Goal: Task Accomplishment & Management: Manage account settings

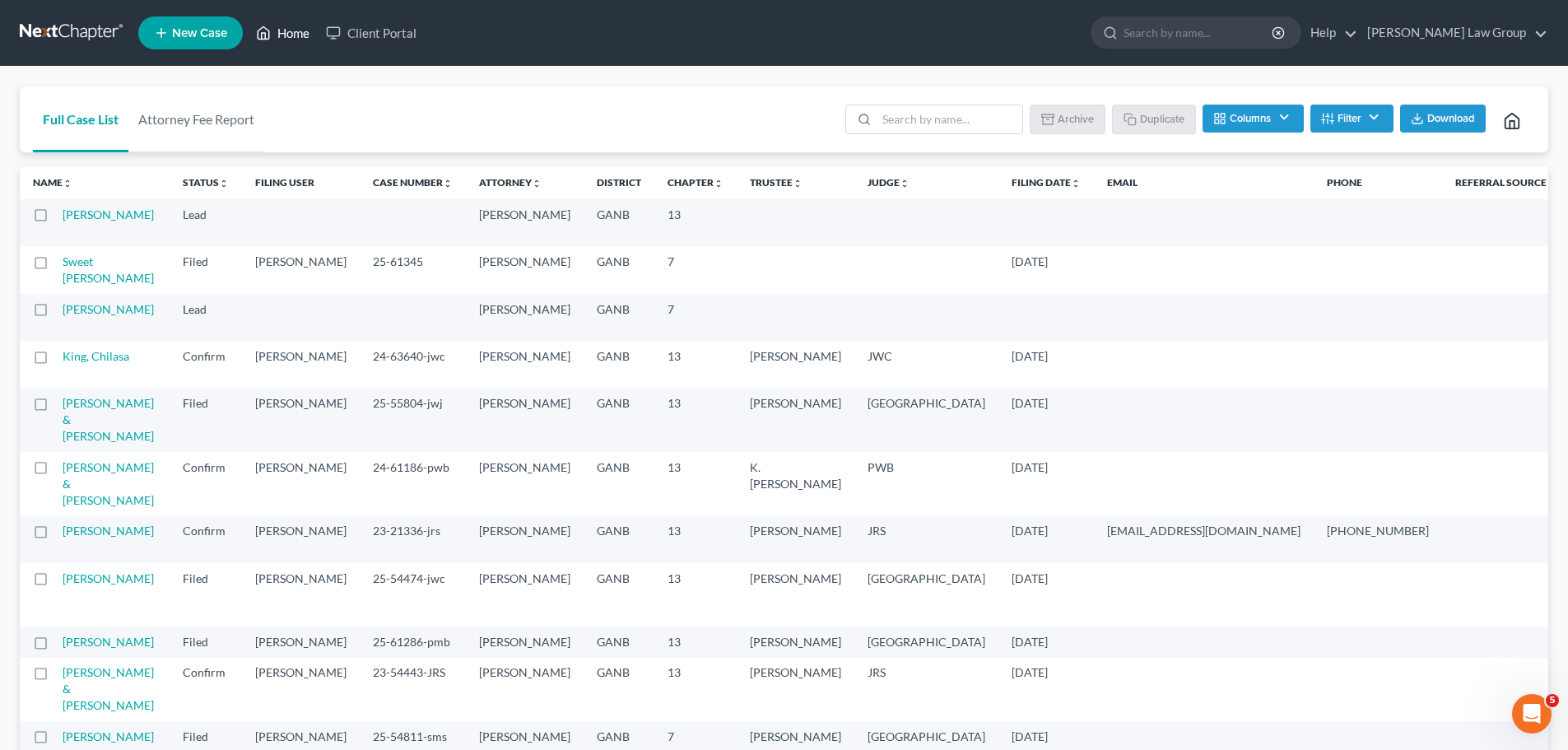
click at [291, 33] on link "Home" at bounding box center [283, 32] width 70 height 30
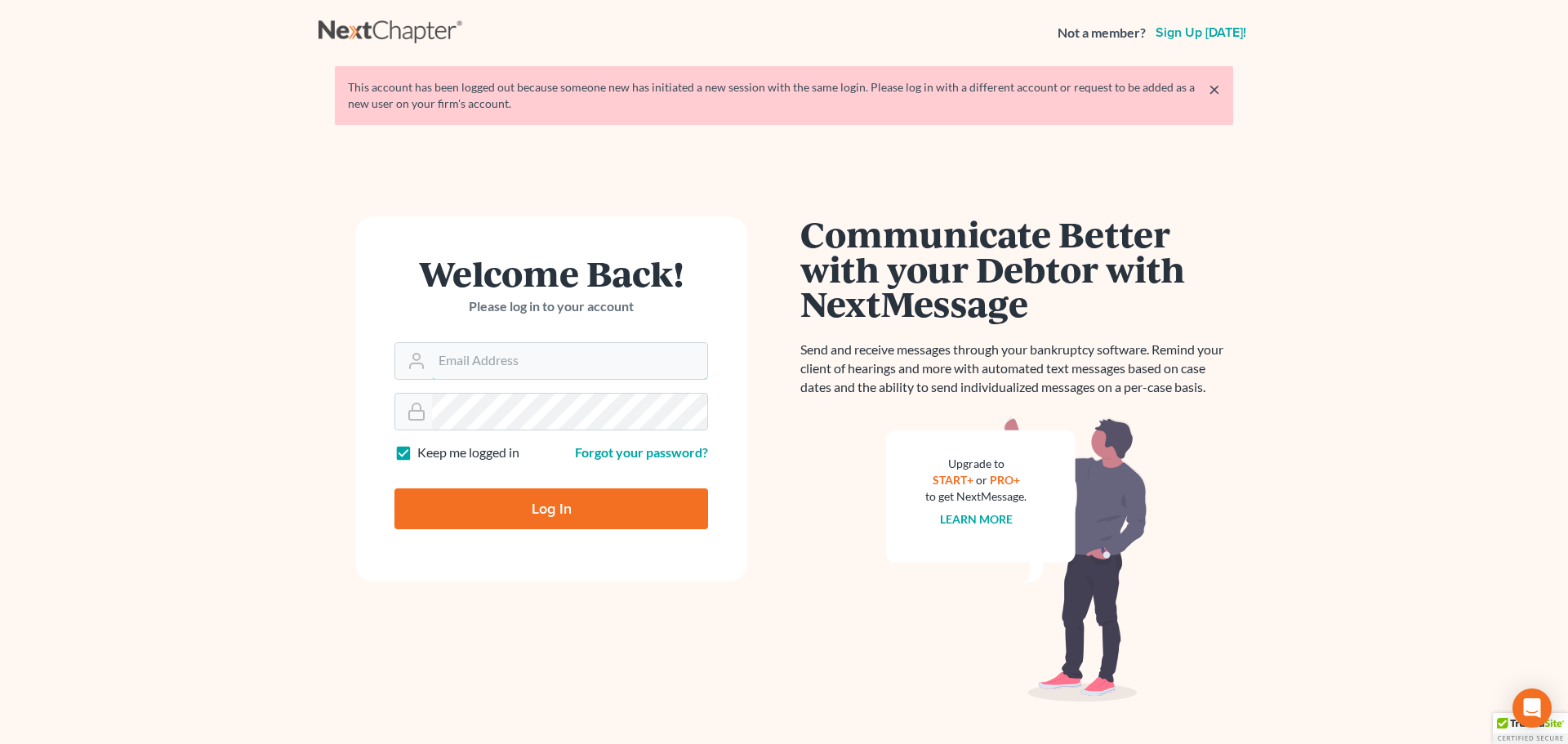
type input "[EMAIL_ADDRESS][DOMAIN_NAME]"
click at [538, 531] on form "Welcome Back! Please log in to your account Email Address [EMAIL_ADDRESS][DOMAI…" at bounding box center [551, 399] width 392 height 365
click at [556, 515] on input "Log In" at bounding box center [551, 509] width 313 height 41
type input "Thinking..."
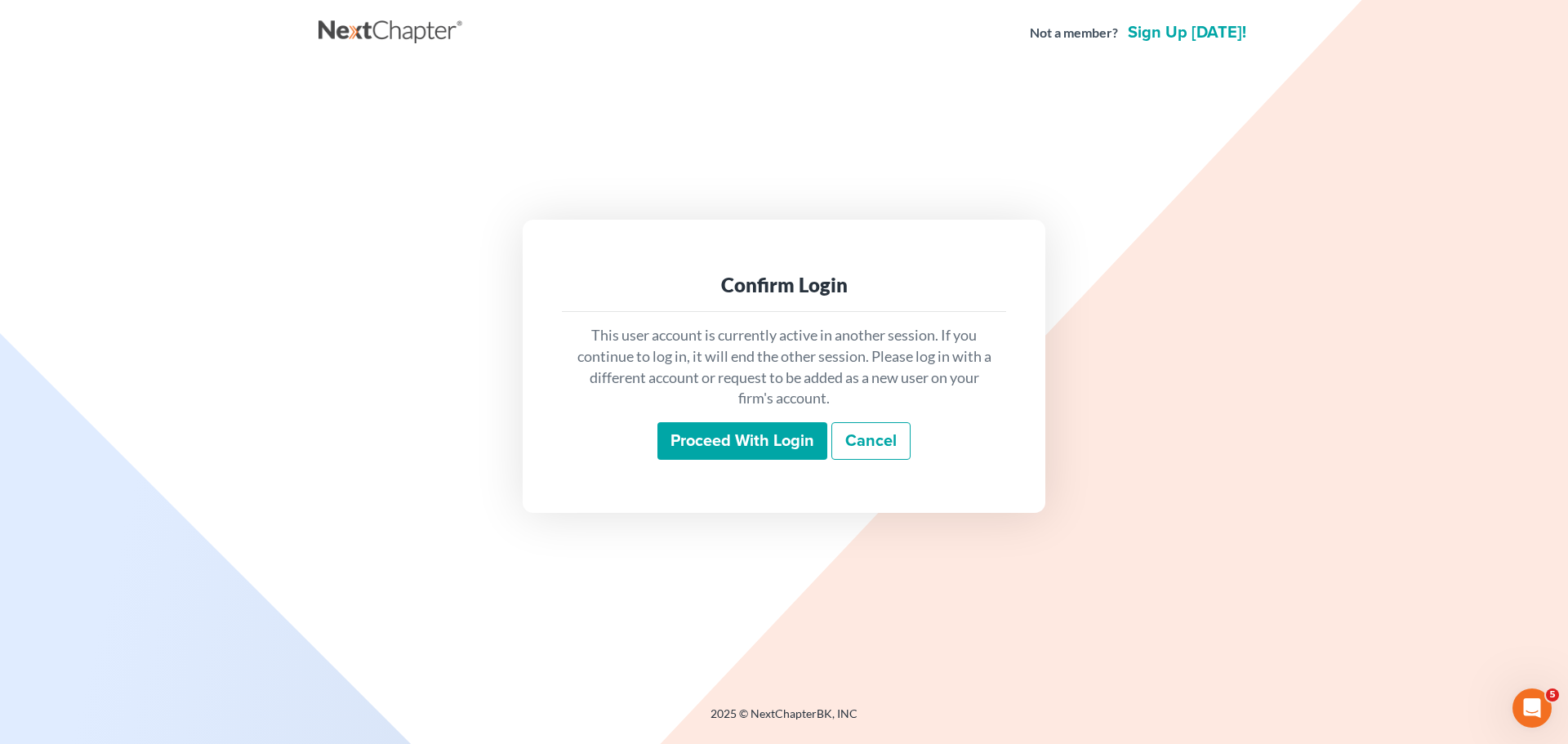
click at [758, 437] on input "Proceed with login" at bounding box center [742, 441] width 170 height 37
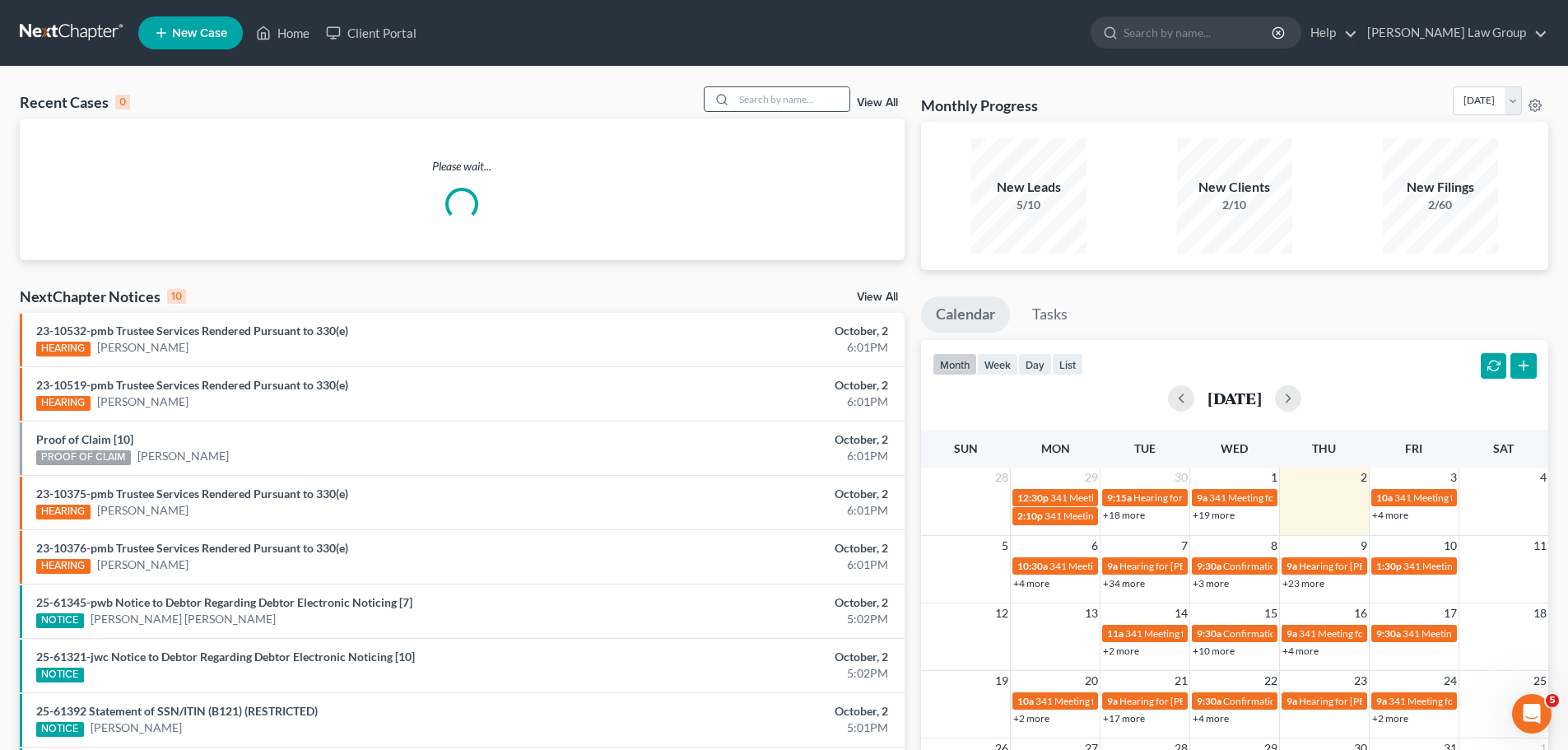
click at [807, 98] on input "search" at bounding box center [791, 99] width 115 height 24
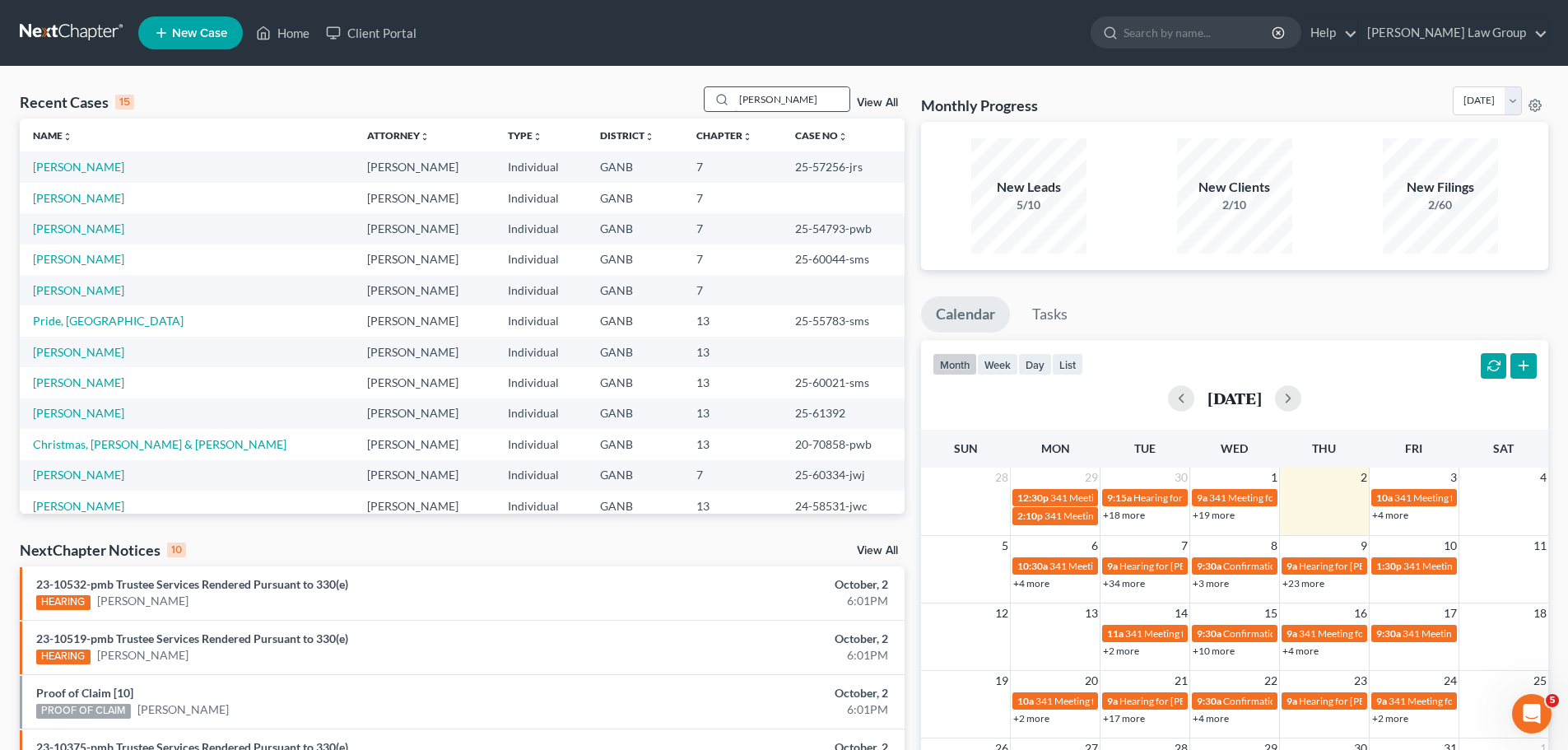
type input "[PERSON_NAME]"
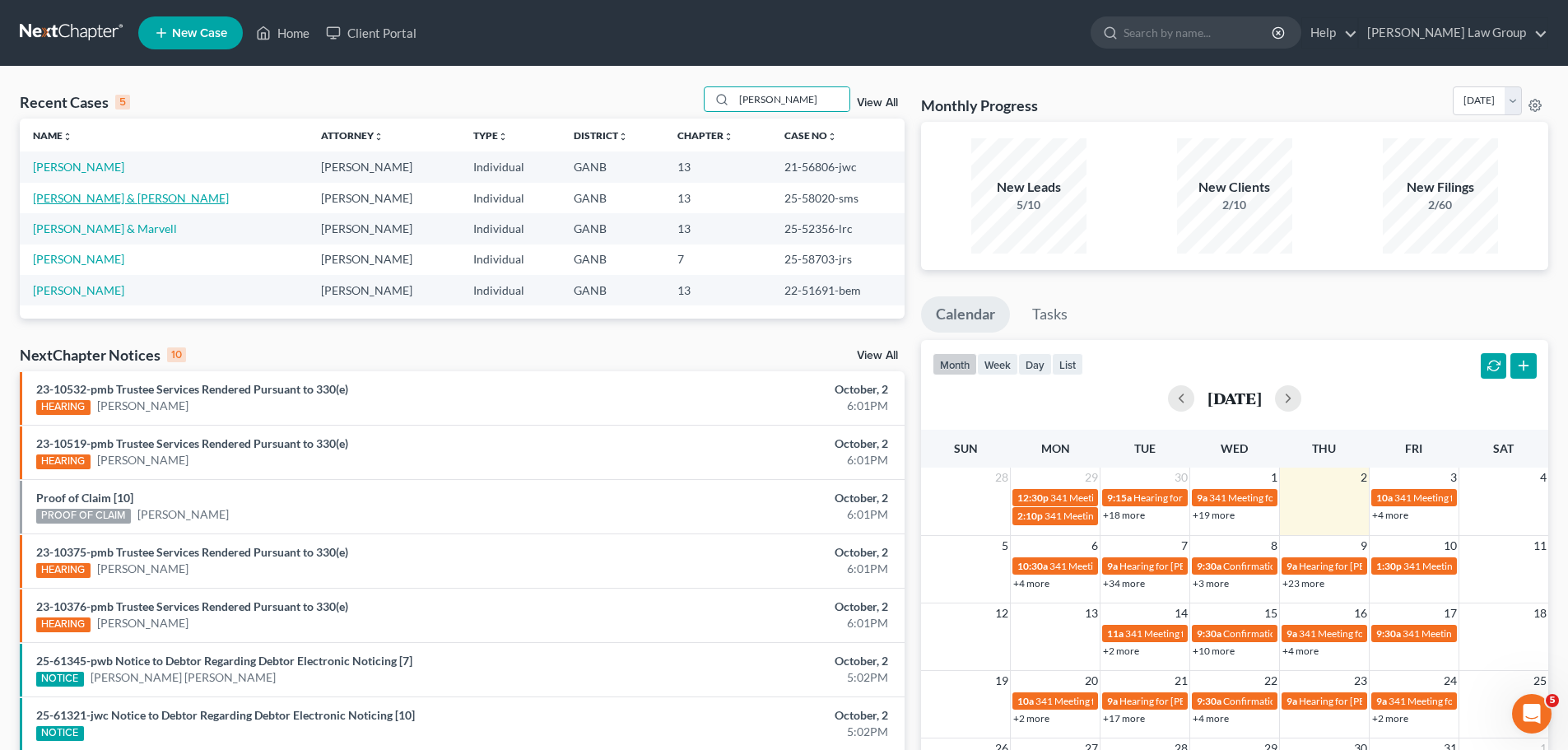
click at [101, 195] on link "[PERSON_NAME] & [PERSON_NAME]" at bounding box center [131, 198] width 196 height 14
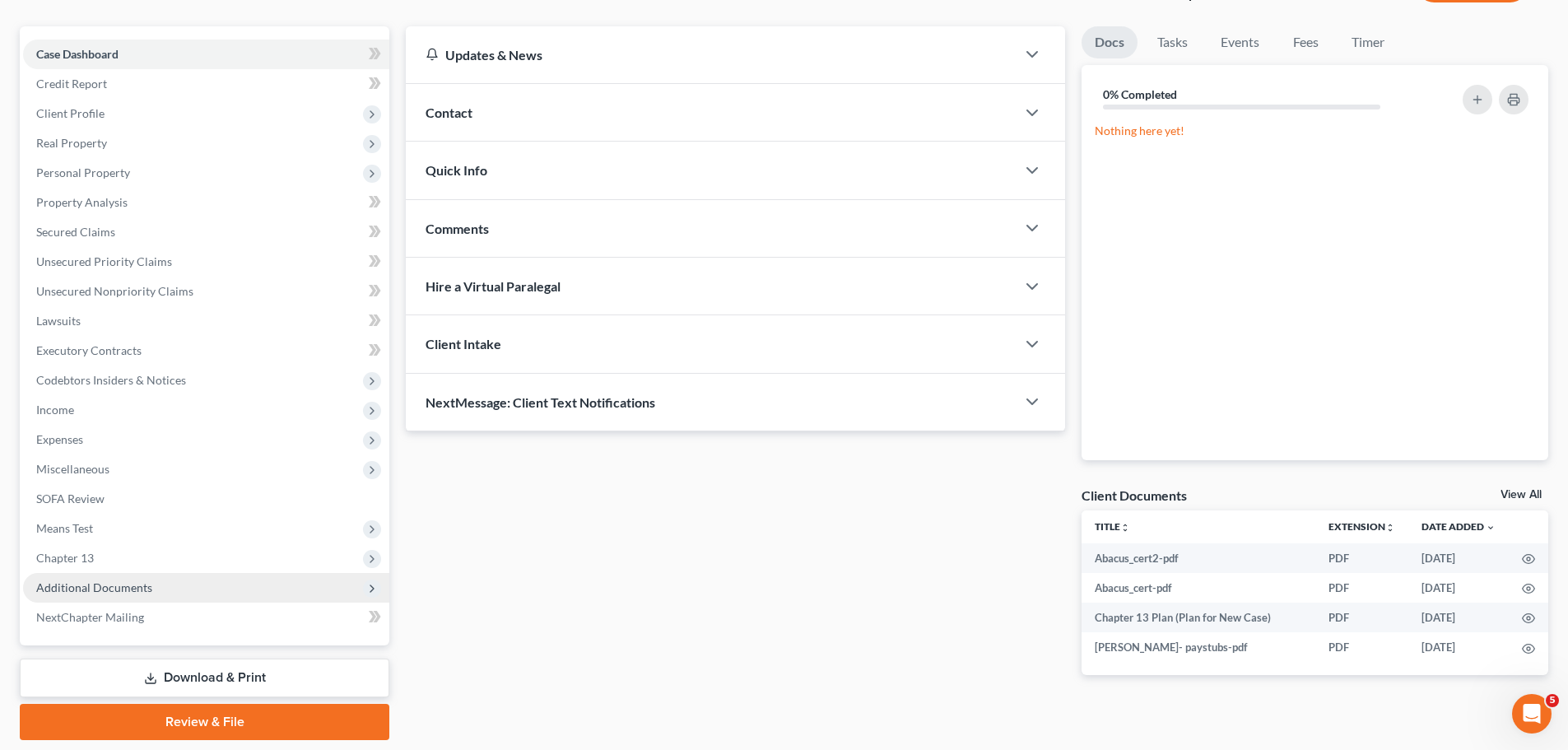
scroll to position [185, 0]
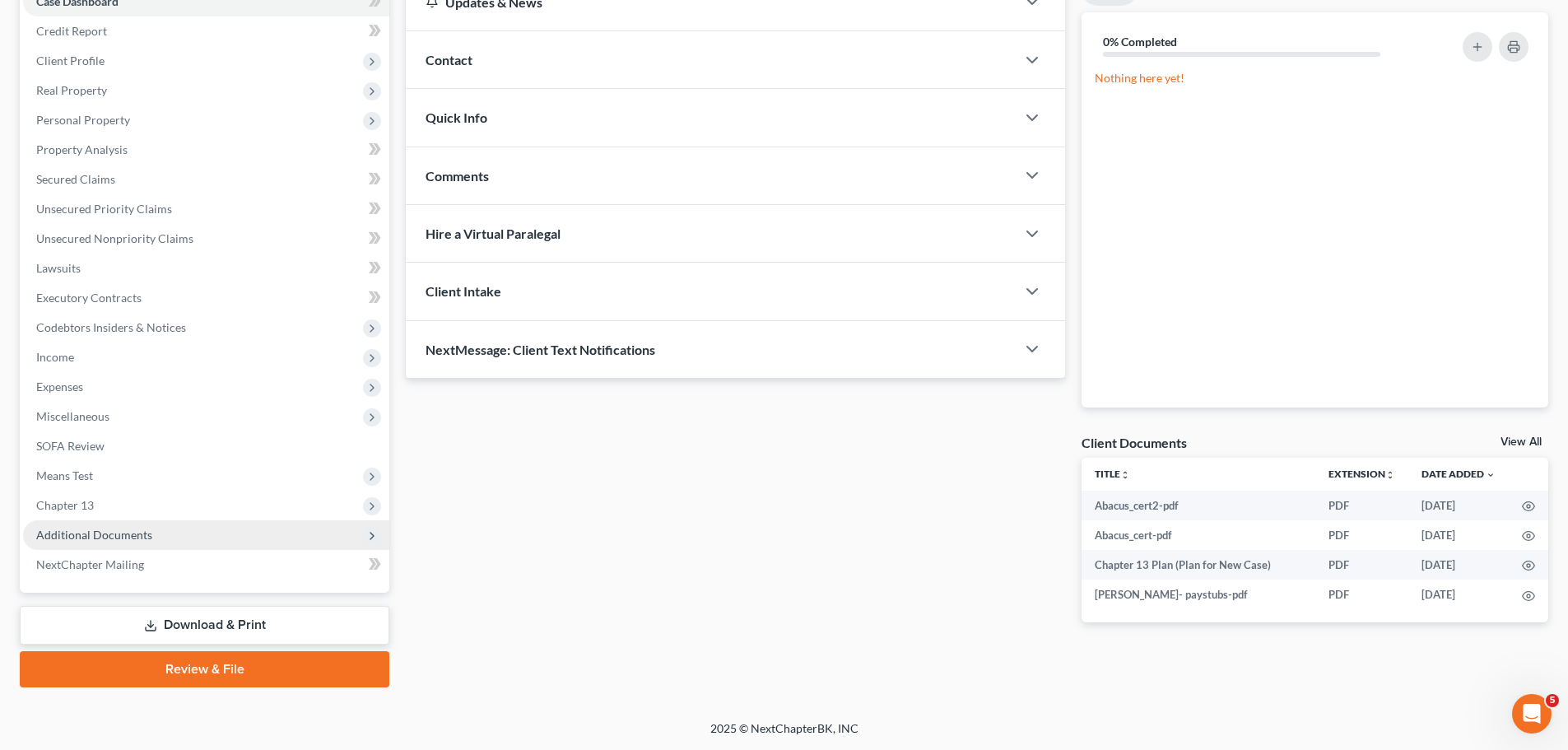
click at [155, 525] on span "Additional Documents" at bounding box center [206, 535] width 366 height 30
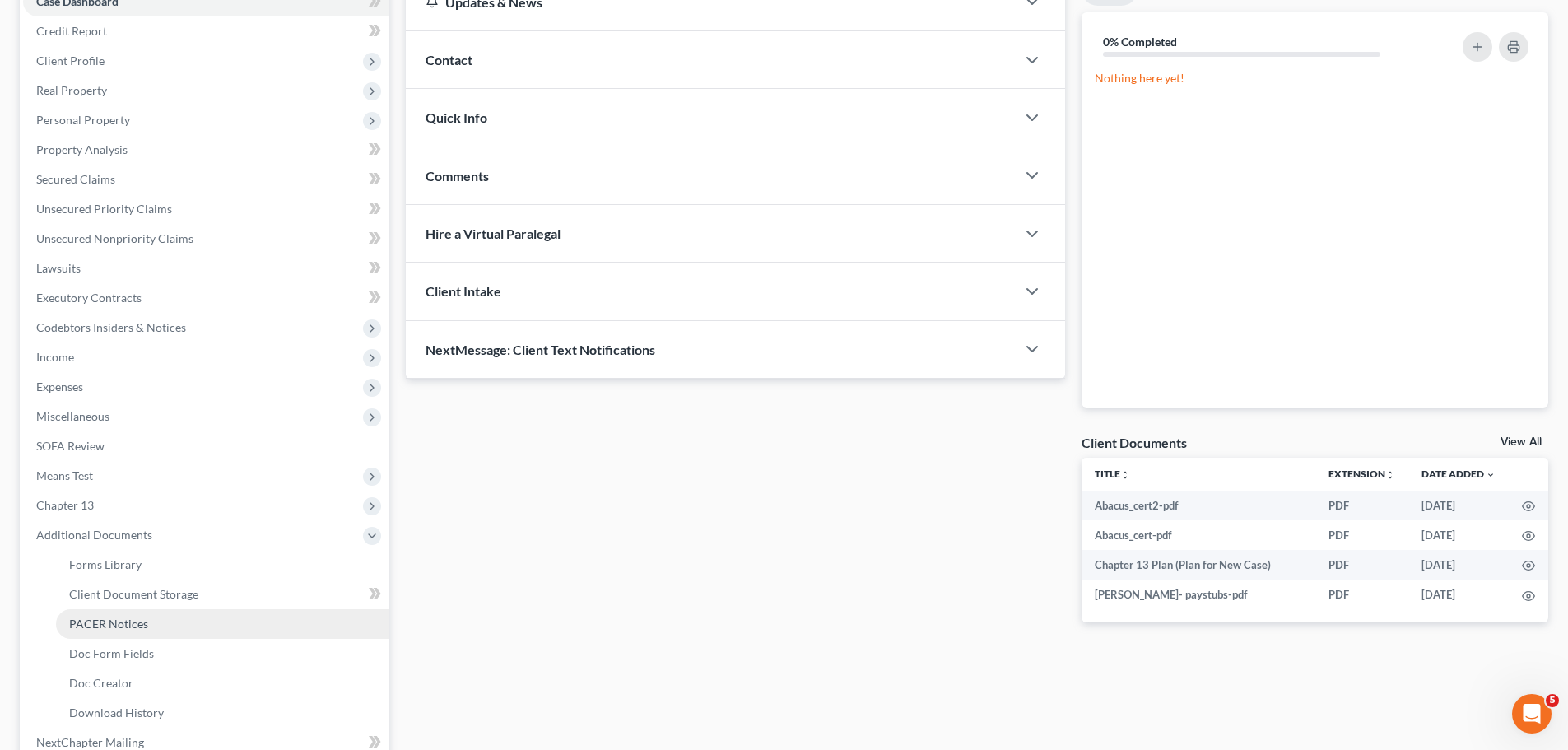
click at [137, 620] on span "PACER Notices" at bounding box center [109, 624] width 79 height 14
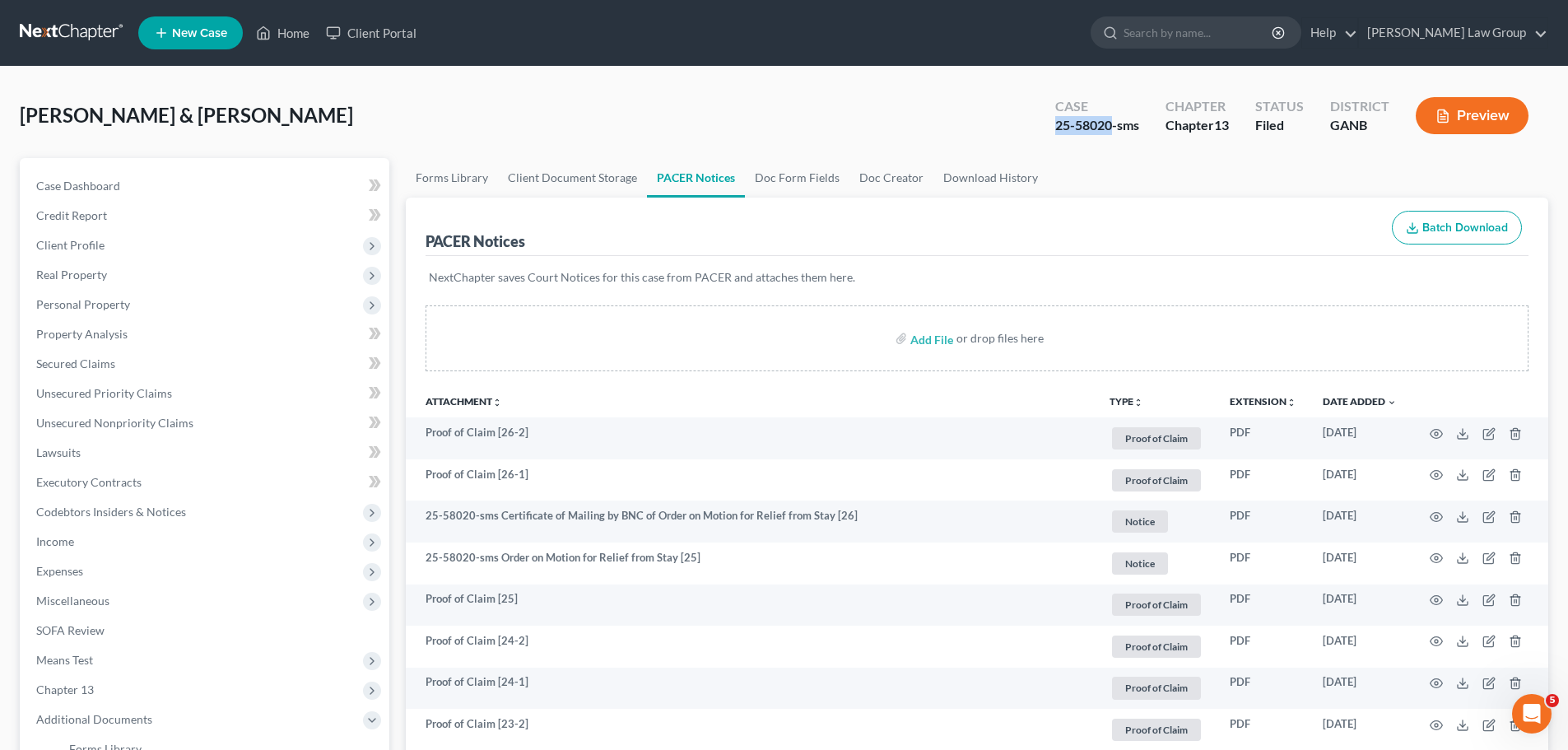
drag, startPoint x: 1114, startPoint y: 125, endPoint x: 1035, endPoint y: 130, distance: 79.2
click at [1032, 126] on div "[PERSON_NAME] & [PERSON_NAME] Upgraded Case 25-58020-sms Chapter Chapter 13 Sta…" at bounding box center [784, 122] width 1529 height 72
copy div "25-58020"
click at [89, 235] on span "Client Profile" at bounding box center [206, 245] width 366 height 30
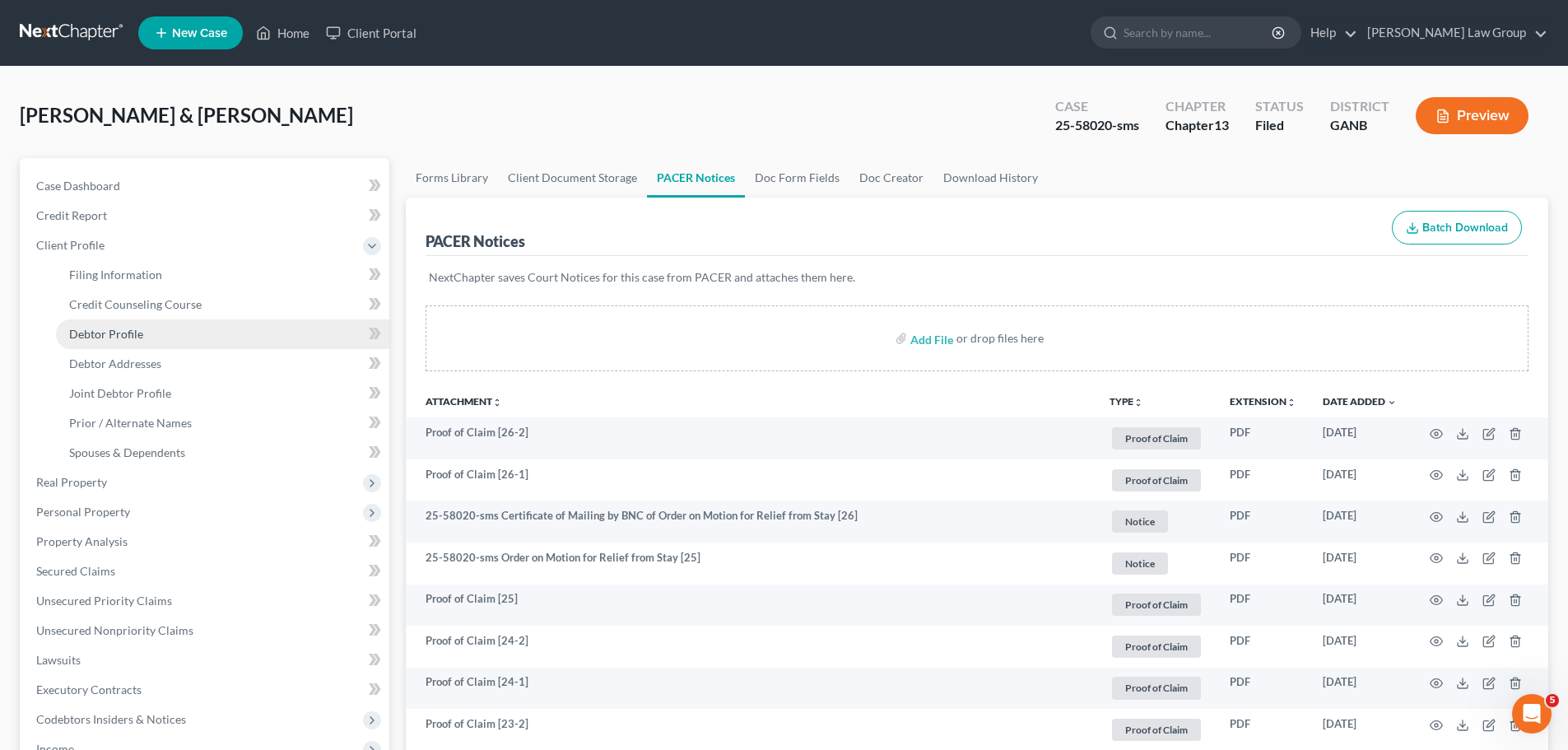
click at [135, 333] on span "Debtor Profile" at bounding box center [106, 334] width 74 height 14
select select "1"
select select "3"
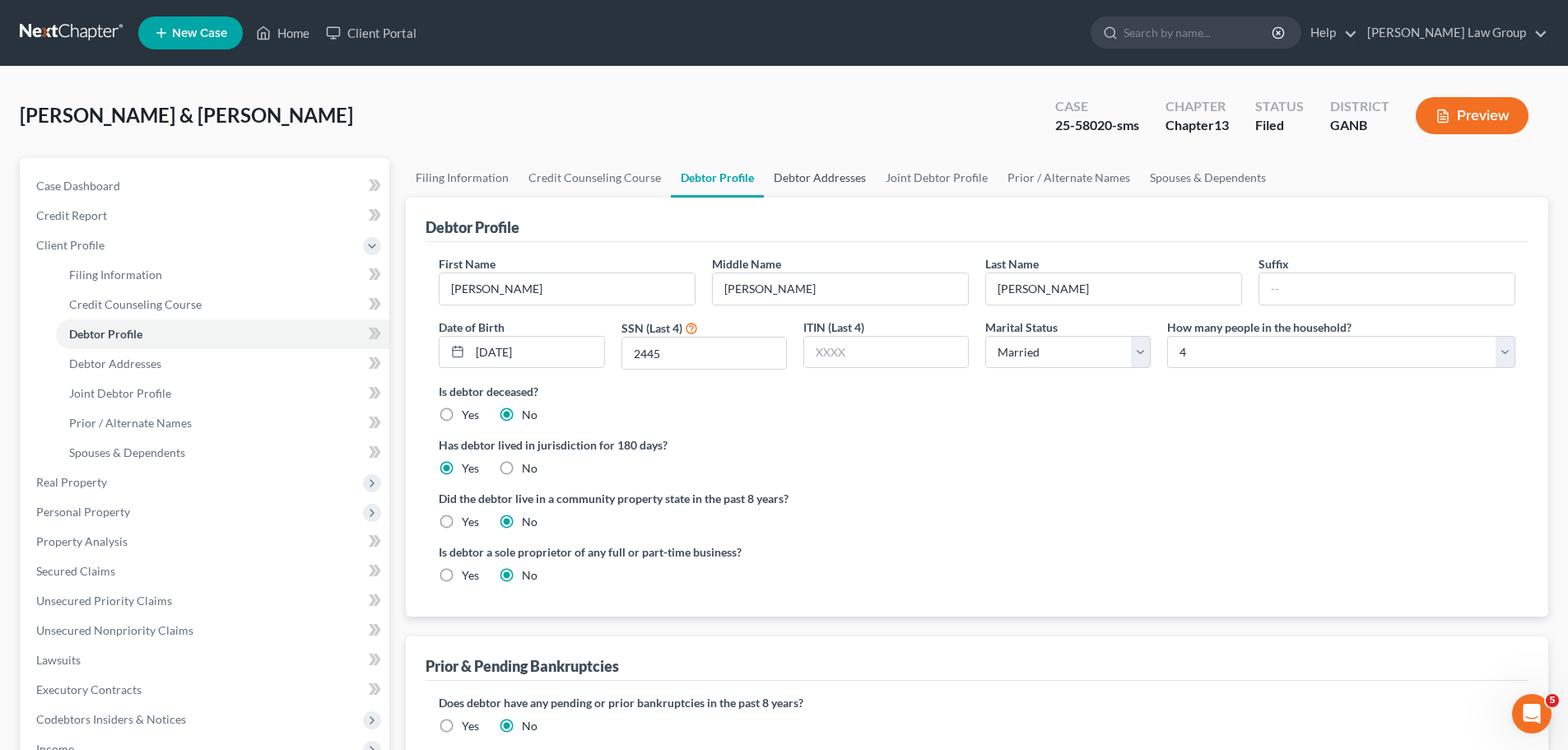
click at [806, 180] on link "Debtor Addresses" at bounding box center [820, 178] width 112 height 39
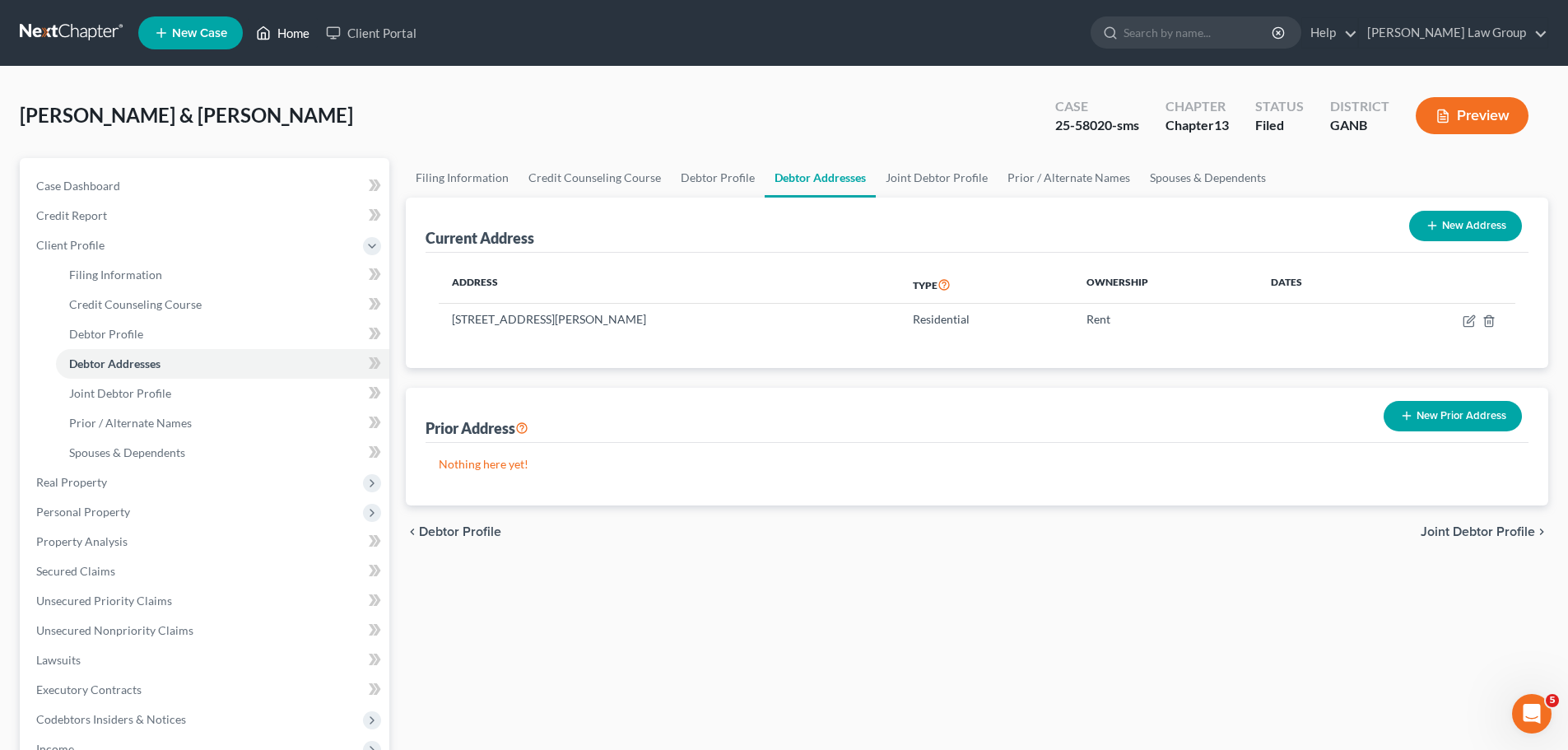
click at [275, 34] on link "Home" at bounding box center [283, 32] width 70 height 30
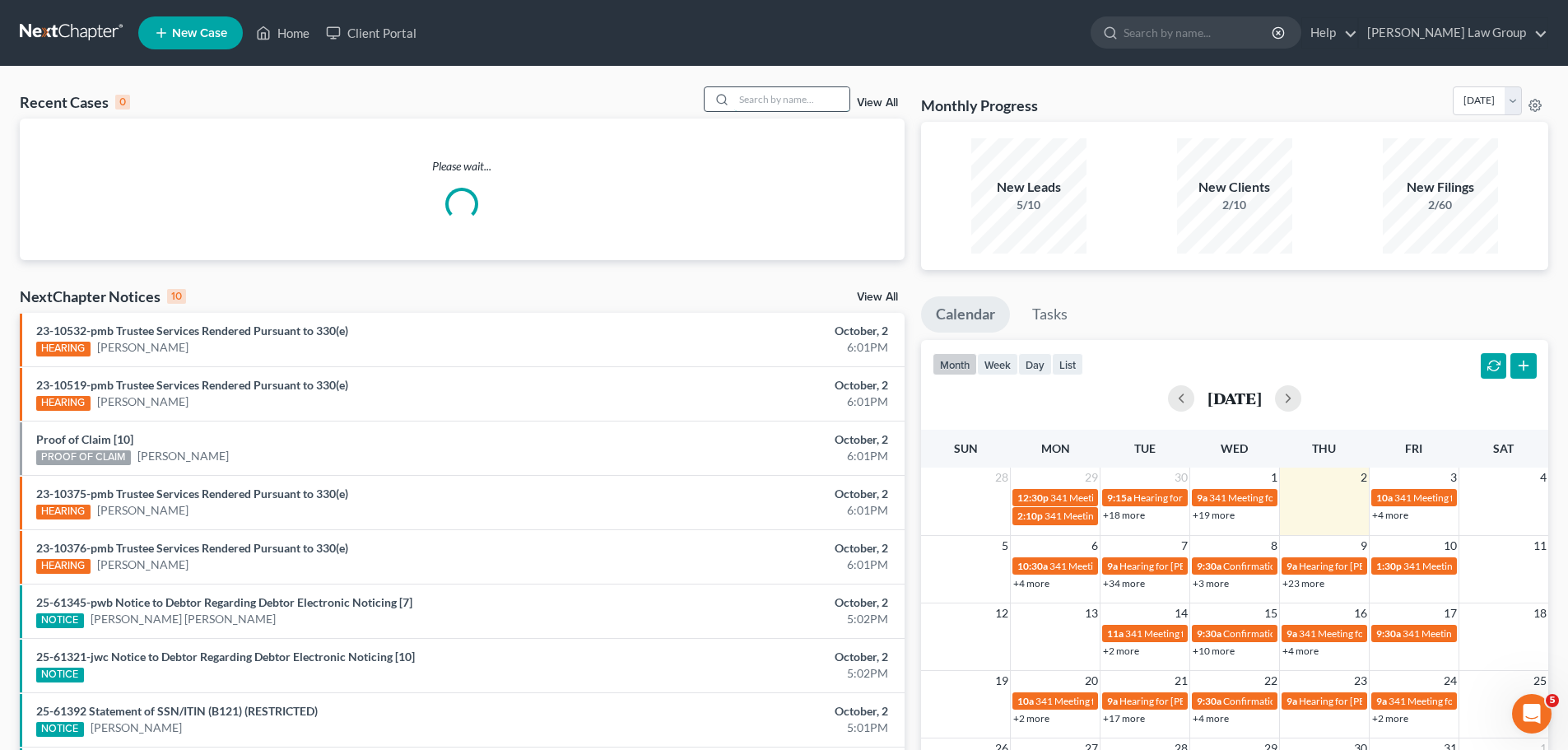
click at [762, 96] on input "search" at bounding box center [791, 99] width 115 height 24
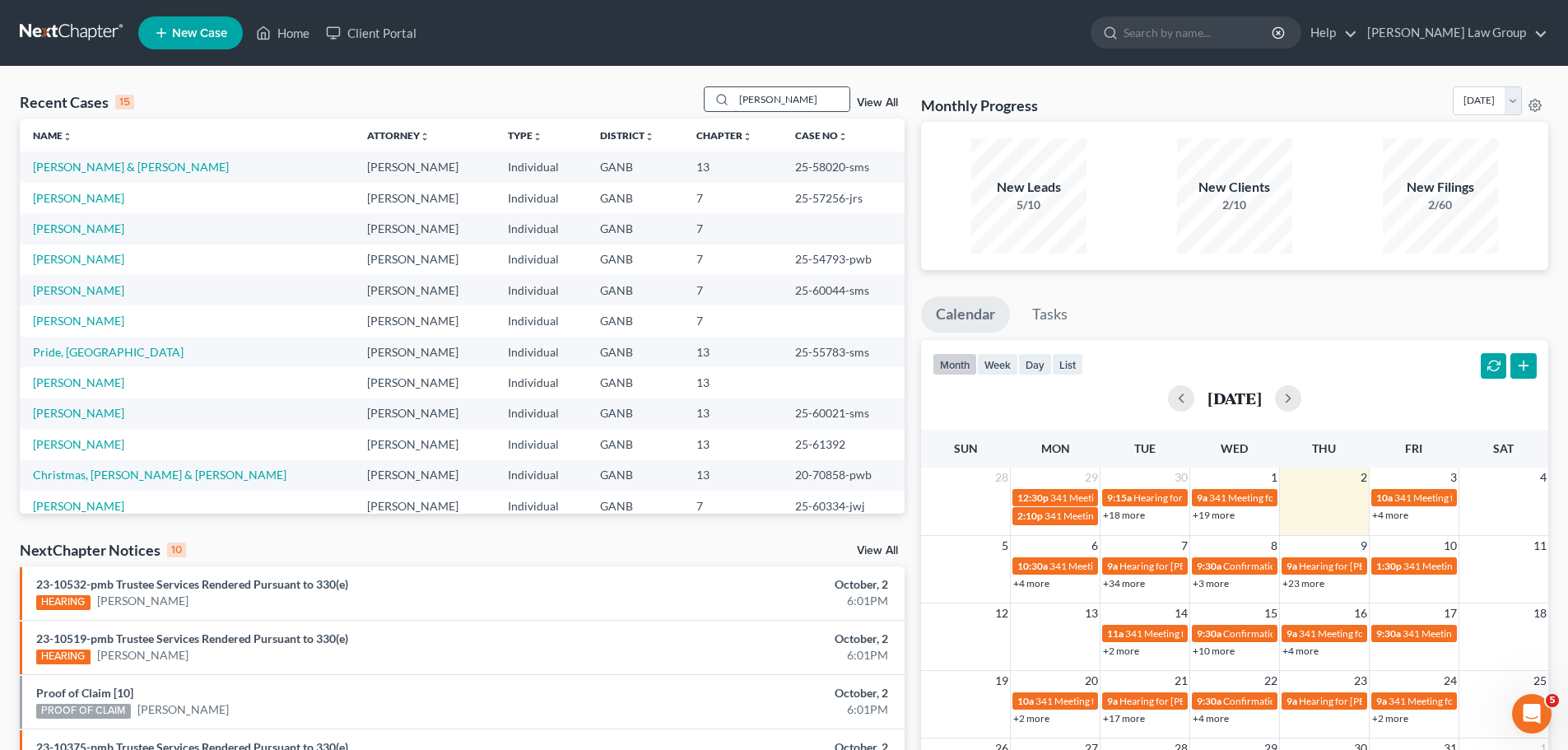
type input "[PERSON_NAME]"
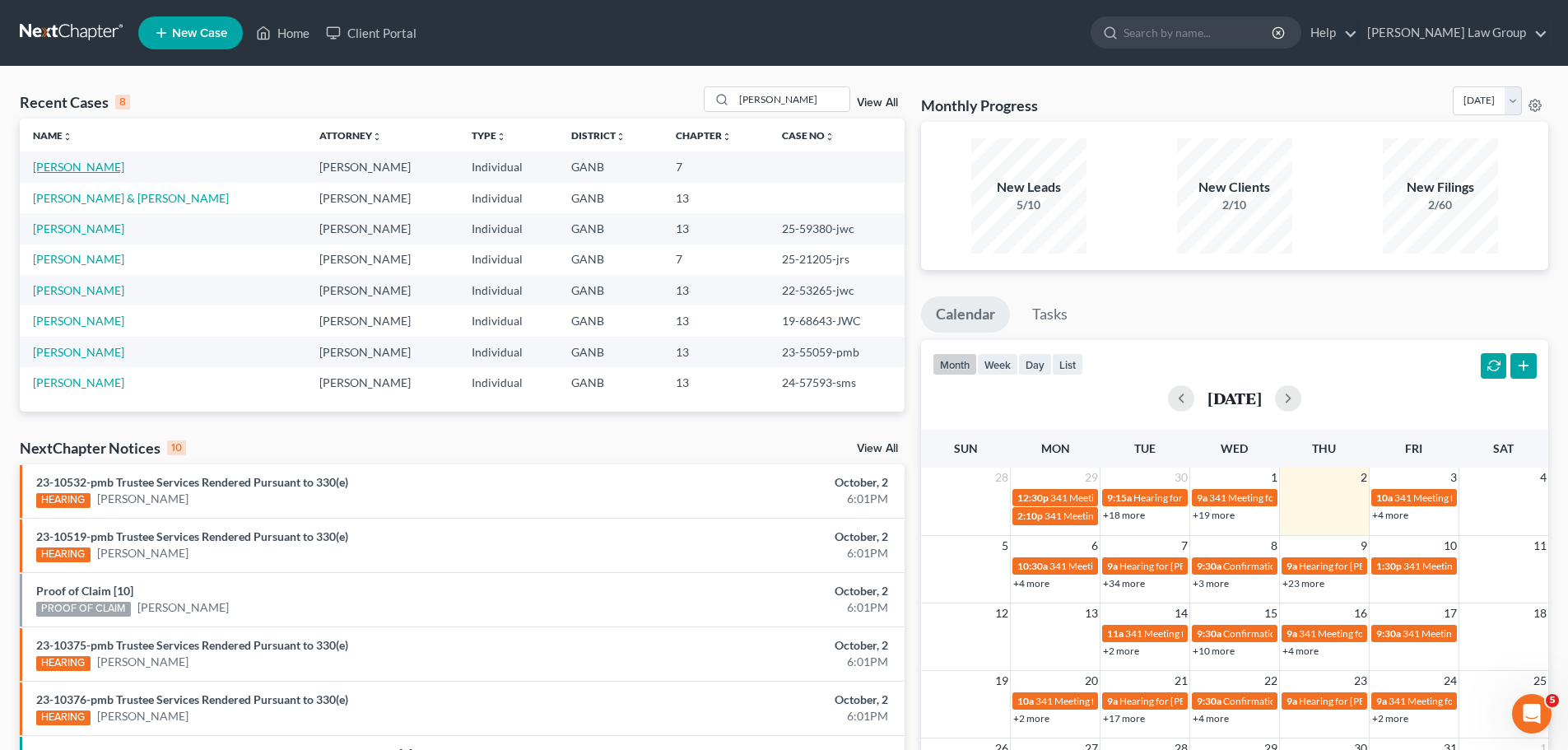
click at [100, 171] on link "[PERSON_NAME]" at bounding box center [79, 167] width 91 height 14
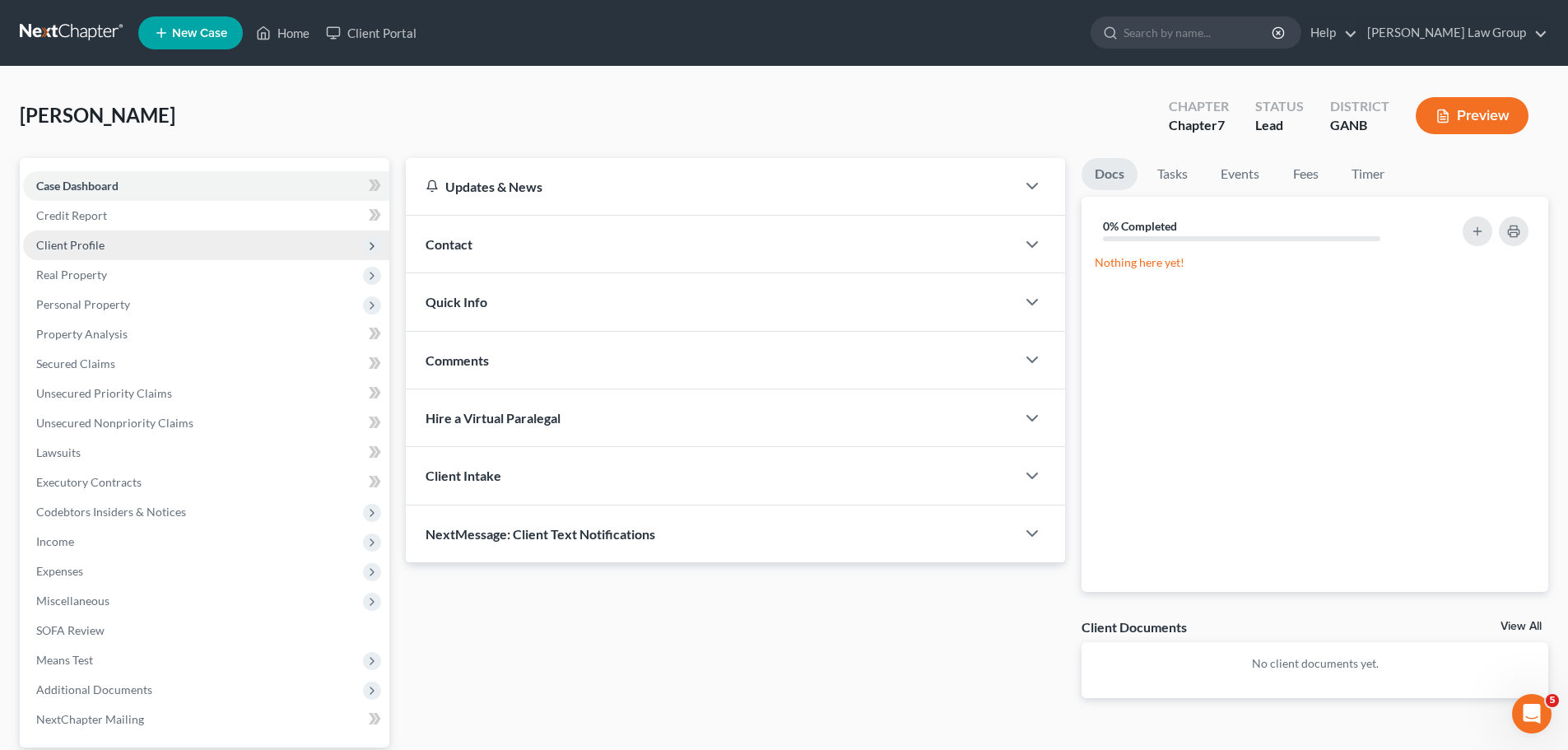
click at [86, 244] on span "Client Profile" at bounding box center [70, 245] width 68 height 14
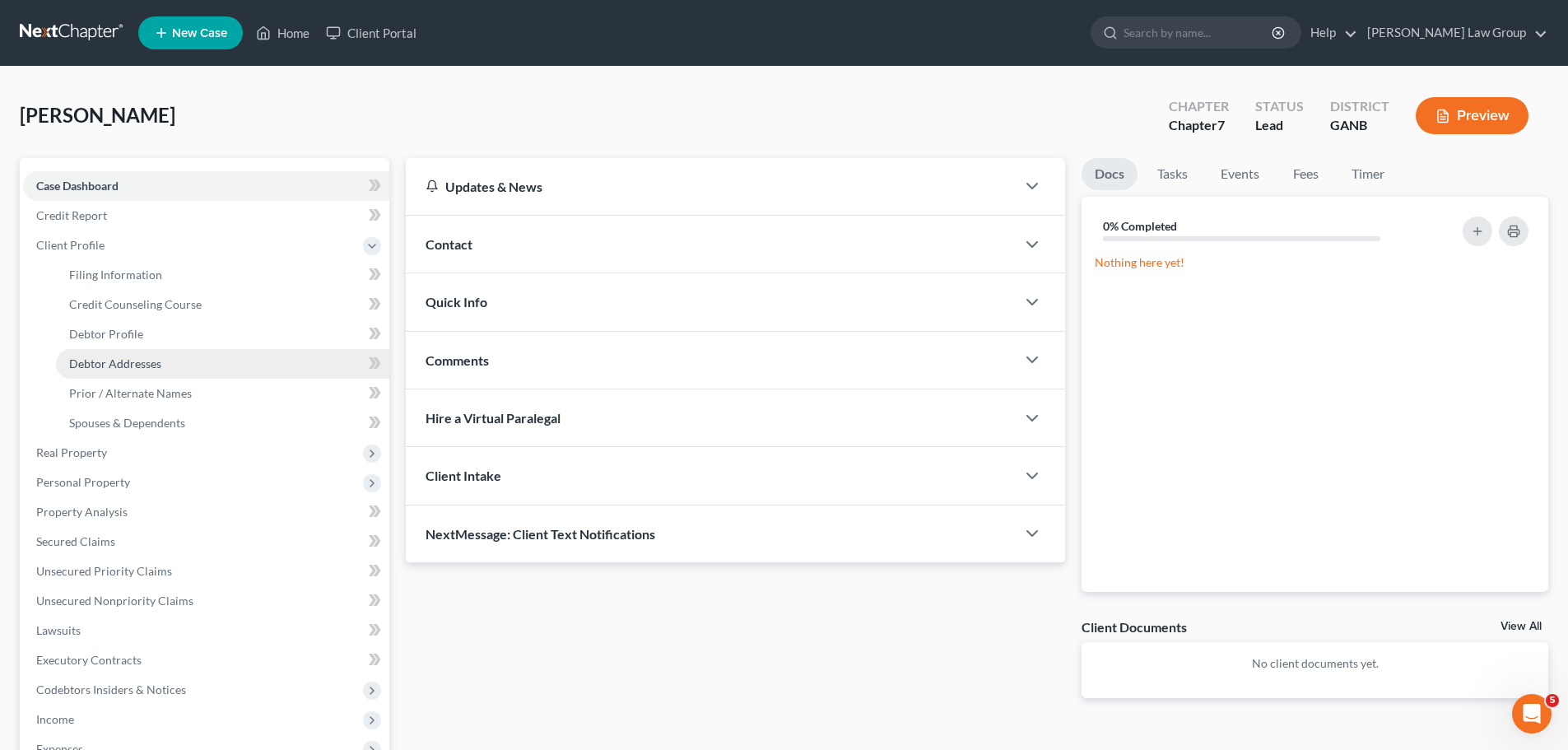
click at [118, 359] on span "Debtor Addresses" at bounding box center [115, 363] width 92 height 14
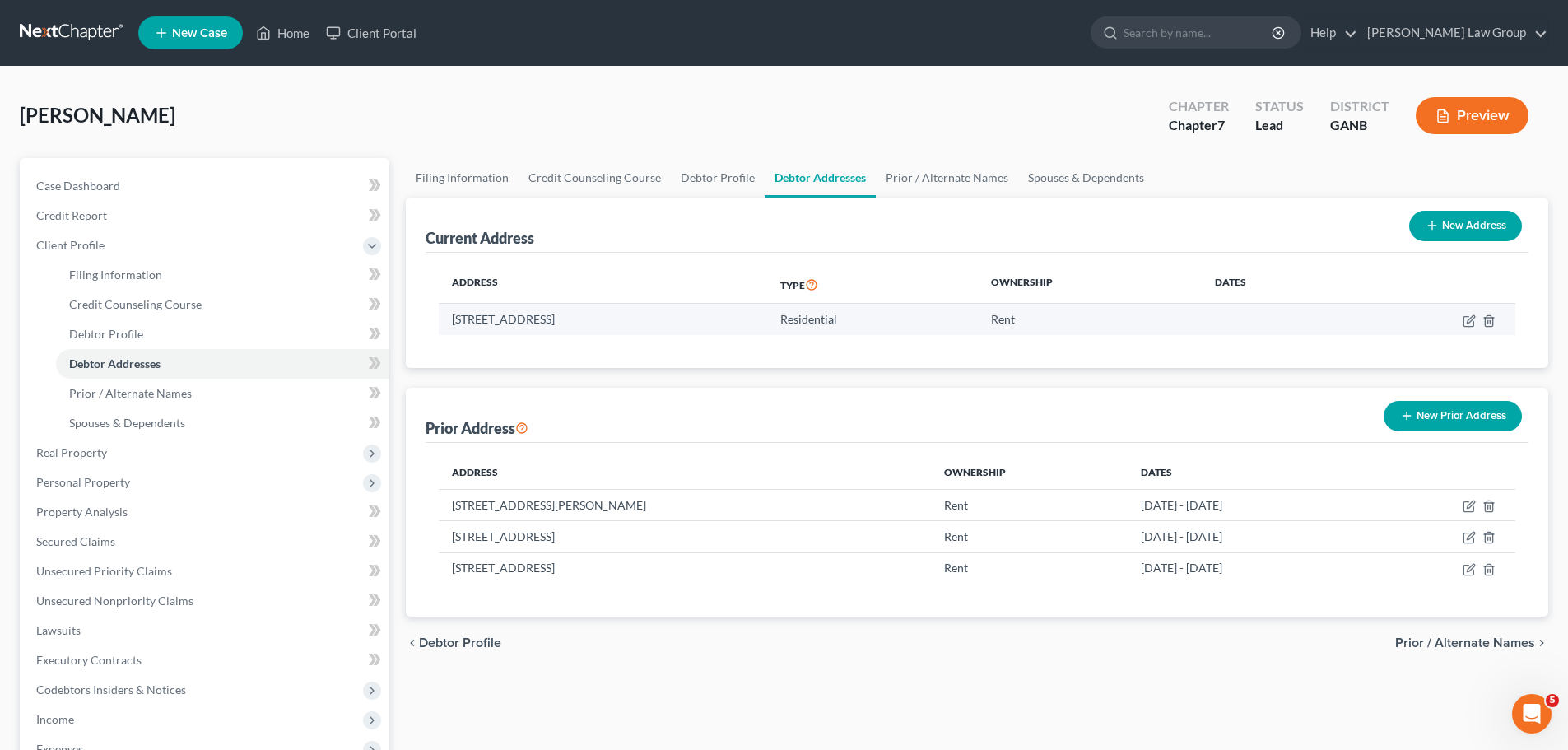
drag, startPoint x: 625, startPoint y: 321, endPoint x: 584, endPoint y: 317, distance: 41.2
click at [584, 317] on td "[STREET_ADDRESS]" at bounding box center [603, 319] width 328 height 31
copy td "Acworth"
click at [705, 379] on div "Current Address New Address Address Type Ownership Dates [STREET_ADDRESS] Resid…" at bounding box center [977, 406] width 1143 height 419
drag, startPoint x: 649, startPoint y: 315, endPoint x: 692, endPoint y: 314, distance: 43.0
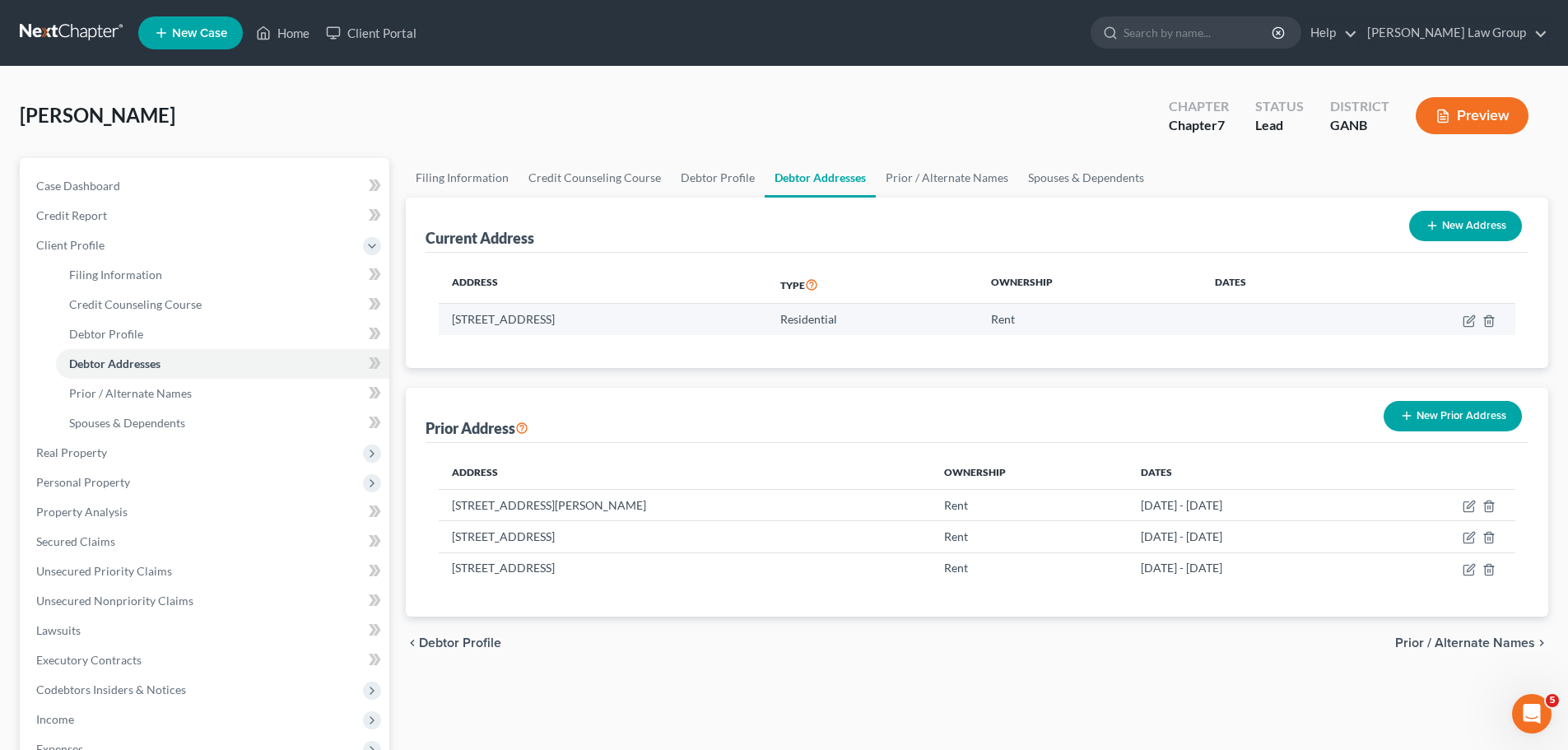
click at [692, 314] on td "[STREET_ADDRESS]" at bounding box center [603, 319] width 328 height 31
copy td "30101"
click at [291, 34] on link "Home" at bounding box center [283, 32] width 70 height 30
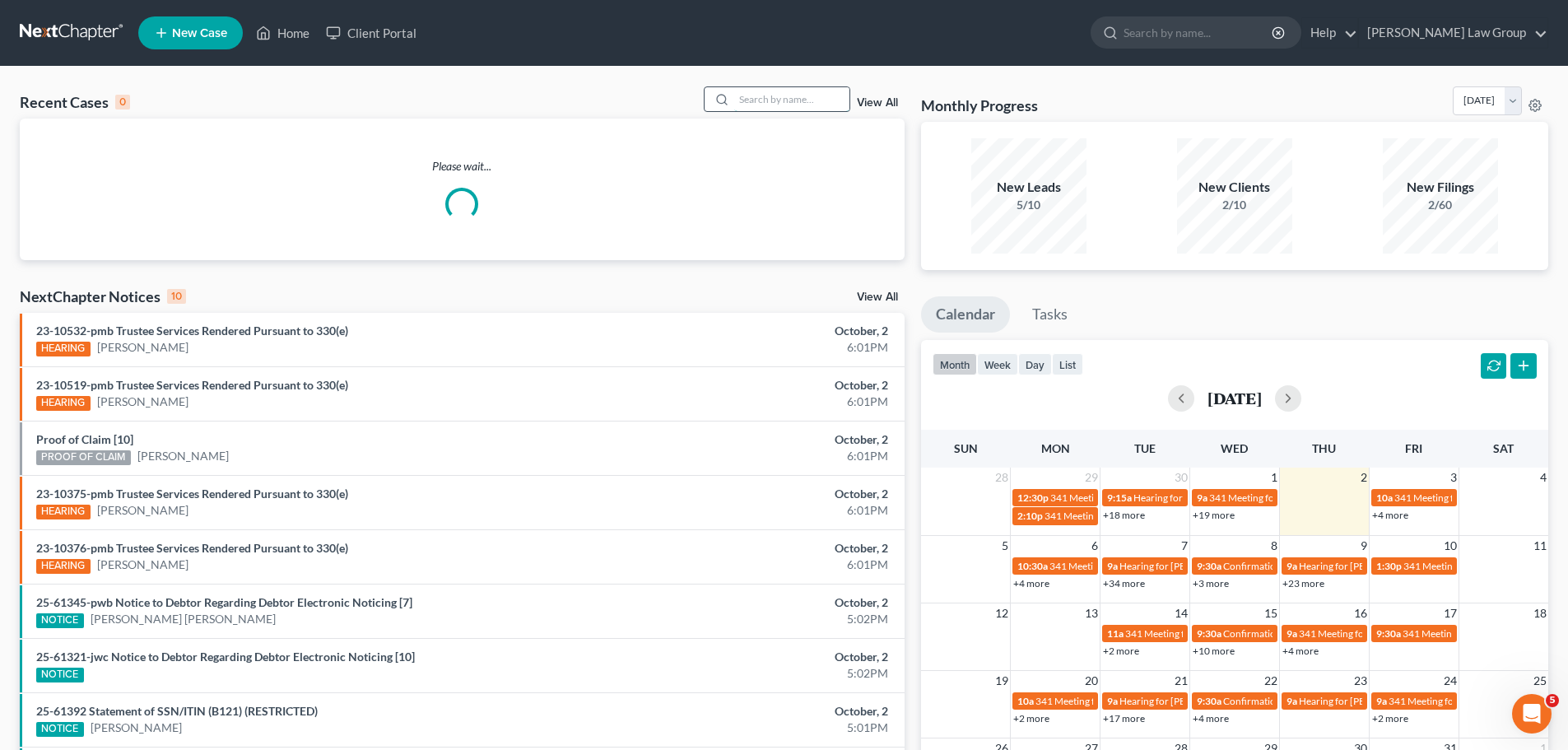
click at [792, 100] on input "search" at bounding box center [791, 99] width 115 height 24
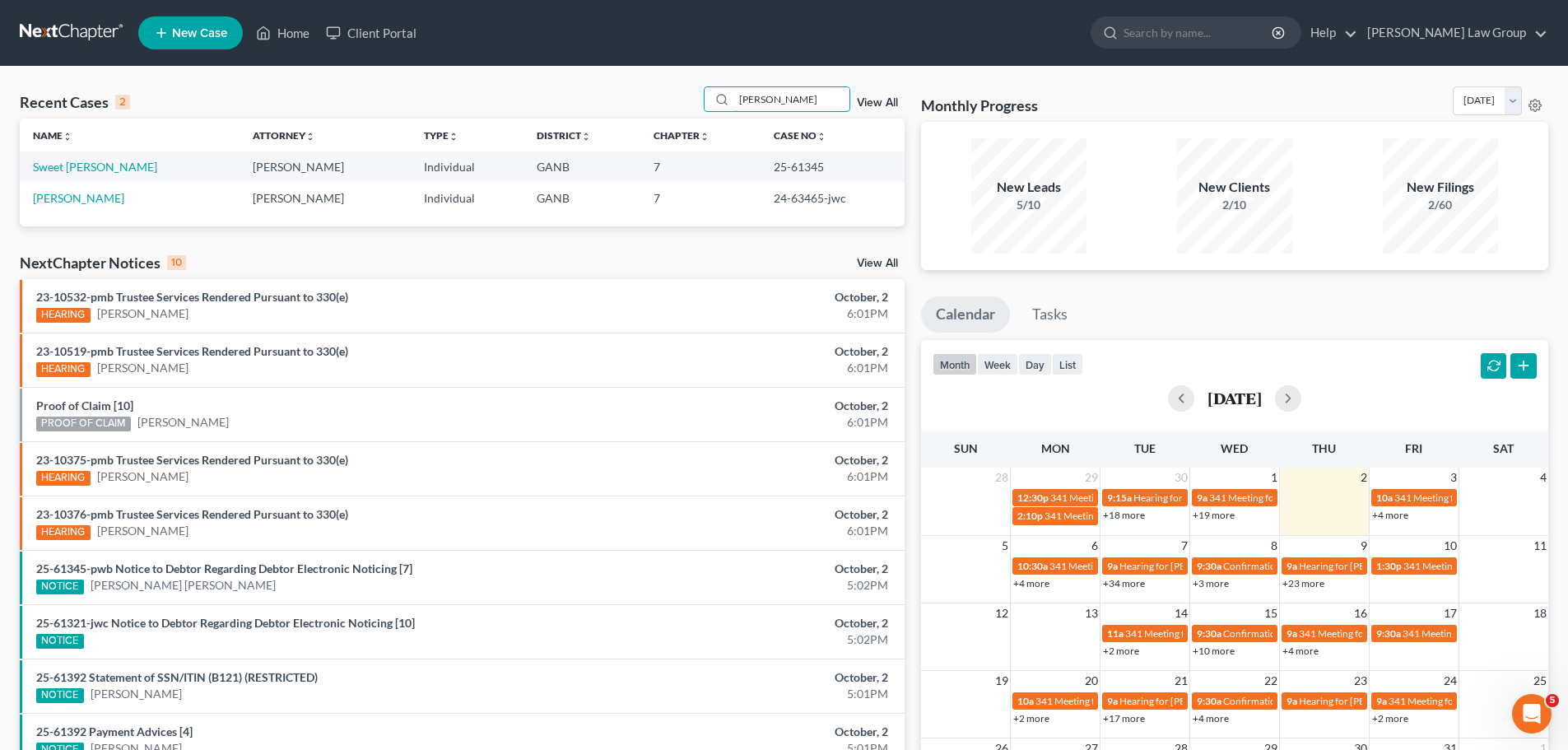
drag, startPoint x: 774, startPoint y: 106, endPoint x: 668, endPoint y: 89, distance: 107.4
click at [668, 89] on div "Recent Cases 2 [PERSON_NAME] View All" at bounding box center [462, 102] width 884 height 32
type input "[PERSON_NAME]"
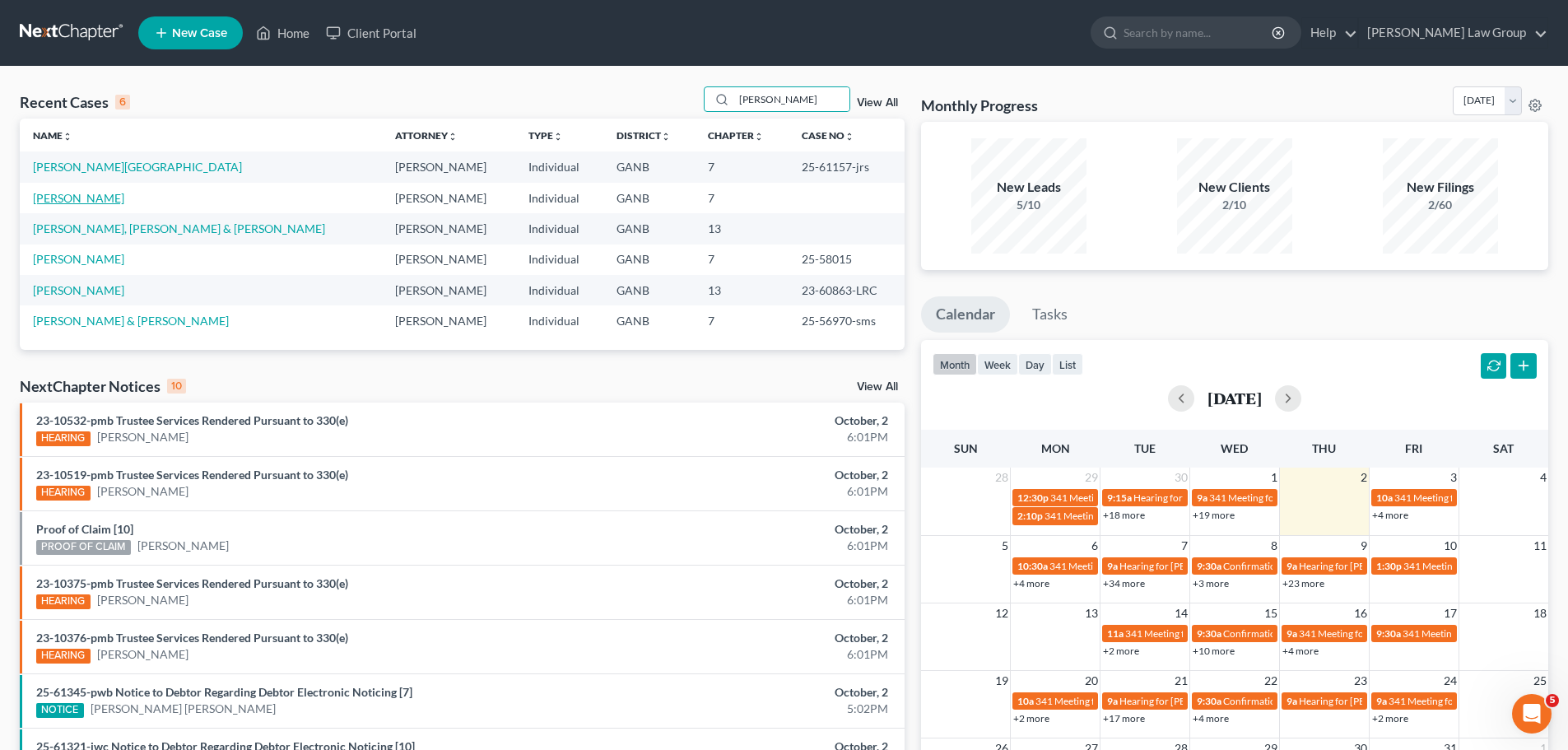
click at [57, 195] on link "[PERSON_NAME]" at bounding box center [79, 198] width 91 height 14
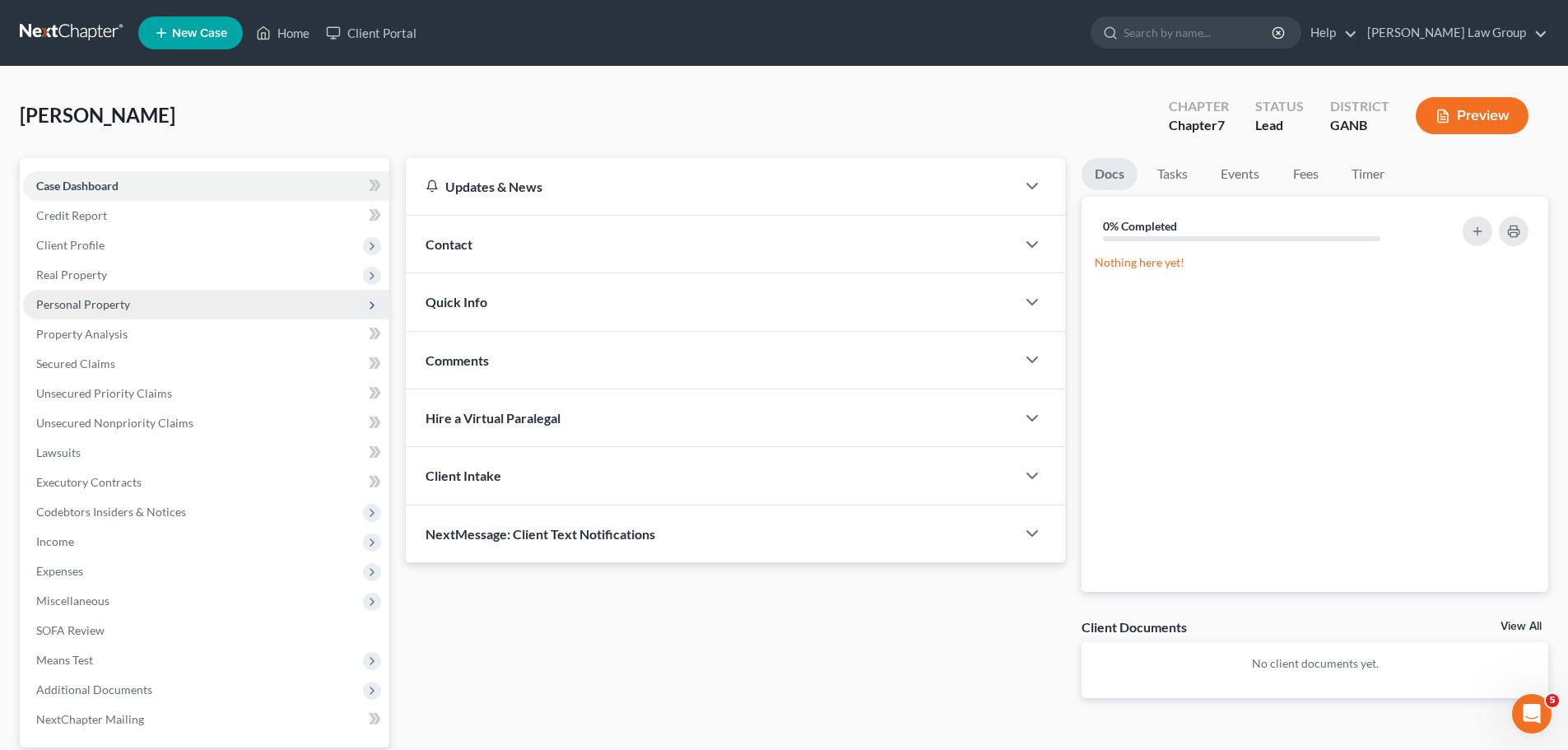
click at [105, 301] on span "Personal Property" at bounding box center [83, 304] width 94 height 14
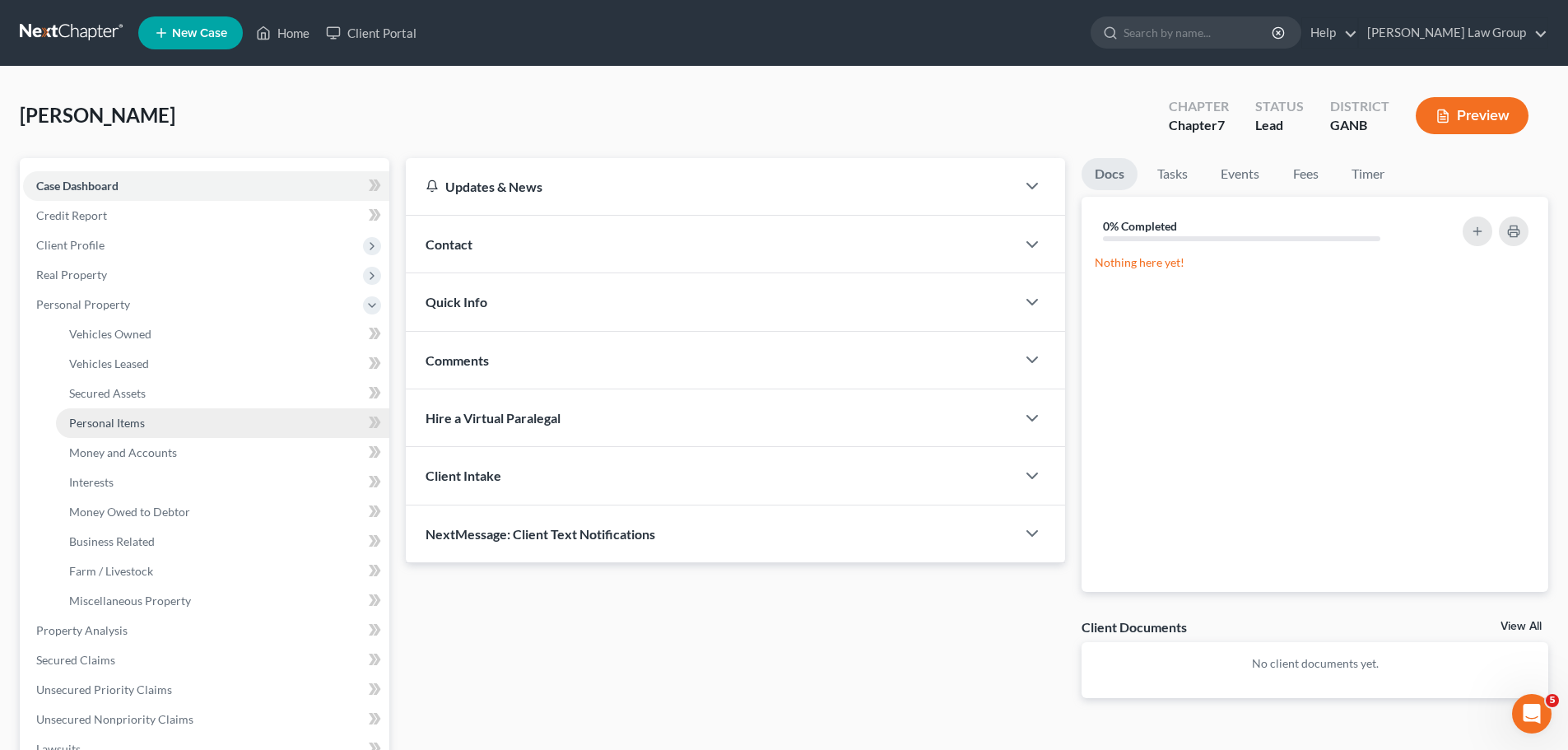
click at [146, 420] on link "Personal Items" at bounding box center [222, 423] width 334 height 30
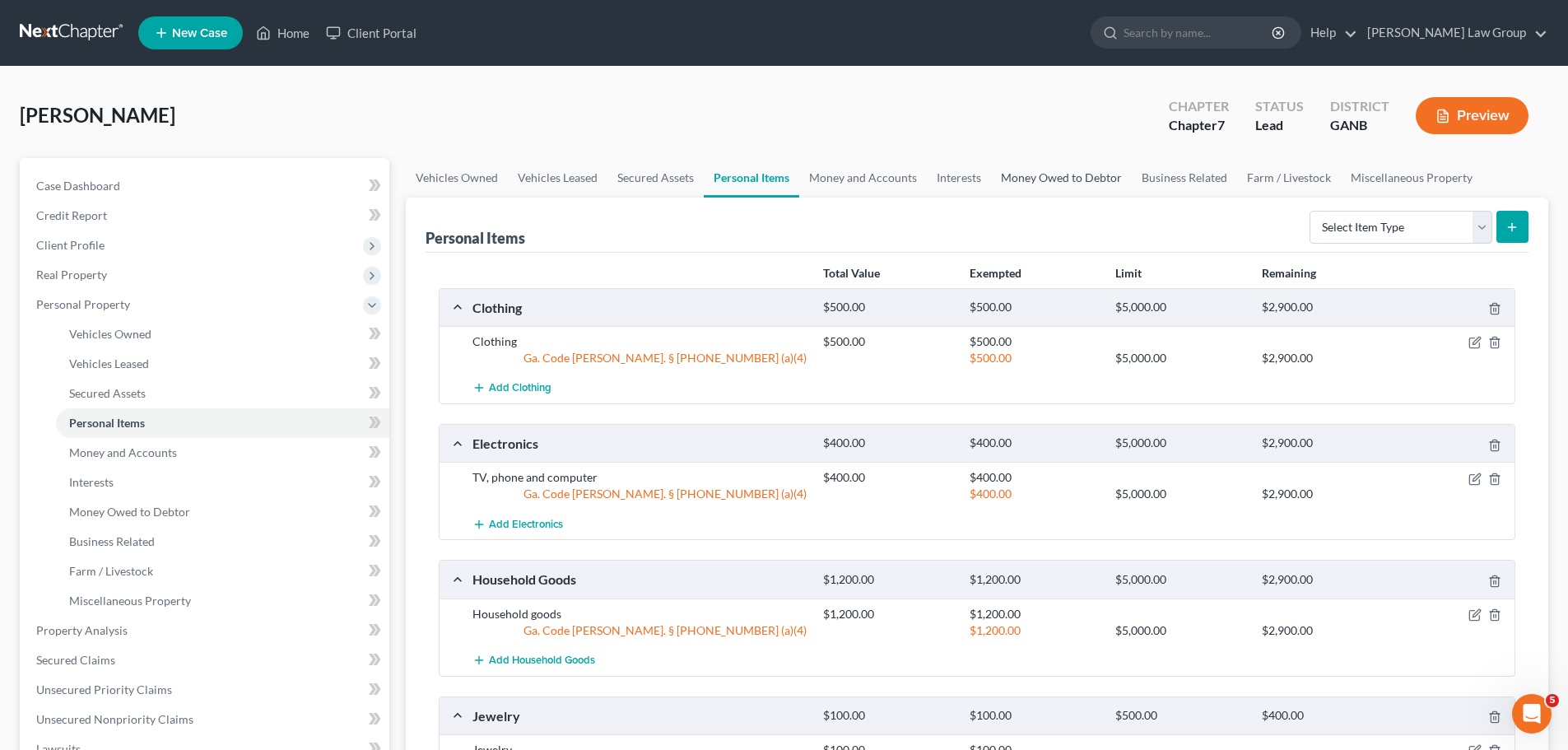
click at [1018, 170] on link "Money Owed to Debtor" at bounding box center [1061, 178] width 141 height 39
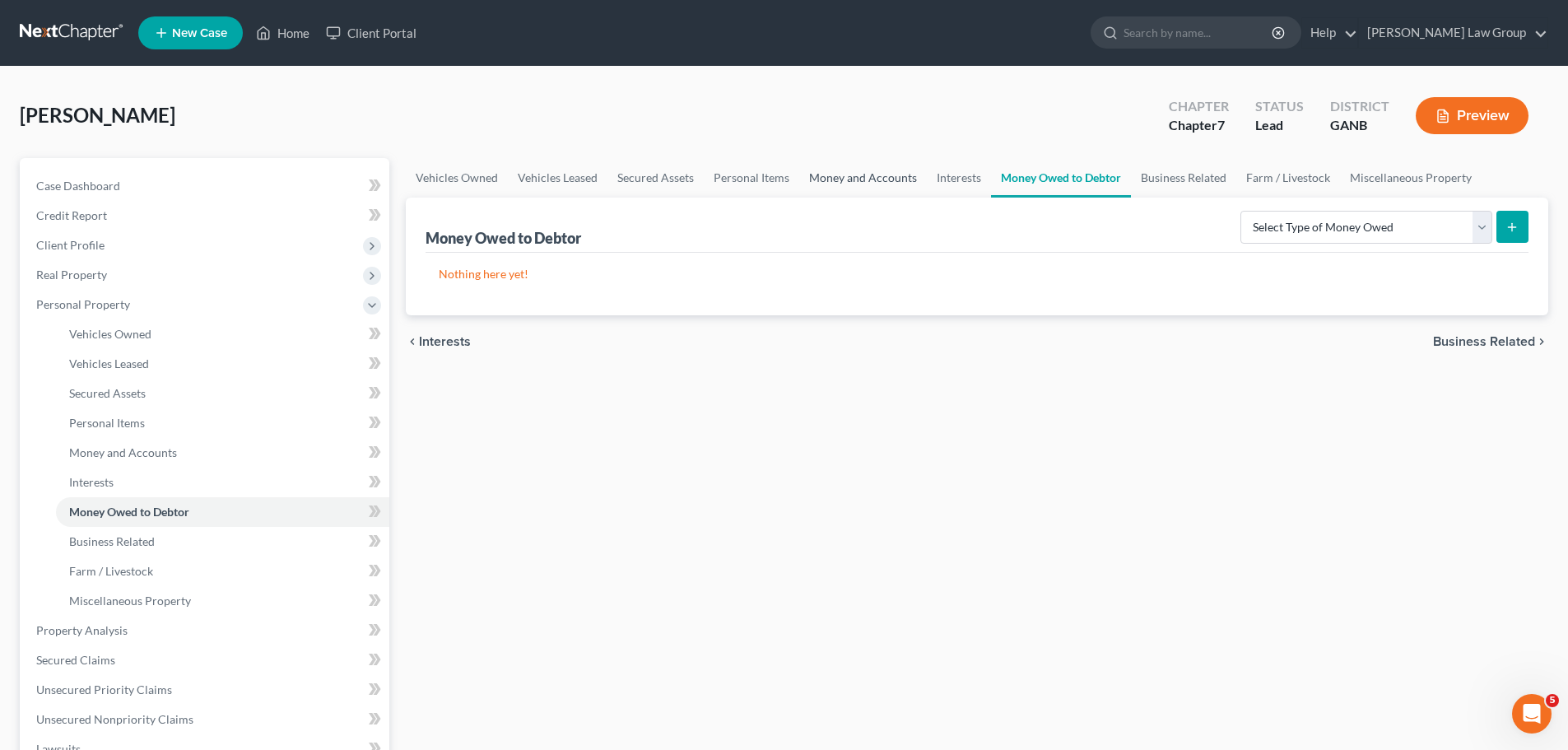
click at [849, 188] on link "Money and Accounts" at bounding box center [863, 178] width 127 height 39
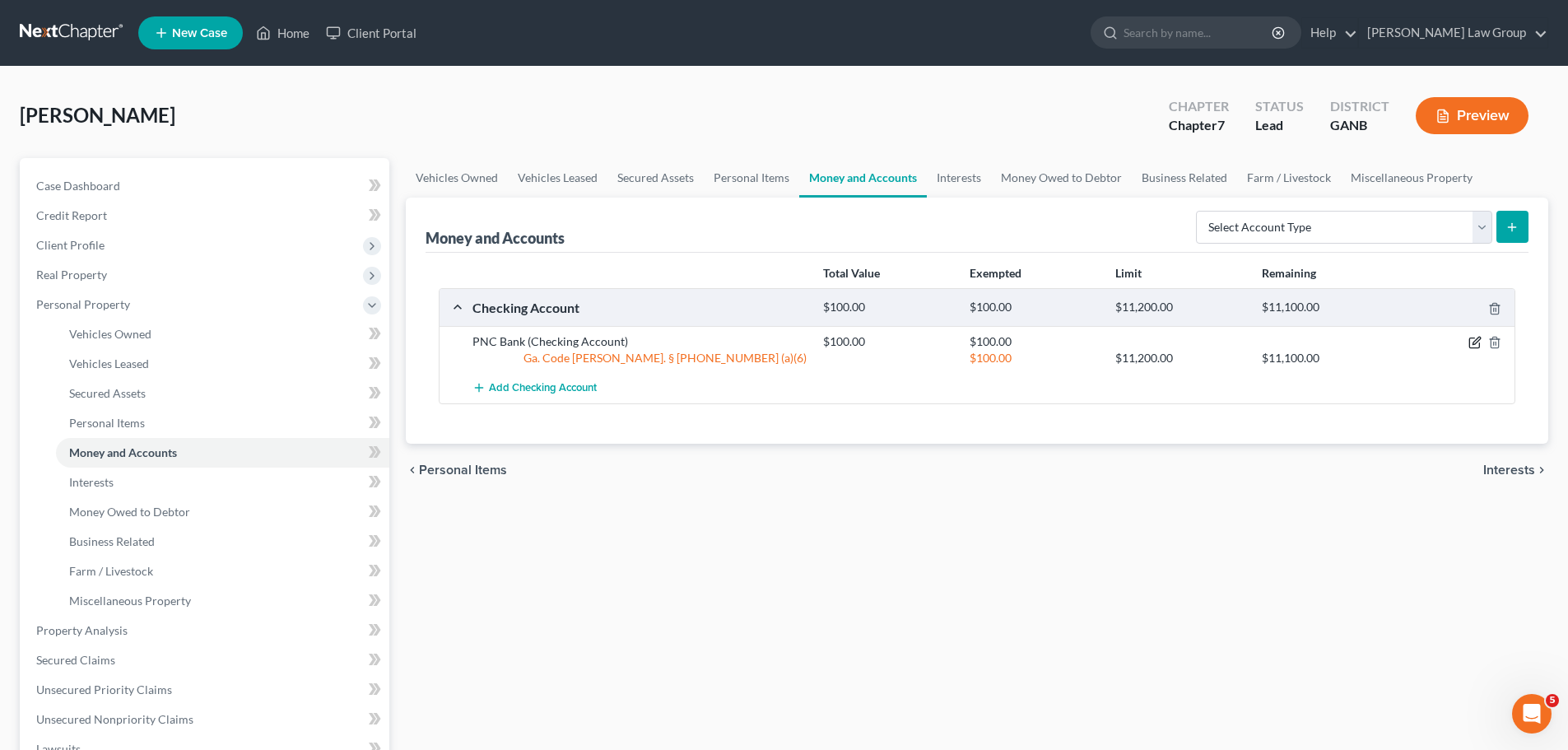
click at [1474, 338] on icon "button" at bounding box center [1474, 343] width 10 height 10
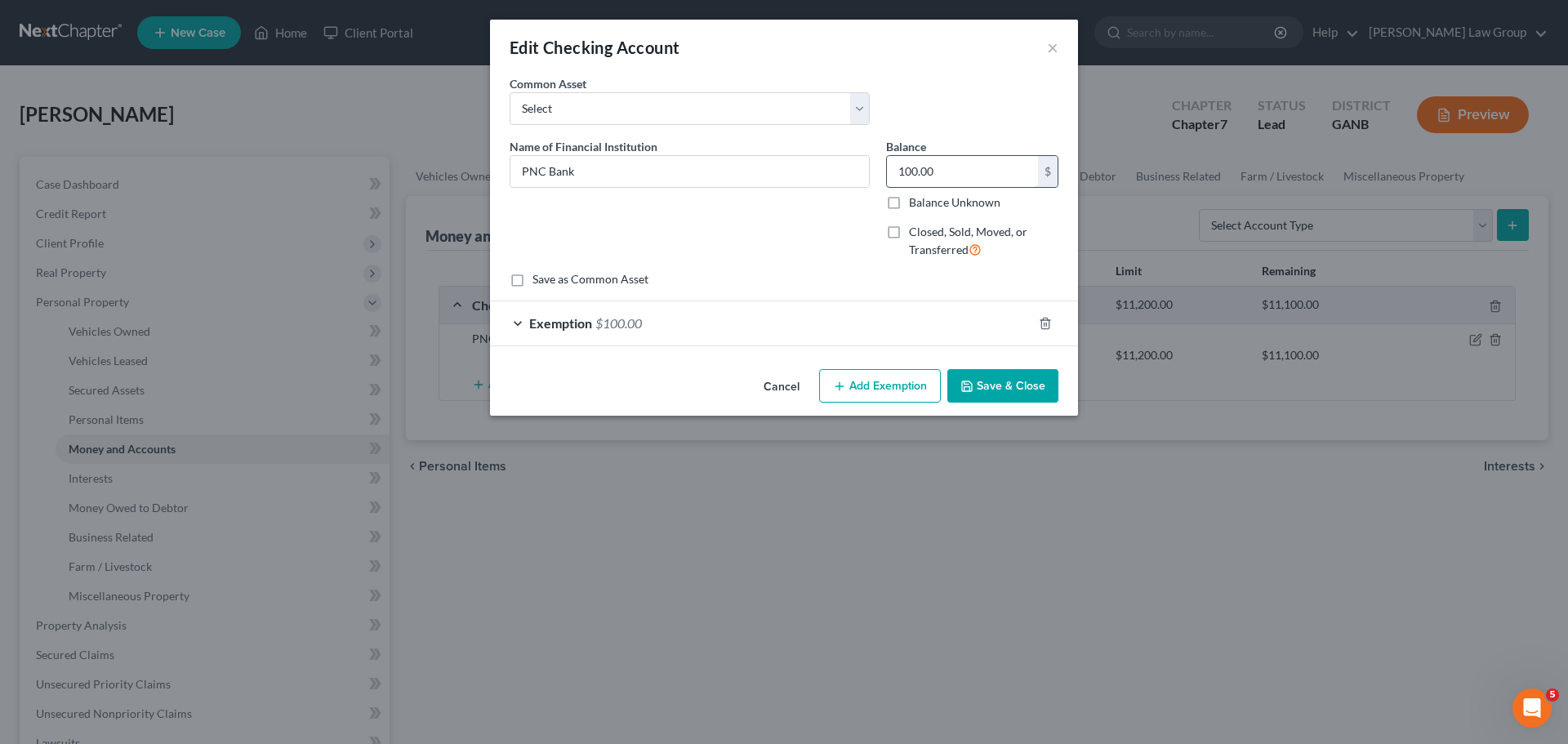
click at [952, 166] on input "100.00" at bounding box center [963, 171] width 151 height 31
type input "1,739.38"
click at [645, 303] on div "Exemption $100.00" at bounding box center [761, 323] width 542 height 44
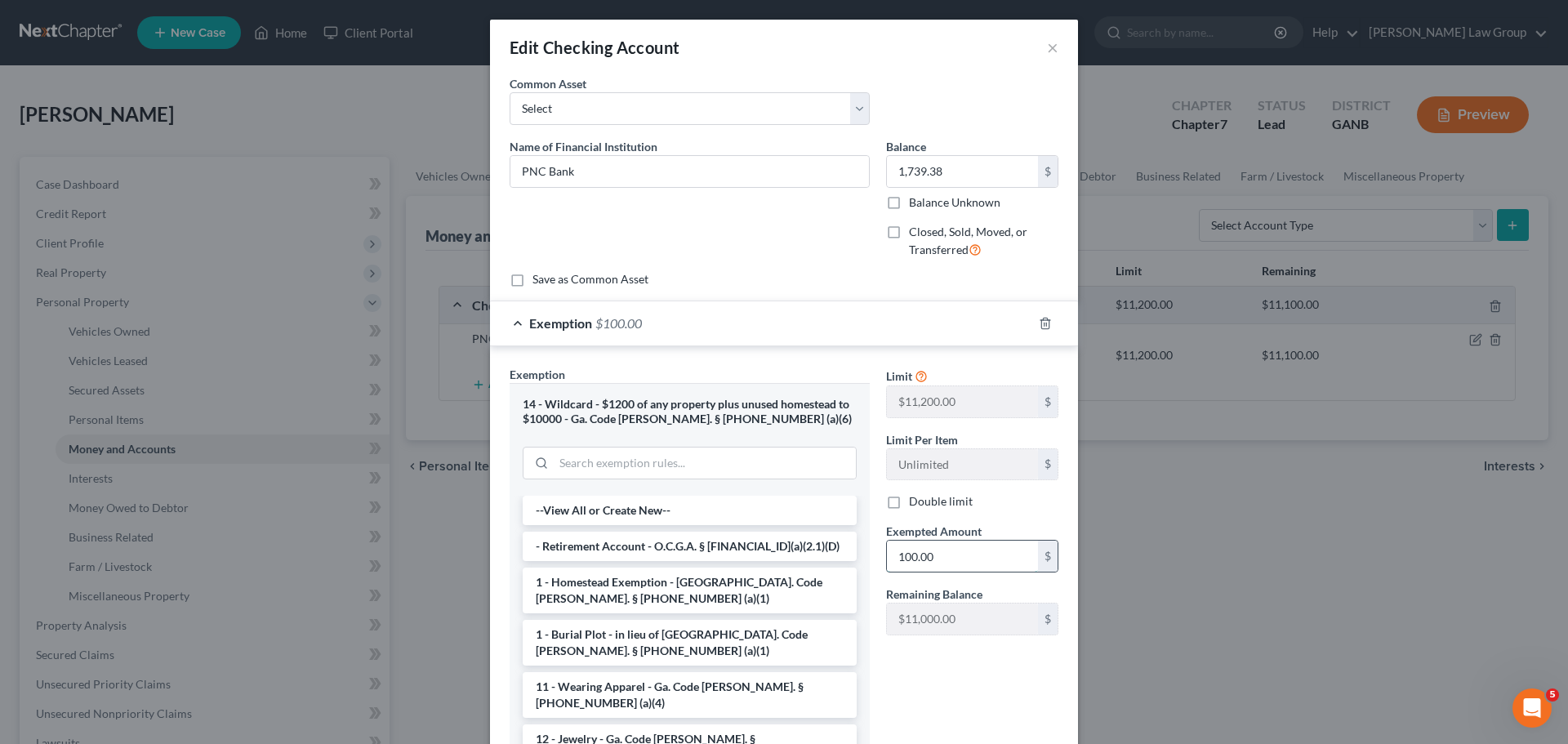
click at [957, 544] on input "100.00" at bounding box center [963, 555] width 151 height 31
type input "1,739.38"
click at [955, 683] on div "Limit $11,200.00 $ Limit Per Item Unlimited $ Double limit Exempted Amount * 1,…" at bounding box center [972, 568] width 189 height 404
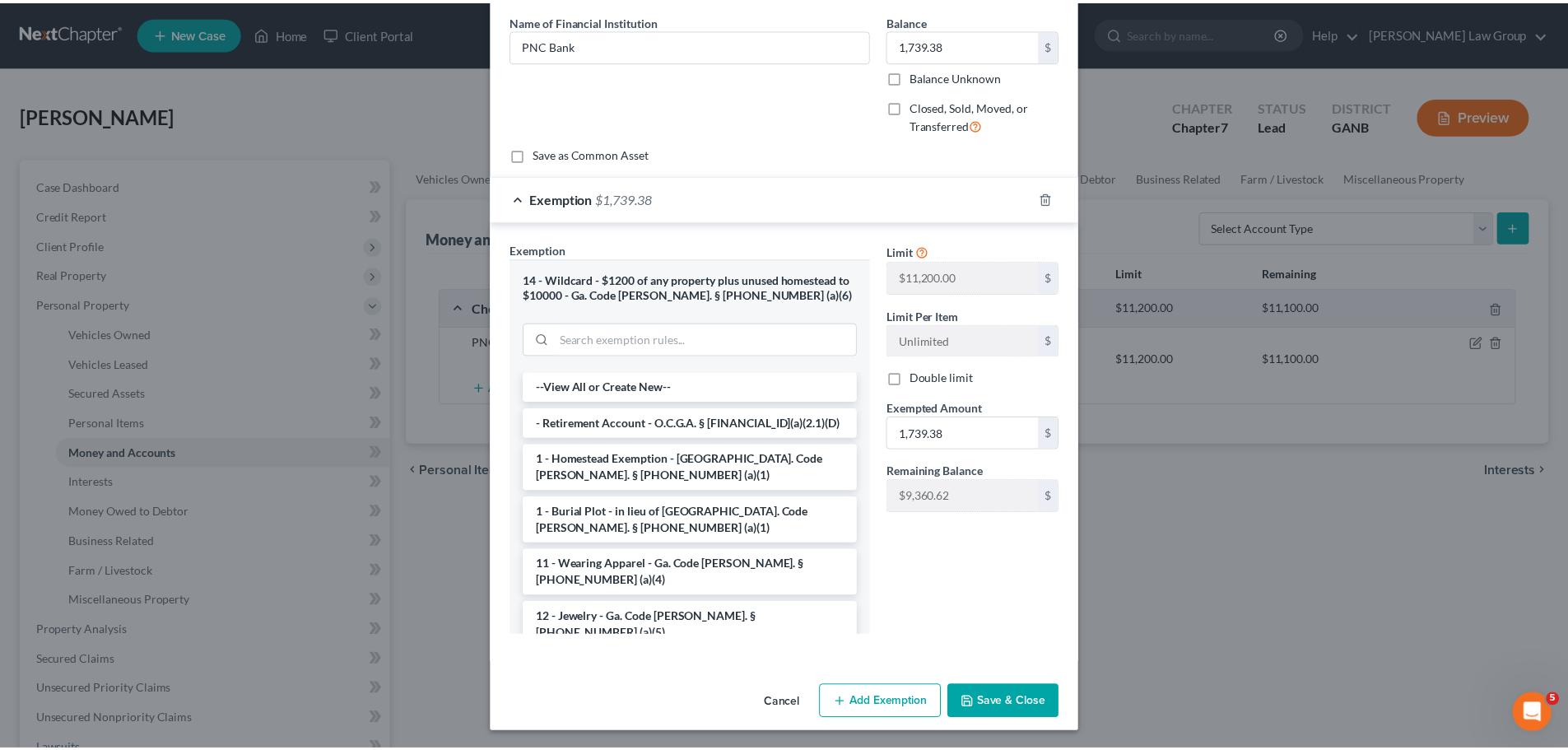
scroll to position [130, 0]
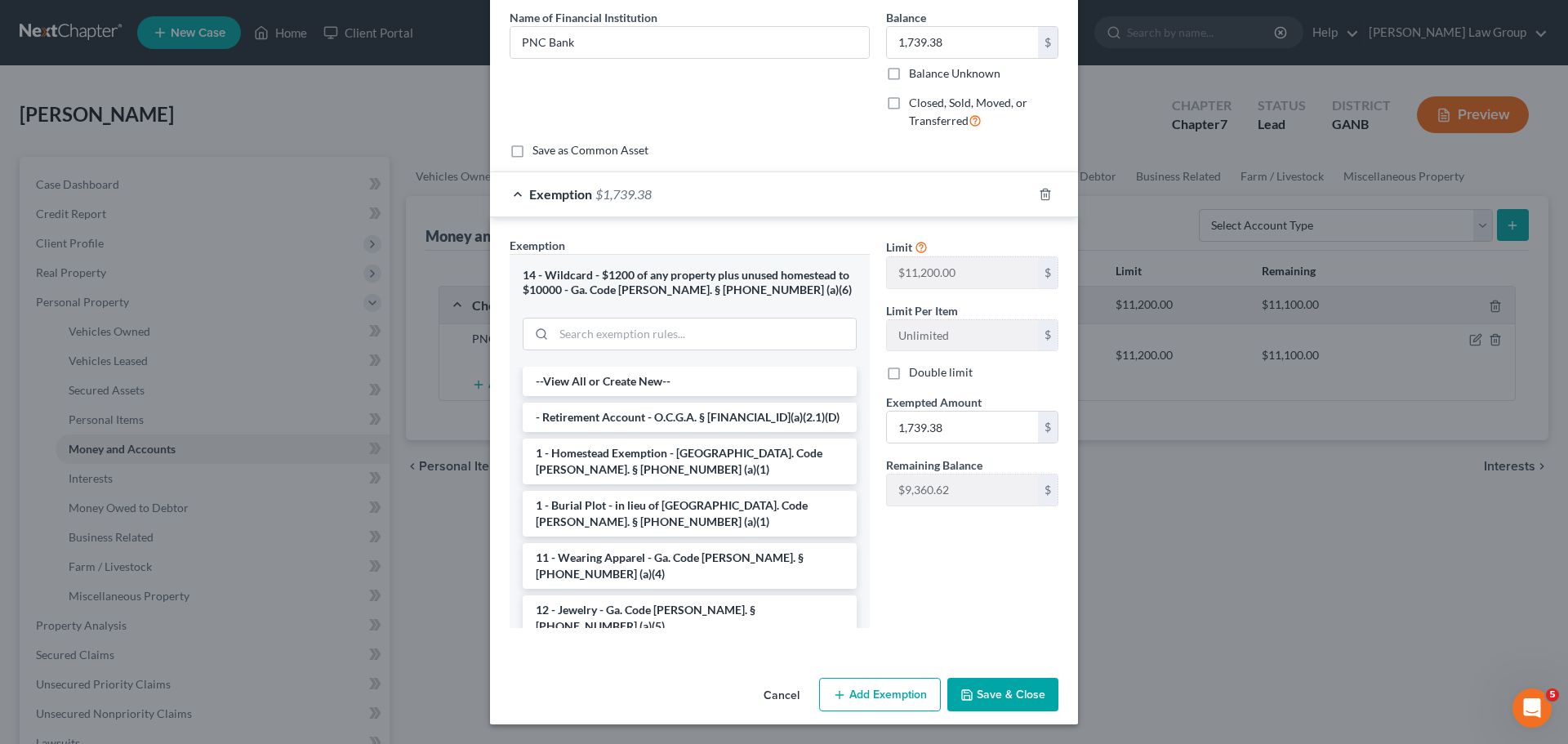
click at [976, 685] on button "Save & Close" at bounding box center [1002, 695] width 111 height 35
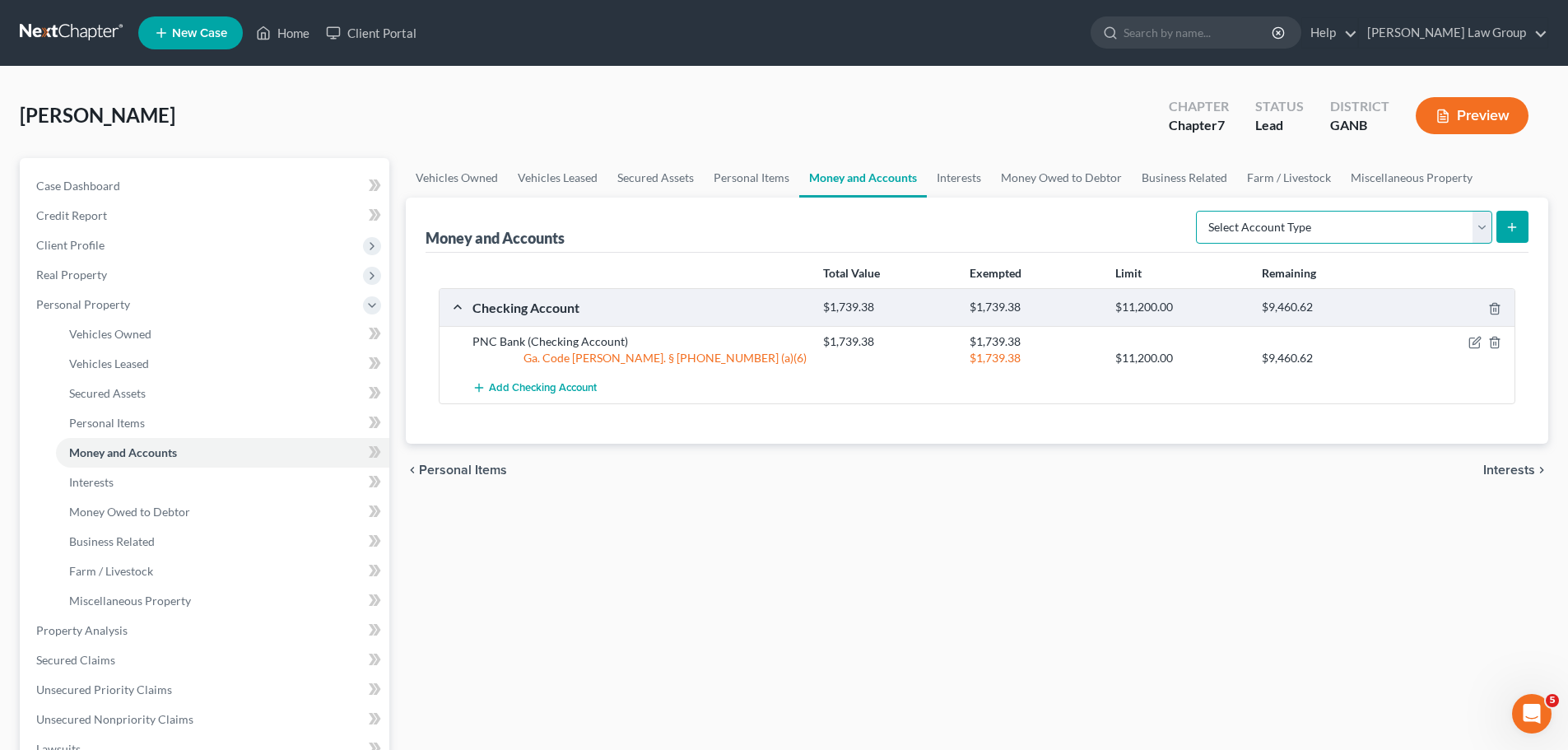
click at [1442, 232] on select "Select Account Type Brokerage Cash on Hand Certificates of Deposit Checking Acc…" at bounding box center [1344, 227] width 296 height 33
select select "checking"
click at [1199, 211] on select "Select Account Type Brokerage Cash on Hand Certificates of Deposit Checking Acc…" at bounding box center [1344, 227] width 296 height 33
click at [1526, 225] on button "submit" at bounding box center [1512, 227] width 32 height 32
click at [1508, 227] on icon "submit" at bounding box center [1511, 227] width 13 height 13
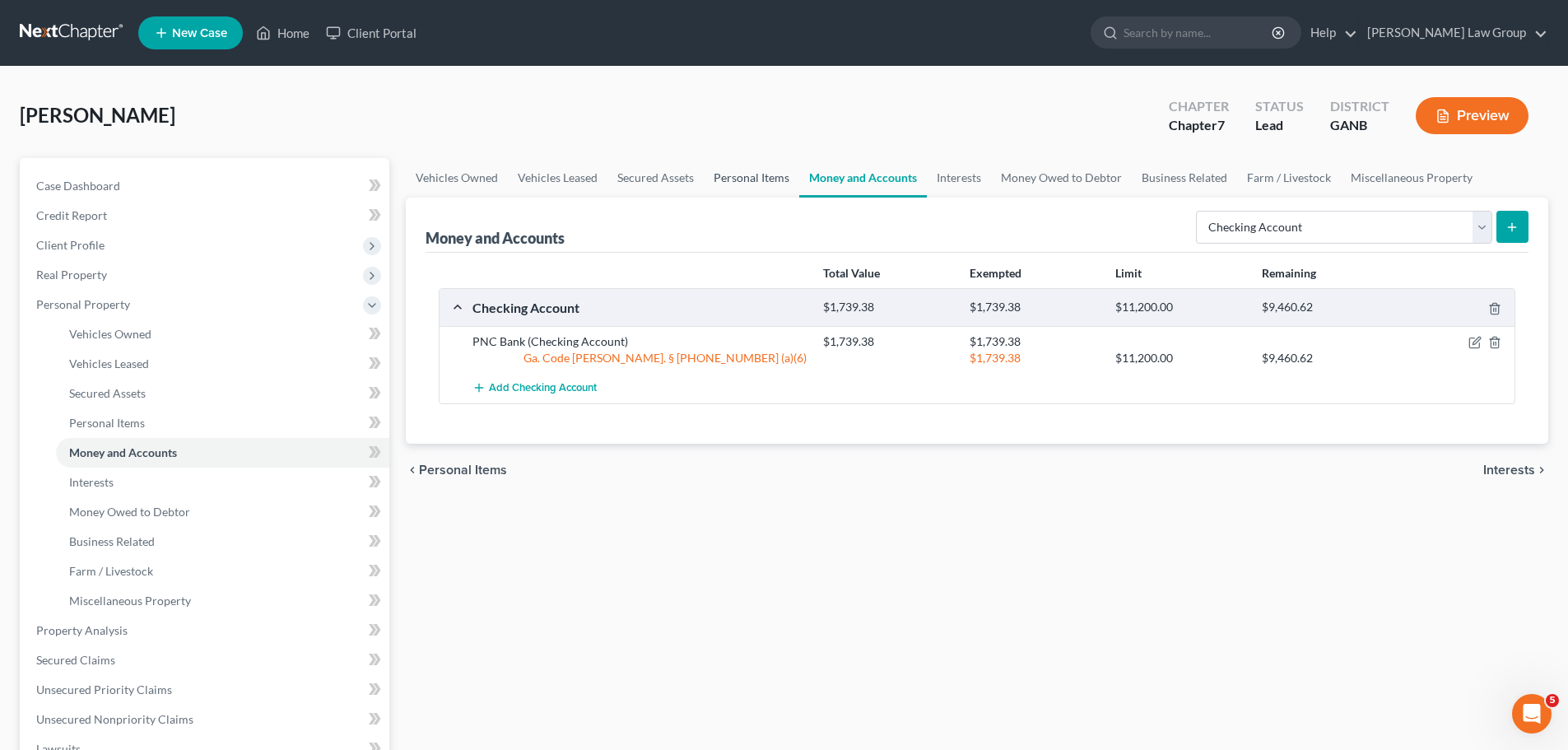
click at [790, 172] on link "Personal Items" at bounding box center [752, 178] width 95 height 39
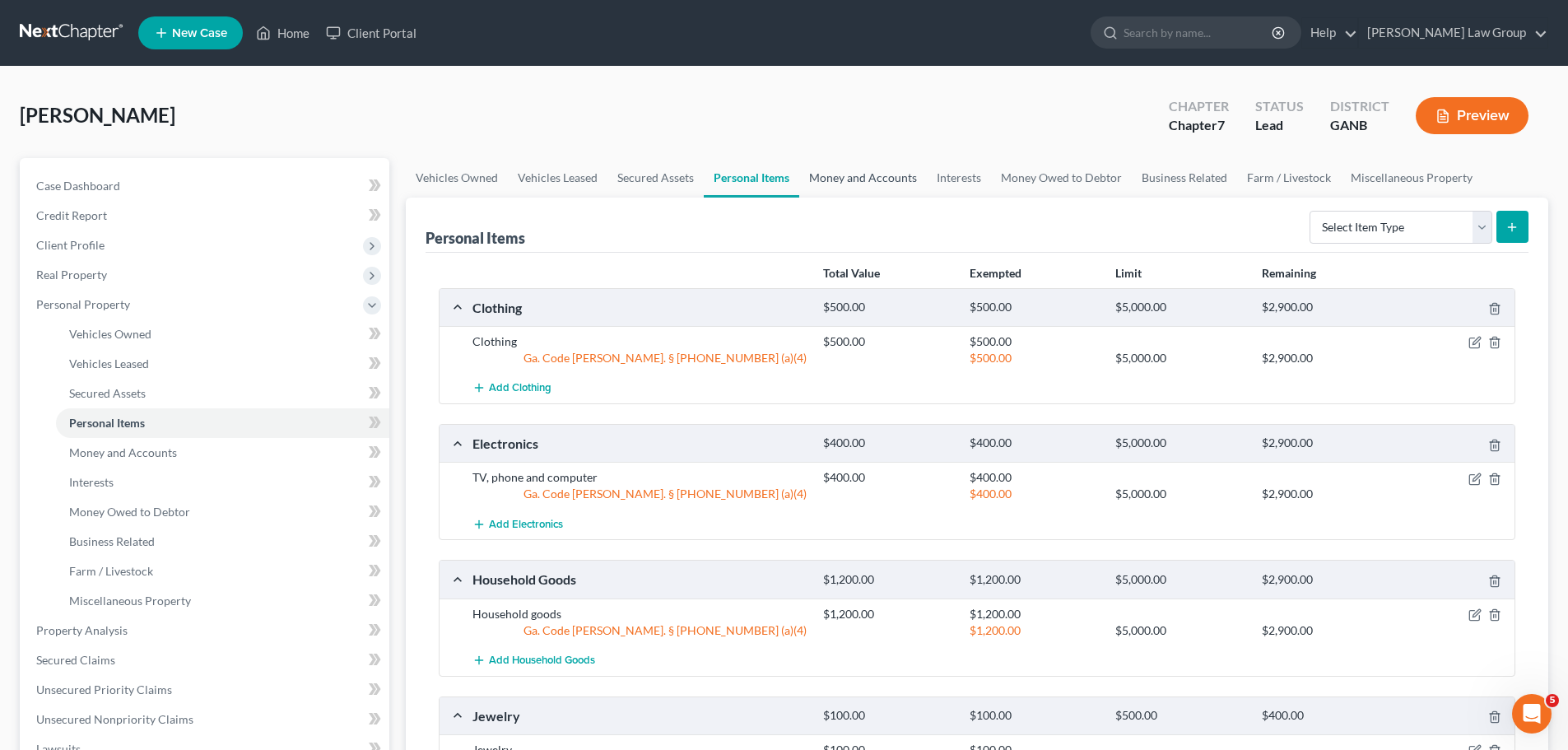
click at [841, 177] on link "Money and Accounts" at bounding box center [863, 178] width 127 height 39
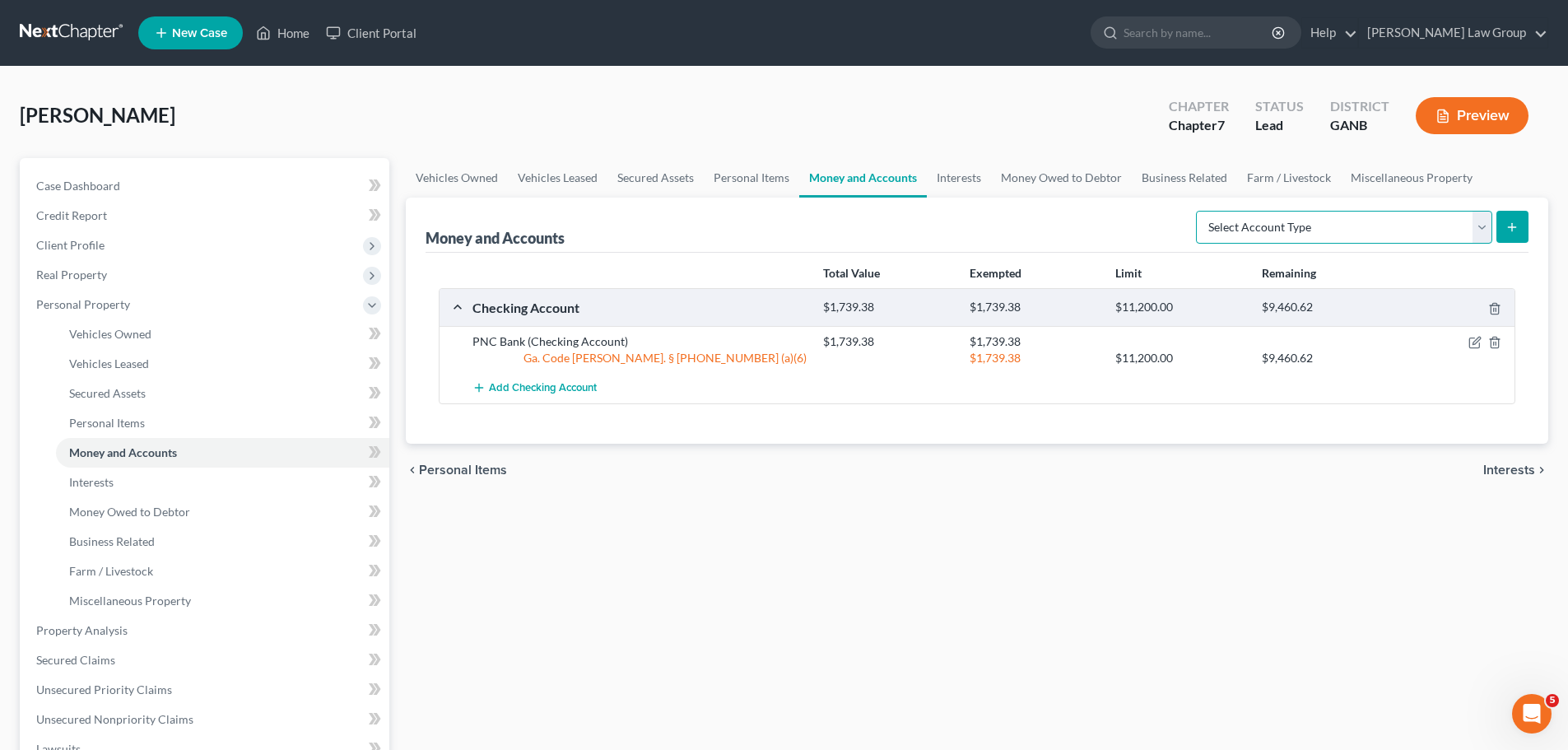
click at [1356, 229] on select "Select Account Type Brokerage Cash on Hand Certificates of Deposit Checking Acc…" at bounding box center [1344, 227] width 296 height 33
select select "checking"
click at [1199, 211] on select "Select Account Type Brokerage Cash on Hand Certificates of Deposit Checking Acc…" at bounding box center [1344, 227] width 296 height 33
click at [1504, 225] on button "submit" at bounding box center [1512, 227] width 32 height 32
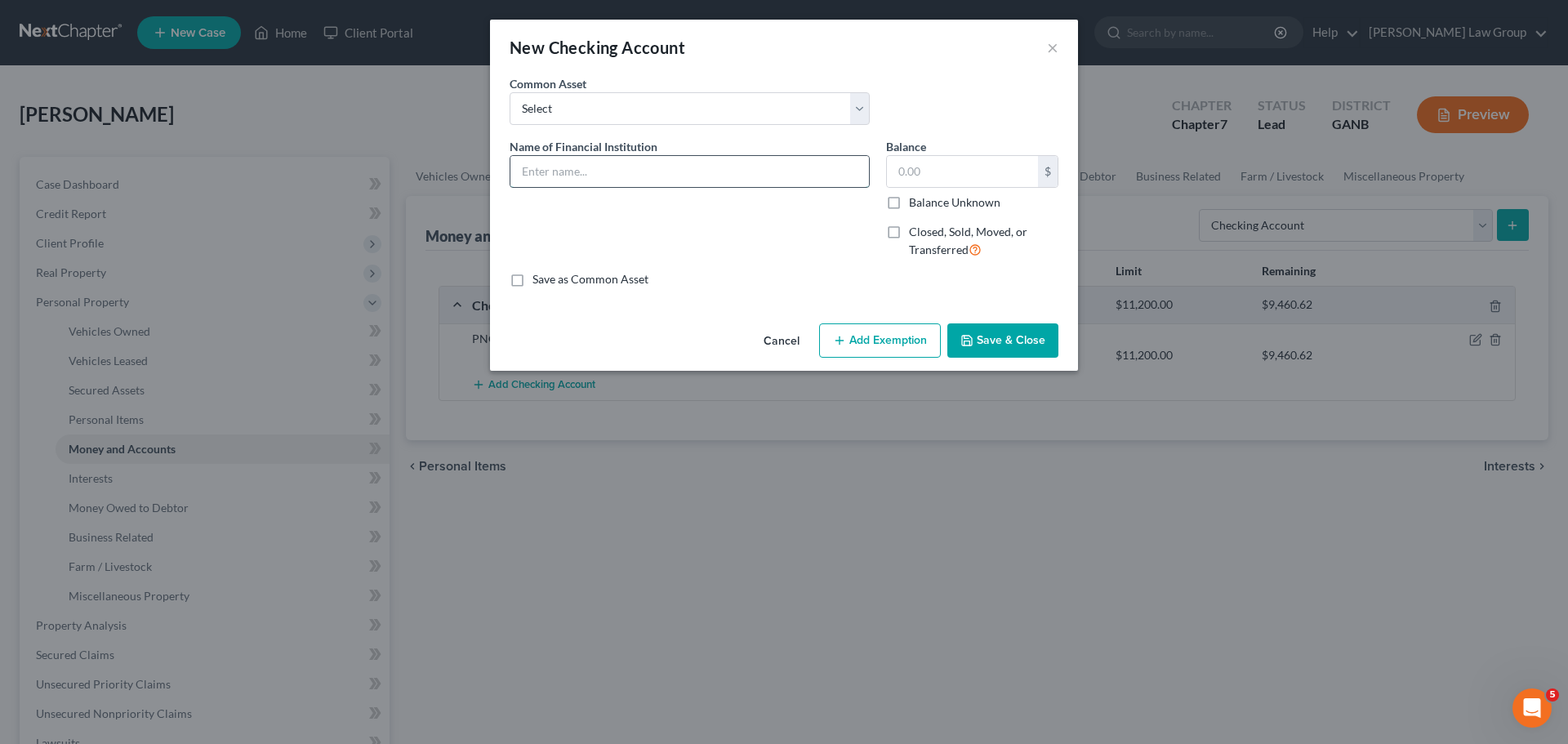
click at [626, 173] on input "text" at bounding box center [690, 171] width 359 height 31
type input "[PERSON_NAME] Fargo"
type input "0"
click at [1016, 341] on button "Save & Close" at bounding box center [1002, 340] width 111 height 35
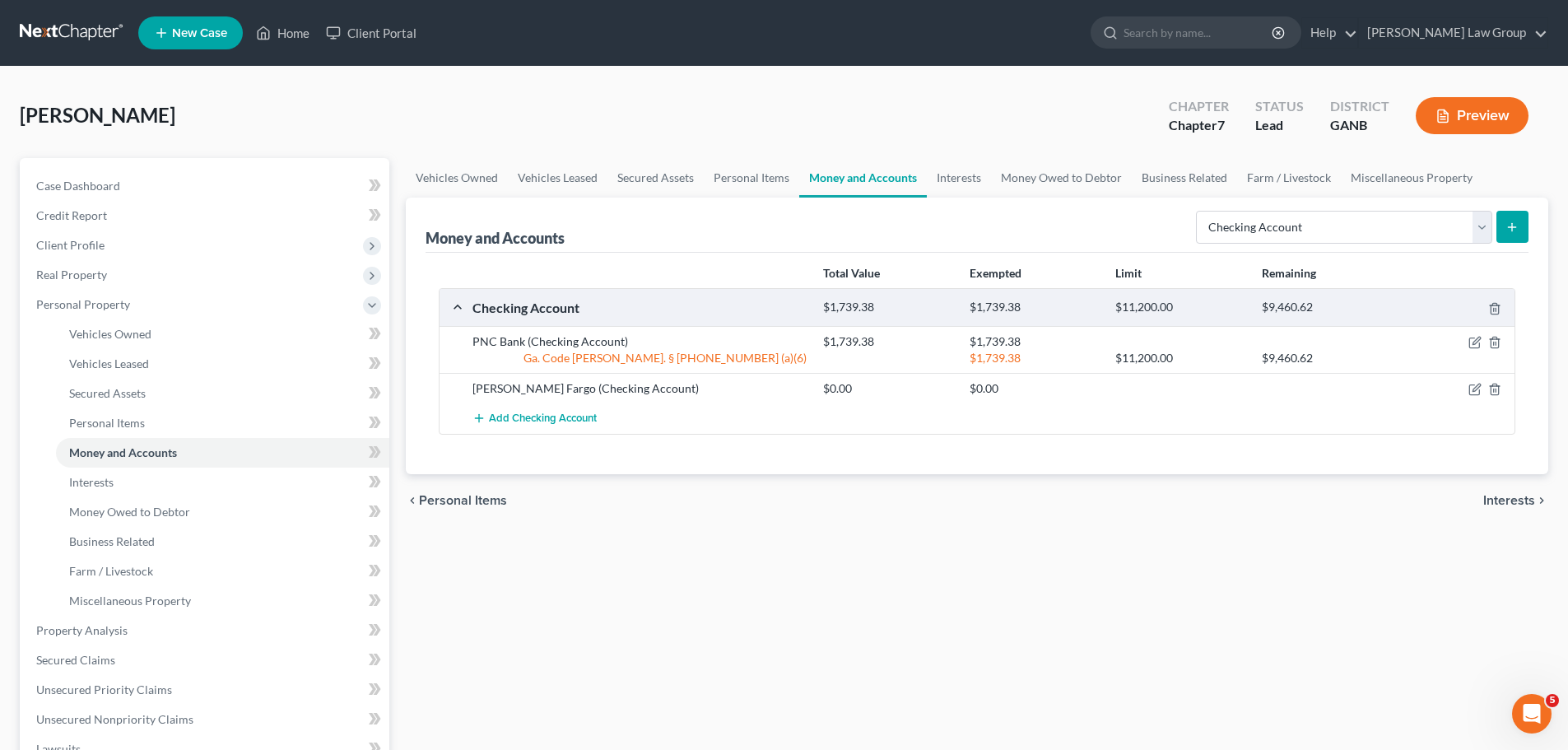
click at [1517, 232] on icon "submit" at bounding box center [1511, 227] width 13 height 13
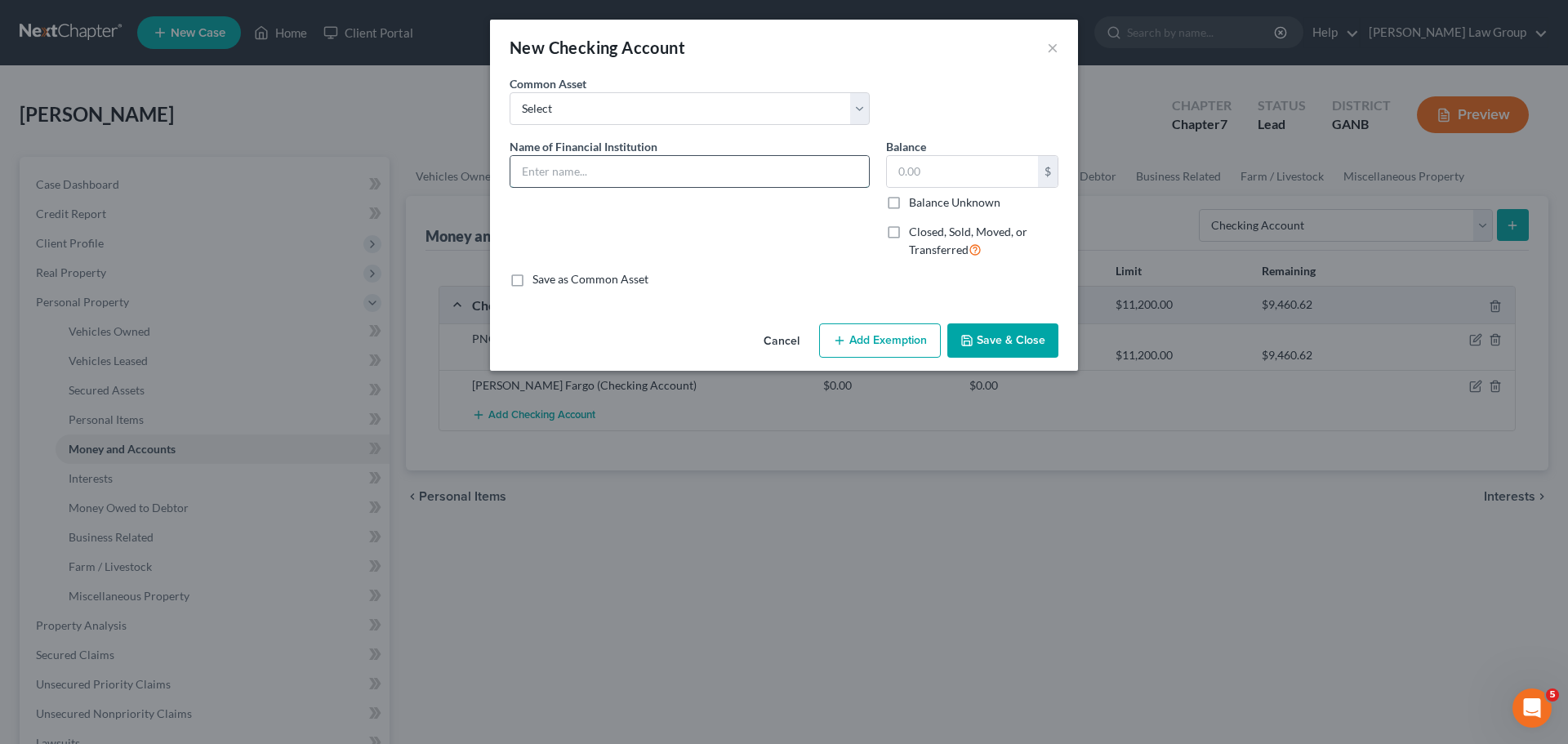
click at [576, 178] on input "text" at bounding box center [690, 171] width 359 height 31
type input "Capital One"
type input "0"
click at [1004, 334] on button "Save & Close" at bounding box center [1002, 340] width 111 height 35
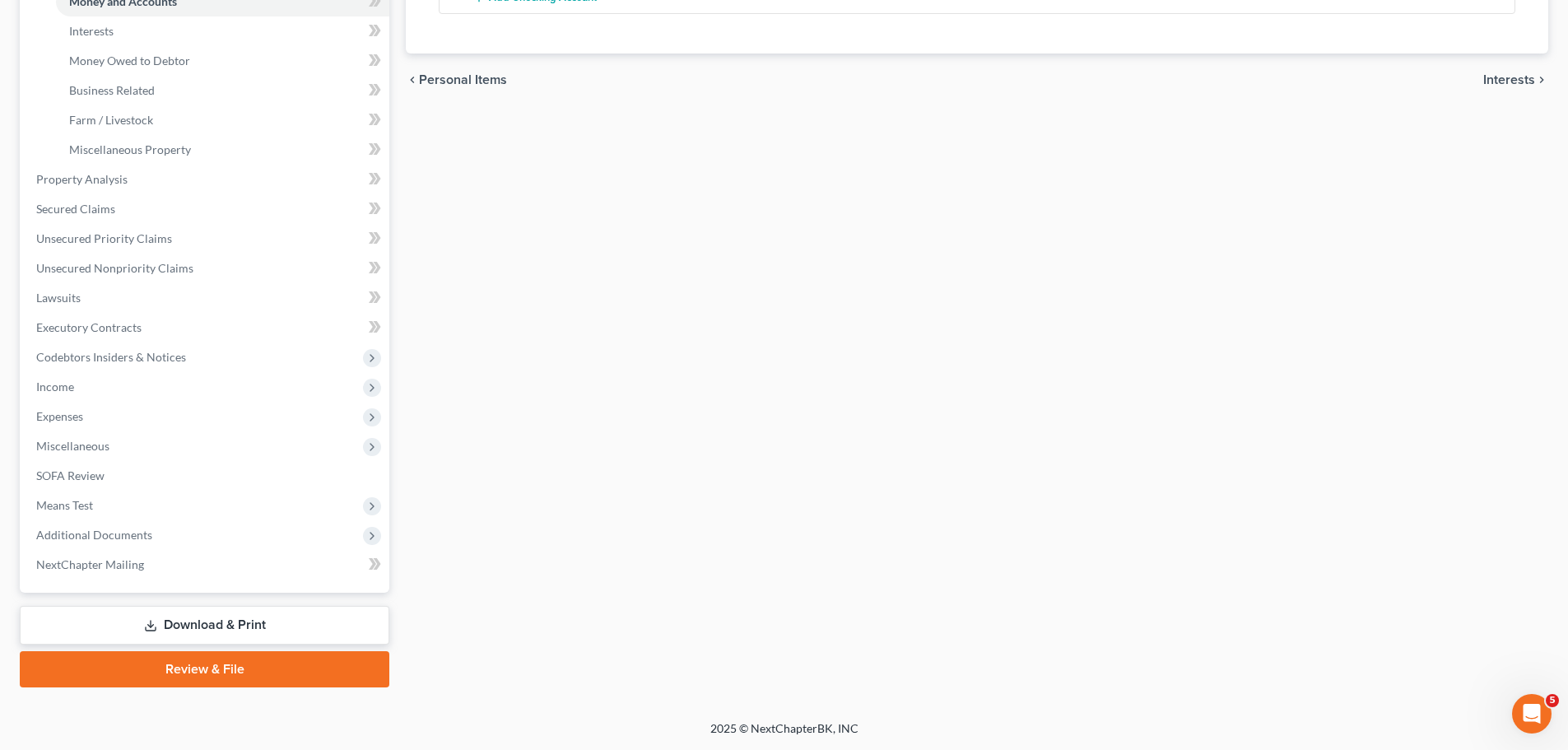
click at [251, 628] on link "Download & Print" at bounding box center [205, 624] width 370 height 39
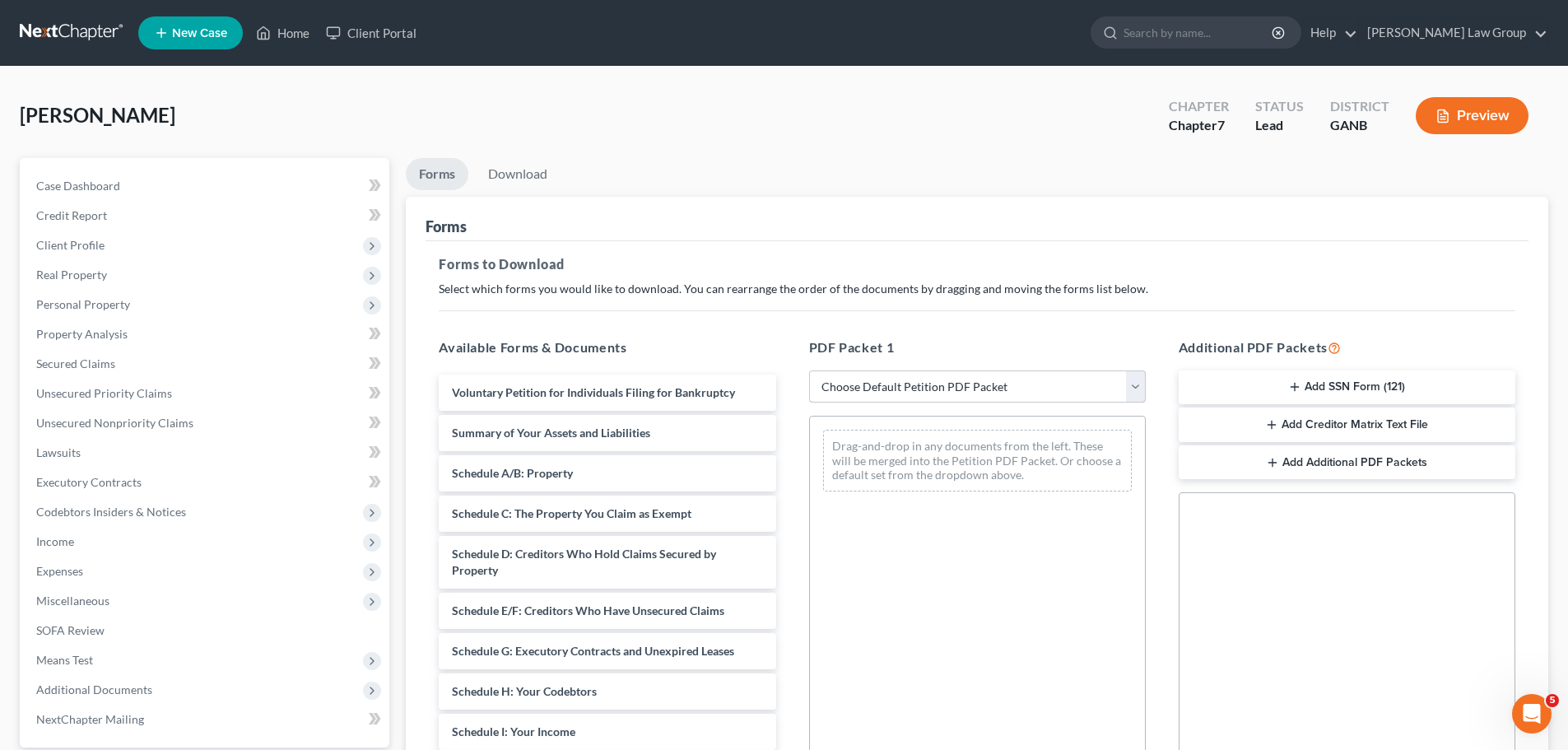
click at [934, 382] on select "Choose Default Petition PDF Packet Complete Bankruptcy Petition (all forms and …" at bounding box center [977, 387] width 336 height 33
select select "0"
click at [809, 371] on select "Choose Default Petition PDF Packet Complete Bankruptcy Petition (all forms and …" at bounding box center [977, 387] width 336 height 33
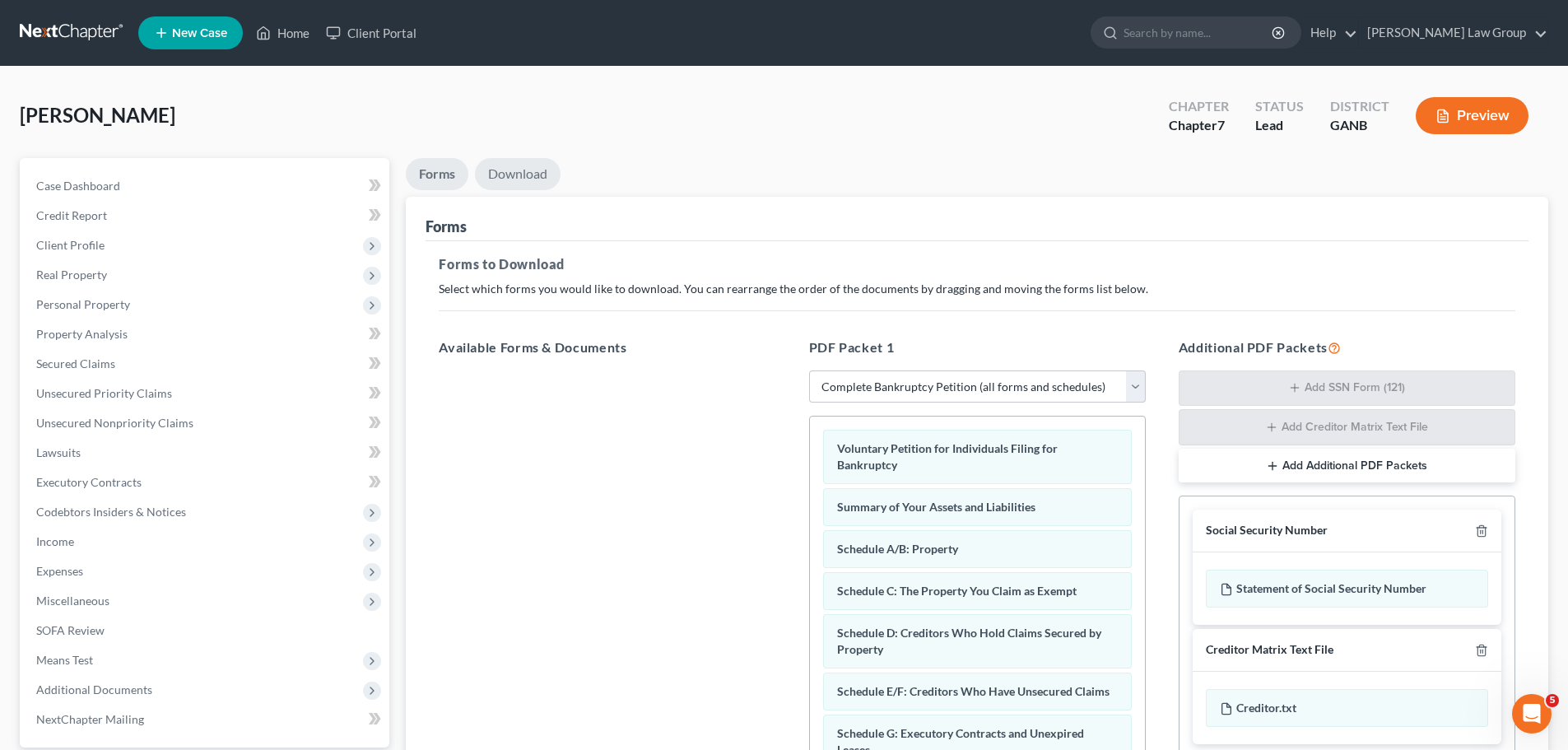
click at [494, 161] on link "Download" at bounding box center [517, 174] width 85 height 32
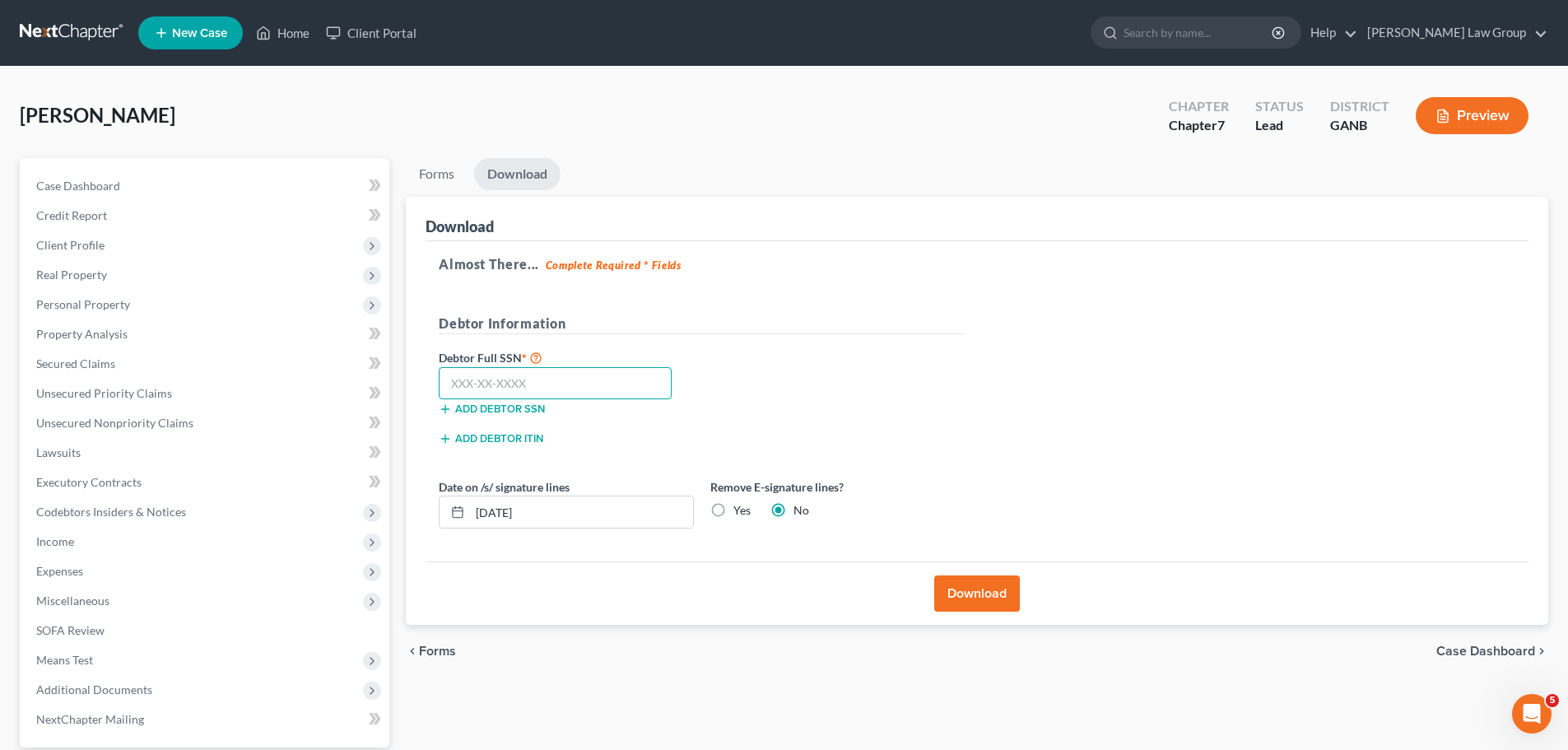
click at [553, 375] on input "text" at bounding box center [555, 383] width 233 height 33
paste input "097-84-5988"
type input "097-84-5988"
click at [1006, 385] on div "Almost There... Complete Required * Fields Debtor Information Debtor Full SSN *…" at bounding box center [977, 402] width 1103 height 321
click at [971, 589] on button "Download" at bounding box center [976, 593] width 85 height 36
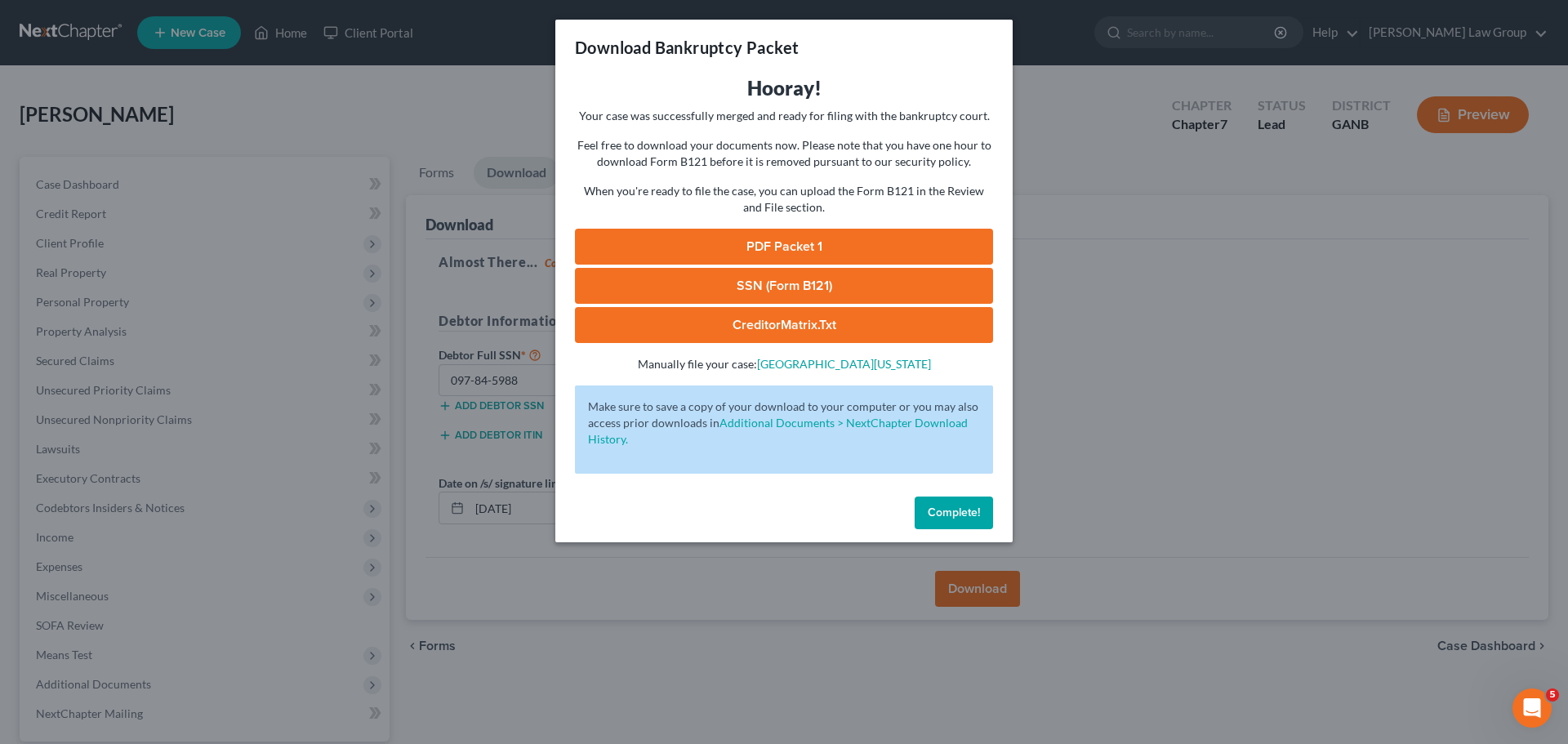
click at [765, 239] on link "PDF Packet 1" at bounding box center [784, 247] width 418 height 36
click at [961, 511] on span "Complete!" at bounding box center [953, 513] width 53 height 14
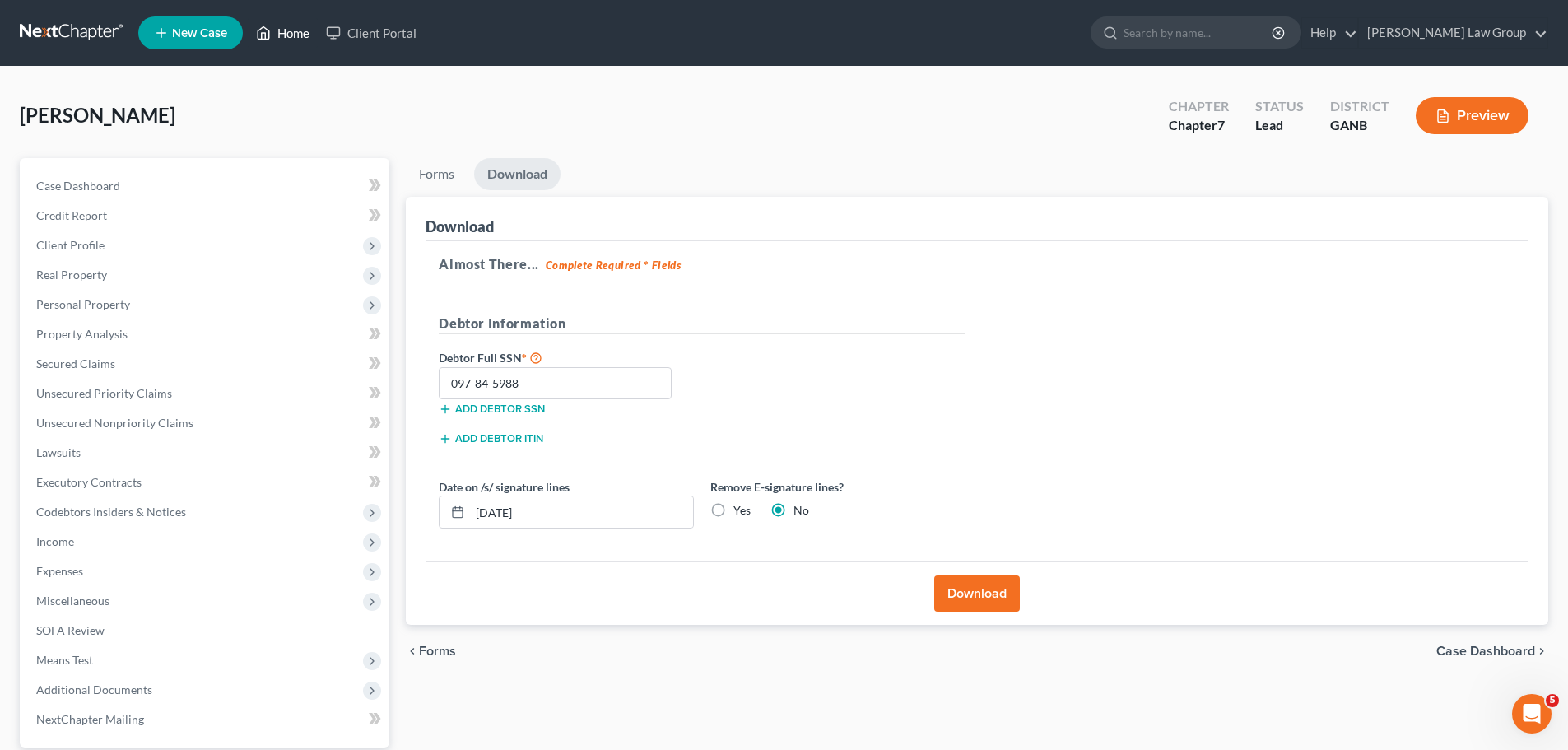
click at [302, 27] on link "Home" at bounding box center [283, 32] width 70 height 30
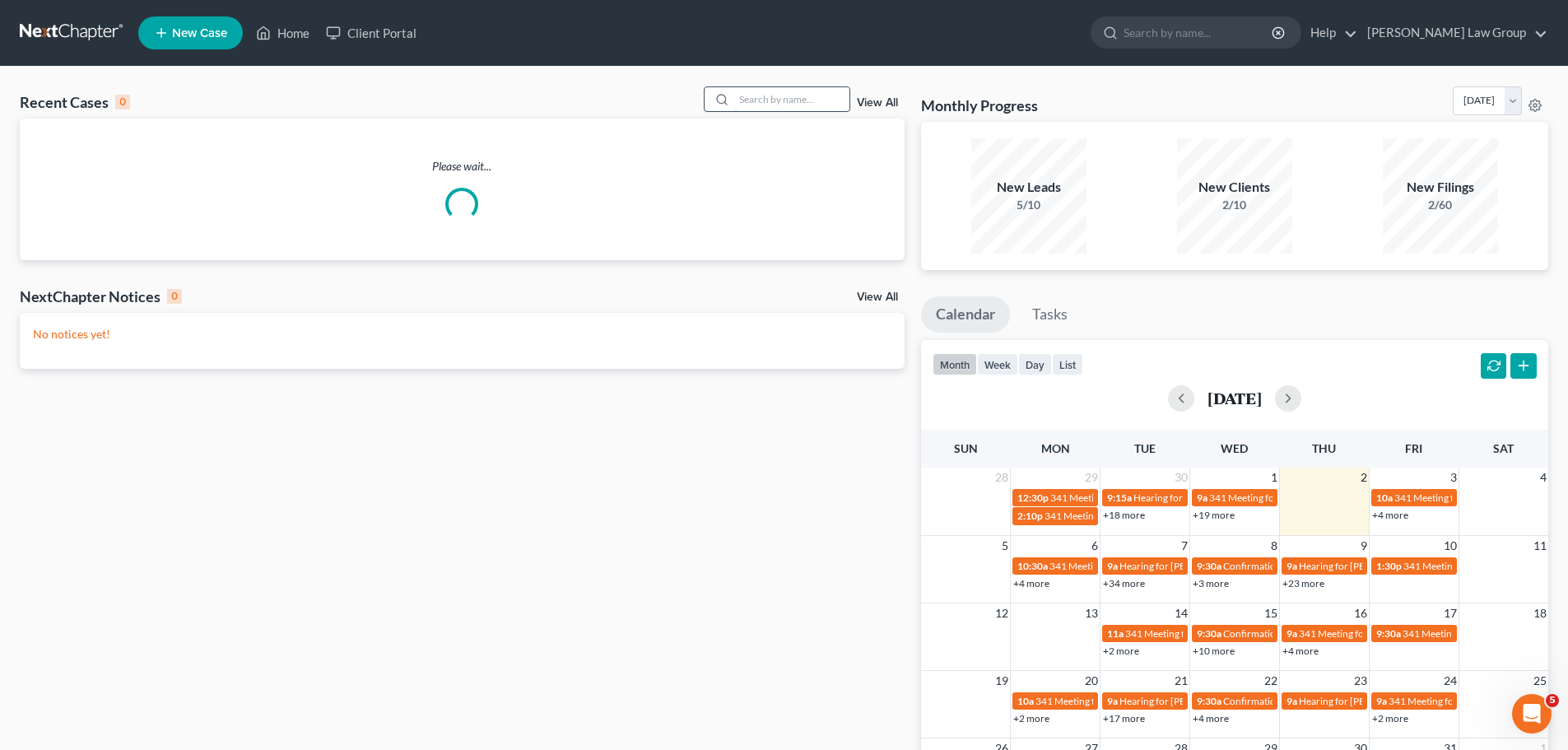
click at [774, 96] on input "search" at bounding box center [791, 99] width 115 height 24
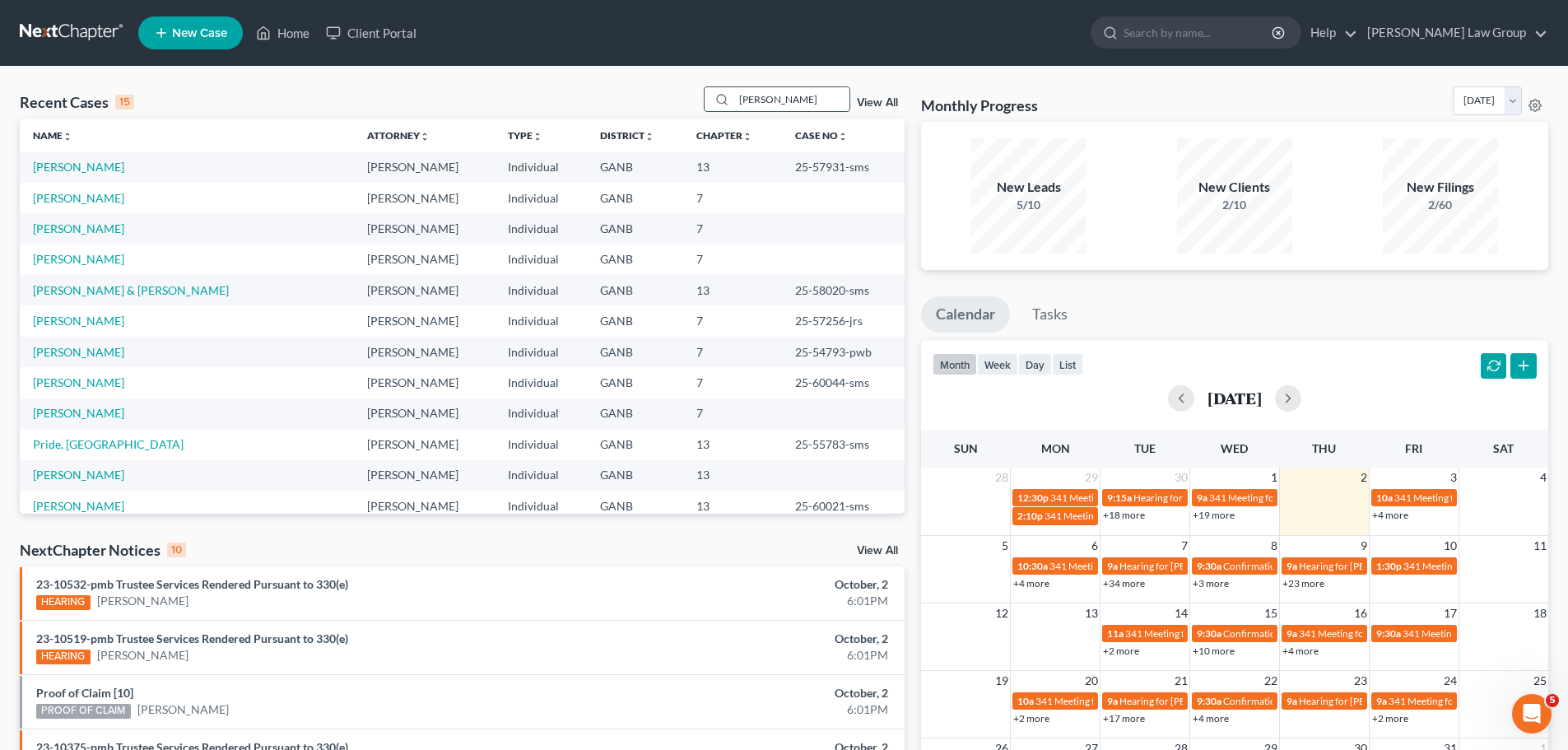
type input "[PERSON_NAME]"
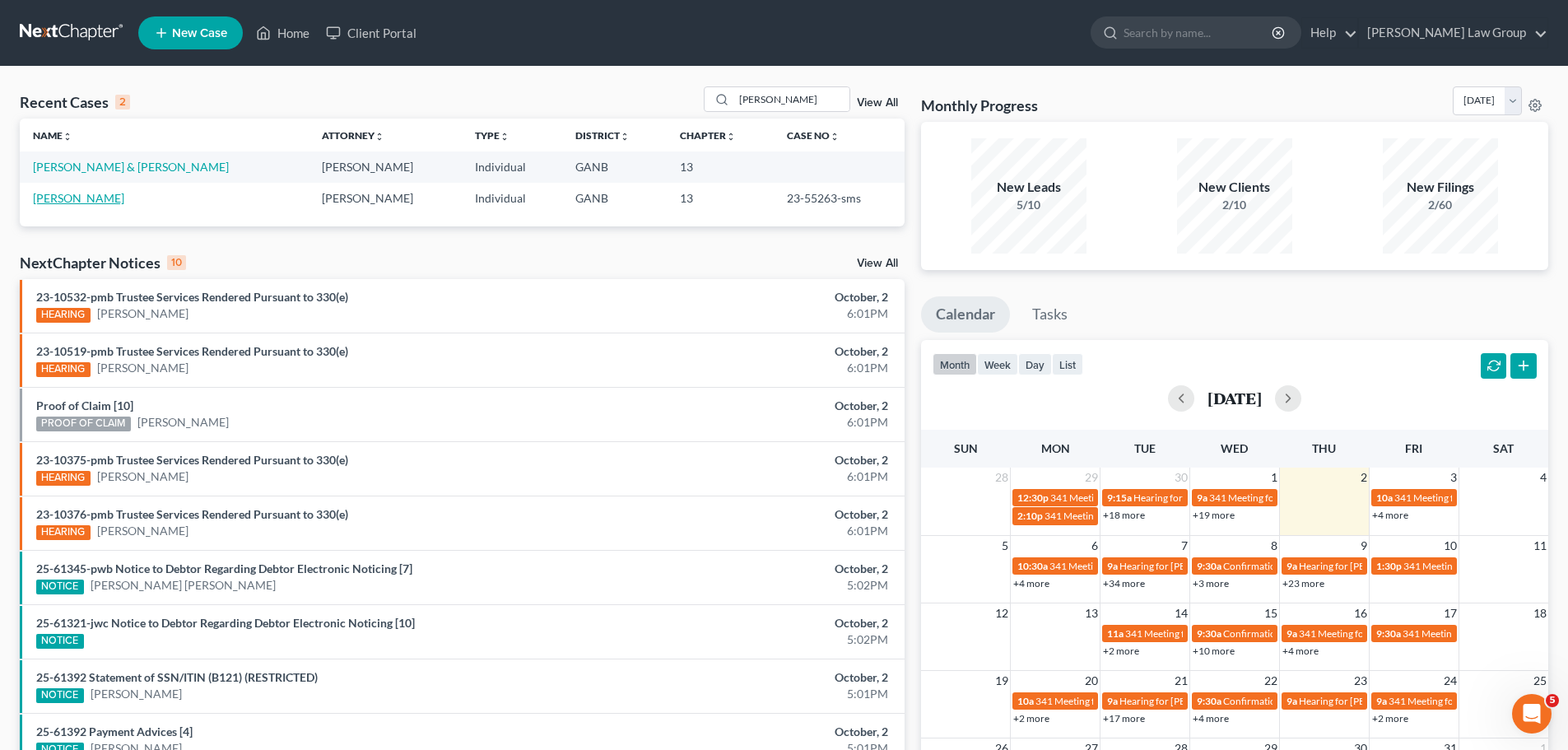
click at [58, 196] on link "[PERSON_NAME]" at bounding box center [79, 198] width 91 height 14
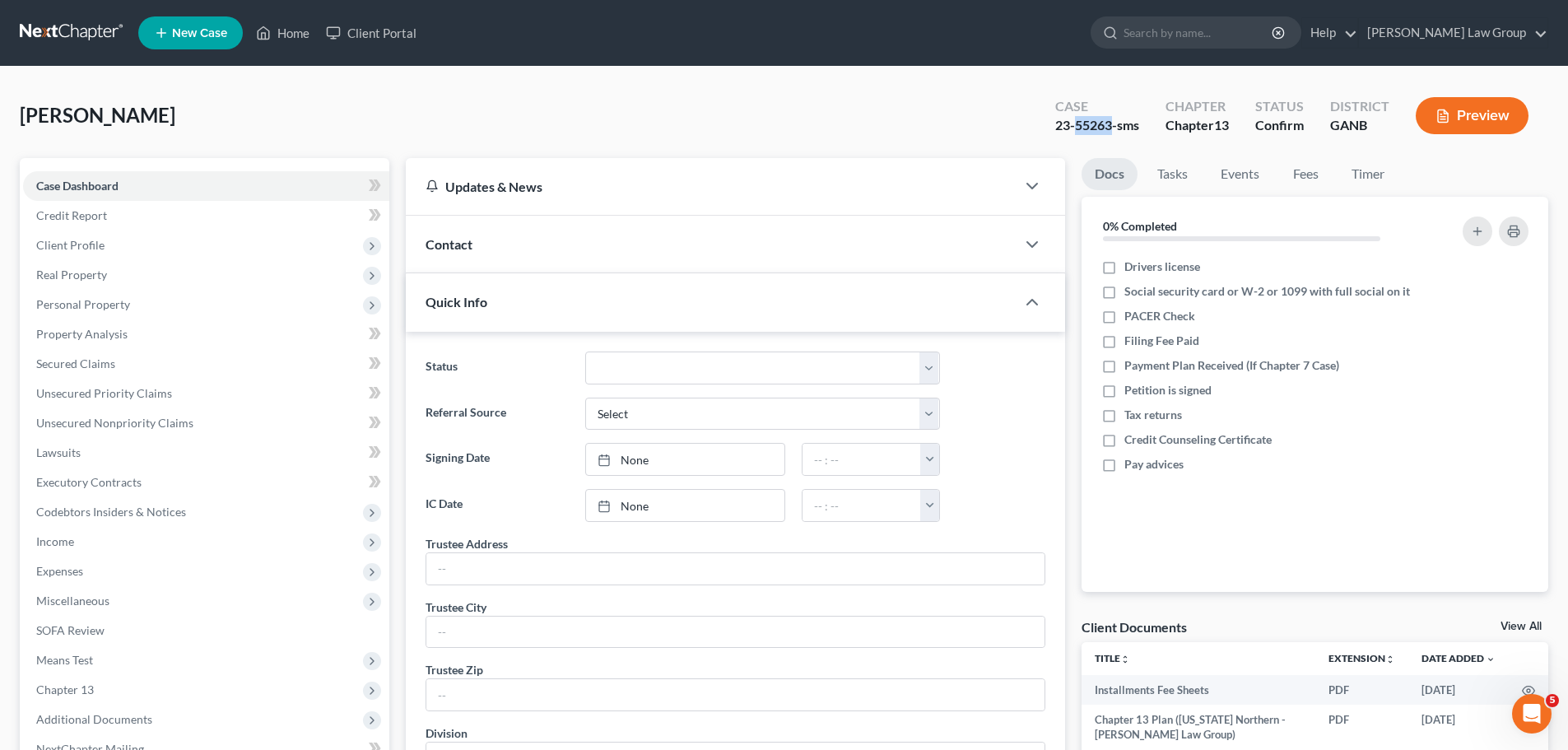
drag, startPoint x: 1113, startPoint y: 125, endPoint x: 1074, endPoint y: 128, distance: 39.1
click at [1074, 128] on div "23-55263-sms" at bounding box center [1097, 125] width 84 height 19
copy div "55263"
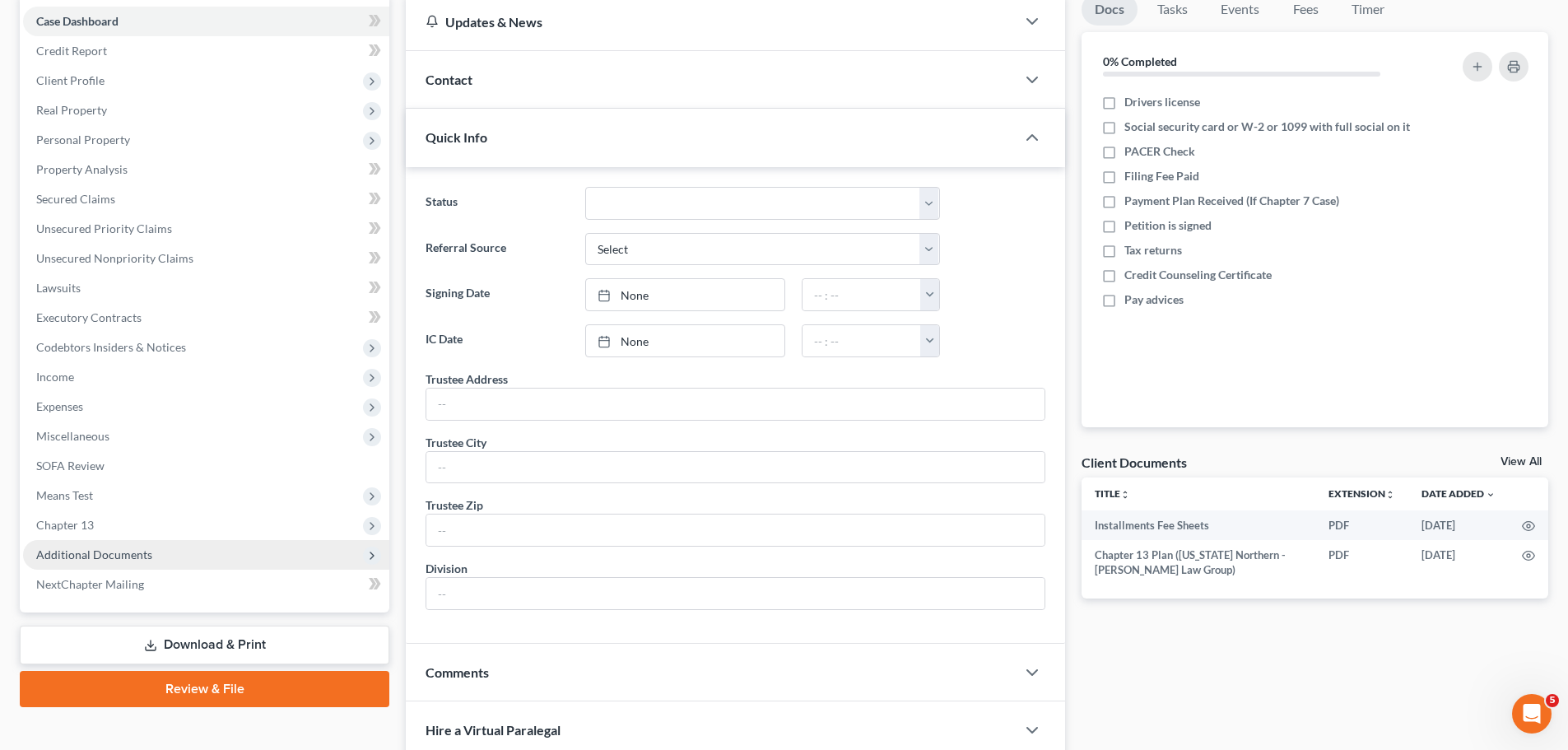
click at [197, 558] on span "Additional Documents" at bounding box center [206, 554] width 366 height 30
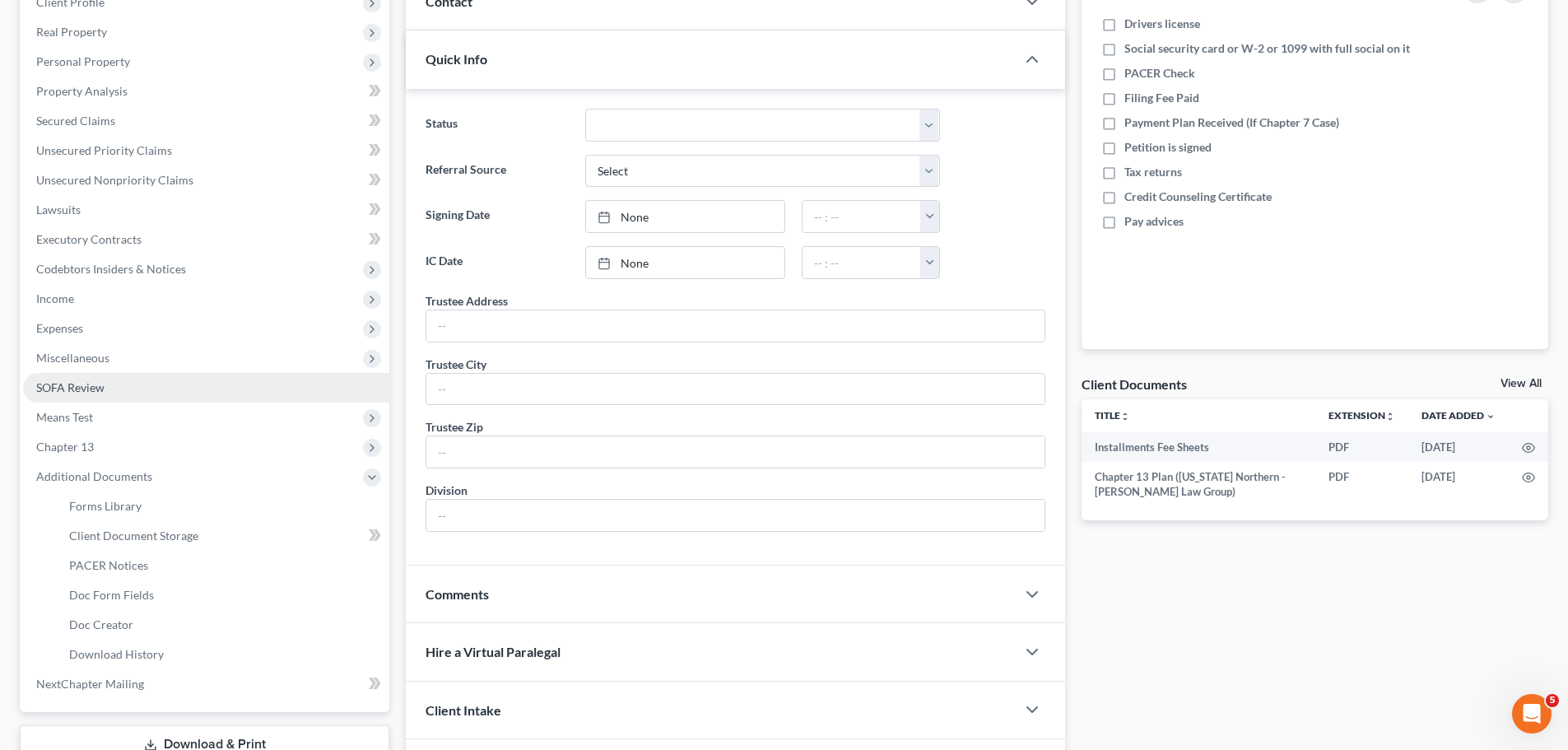
scroll to position [362, 0]
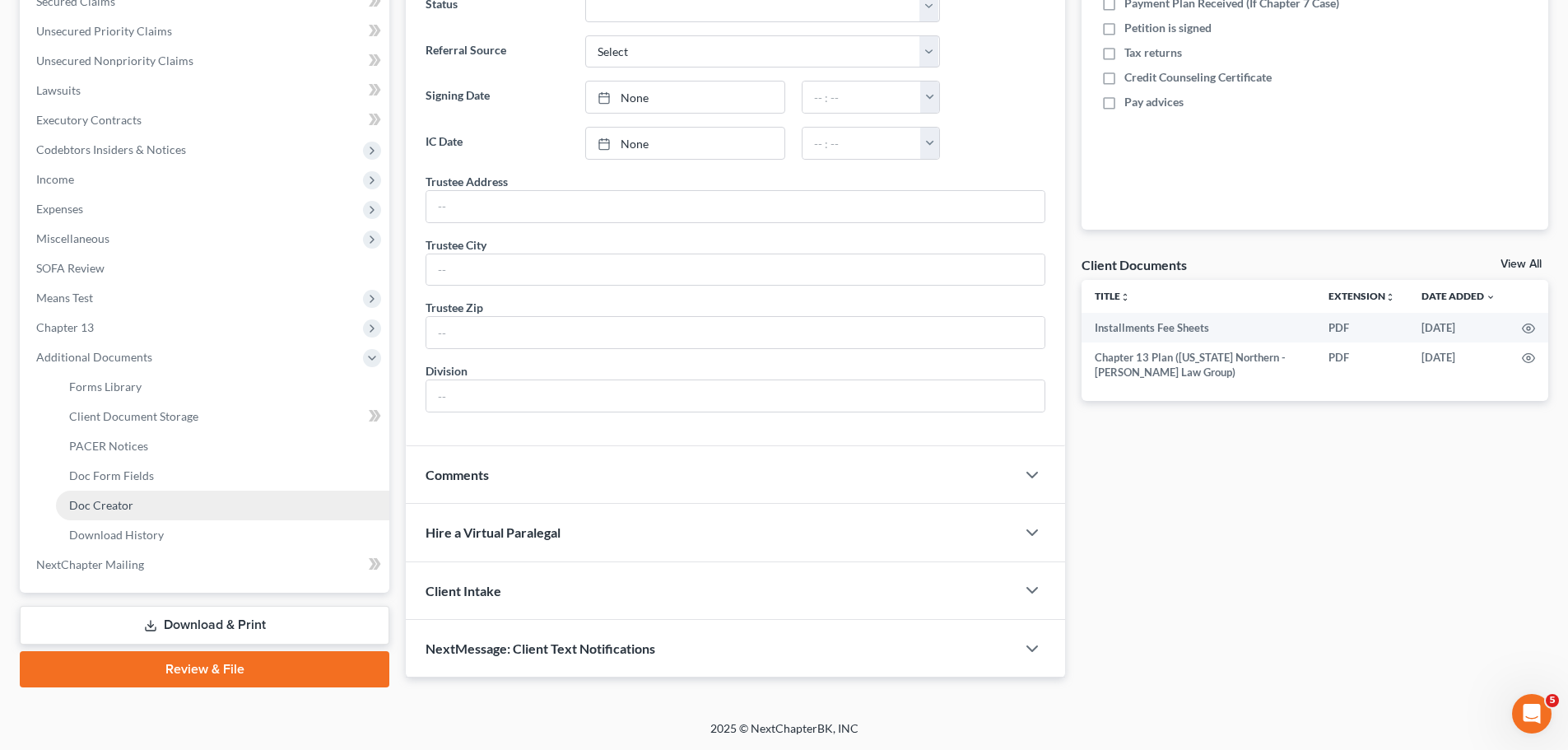
click at [133, 509] on link "Doc Creator" at bounding box center [222, 505] width 334 height 30
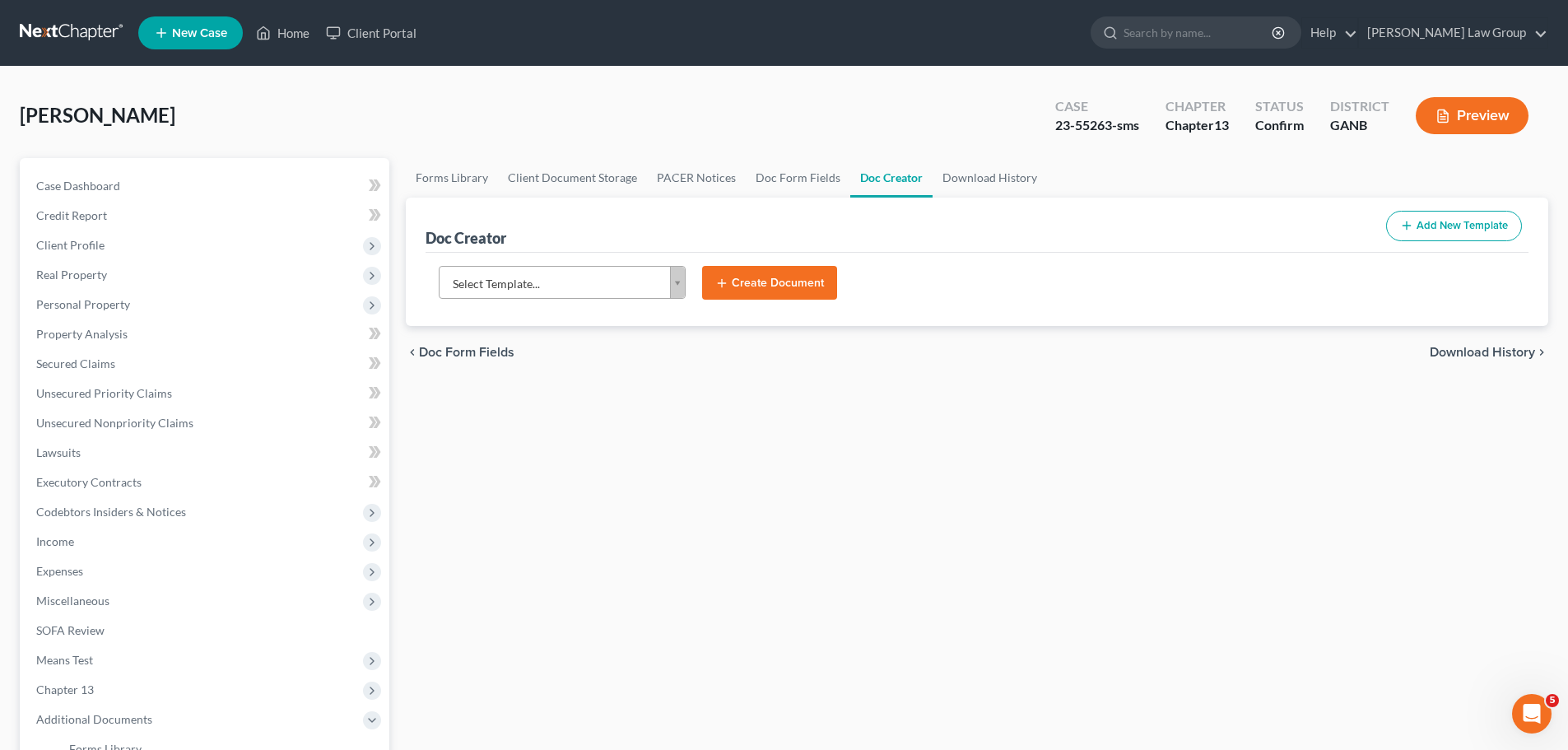
click at [578, 292] on body "Home New Case Client Portal [PERSON_NAME] Law Group [EMAIL_ADDRESS][DOMAIN_NAME…" at bounding box center [784, 556] width 1568 height 1112
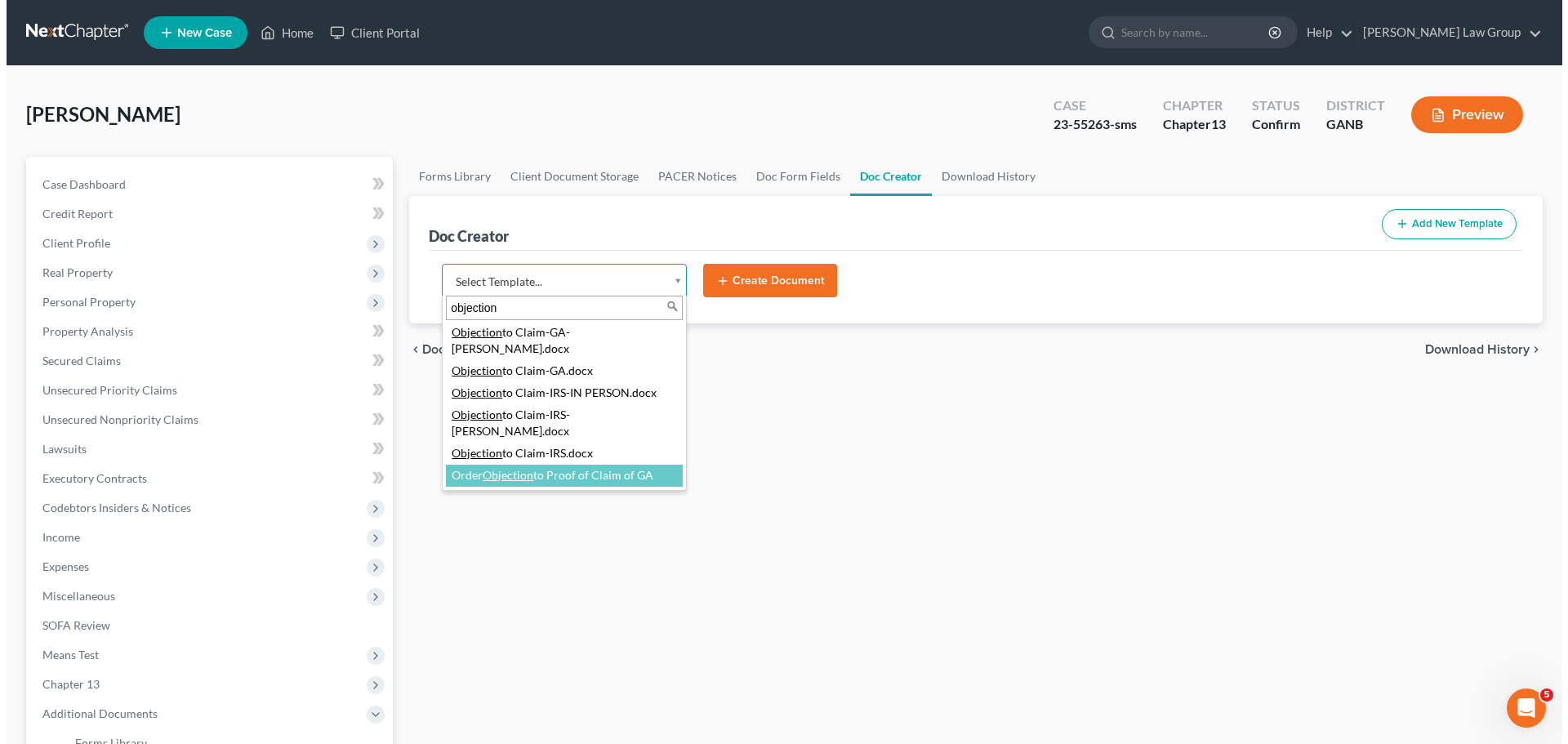
scroll to position [25, 0]
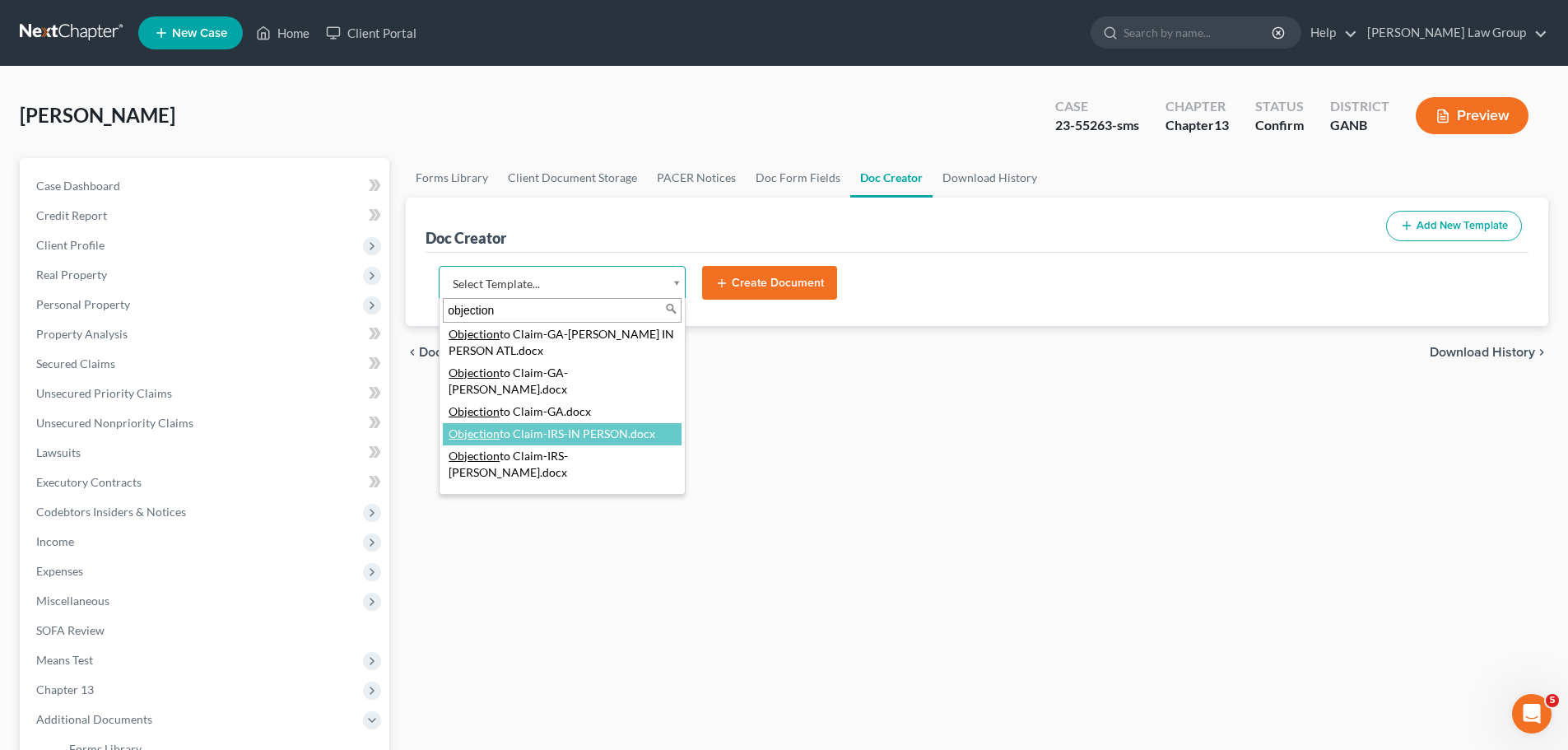
type input "objection"
select select "116617"
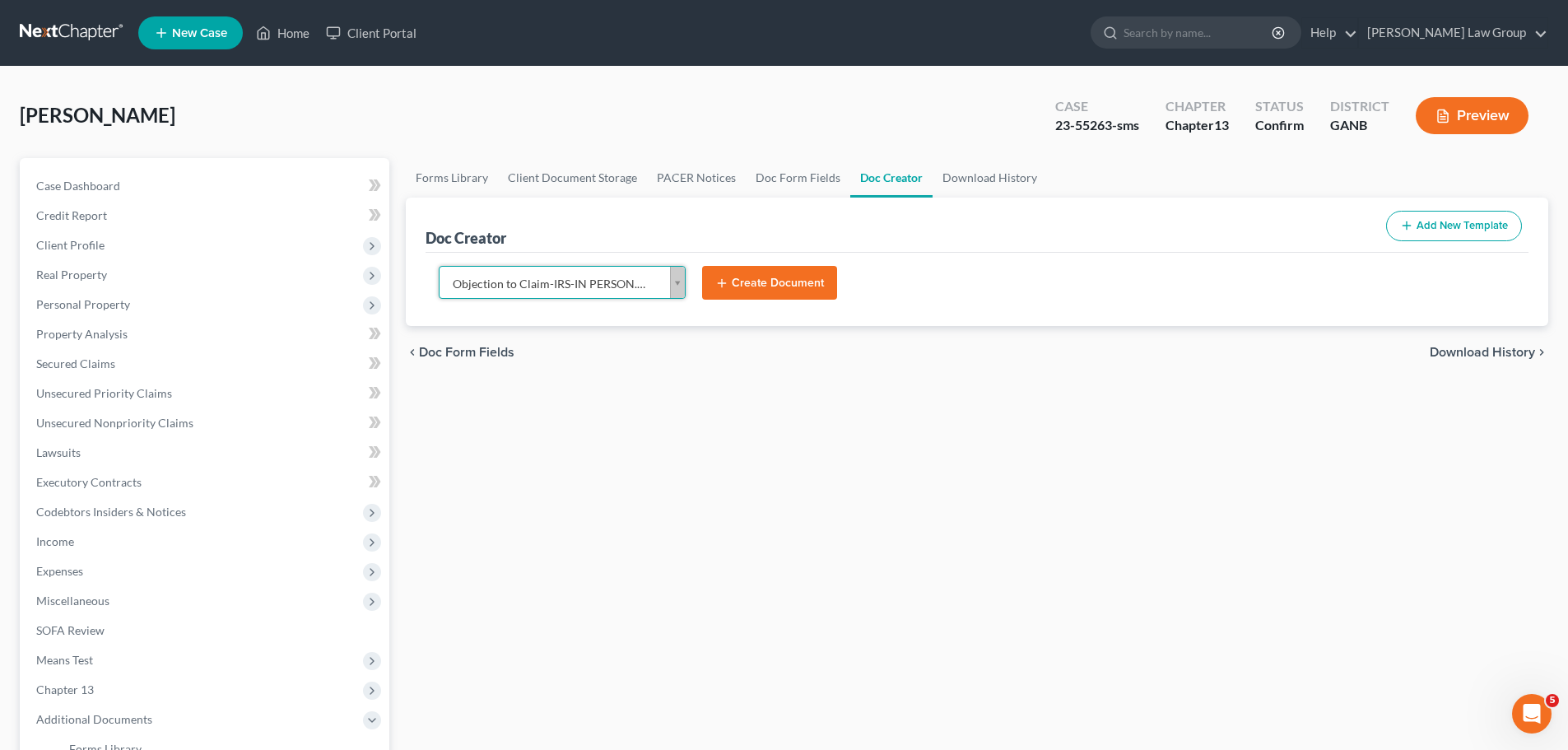
click at [737, 283] on button "Create Document" at bounding box center [770, 283] width 135 height 35
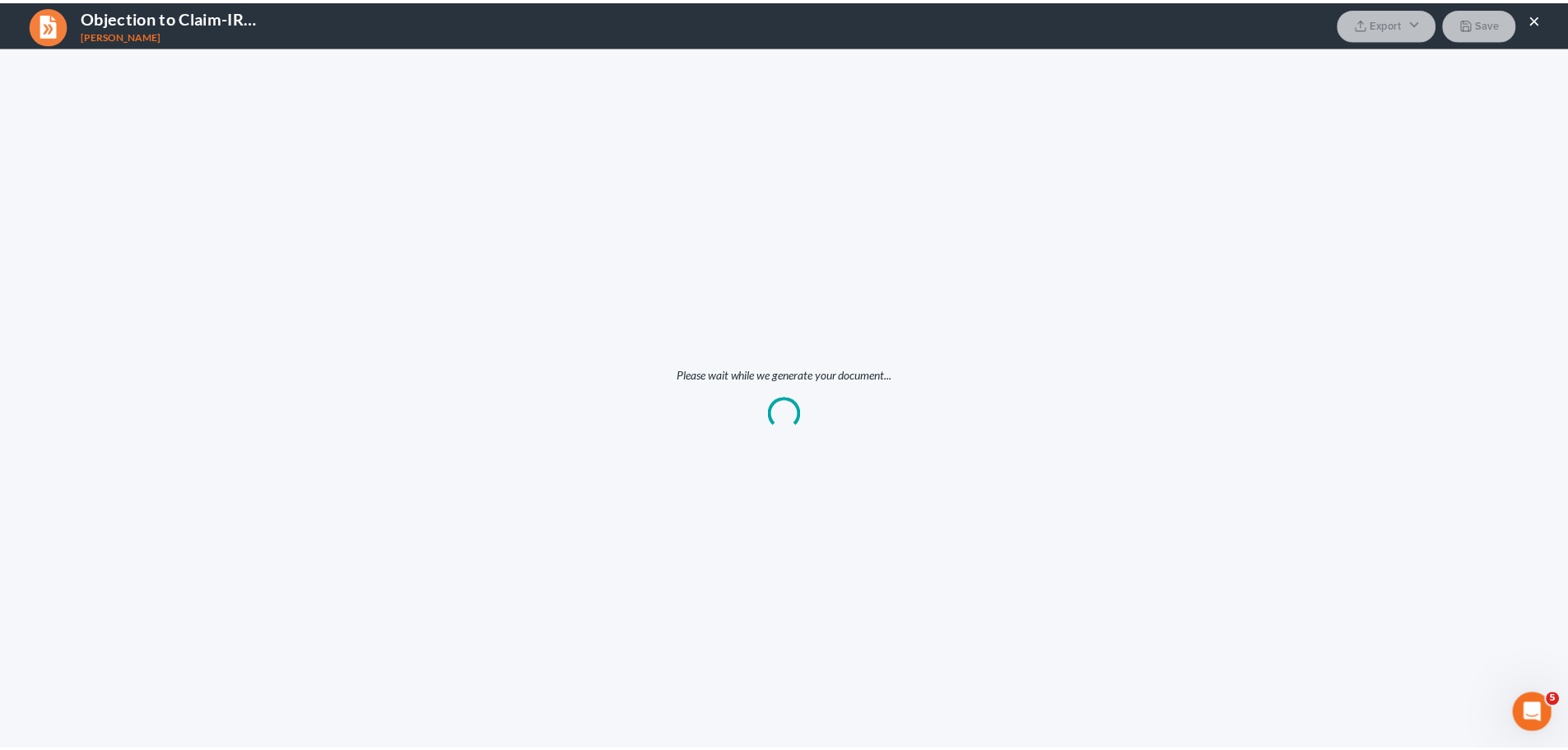
scroll to position [0, 0]
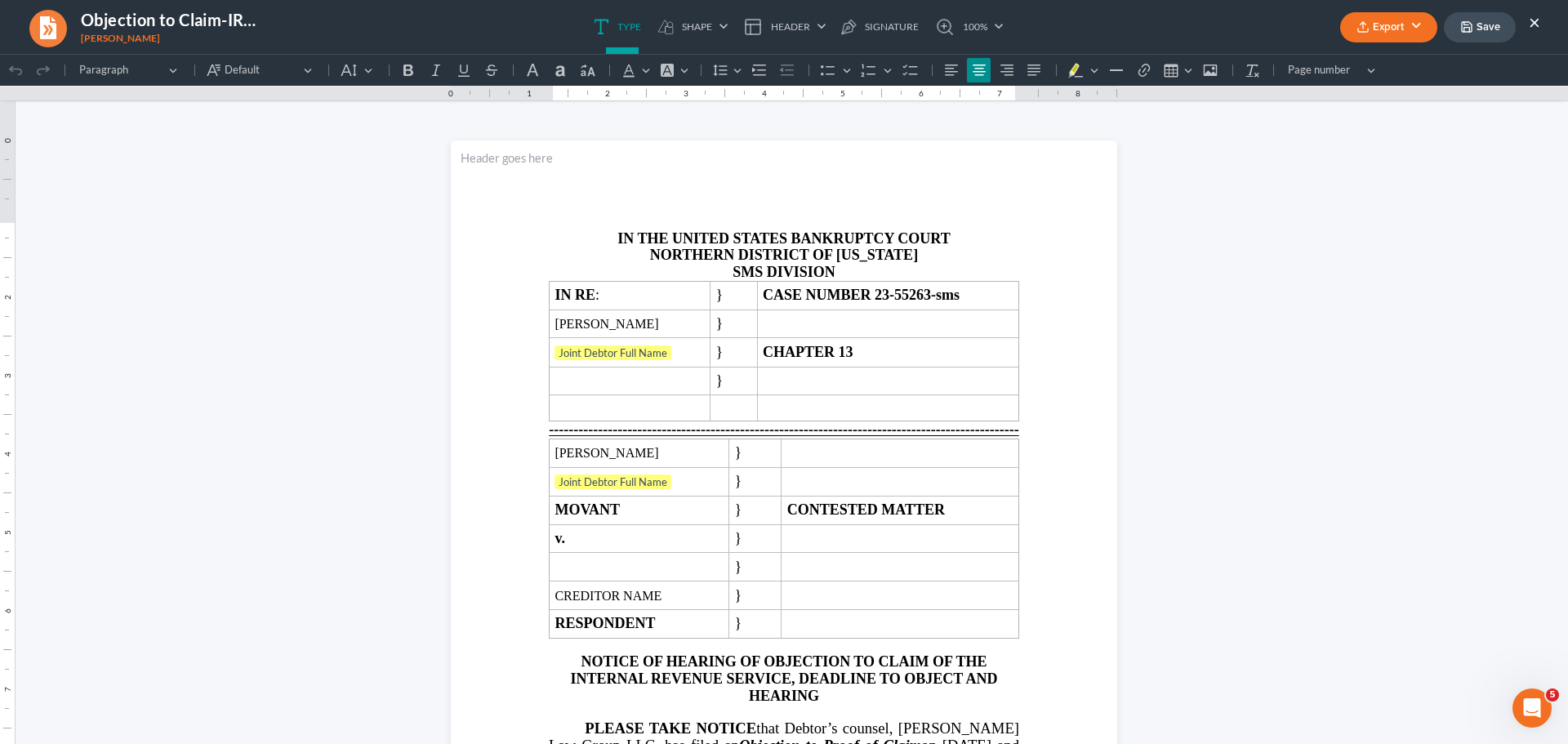
click at [1380, 38] on button "Export" at bounding box center [1388, 28] width 97 height 30
click at [1362, 94] on link "Word" at bounding box center [1386, 92] width 126 height 28
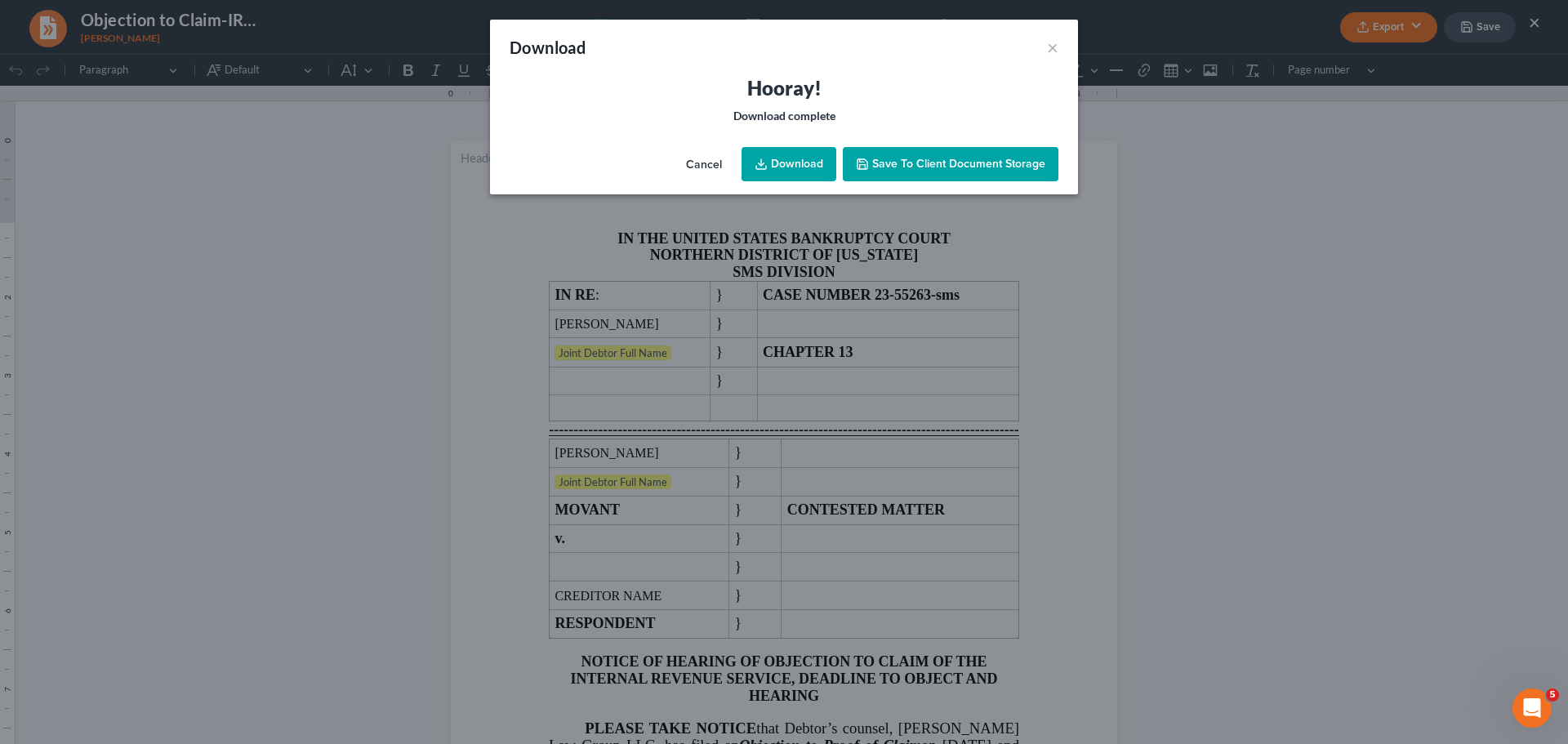
click at [808, 169] on link "Download" at bounding box center [788, 164] width 94 height 35
click at [1053, 45] on button "×" at bounding box center [1052, 47] width 12 height 20
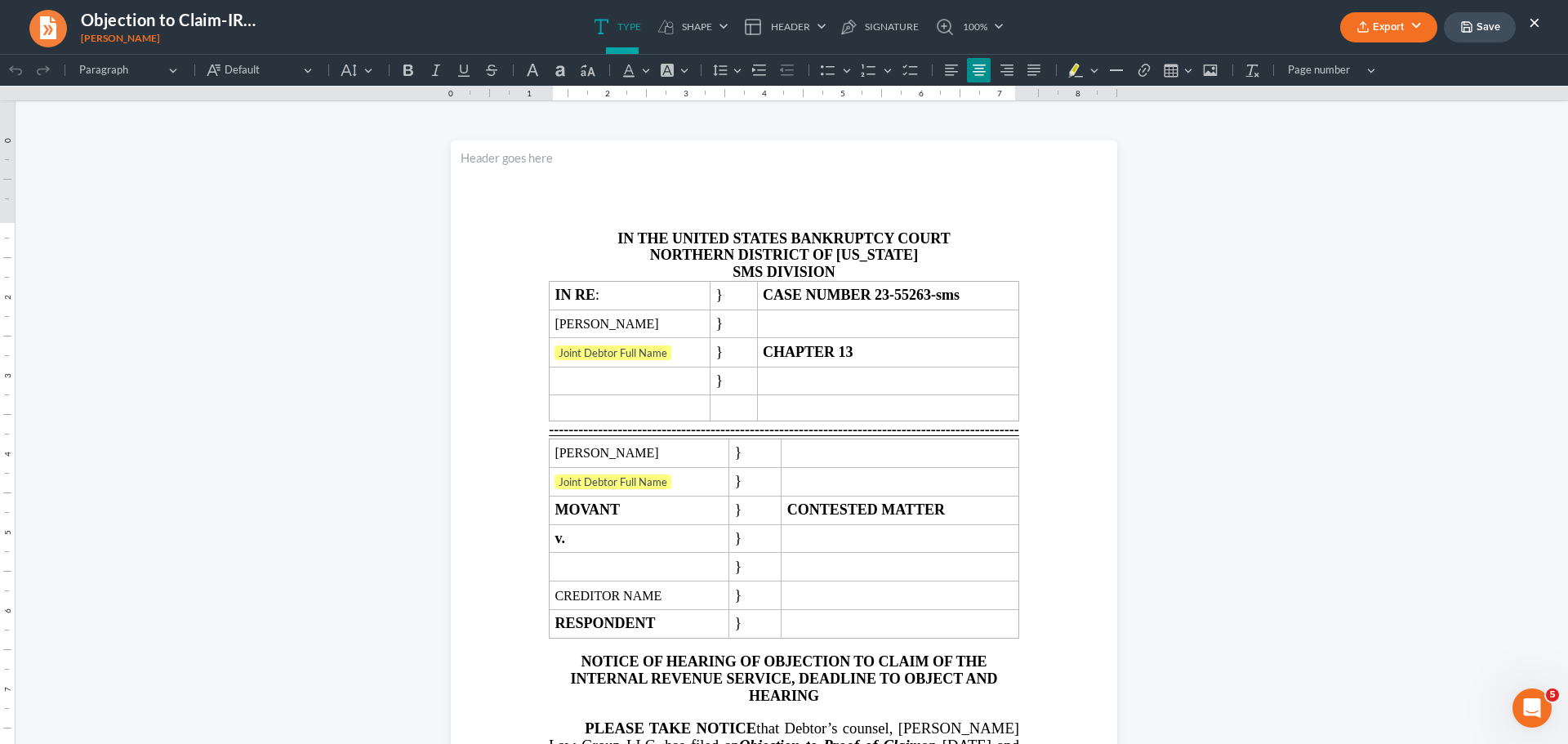
click at [1539, 25] on button "×" at bounding box center [1534, 22] width 12 height 20
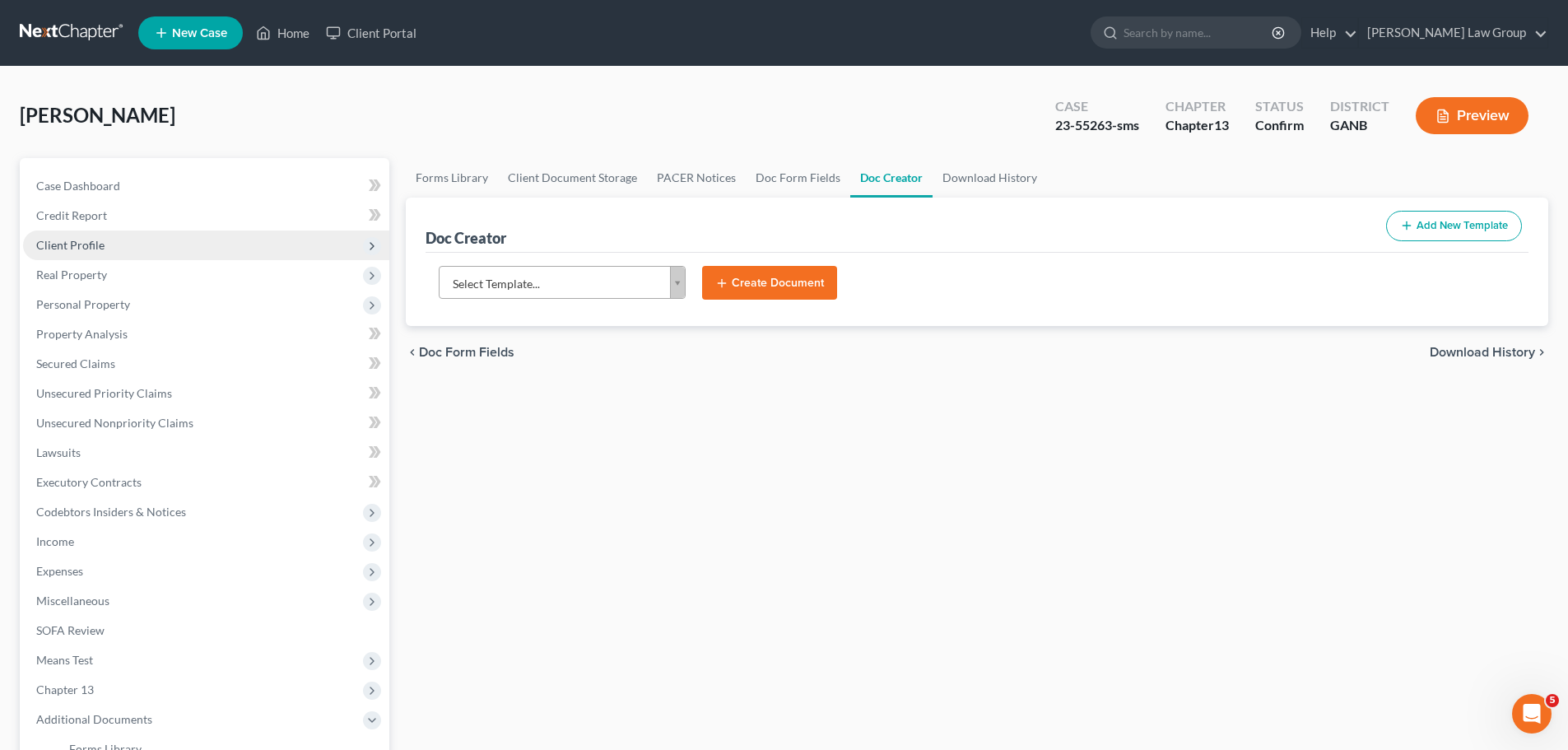
click at [95, 244] on span "Client Profile" at bounding box center [70, 245] width 68 height 14
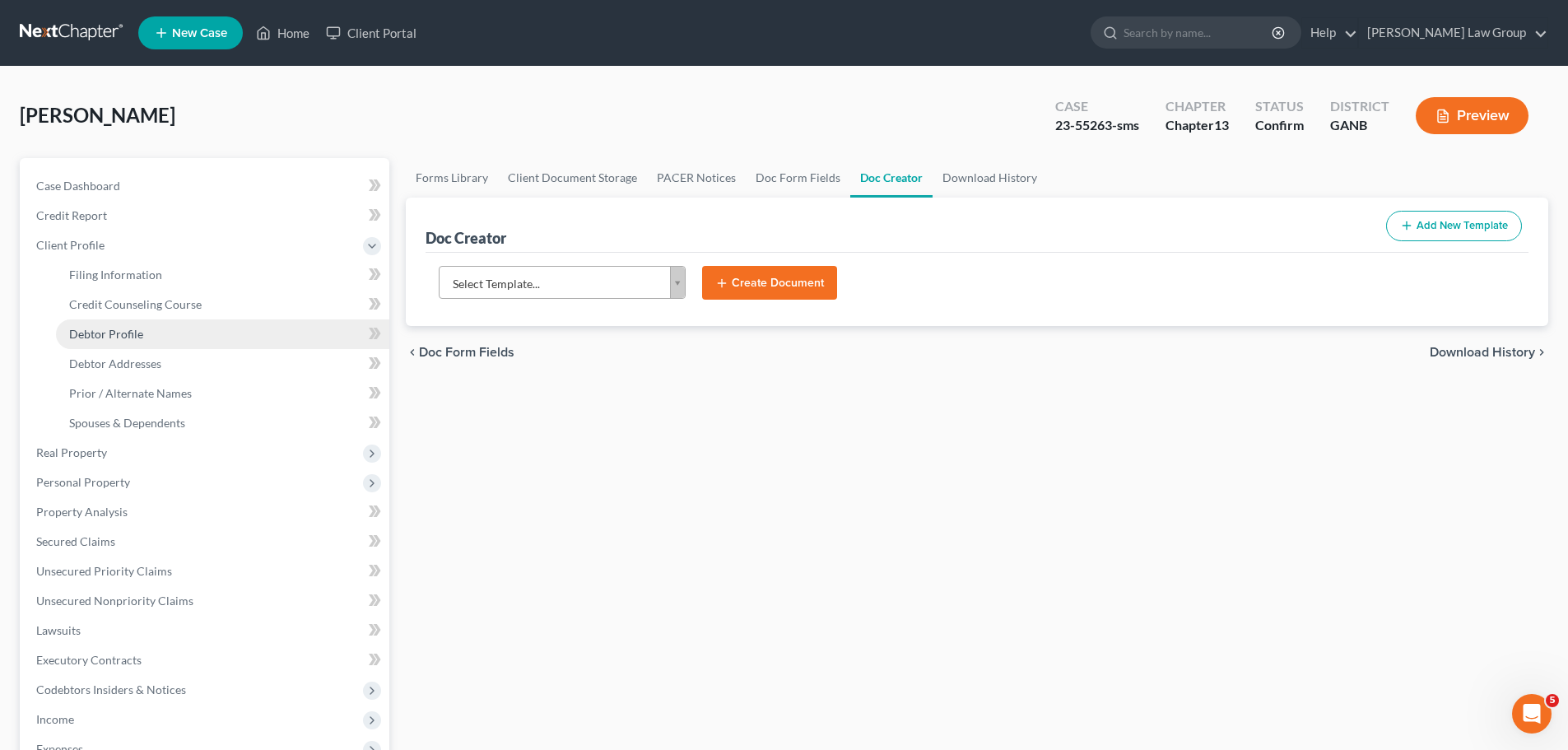
click at [119, 335] on span "Debtor Profile" at bounding box center [106, 334] width 74 height 14
select select "0"
select select "3"
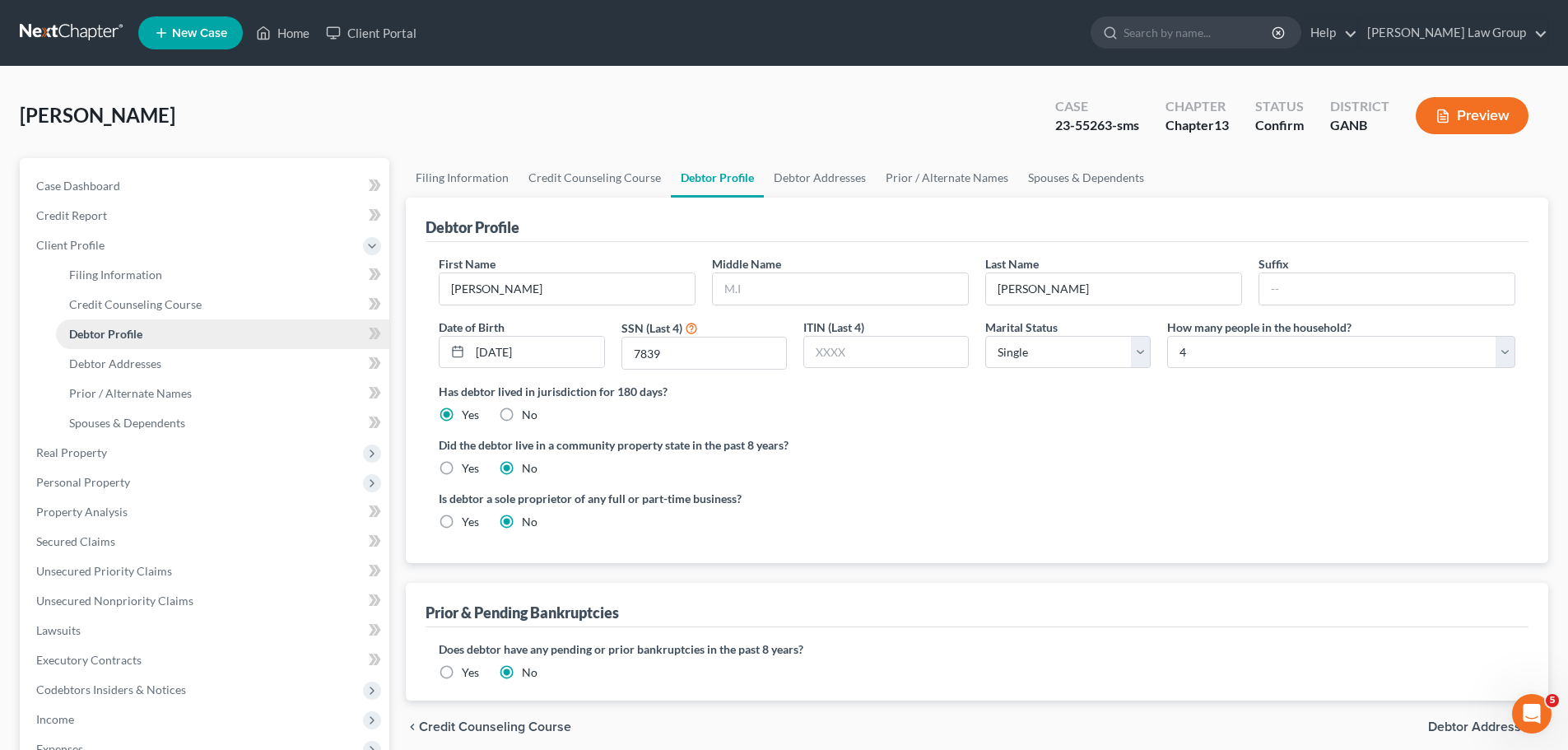
radio input "true"
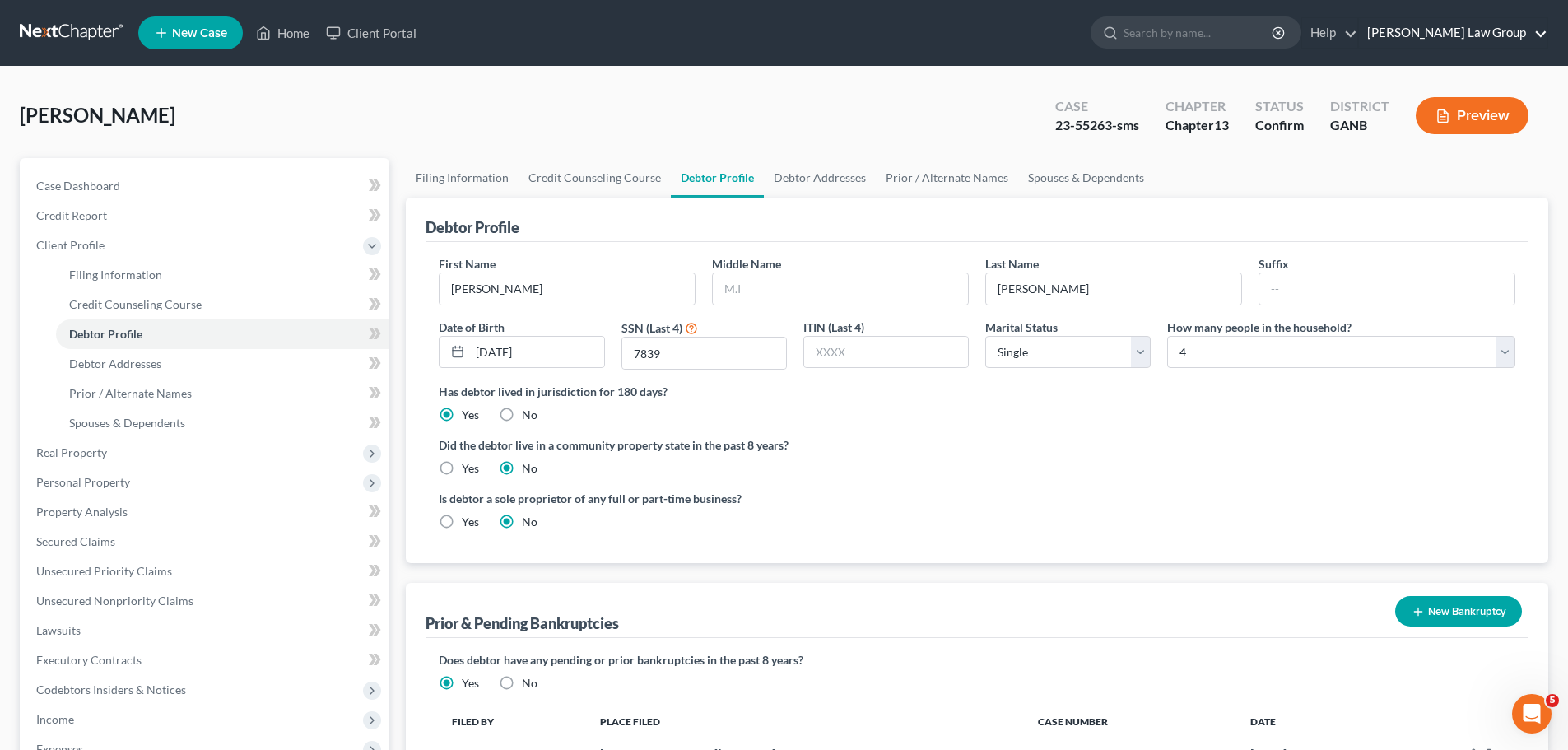
click at [1485, 31] on link "[PERSON_NAME] Law Group" at bounding box center [1453, 32] width 188 height 30
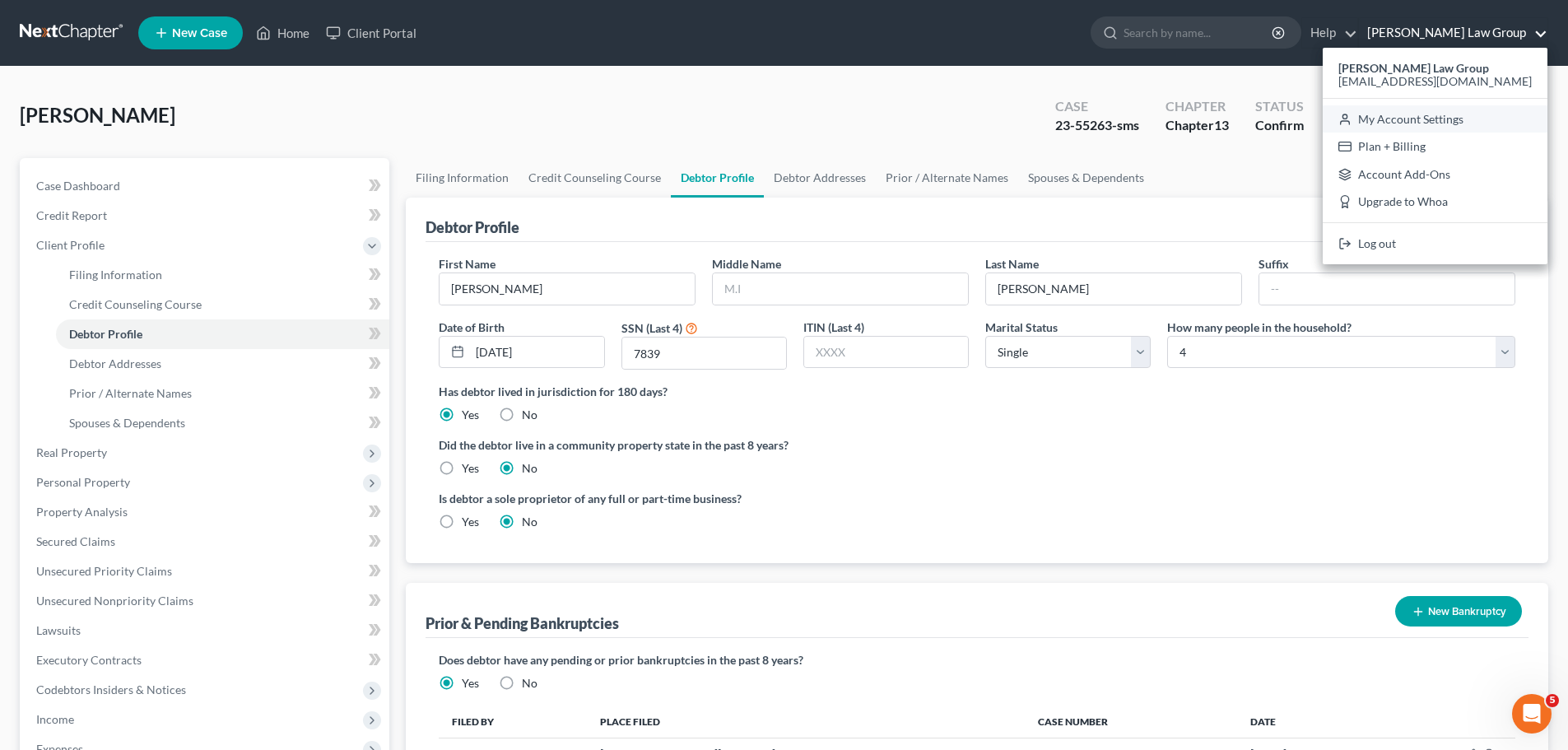
click at [1468, 109] on link "My Account Settings" at bounding box center [1435, 118] width 225 height 28
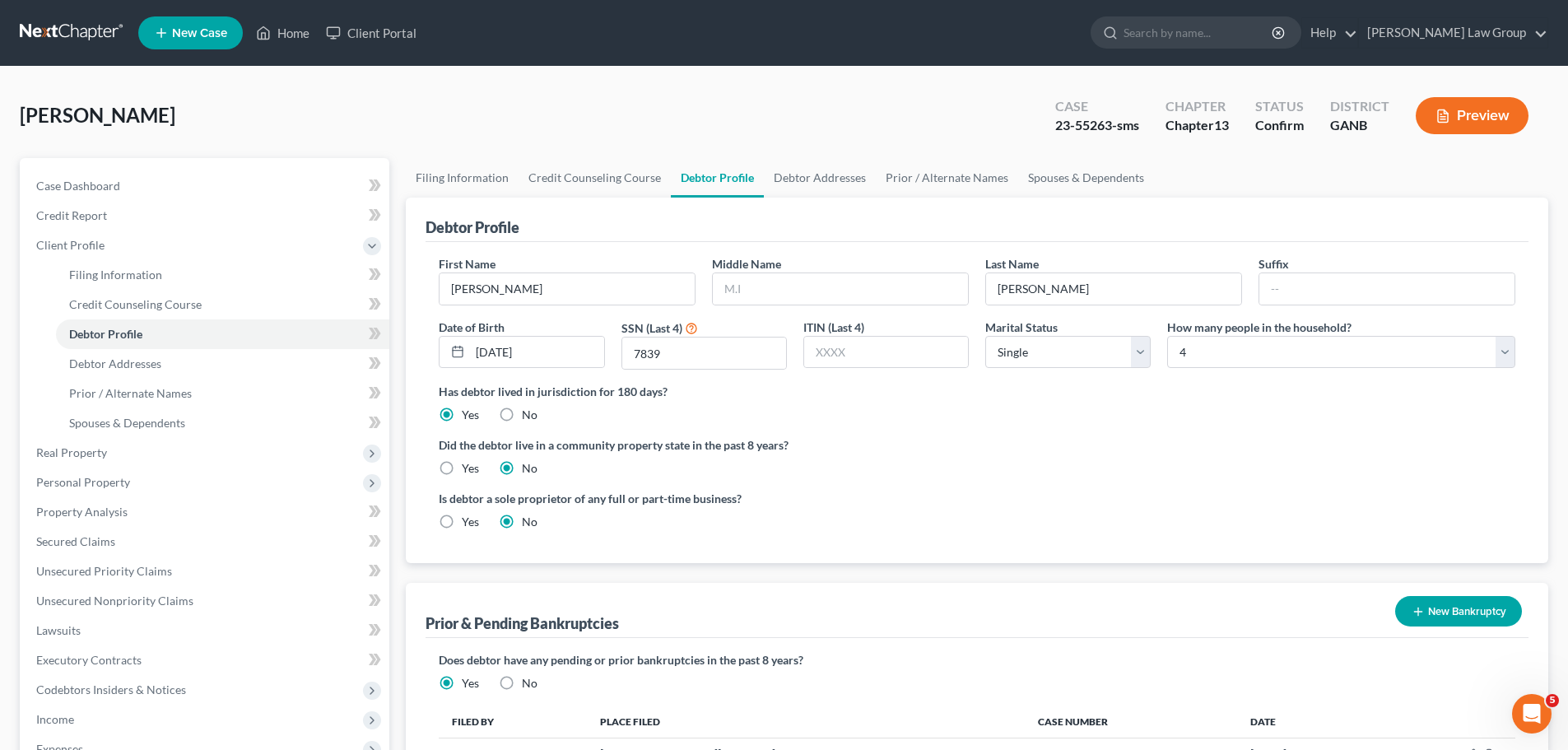
select select "24"
select select "10"
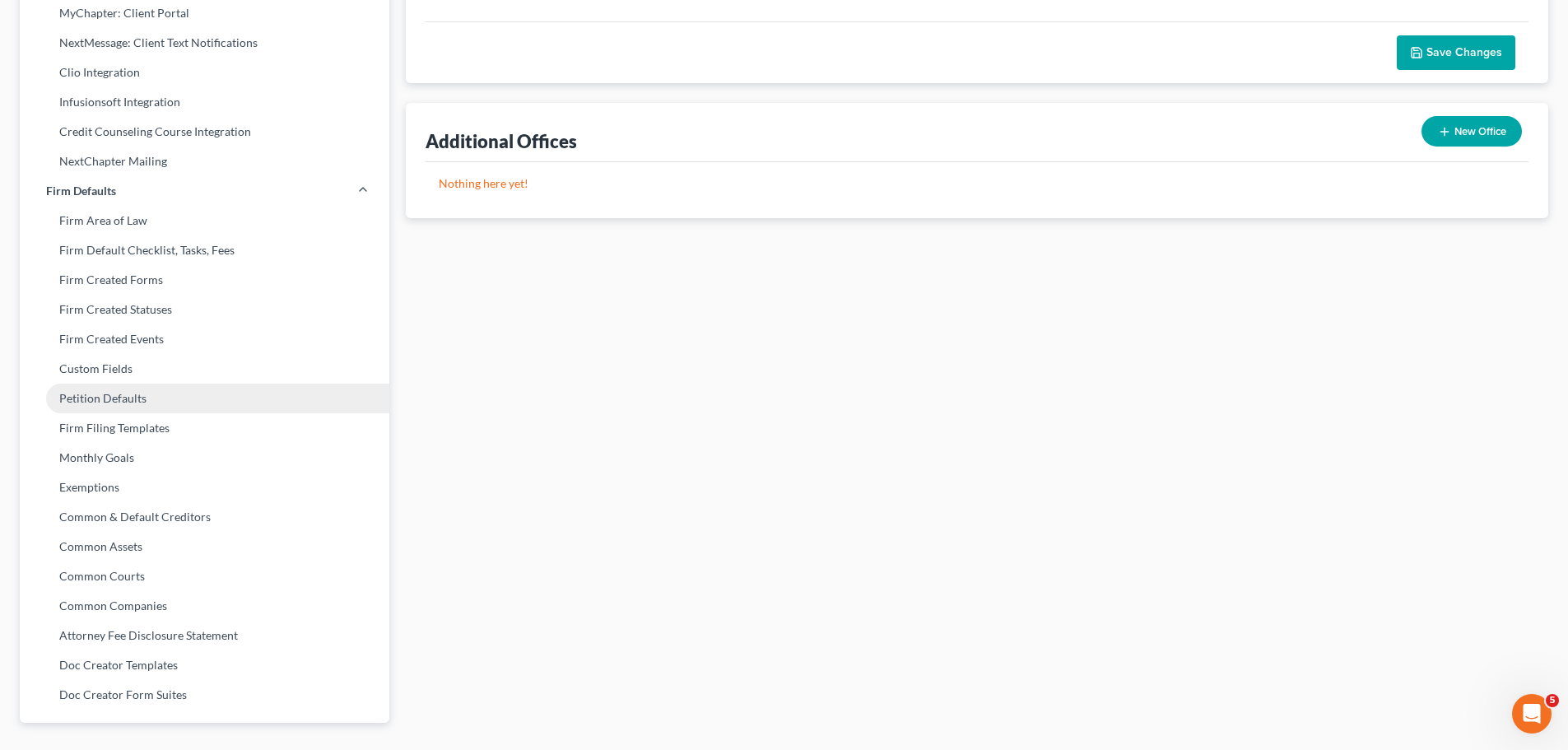
scroll to position [499, 0]
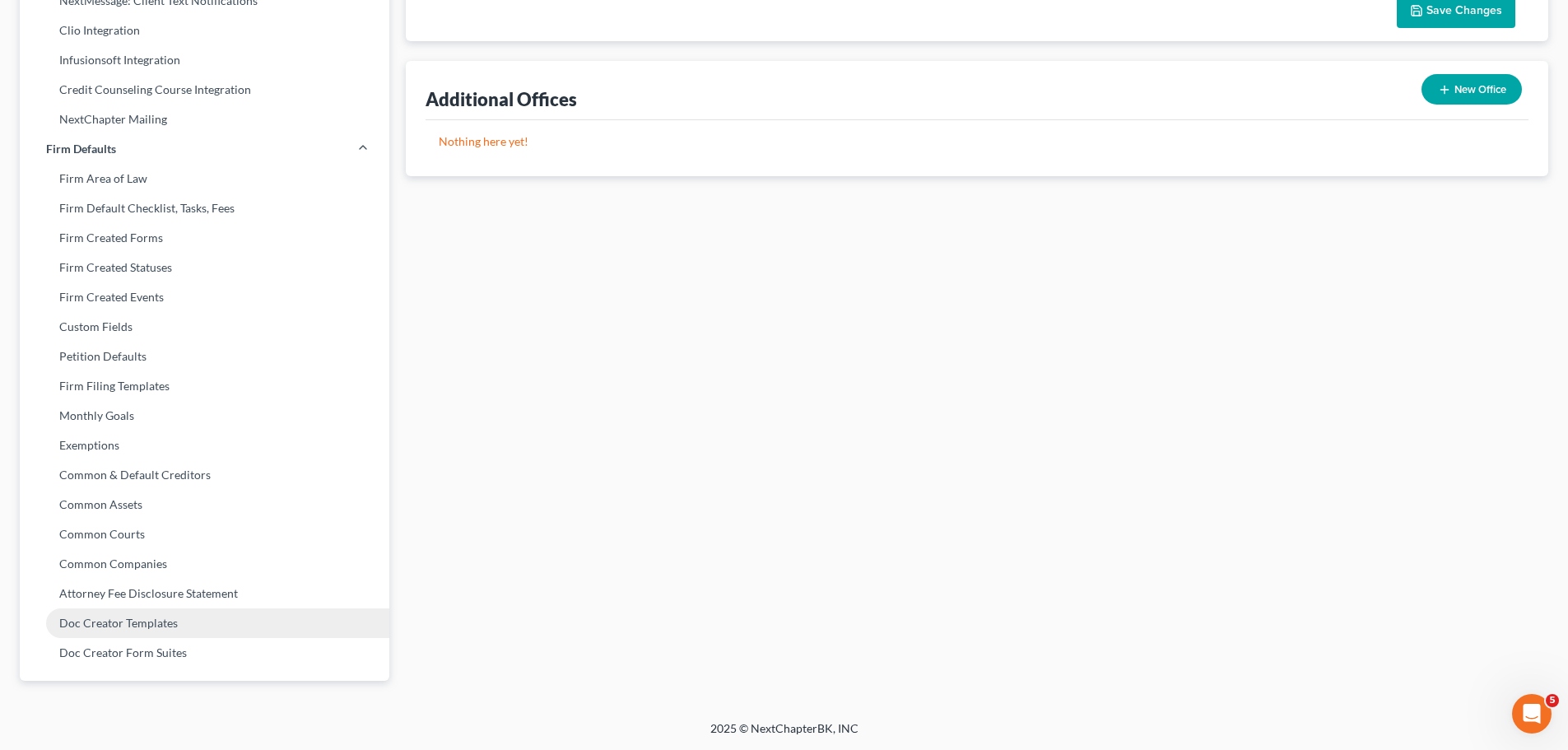
click at [138, 623] on link "Doc Creator Templates" at bounding box center [205, 623] width 370 height 30
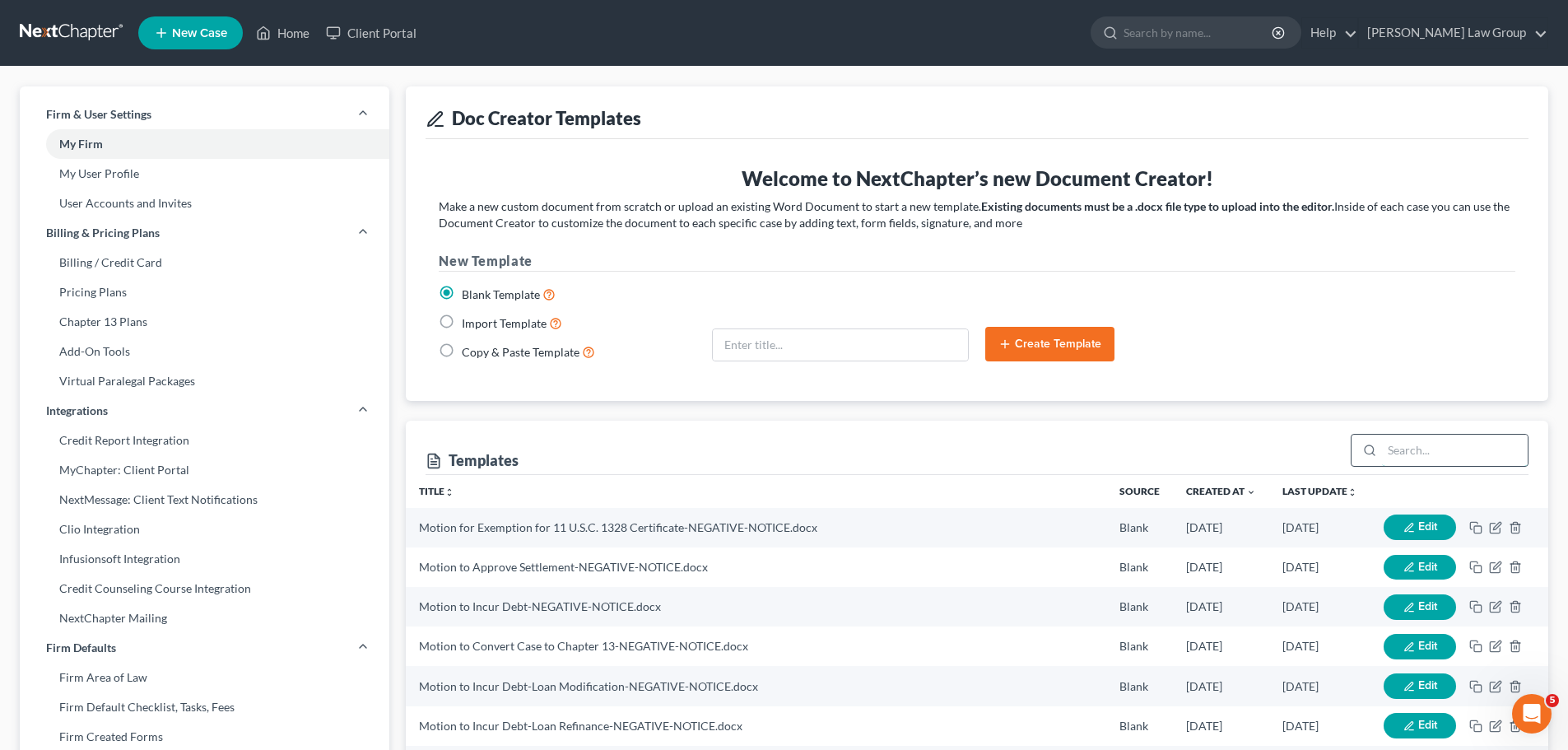
click at [1420, 451] on input "search" at bounding box center [1455, 449] width 145 height 31
type input "objection"
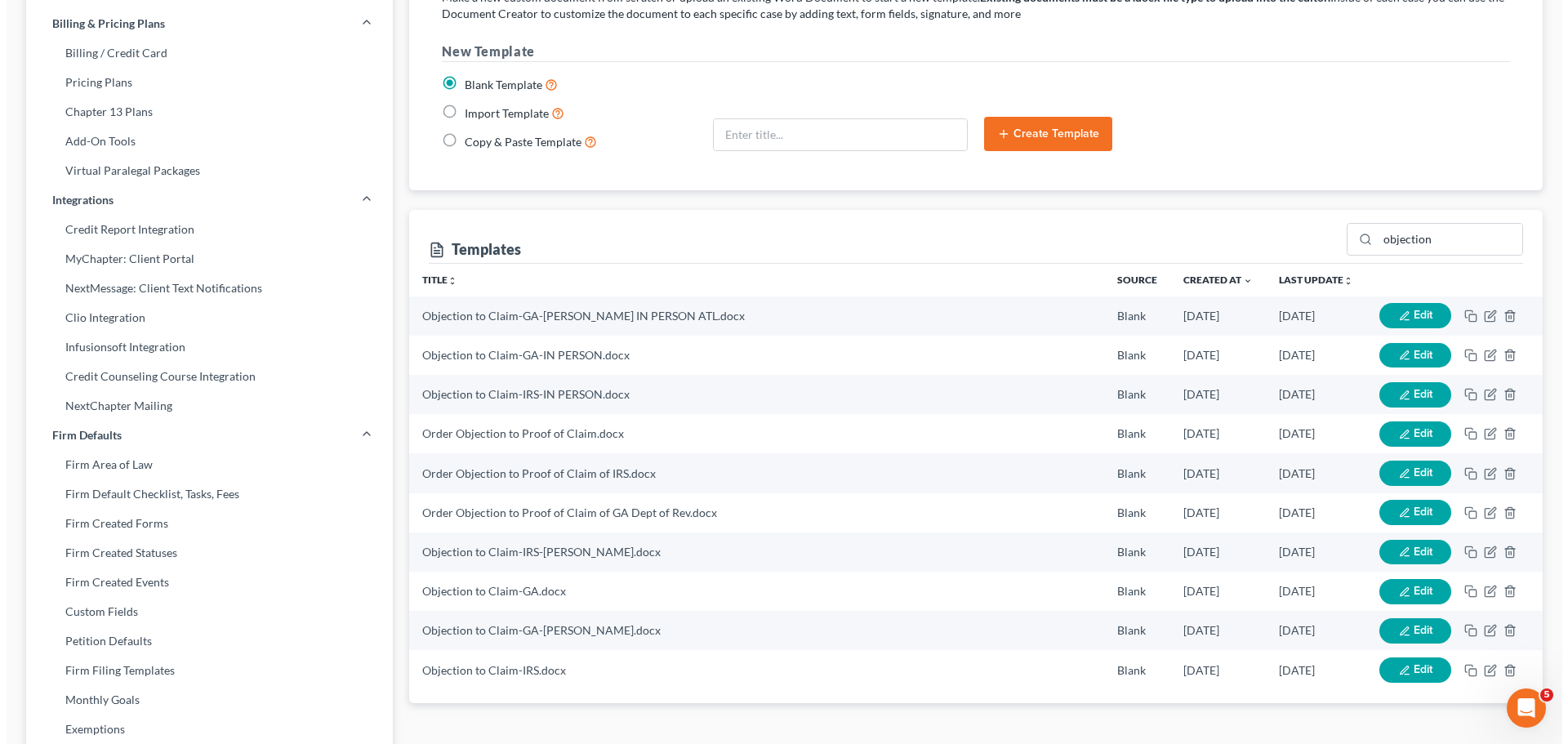
scroll to position [245, 0]
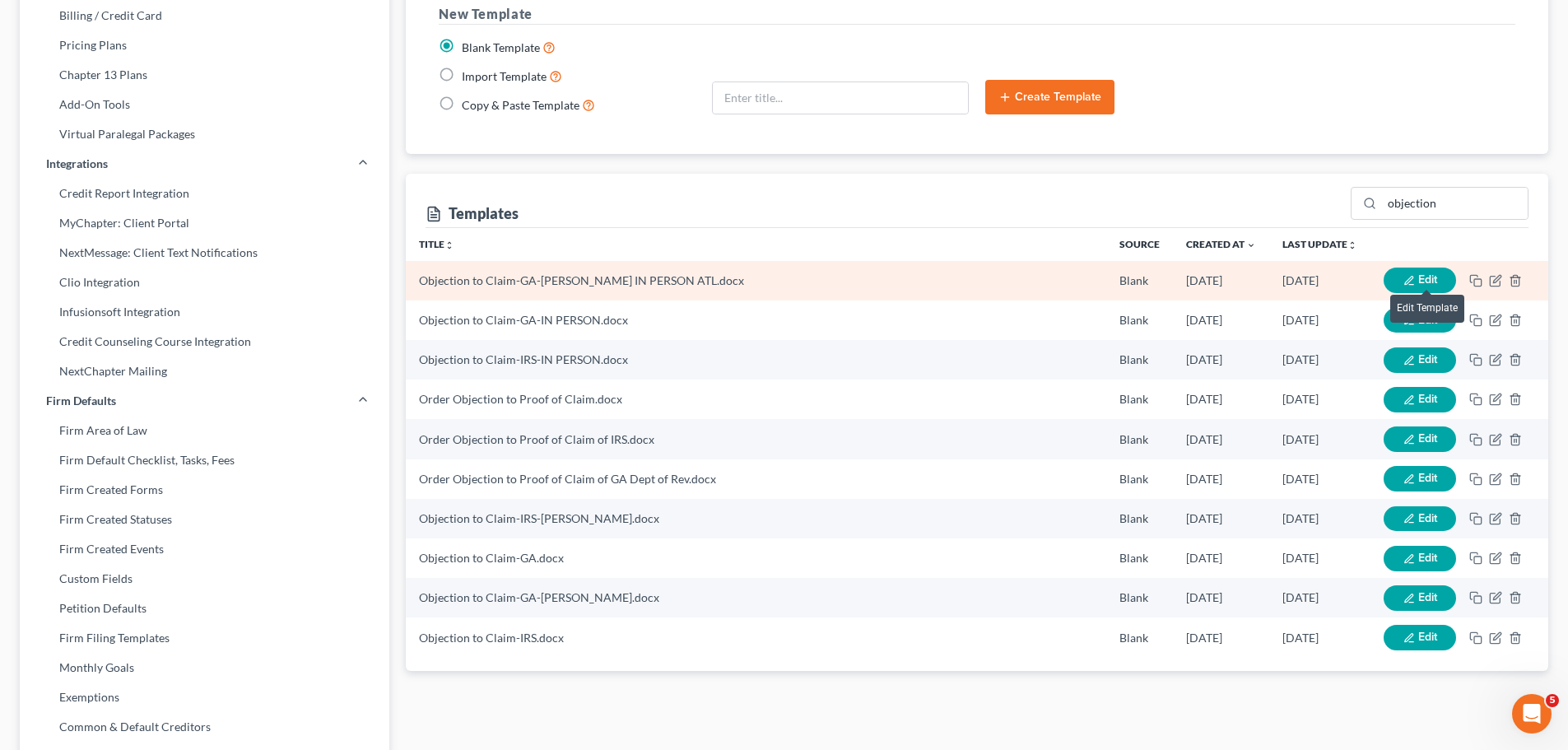
click at [1425, 274] on span "Edit" at bounding box center [1427, 280] width 19 height 14
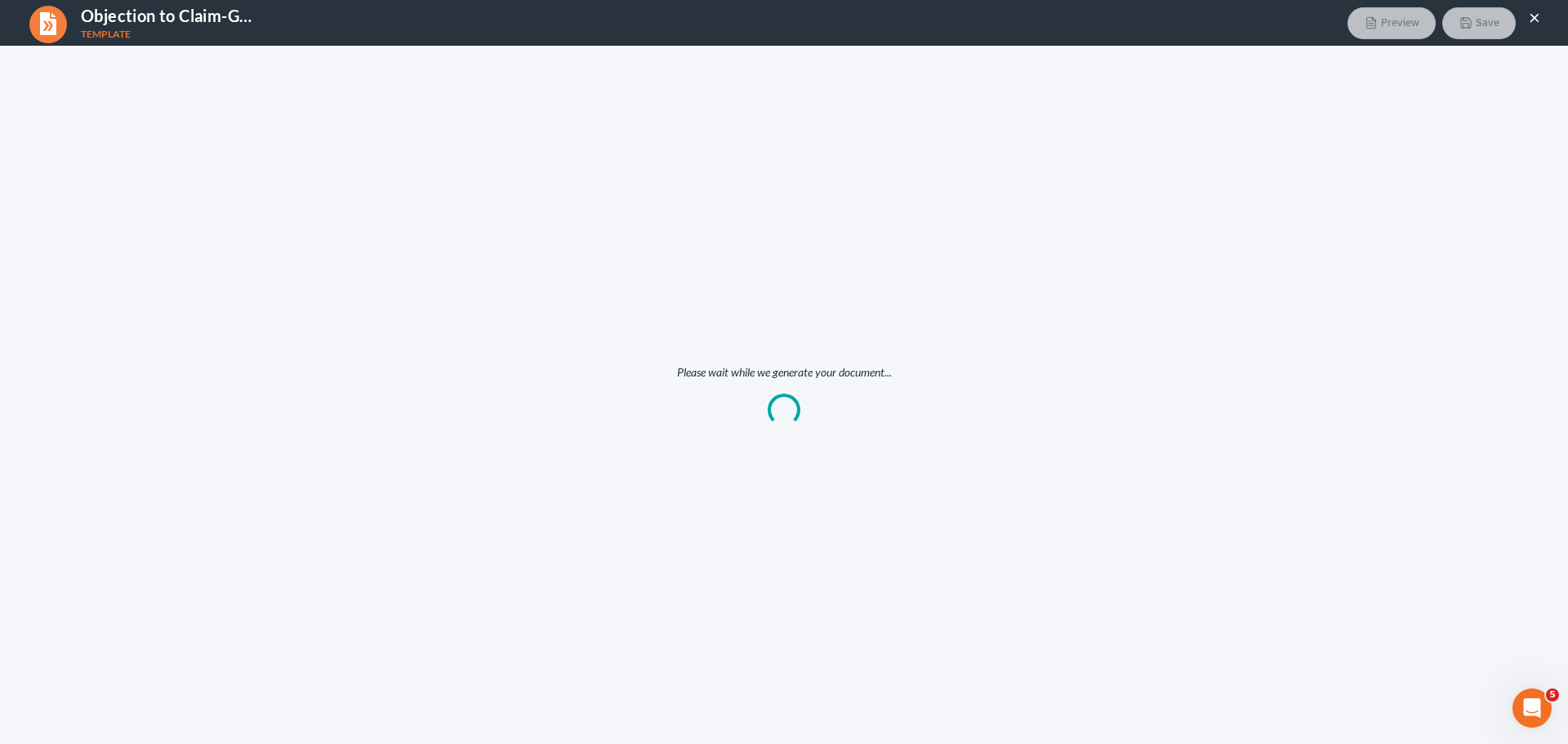
scroll to position [0, 0]
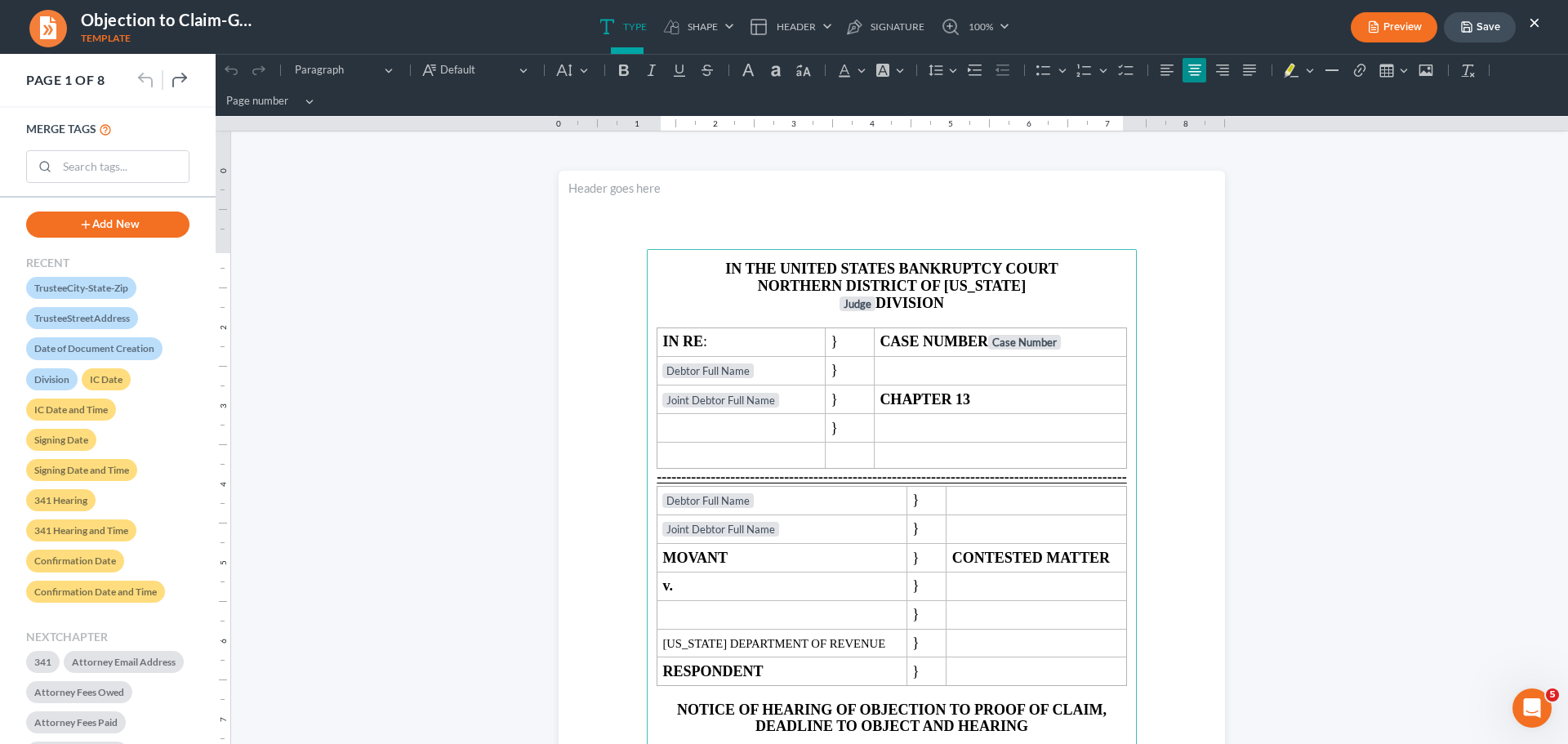
click at [969, 305] on p "Judge DIVISION" at bounding box center [892, 303] width 471 height 18
click at [958, 315] on p "Rich Text Editor, page-0-main" at bounding box center [892, 319] width 471 height 15
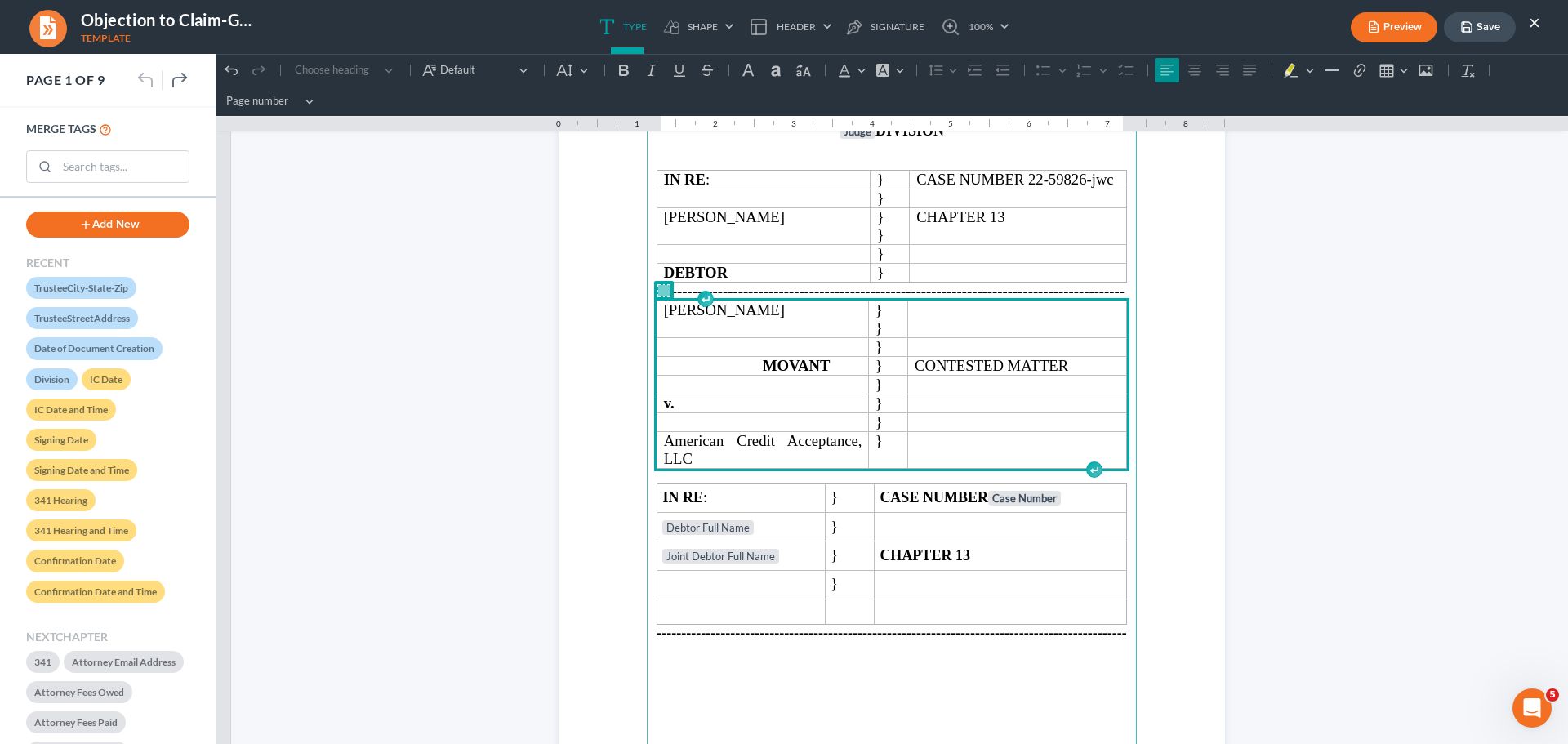
scroll to position [164, 0]
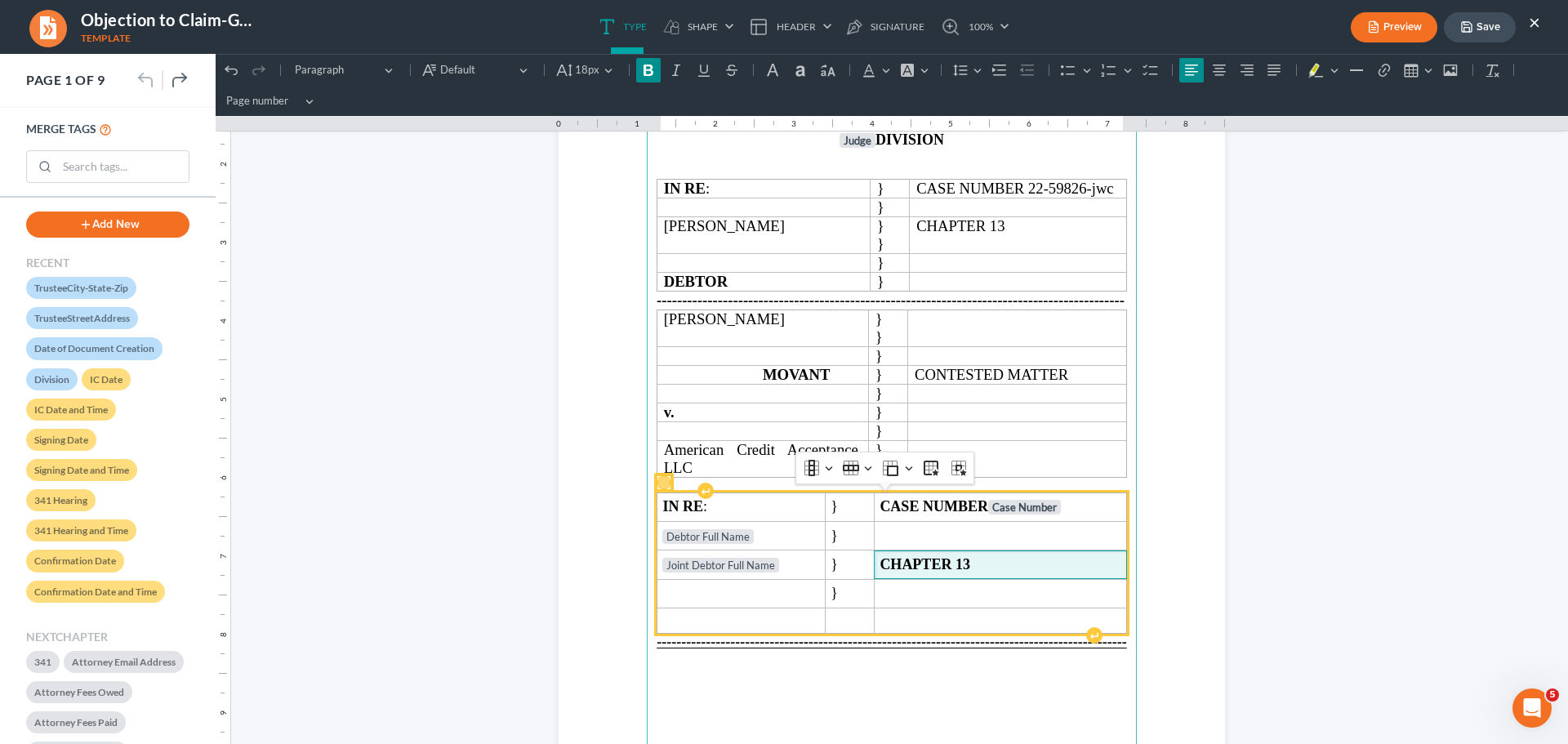
click at [937, 560] on strong "CHAPTER 13" at bounding box center [925, 564] width 91 height 16
click at [804, 547] on td "Debtor Full Name" at bounding box center [741, 536] width 168 height 28
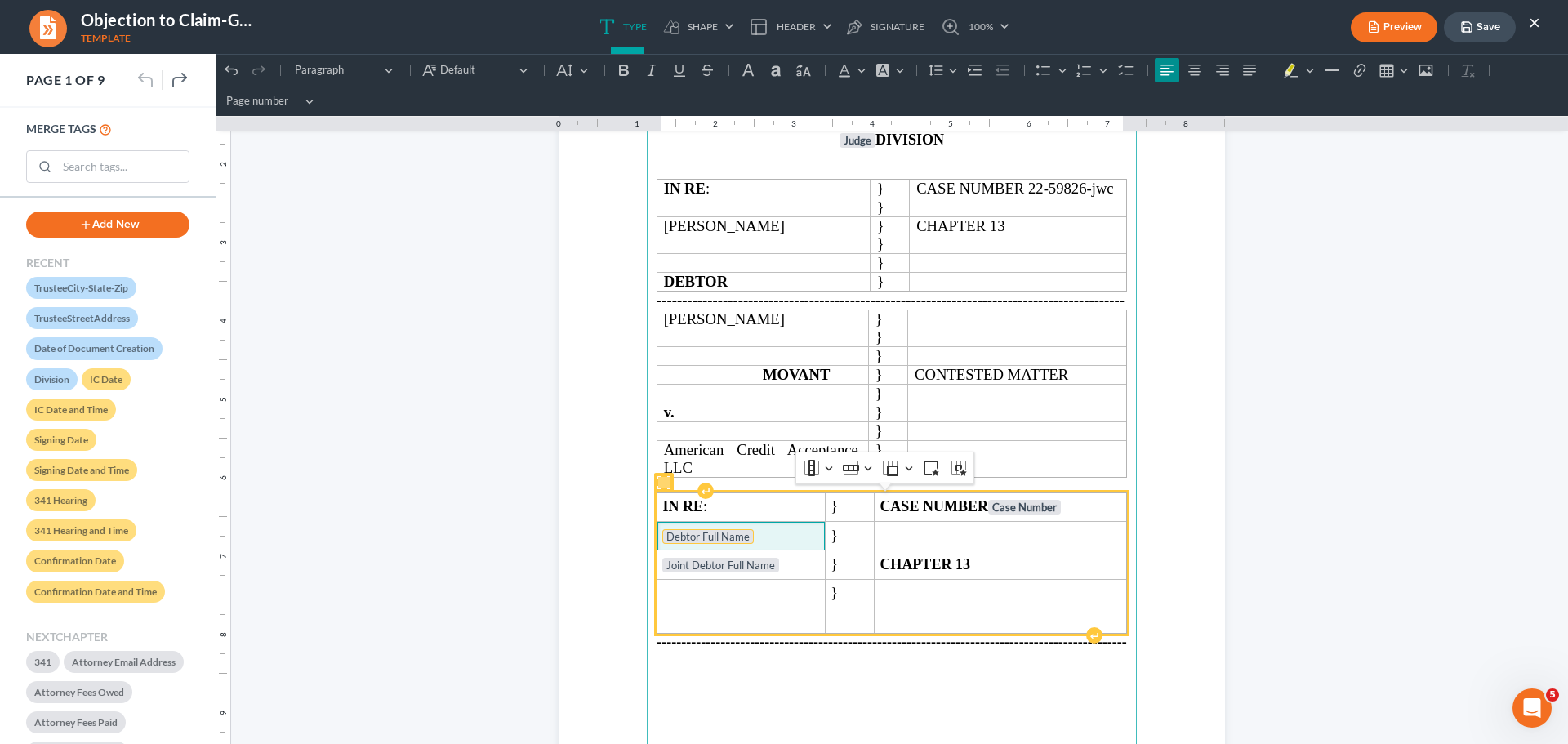
drag, startPoint x: 802, startPoint y: 537, endPoint x: 676, endPoint y: 540, distance: 126.0
click at [676, 540] on span "Debtor Full Name ⁠⁠⁠⁠⁠⁠⁠" at bounding box center [740, 538] width 157 height 16
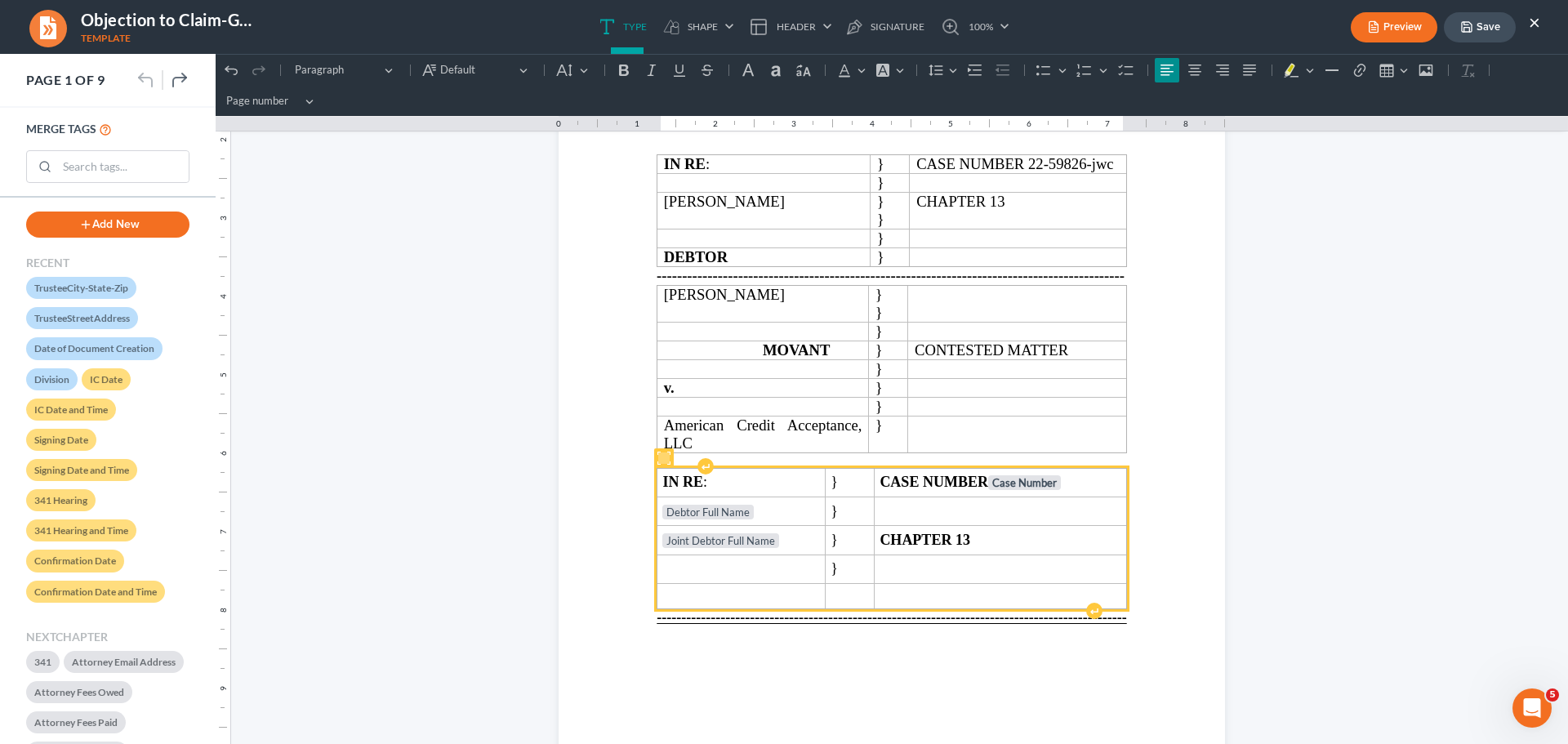
scroll to position [327, 0]
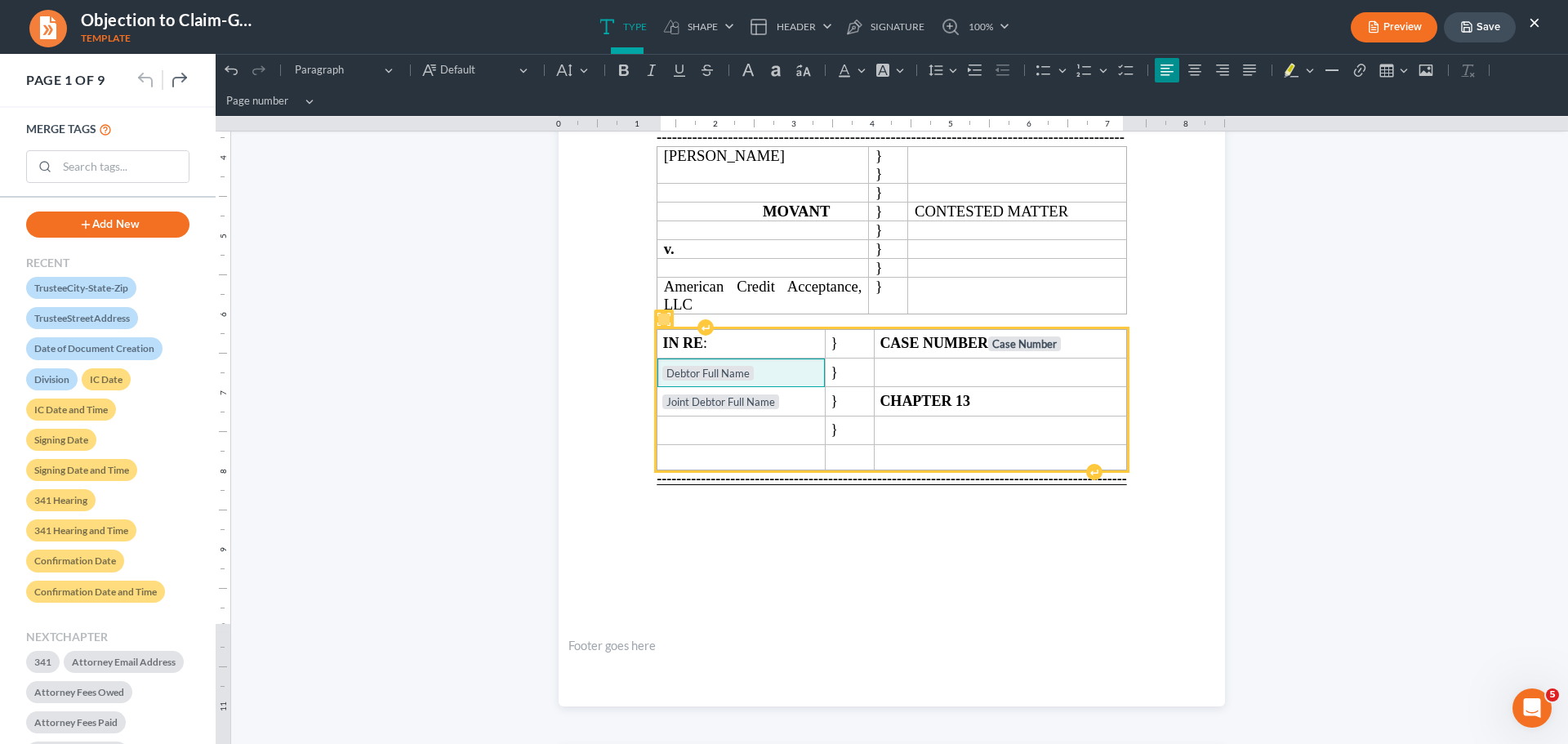
click at [759, 367] on span "Debtor Full Name ⁠⁠⁠⁠⁠⁠⁠" at bounding box center [740, 374] width 157 height 16
click at [759, 372] on span "Debtor Full Name ⁠⁠⁠⁠⁠⁠⁠" at bounding box center [740, 374] width 157 height 16
drag, startPoint x: 757, startPoint y: 372, endPoint x: 699, endPoint y: 368, distance: 58.1
click at [699, 368] on span "Debtor Full Name ⁠⁠⁠⁠⁠⁠⁠" at bounding box center [740, 374] width 157 height 16
drag, startPoint x: 764, startPoint y: 381, endPoint x: 683, endPoint y: 368, distance: 82.0
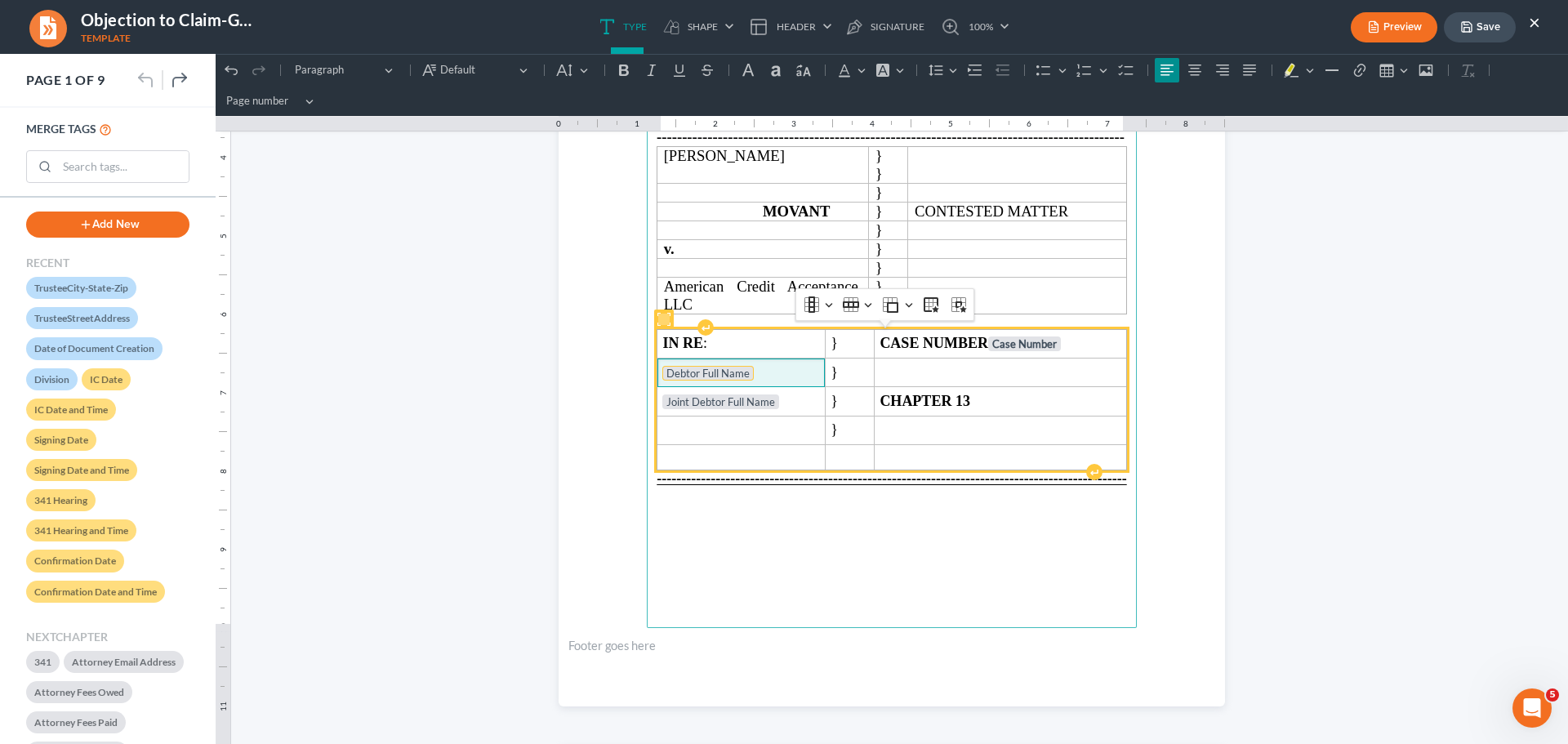
click at [683, 368] on span "Debtor Full Name ⁠⁠⁠⁠⁠⁠⁠" at bounding box center [740, 374] width 157 height 16
click at [707, 350] on span "IN RE :" at bounding box center [684, 343] width 44 height 16
click at [778, 372] on span "Debtor Full Name" at bounding box center [740, 374] width 157 height 16
drag, startPoint x: 794, startPoint y: 375, endPoint x: 699, endPoint y: 377, distance: 95.0
click at [699, 377] on span "Debtor Full Name ⁠⁠⁠⁠⁠⁠⁠" at bounding box center [740, 374] width 157 height 16
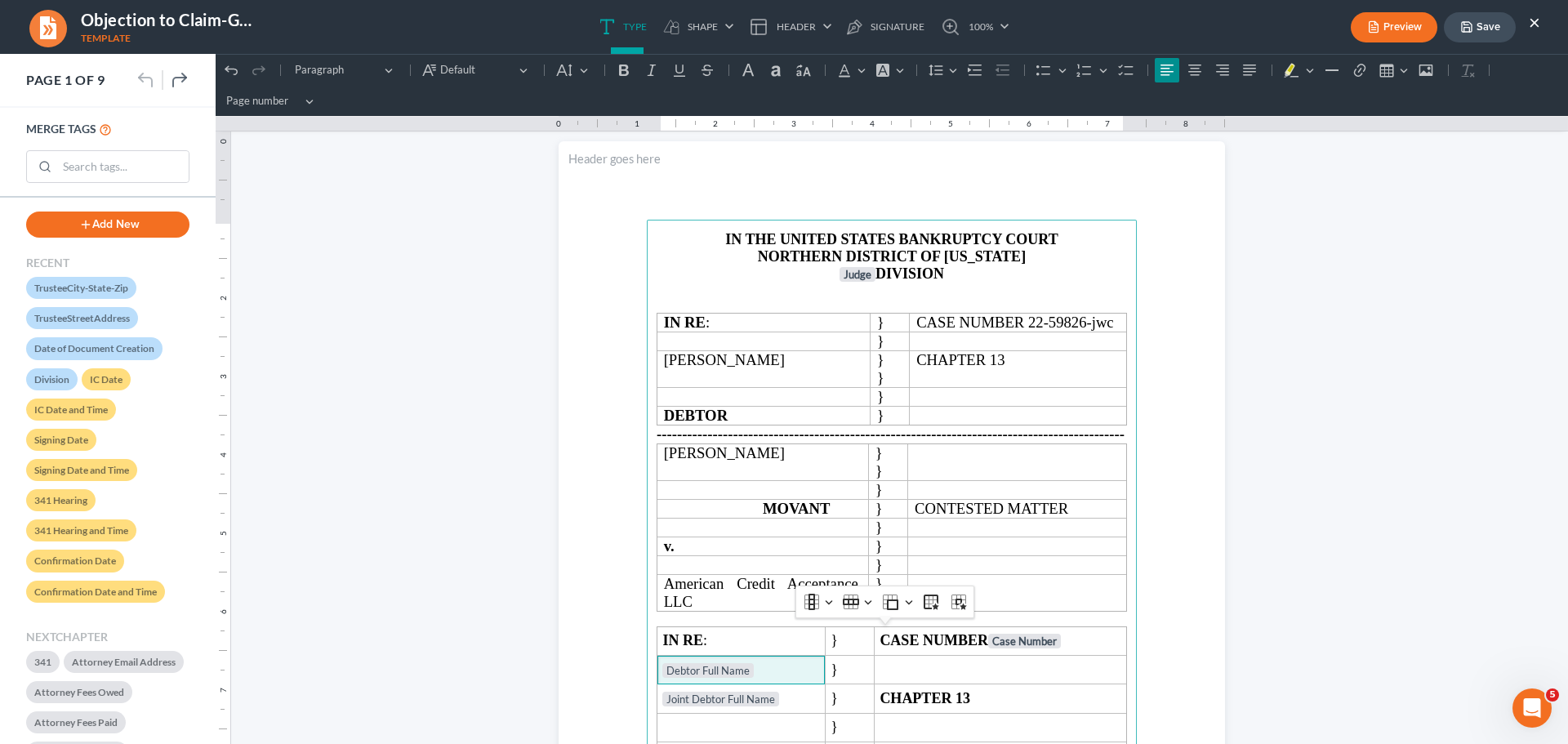
scroll to position [0, 0]
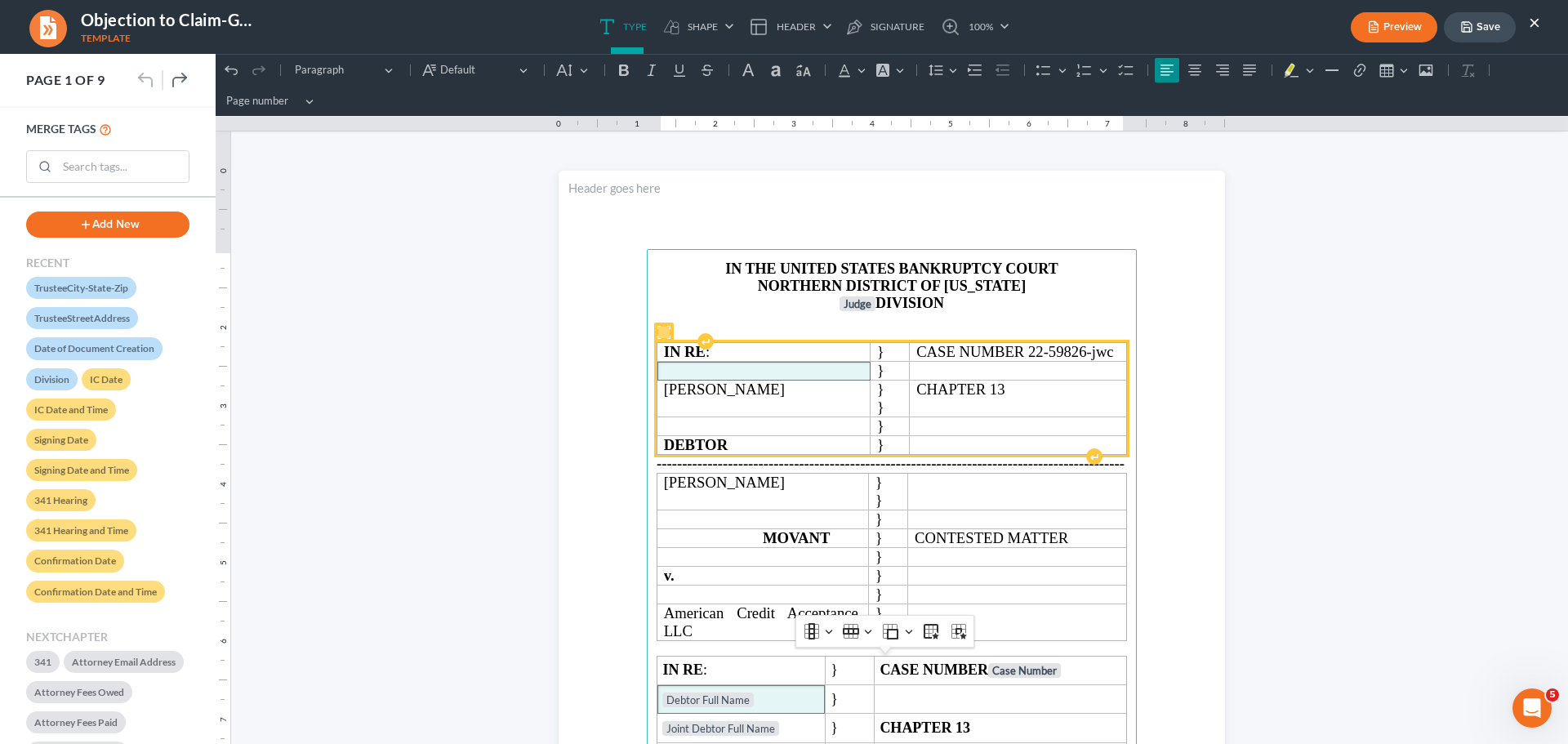
drag, startPoint x: 748, startPoint y: 374, endPoint x: 748, endPoint y: 384, distance: 10.0
click at [747, 377] on td "Rich Text Editor, page-0-main" at bounding box center [764, 370] width 213 height 19
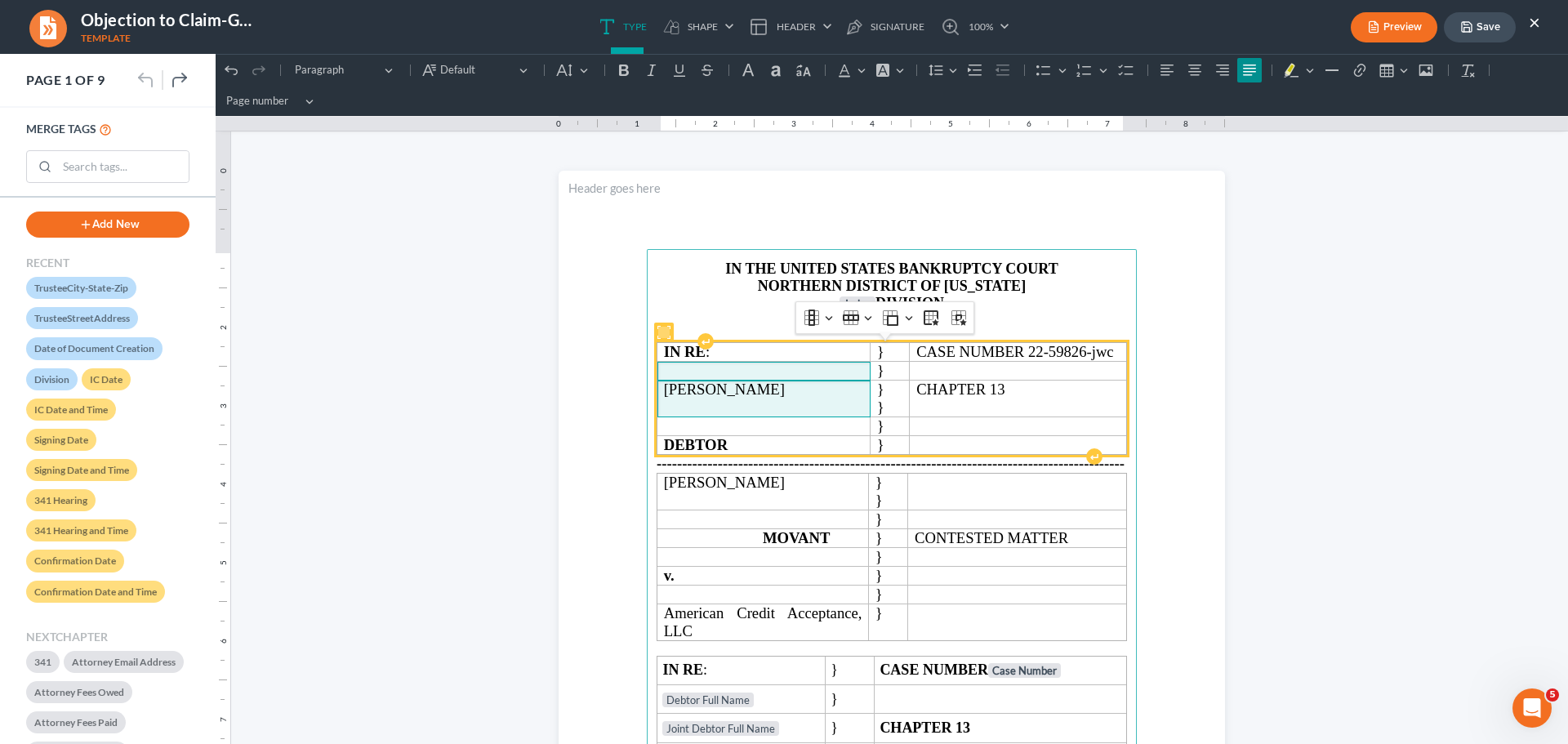
click at [748, 384] on p "[PERSON_NAME]" at bounding box center [764, 390] width 200 height 18
drag, startPoint x: 748, startPoint y: 386, endPoint x: 654, endPoint y: 382, distance: 94.1
click at [658, 382] on td "[PERSON_NAME]" at bounding box center [764, 399] width 213 height 36
drag, startPoint x: 762, startPoint y: 380, endPoint x: 748, endPoint y: 392, distance: 18.4
click at [757, 381] on td "[PERSON_NAME]" at bounding box center [764, 399] width 213 height 36
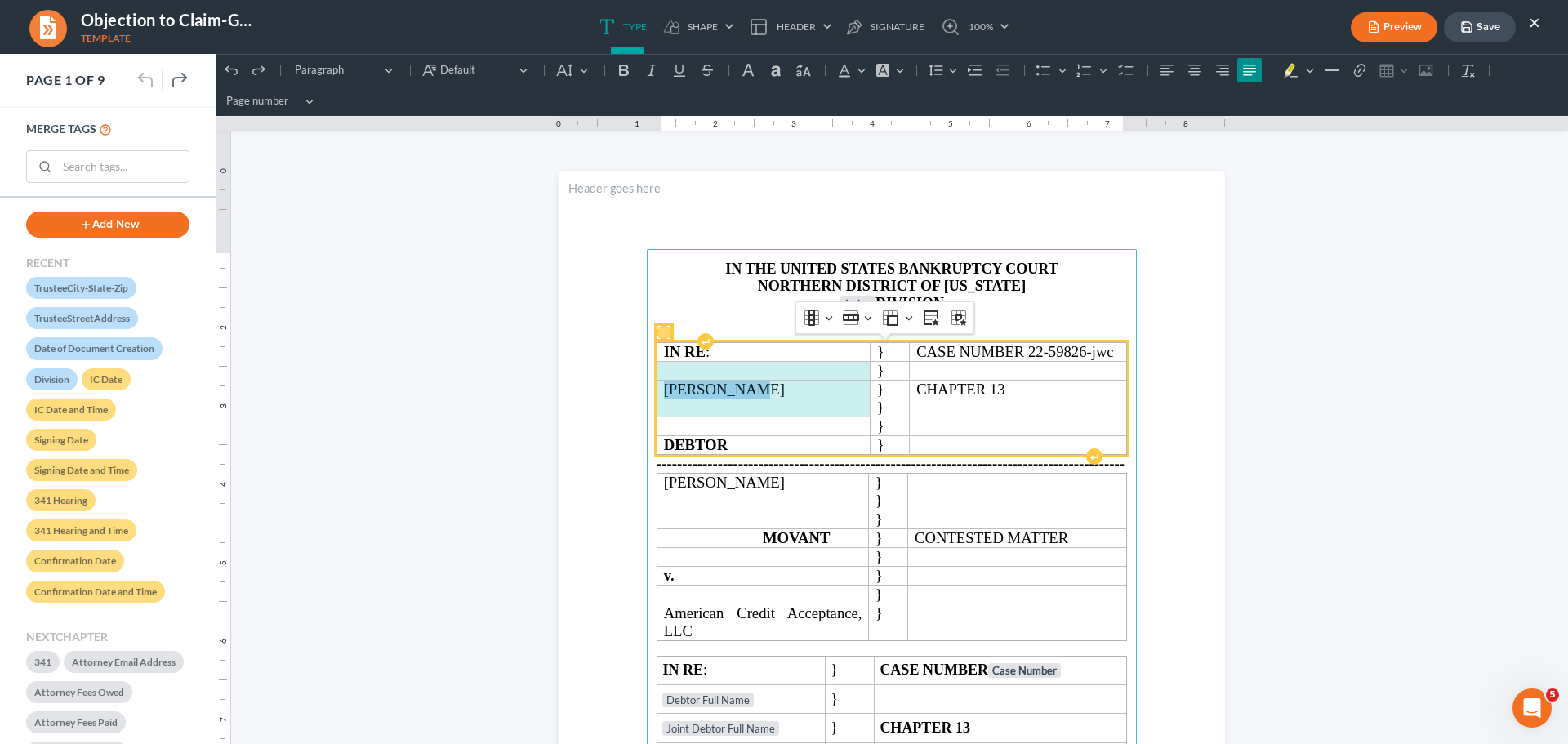
drag, startPoint x: 746, startPoint y: 397, endPoint x: 658, endPoint y: 376, distance: 90.5
click at [658, 376] on tbody "IN RE : } CASE NUMBER 22-59826-jwc } [PERSON_NAME] } } CHAPTER 13 } DEBTOR }" at bounding box center [893, 399] width 470 height 112
drag, startPoint x: 679, startPoint y: 378, endPoint x: 704, endPoint y: 384, distance: 25.7
click at [680, 378] on td "Rich Text Editor, page-0-main" at bounding box center [764, 370] width 213 height 19
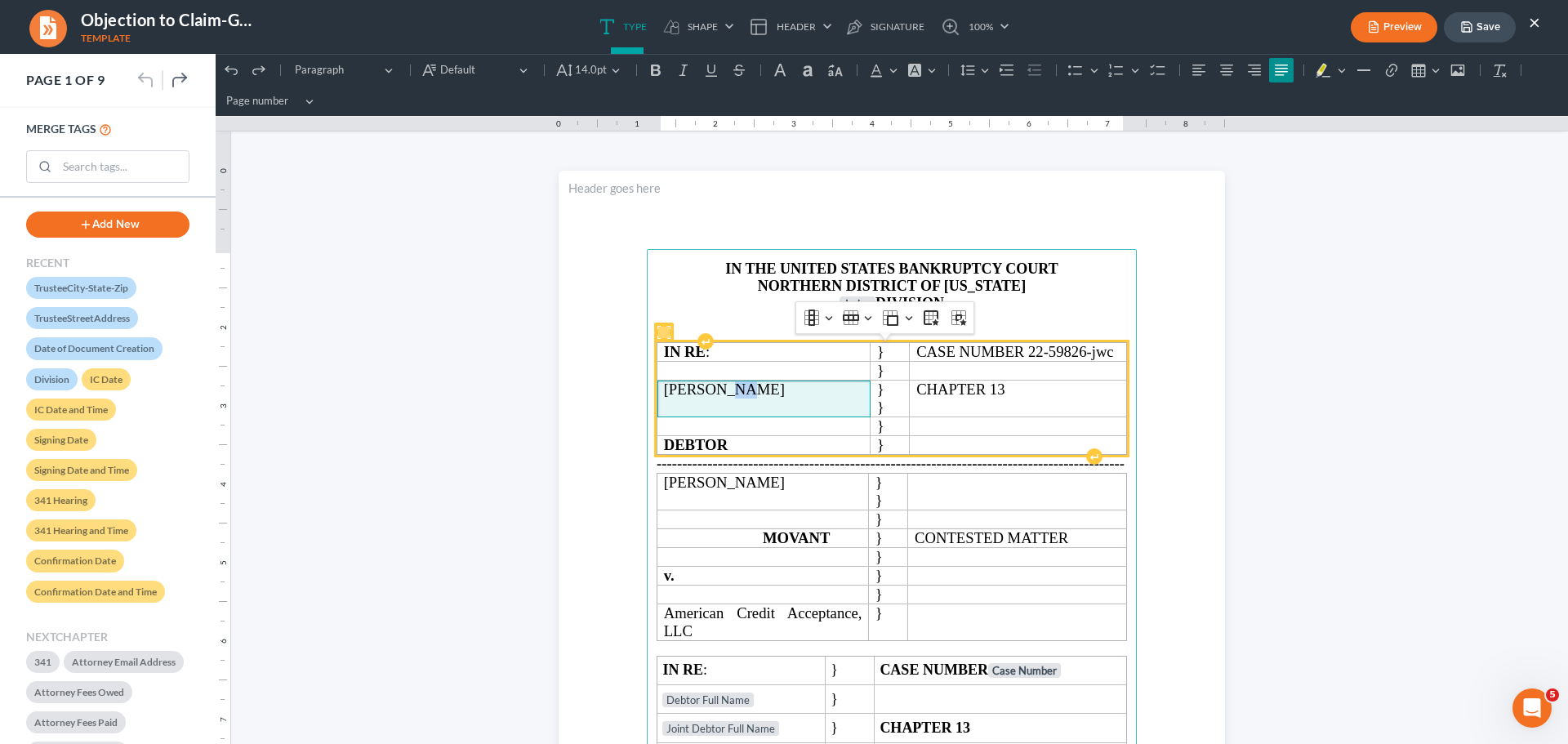
click at [714, 391] on span "[PERSON_NAME]" at bounding box center [724, 389] width 121 height 17
click at [745, 390] on p "[PERSON_NAME]" at bounding box center [764, 390] width 200 height 18
drag, startPoint x: 748, startPoint y: 390, endPoint x: 660, endPoint y: 386, distance: 88.1
click at [664, 386] on p "[PERSON_NAME]" at bounding box center [764, 390] width 200 height 18
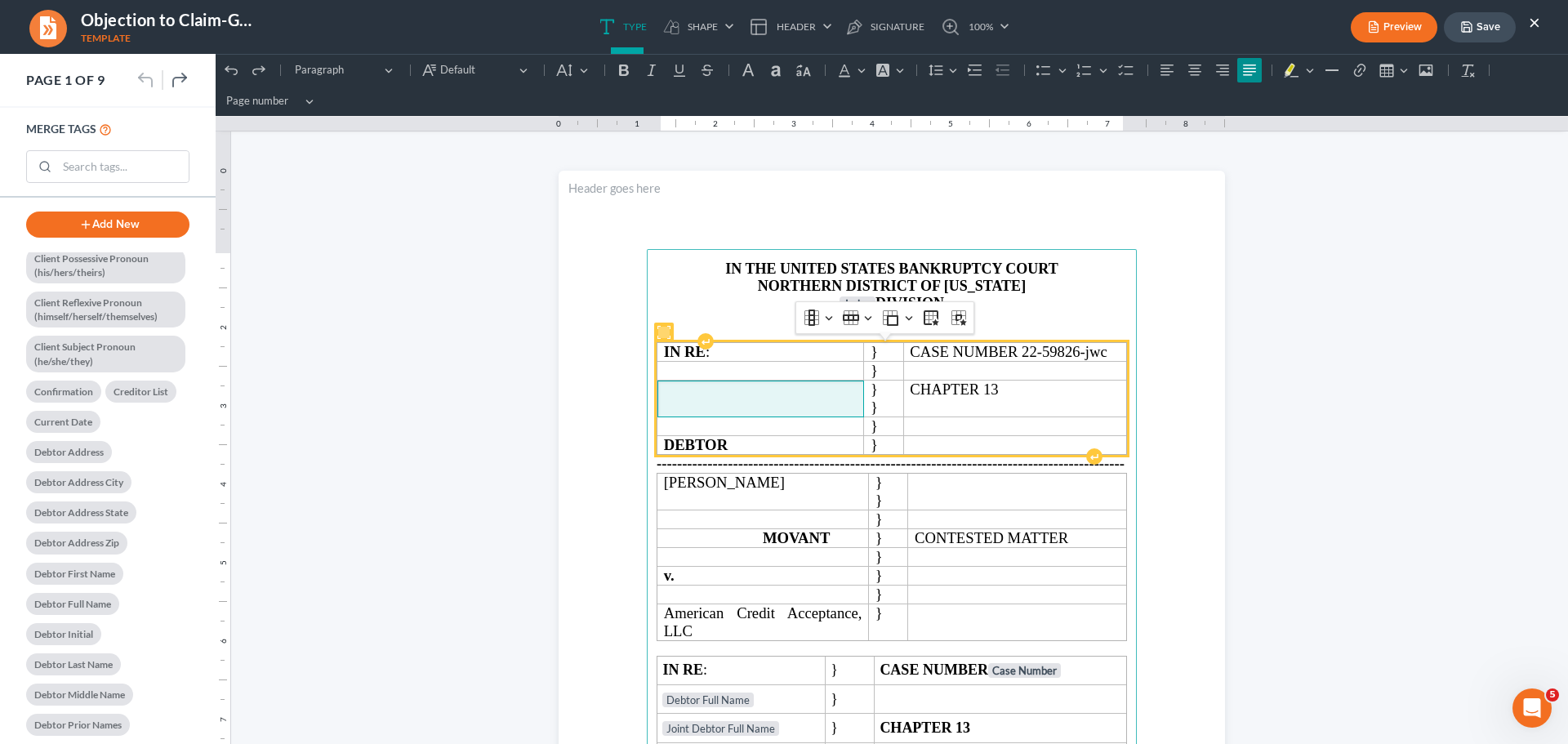
scroll to position [817, 0]
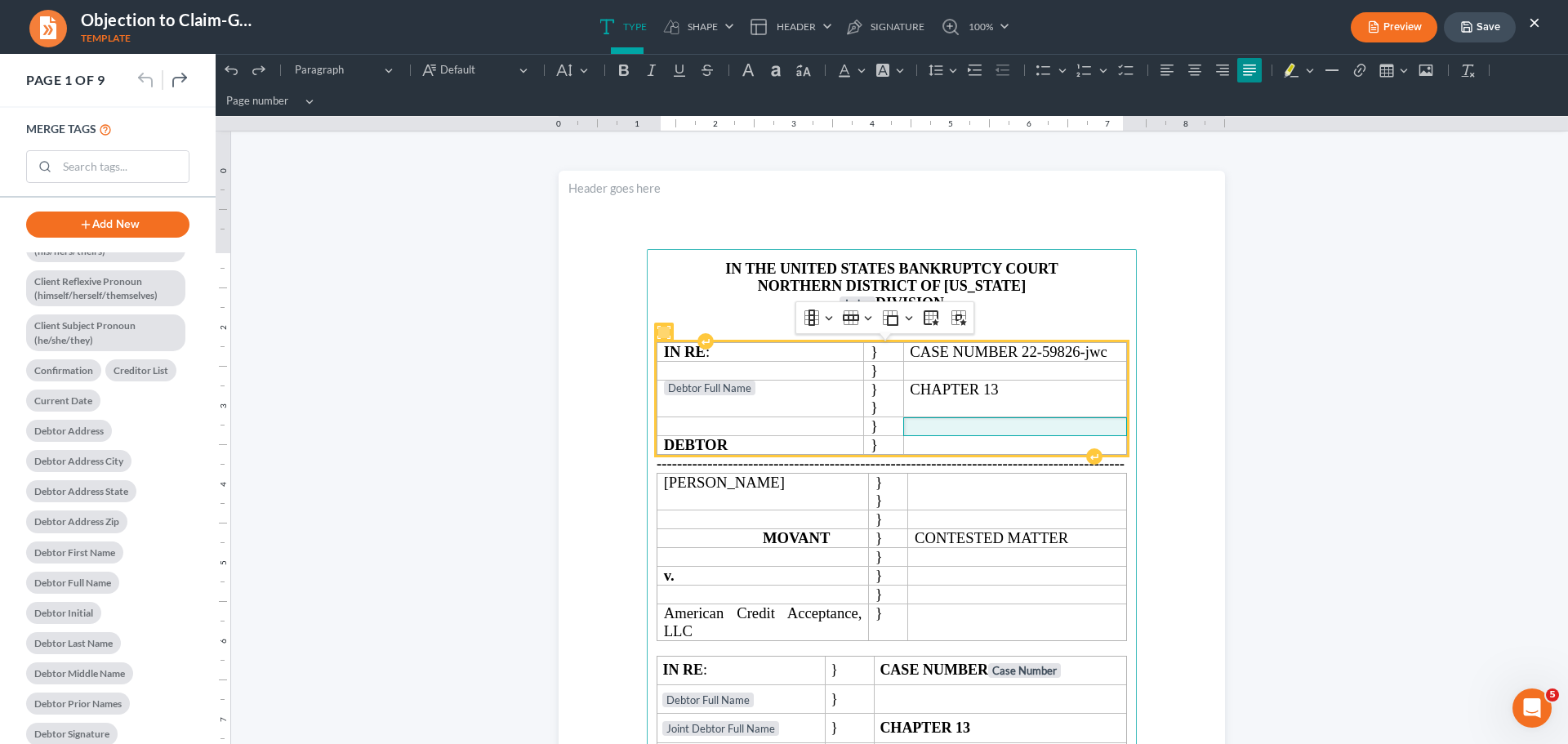
click at [967, 423] on p "Rich Text Editor, page-0-main" at bounding box center [1014, 425] width 210 height 15
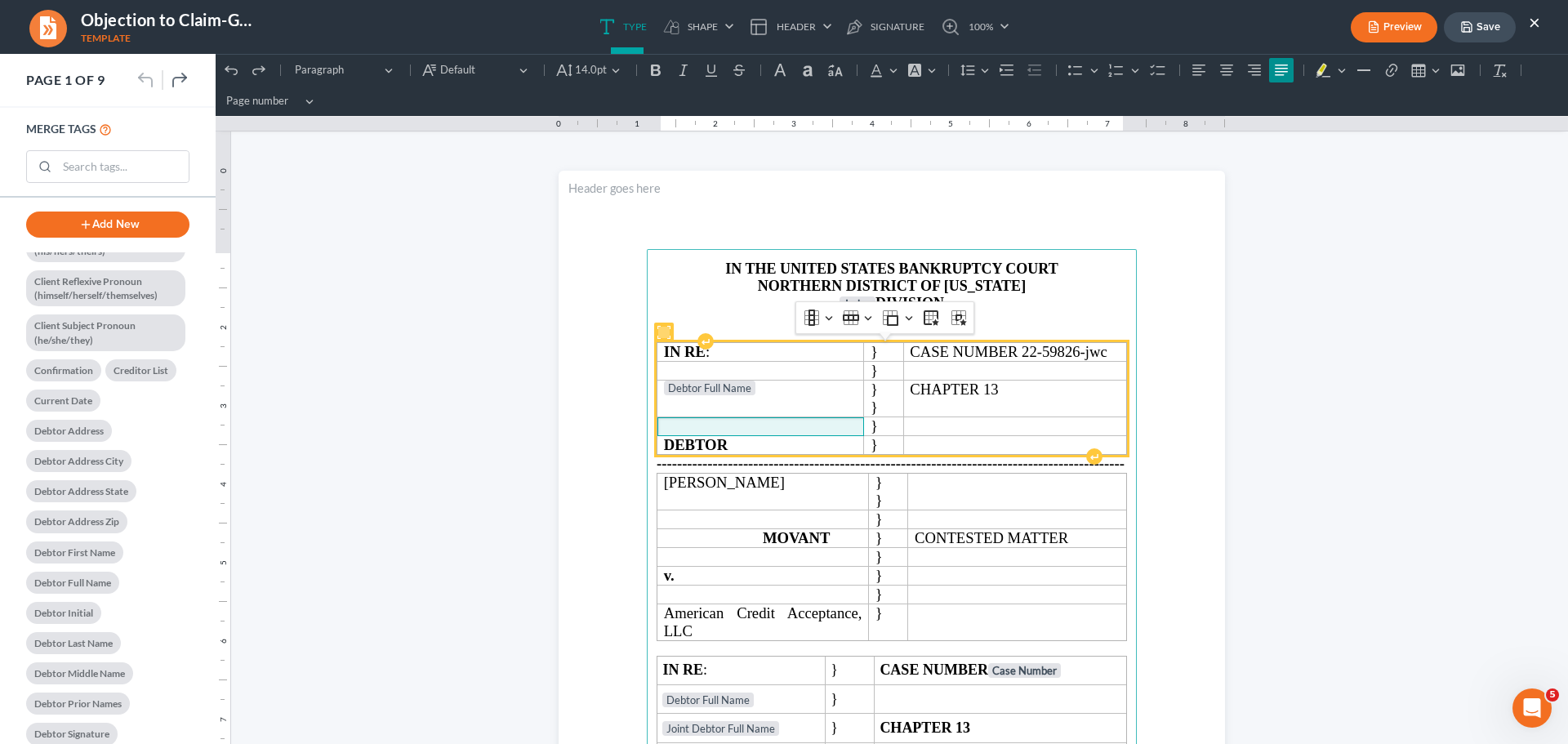
click at [774, 419] on p "Rich Text Editor, page-0-main" at bounding box center [760, 426] width 193 height 18
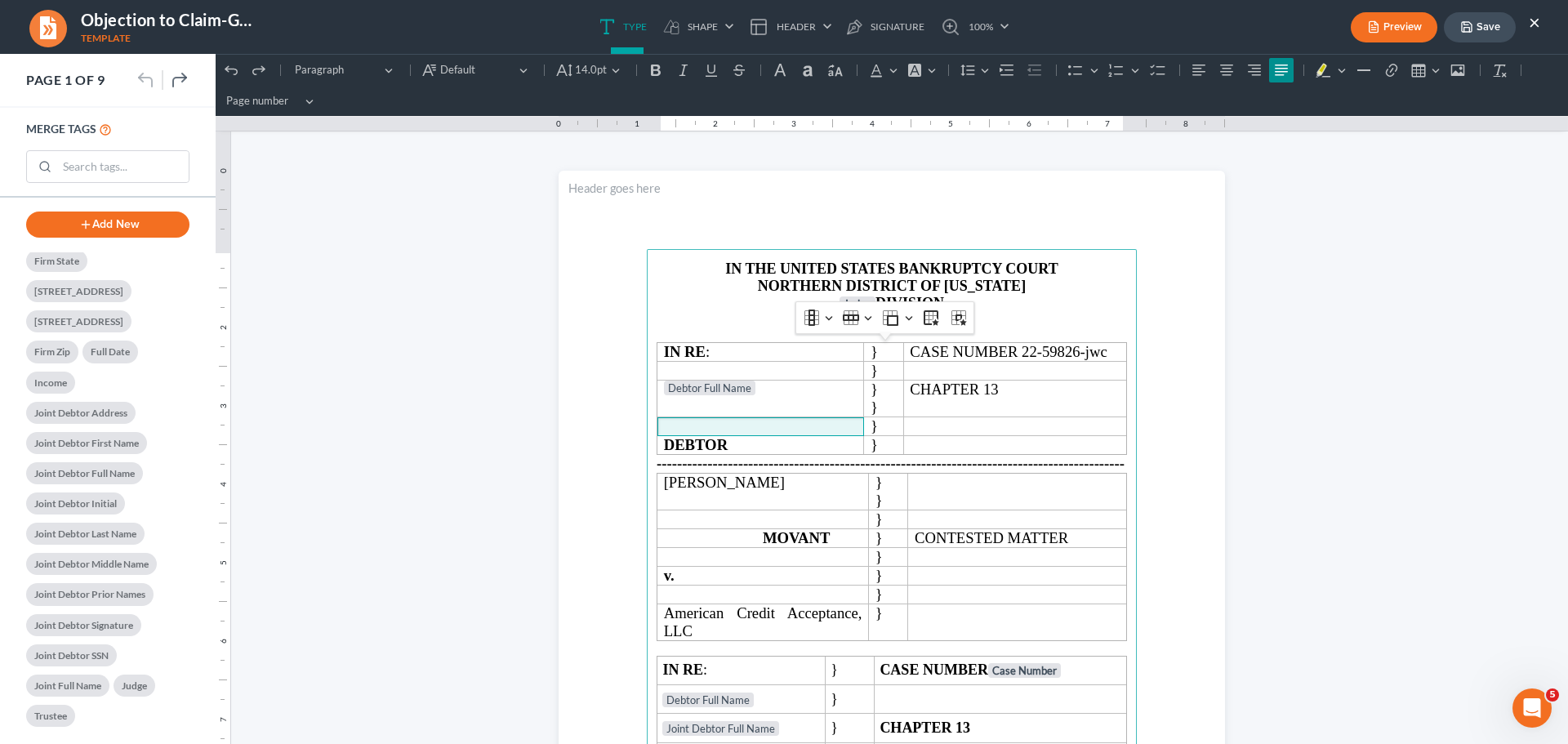
scroll to position [1654, 0]
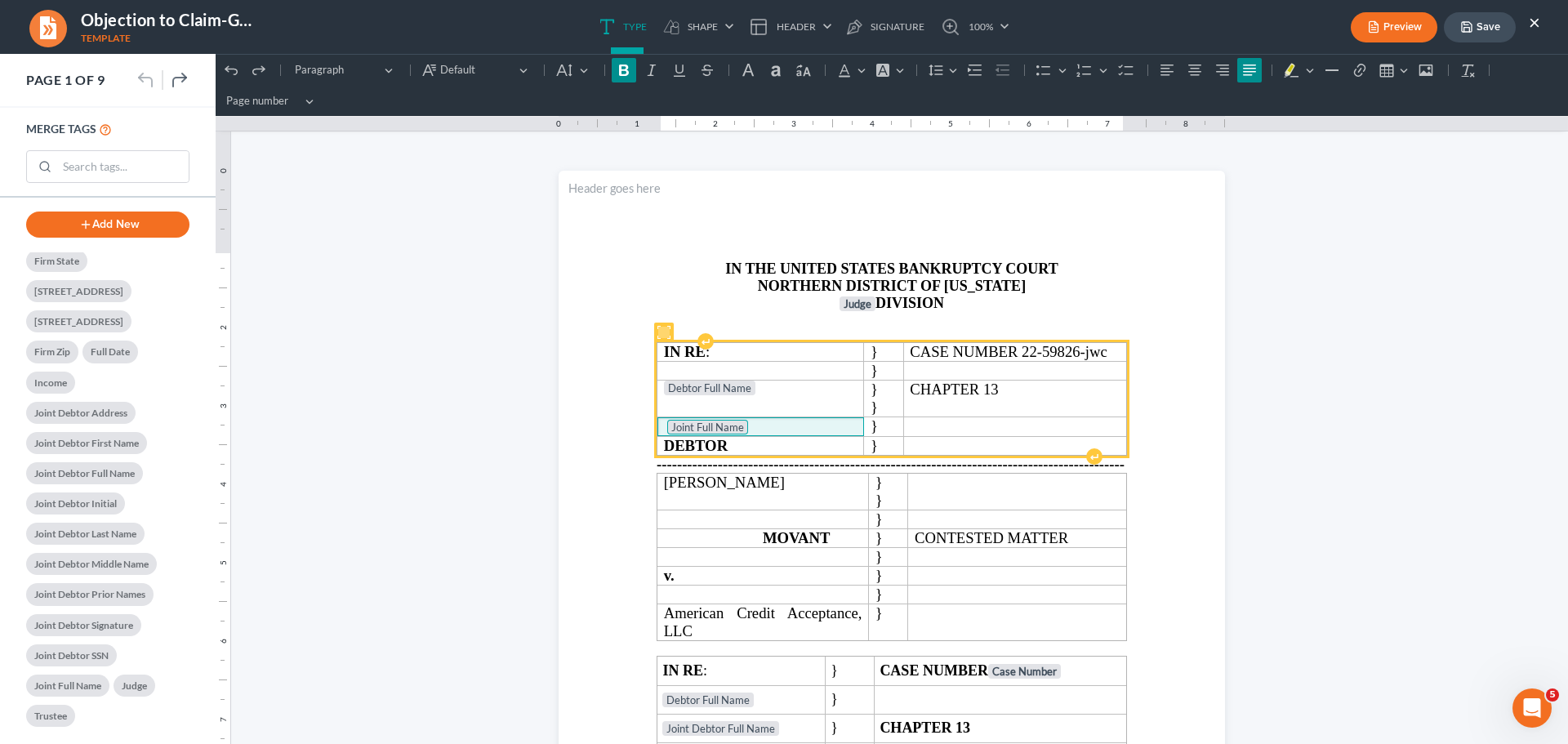
click at [673, 423] on tag "Joint Full Name" at bounding box center [707, 427] width 81 height 15
click at [667, 425] on tag "Joint Full Name" at bounding box center [707, 427] width 81 height 15
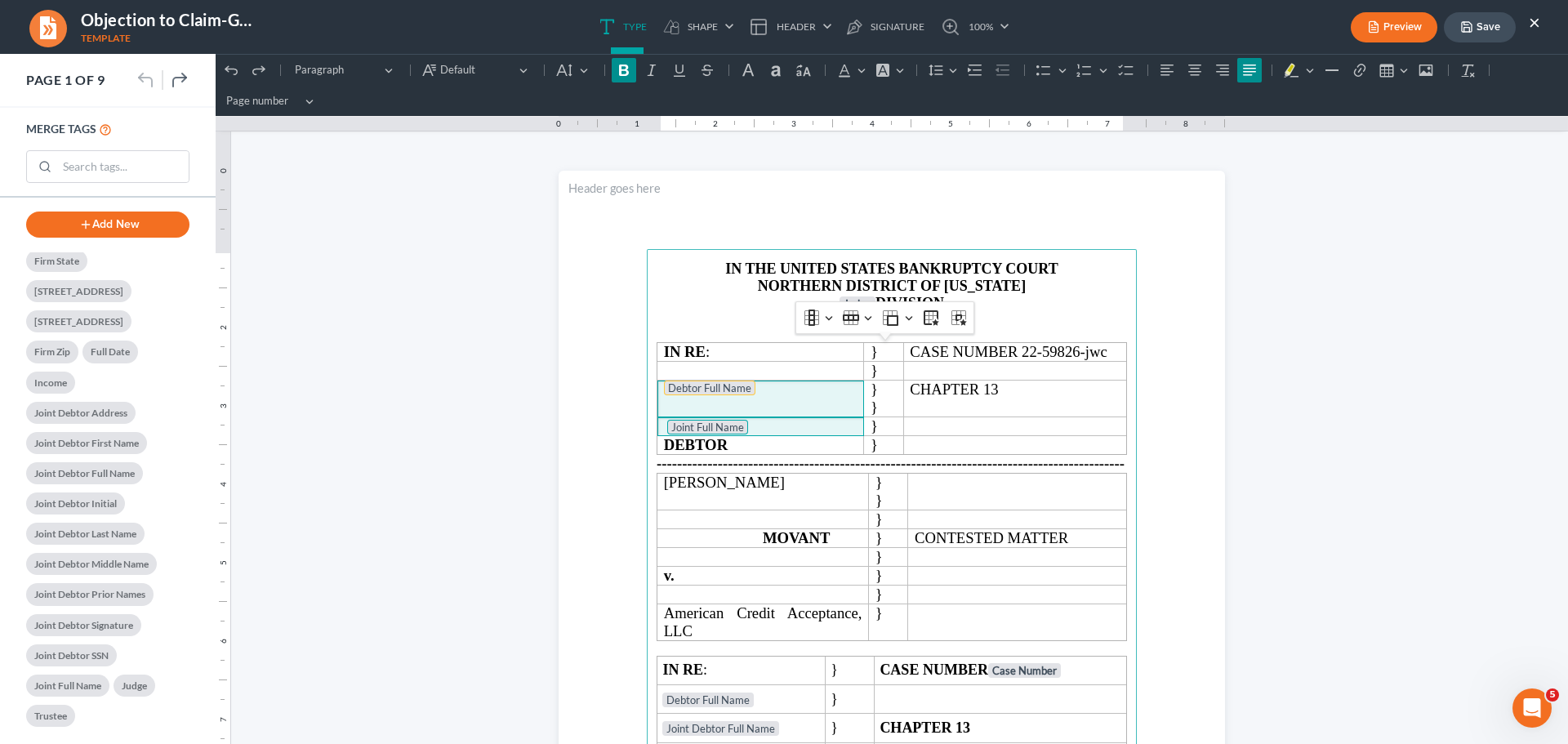
click at [697, 382] on tag "Debtor Full Name" at bounding box center [709, 388] width 92 height 15
click at [811, 406] on td "Debtor Full Name" at bounding box center [761, 399] width 206 height 36
click at [799, 433] on p "Joint Full Name" at bounding box center [760, 426] width 193 height 19
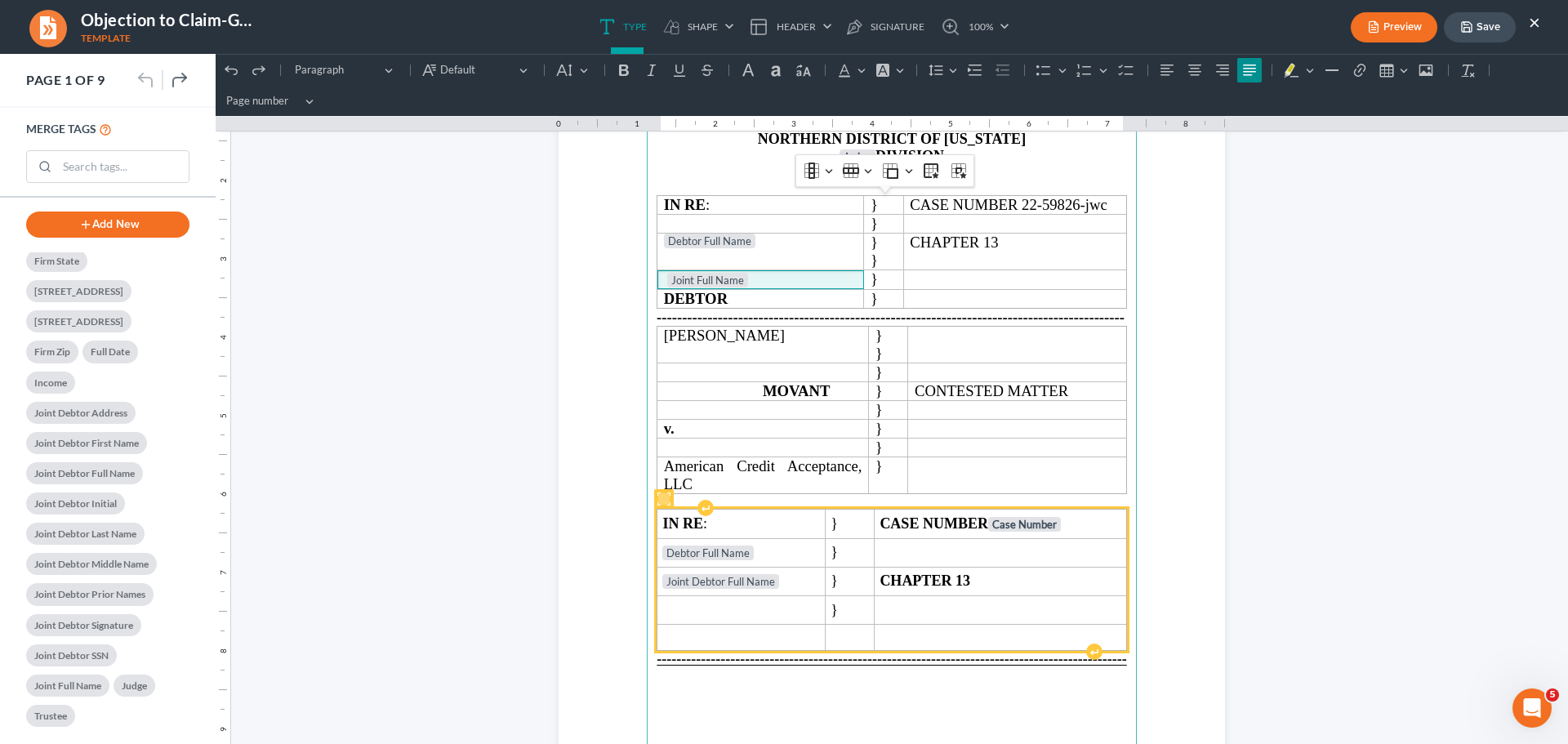
scroll to position [164, 0]
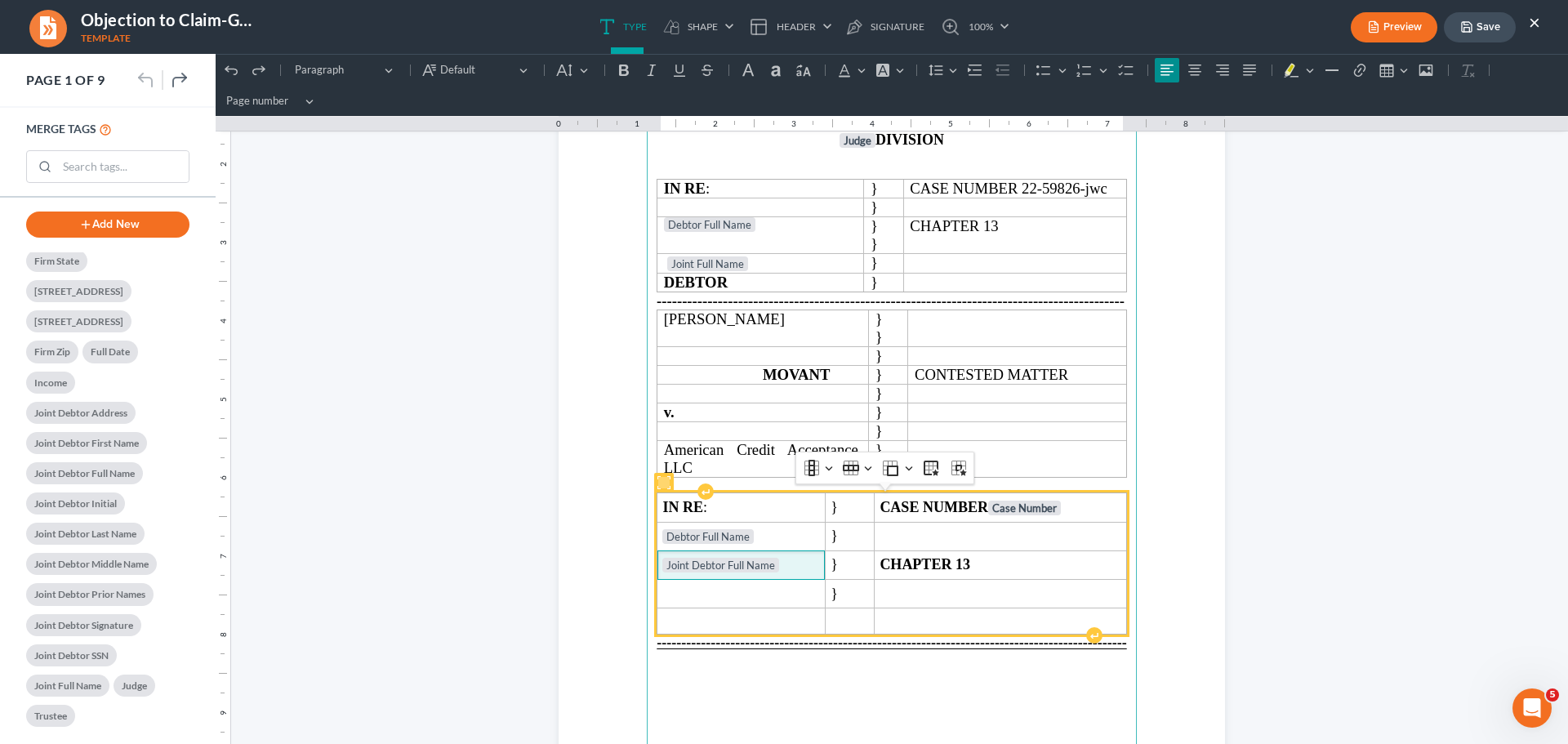
click at [812, 565] on span "Joint Debtor Full Name" at bounding box center [740, 566] width 157 height 16
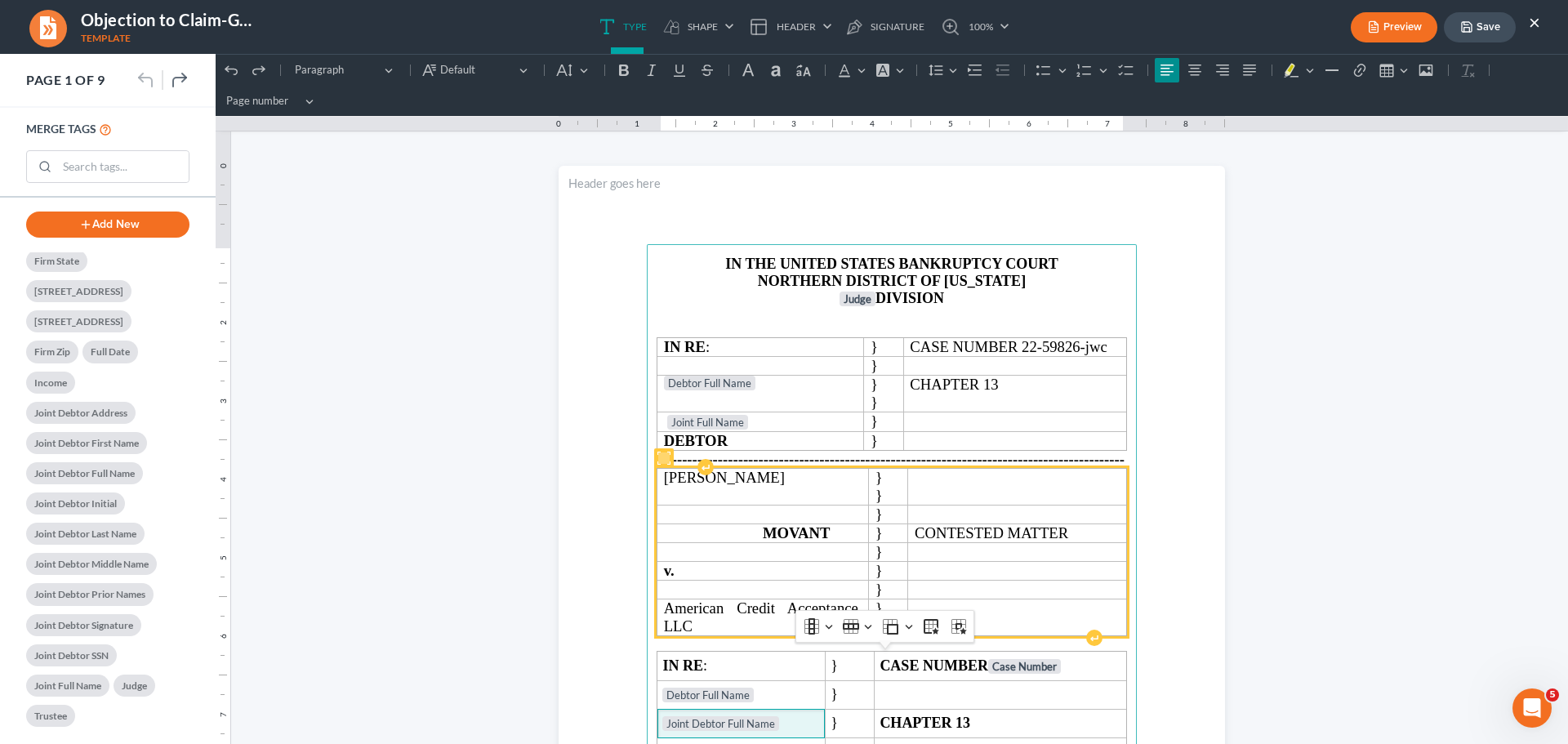
scroll to position [0, 0]
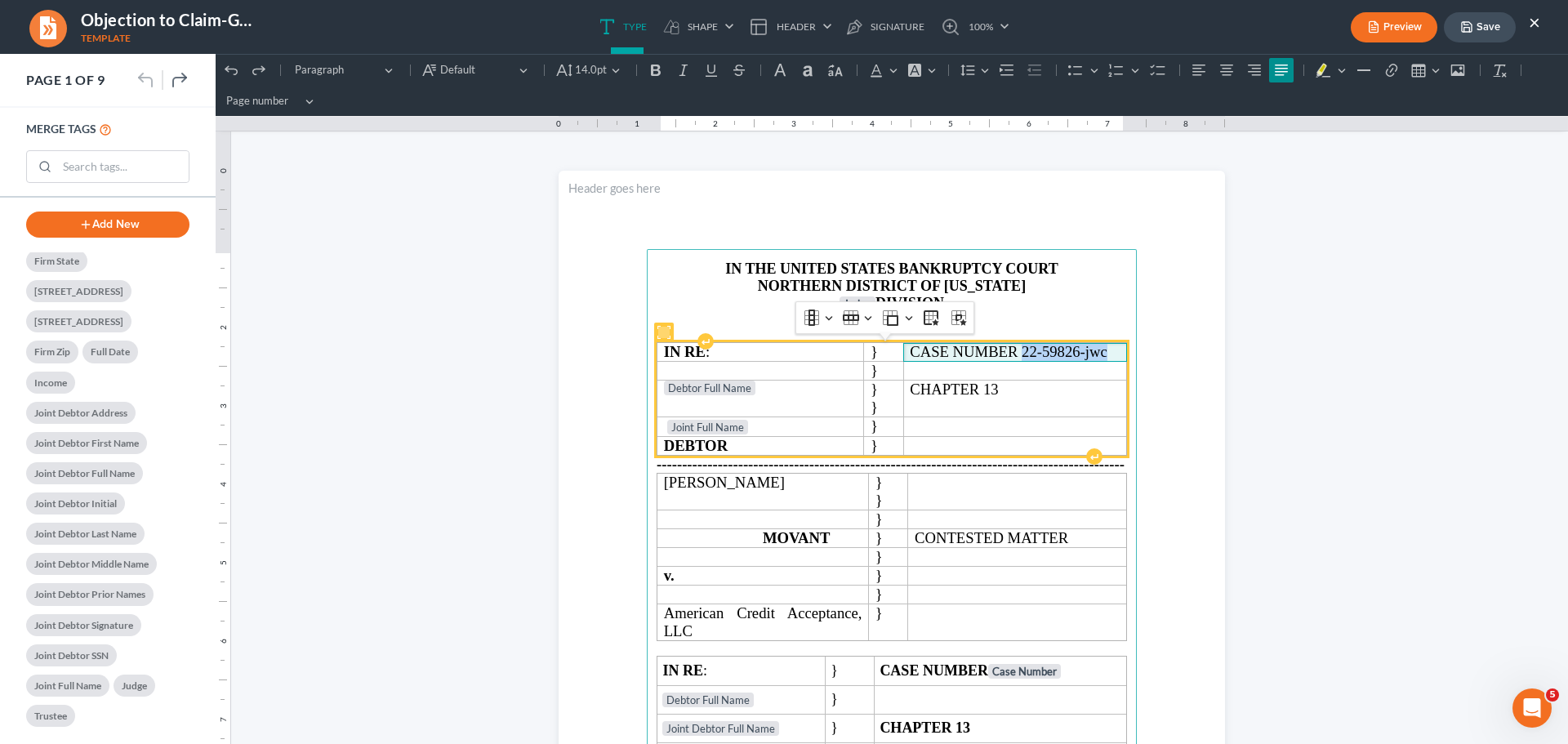
drag, startPoint x: 1104, startPoint y: 349, endPoint x: 1015, endPoint y: 357, distance: 89.4
click at [1015, 357] on p "CASE NUMBER 22-59826-jwc" at bounding box center [1014, 352] width 210 height 18
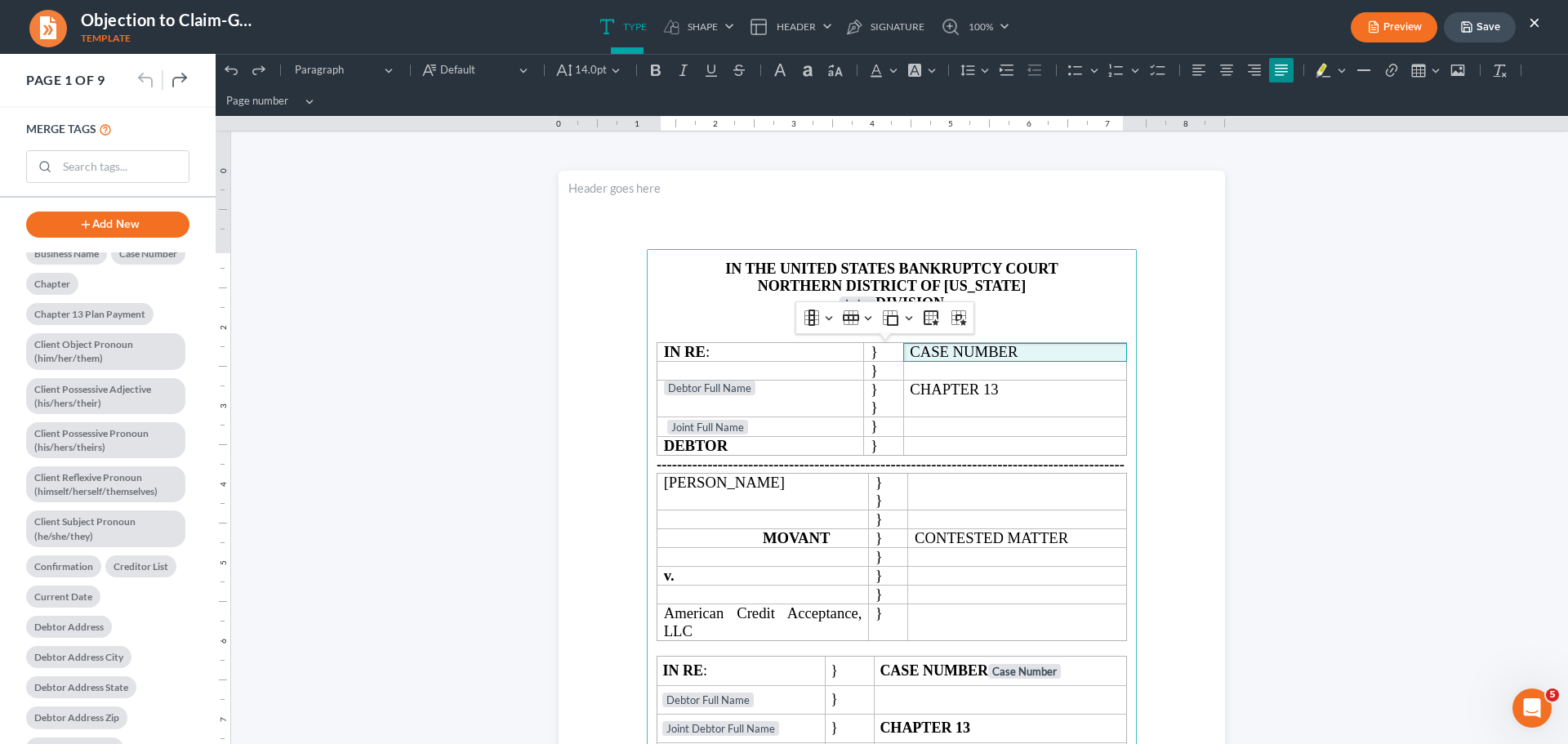
scroll to position [592, 0]
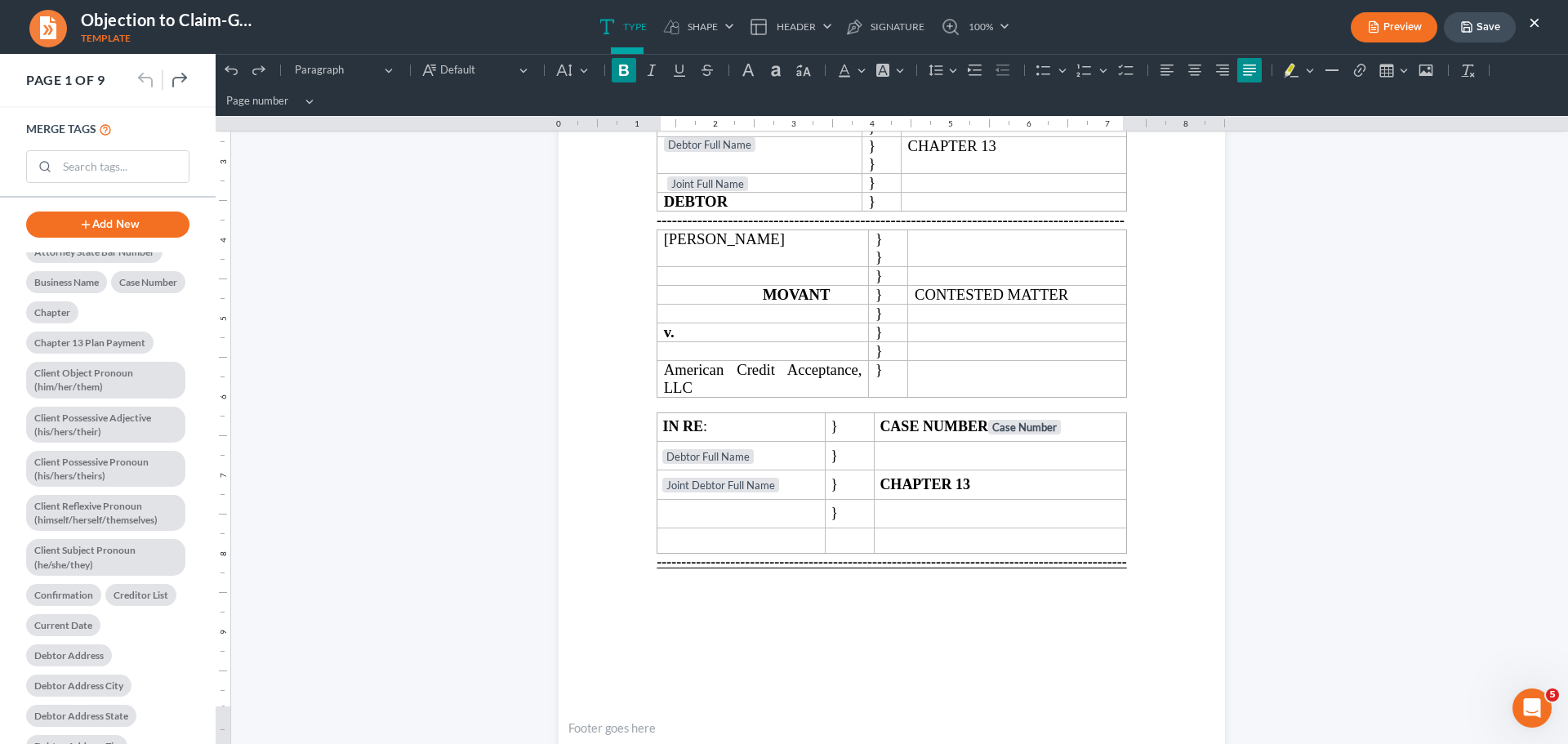
scroll to position [245, 0]
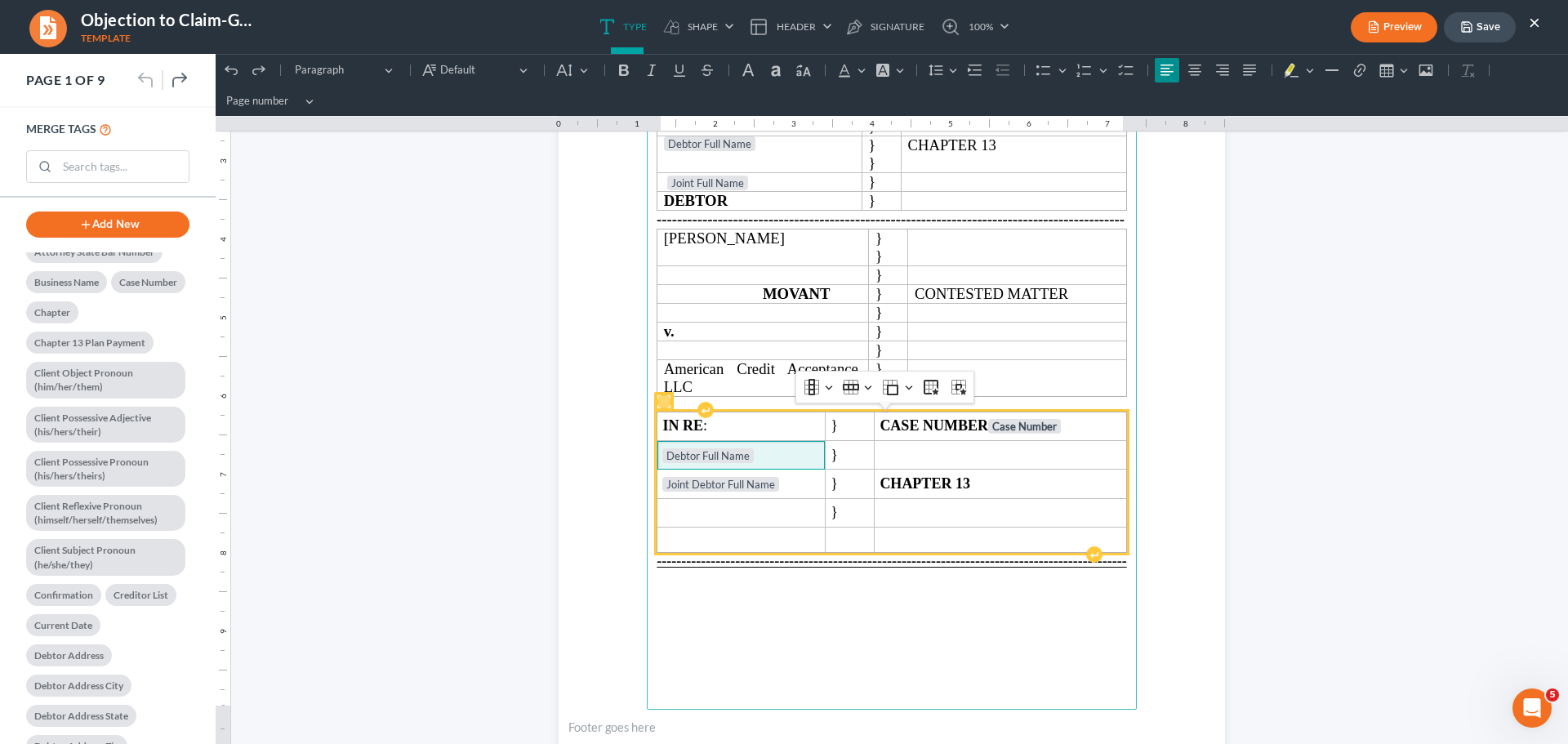
click at [753, 458] on span "Debtor Full Name" at bounding box center [740, 457] width 157 height 16
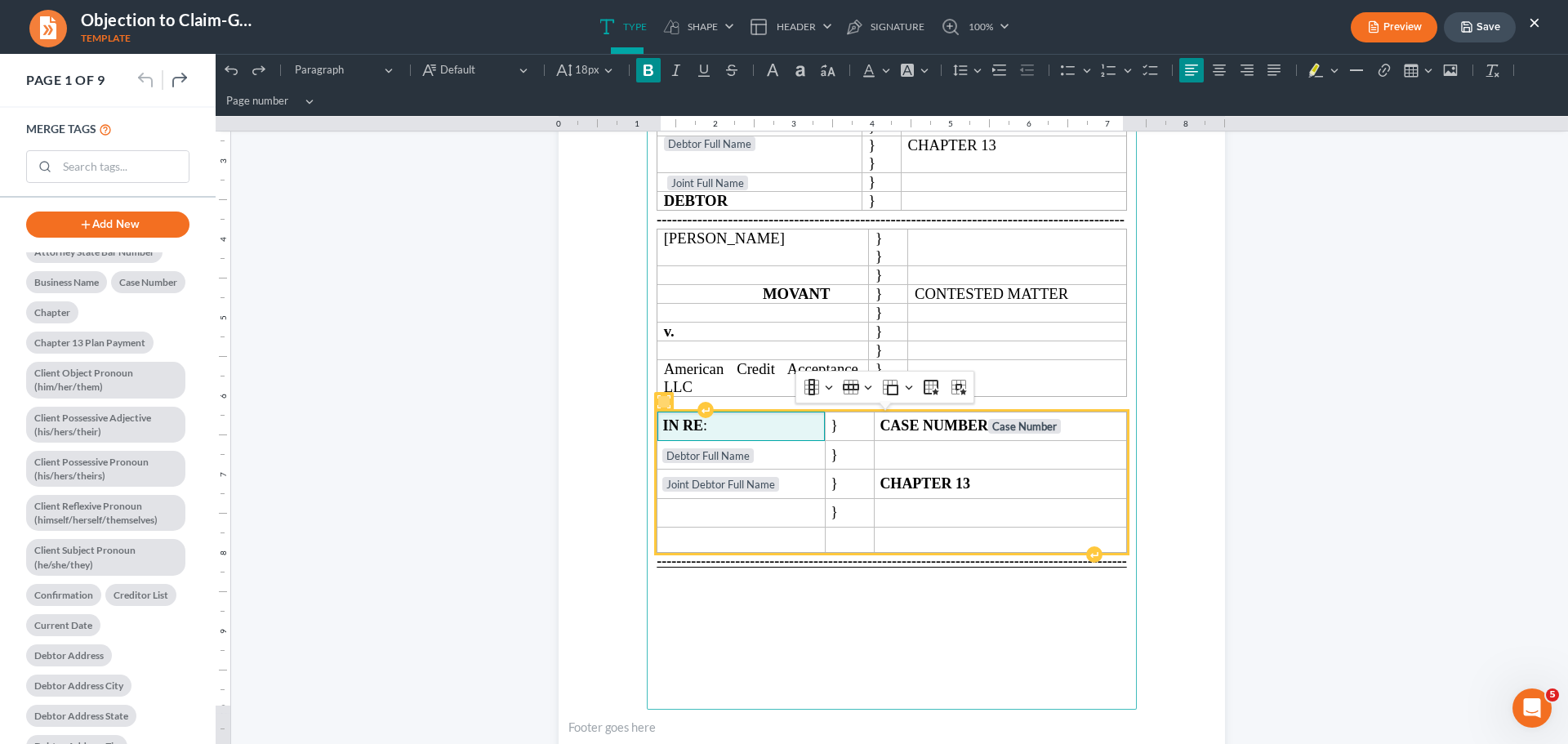
click at [659, 416] on td "IN RE :" at bounding box center [741, 425] width 168 height 28
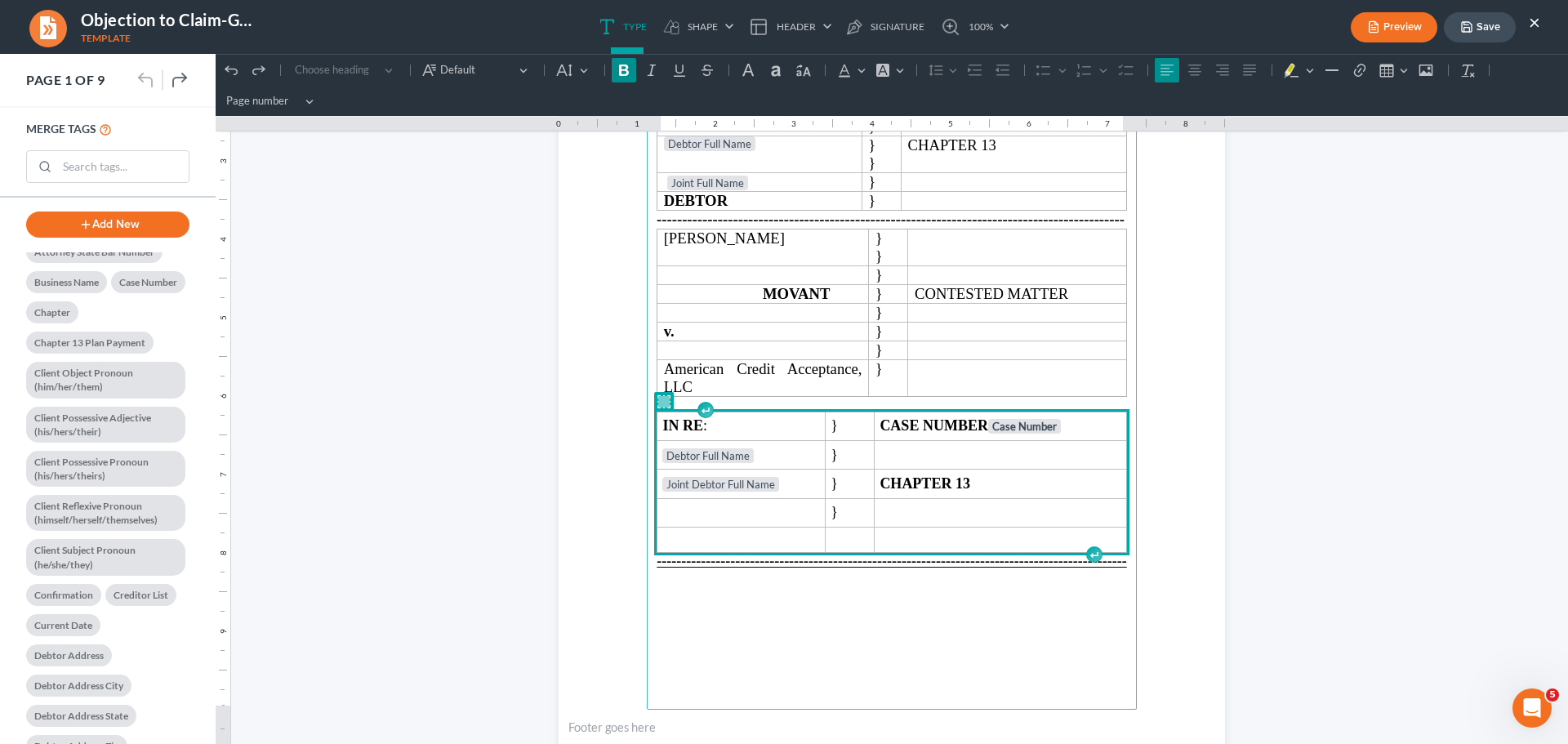
click at [659, 405] on icon "Rich Text Editor, page-0-main" at bounding box center [664, 401] width 12 height 12
drag, startPoint x: 657, startPoint y: 405, endPoint x: 781, endPoint y: 502, distance: 157.4
click at [781, 502] on td "Rich Text Editor, page-0-main" at bounding box center [741, 513] width 168 height 28
click at [659, 406] on icon "Rich Text Editor, page-0-main" at bounding box center [664, 401] width 12 height 12
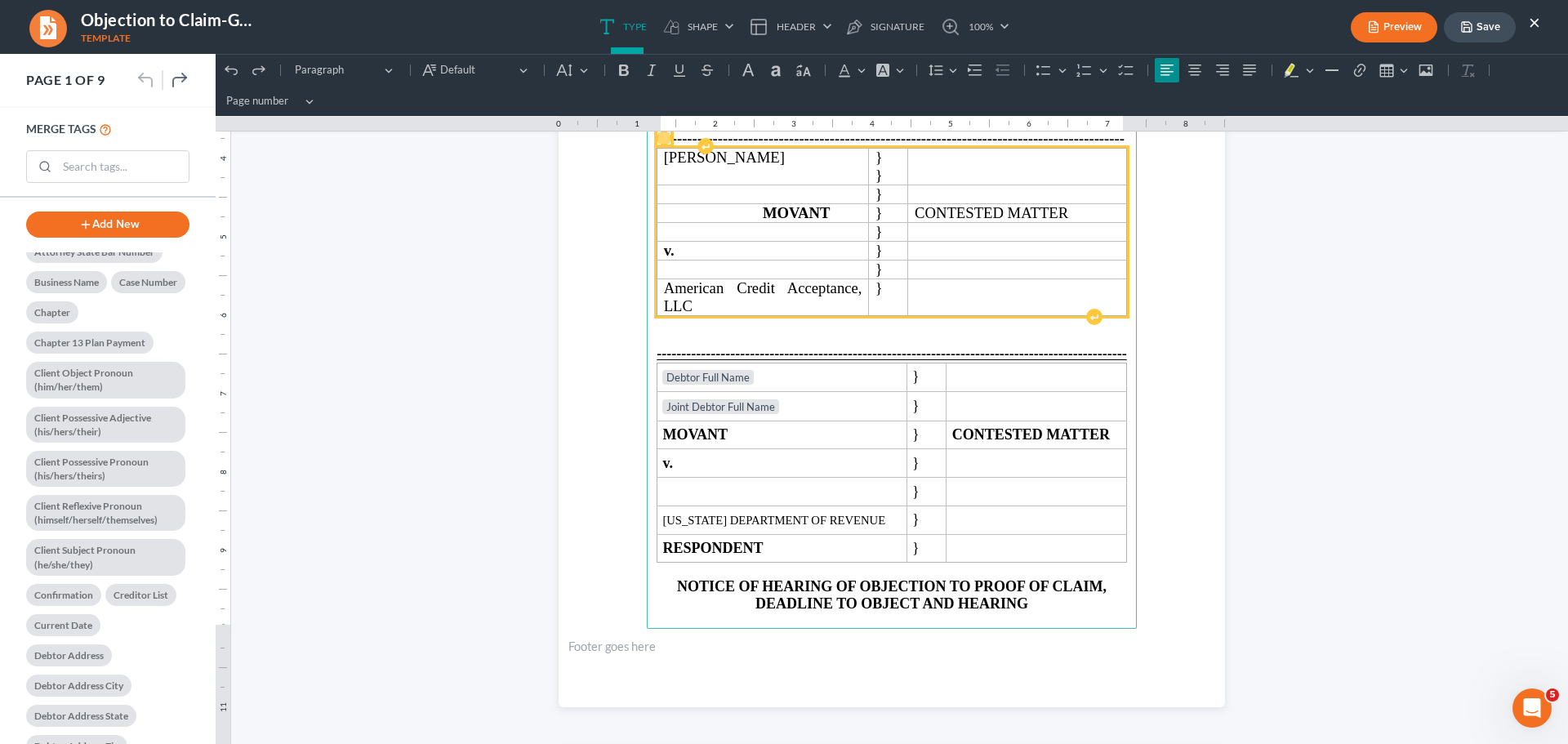
scroll to position [327, 0]
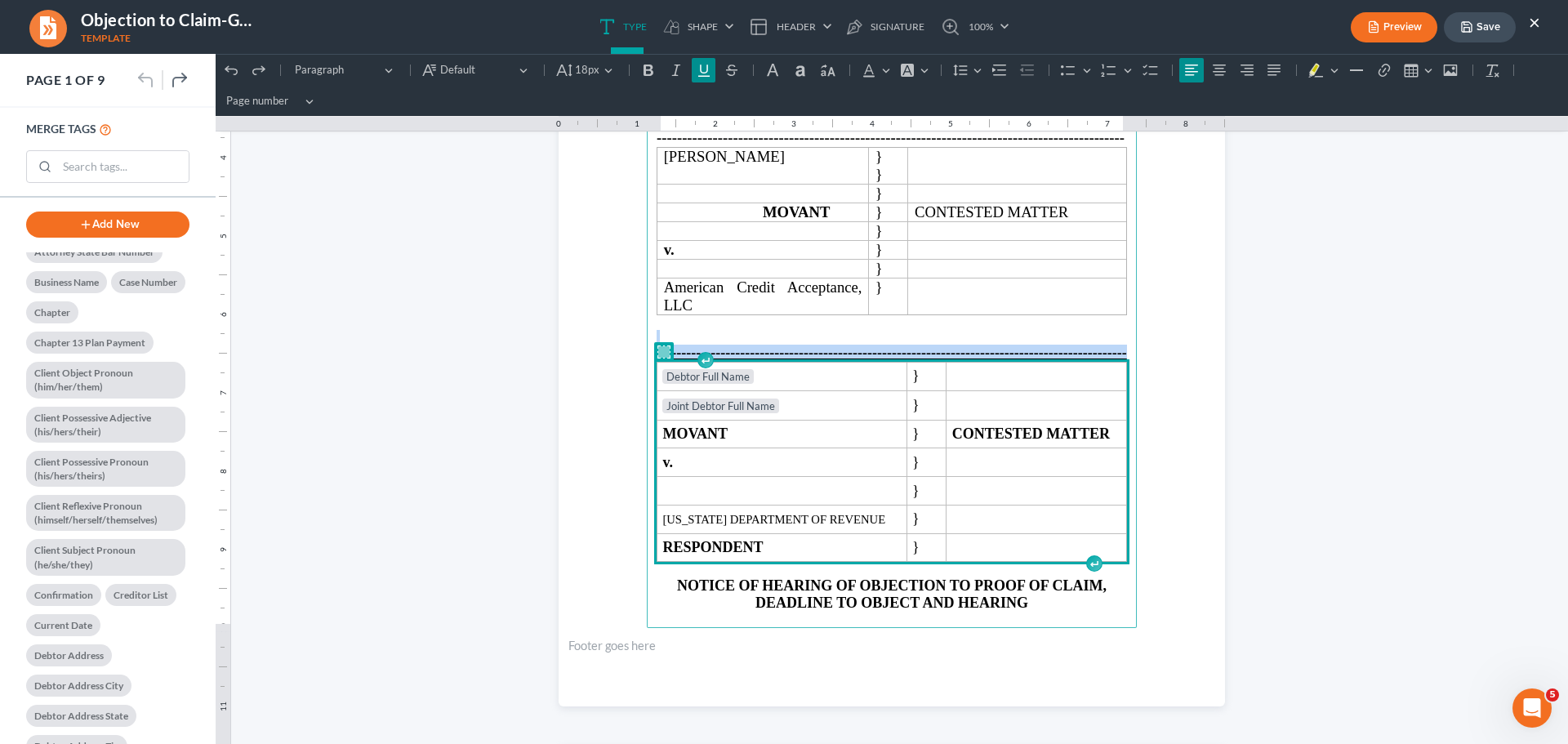
drag, startPoint x: 722, startPoint y: 331, endPoint x: 871, endPoint y: 509, distance: 232.1
click at [871, 509] on main "IN THE UNITED STATES BANKRUPTCY COURT NORTHERN DISTRICT OF [US_STATE] Judge DIV…" at bounding box center [892, 275] width 490 height 706
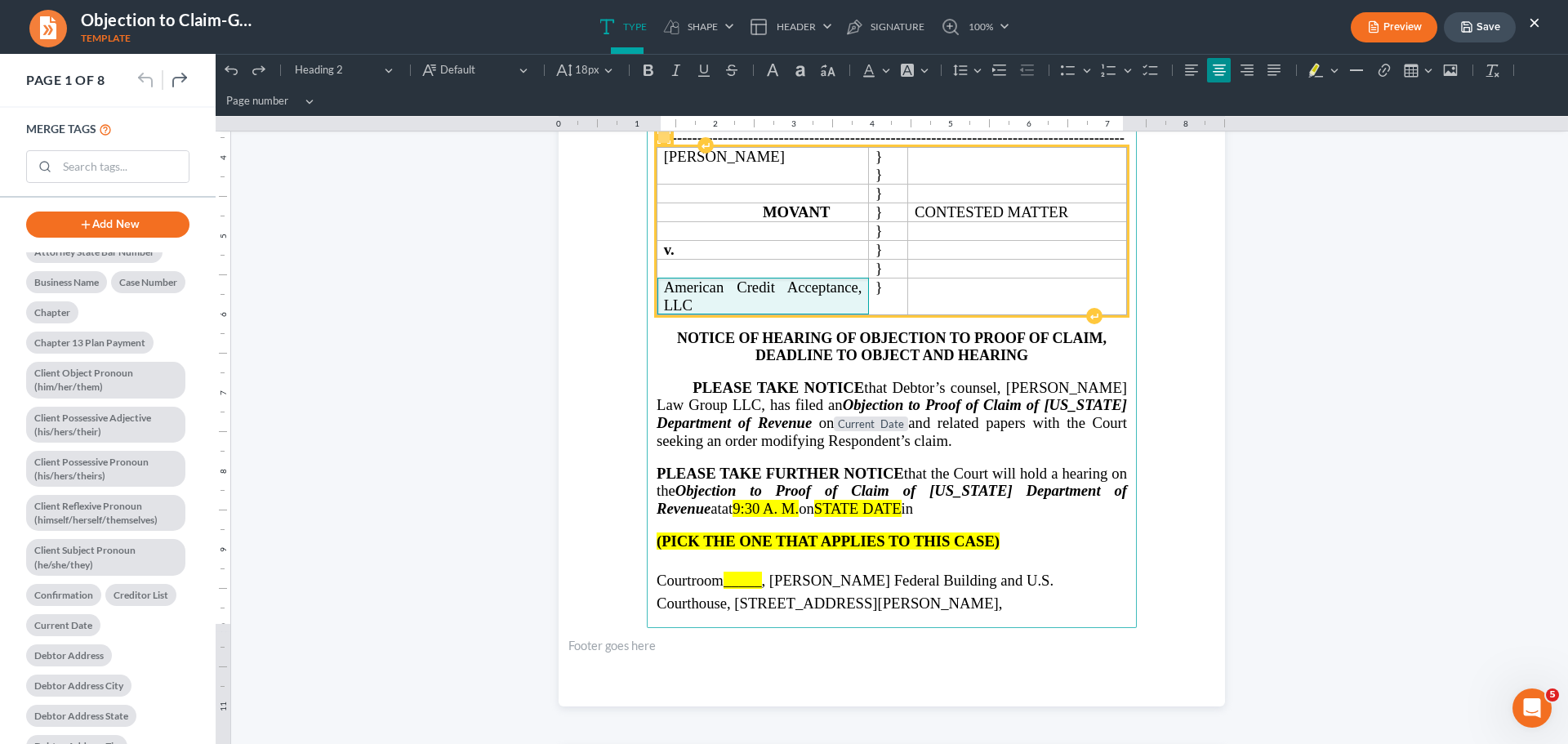
click at [731, 304] on p "American Credit Acceptance, LLC" at bounding box center [763, 296] width 198 height 36
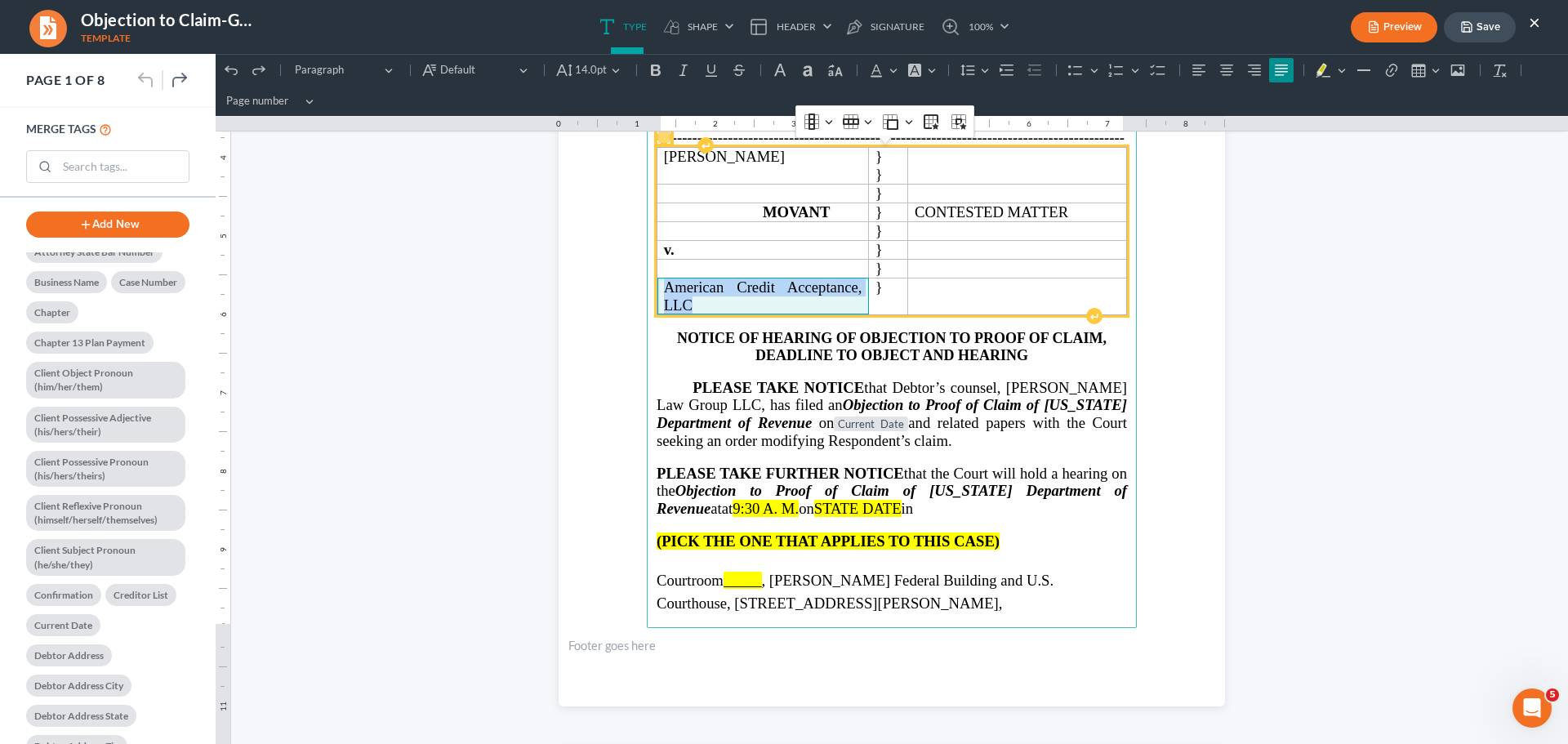
drag, startPoint x: 714, startPoint y: 302, endPoint x: 658, endPoint y: 295, distance: 56.4
click at [664, 295] on p "American Credit Acceptance, LLC" at bounding box center [763, 296] width 198 height 36
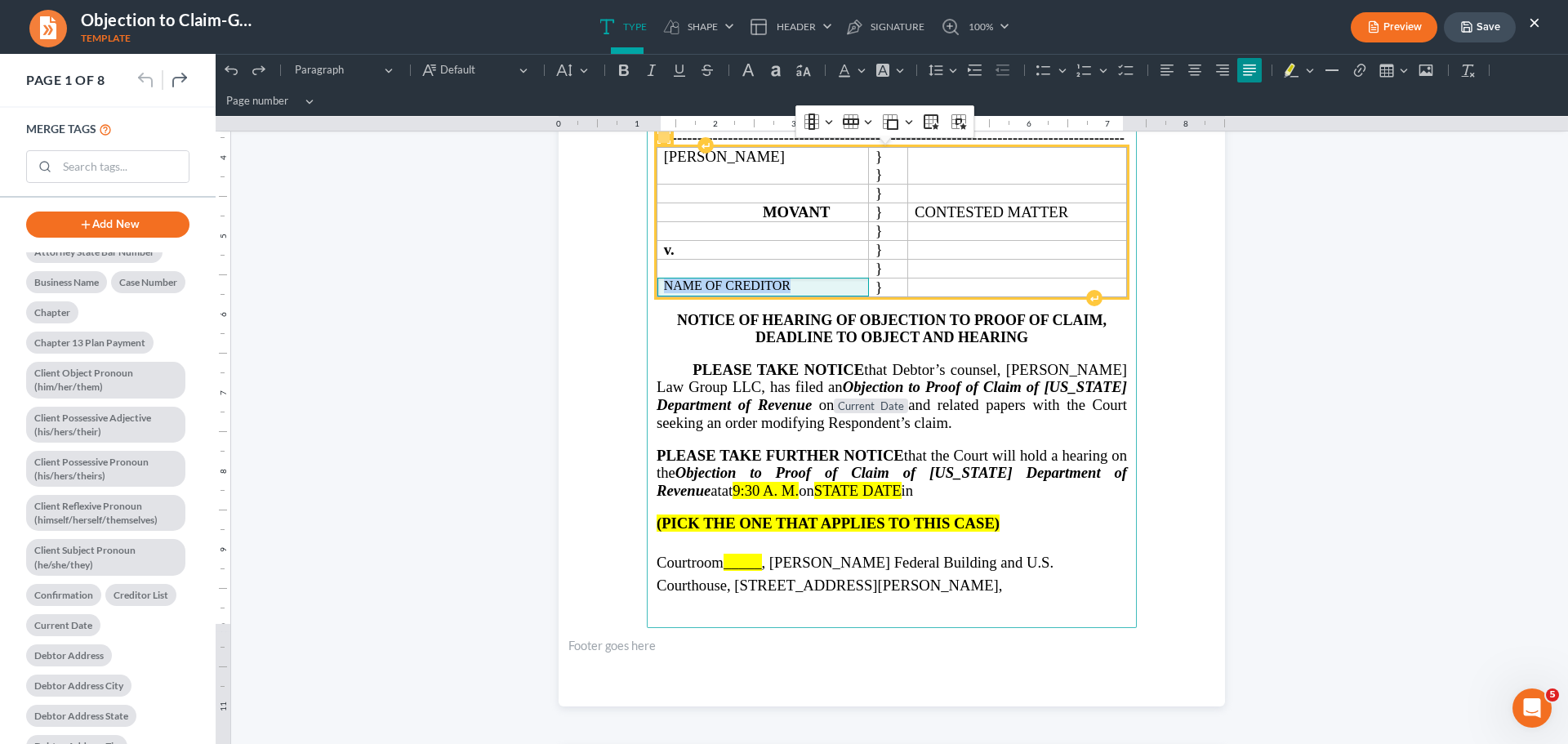
drag, startPoint x: 788, startPoint y: 282, endPoint x: 659, endPoint y: 281, distance: 129.0
click at [664, 281] on p "NAME OF CREDITOR" at bounding box center [763, 286] width 198 height 15
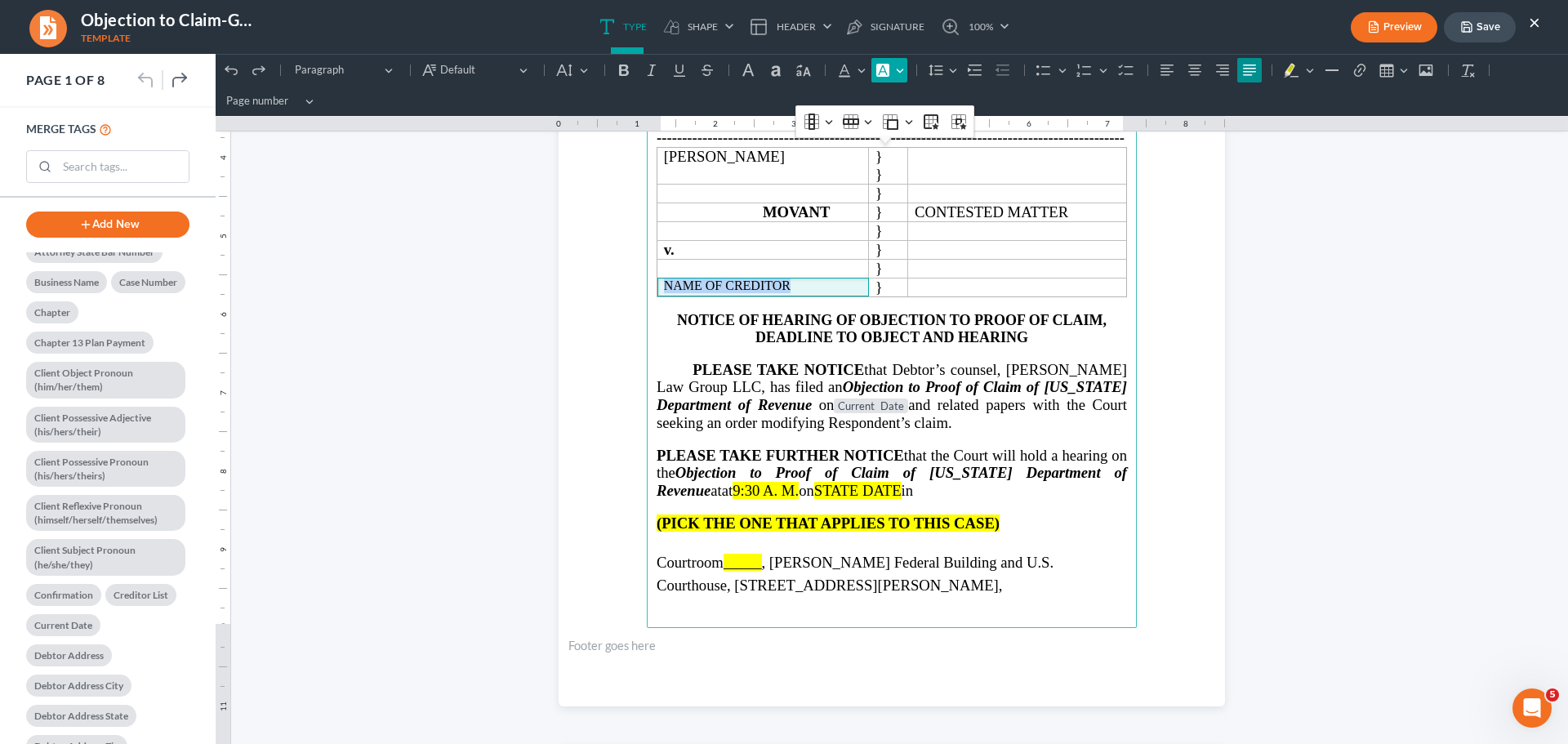
click at [903, 70] on button "Font Background Color Font Background Color" at bounding box center [889, 70] width 36 height 25
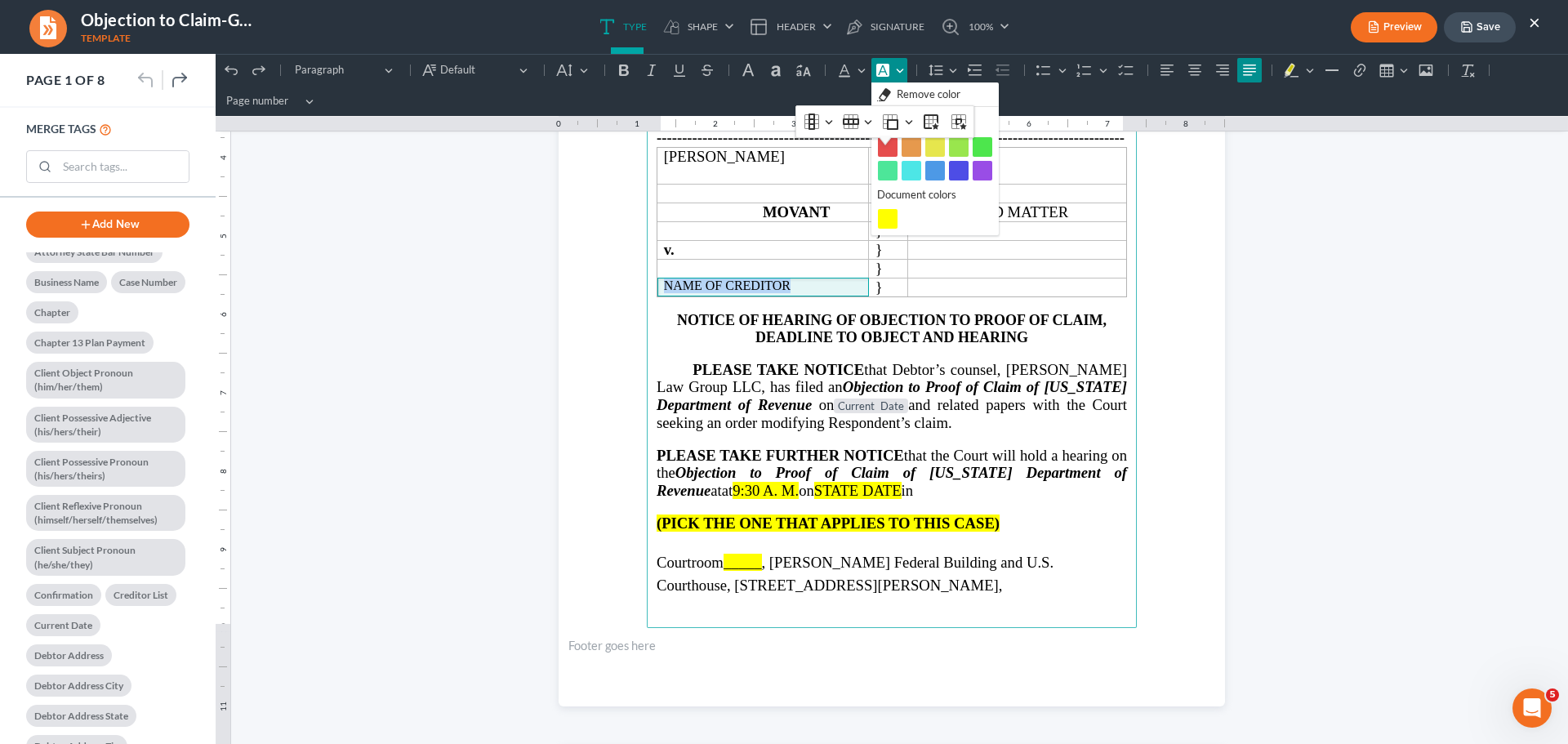
click at [887, 215] on button "yellow yellow" at bounding box center [887, 219] width 20 height 20
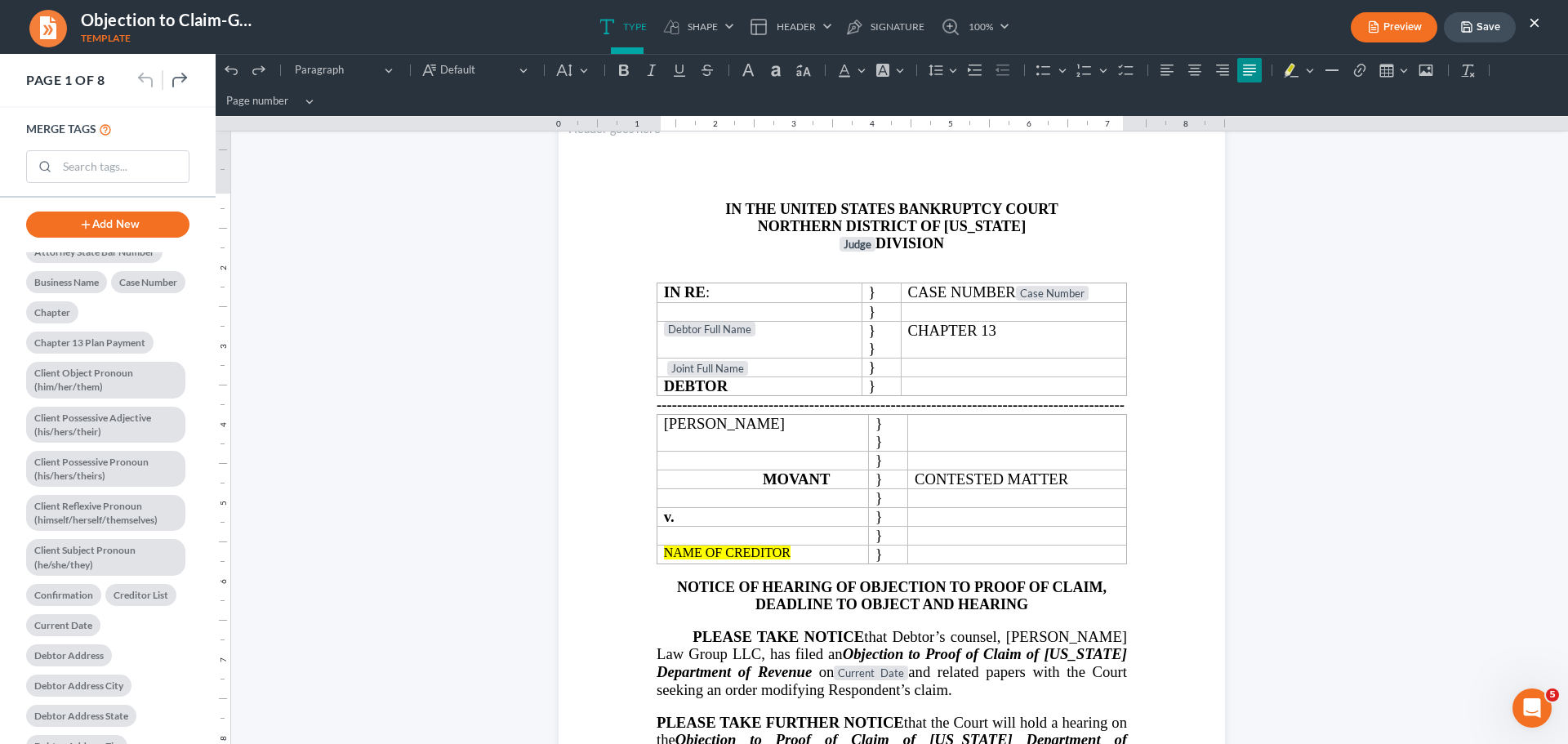
scroll to position [0, 0]
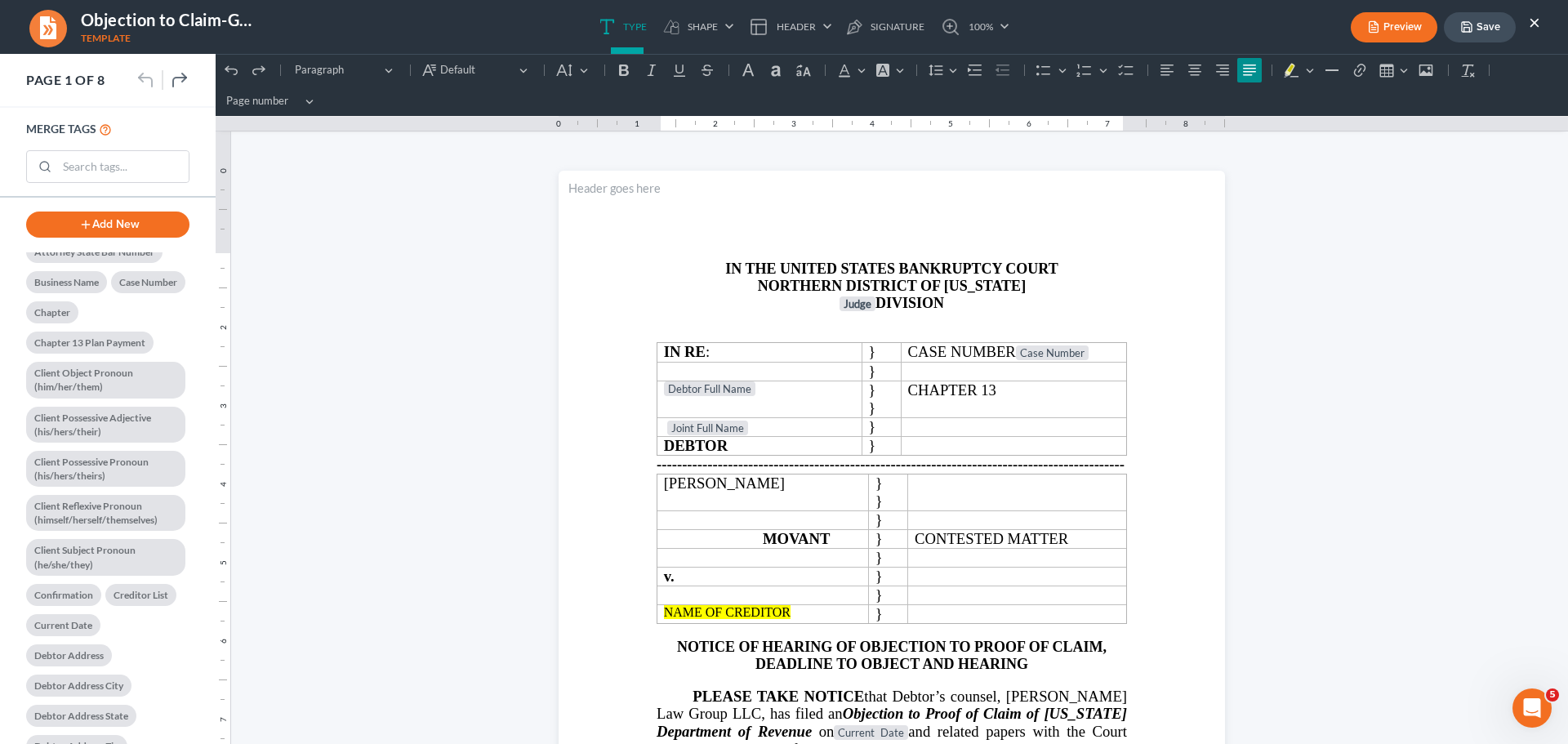
click at [716, 308] on p "Judge DIVISION" at bounding box center [892, 303] width 471 height 18
click at [707, 319] on p "Rich Text Editor, page-0-main" at bounding box center [892, 319] width 471 height 15
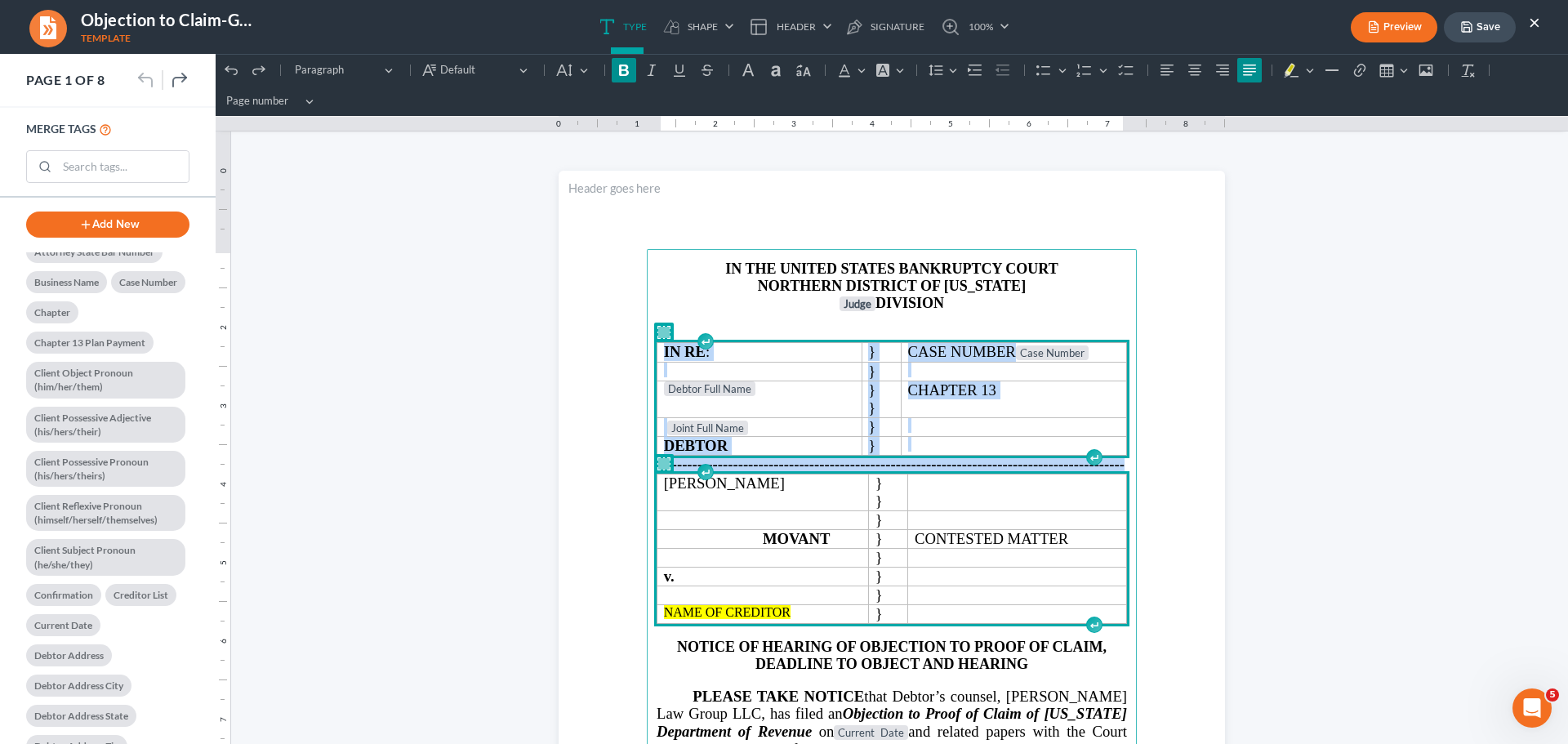
drag, startPoint x: 776, startPoint y: 330, endPoint x: 810, endPoint y: 617, distance: 289.0
click at [810, 617] on main "IN THE UNITED STATES BANKRUPTCY COURT NORTHERN DISTRICT OF [US_STATE] Judge DIV…" at bounding box center [892, 602] width 490 height 706
copy main "IN RE : } CASE NUMBER Case Number } Debtor Full Name } } CHAPTER 13 Joint Full …"
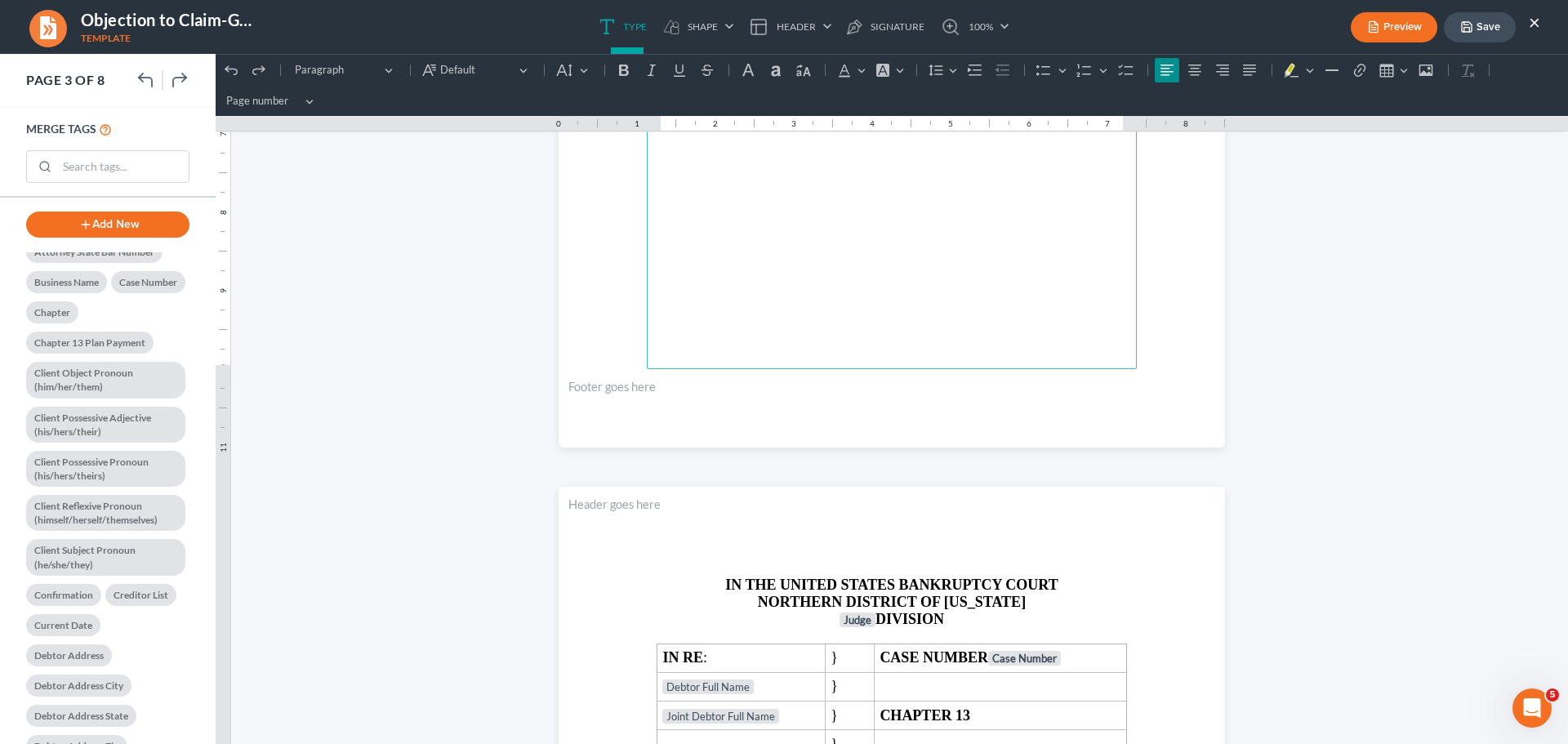
scroll to position [2695, 0]
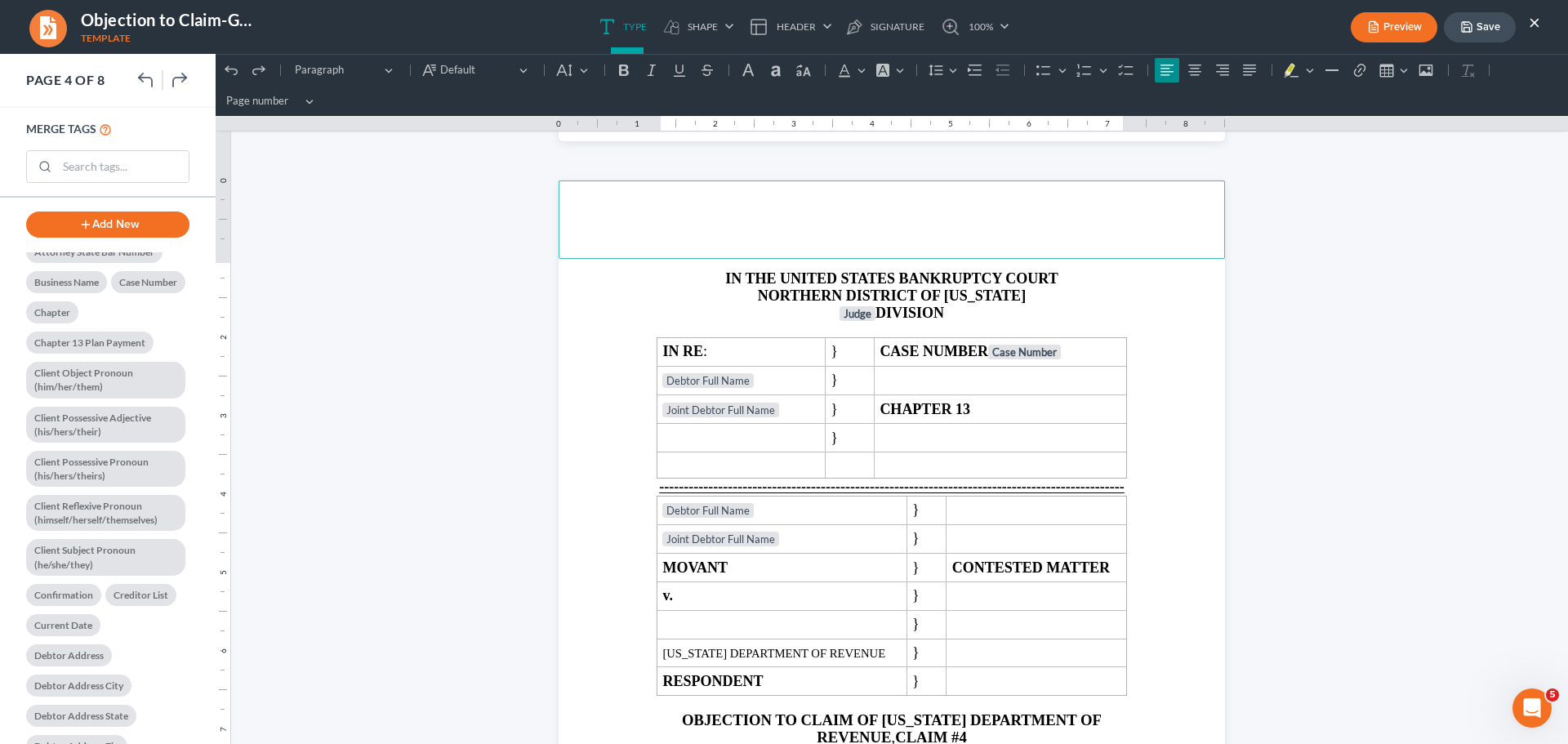
click at [778, 235] on header "Rich Text Editor, page-3-header" at bounding box center [892, 220] width 667 height 78
click at [651, 259] on main "IN THE UNITED STATES BANKRUPTCY COURT NORTHERN DISTRICT OF [US_STATE] Judge DIV…" at bounding box center [892, 611] width 490 height 706
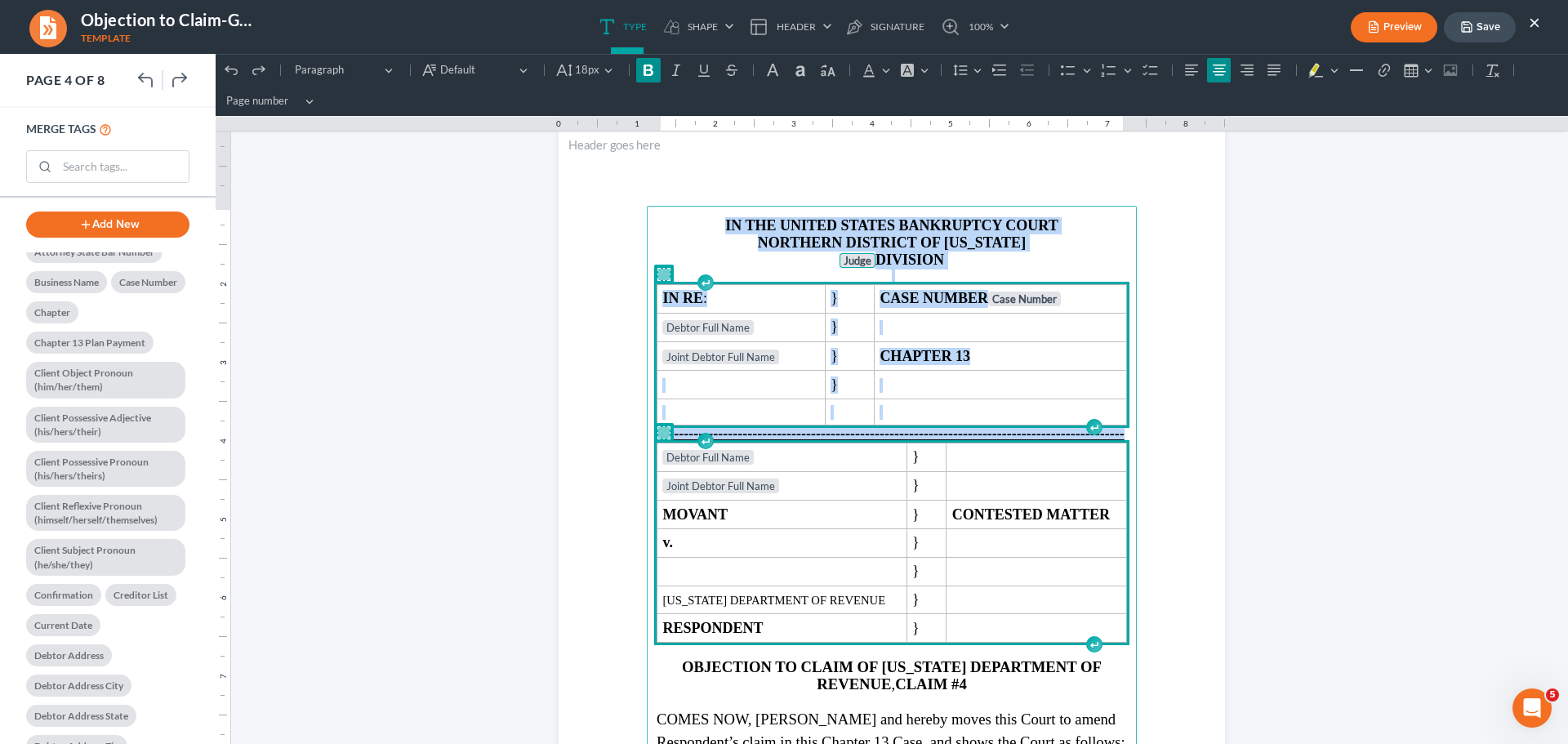
scroll to position [2777, 0]
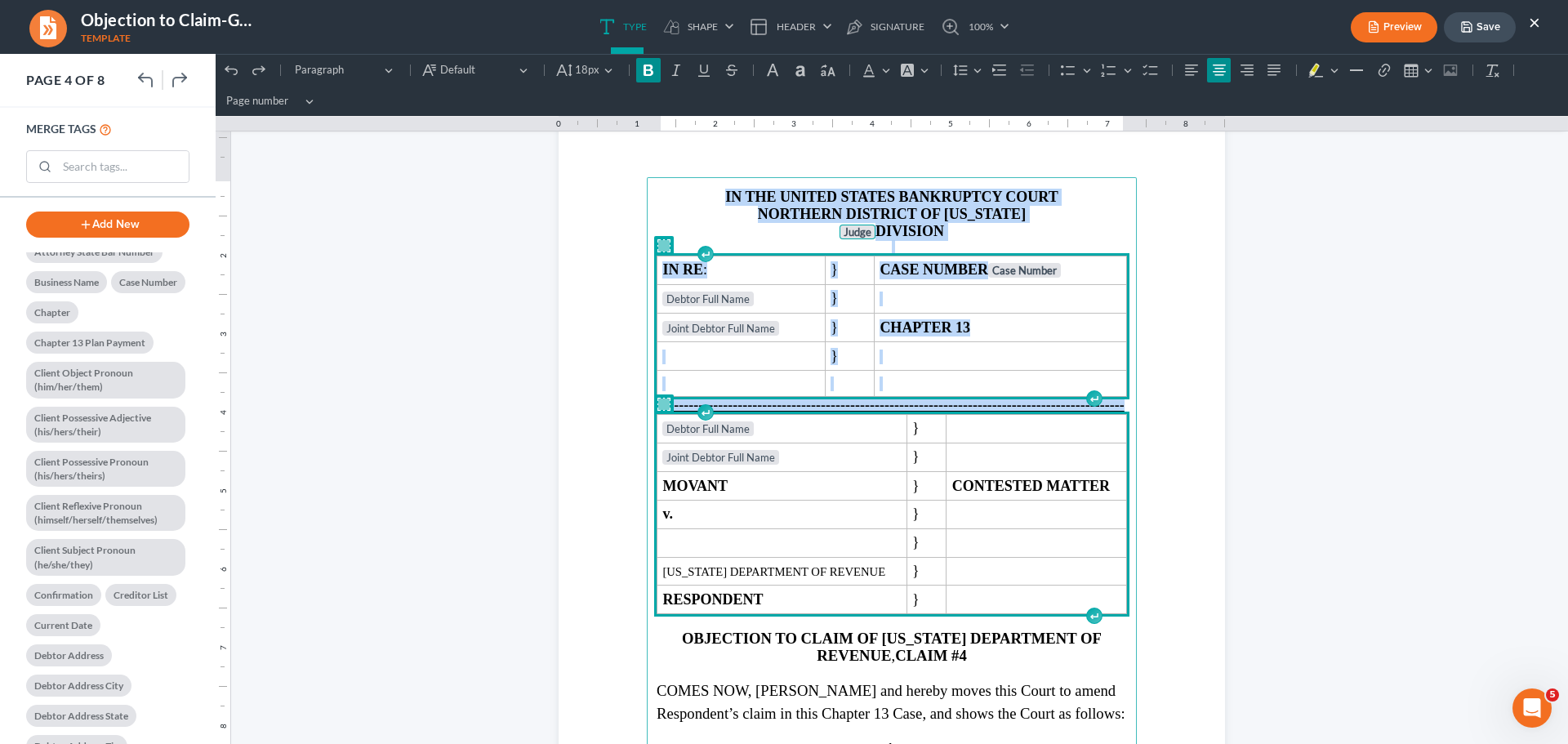
drag, startPoint x: 708, startPoint y: 278, endPoint x: 1079, endPoint y: 549, distance: 459.4
click at [1079, 549] on main "IN THE UNITED STATES BANKRUPTCY COURT NORTHERN DISTRICT OF [US_STATE] Judge DIV…" at bounding box center [892, 530] width 490 height 706
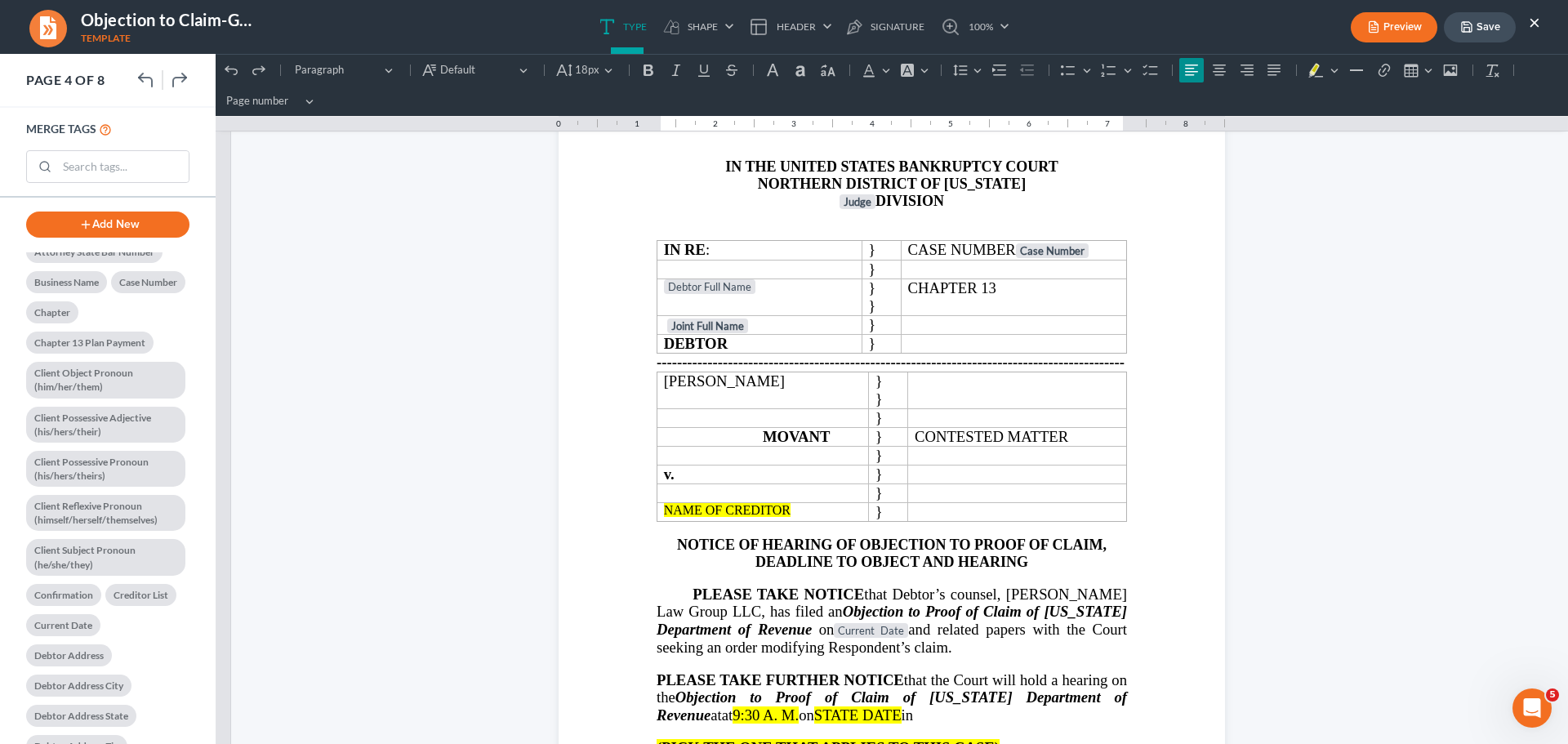
scroll to position [82, 0]
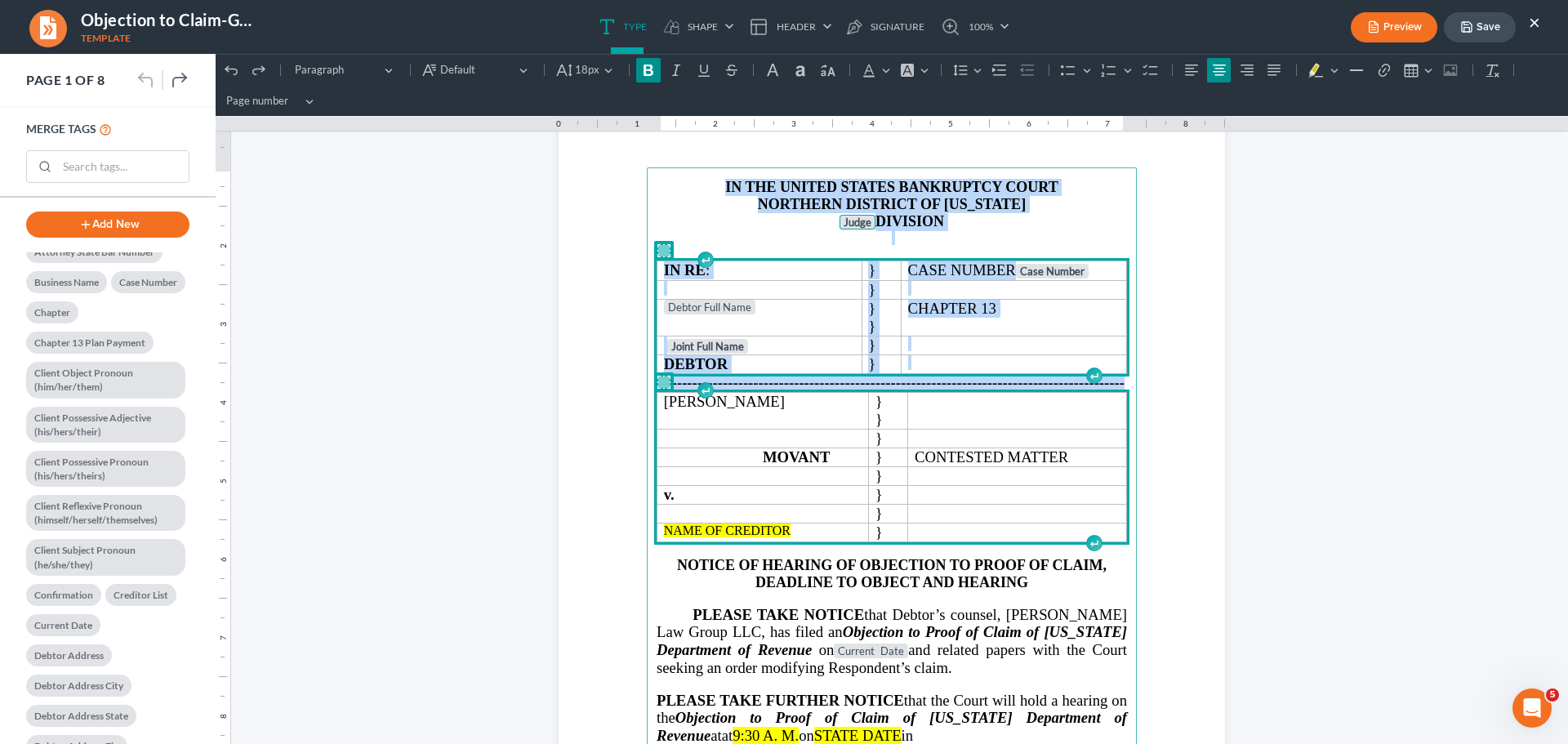
drag, startPoint x: 699, startPoint y: 183, endPoint x: 1016, endPoint y: 496, distance: 445.5
click at [1016, 496] on main "⁠⁠⁠⁠⁠⁠⁠ IN THE UNITED STATES BANKRUPTCY COURT NORTHERN DISTRICT OF [US_STATE] J…" at bounding box center [892, 520] width 490 height 706
copy main "IN THE UNITED STATES BANKRUPTCY COURT NORTHERN DISTRICT OF [US_STATE] Judge DIV…"
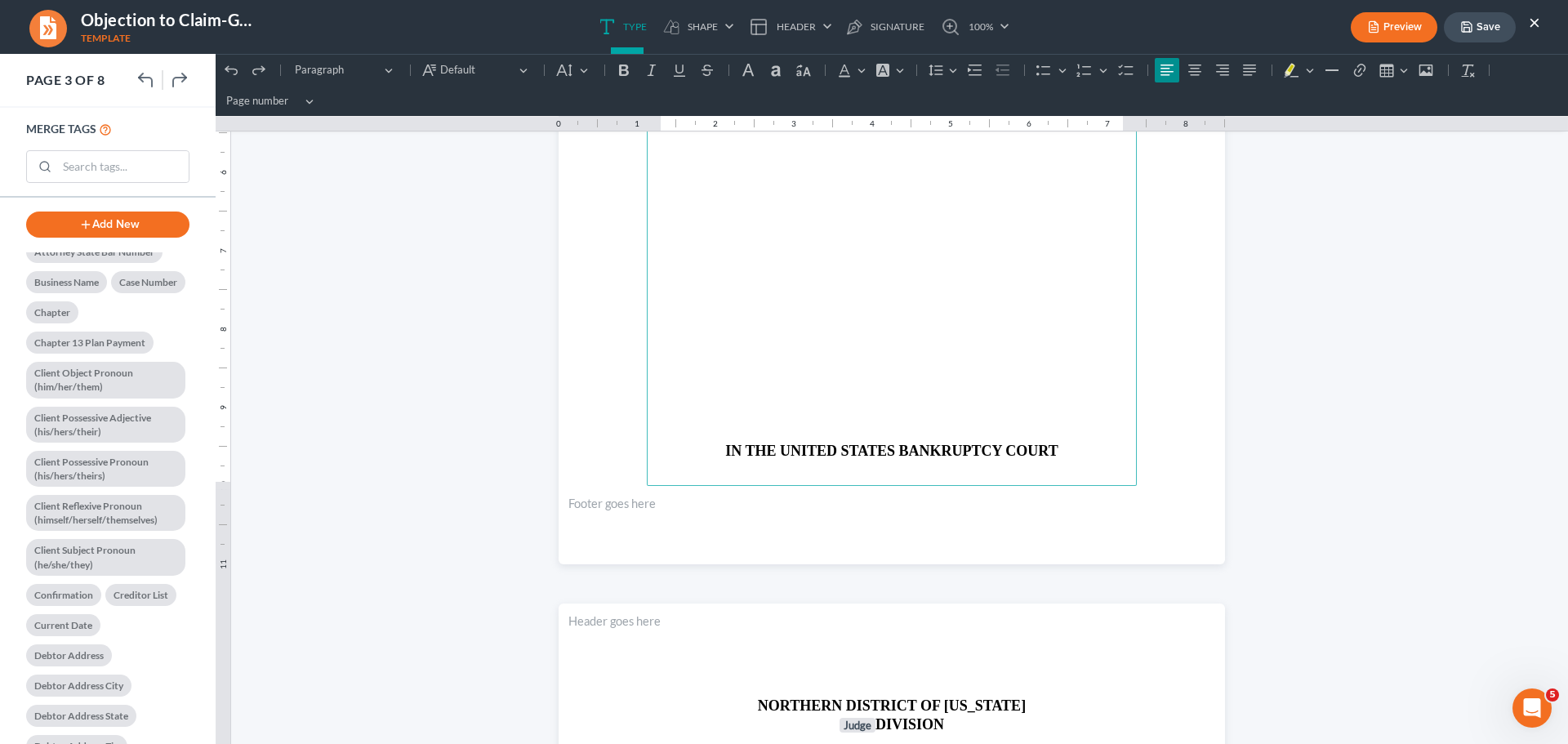
scroll to position [2368, 0]
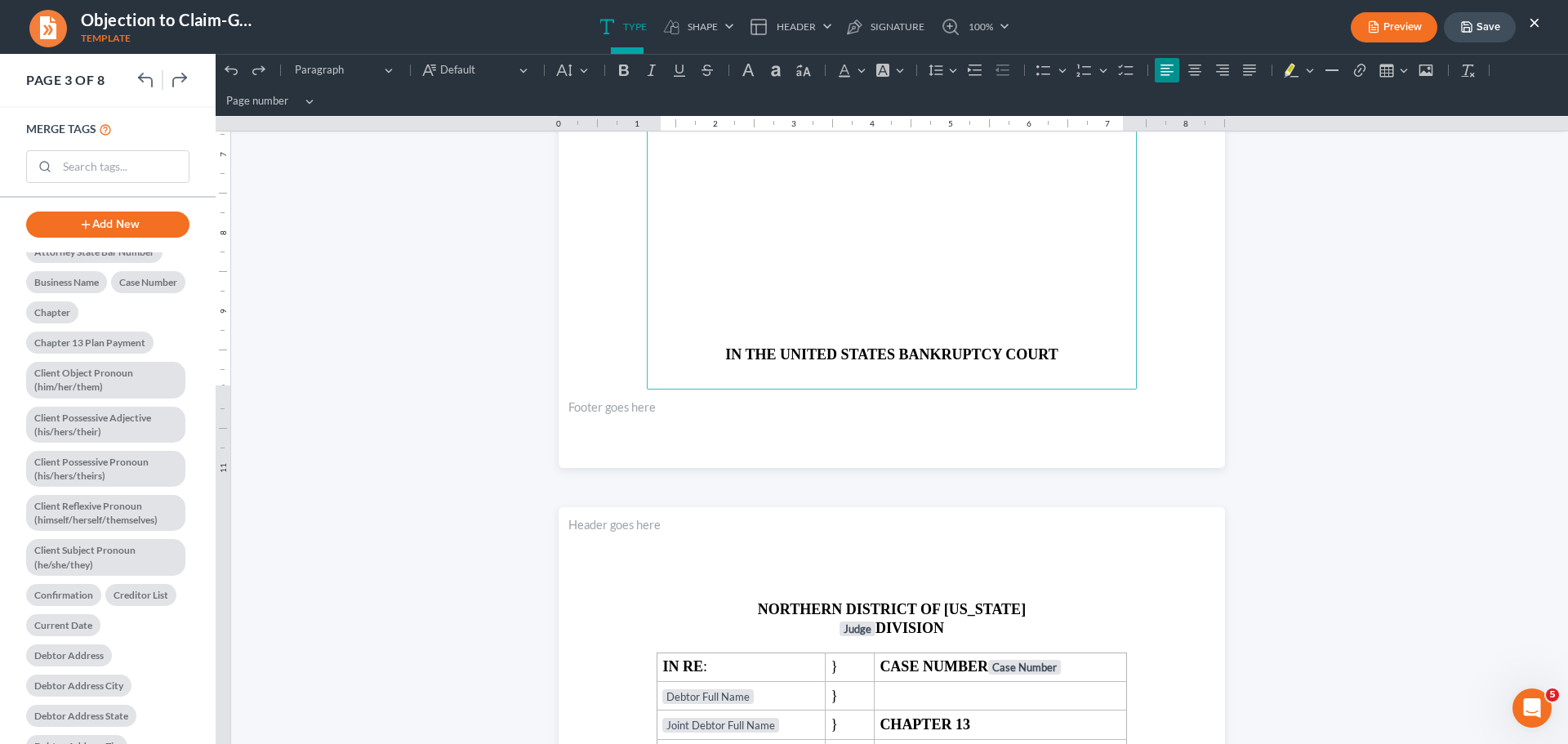
click at [793, 342] on p "Rich Text Editor, page-2-main" at bounding box center [892, 339] width 471 height 15
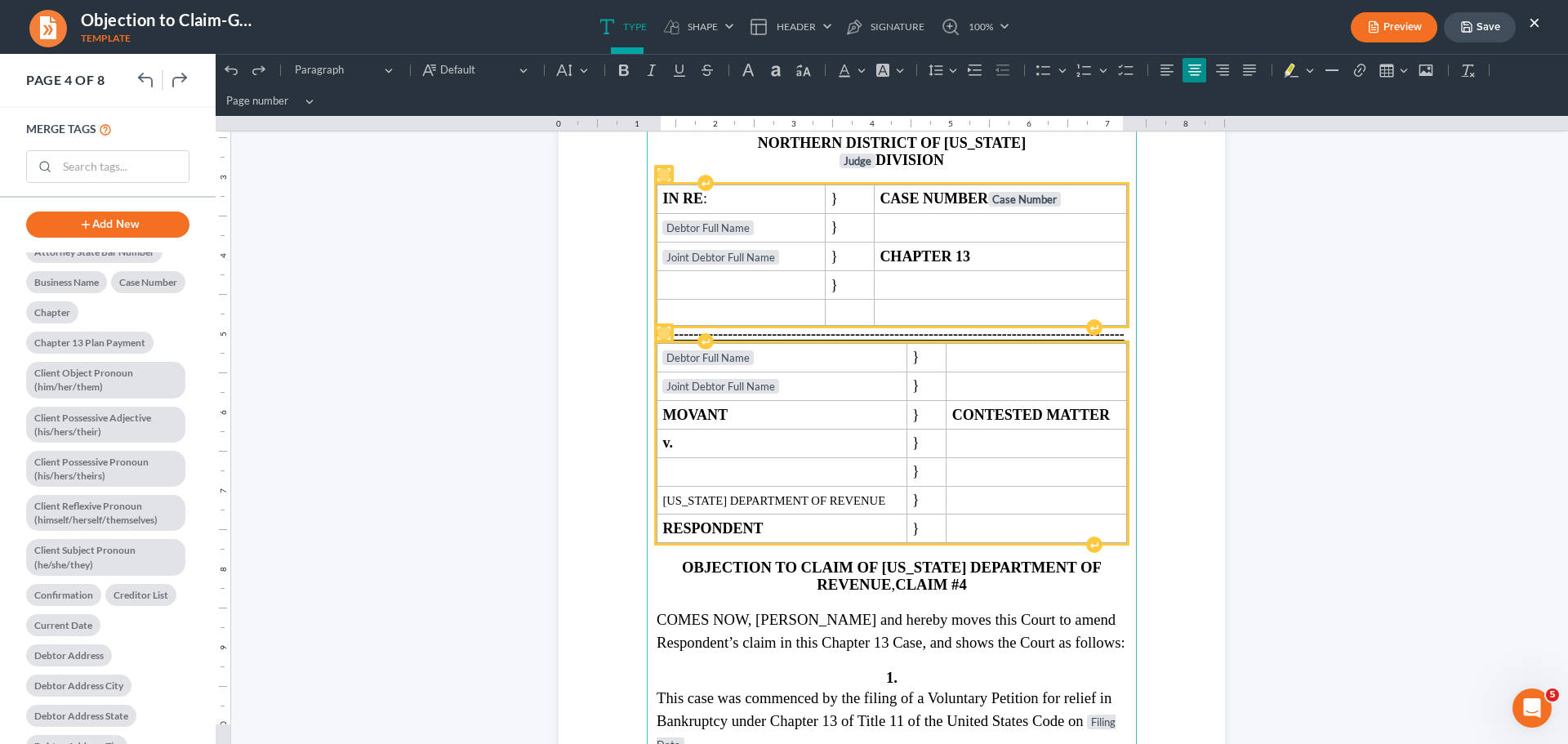
scroll to position [2695, 0]
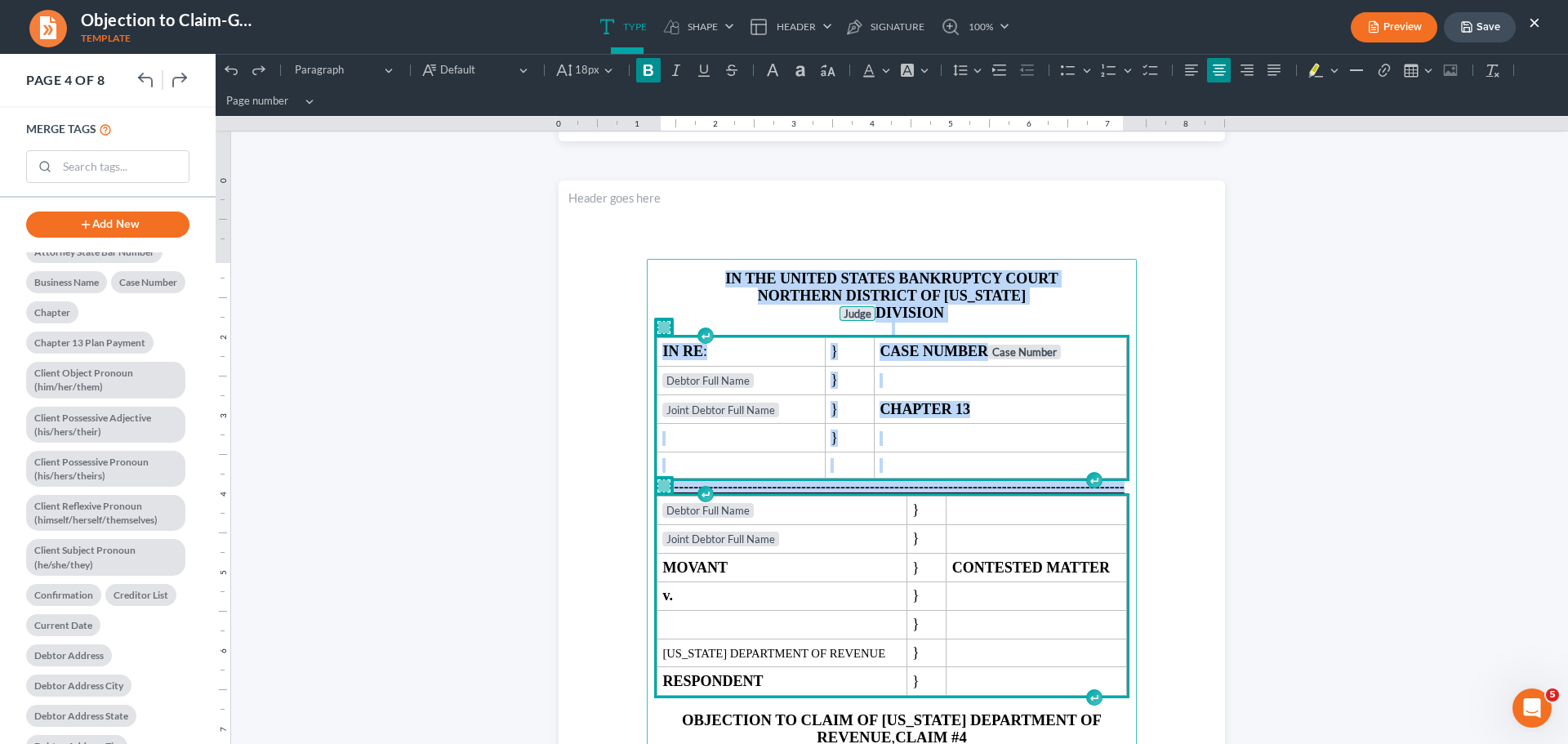
drag, startPoint x: 706, startPoint y: 277, endPoint x: 867, endPoint y: 554, distance: 320.4
click at [867, 554] on main "⁠⁠⁠⁠⁠⁠⁠ IN THE UNITED STATES BANKRUPTCY COURT NORTHERN DISTRICT OF [US_STATE] J…" at bounding box center [892, 611] width 490 height 706
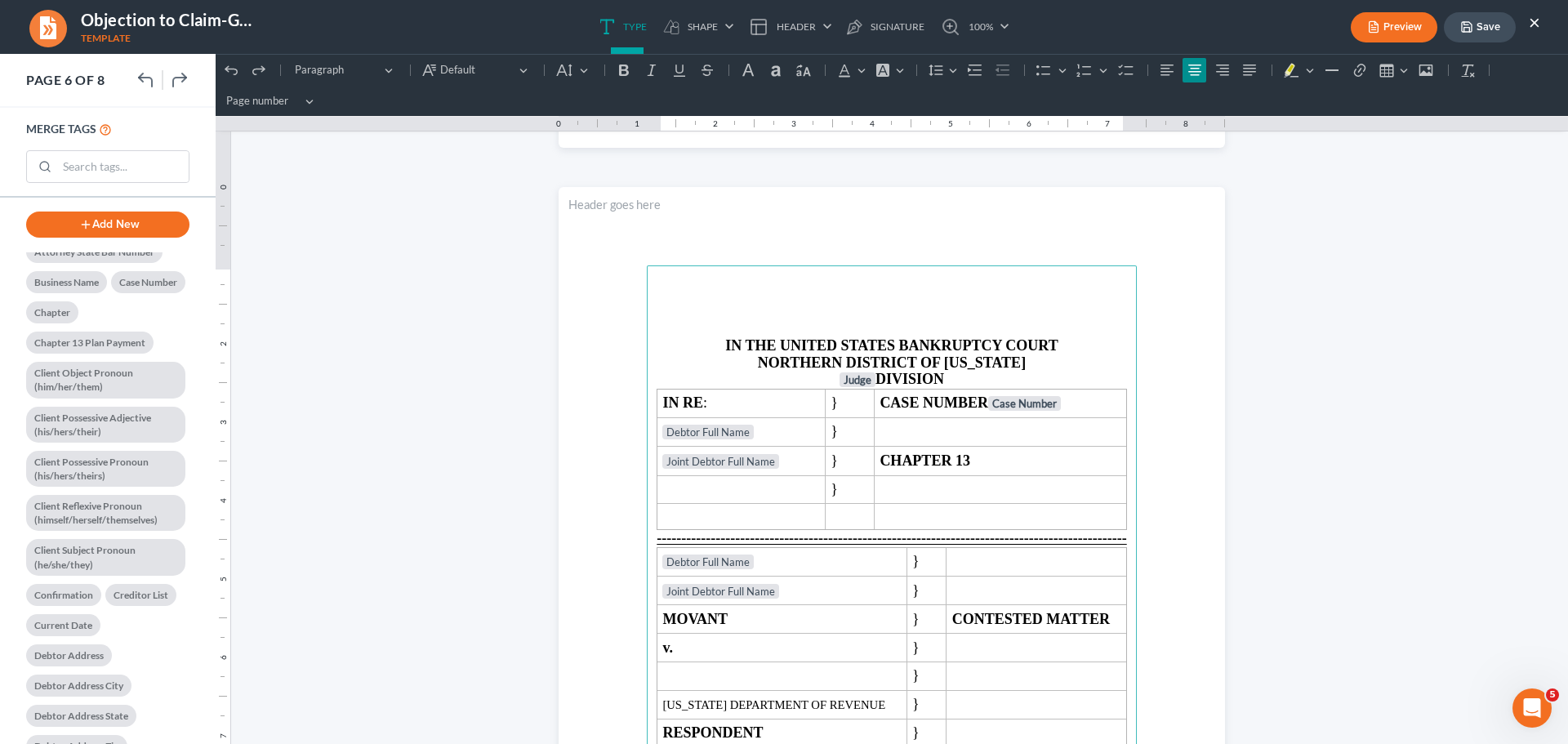
scroll to position [4573, 0]
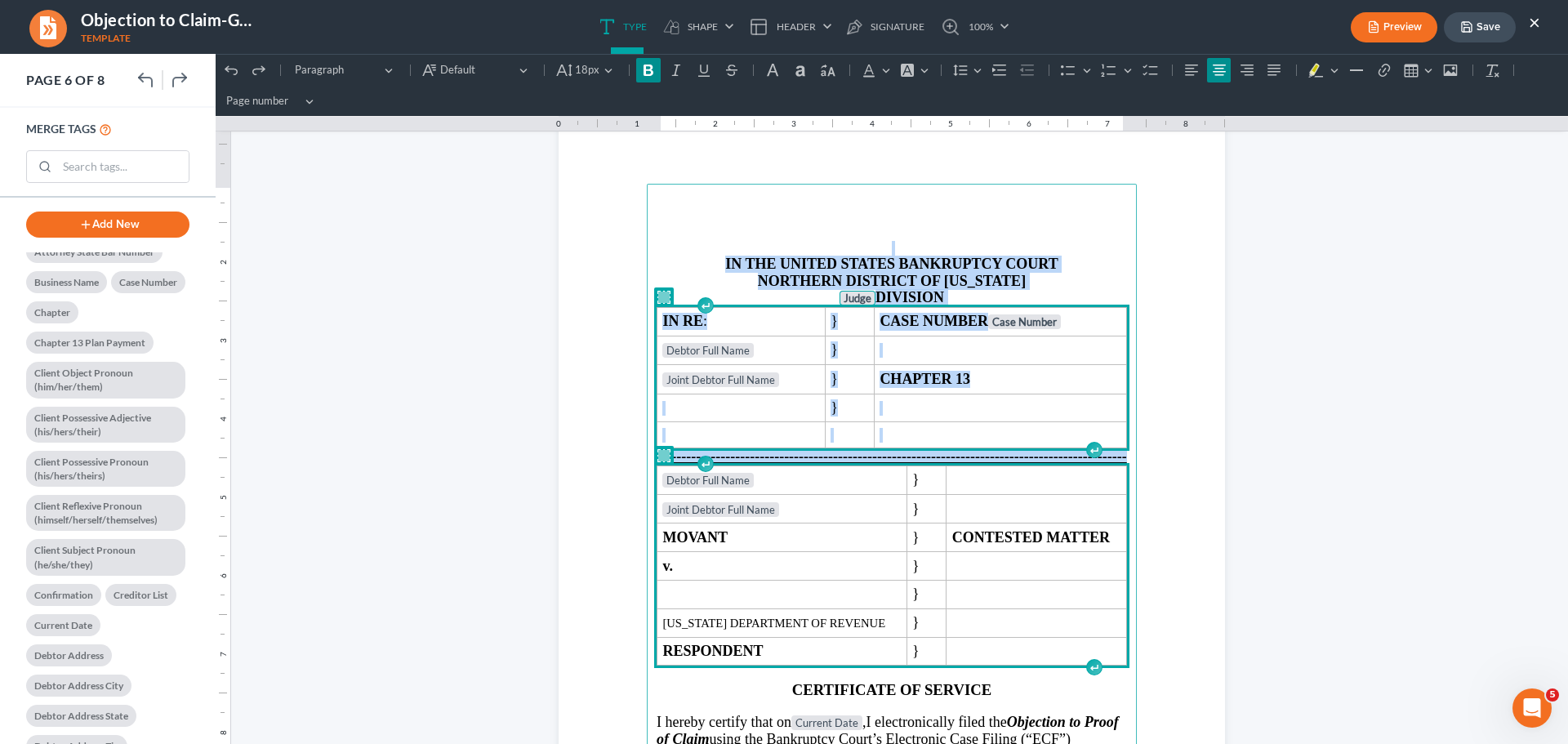
drag, startPoint x: 693, startPoint y: 247, endPoint x: 737, endPoint y: 517, distance: 273.6
click at [737, 517] on main "IN THE UNITED STATES BANKRUPTCY COURT NORTHERN DISTRICT OF [US_STATE] Judge DIV…" at bounding box center [892, 536] width 490 height 706
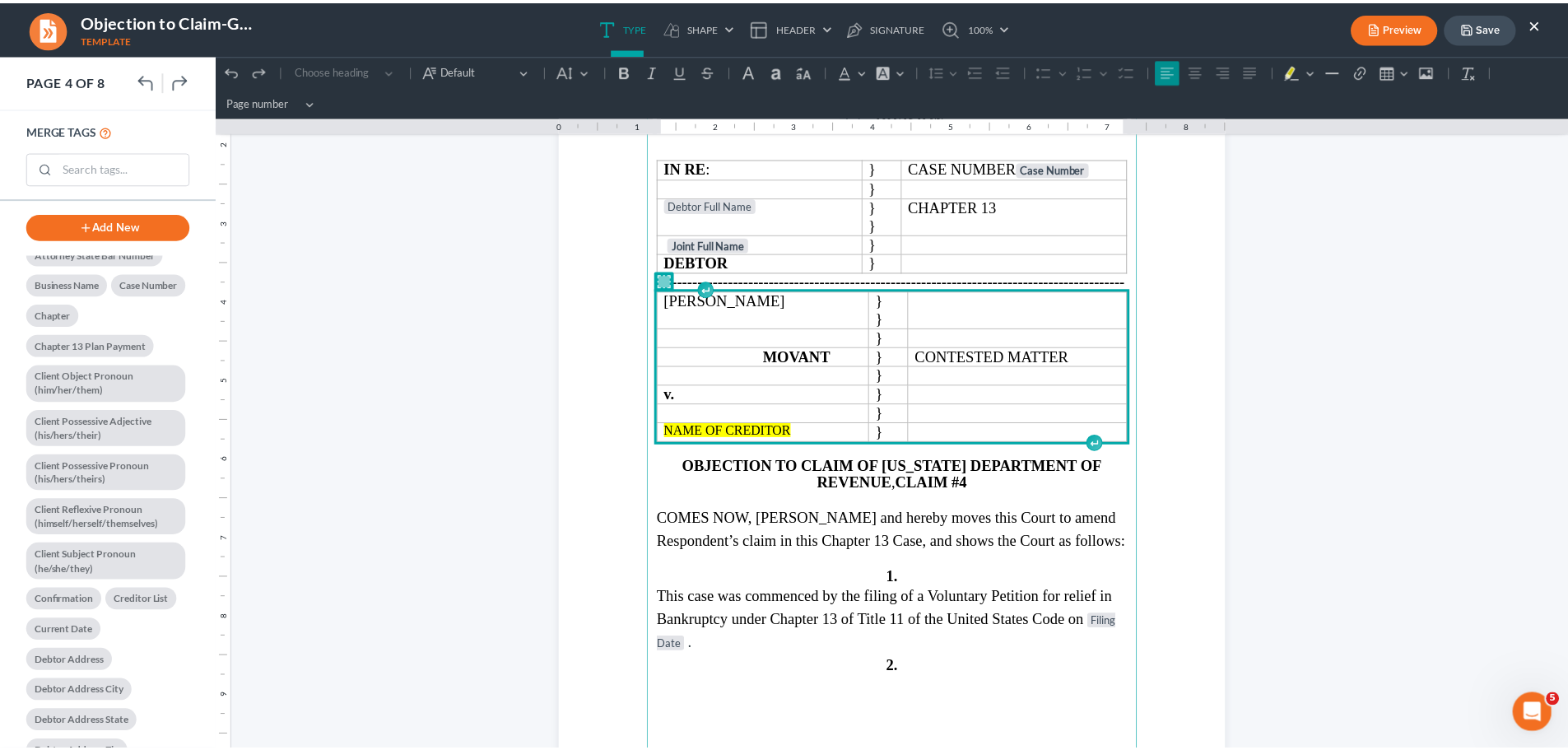
scroll to position [2906, 0]
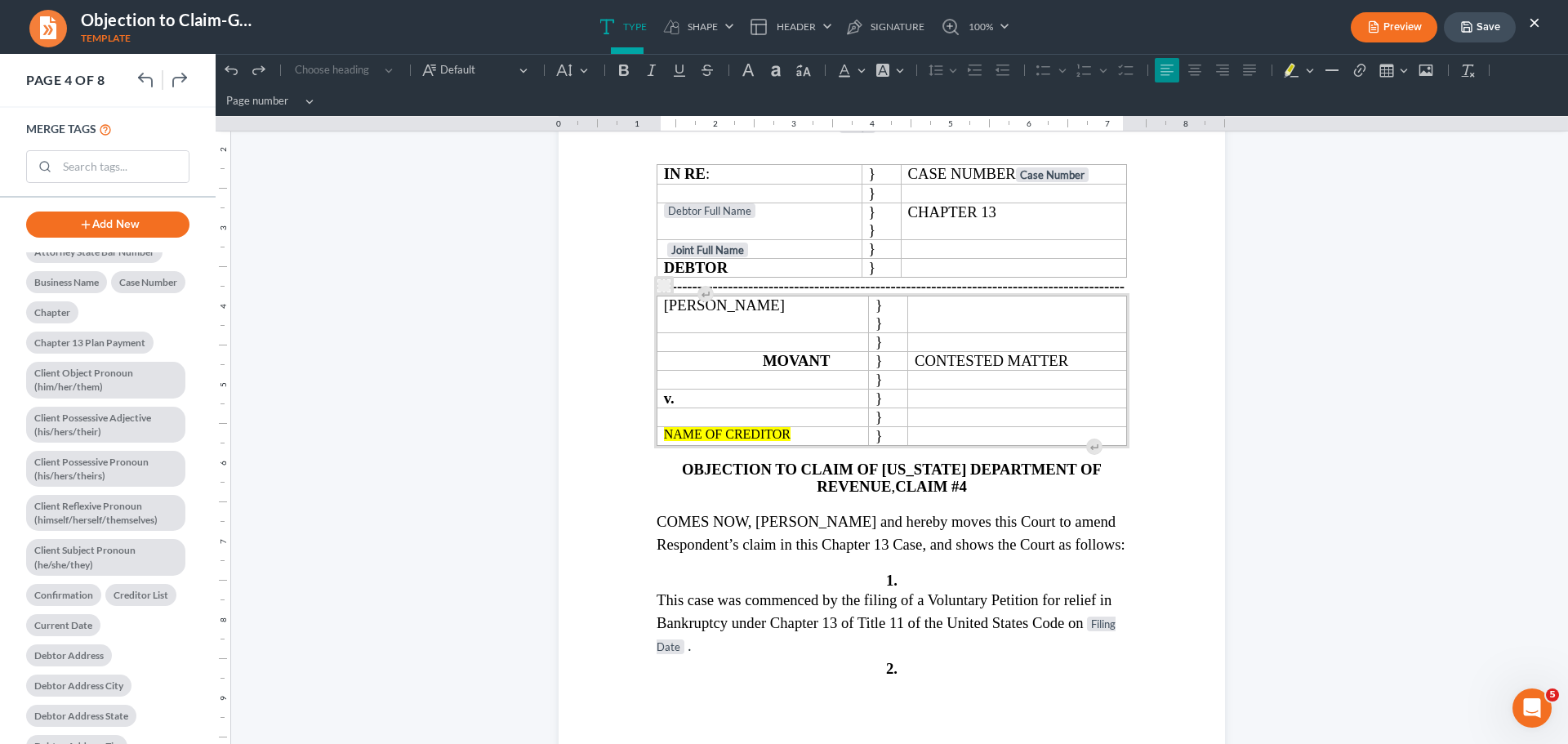
click at [1483, 29] on button "Save" at bounding box center [1479, 28] width 72 height 30
click at [1492, 22] on button "Save" at bounding box center [1479, 28] width 72 height 30
click at [1532, 19] on button "×" at bounding box center [1534, 22] width 12 height 20
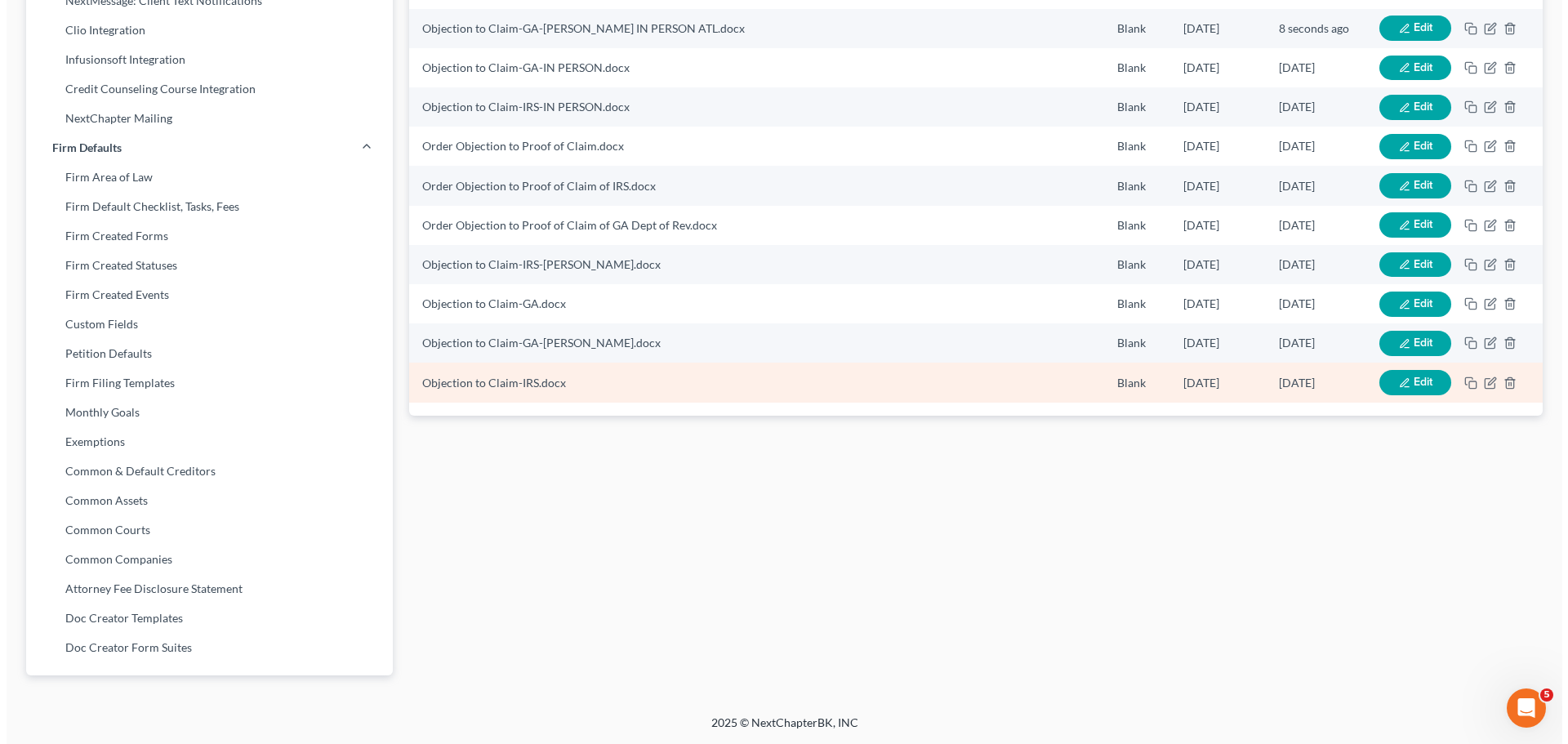
scroll to position [250, 0]
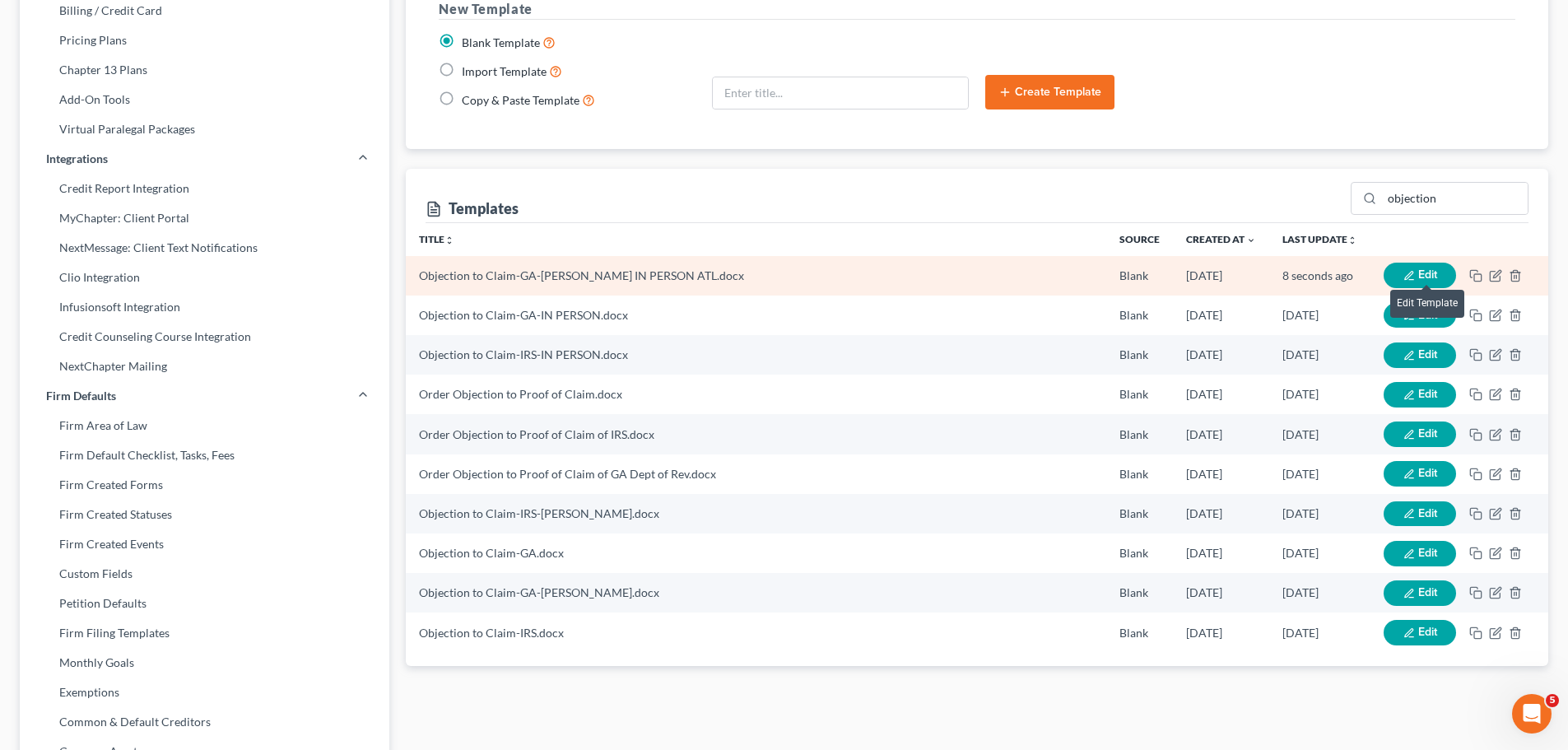
click at [1424, 272] on span "Edit" at bounding box center [1427, 275] width 19 height 14
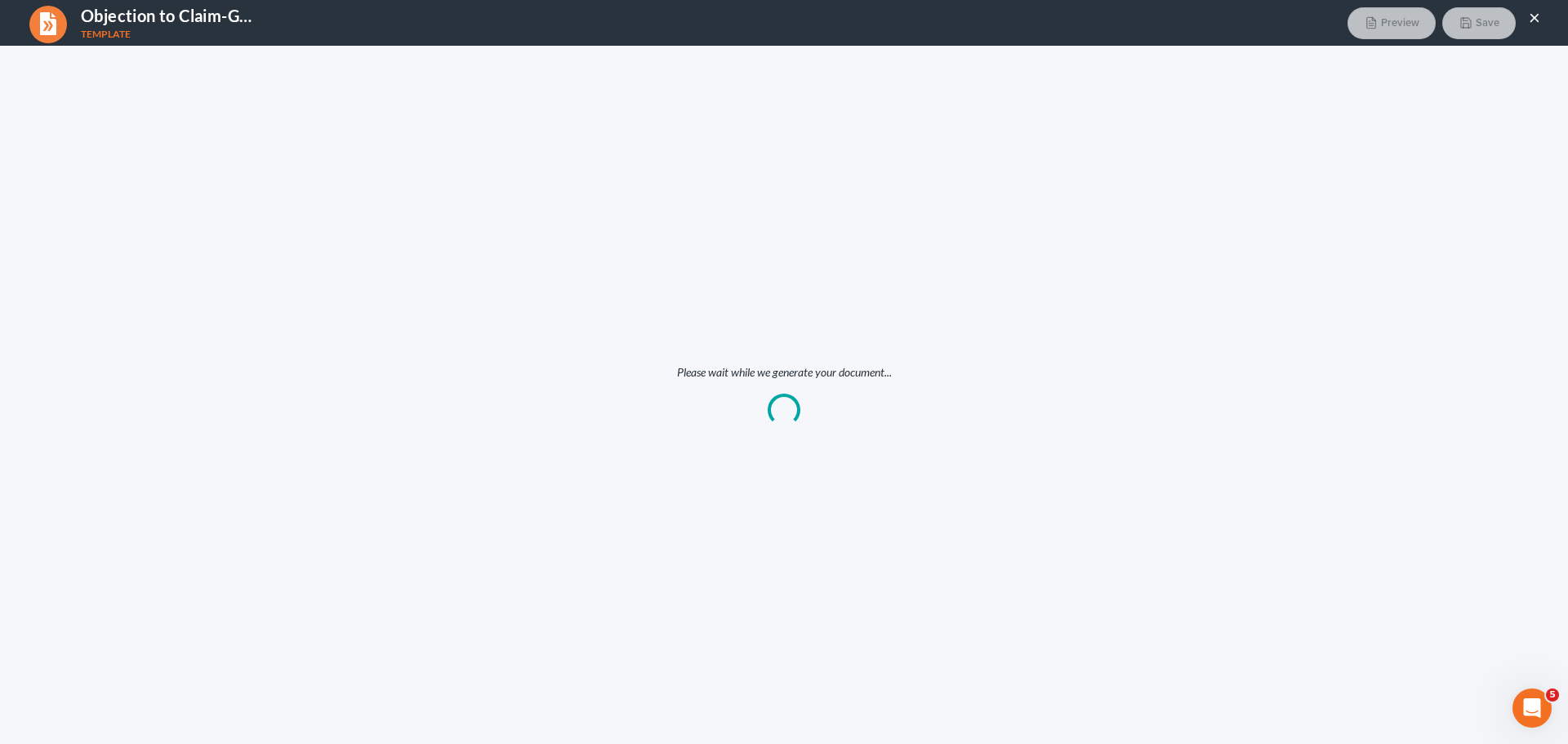
scroll to position [0, 0]
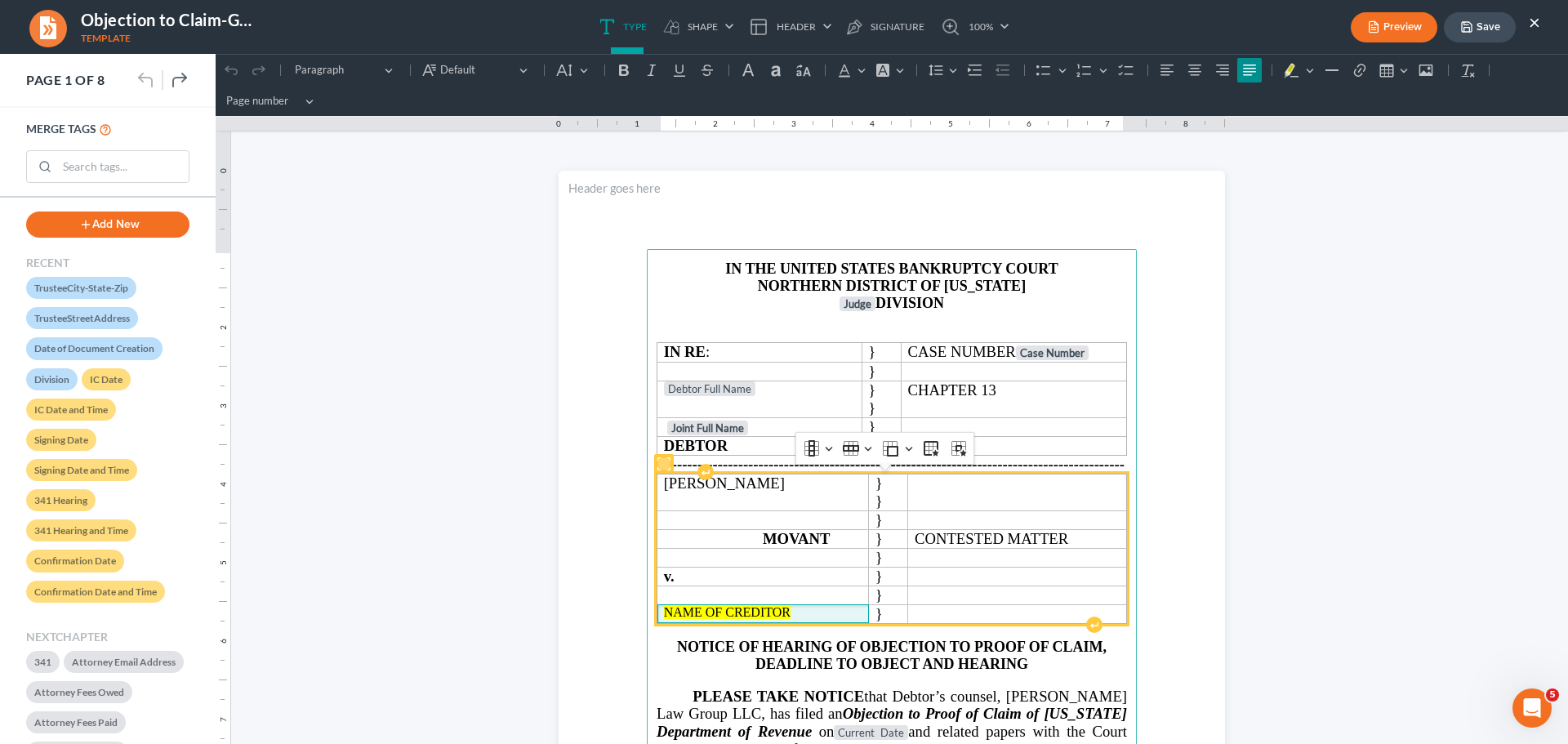
click at [806, 610] on p "NAME OF CREDITOR" at bounding box center [763, 612] width 198 height 15
drag, startPoint x: 819, startPoint y: 610, endPoint x: 659, endPoint y: 610, distance: 160.0
click at [664, 610] on p "NAME OF CREDITOR" at bounding box center [763, 612] width 198 height 15
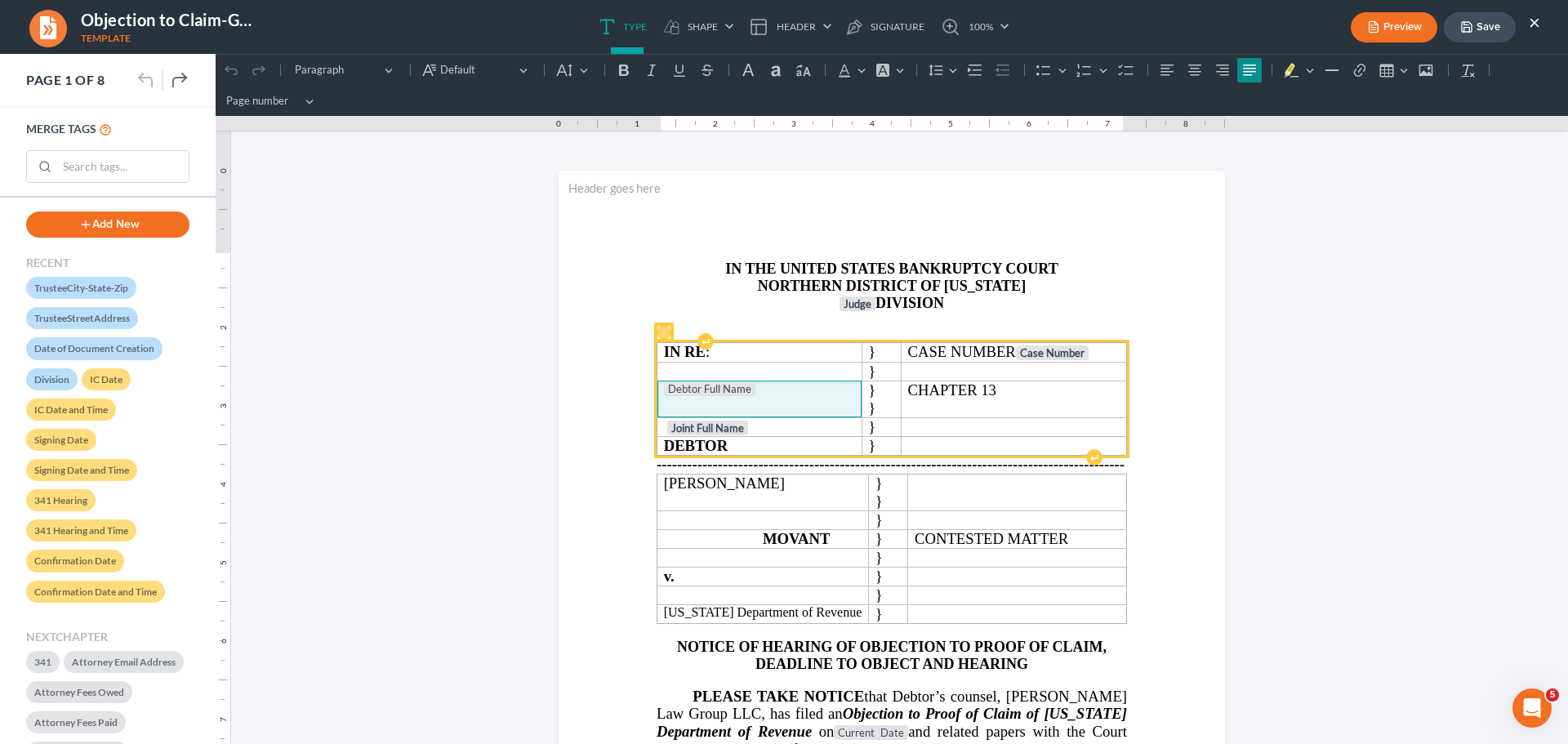
click at [758, 388] on p "Debtor Full Name" at bounding box center [759, 390] width 191 height 16
drag, startPoint x: 761, startPoint y: 392, endPoint x: 690, endPoint y: 388, distance: 71.1
click at [690, 388] on p "Debtor Full Name ⁠⁠⁠⁠⁠⁠⁠" at bounding box center [759, 390] width 191 height 16
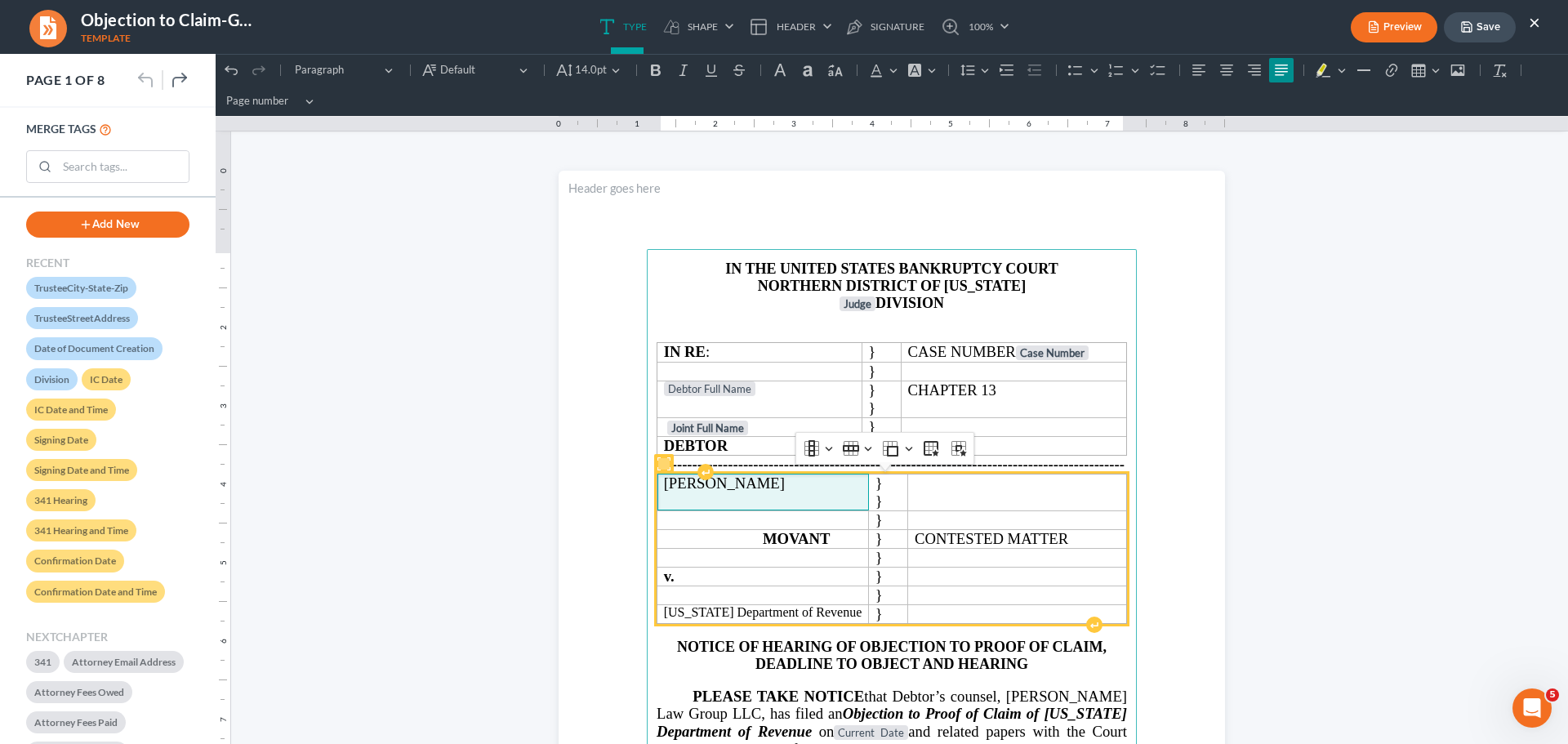
click at [748, 490] on p "[PERSON_NAME]" at bounding box center [763, 483] width 198 height 18
drag, startPoint x: 748, startPoint y: 490, endPoint x: 658, endPoint y: 493, distance: 90.0
click at [658, 493] on td "[PERSON_NAME]" at bounding box center [764, 491] width 212 height 36
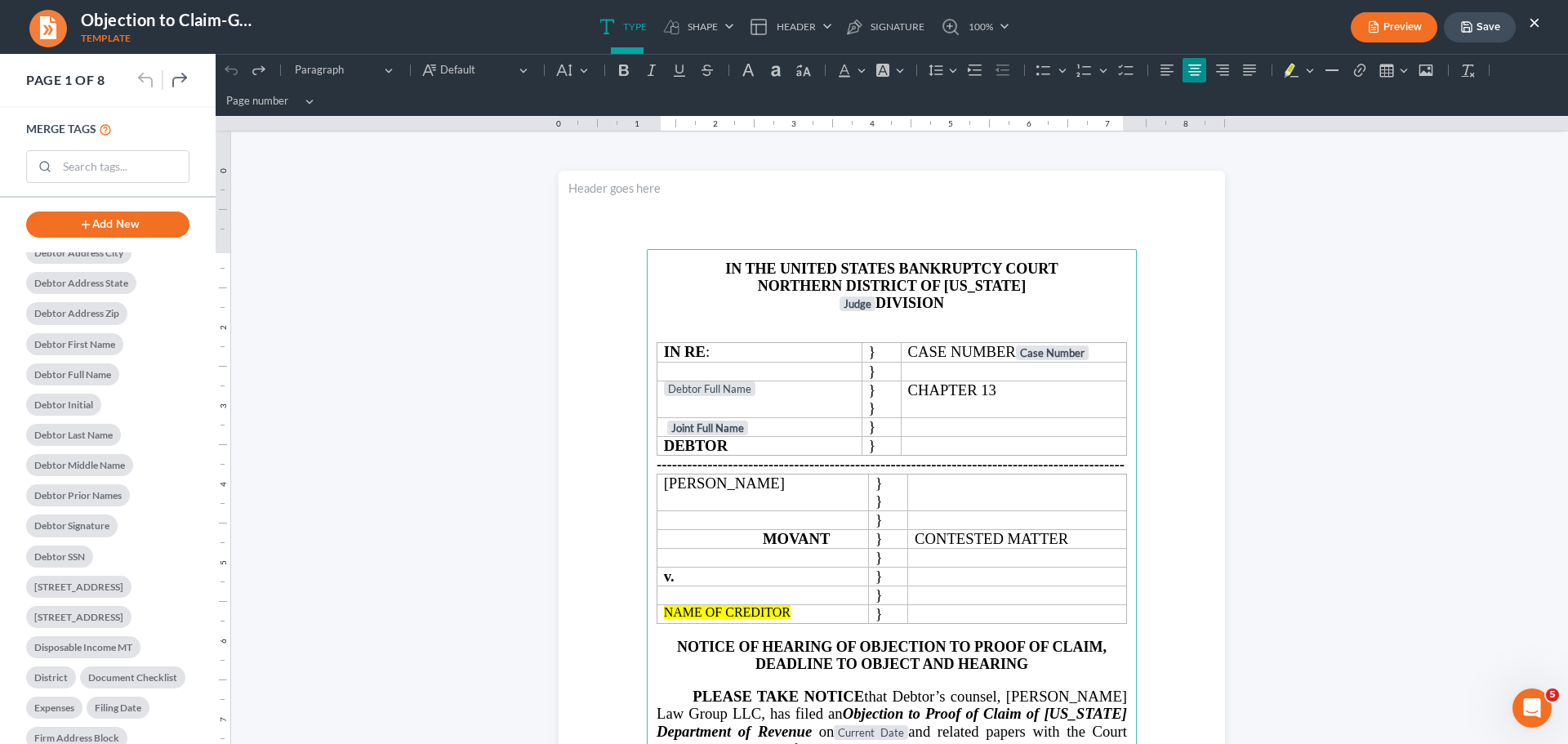
scroll to position [1062, 0]
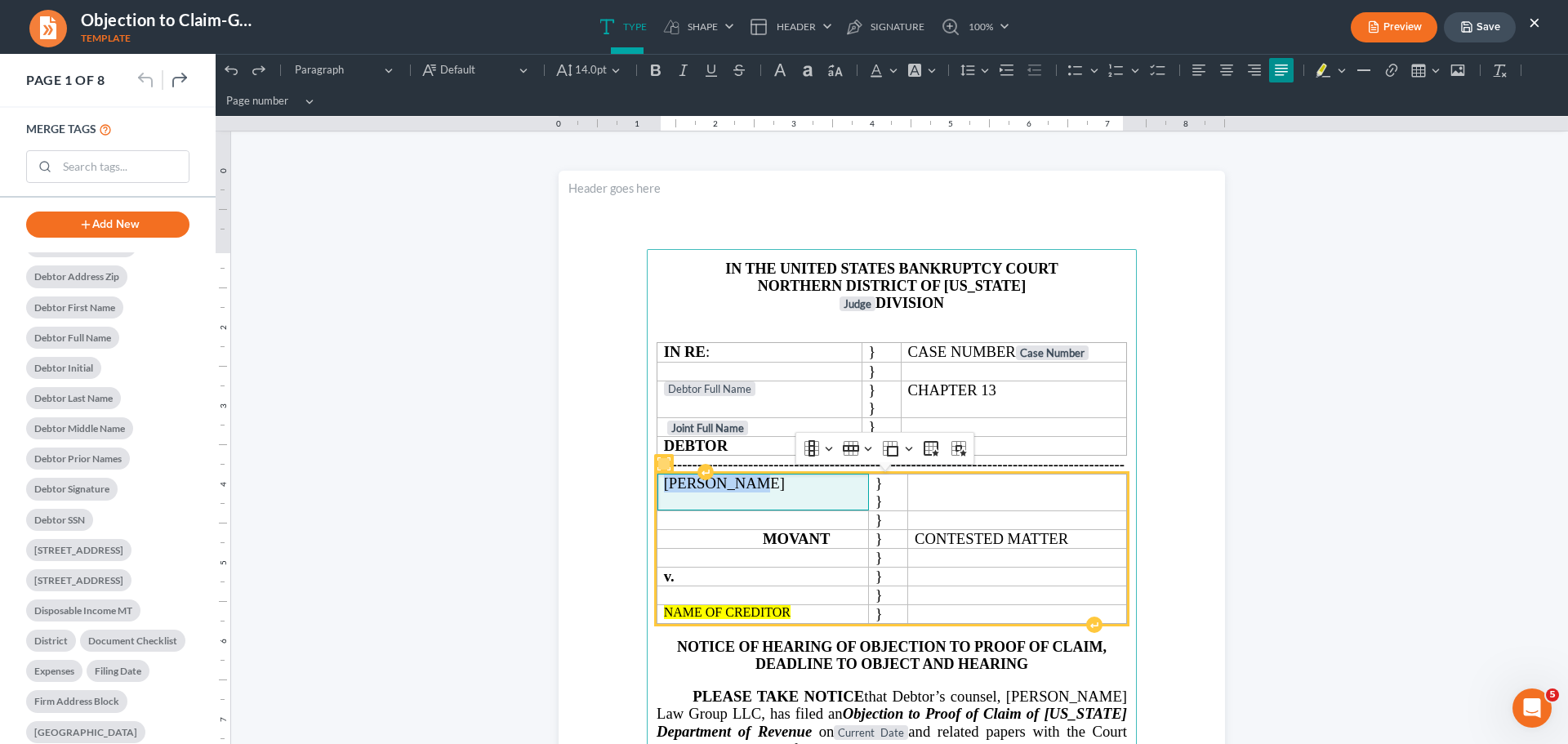
drag, startPoint x: 772, startPoint y: 487, endPoint x: 659, endPoint y: 484, distance: 113.0
click at [664, 484] on p "[PERSON_NAME]" at bounding box center [763, 483] width 198 height 18
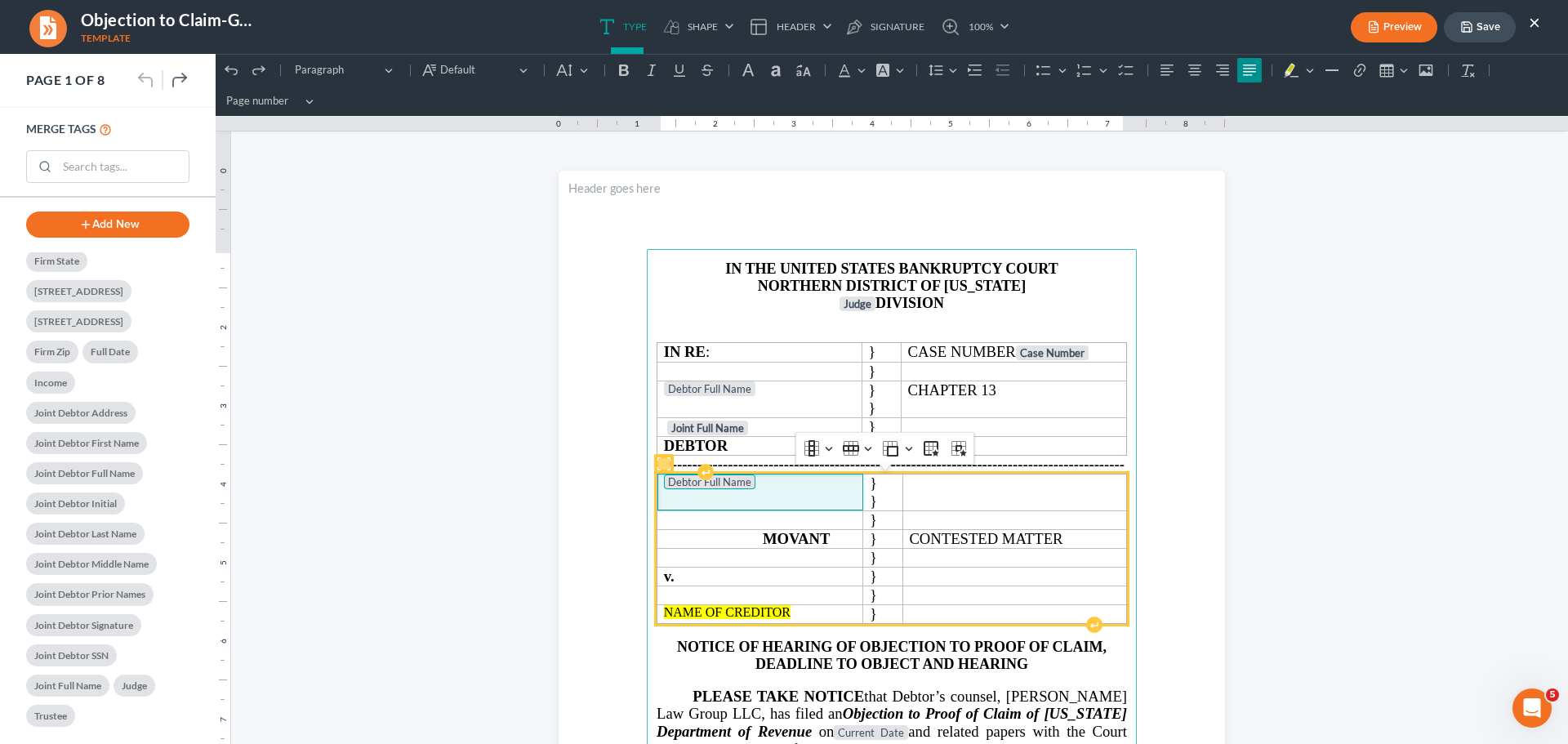
scroll to position [1654, 0]
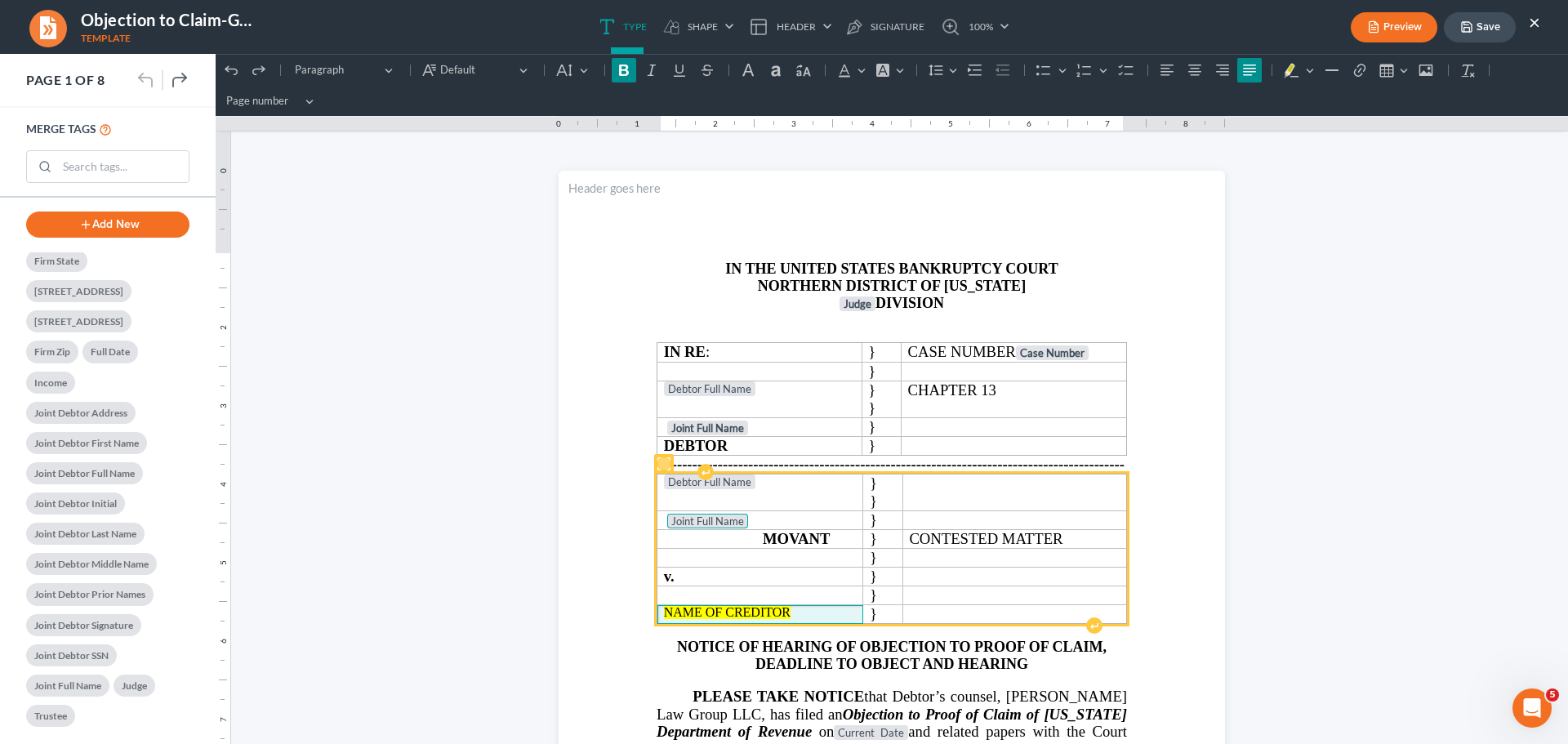
click at [808, 610] on p "NAME OF CREDITOR" at bounding box center [760, 612] width 193 height 15
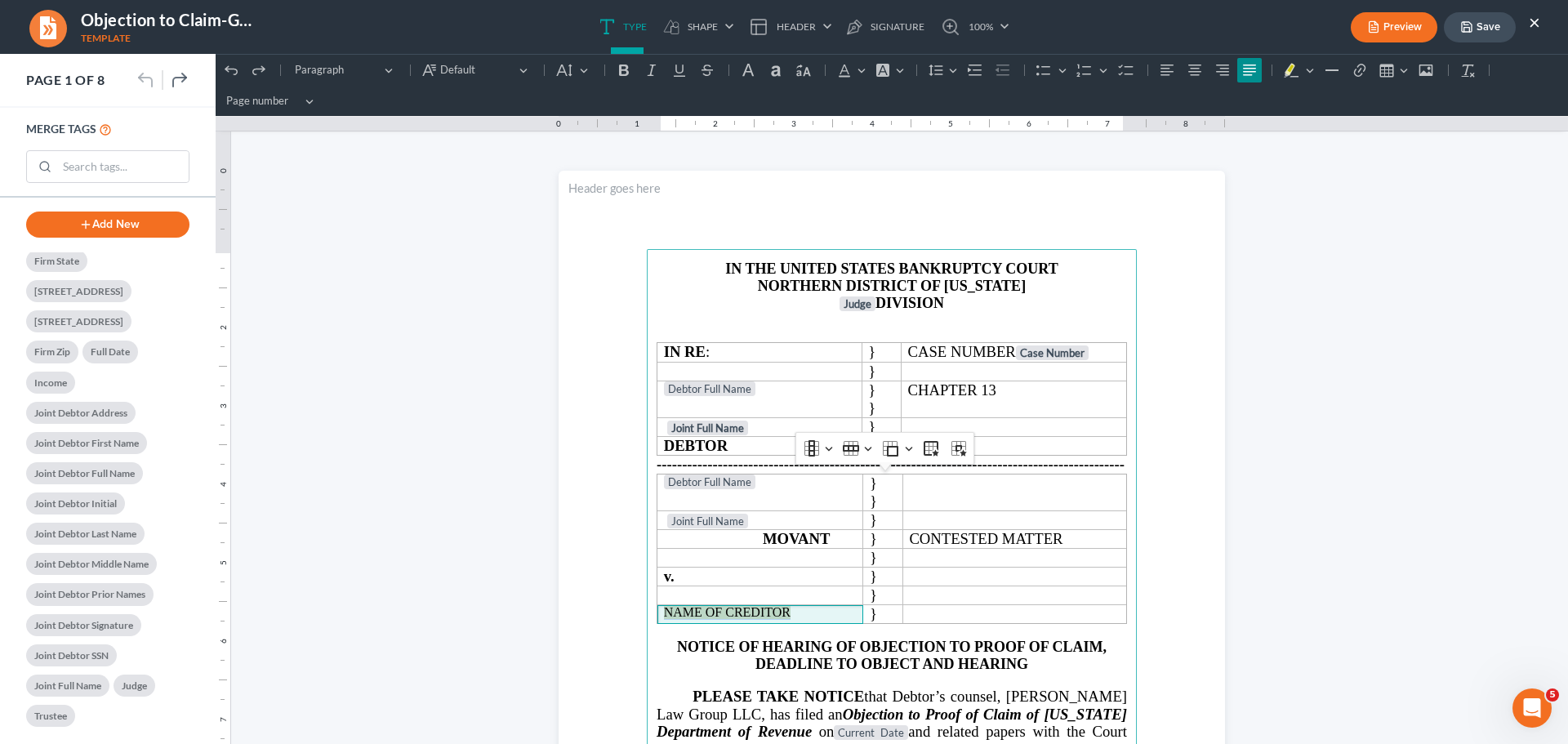
drag, startPoint x: 808, startPoint y: 611, endPoint x: 649, endPoint y: 602, distance: 159.3
click at [649, 603] on main "IN THE UNITED STATES BANKRUPTCY COURT NORTHERN DISTRICT OF [US_STATE] Judge DIV…" at bounding box center [892, 602] width 490 height 706
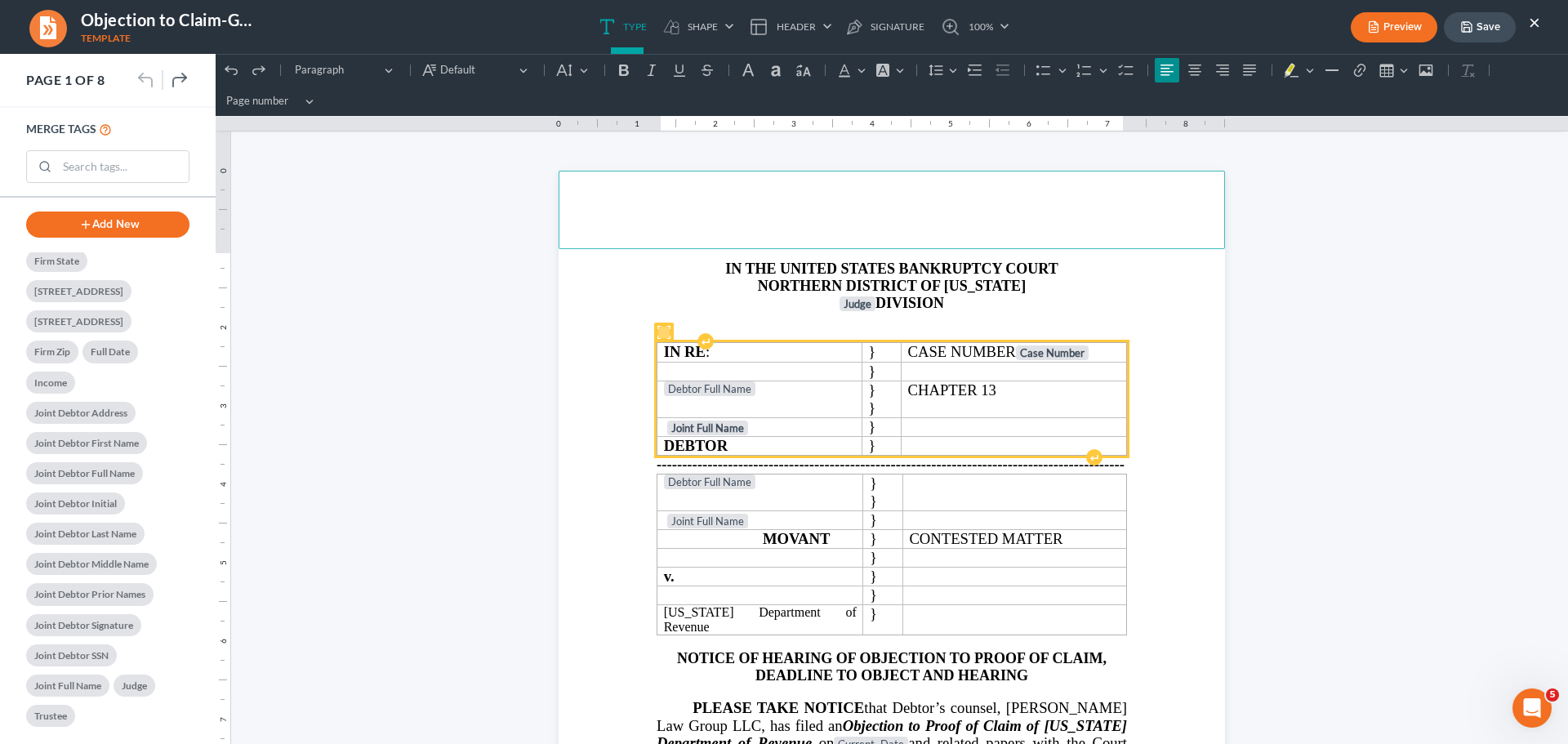
drag, startPoint x: 705, startPoint y: 246, endPoint x: 745, endPoint y: 398, distance: 157.2
click at [745, 398] on section "IN THE UNITED STATES BANKRUPTCY COURT NORTHERN DISTRICT OF [US_STATE] Judge DIV…" at bounding box center [892, 602] width 667 height 862
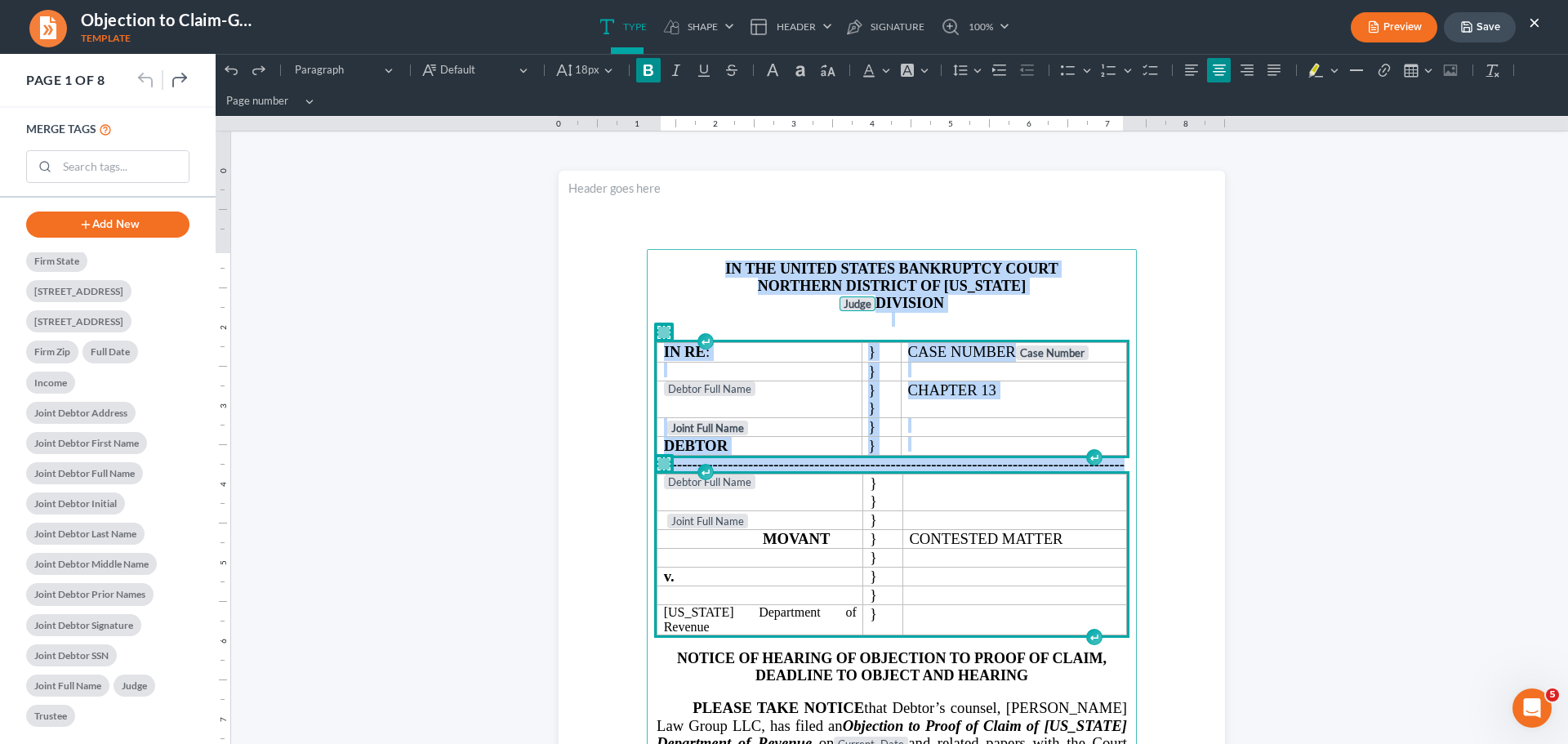
drag, startPoint x: 707, startPoint y: 268, endPoint x: 975, endPoint y: 576, distance: 408.3
click at [975, 576] on main "IN THE UNITED STATES BANKRUPTCY COURT NORTHERN DISTRICT OF [US_STATE] Judge DIV…" at bounding box center [892, 602] width 490 height 706
copy main "IN THE UNITED STATES BANKRUPTCY COURT NORTHERN DISTRICT OF [US_STATE] Judge DIV…"
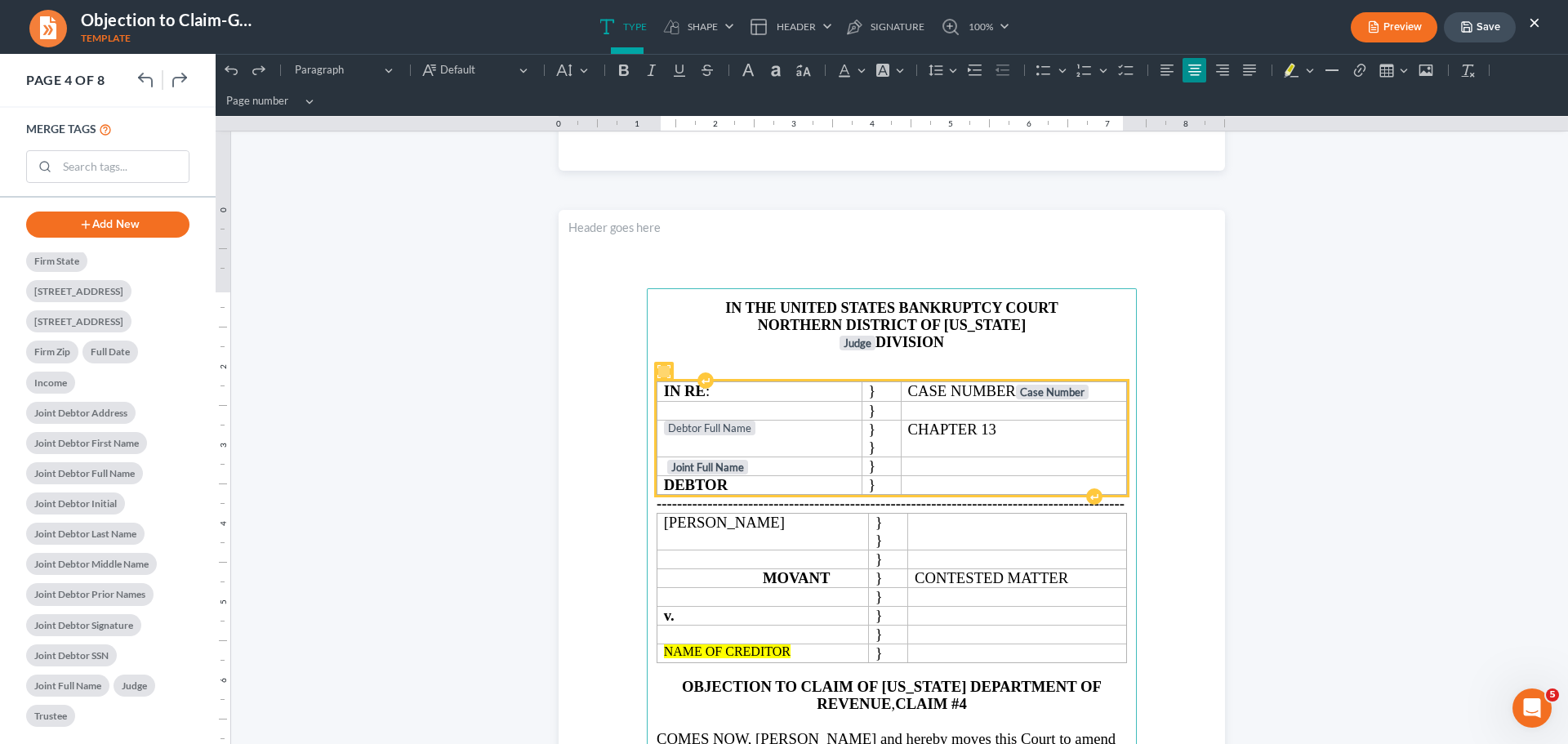
scroll to position [2695, 0]
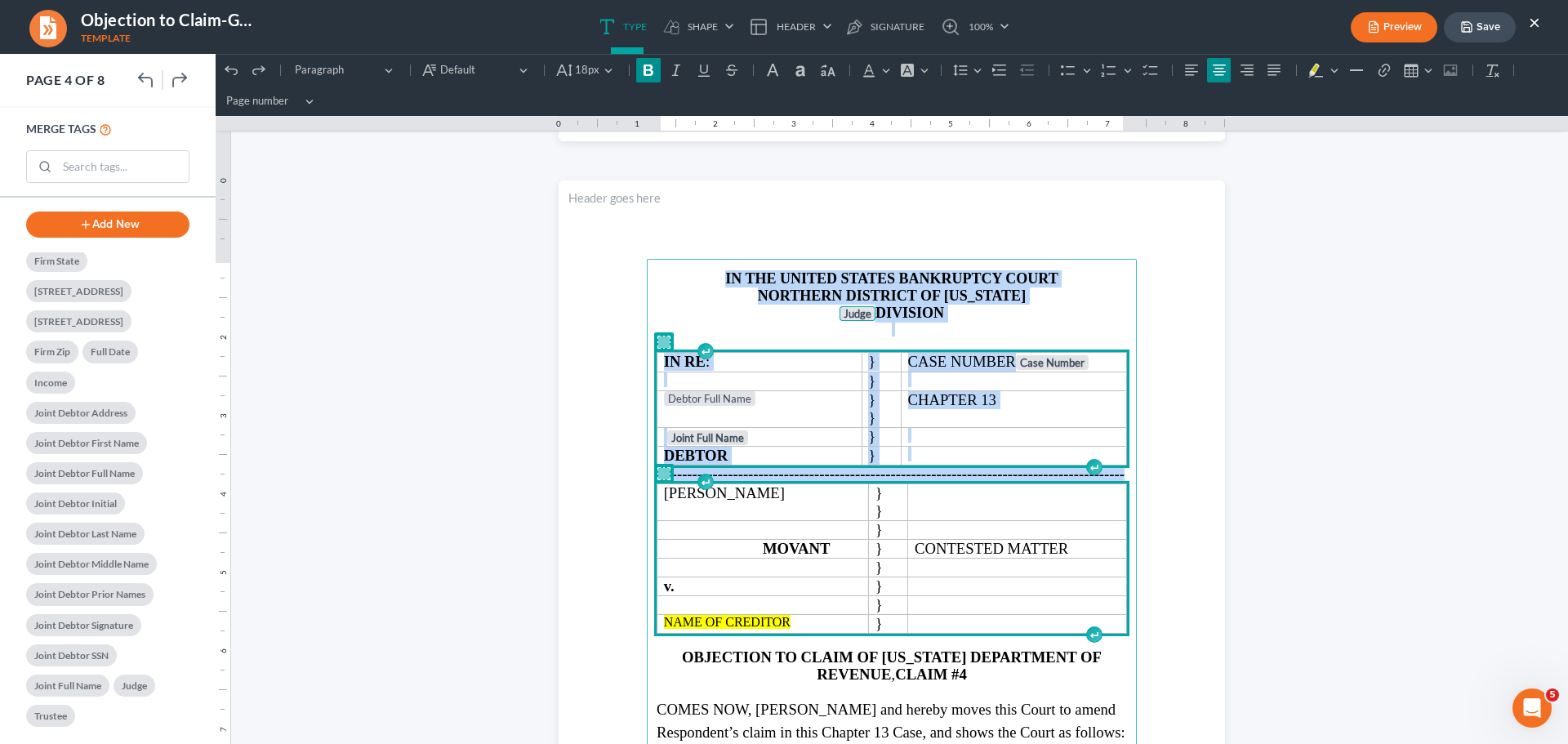
drag, startPoint x: 708, startPoint y: 272, endPoint x: 908, endPoint y: 521, distance: 319.4
click at [908, 522] on main "⁠⁠⁠⁠⁠⁠⁠ IN THE UNITED STATES BANKRUPTCY COURT NORTHERN DISTRICT OF [US_STATE] J…" at bounding box center [892, 611] width 490 height 706
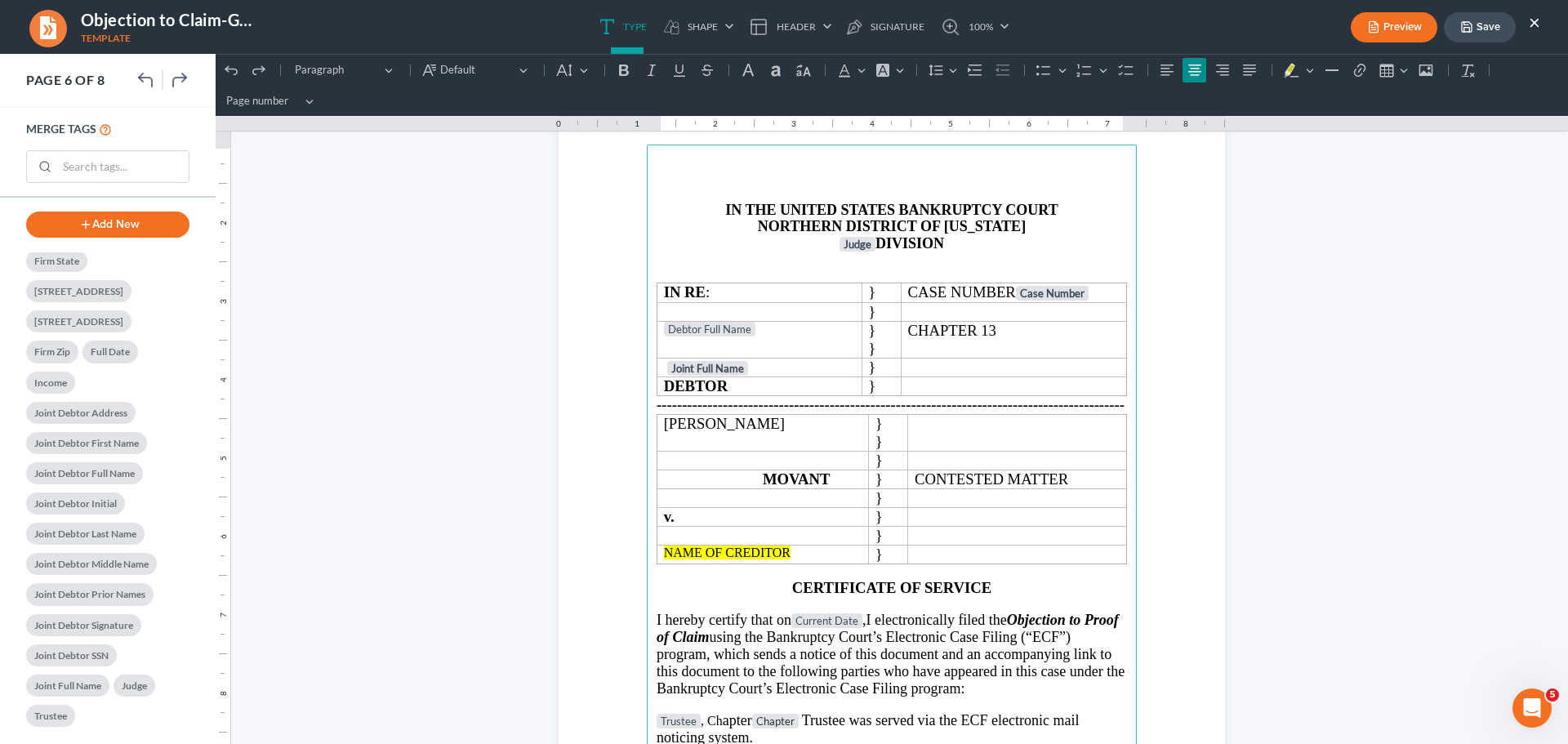
scroll to position [4573, 0]
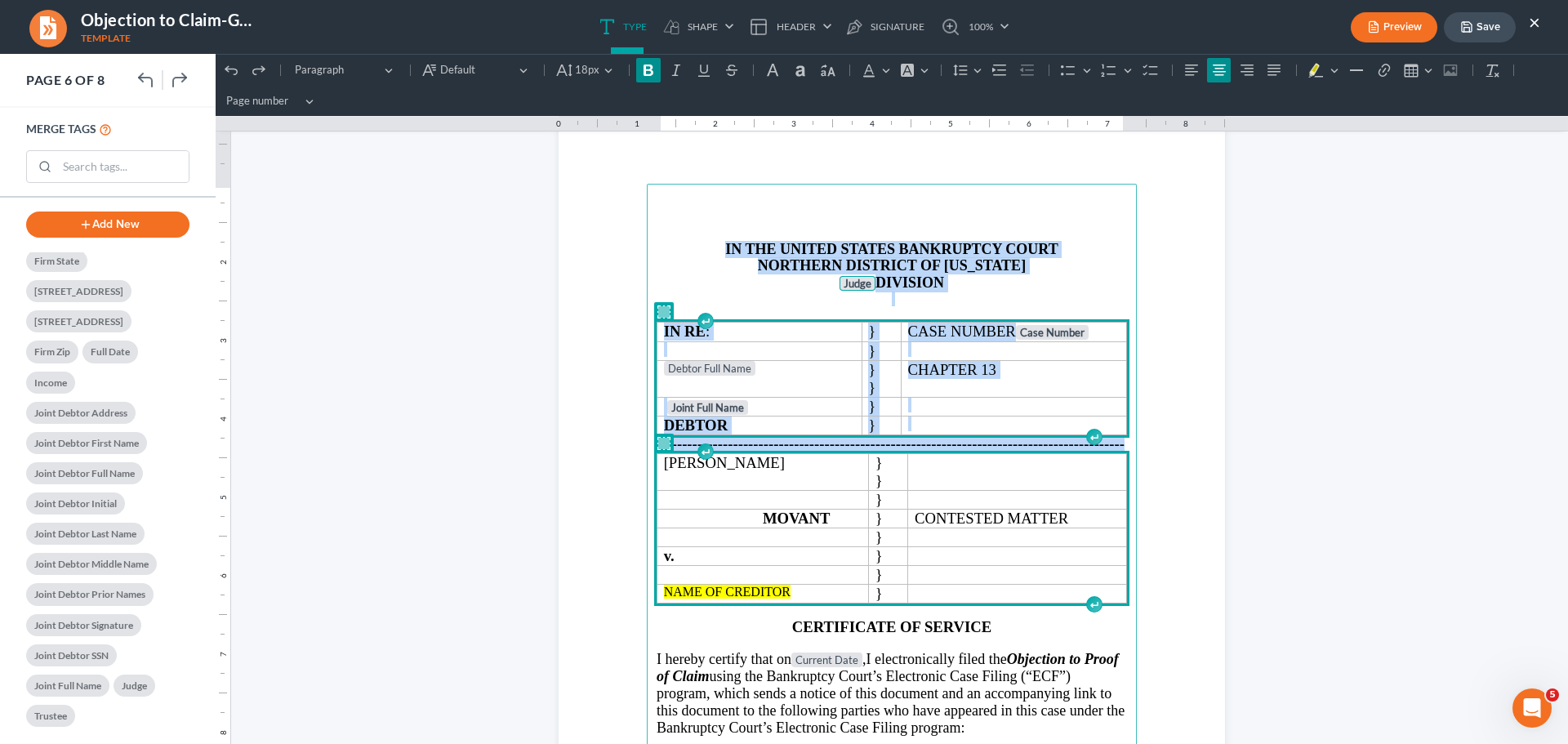
drag, startPoint x: 699, startPoint y: 247, endPoint x: 937, endPoint y: 557, distance: 390.8
click at [937, 557] on main "IN THE UNITED STATES BANKRUPTCY COURT NORTHERN DISTRICT OF [US_STATE] Judge DIV…" at bounding box center [892, 536] width 490 height 706
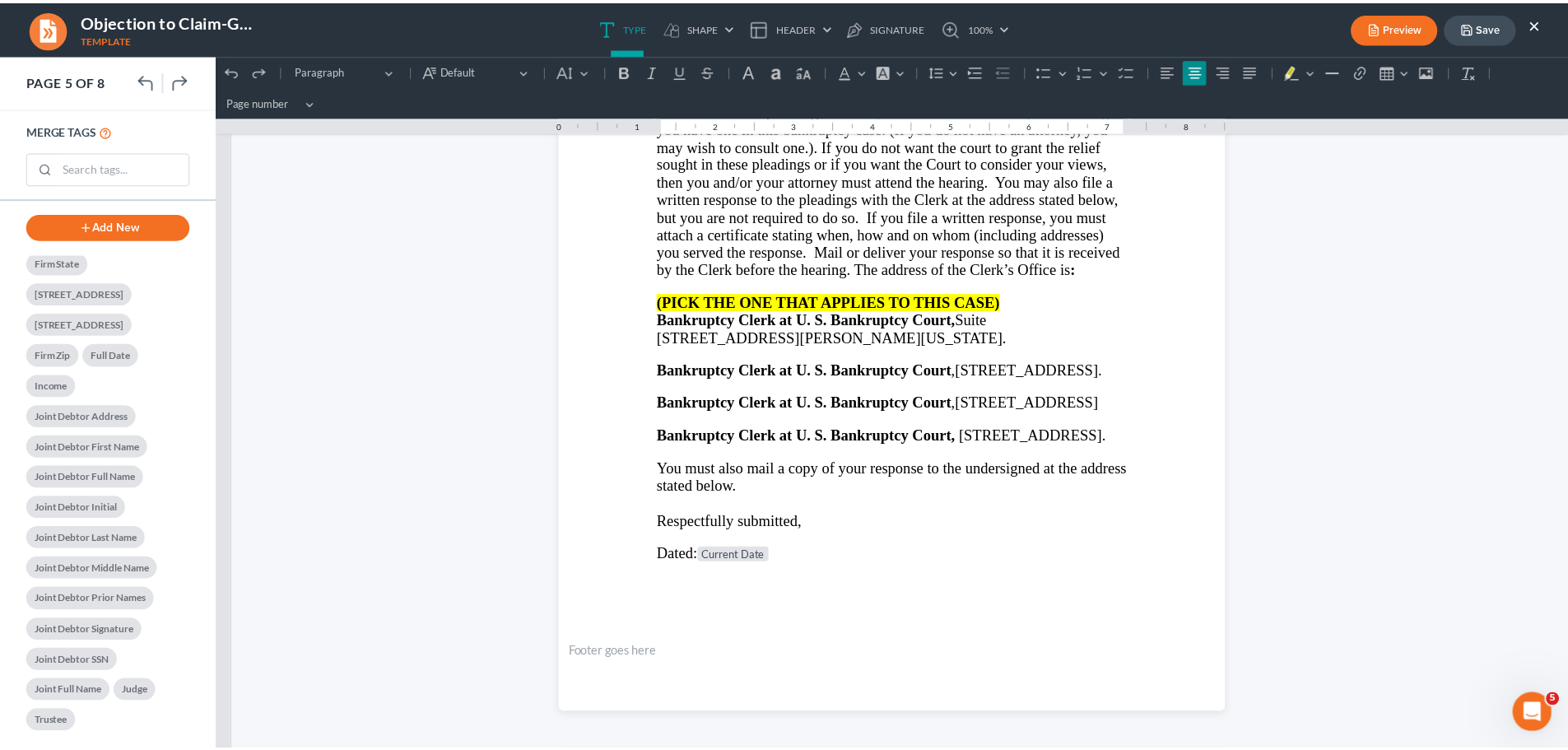
scroll to position [205, 0]
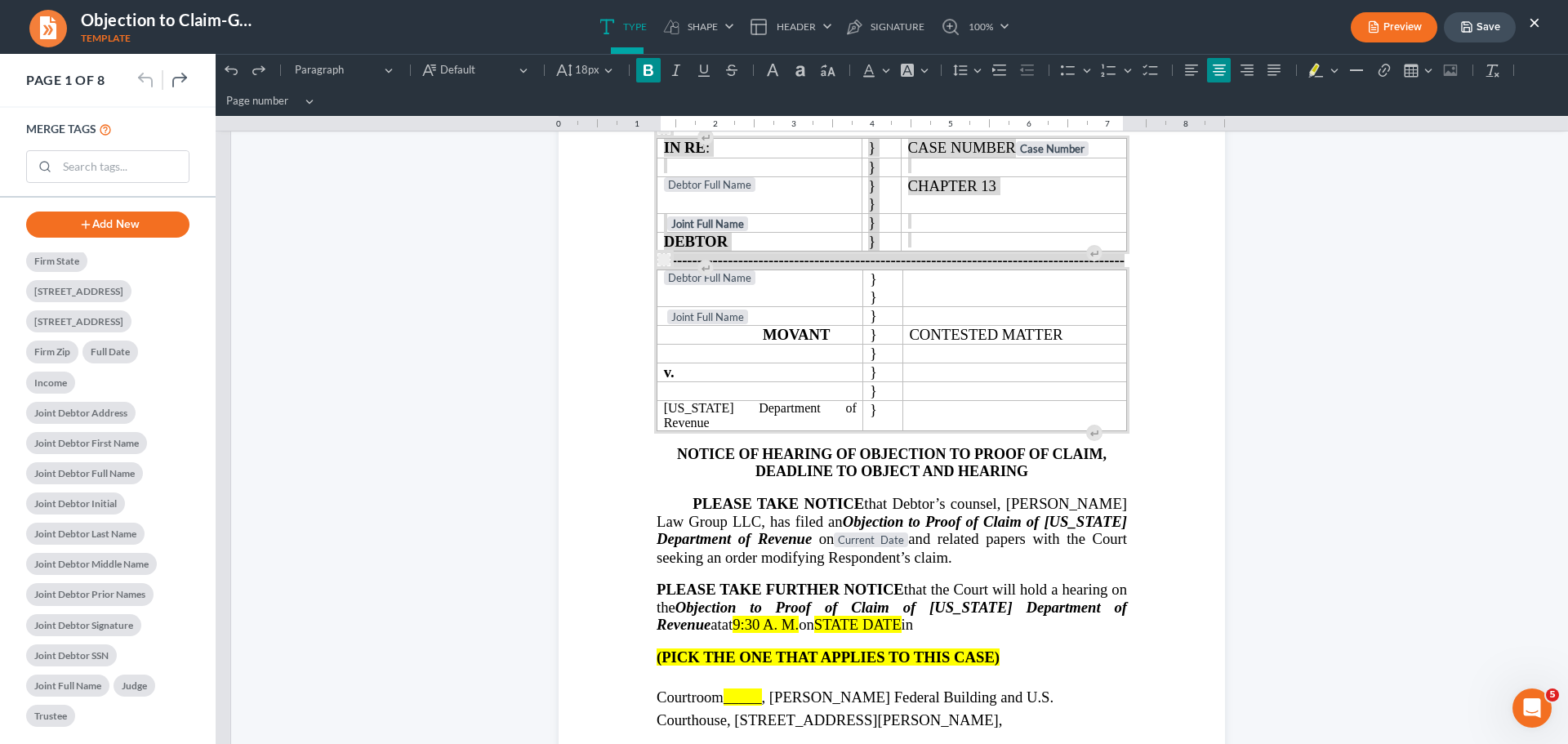
click at [1493, 30] on button "Save" at bounding box center [1479, 28] width 72 height 30
drag, startPoint x: 1466, startPoint y: 25, endPoint x: 1516, endPoint y: 25, distance: 50.0
click at [1466, 25] on polyline "button" at bounding box center [1465, 23] width 4 height 3
click at [1537, 18] on button "×" at bounding box center [1534, 22] width 12 height 20
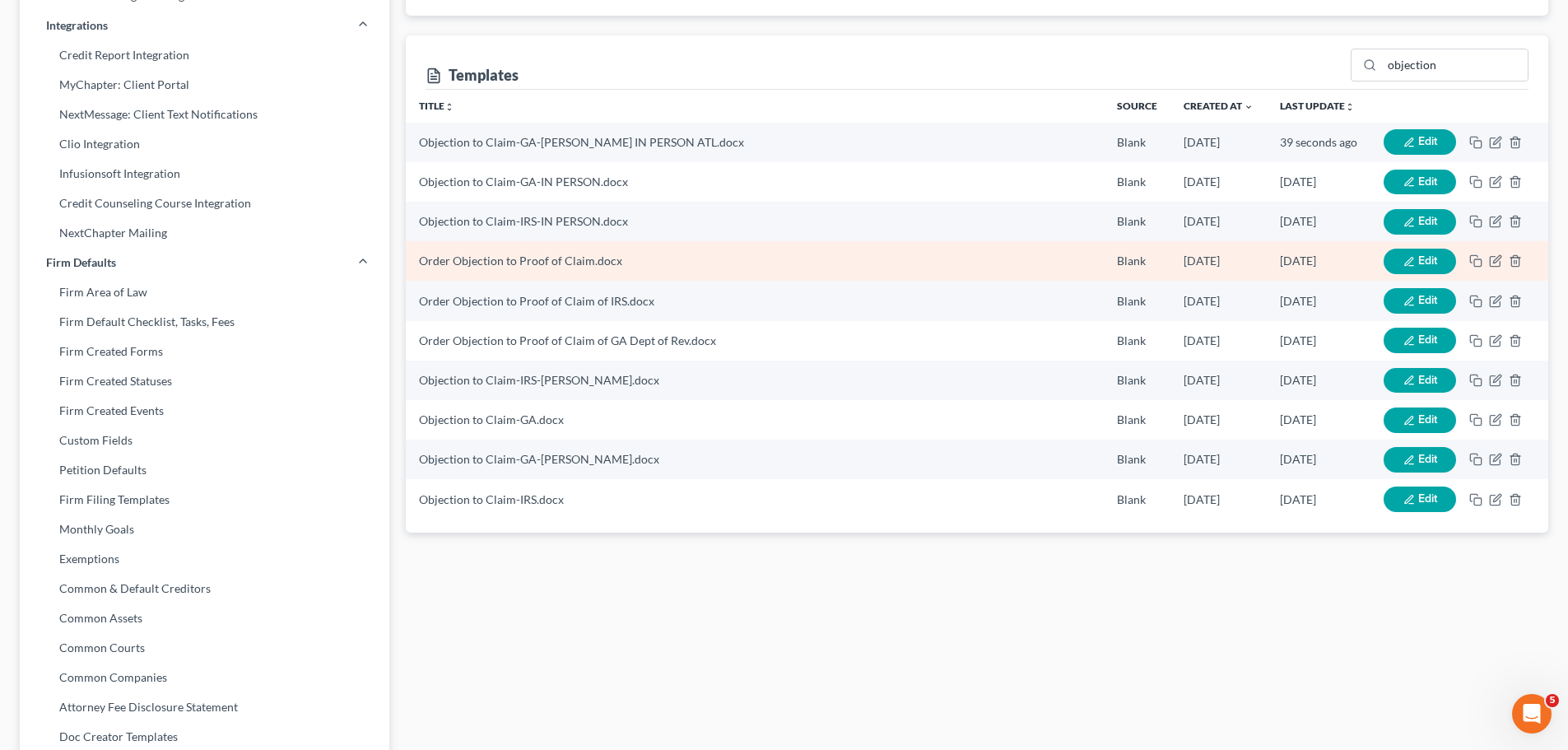
scroll to position [234, 0]
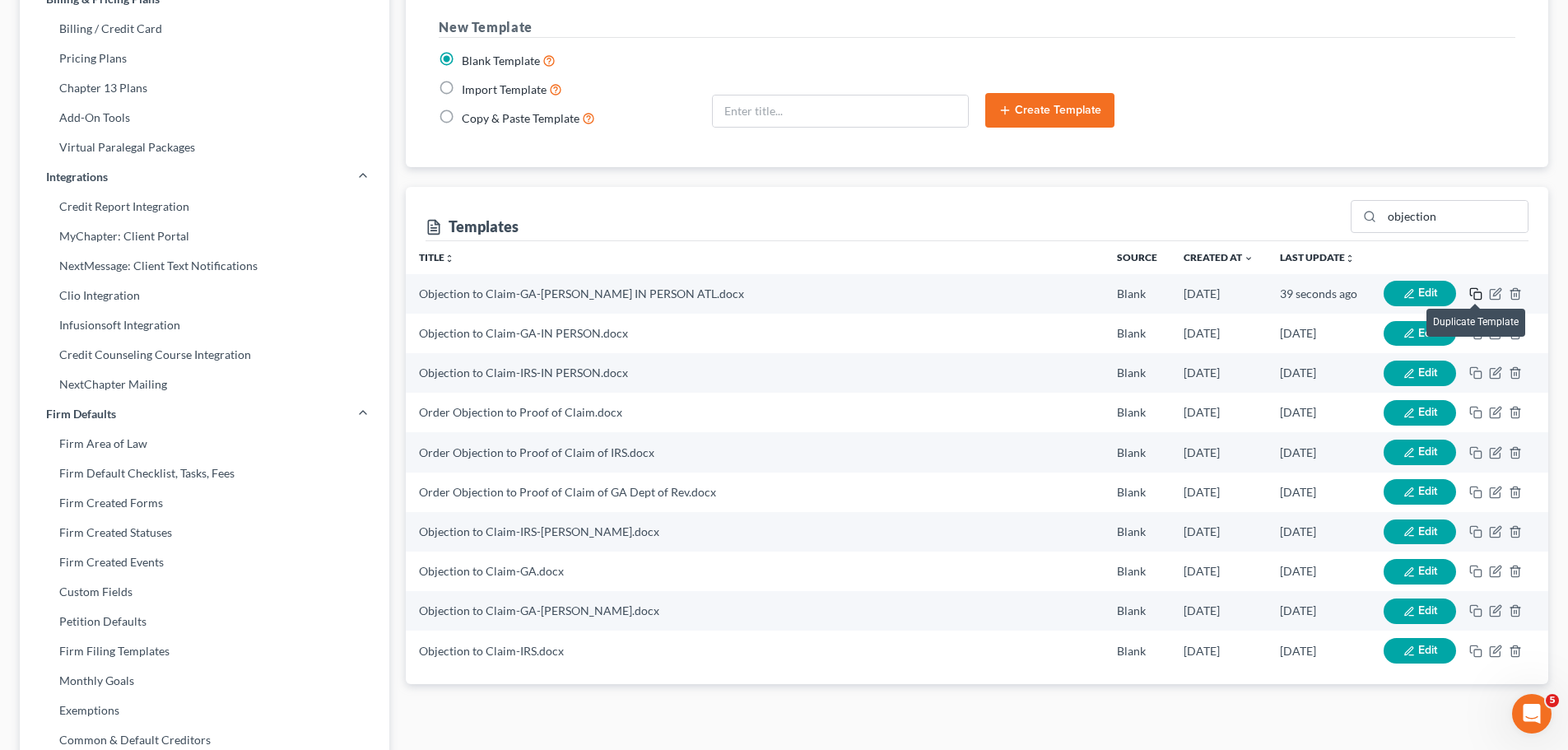
drag, startPoint x: 1477, startPoint y: 296, endPoint x: 1172, endPoint y: 213, distance: 316.1
click at [1172, 213] on div "Templates objection Title unfold_more expand_more expand_less Source Created at…" at bounding box center [977, 435] width 1143 height 497
click at [1445, 226] on input "objection" at bounding box center [1455, 216] width 145 height 31
drag, startPoint x: 1453, startPoint y: 221, endPoint x: 1338, endPoint y: 209, distance: 115.6
click at [1338, 209] on div "Templates objection" at bounding box center [977, 214] width 1103 height 55
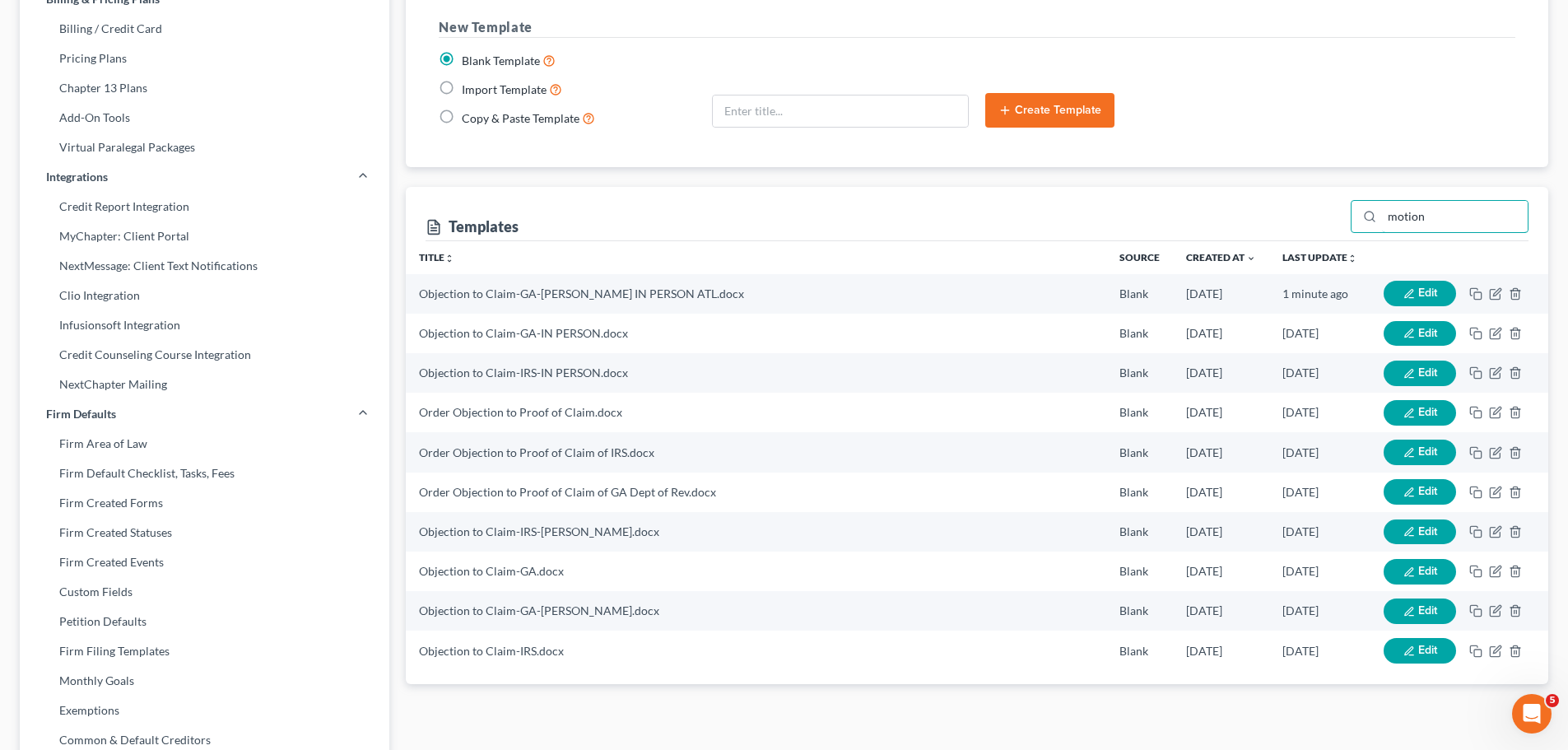
type input "motion"
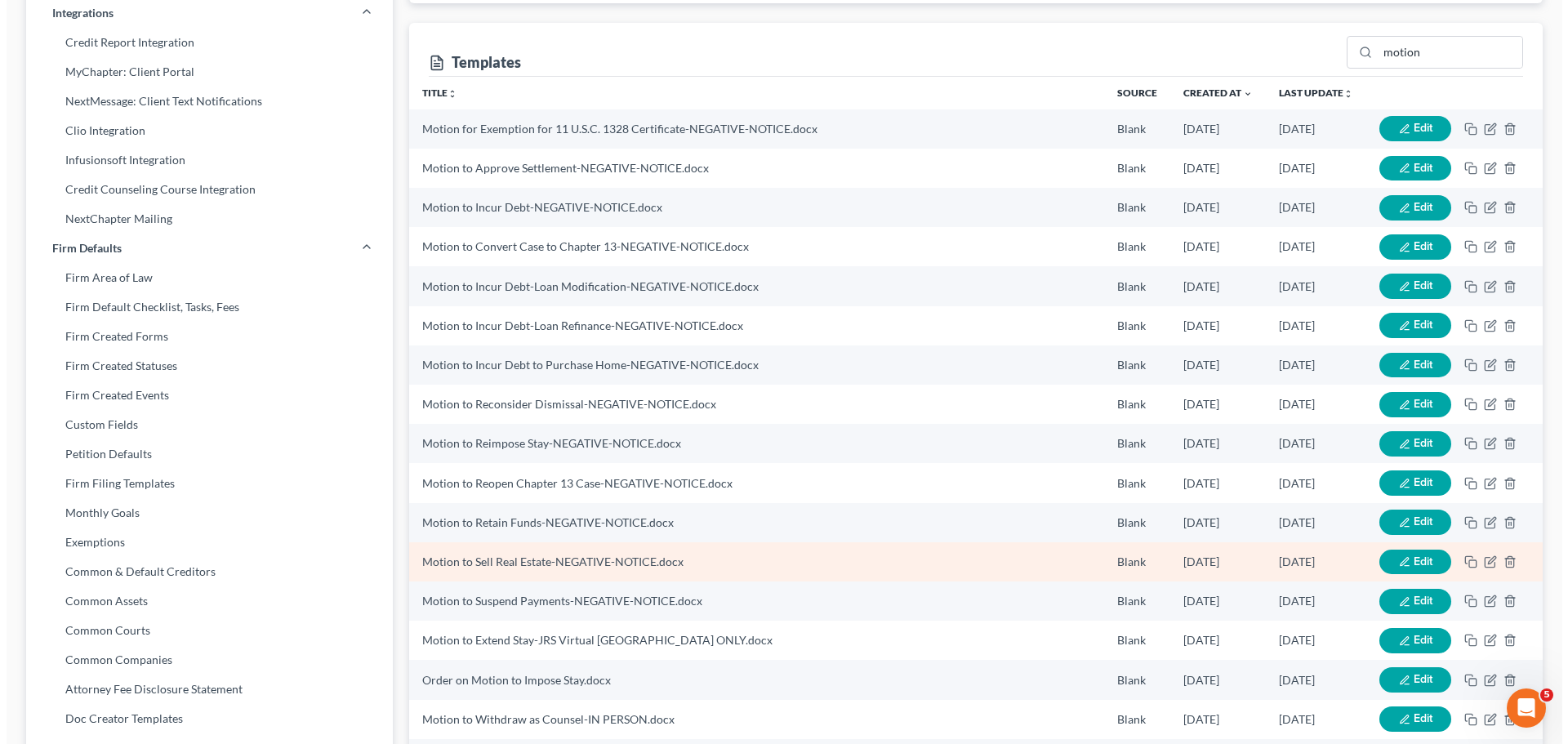
scroll to position [395, 0]
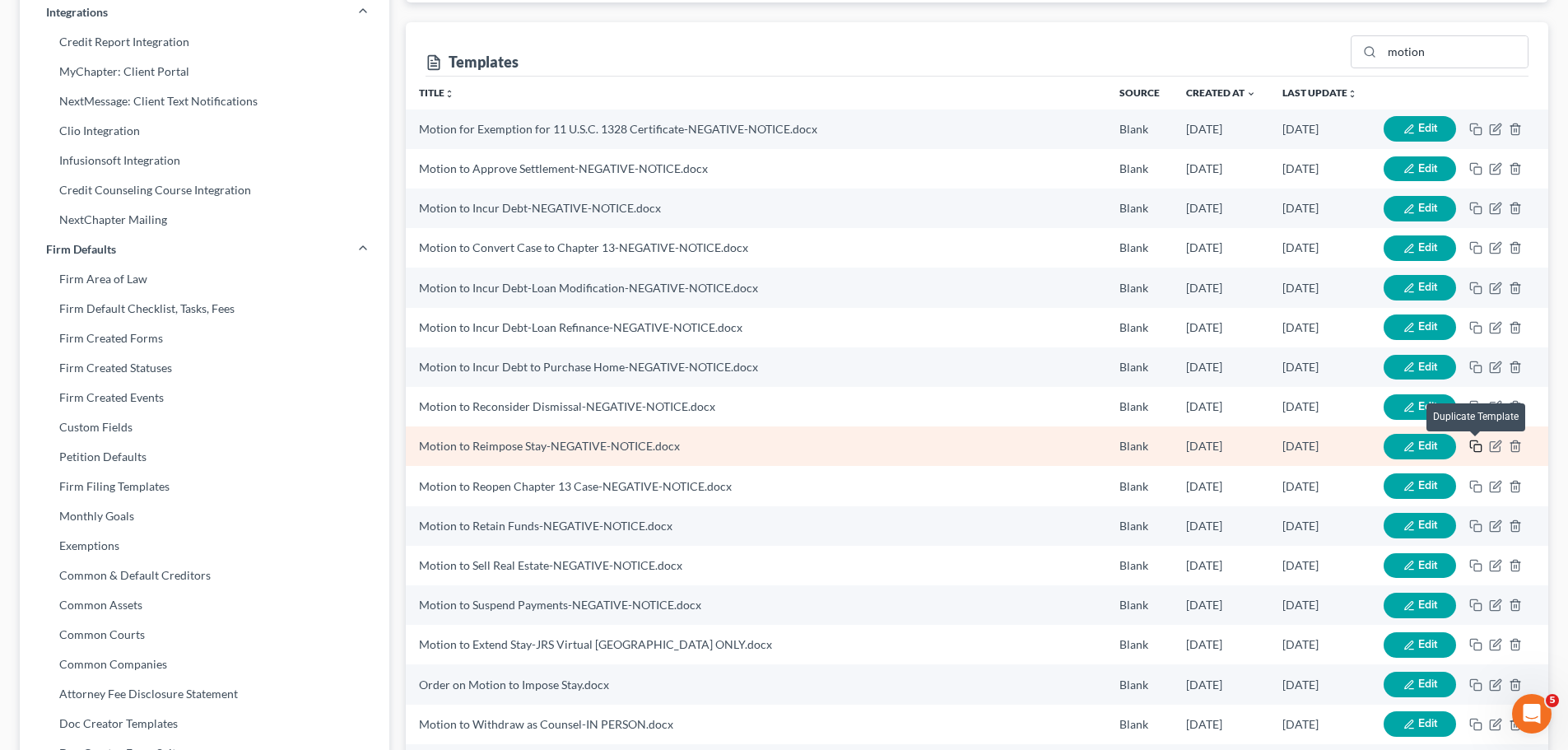
click at [1473, 445] on icon "button" at bounding box center [1476, 446] width 13 height 13
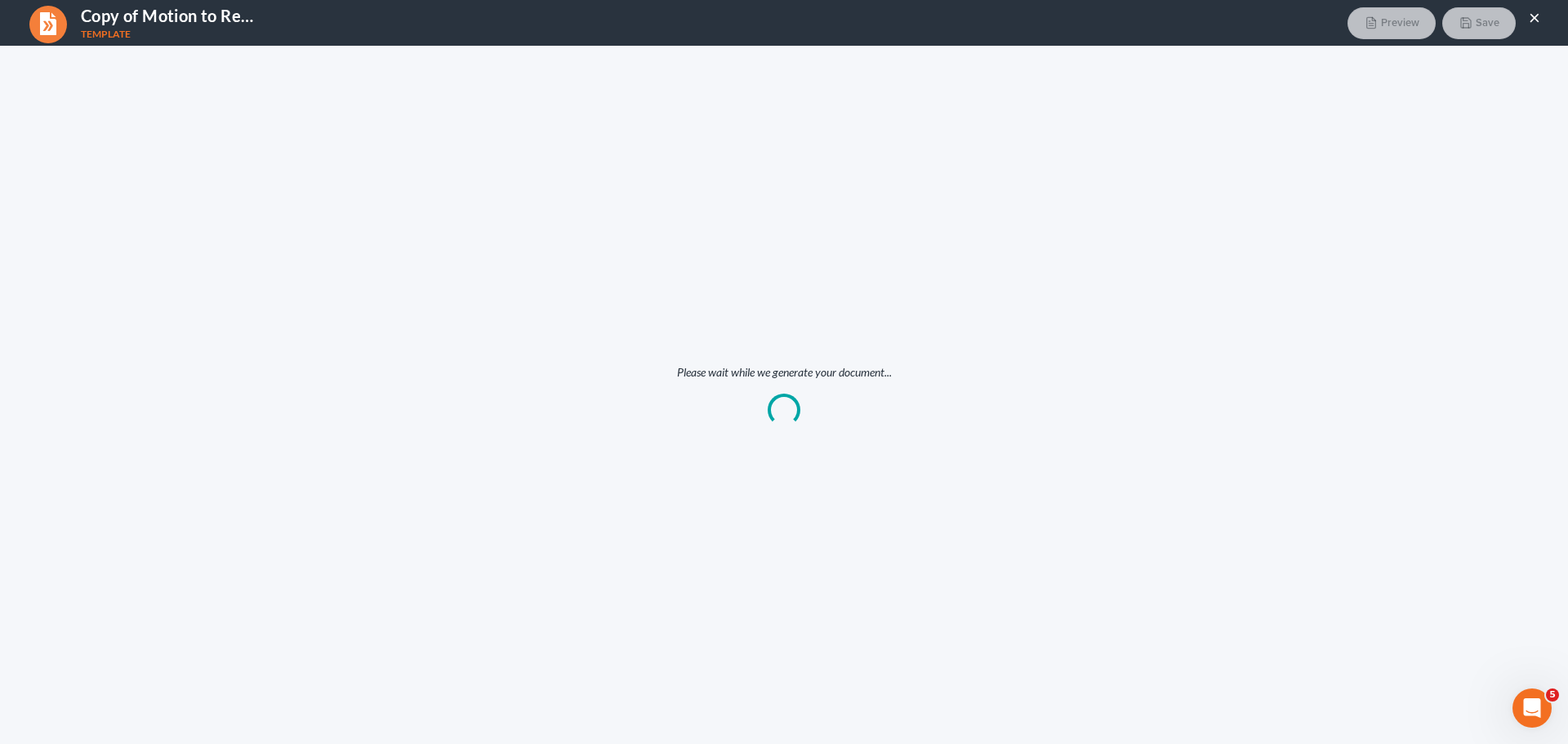
scroll to position [0, 0]
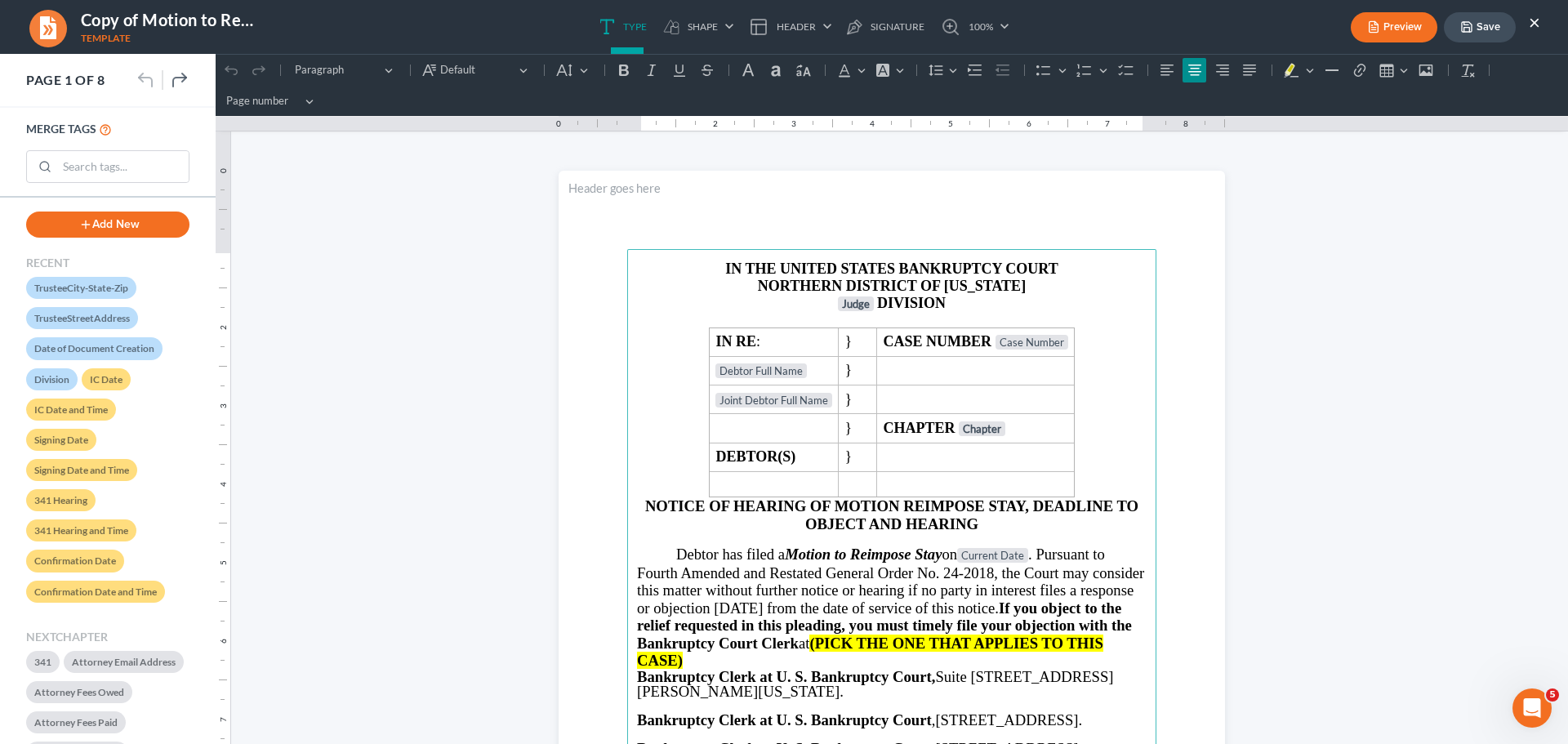
click at [725, 269] on strong "IN THE UNITED STATES BANKRUPTCY COURT" at bounding box center [891, 269] width 332 height 16
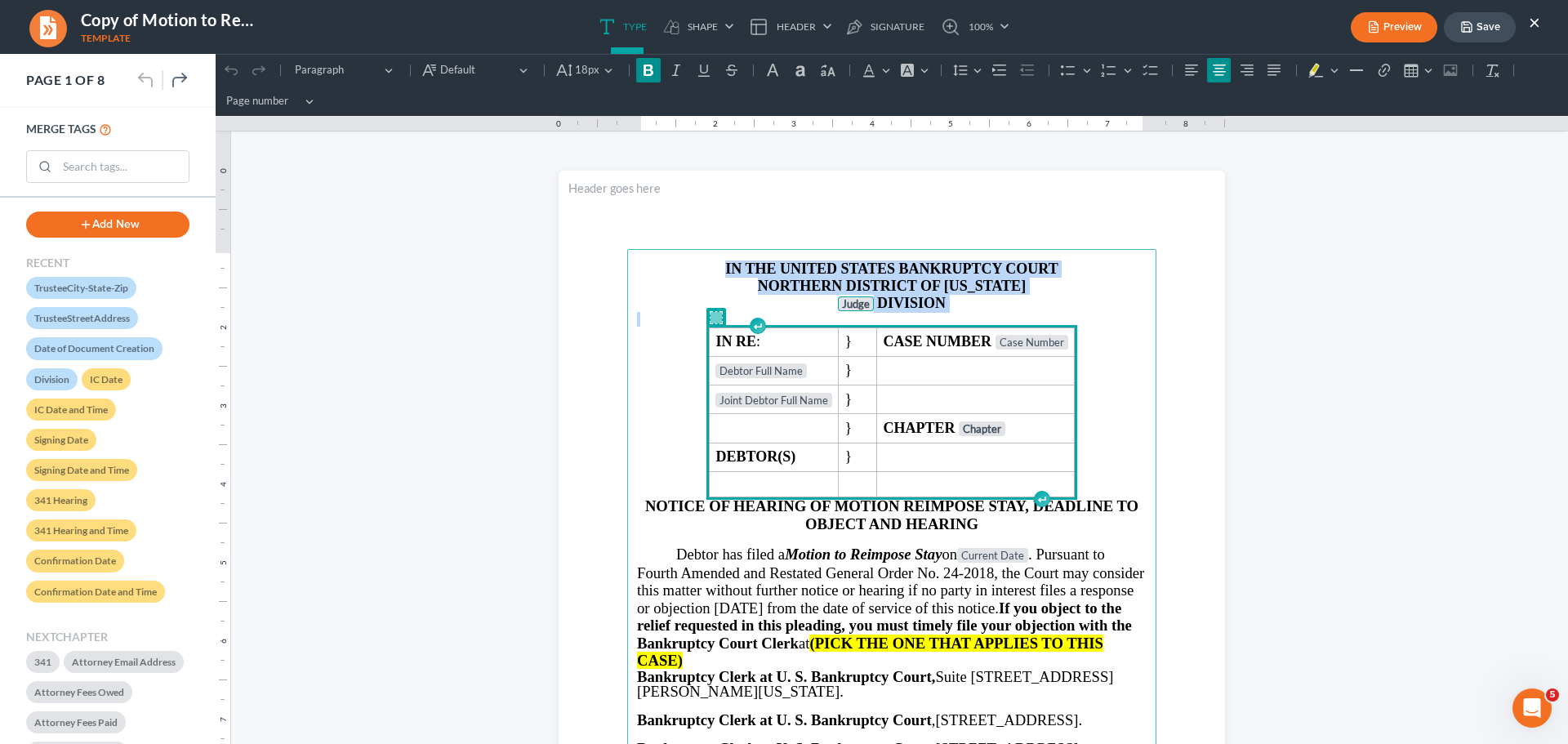
drag, startPoint x: 712, startPoint y: 269, endPoint x: 931, endPoint y: 416, distance: 263.8
click at [931, 416] on main "⁠⁠⁠⁠⁠⁠⁠ IN THE UNITED STATES BANKRUPTCY COURT NORTHERN DISTRICT OF [US_STATE] J…" at bounding box center [892, 602] width 529 height 706
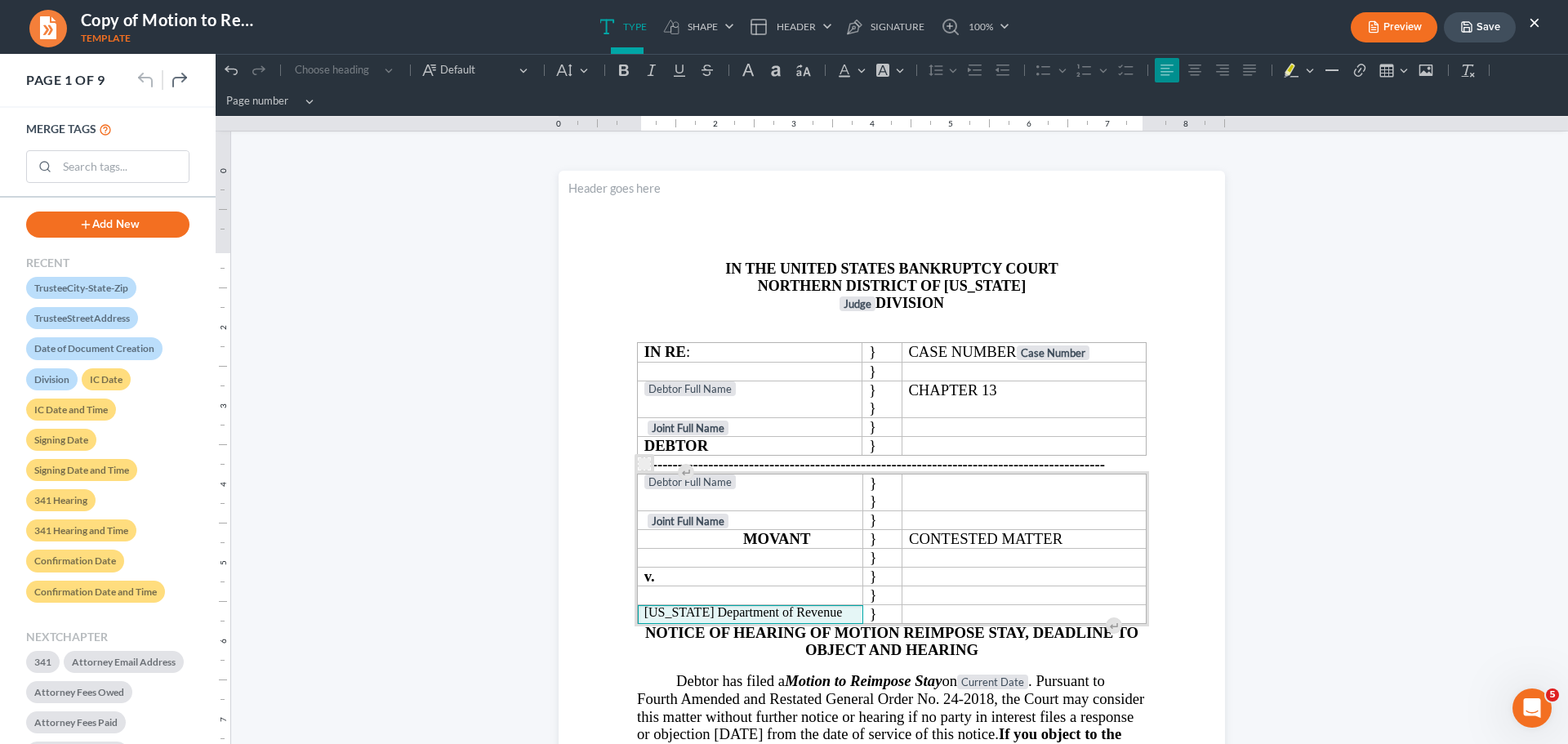
drag, startPoint x: 845, startPoint y: 607, endPoint x: 837, endPoint y: 610, distance: 8.5
click at [845, 607] on p "[US_STATE] Department of Revenue" at bounding box center [750, 612] width 213 height 15
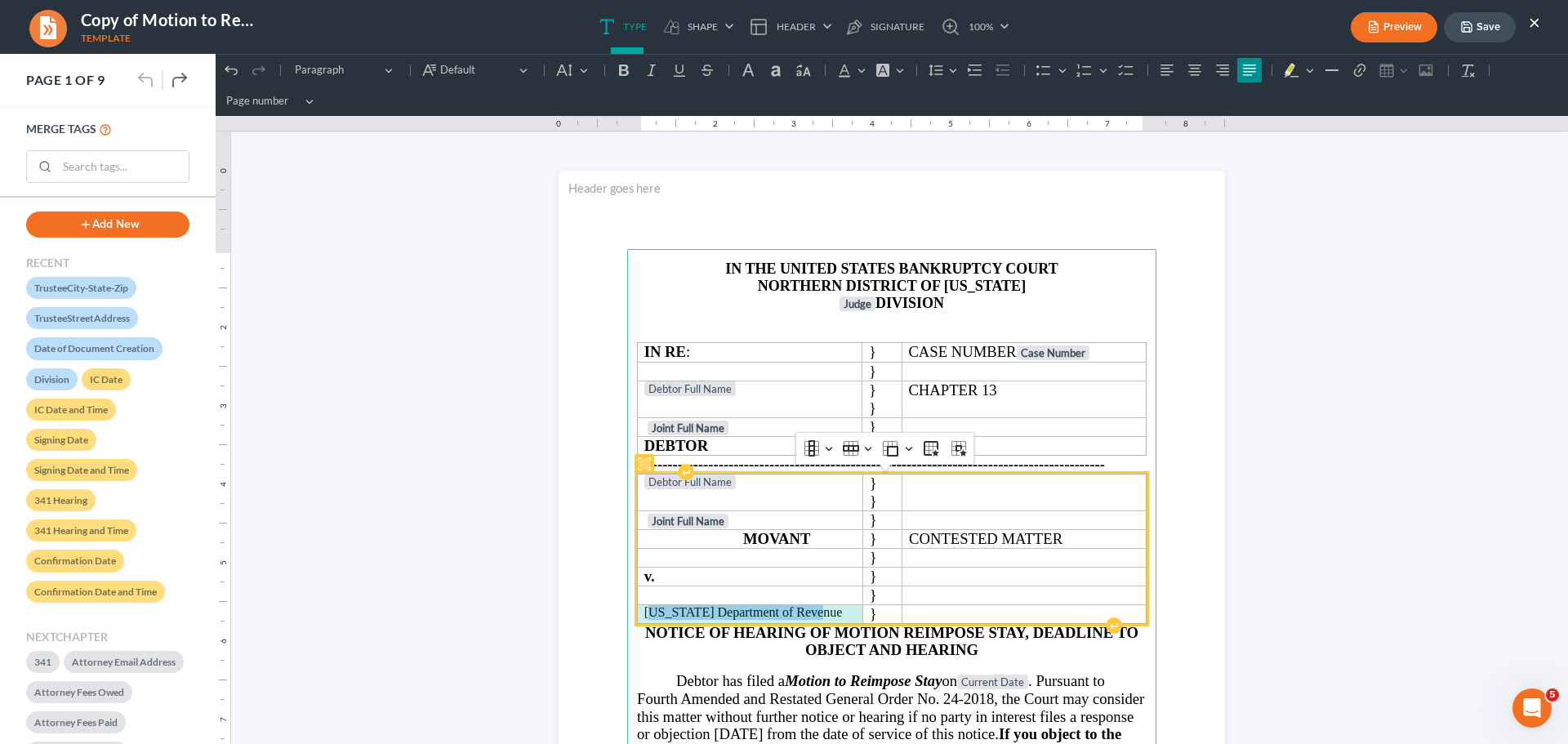
drag, startPoint x: 830, startPoint y: 610, endPoint x: 669, endPoint y: 612, distance: 161.0
click at [649, 615] on p "[US_STATE] Department of Revenue" at bounding box center [750, 612] width 213 height 15
click at [689, 610] on p "[US_STATE] Department of Revenue" at bounding box center [750, 612] width 213 height 15
drag, startPoint x: 817, startPoint y: 612, endPoint x: 639, endPoint y: 609, distance: 178.0
click at [644, 609] on p "[US_STATE] Department of Revenue" at bounding box center [750, 612] width 213 height 15
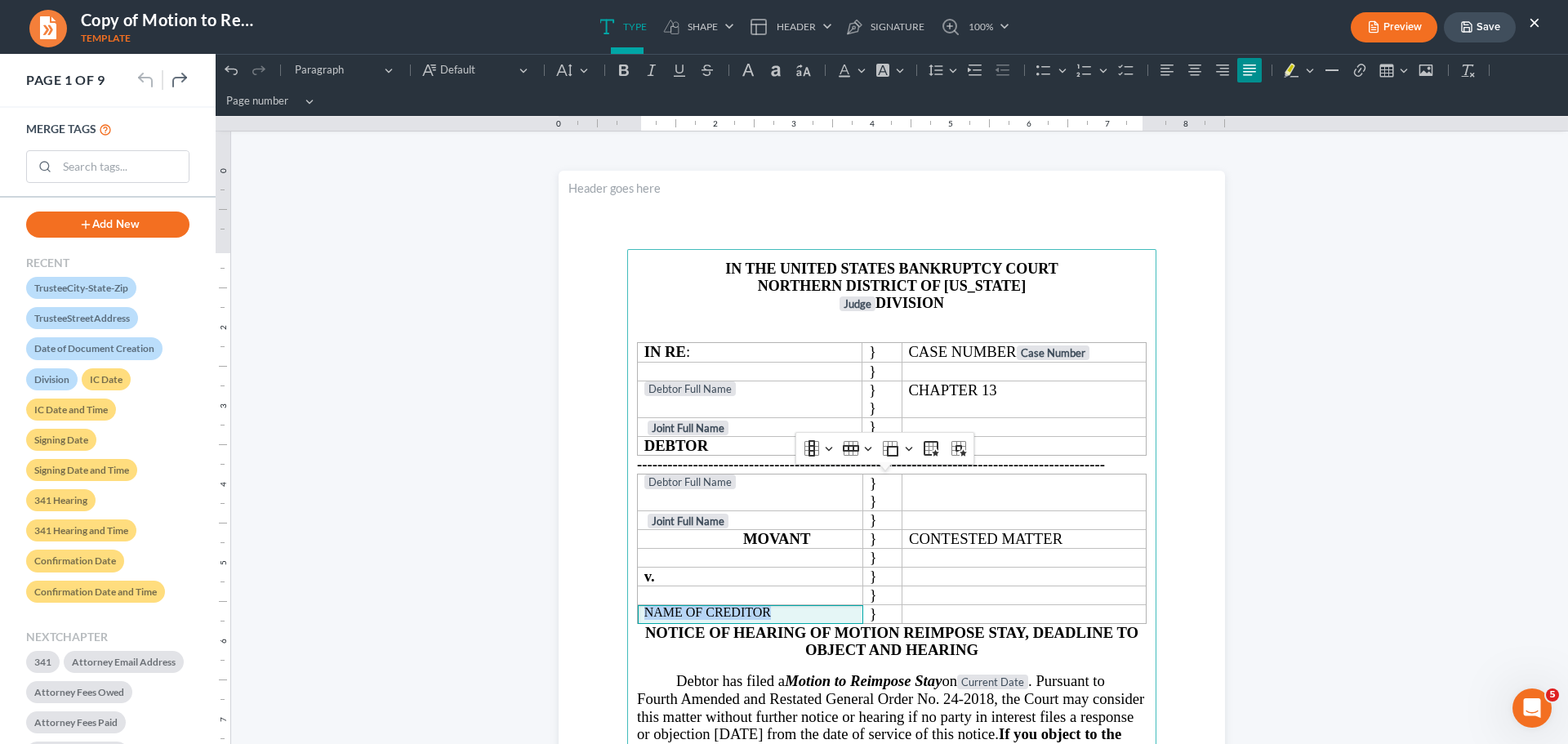
drag, startPoint x: 763, startPoint y: 613, endPoint x: 623, endPoint y: 614, distance: 140.0
click at [644, 616] on p "NAME OF CREDITOR" at bounding box center [750, 612] width 213 height 15
click at [896, 64] on button "Font Background Color Font Background Color" at bounding box center [889, 70] width 36 height 25
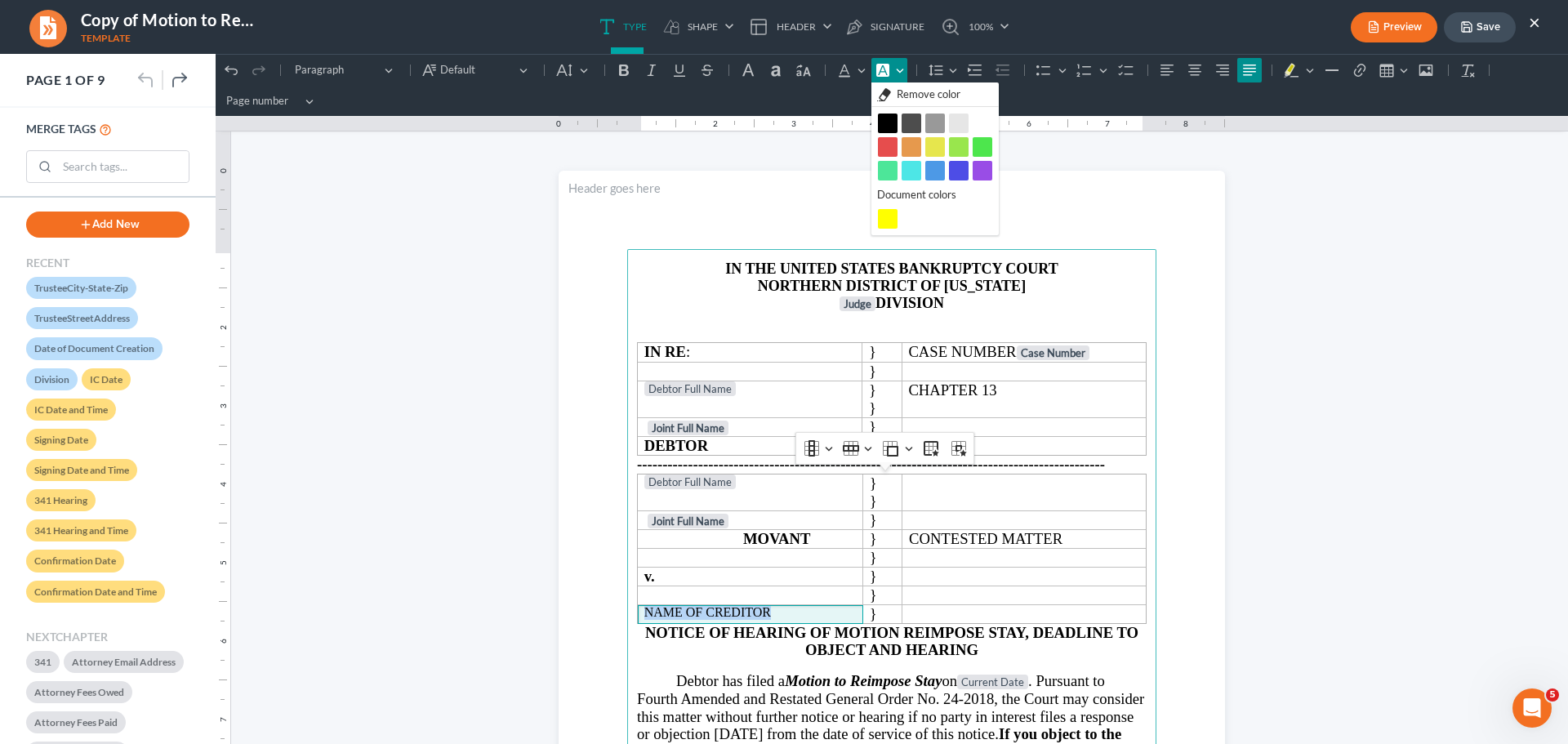
click at [887, 224] on button "yellow yellow" at bounding box center [887, 219] width 20 height 20
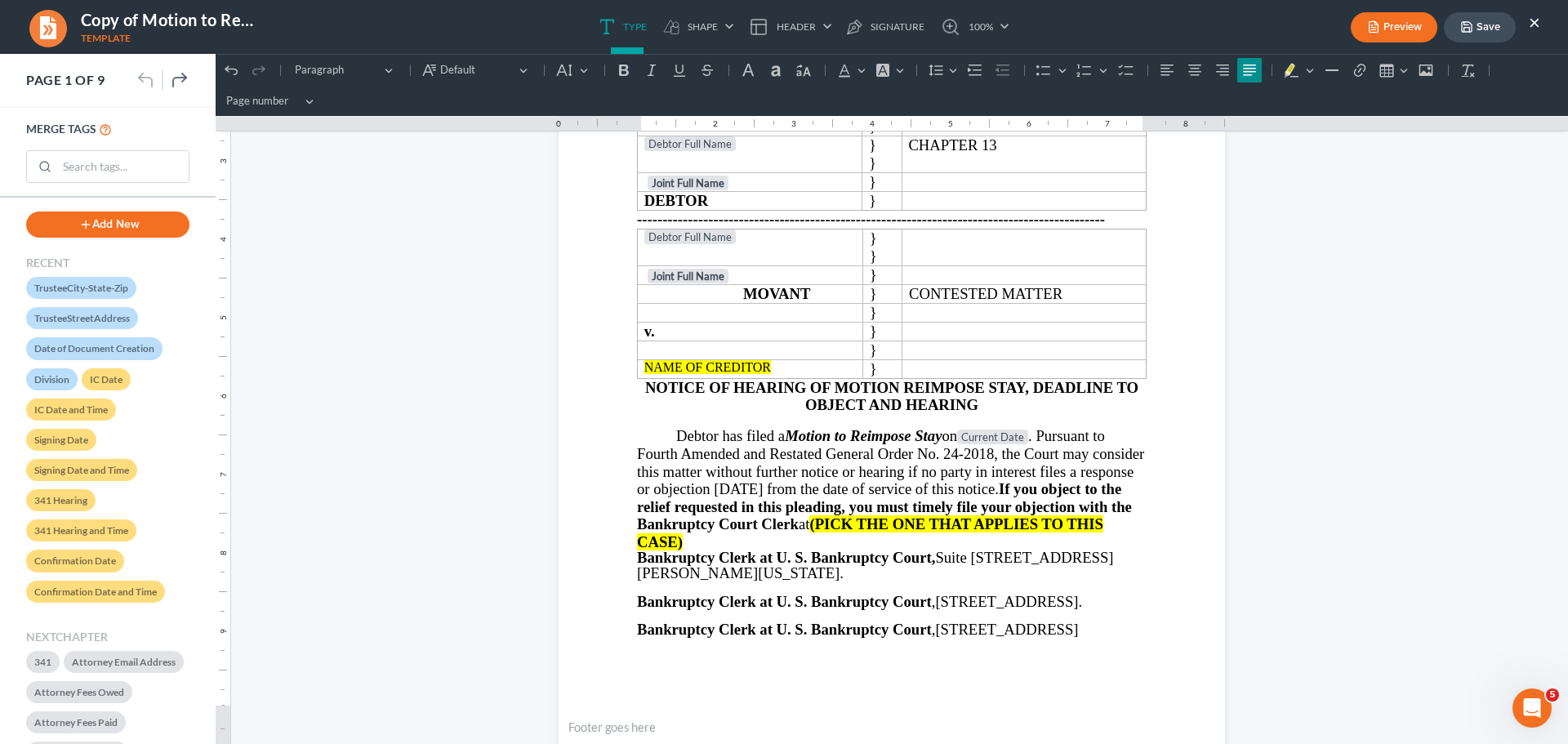
scroll to position [327, 0]
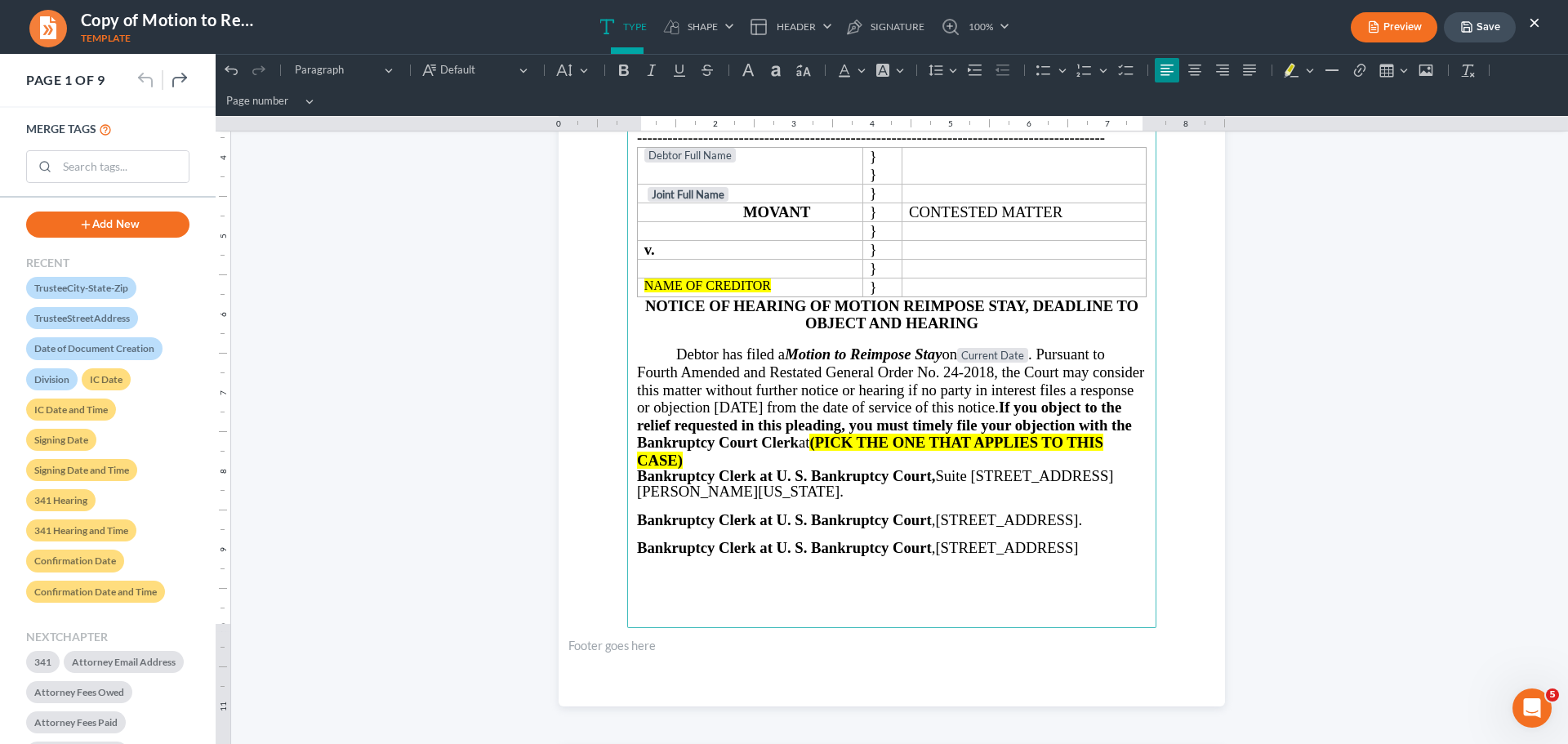
click at [998, 332] on p "Rich Text Editor, page-0-main" at bounding box center [892, 338] width 510 height 13
click at [1001, 325] on h3 "NOTICE OF HEARING OF MOTION REIMPOSE STAY, DEADLINE TO OBJECT AND HEARING" at bounding box center [892, 314] width 510 height 35
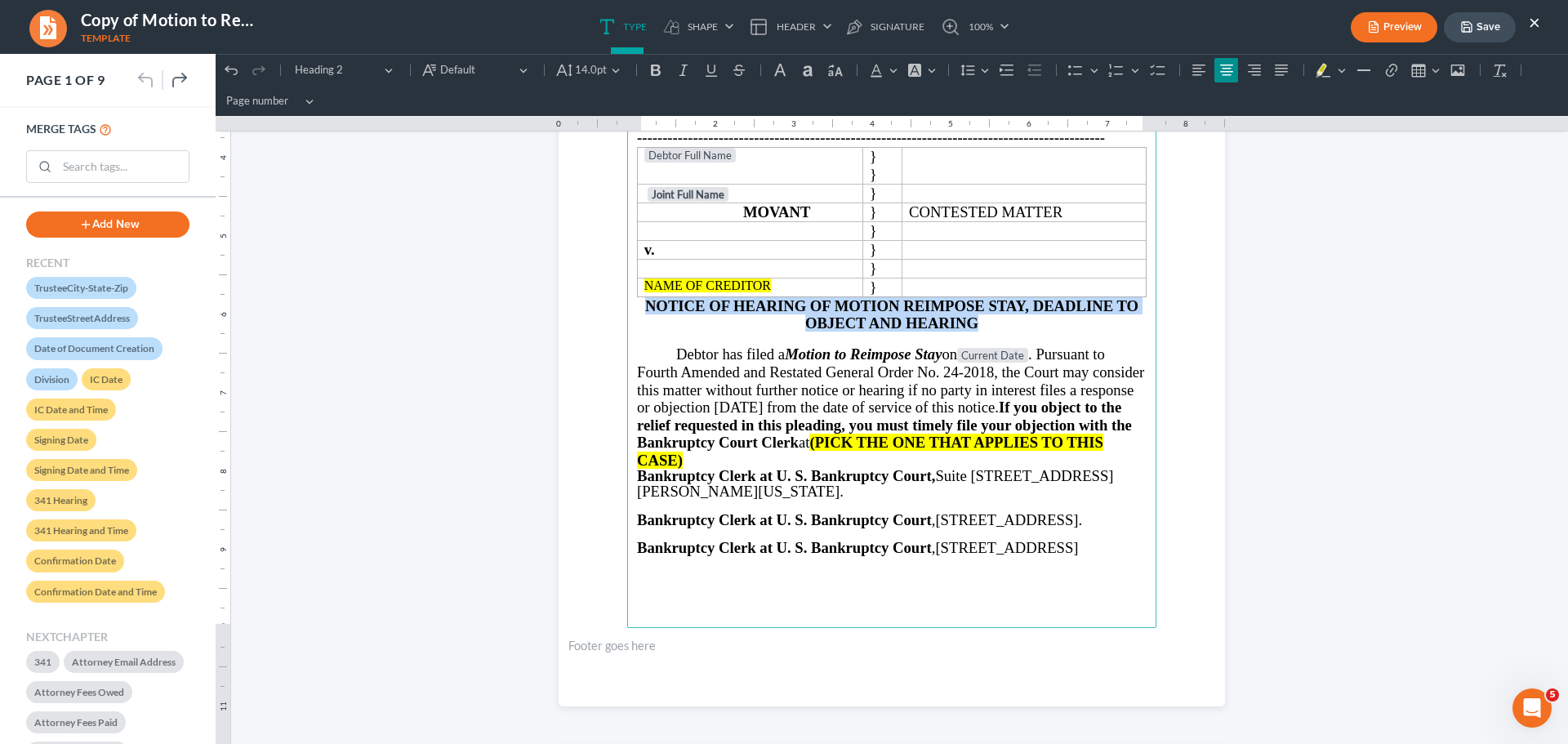
drag, startPoint x: 986, startPoint y: 319, endPoint x: 643, endPoint y: 310, distance: 343.1
click at [643, 310] on h3 "NOTICE OF HEARING OF MOTION REIMPOSE STAY, DEADLINE TO OBJECT AND HEARING" at bounding box center [892, 314] width 510 height 35
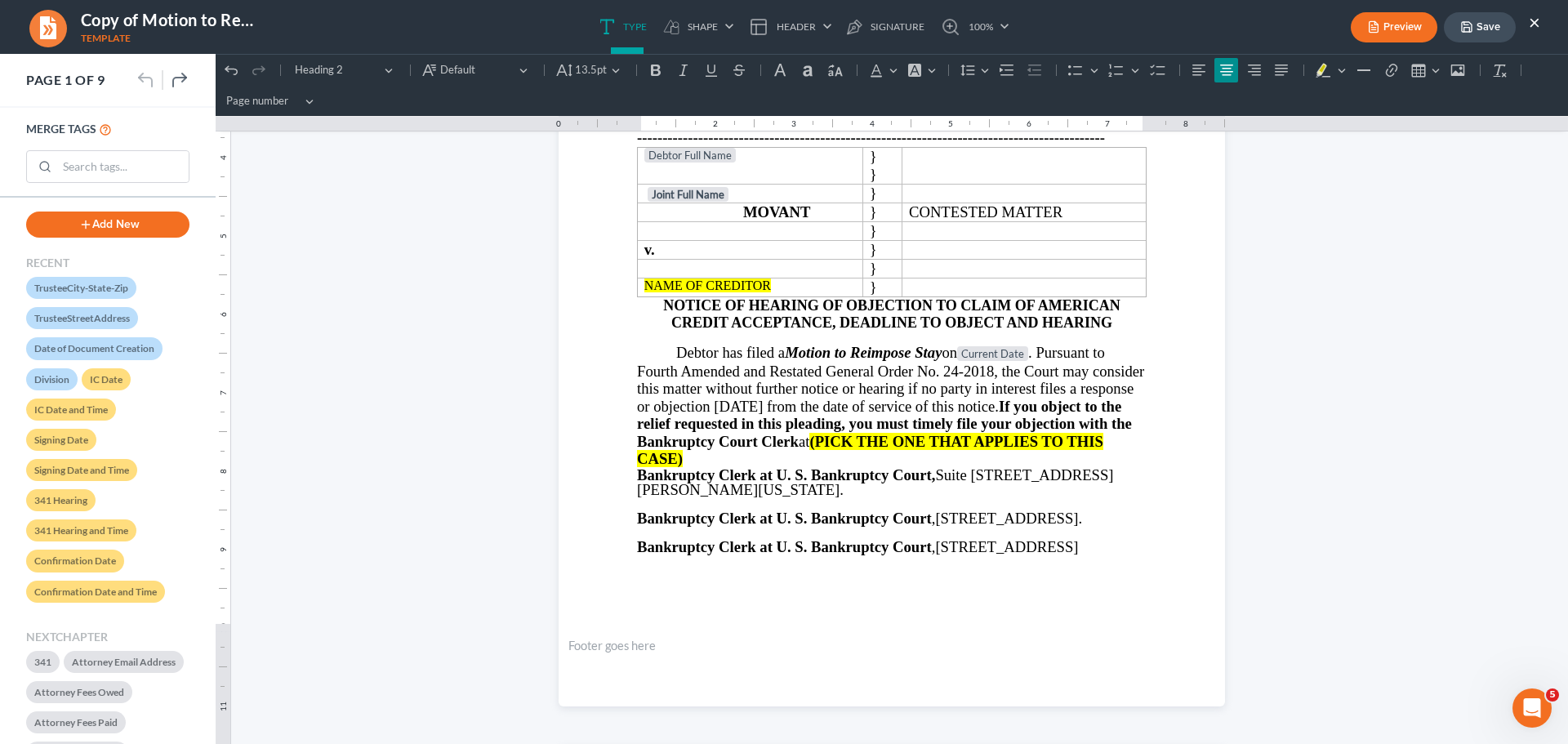
click at [803, 372] on span "on Current Date . Pursuant to Fourth Amended and Restated General Order No. 24-…" at bounding box center [891, 396] width 507 height 105
drag, startPoint x: 783, startPoint y: 352, endPoint x: 938, endPoint y: 353, distance: 155.0
click at [938, 353] on strong "Motion to Reimpose Stay" at bounding box center [863, 352] width 157 height 17
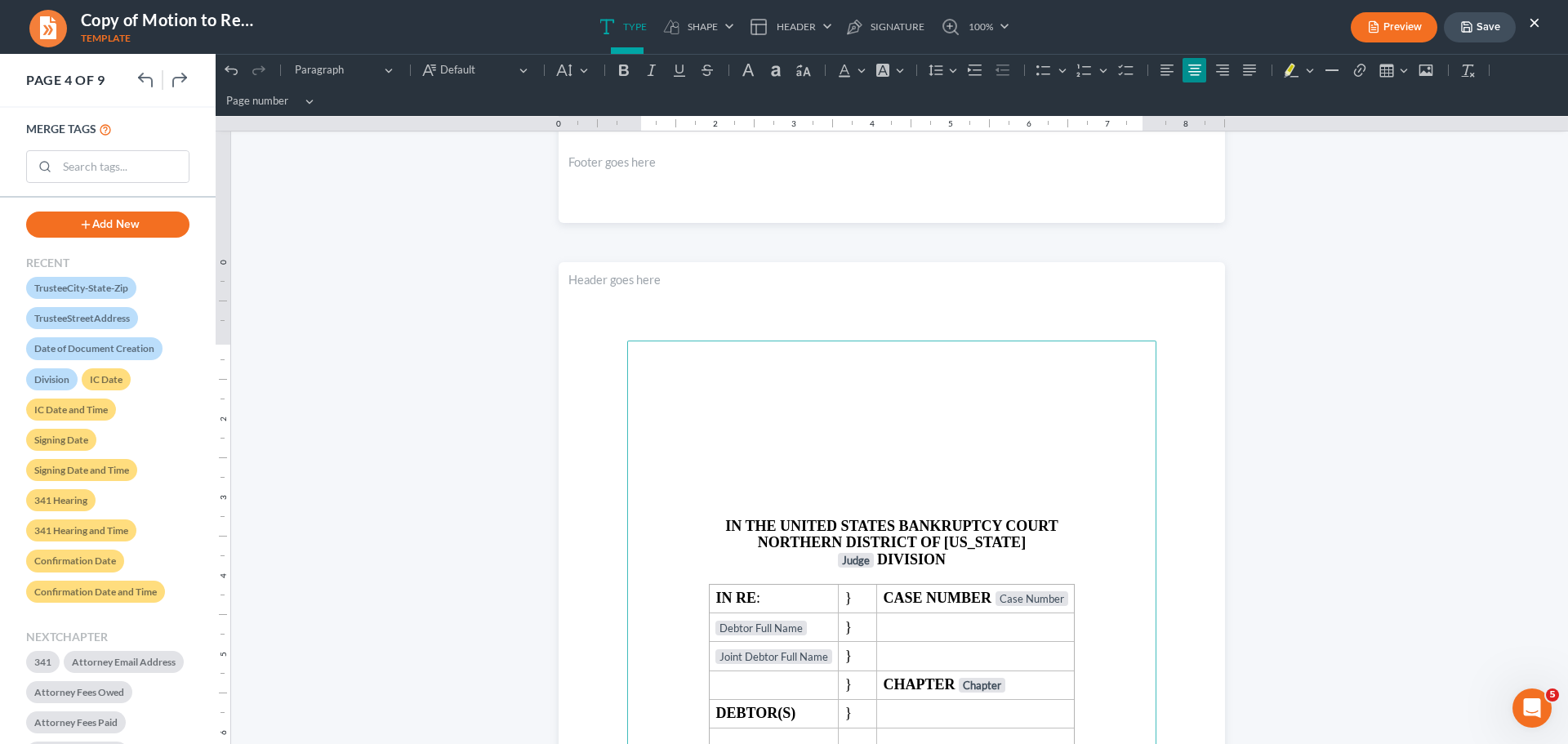
scroll to position [0, 0]
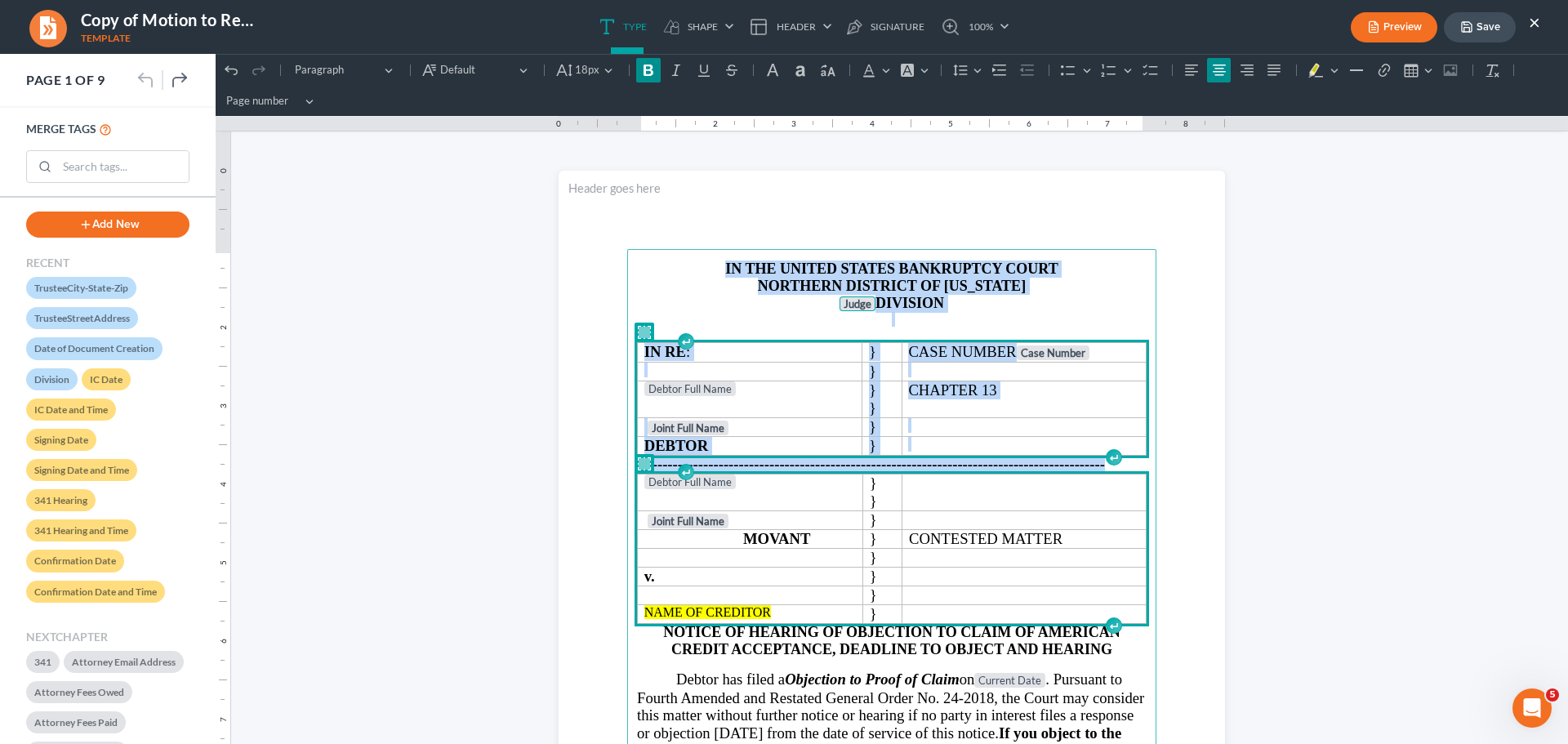
drag, startPoint x: 718, startPoint y: 260, endPoint x: 942, endPoint y: 561, distance: 375.2
click at [942, 561] on main "IN THE UNITED STATES BANKRUPTCY COURT NORTHERN DISTRICT OF [US_STATE] Judge DIV…" at bounding box center [892, 602] width 529 height 706
copy main "IN THE UNITED STATES BANKRUPTCY COURT NORTHERN DISTRICT OF [US_STATE] Judge DIV…"
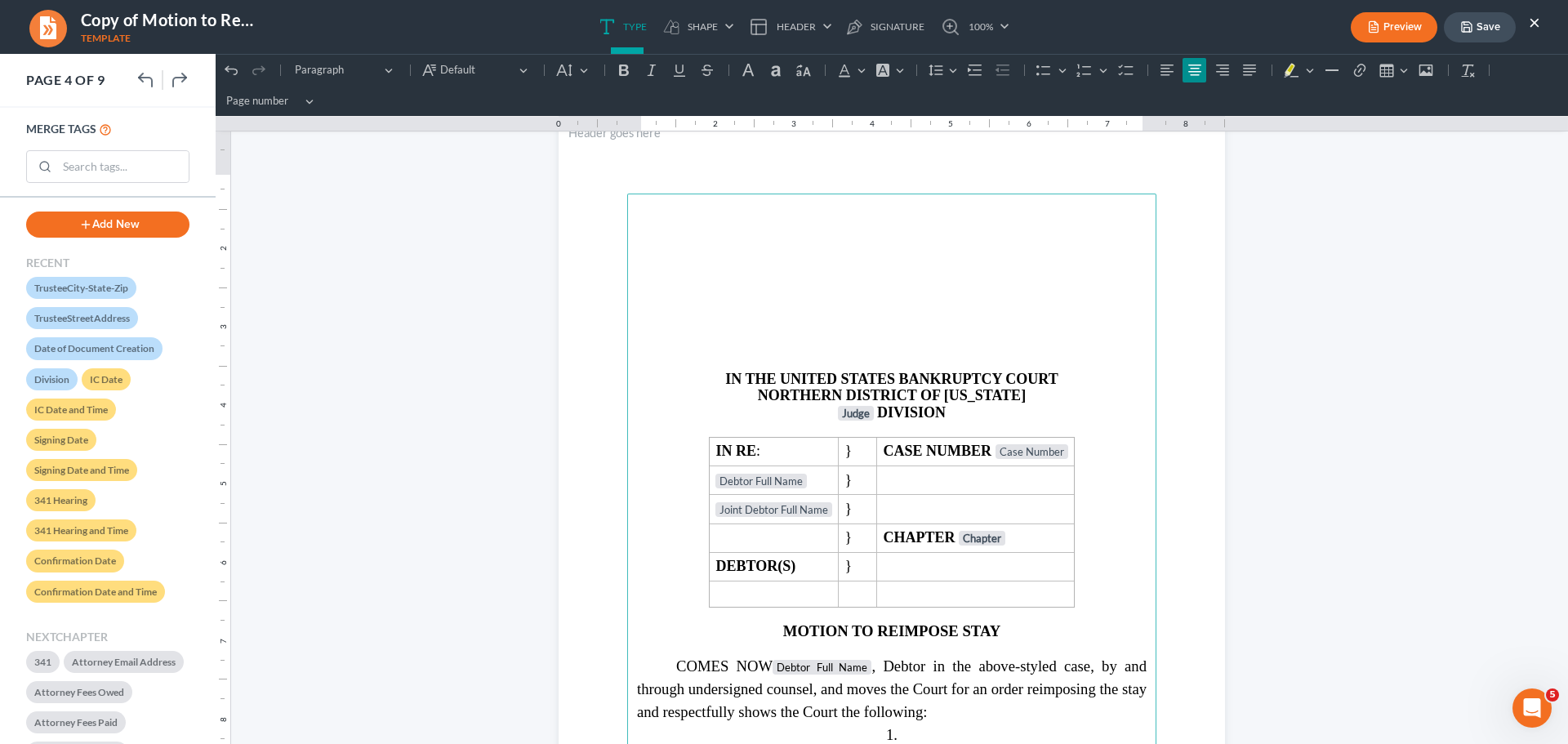
scroll to position [2777, 0]
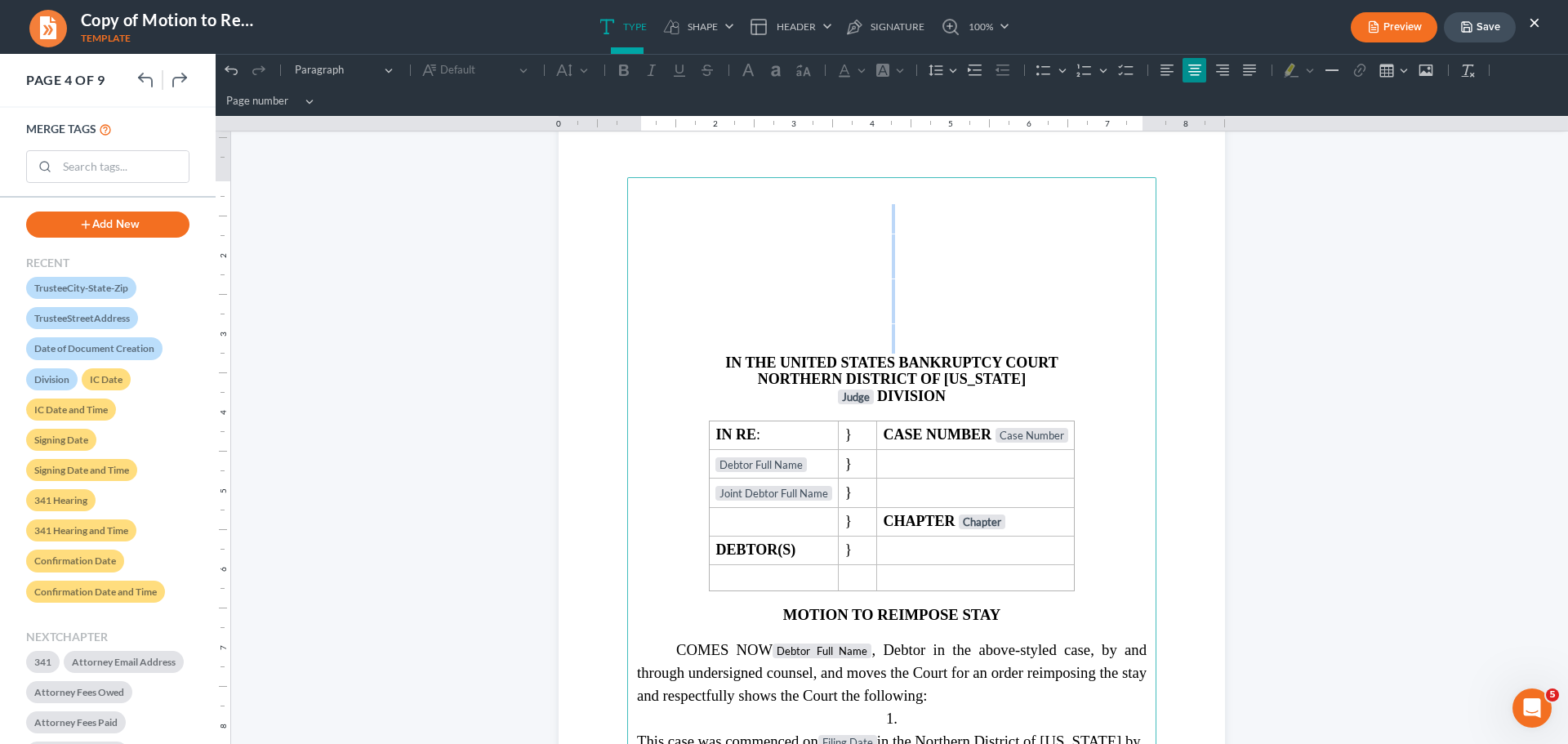
drag, startPoint x: 872, startPoint y: 214, endPoint x: 869, endPoint y: 344, distance: 130.0
click at [869, 344] on main "IN THE UNITED STATES BANKRUPTCY COURT NORTHERN DISTRICT OF [US_STATE] Judge DIV…" at bounding box center [892, 530] width 529 height 706
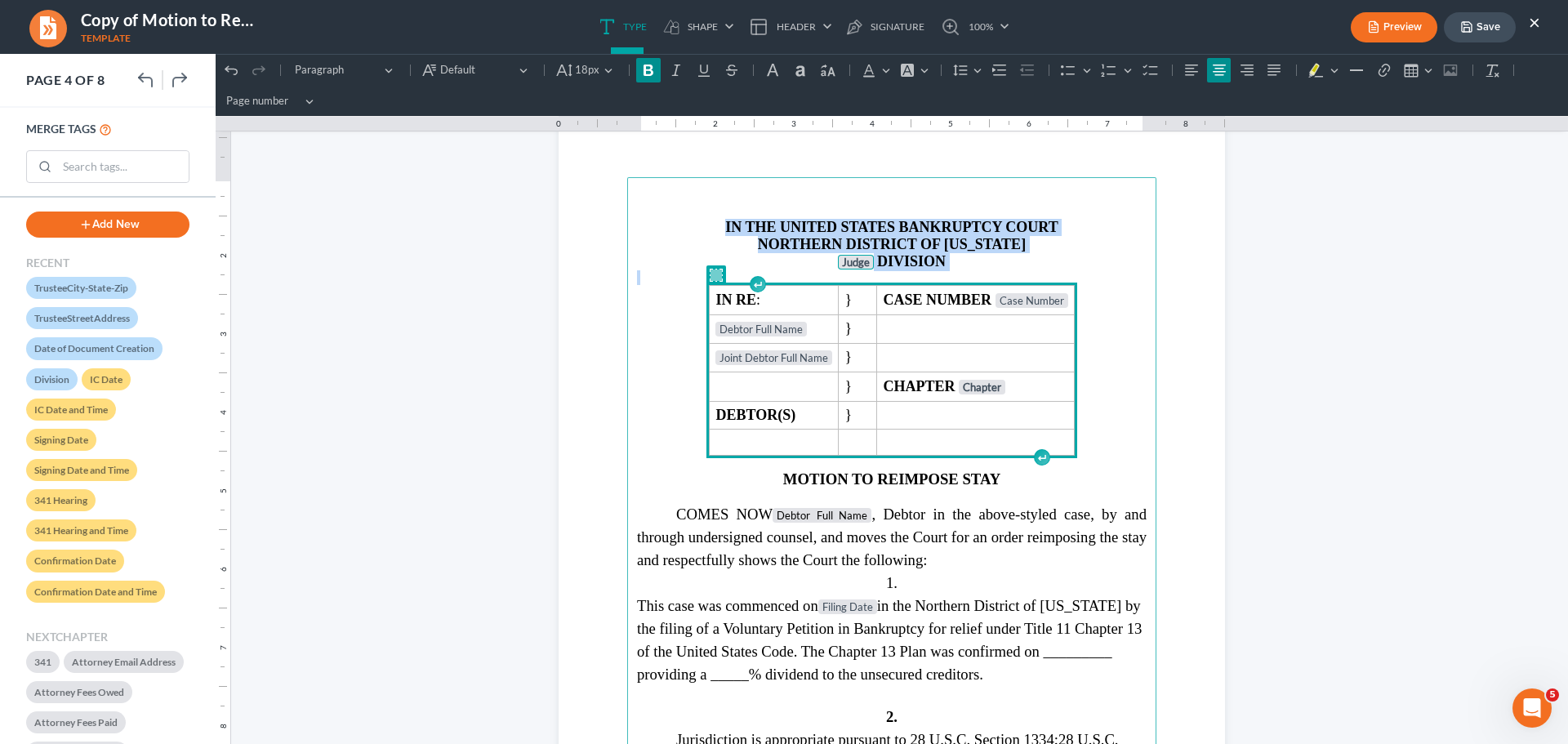
drag, startPoint x: 708, startPoint y: 230, endPoint x: 956, endPoint y: 400, distance: 300.7
click at [956, 400] on main "IN THE UNITED STATES BANKRUPTCY COURT NORTHERN DISTRICT OF [US_STATE] Judge DIV…" at bounding box center [892, 530] width 529 height 706
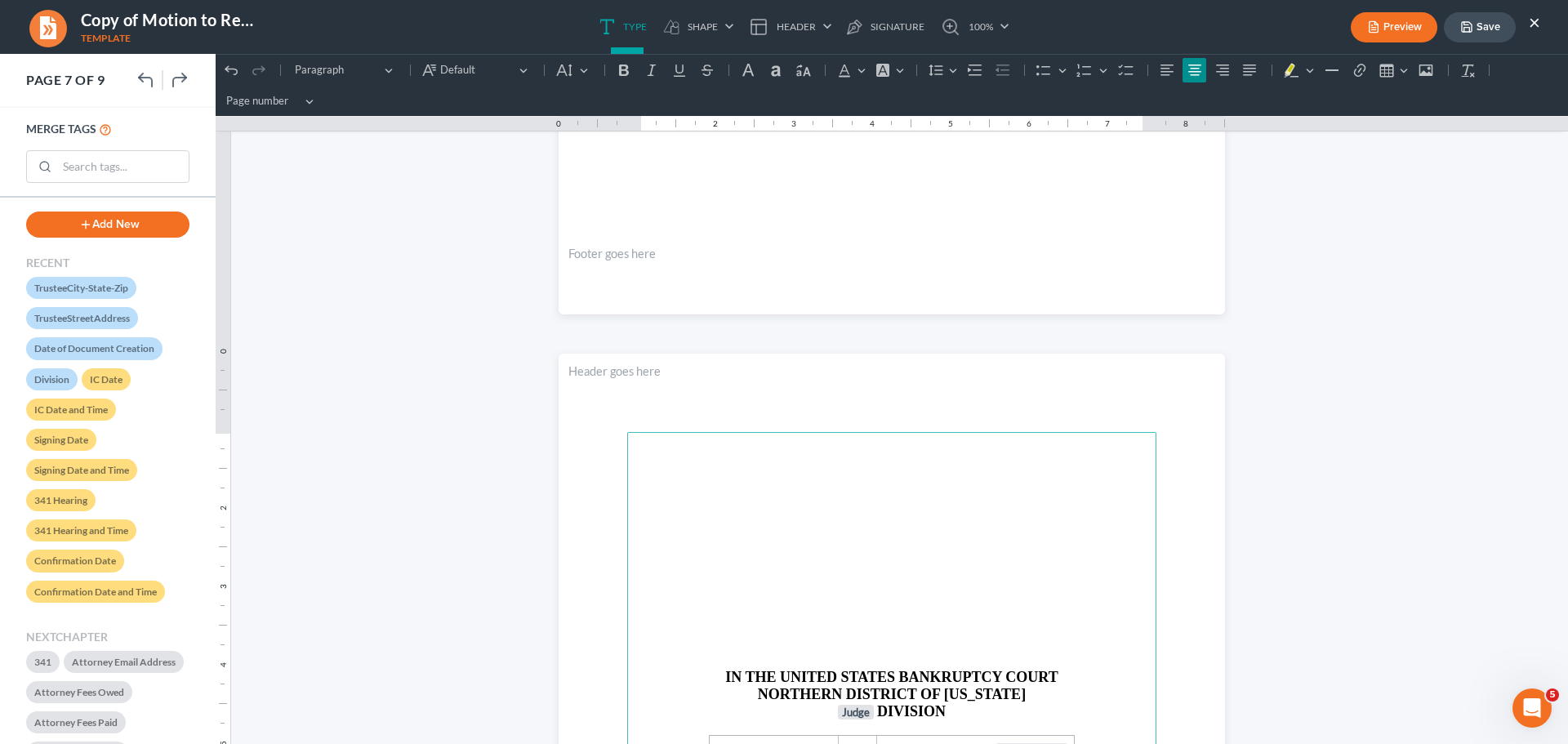
scroll to position [5390, 0]
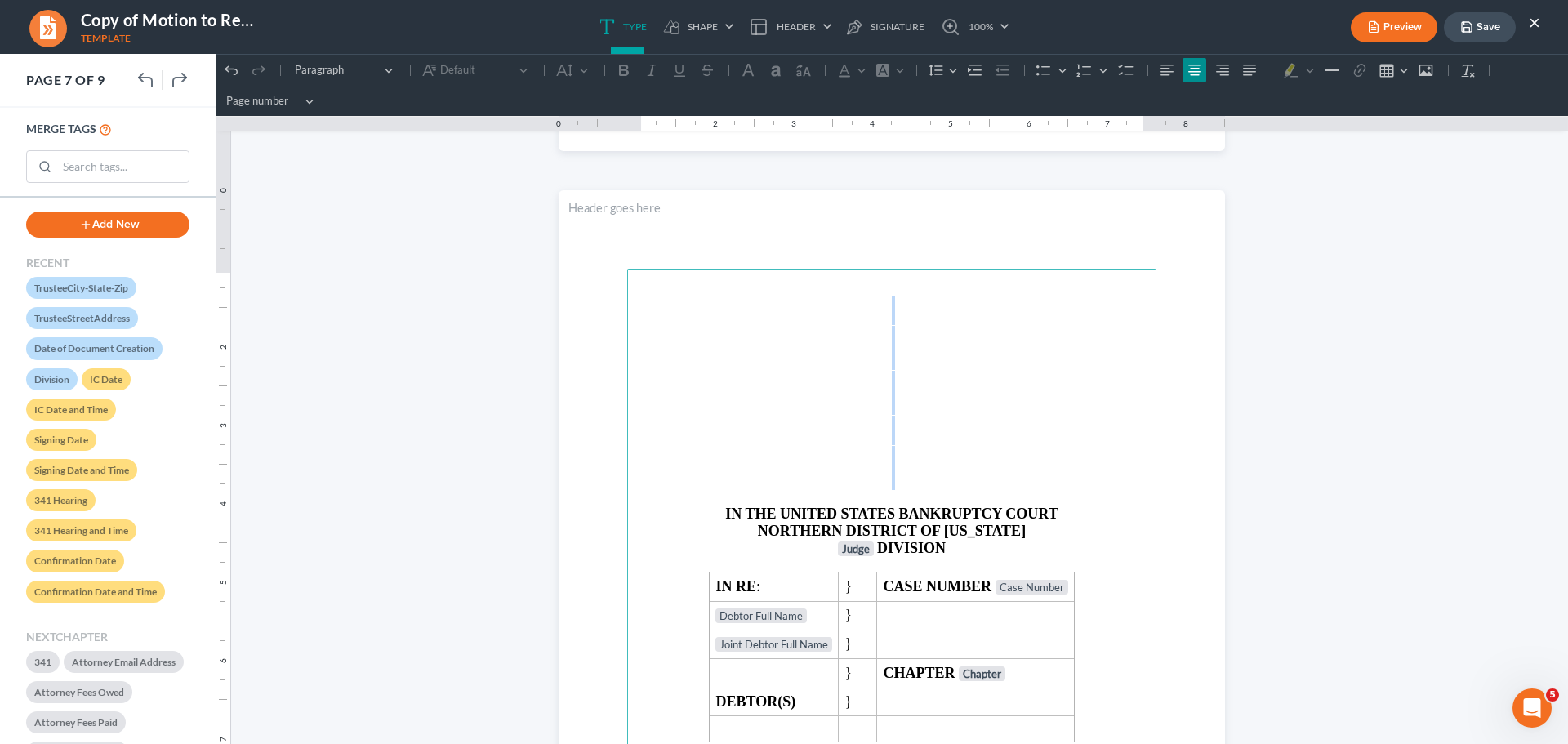
drag, startPoint x: 900, startPoint y: 297, endPoint x: 867, endPoint y: 484, distance: 189.9
click at [867, 484] on main "IN THE UNITED STATES BANKRUPTCY COURT NORTHERN DISTRICT OF [US_STATE] Judge DIV…" at bounding box center [892, 621] width 529 height 706
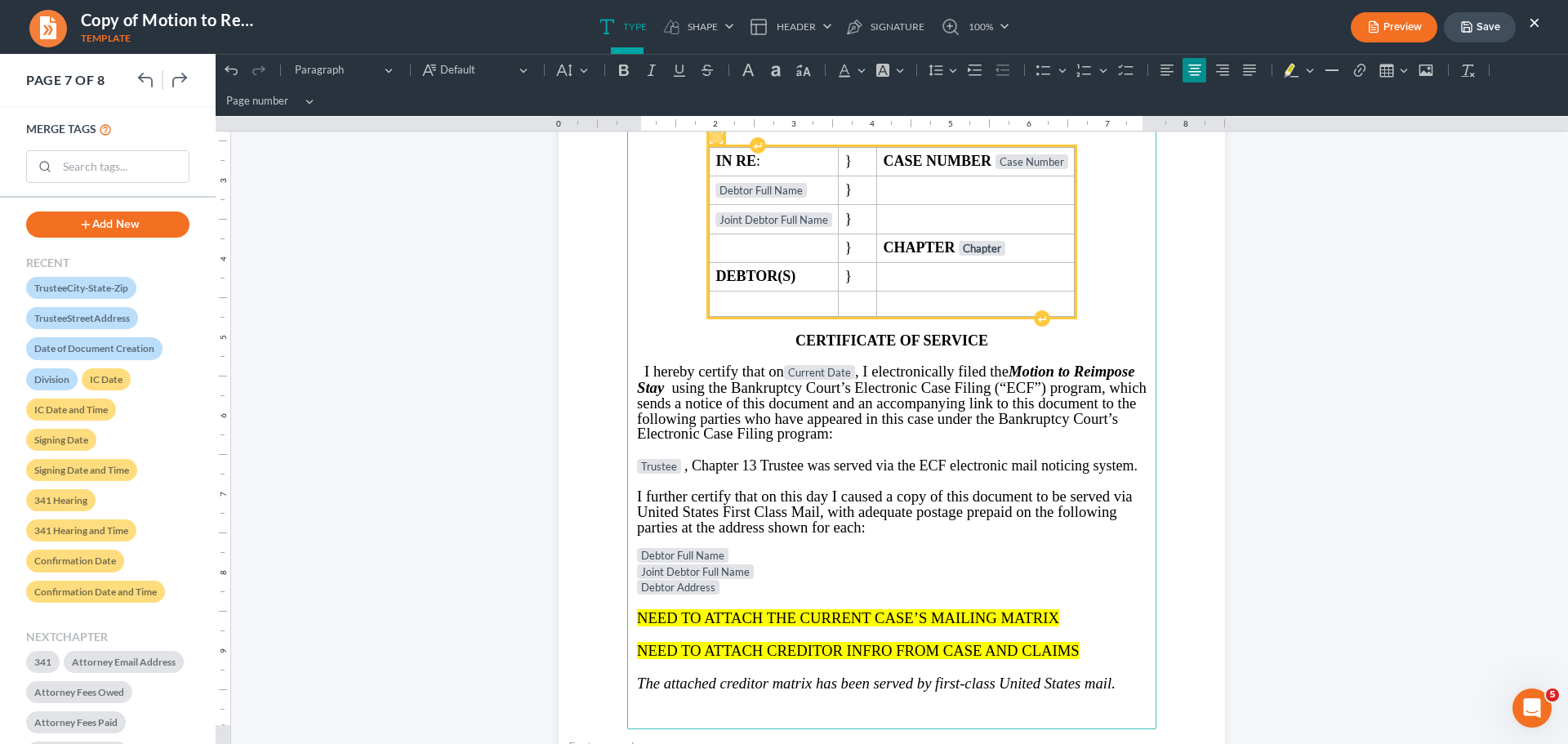
scroll to position [5553, 0]
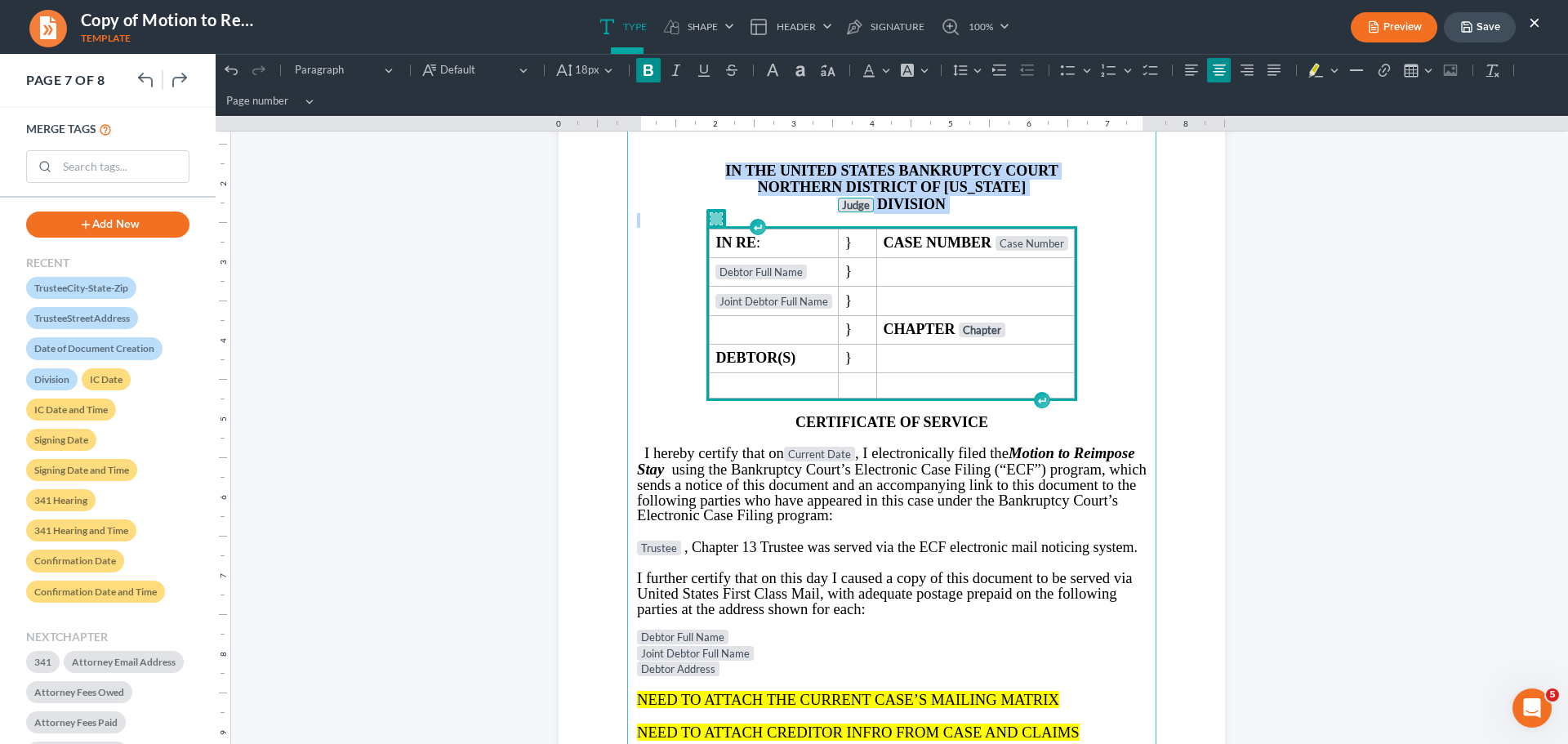
drag, startPoint x: 724, startPoint y: 173, endPoint x: 891, endPoint y: 296, distance: 207.4
click at [891, 296] on main "IN THE UNITED STATES BANKRUPTCY COURT NORTHERN DISTRICT OF [US_STATE] Judge DIV…" at bounding box center [892, 457] width 529 height 706
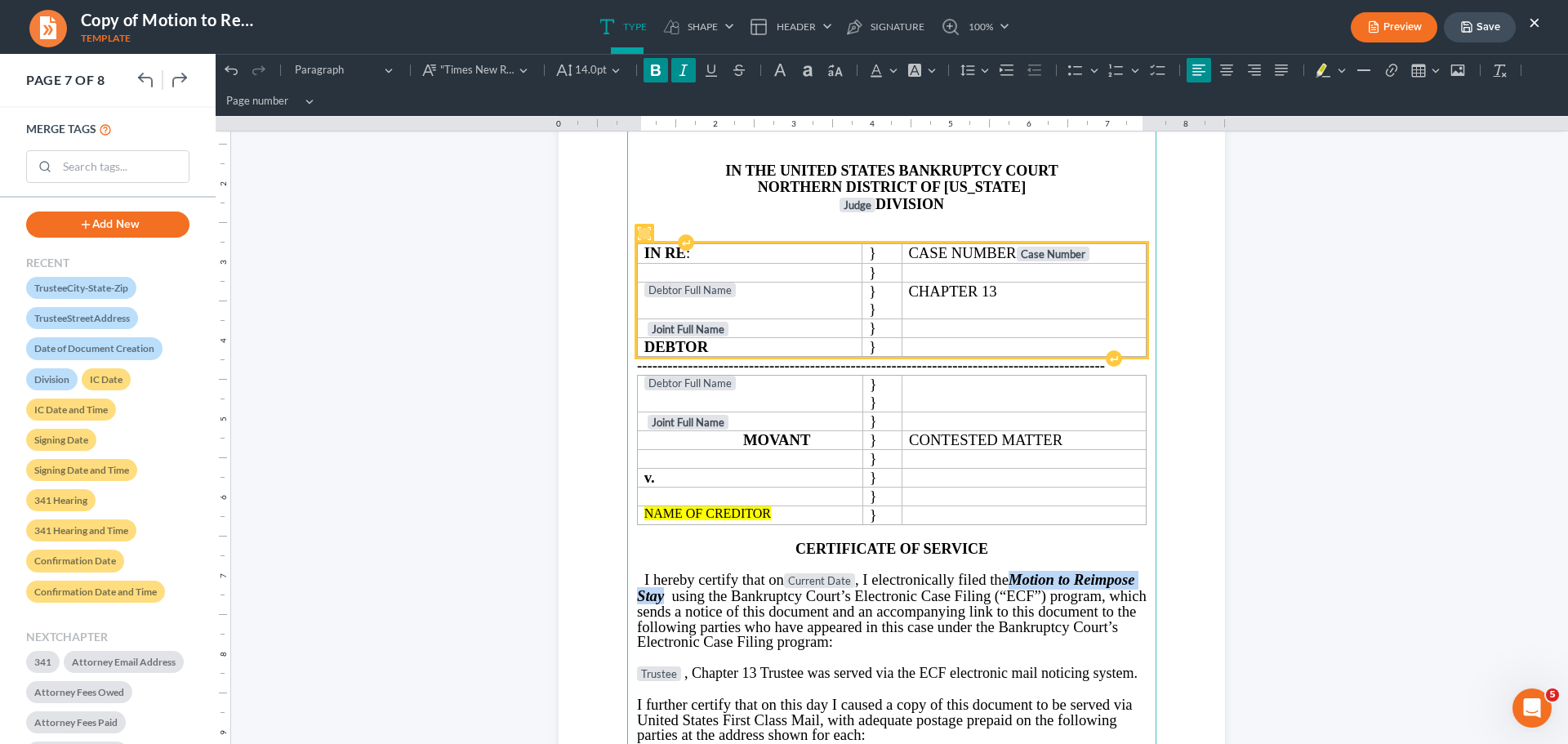
drag, startPoint x: 719, startPoint y: 597, endPoint x: 1042, endPoint y: 576, distance: 323.7
click at [1042, 576] on strong "Motion to Reimpose Stay" at bounding box center [885, 587] width 497 height 35
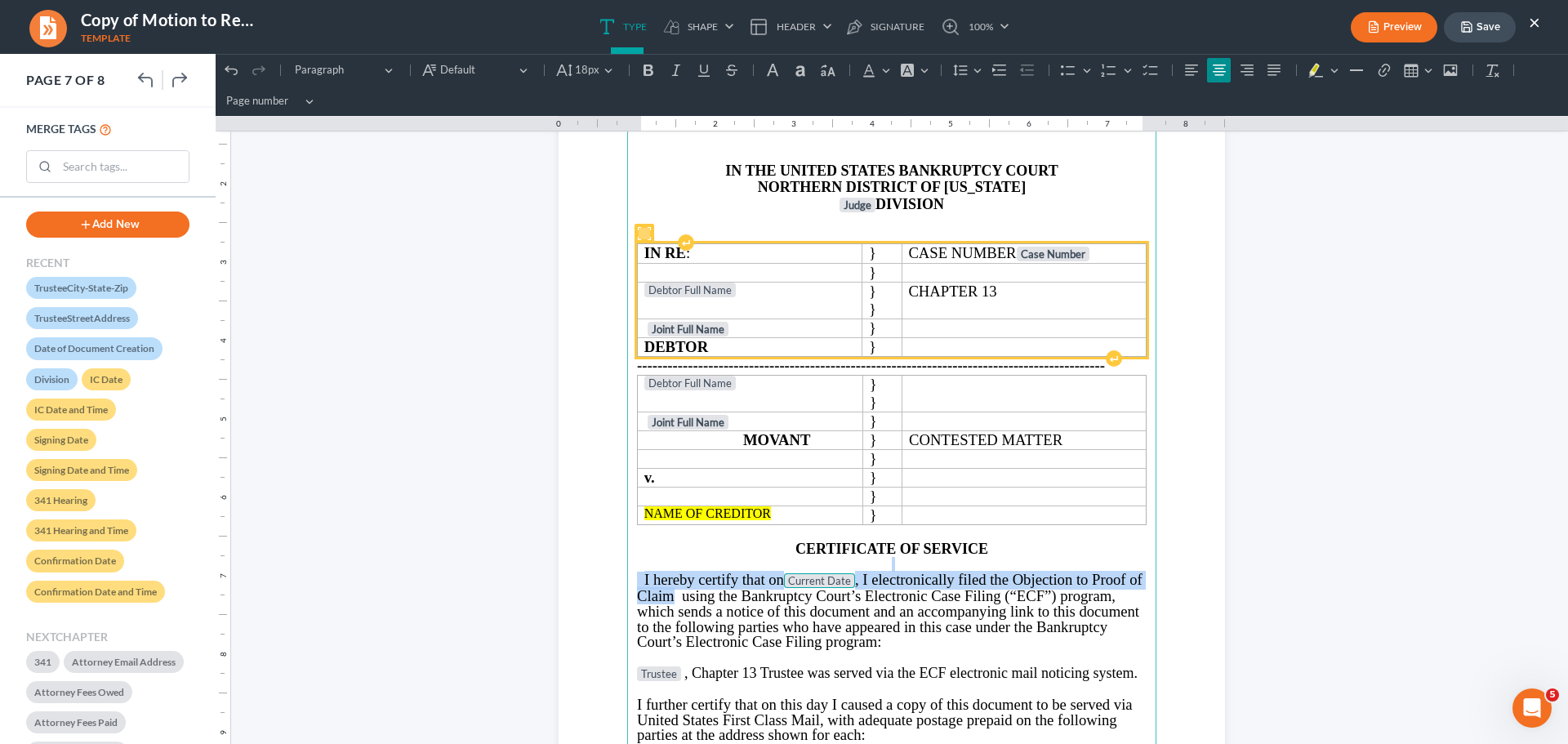
drag, startPoint x: 723, startPoint y: 596, endPoint x: 1040, endPoint y: 567, distance: 318.3
click at [1040, 567] on main "IN THE UNITED STATES BANKRUPTCY COURT NORTHERN DISTRICT OF [US_STATE] Judge DIV…" at bounding box center [892, 457] width 529 height 706
drag, startPoint x: 1034, startPoint y: 590, endPoint x: 882, endPoint y: 602, distance: 152.5
click at [1031, 591] on span "using the Bankruptcy Court’s Electronic Case Filing (“ECF”) program, which send…" at bounding box center [888, 619] width 502 height 63
drag, startPoint x: 724, startPoint y: 594, endPoint x: 1035, endPoint y: 572, distance: 311.8
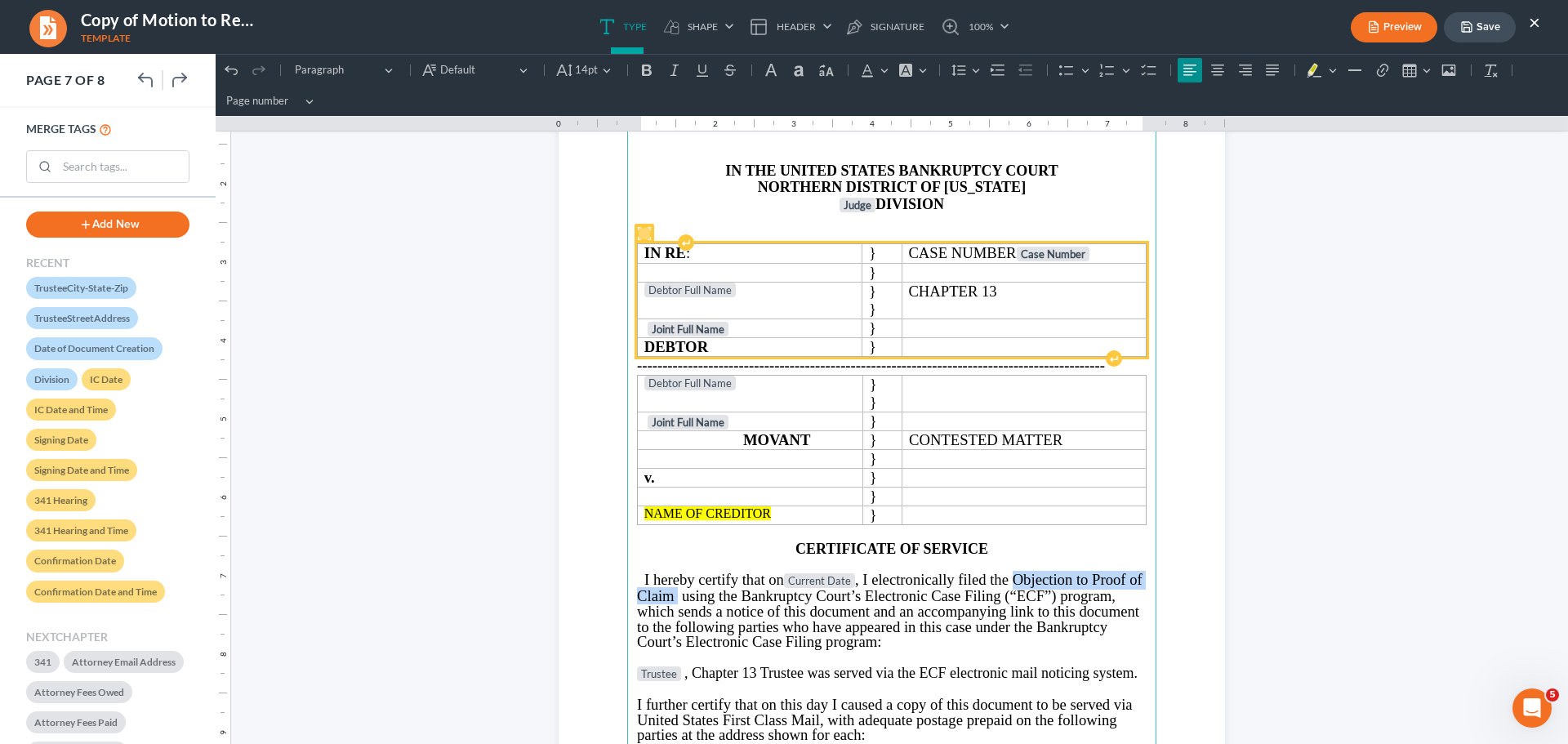
click at [1035, 573] on p "I hereby certify that on Current Date , I electronically filed the Objection to…" at bounding box center [892, 611] width 510 height 77
click at [929, 669] on span "Trustee was served via the ECF electronic mail noticing system." at bounding box center [949, 673] width 377 height 16
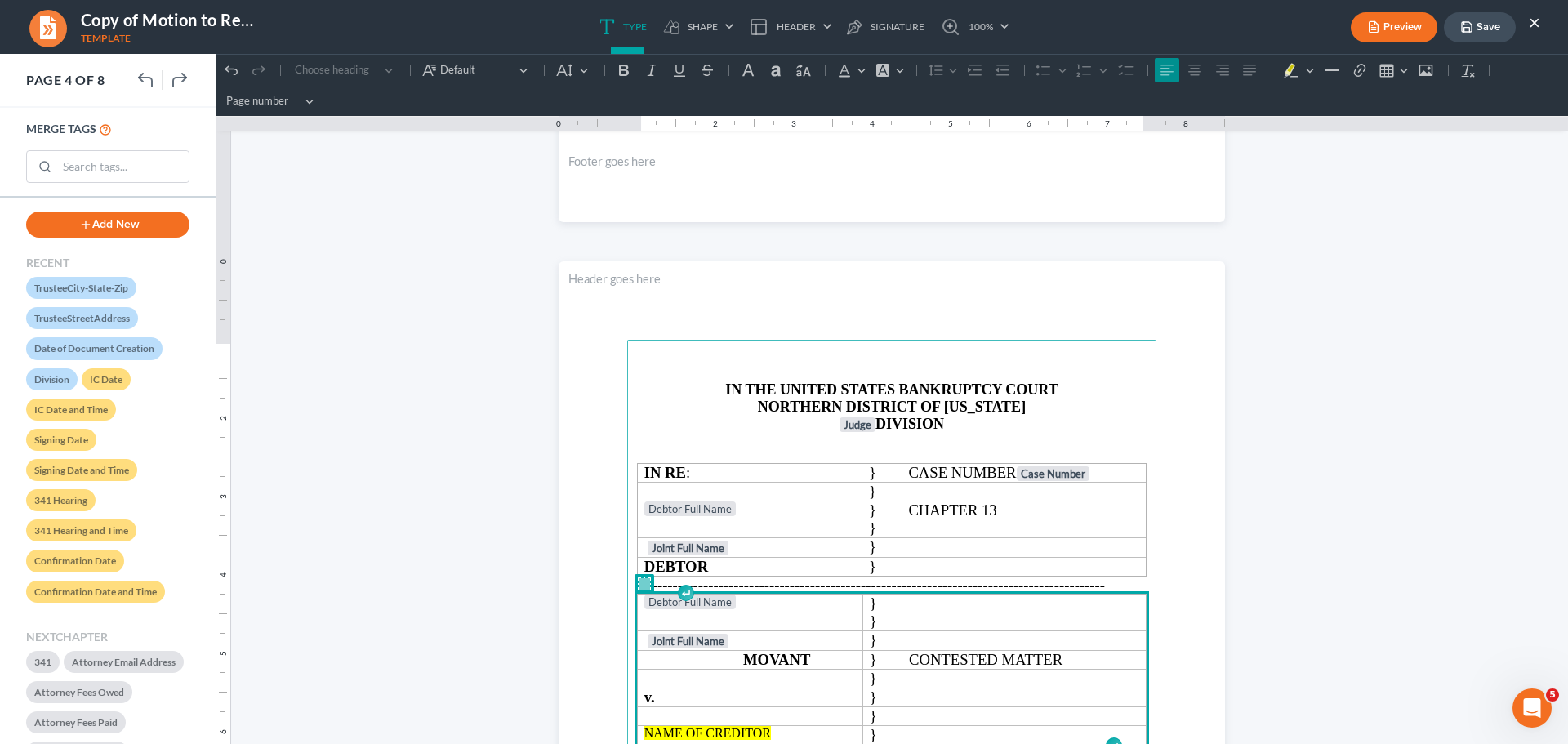
scroll to position [2613, 0]
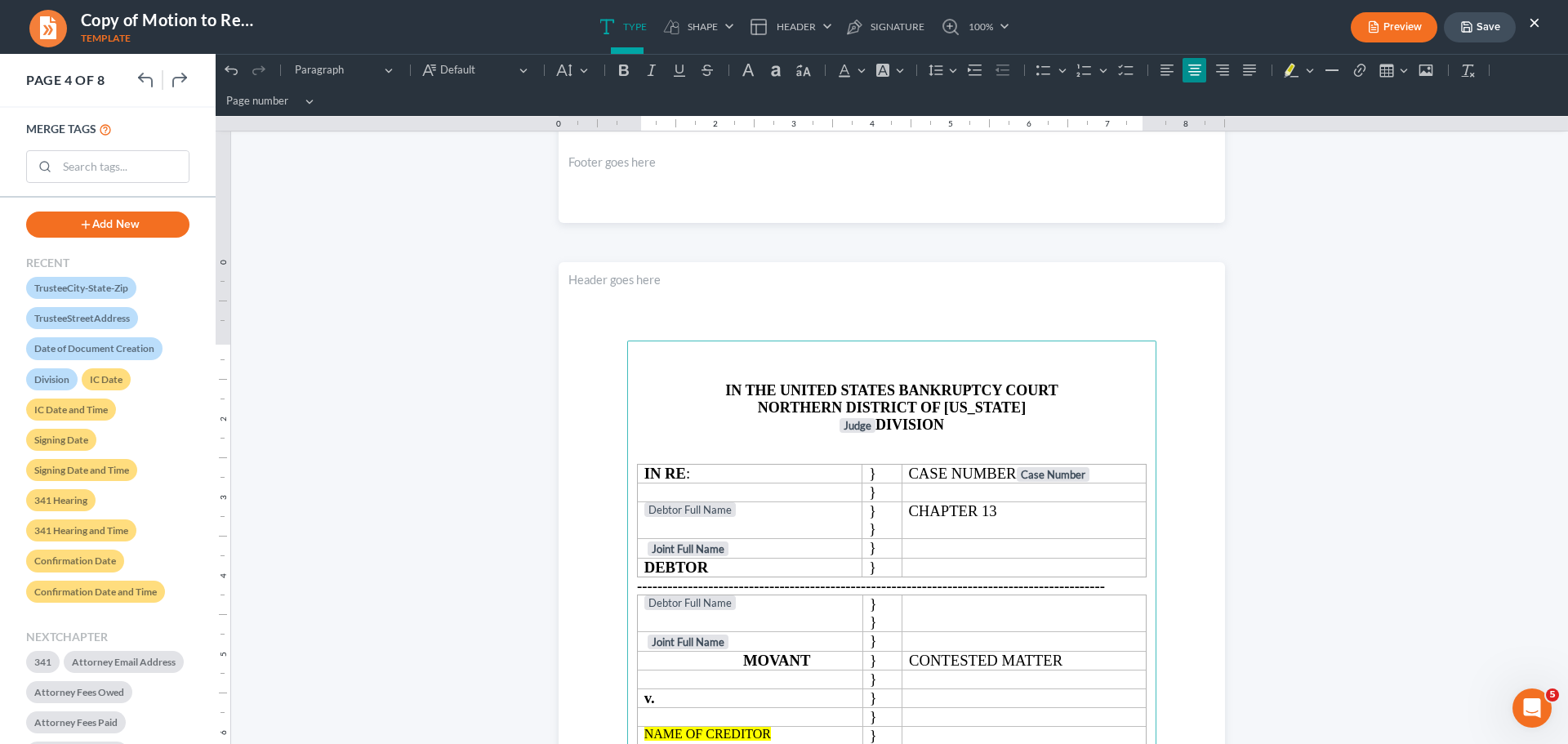
click at [894, 354] on p "Rich Text Editor, page-3-main" at bounding box center [892, 359] width 510 height 15
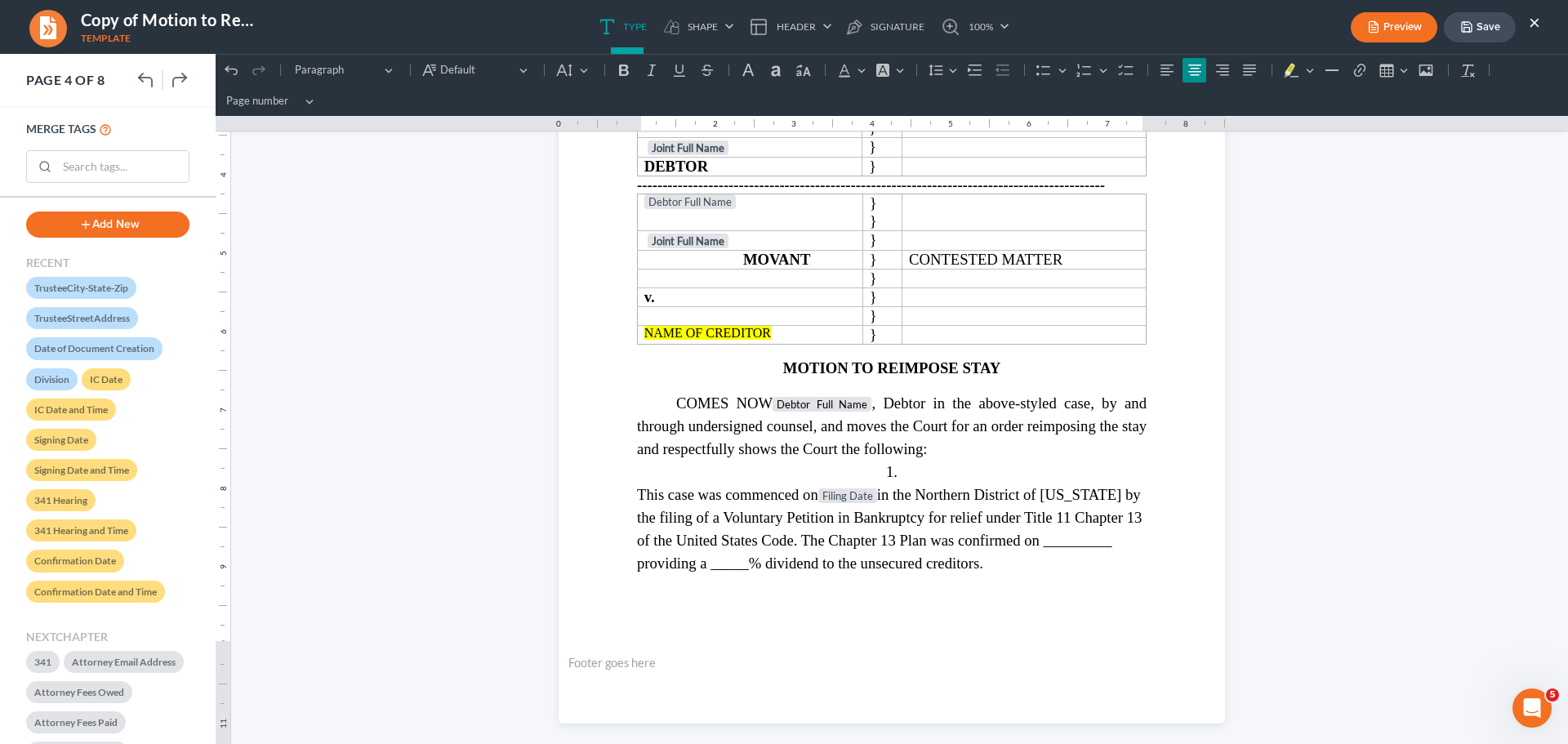
scroll to position [3021, 0]
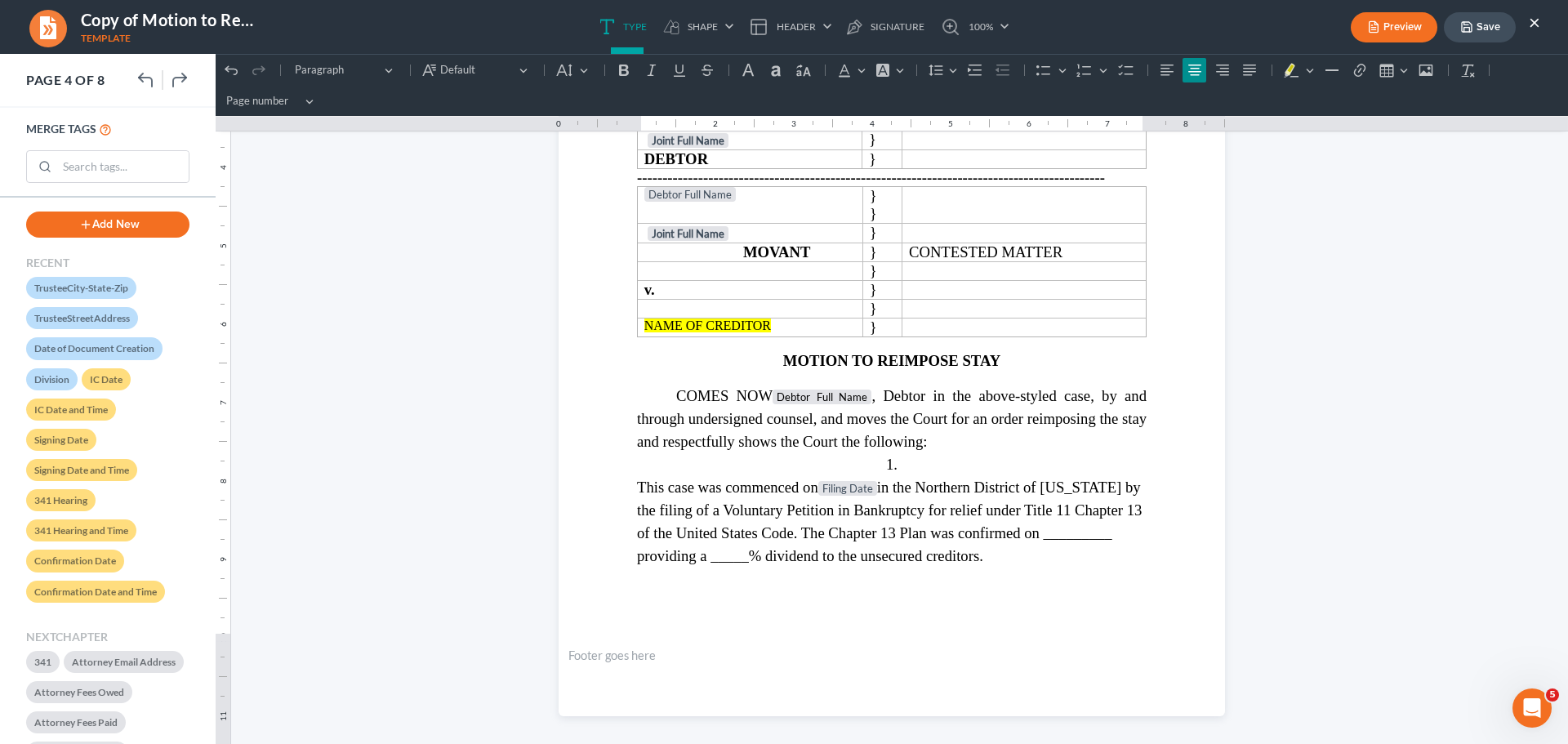
click at [866, 406] on p "COMES NOW Debtor Full Name , Debtor in the above-styled case, by and through un…" at bounding box center [892, 418] width 510 height 69
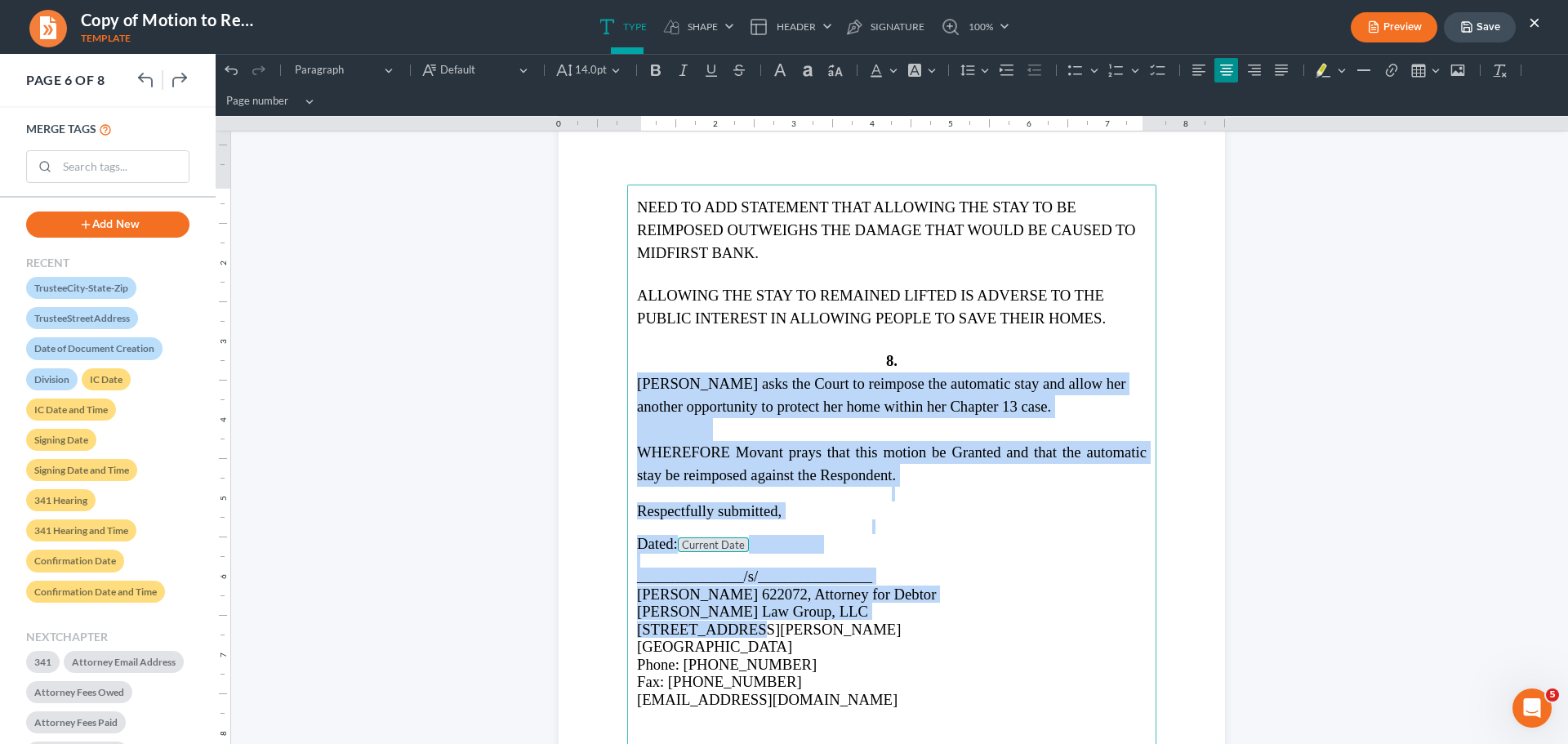
scroll to position [4573, 0]
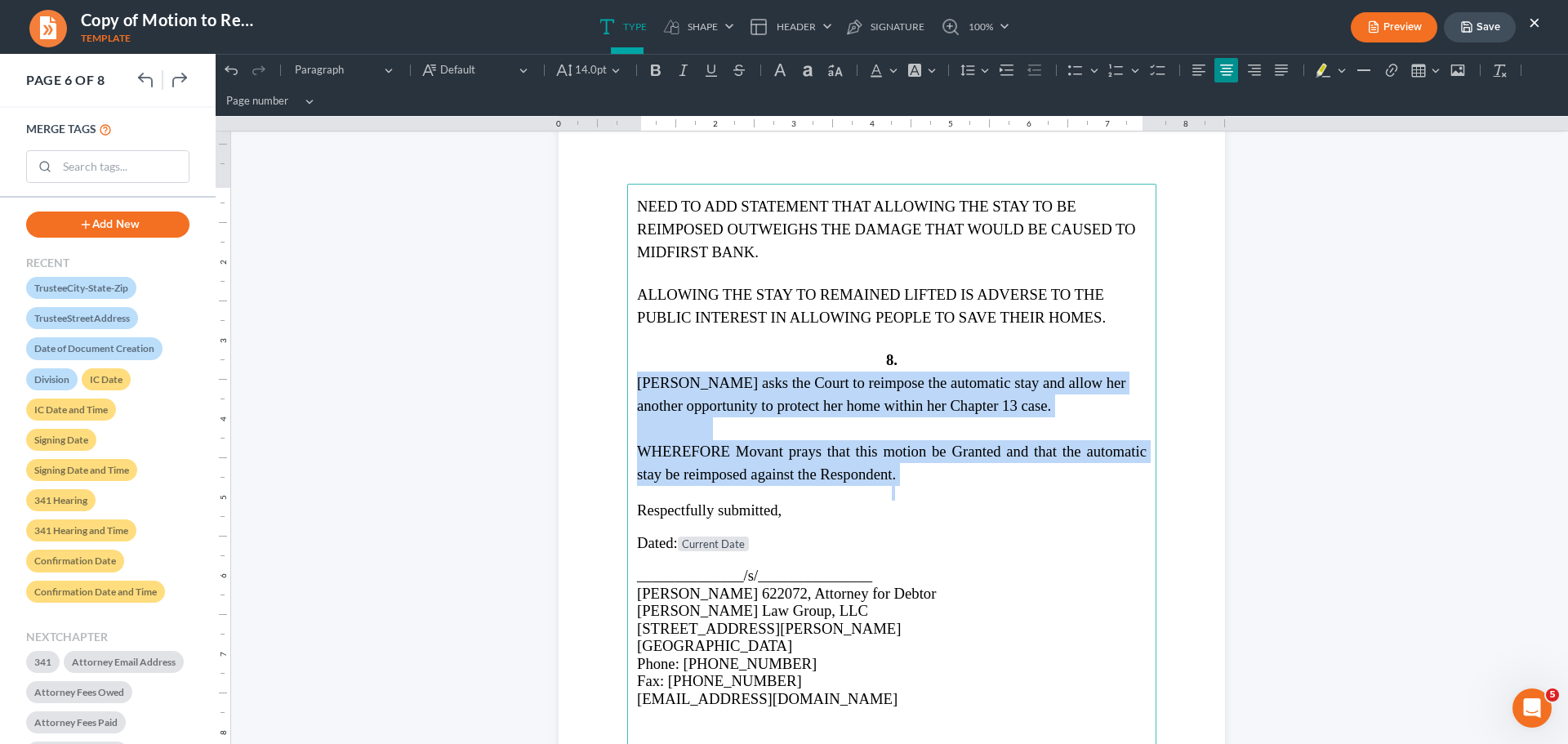
drag, startPoint x: 765, startPoint y: 352, endPoint x: 1030, endPoint y: 488, distance: 297.9
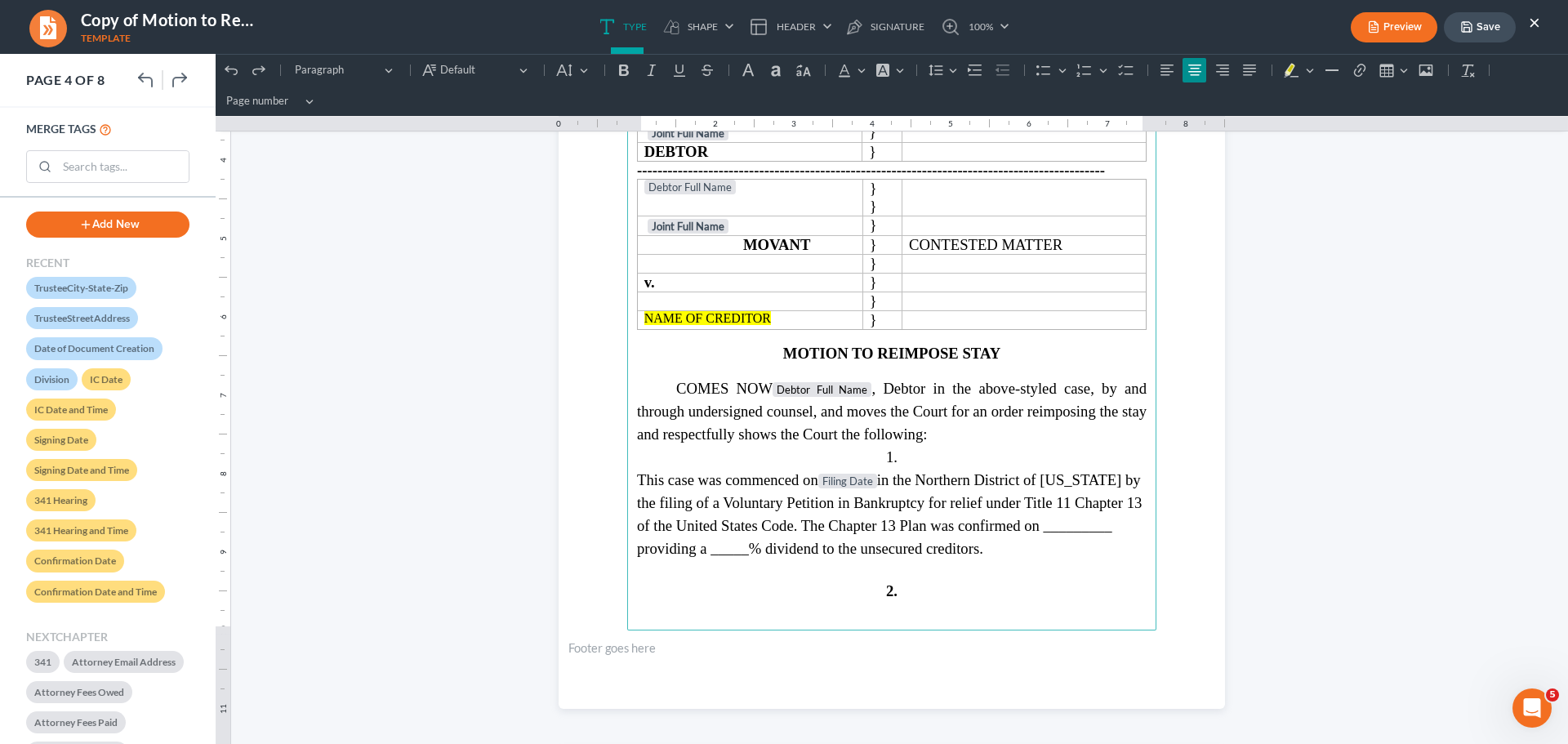
scroll to position [3046, 0]
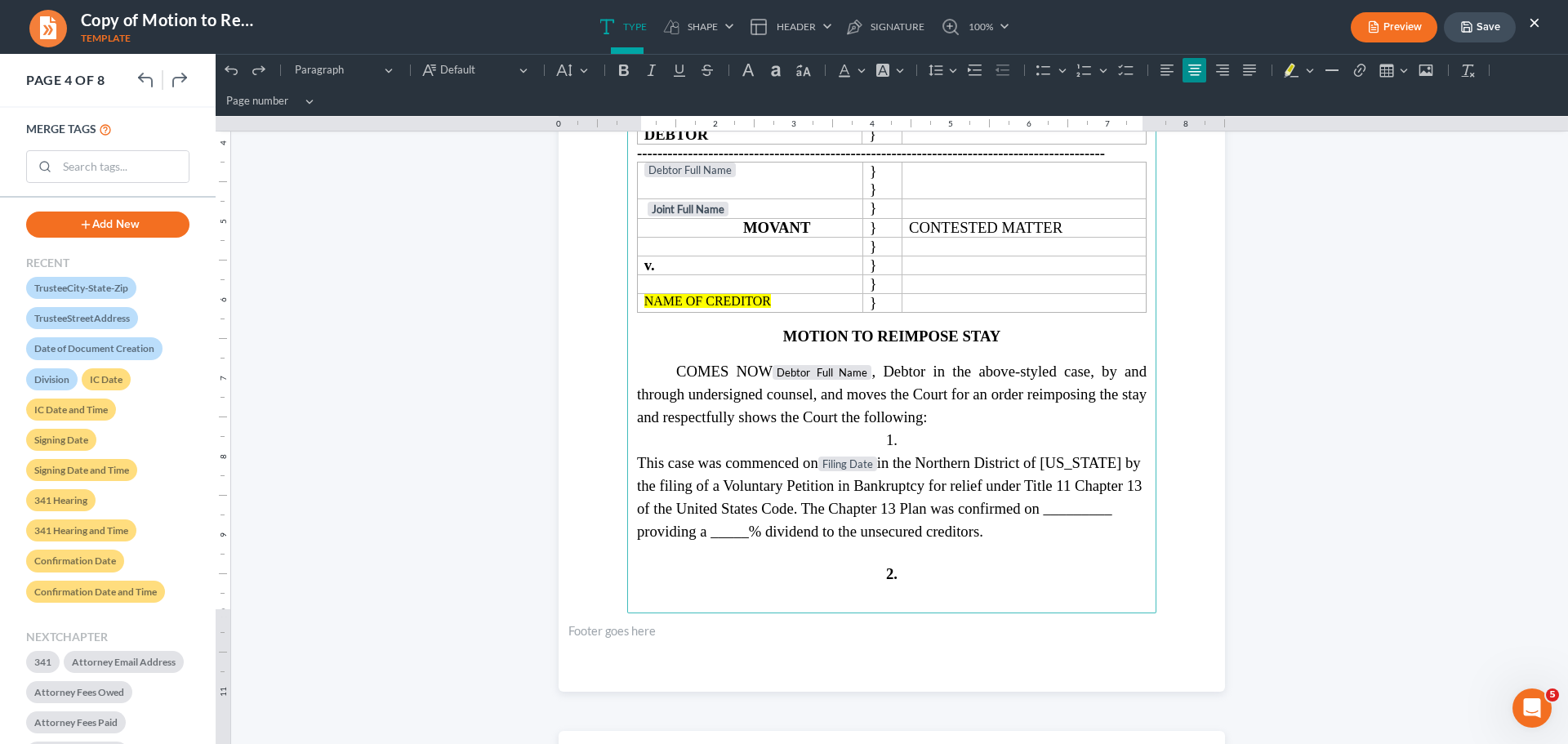
click at [862, 421] on span "COMES NOW Debtor Full Name , Debtor in the above-styled case, by and through un…" at bounding box center [892, 393] width 510 height 63
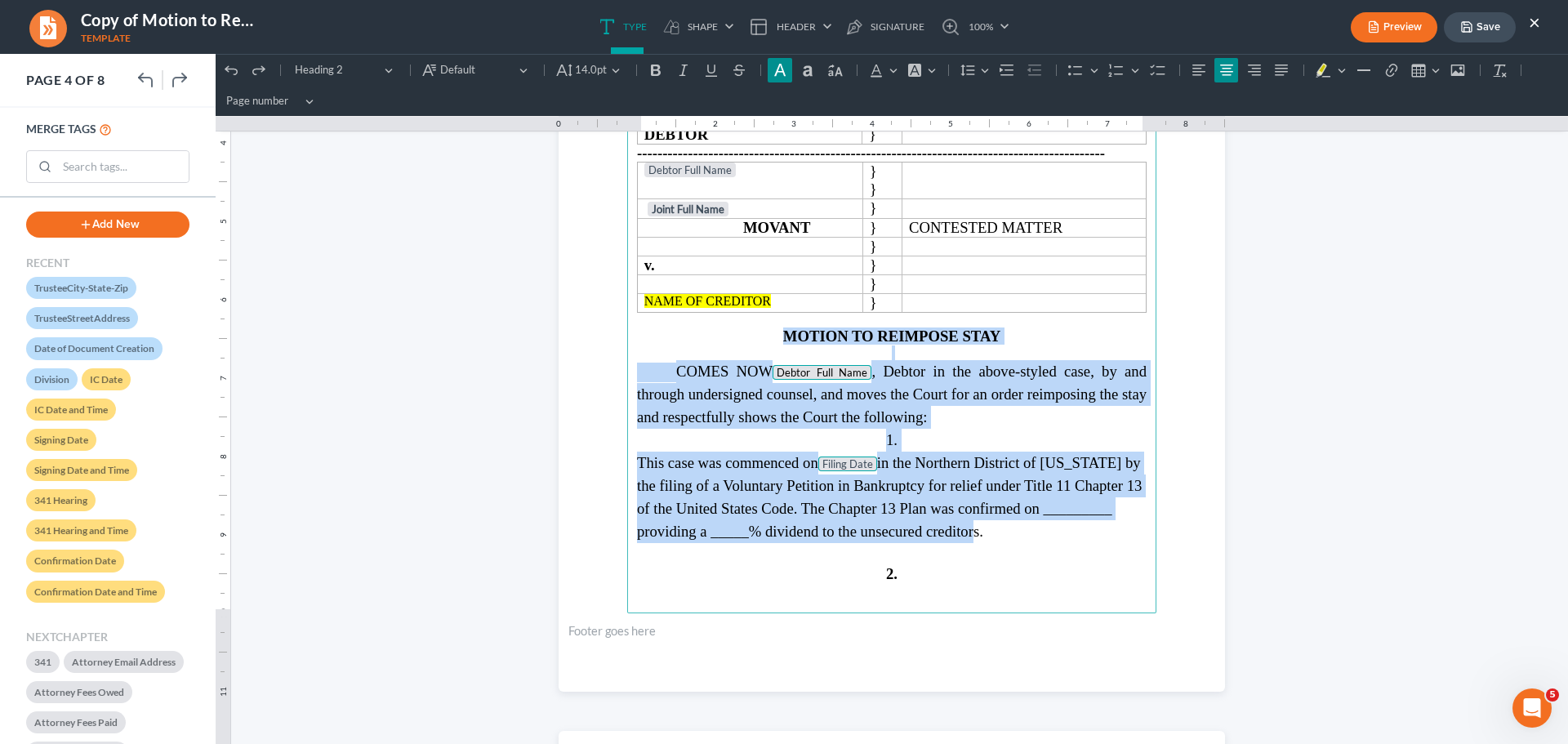
drag, startPoint x: 773, startPoint y: 334, endPoint x: 1079, endPoint y: 522, distance: 359.1
click at [1079, 522] on main "IN THE UNITED STATES BANKRUPTCY COURT NORTHERN DISTRICT OF [US_STATE] Judge DIV…" at bounding box center [892, 260] width 529 height 706
click at [1042, 483] on span "This case was commenced on Filing Date in the [GEOGRAPHIC_DATA] of [US_STATE] b…" at bounding box center [889, 497] width 505 height 85
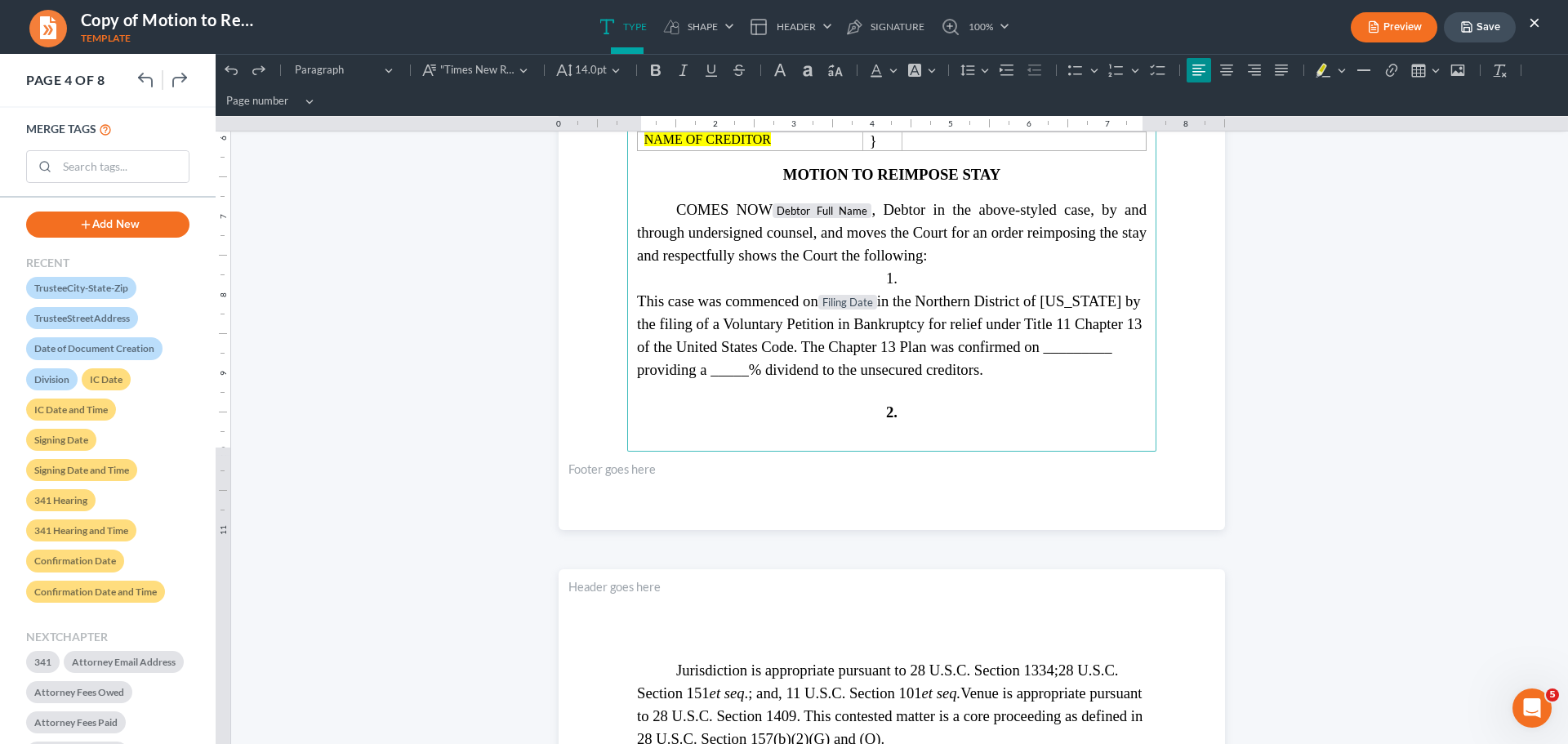
scroll to position [3209, 0]
click at [826, 341] on span "This case was commenced on Filing Date in the [GEOGRAPHIC_DATA] of [US_STATE] b…" at bounding box center [889, 334] width 505 height 85
click at [935, 338] on span "This case was commenced on Filing Date in the [GEOGRAPHIC_DATA] of [US_STATE] b…" at bounding box center [889, 334] width 505 height 85
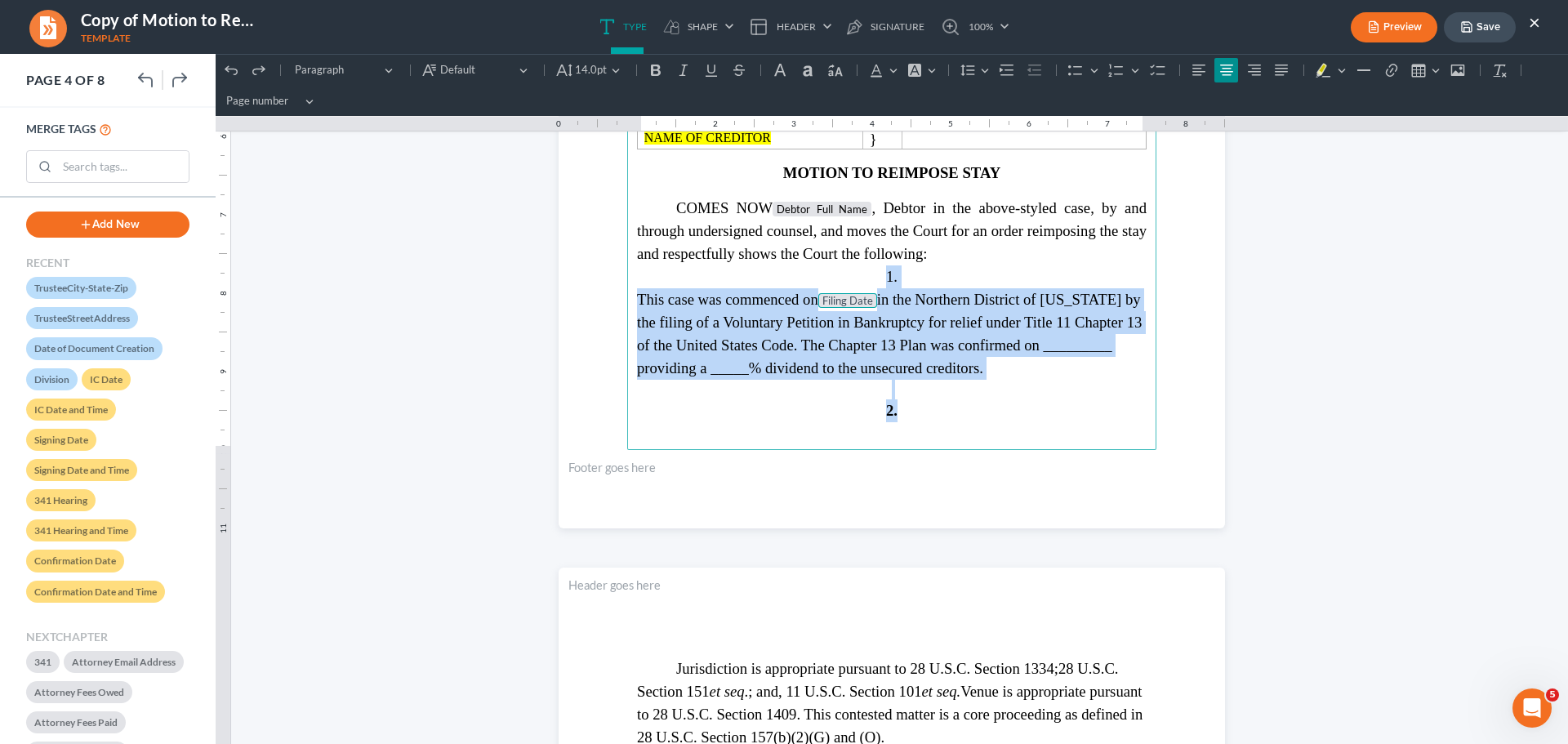
drag, startPoint x: 864, startPoint y: 275, endPoint x: 990, endPoint y: 408, distance: 183.2
click at [990, 408] on main "IN THE UNITED STATES BANKRUPTCY COURT NORTHERN DISTRICT OF [US_STATE] Judge DIV…" at bounding box center [892, 97] width 529 height 706
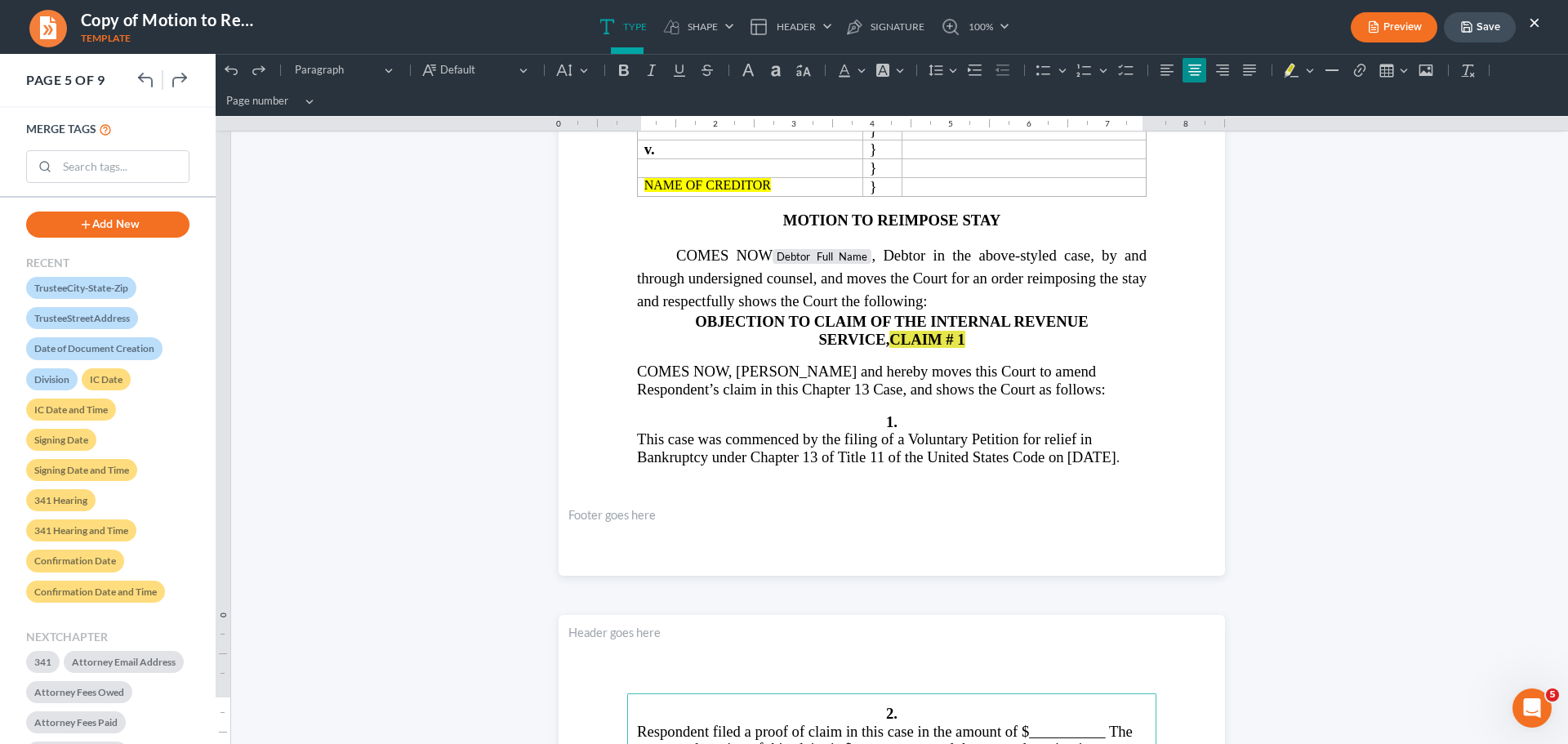
scroll to position [2936, 0]
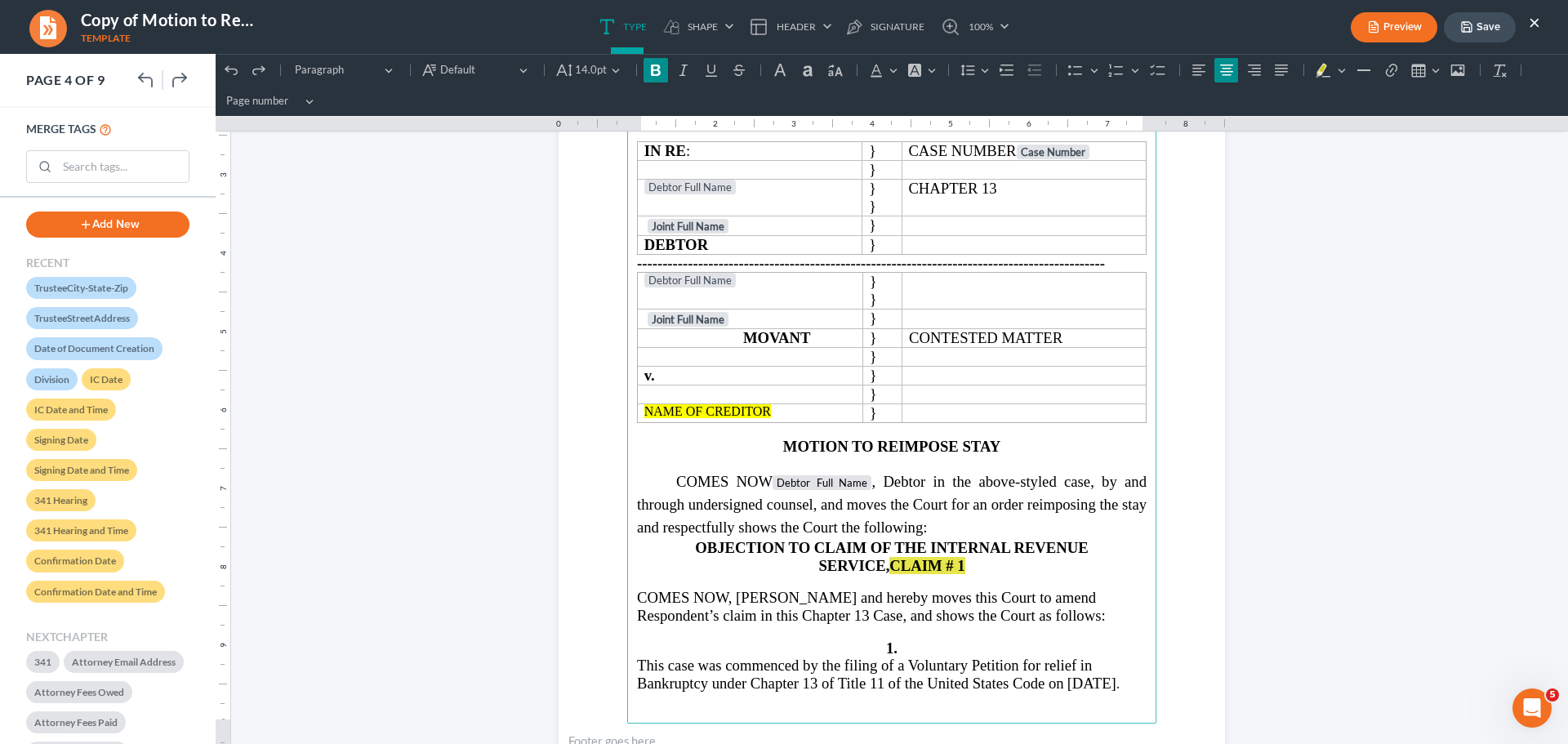
click at [945, 561] on p "OBJECTION TO CLAIM OF THE INTERNAL REVENUE SERVICE, CLAIM # 1" at bounding box center [892, 556] width 510 height 35
drag, startPoint x: 942, startPoint y: 564, endPoint x: 639, endPoint y: 556, distance: 303.1
click at [639, 556] on p "OBJECTION TO CLAIM OF THE INTERNAL REVENUE SERVICE, CLAIM # 1" at bounding box center [892, 556] width 510 height 35
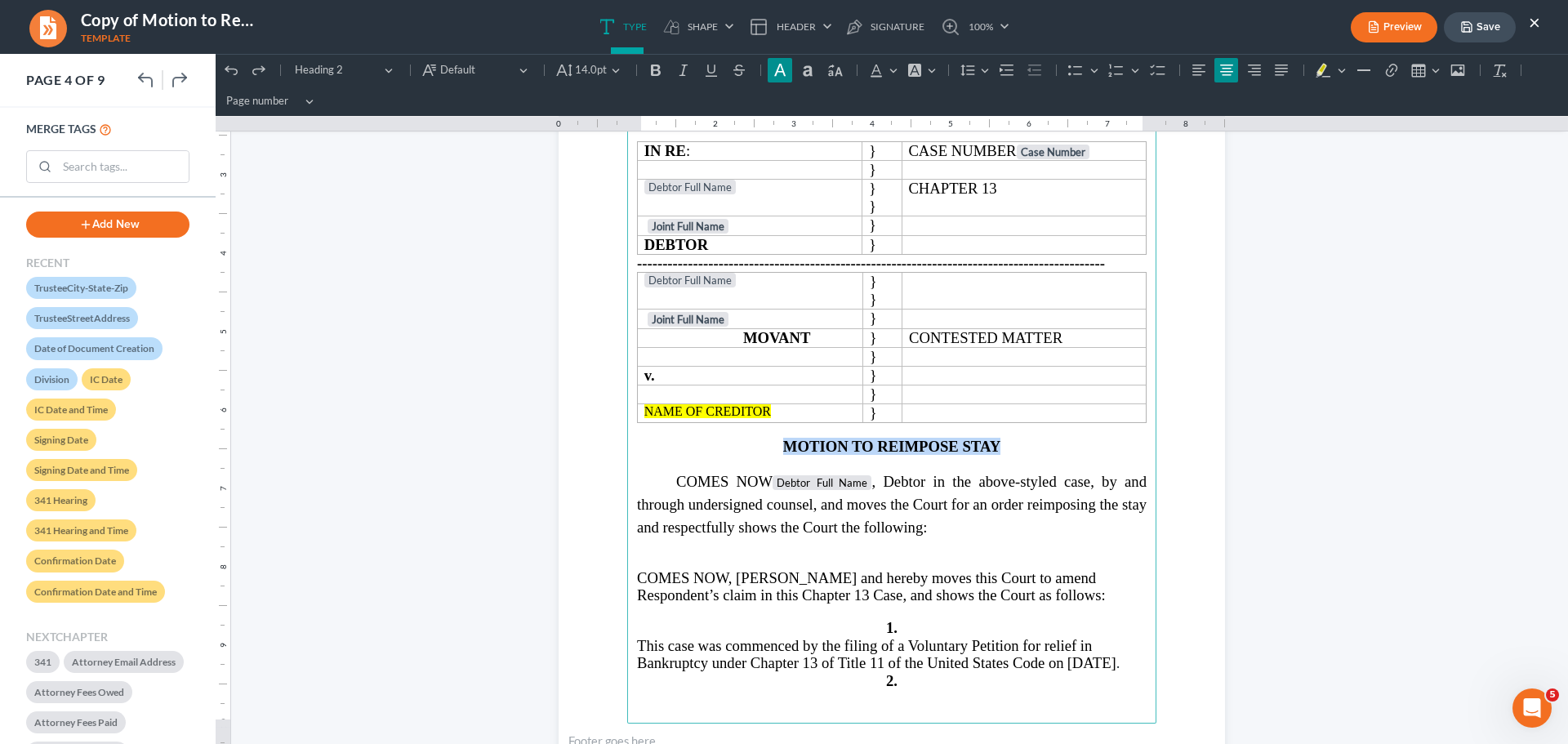
drag, startPoint x: 1006, startPoint y: 440, endPoint x: 782, endPoint y: 449, distance: 224.2
click at [782, 449] on h3 "MOTION TO REIMPOSE STAY" at bounding box center [892, 446] width 510 height 17
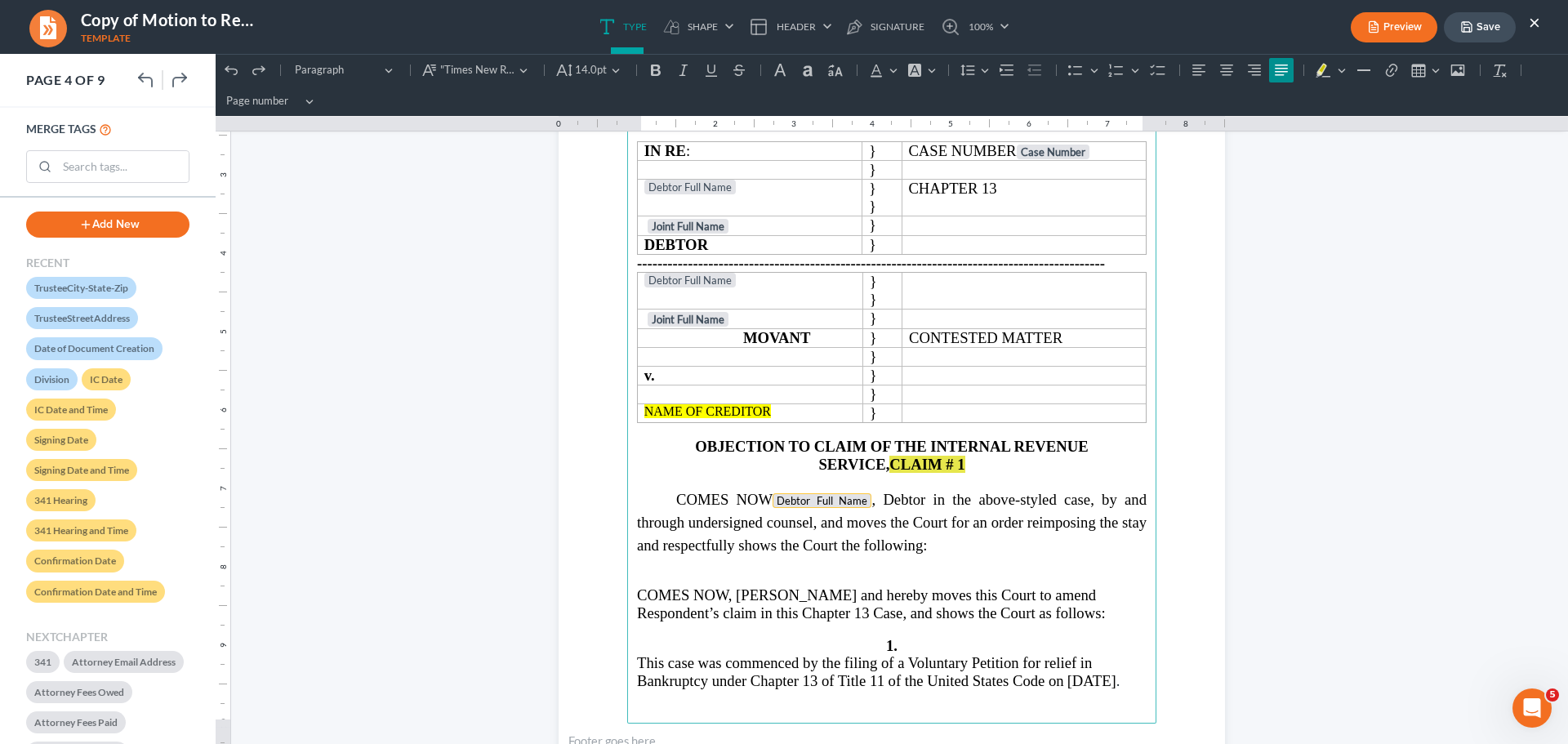
drag, startPoint x: 869, startPoint y: 504, endPoint x: 818, endPoint y: 500, distance: 51.2
click at [818, 500] on span "COMES NOW Debtor Full Name , Debtor in the above-styled case, by and through un…" at bounding box center [892, 522] width 510 height 63
drag, startPoint x: 1033, startPoint y: 619, endPoint x: 768, endPoint y: 594, distance: 266.2
click at [768, 594] on p "COMES NOW, [PERSON_NAME] and hereby moves this Court to amend Respondent’s clai…" at bounding box center [892, 603] width 510 height 35
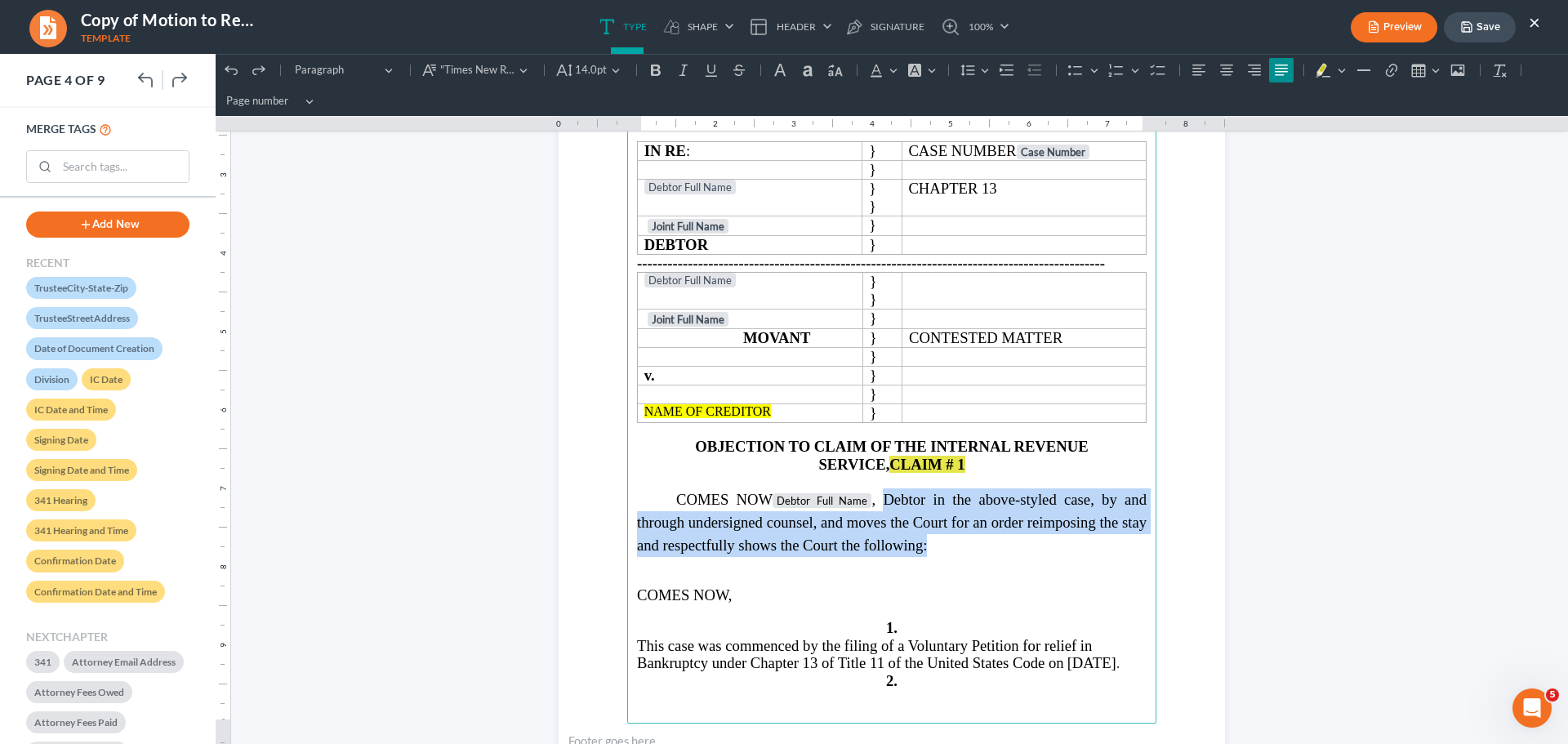
drag, startPoint x: 942, startPoint y: 550, endPoint x: 925, endPoint y: 500, distance: 52.8
click at [884, 499] on p "COMES NOW Debtor Full Name , Debtor in the above-styled case, by and through un…" at bounding box center [892, 522] width 510 height 69
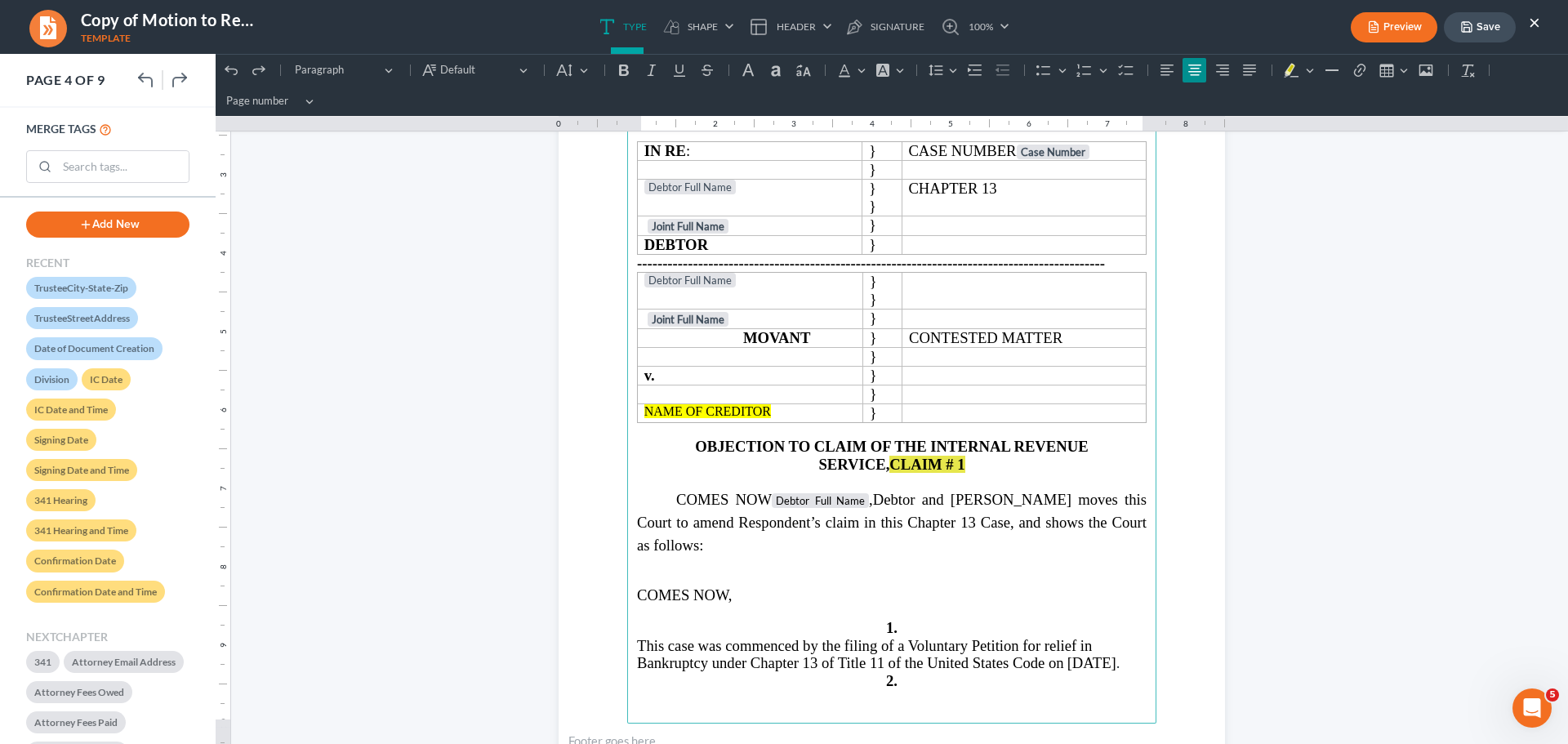
click at [756, 557] on p "Rich Text Editor, page-3-main" at bounding box center [892, 564] width 510 height 15
drag, startPoint x: 647, startPoint y: 588, endPoint x: 856, endPoint y: 594, distance: 209.1
click at [856, 597] on p "COMES NOW," at bounding box center [892, 594] width 510 height 17
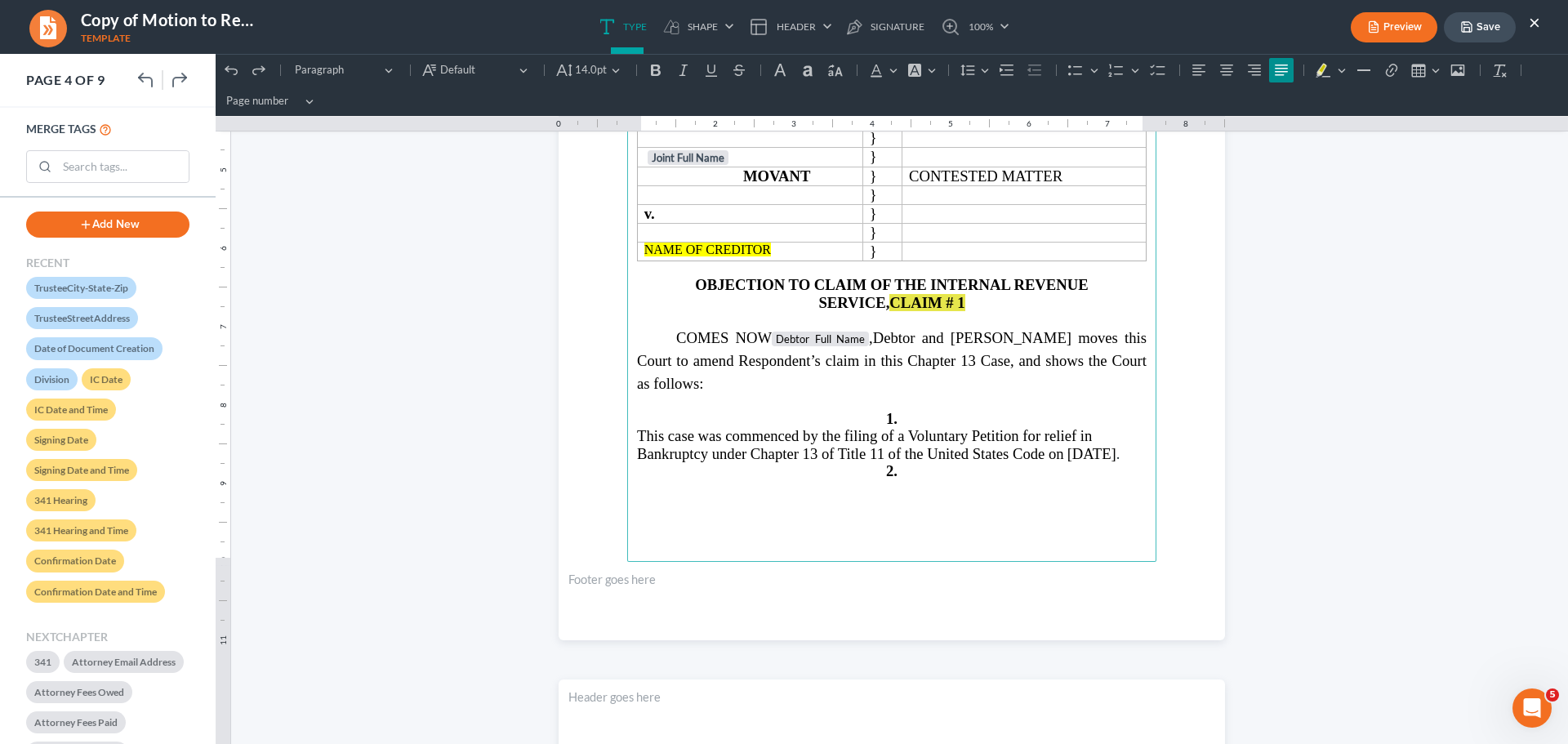
scroll to position [3099, 0]
click at [926, 420] on p "1." at bounding box center [892, 416] width 510 height 17
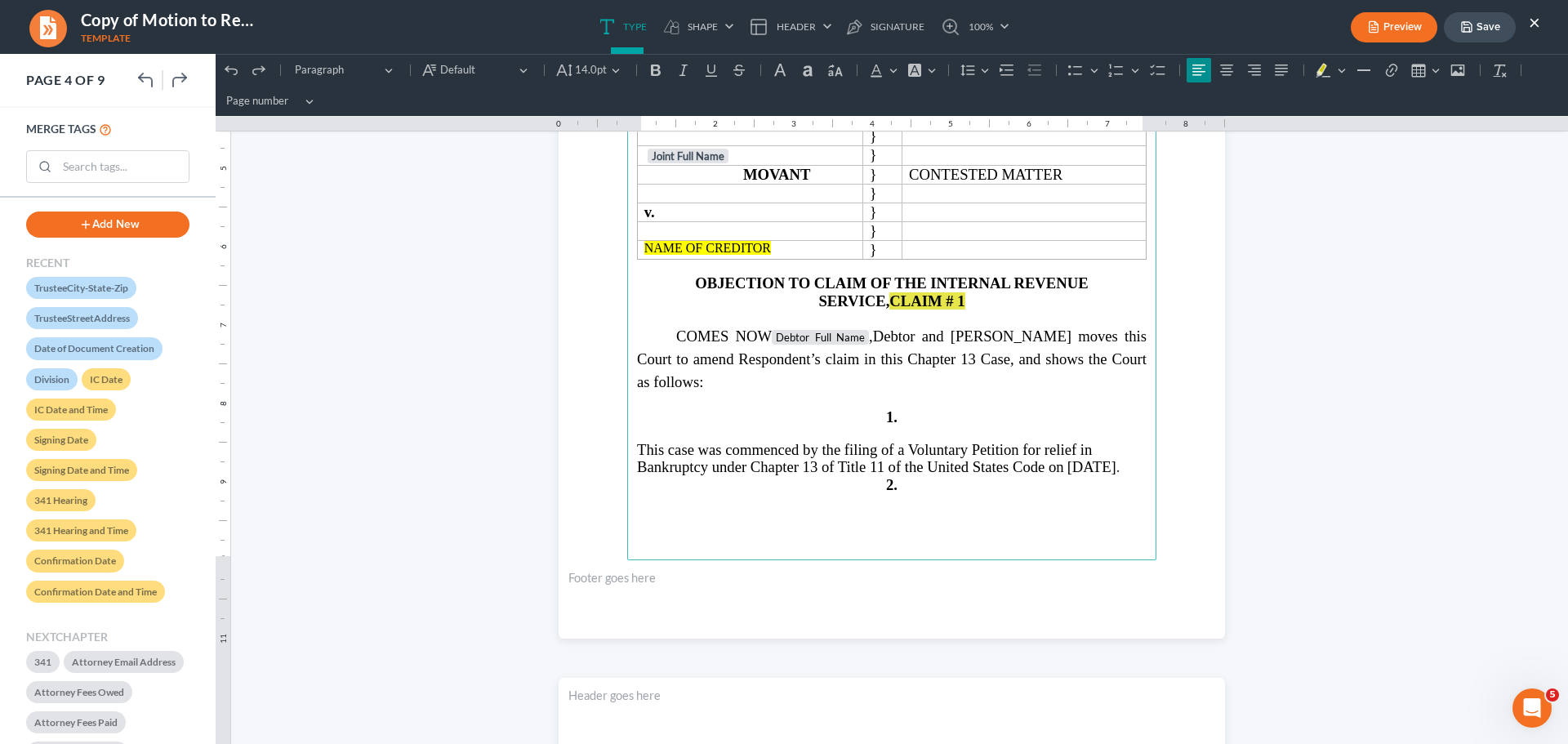
drag, startPoint x: 722, startPoint y: 486, endPoint x: 653, endPoint y: 488, distance: 69.0
click at [653, 476] on p "This case was commenced by the filing of a Voluntary Petition for relief in Ban…" at bounding box center [892, 458] width 510 height 35
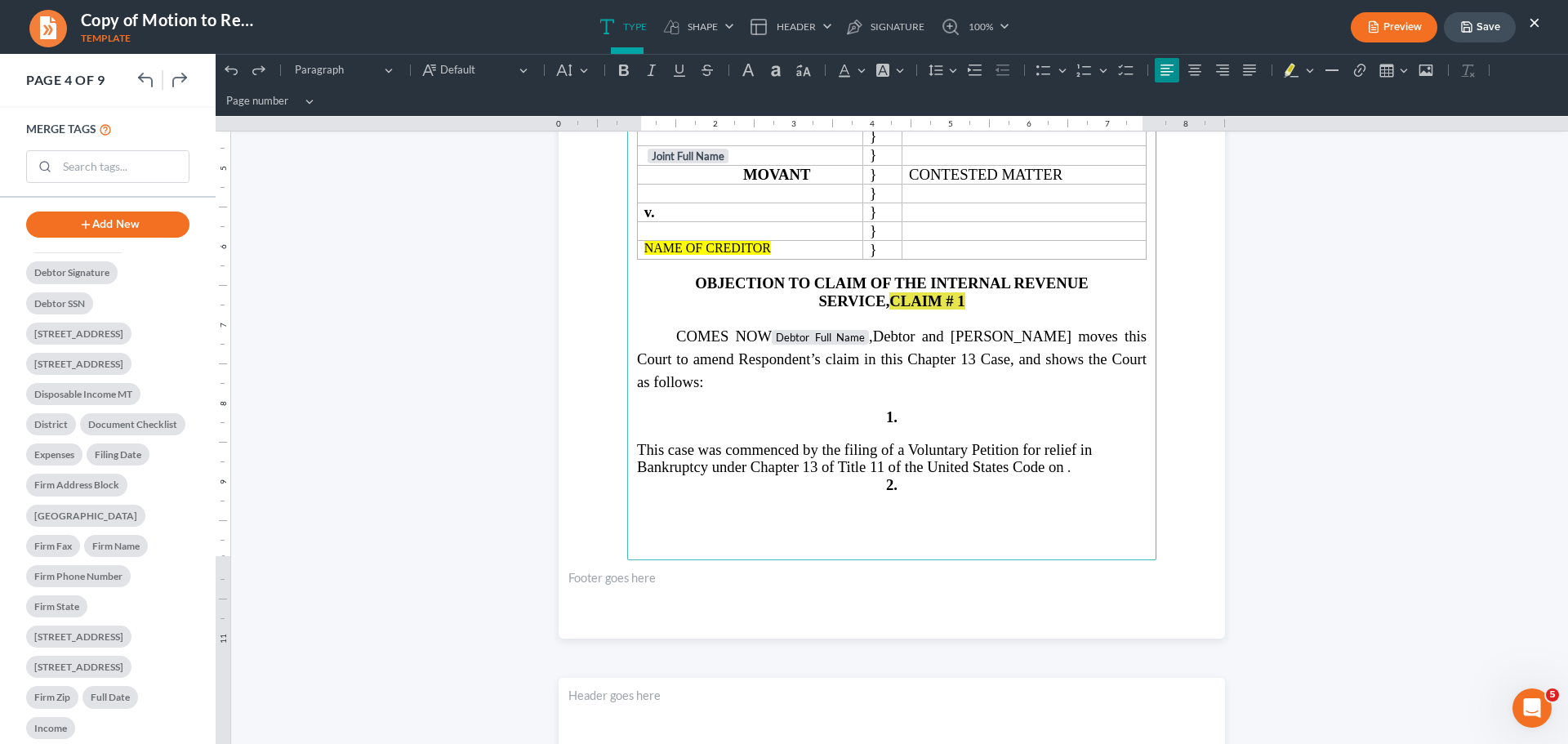
scroll to position [1306, 0]
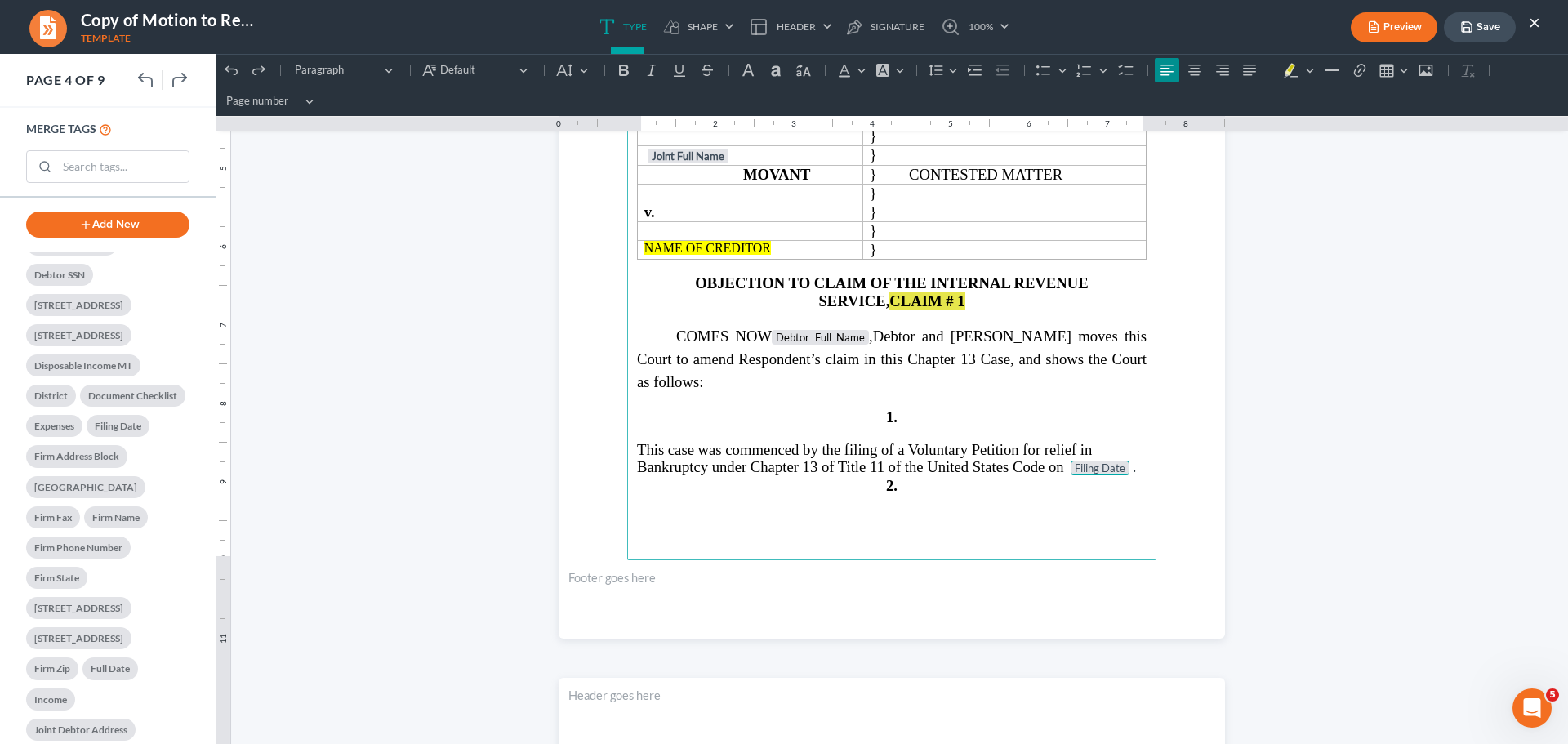
click at [1052, 470] on span "This case was commenced by the filing of a Voluntary Petition for relief in Ban…" at bounding box center [864, 458] width 455 height 35
click at [1061, 471] on p "This case was commenced by the filing of a Voluntary Petition for relief in Ban…" at bounding box center [892, 459] width 510 height 36
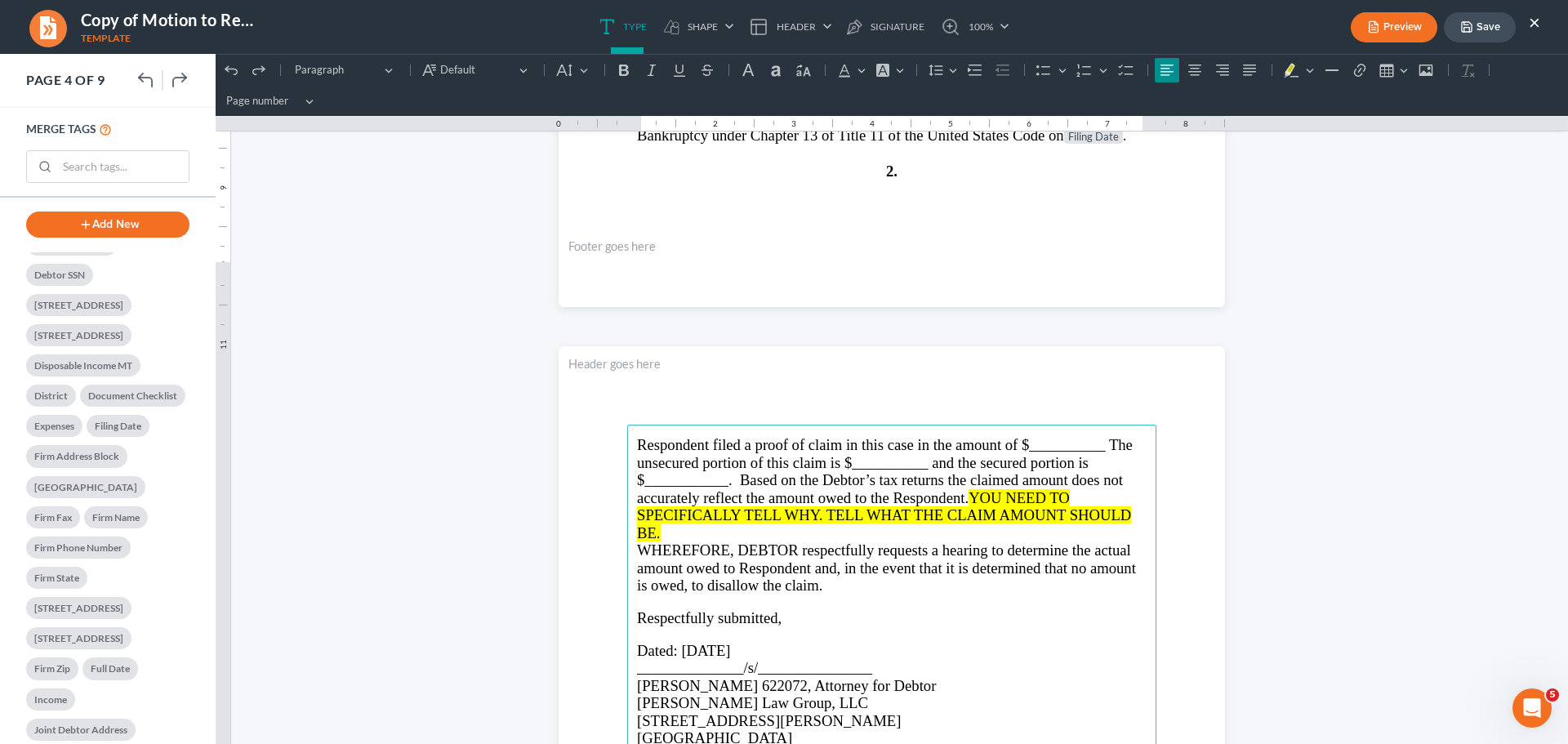
scroll to position [3507, 0]
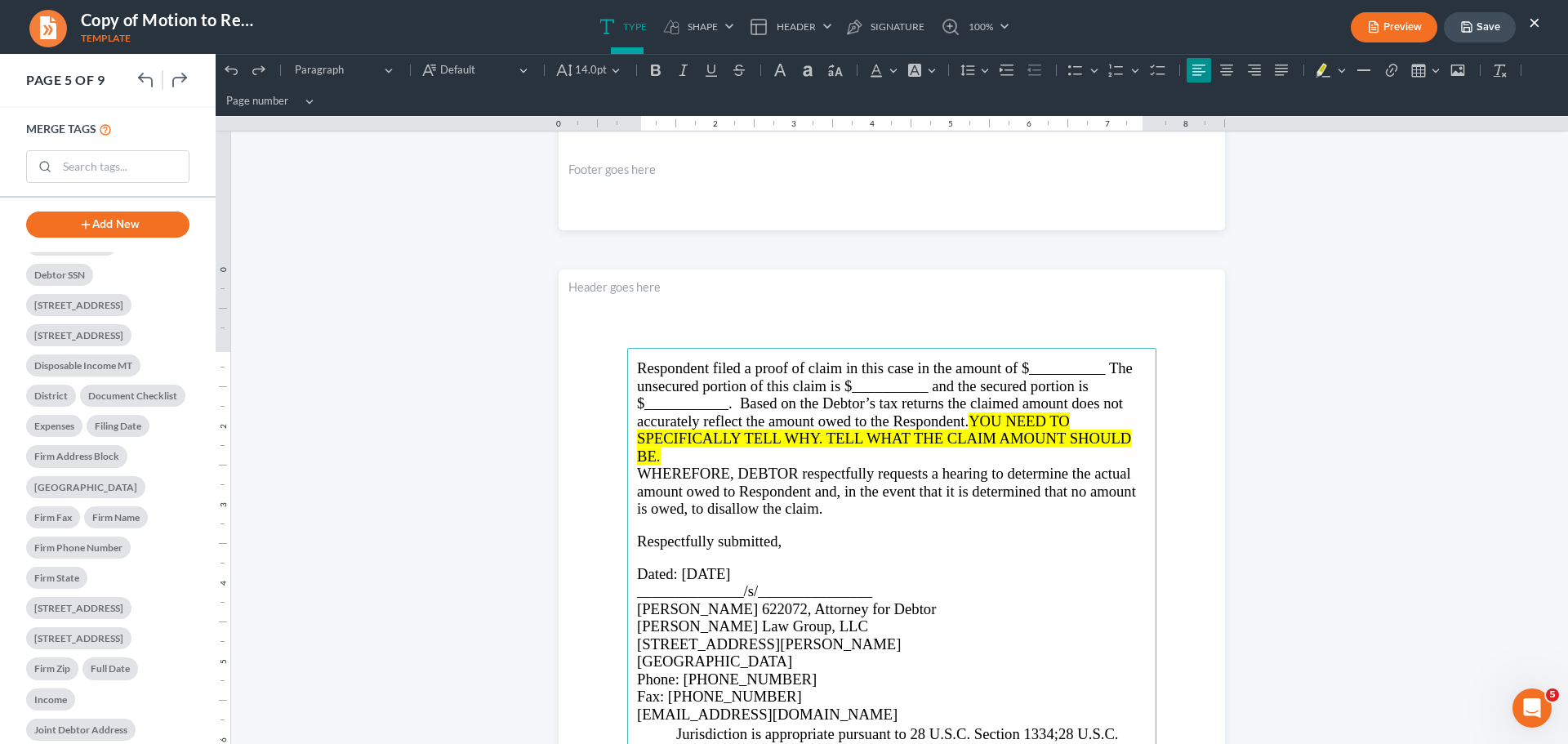
click at [665, 469] on span "WHEREFORE, DEBTOR respectfully requests a hearing to determine the actual amoun…" at bounding box center [886, 490] width 499 height 53
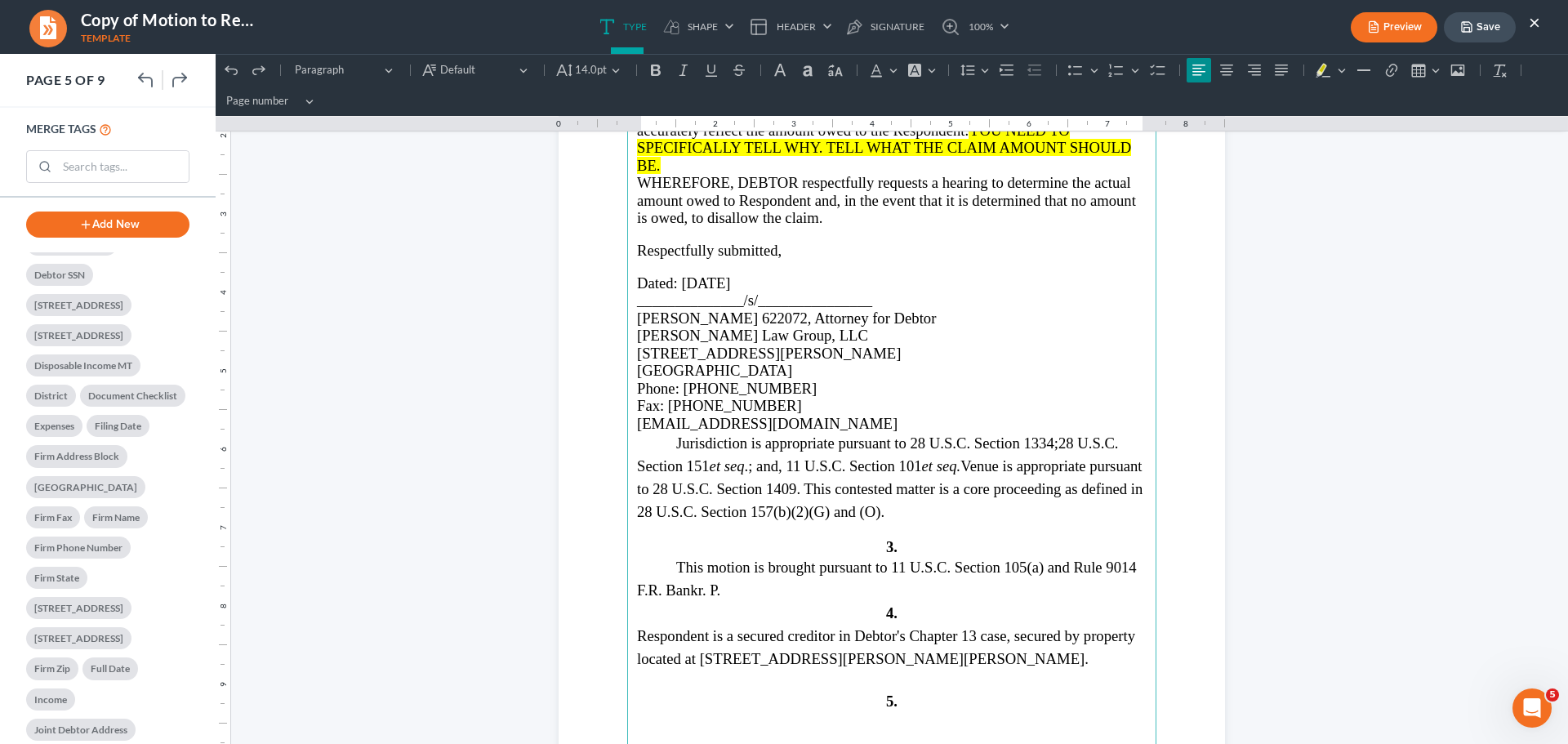
scroll to position [3916, 0]
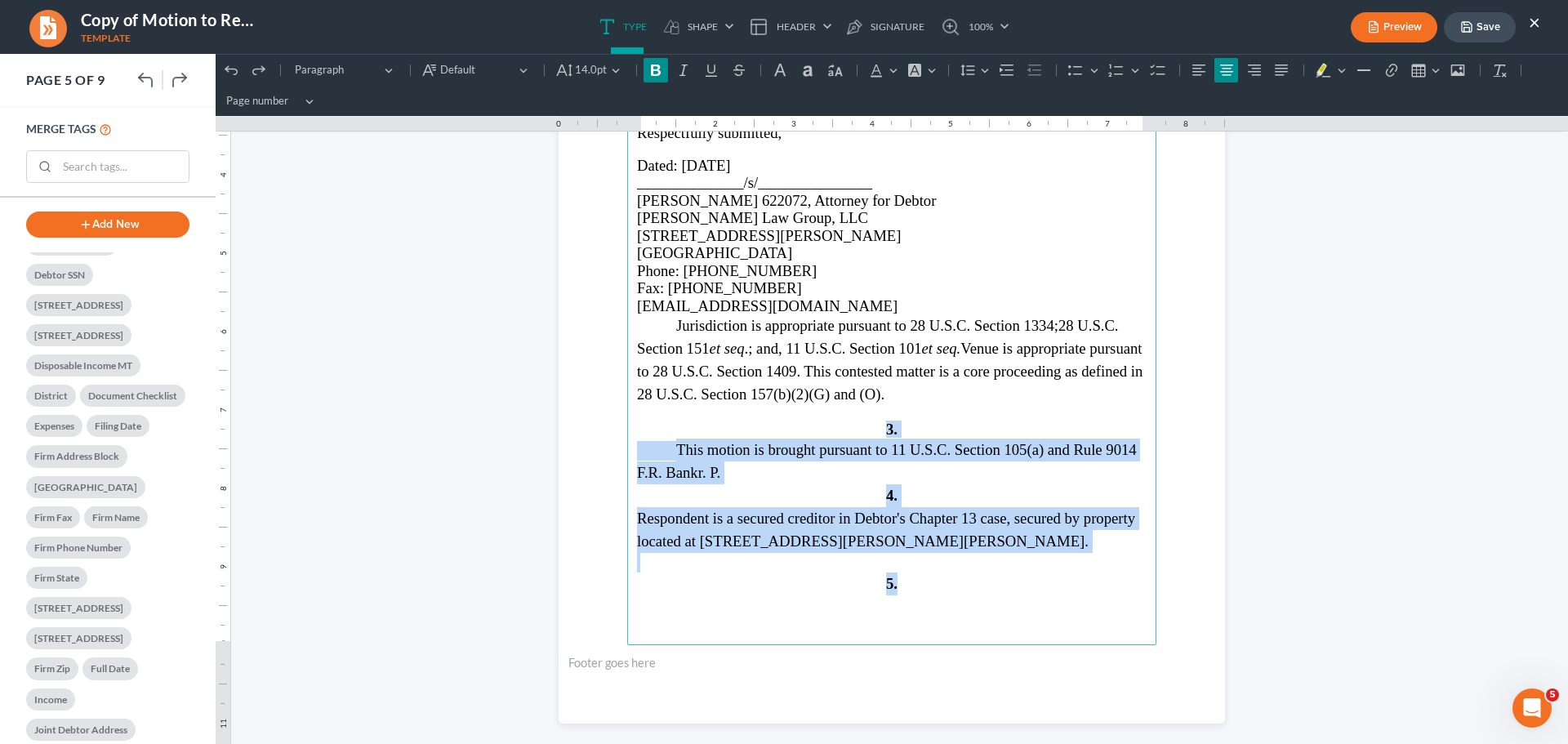
drag, startPoint x: 857, startPoint y: 437, endPoint x: 999, endPoint y: 579, distance: 200.8
click at [999, 579] on main "Respondent filed a proof of claim in this case in the amount of $__________ The…" at bounding box center [892, 292] width 529 height 706
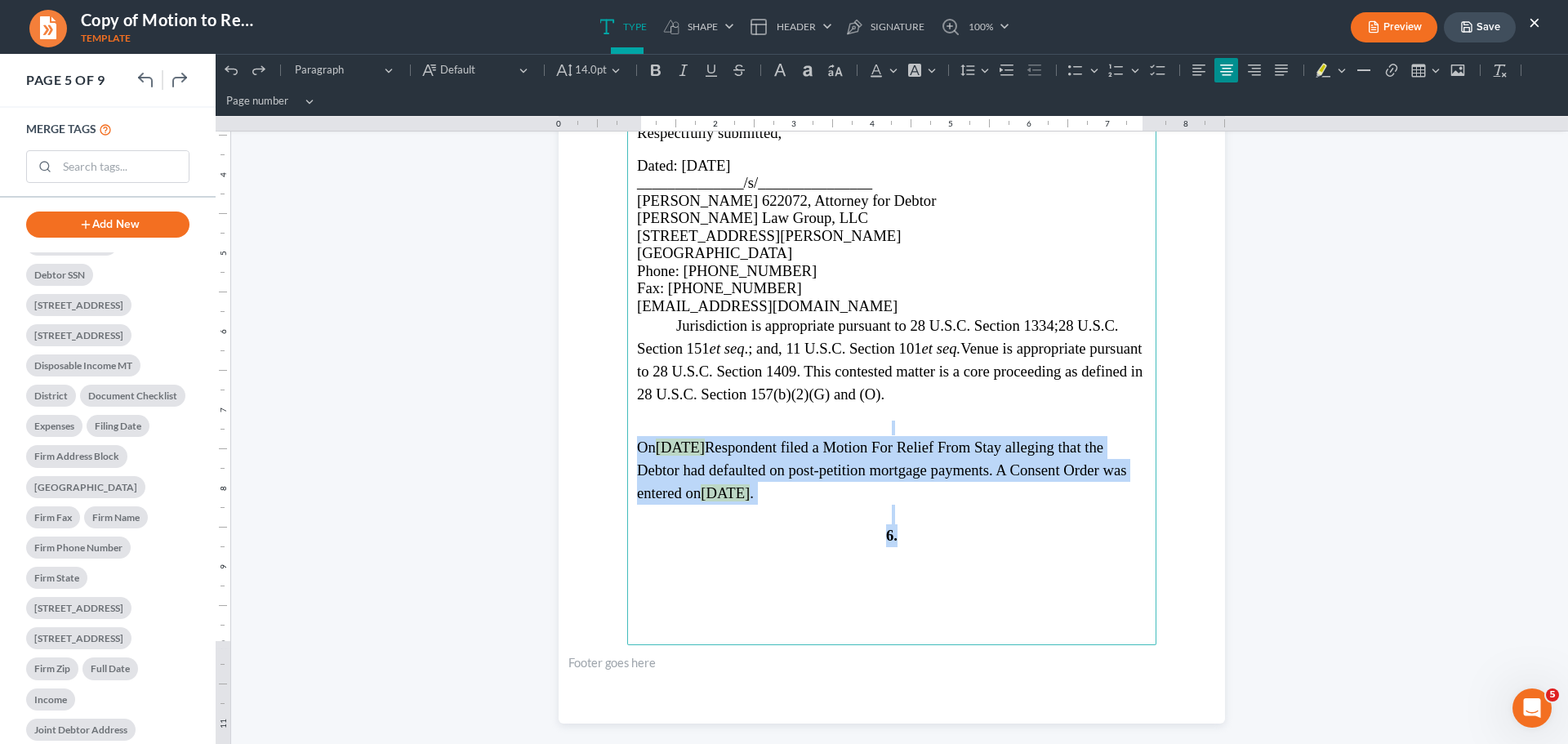
drag, startPoint x: 857, startPoint y: 425, endPoint x: 1000, endPoint y: 531, distance: 178.0
click at [1000, 531] on main "Respondent filed a proof of claim in this case in the amount of $__________ The…" at bounding box center [892, 292] width 529 height 706
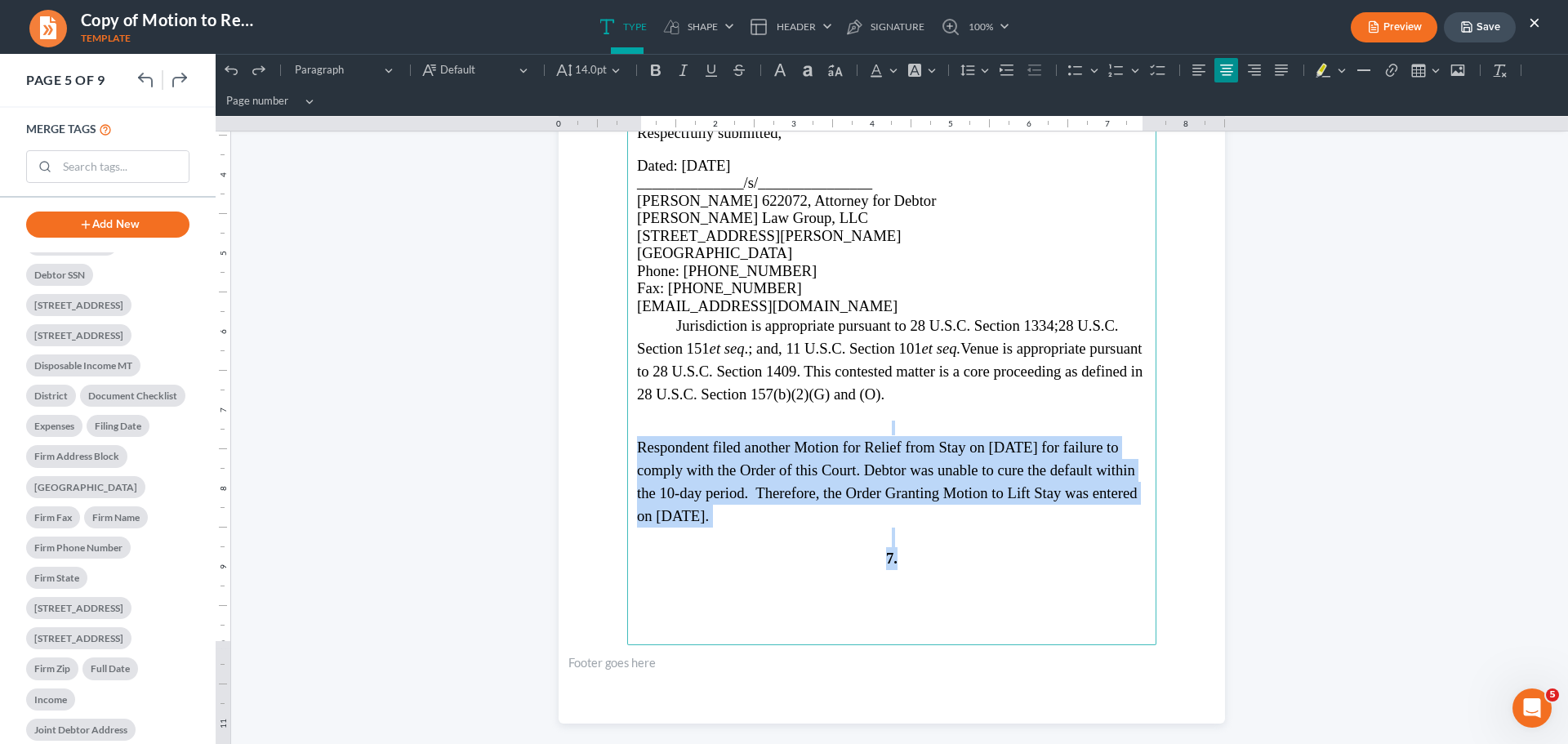
drag, startPoint x: 872, startPoint y: 425, endPoint x: 949, endPoint y: 560, distance: 155.4
click at [950, 560] on main "Respondent filed a proof of claim in this case in the amount of $__________ The…" at bounding box center [892, 292] width 529 height 706
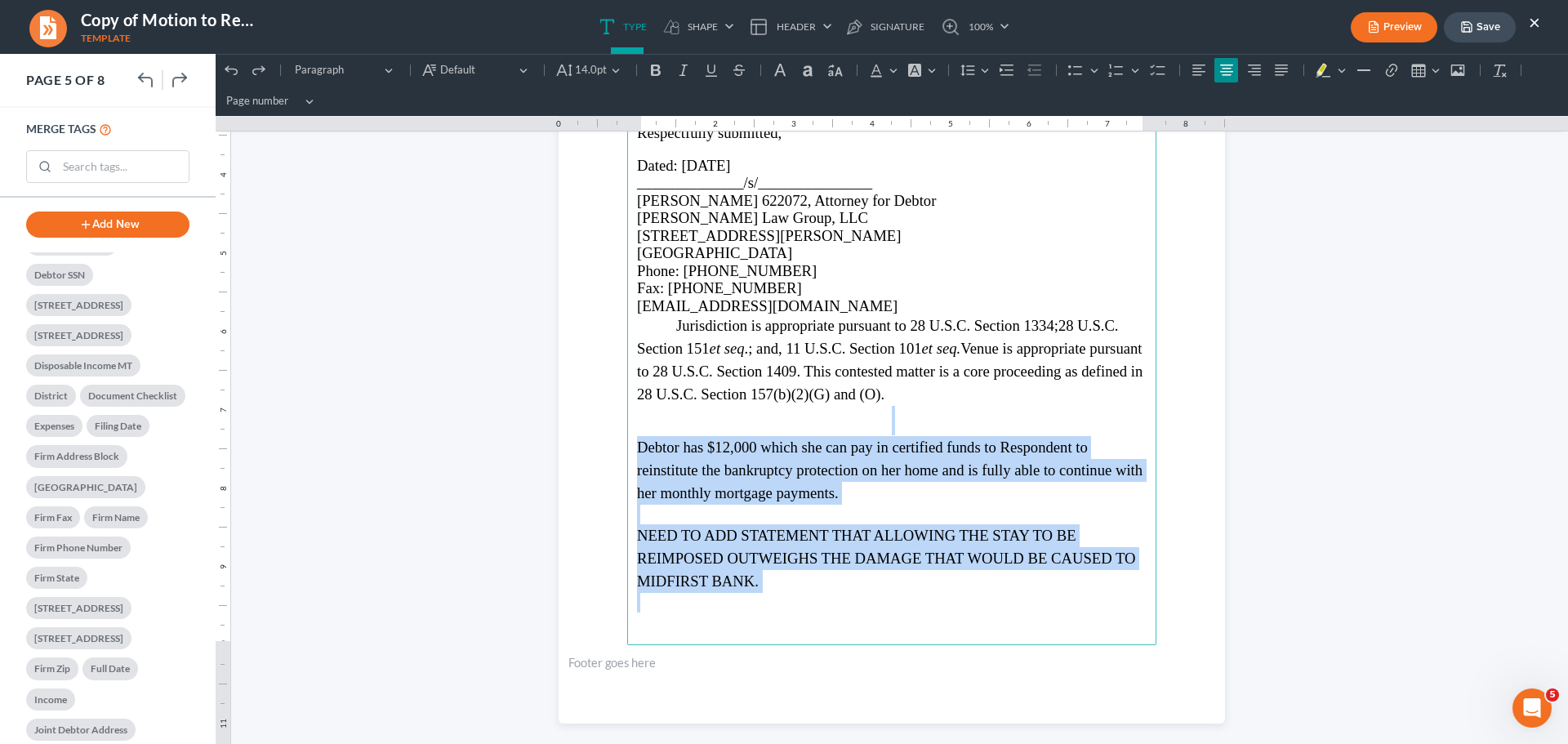
drag, startPoint x: 893, startPoint y: 420, endPoint x: 970, endPoint y: 594, distance: 190.3
click at [970, 594] on main "Respondent filed a proof of claim in this case in the amount of $__________ The…" at bounding box center [892, 292] width 529 height 706
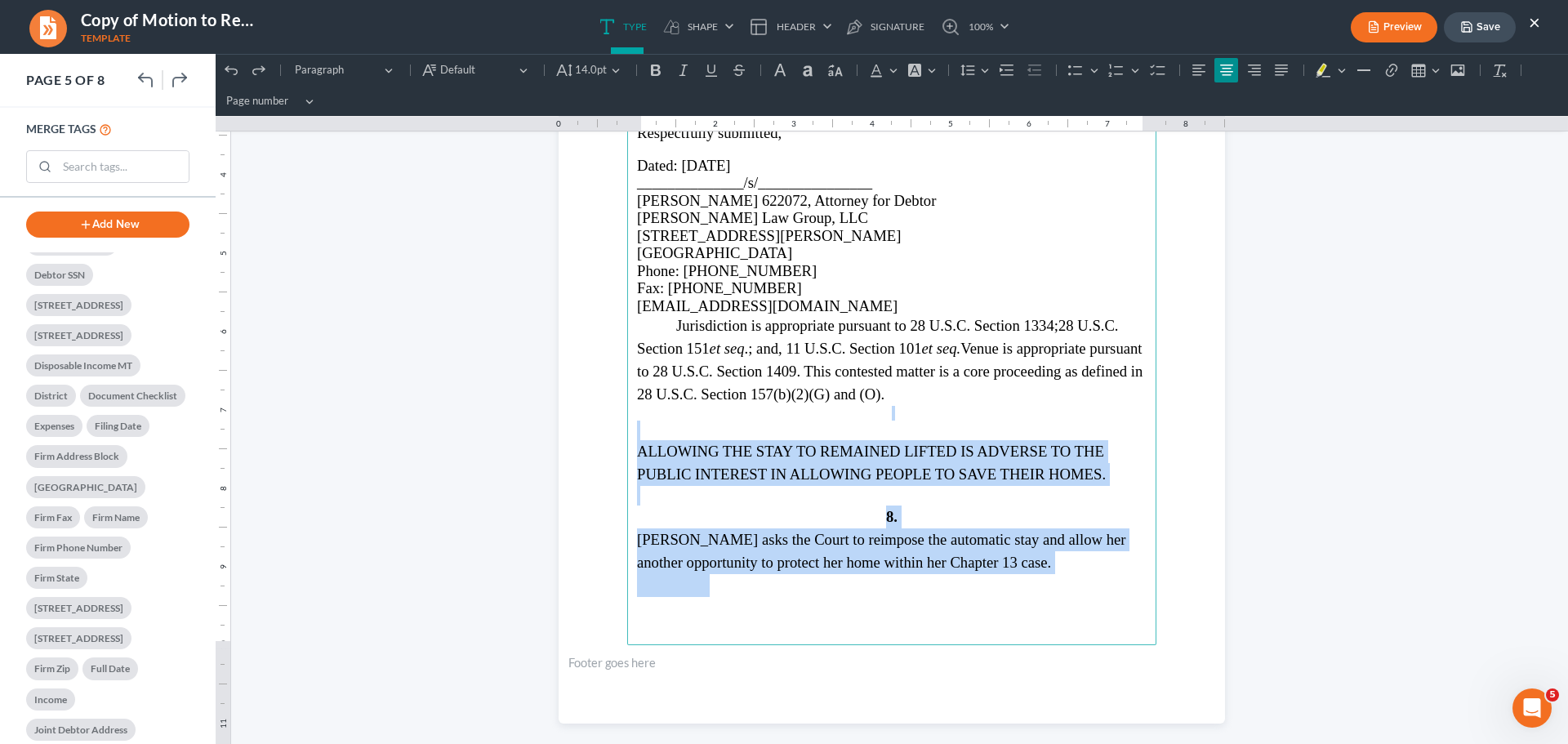
drag, startPoint x: 908, startPoint y: 420, endPoint x: 1011, endPoint y: 586, distance: 195.4
click at [1011, 586] on main "Respondent filed a proof of claim in this case in the amount of $__________ The…" at bounding box center [892, 292] width 529 height 706
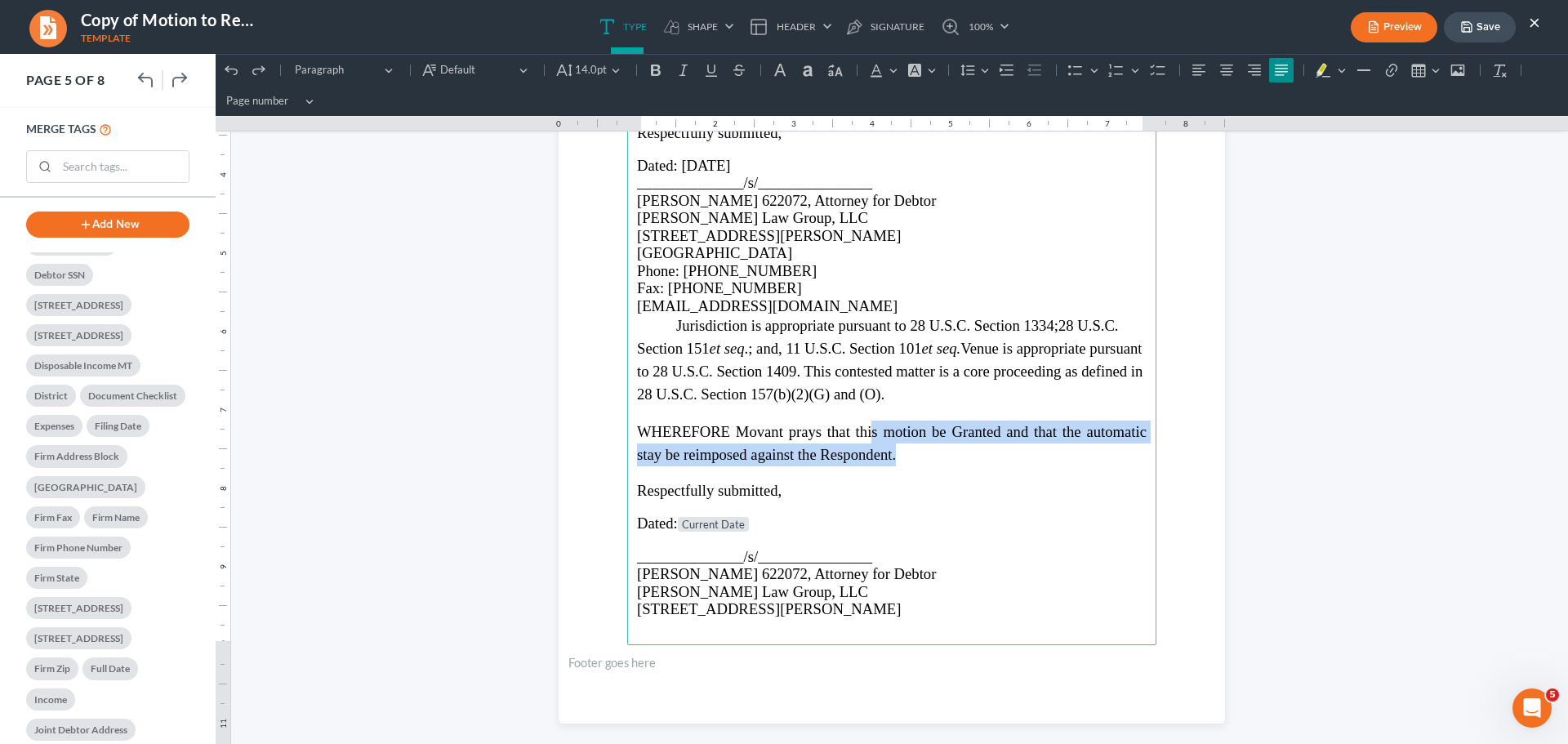
drag, startPoint x: 867, startPoint y: 425, endPoint x: 931, endPoint y: 461, distance: 73.4
click at [931, 461] on p "WHEREFORE Movant prays that this motion be Granted and that the automatic stay …" at bounding box center [892, 443] width 510 height 45
click at [946, 462] on p "WHEREFORE Movant prays that this motion be Granted and that the automatic stay …" at bounding box center [892, 443] width 510 height 45
click at [931, 465] on p "WHEREFORE Movant prays that this motion be Granted and that the automatic stay …" at bounding box center [892, 443] width 510 height 45
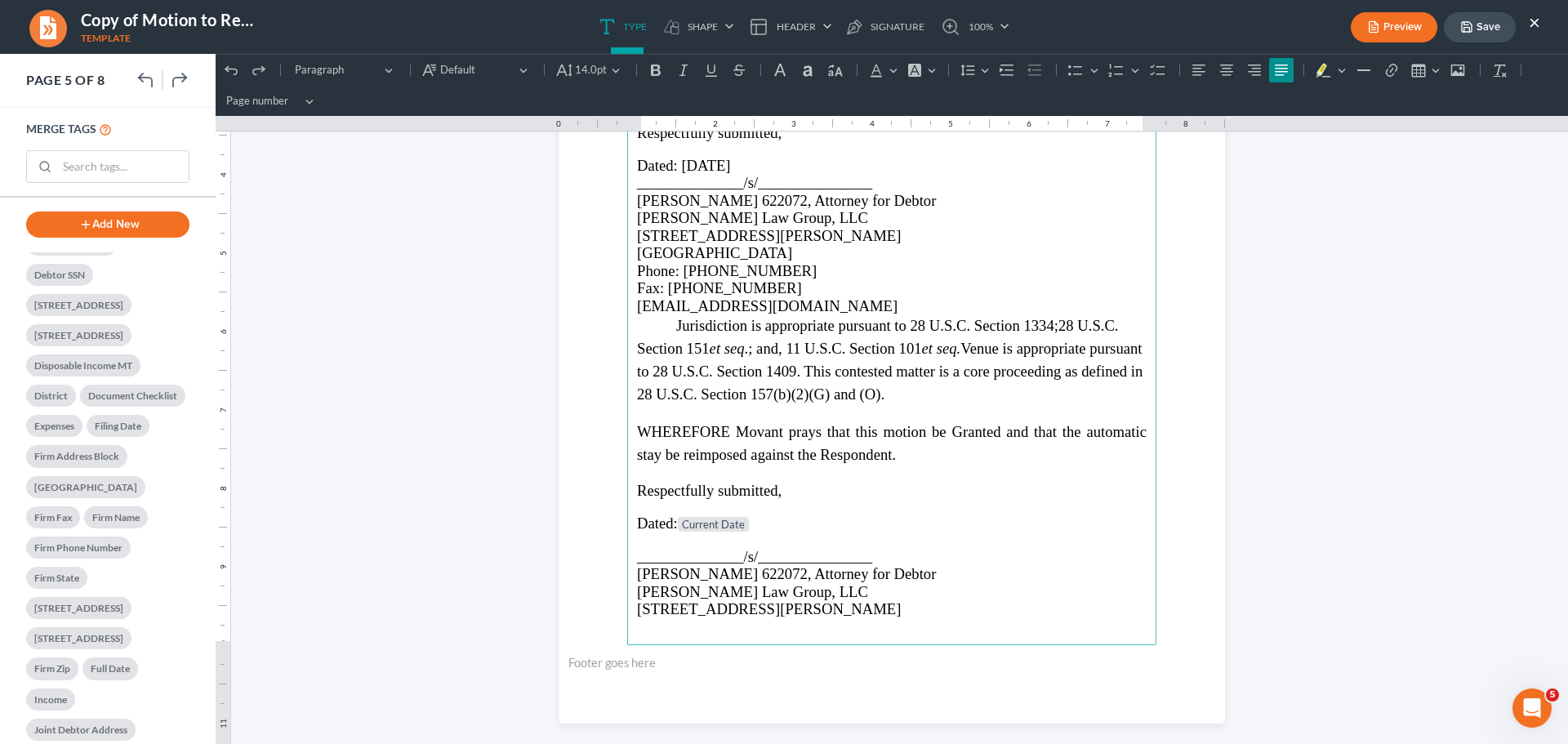
click at [912, 401] on span "Jurisdiction is appropriate pursuant to 28 U.S.C. Section 1334;28 U.S.C. Sectio…" at bounding box center [890, 360] width 505 height 85
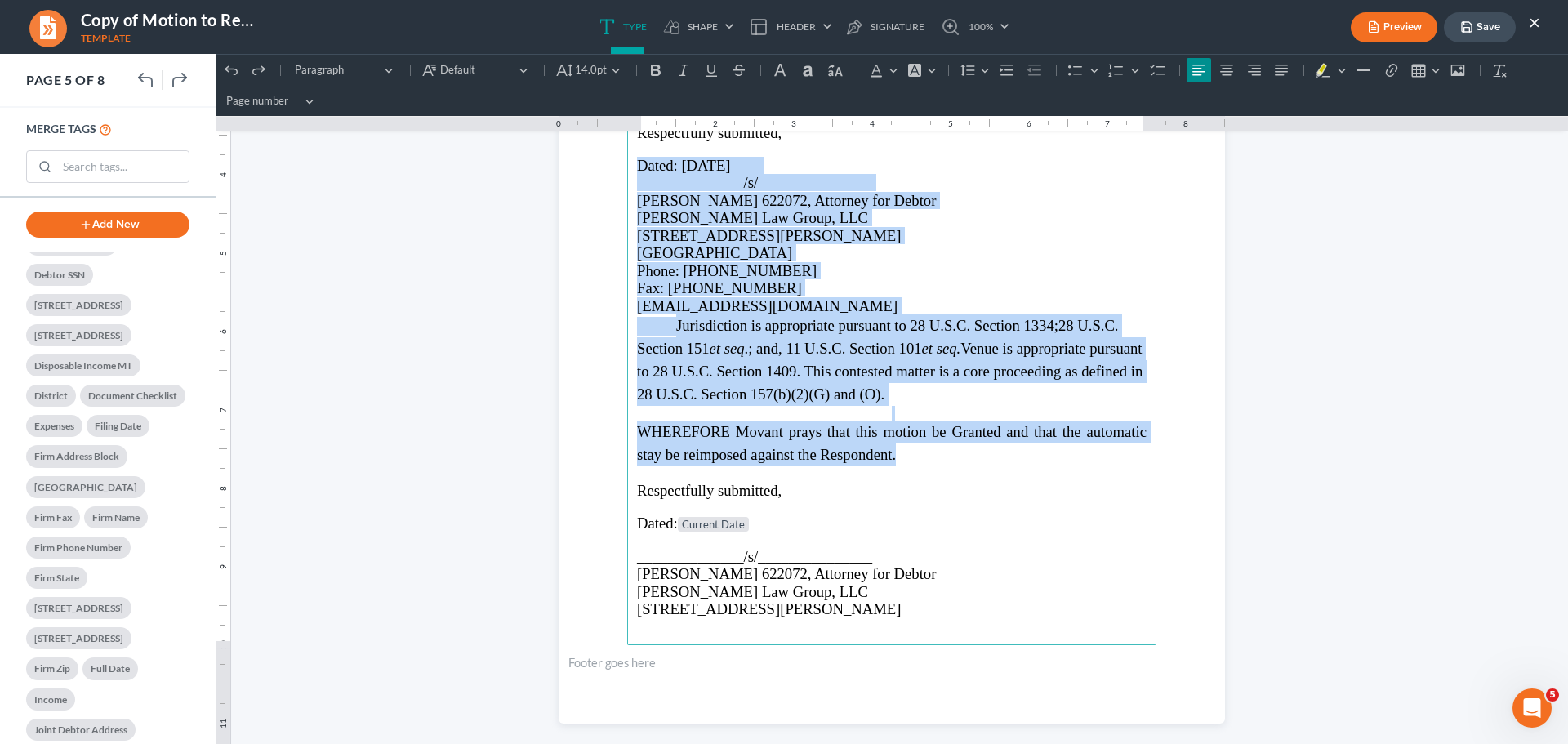
drag, startPoint x: 909, startPoint y: 461, endPoint x: 615, endPoint y: 170, distance: 413.7
click at [615, 170] on section "Respondent filed a proof of claim in this case in the amount of $__________ The…" at bounding box center [892, 292] width 667 height 862
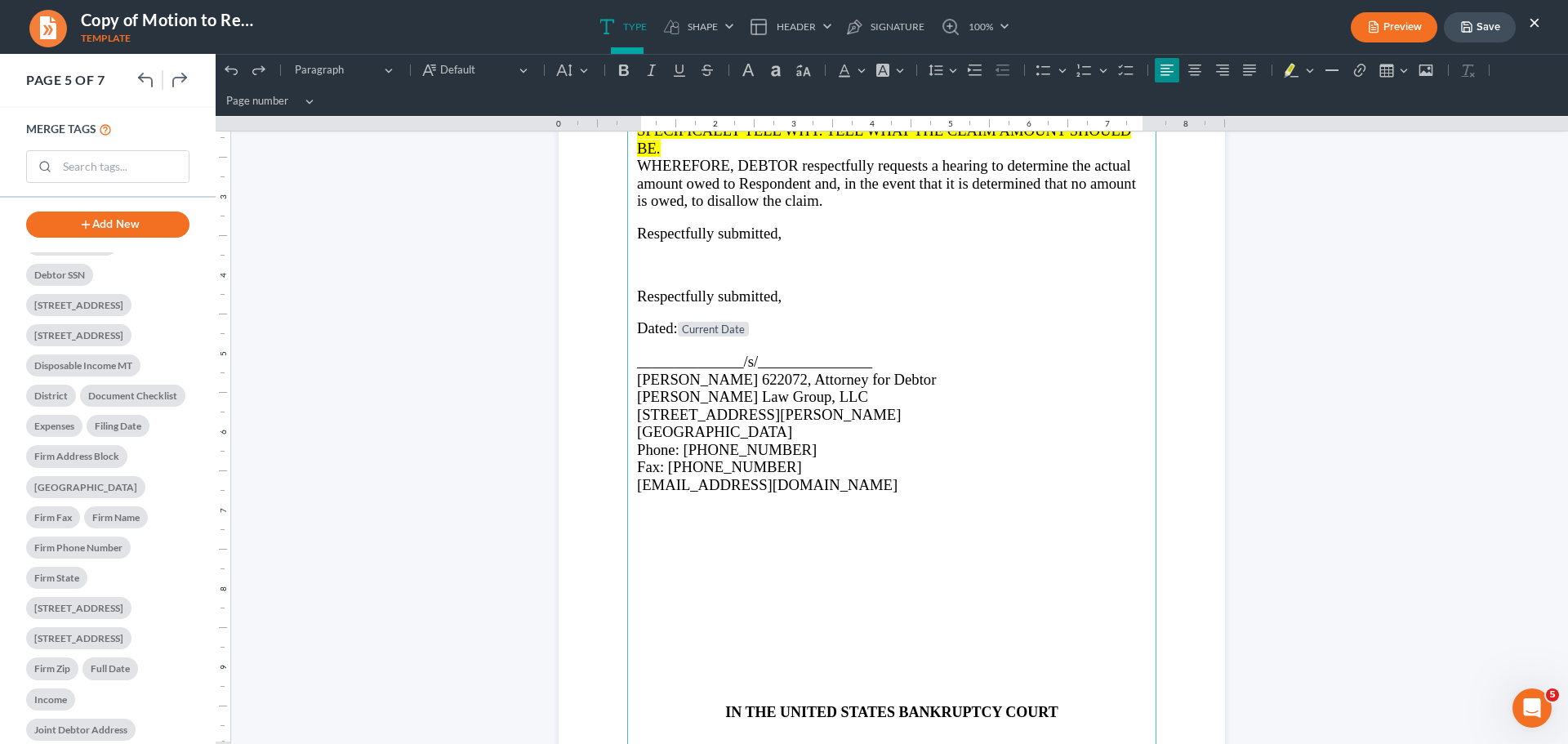
scroll to position [3752, 0]
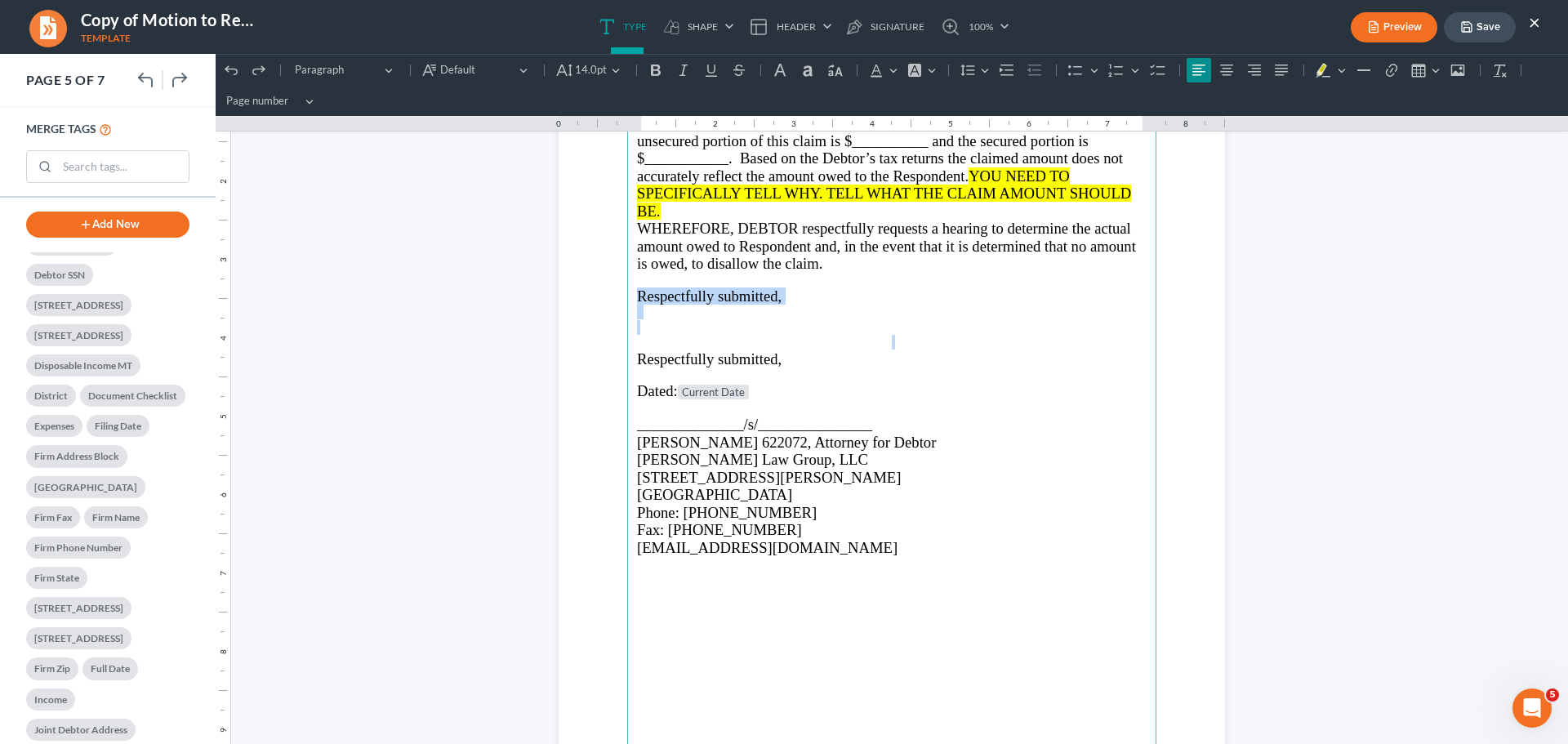
drag, startPoint x: 631, startPoint y: 295, endPoint x: 847, endPoint y: 345, distance: 221.7
click at [847, 346] on main "Respondent filed a proof of claim in this case in the amount of $__________ The…" at bounding box center [892, 456] width 529 height 706
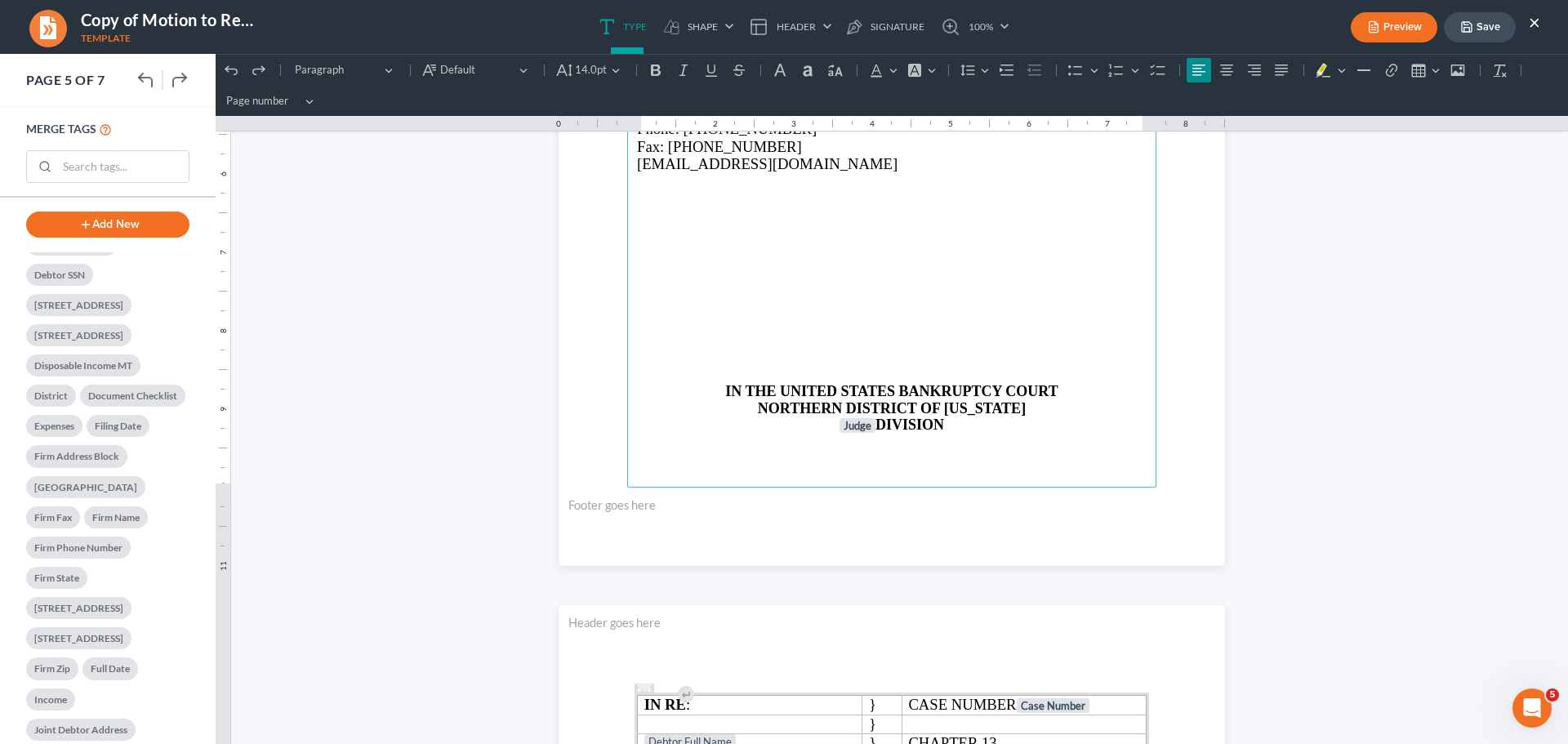
scroll to position [4079, 0]
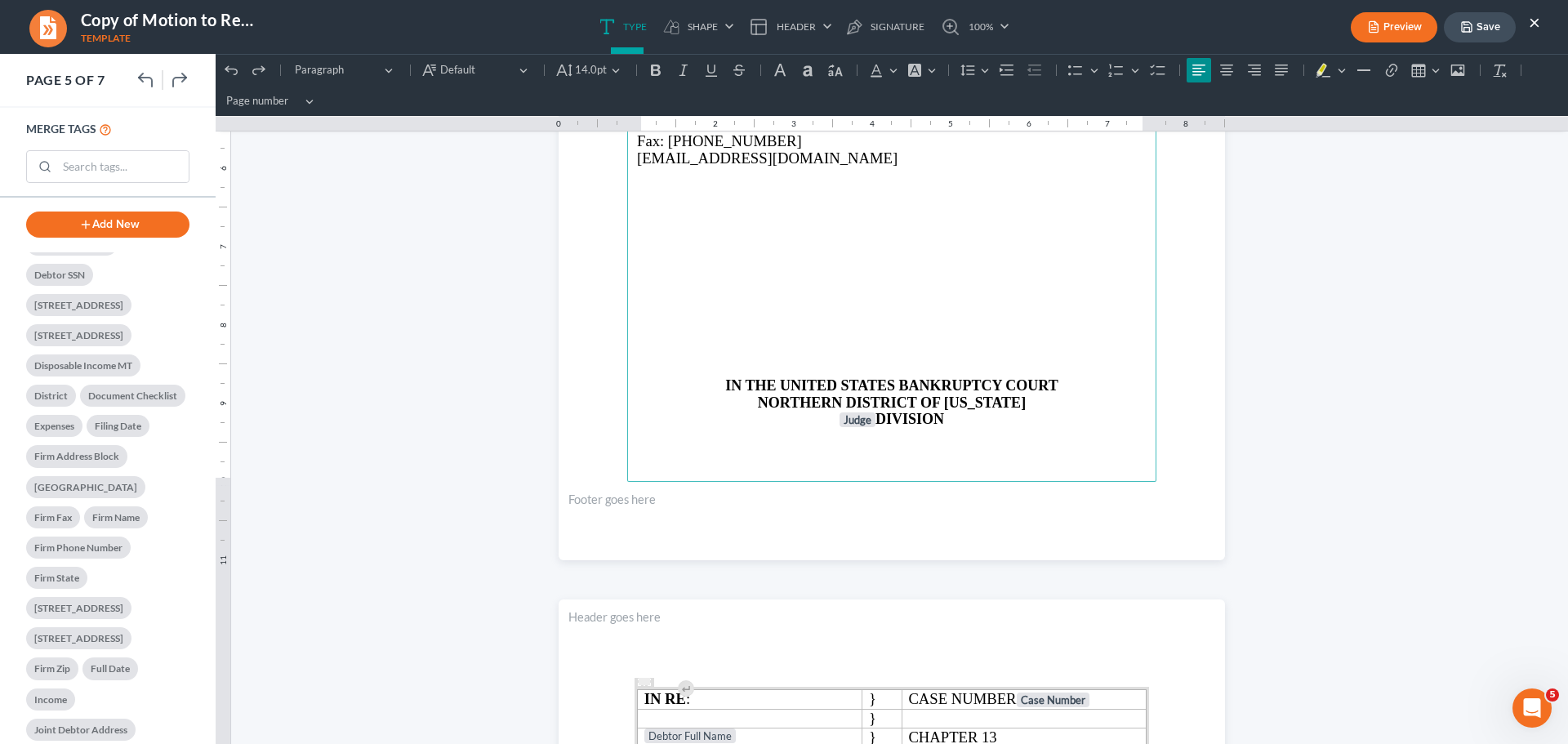
click at [864, 353] on p "Rich Text Editor, page-4-main" at bounding box center [892, 354] width 510 height 15
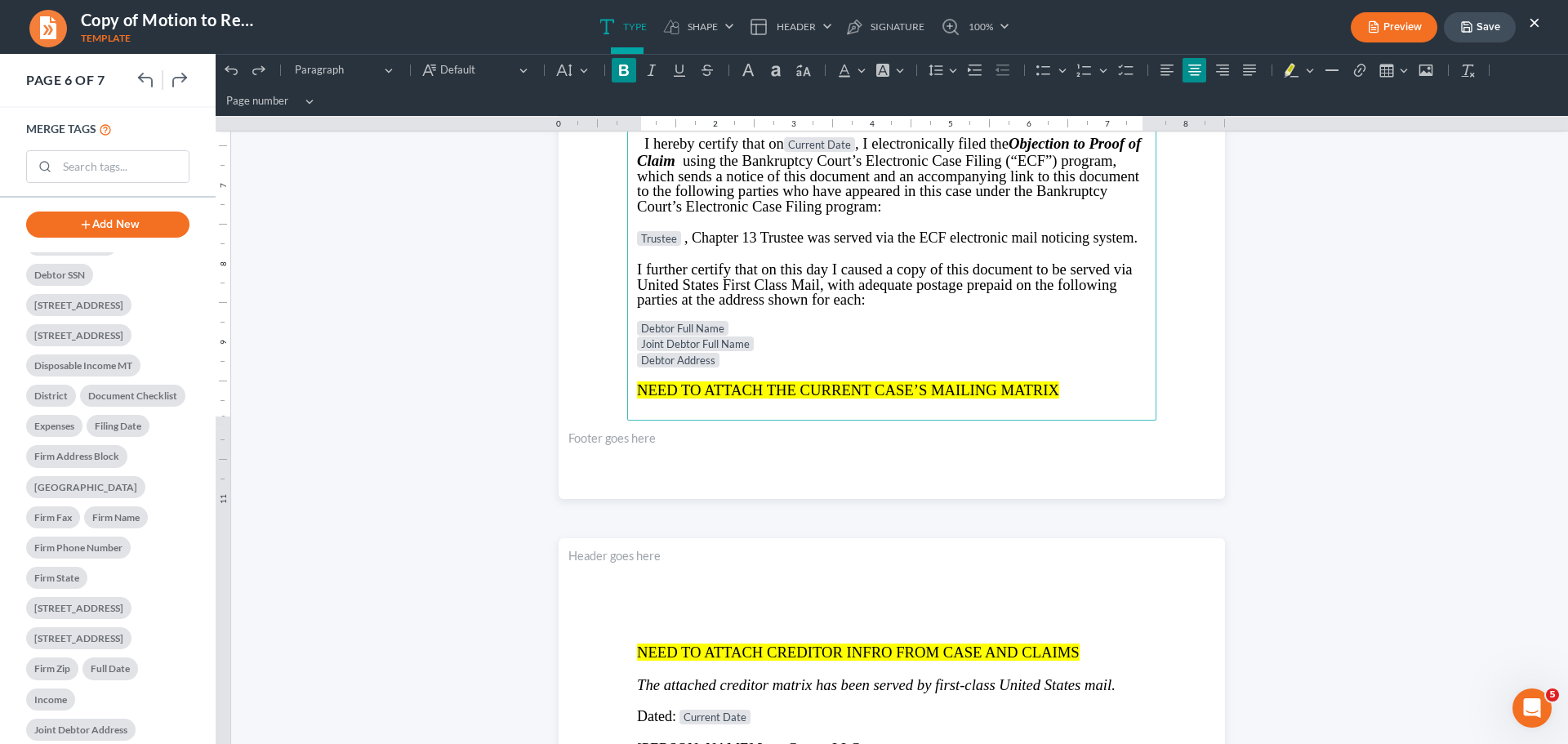
scroll to position [5059, 0]
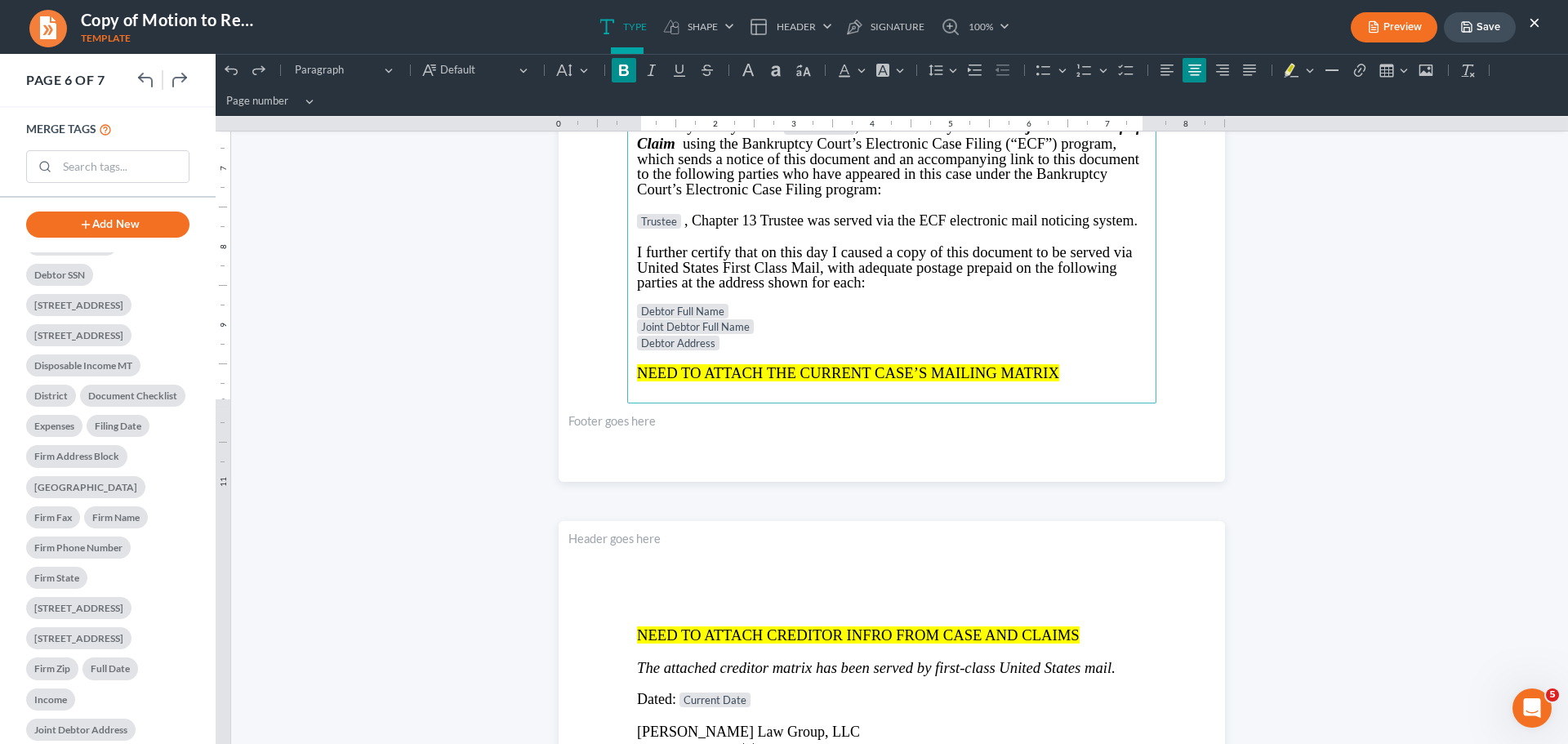
drag, startPoint x: 1053, startPoint y: 627, endPoint x: 1068, endPoint y: 627, distance: 15.0
click at [1054, 627] on span "NEED TO ATTACH CREDITOR INFRO FROM CASE AND CLAIMS" at bounding box center [858, 635] width 442 height 17
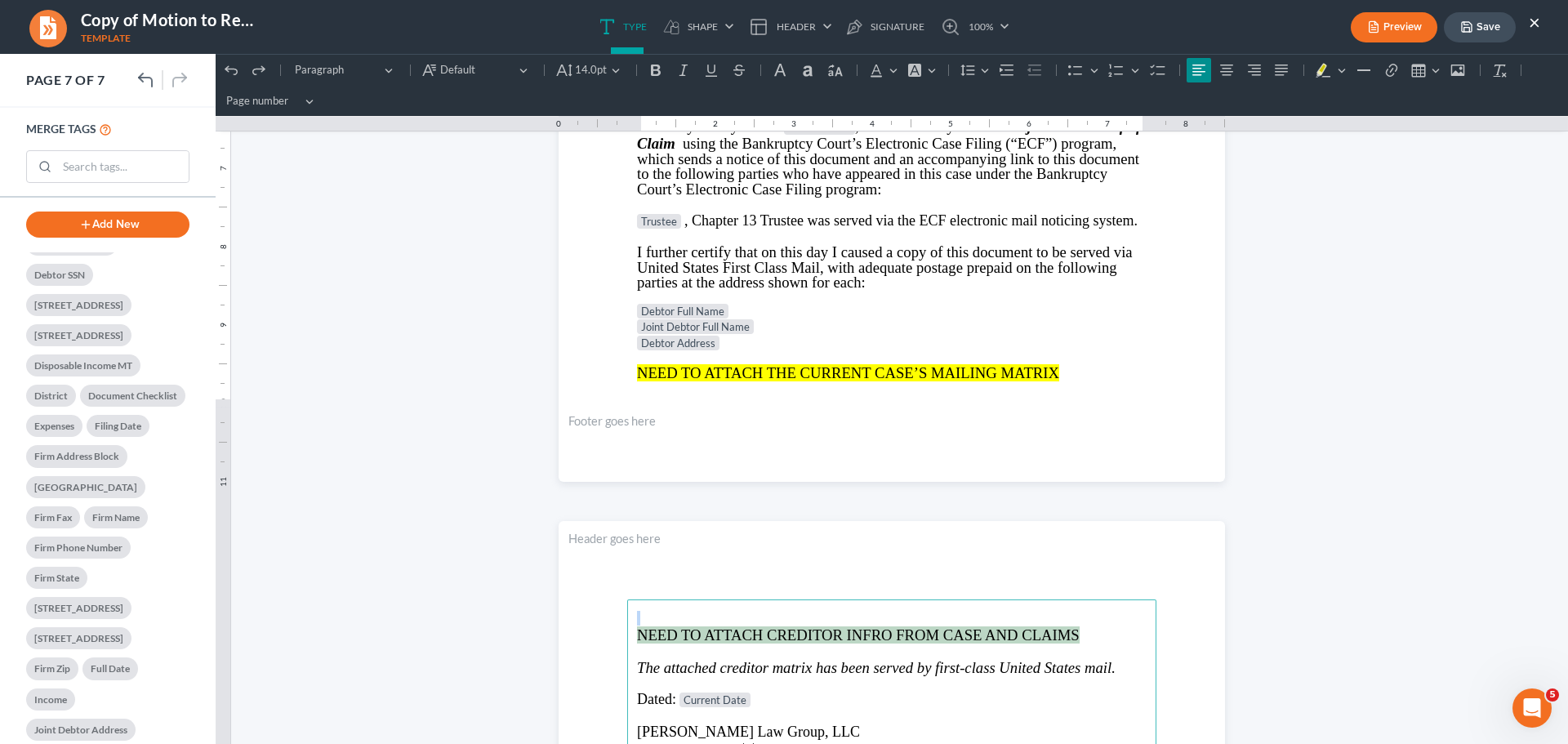
drag, startPoint x: 990, startPoint y: 602, endPoint x: 624, endPoint y: 413, distance: 411.9
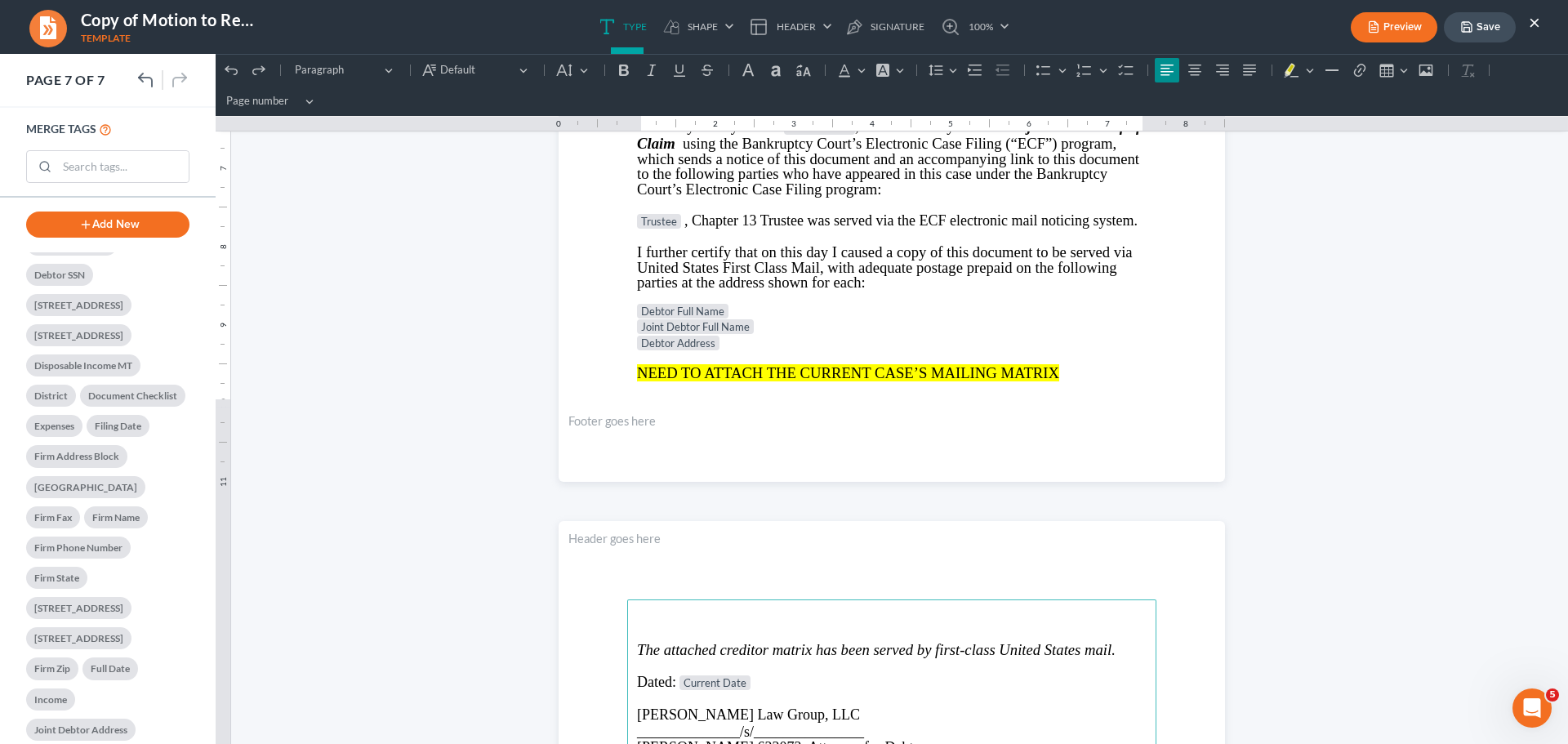
click at [885, 322] on p "Joint Debtor Full Name" at bounding box center [892, 328] width 510 height 16
click at [650, 361] on p "Rich Text Editor, page-5-main" at bounding box center [892, 358] width 510 height 13
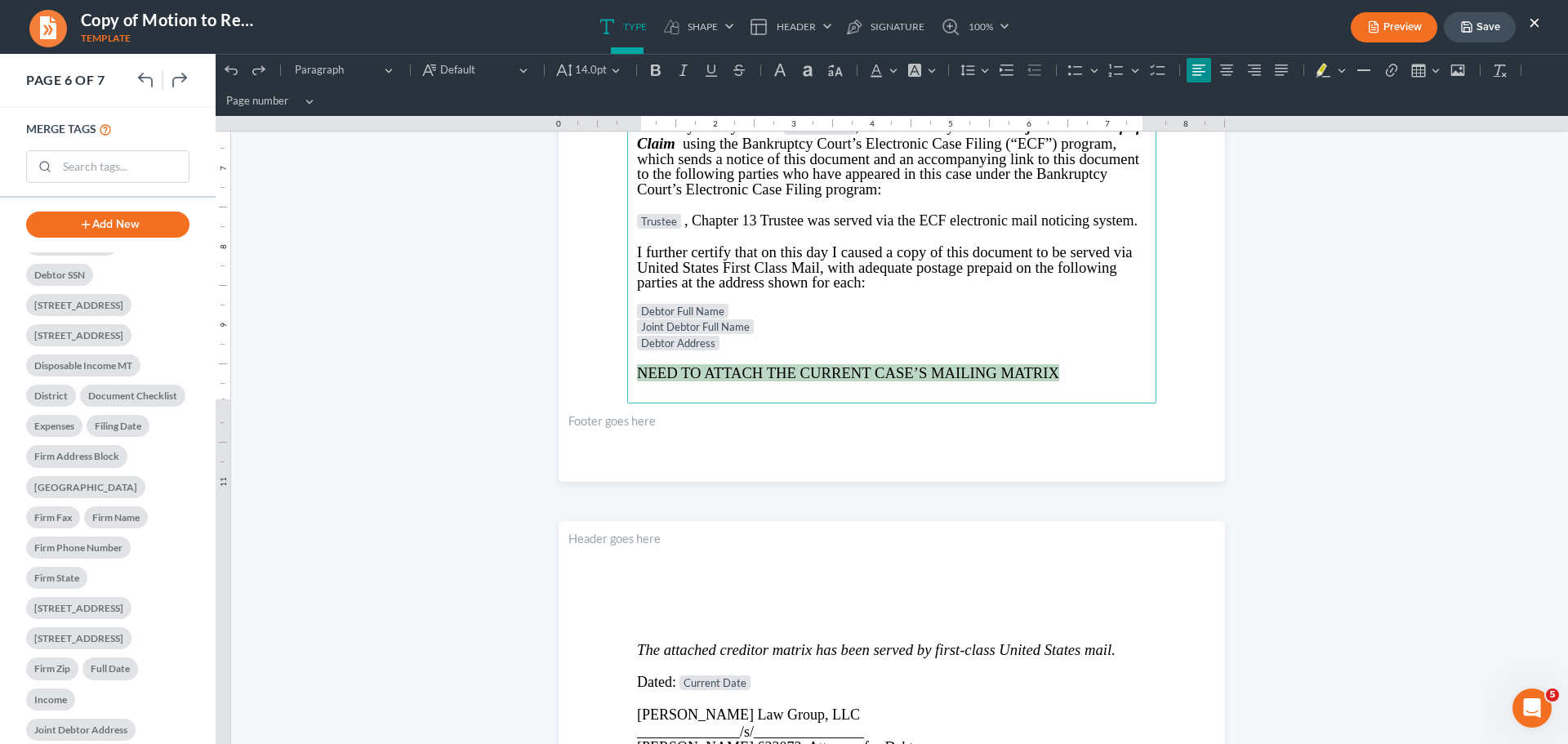
drag, startPoint x: 633, startPoint y: 369, endPoint x: 1063, endPoint y: 375, distance: 430.0
click at [1063, 375] on p "NEED TO ATTACH THE CURRENT CASE’S MAILING MATRIX" at bounding box center [892, 372] width 510 height 17
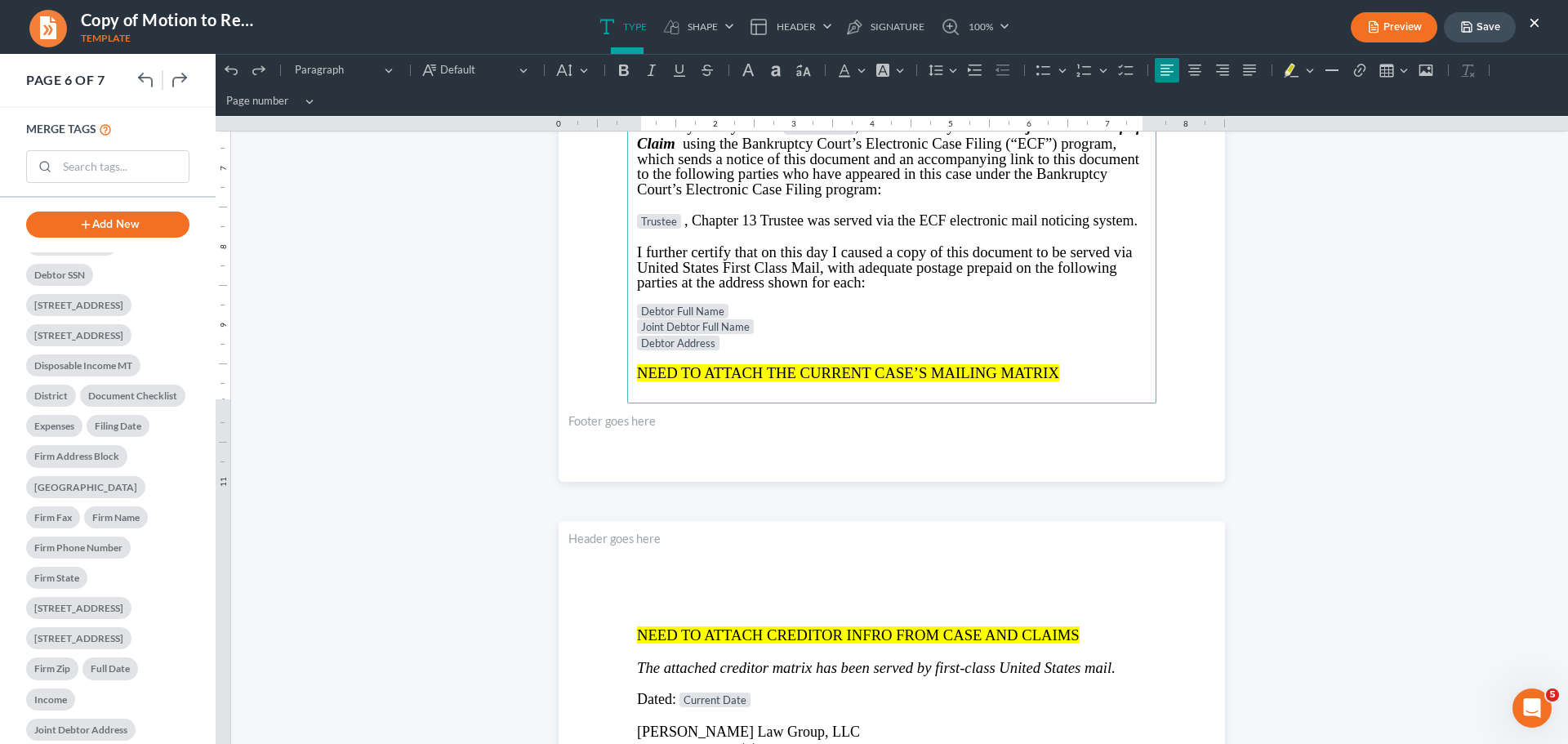
click at [1063, 374] on p "NEED TO ATTACH THE CURRENT CASE’S MAILING MATRIX" at bounding box center [892, 372] width 510 height 17
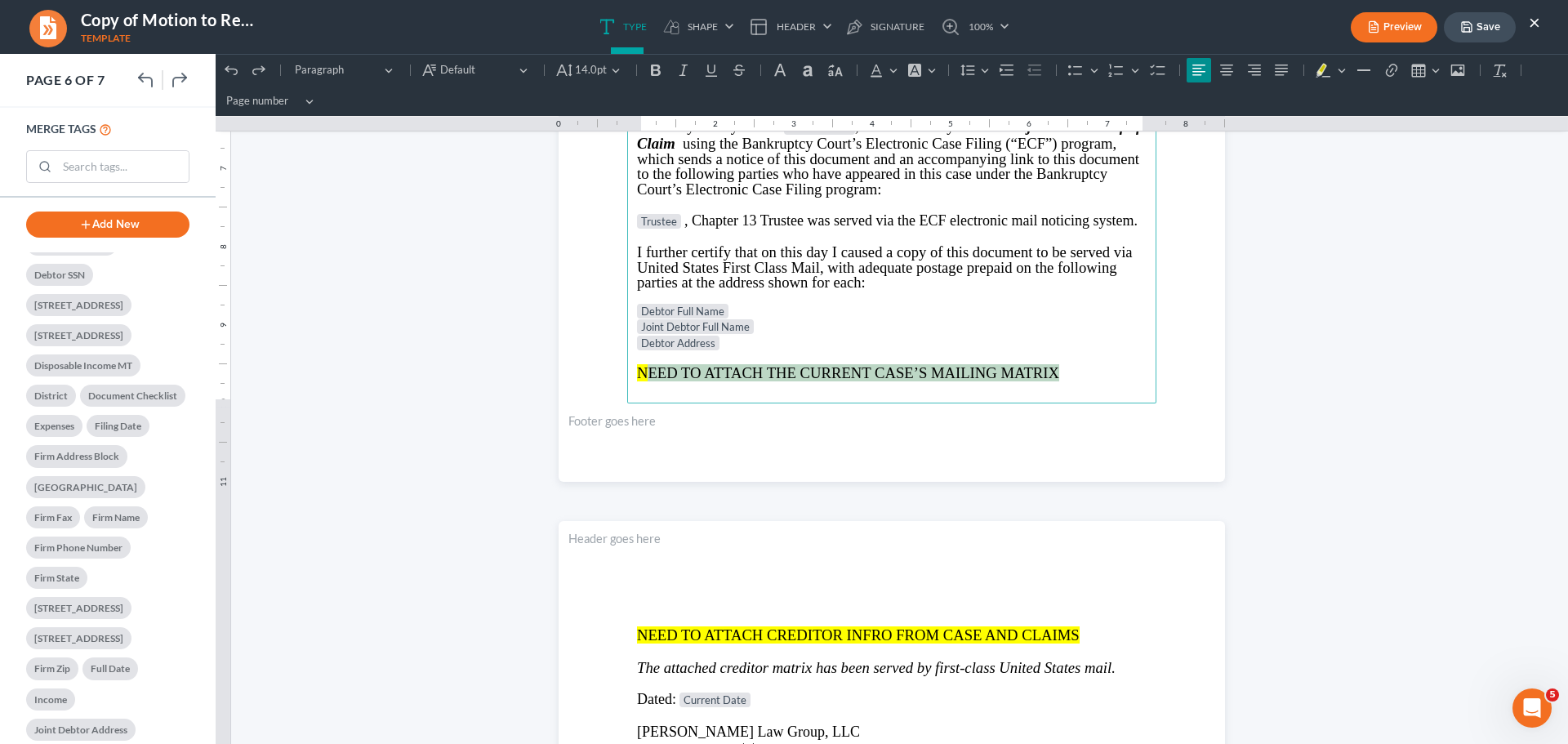
drag, startPoint x: 990, startPoint y: 376, endPoint x: 641, endPoint y: 383, distance: 349.1
click at [641, 383] on main "IN THE UNITED STATES BANKRUPTCY COURT NORTHERN DISTRICT OF [US_STATE] Judge DIV…" at bounding box center [892, 50] width 529 height 706
click at [640, 373] on span "NCreditor Name of the Proof of Claim" at bounding box center [755, 372] width 236 height 17
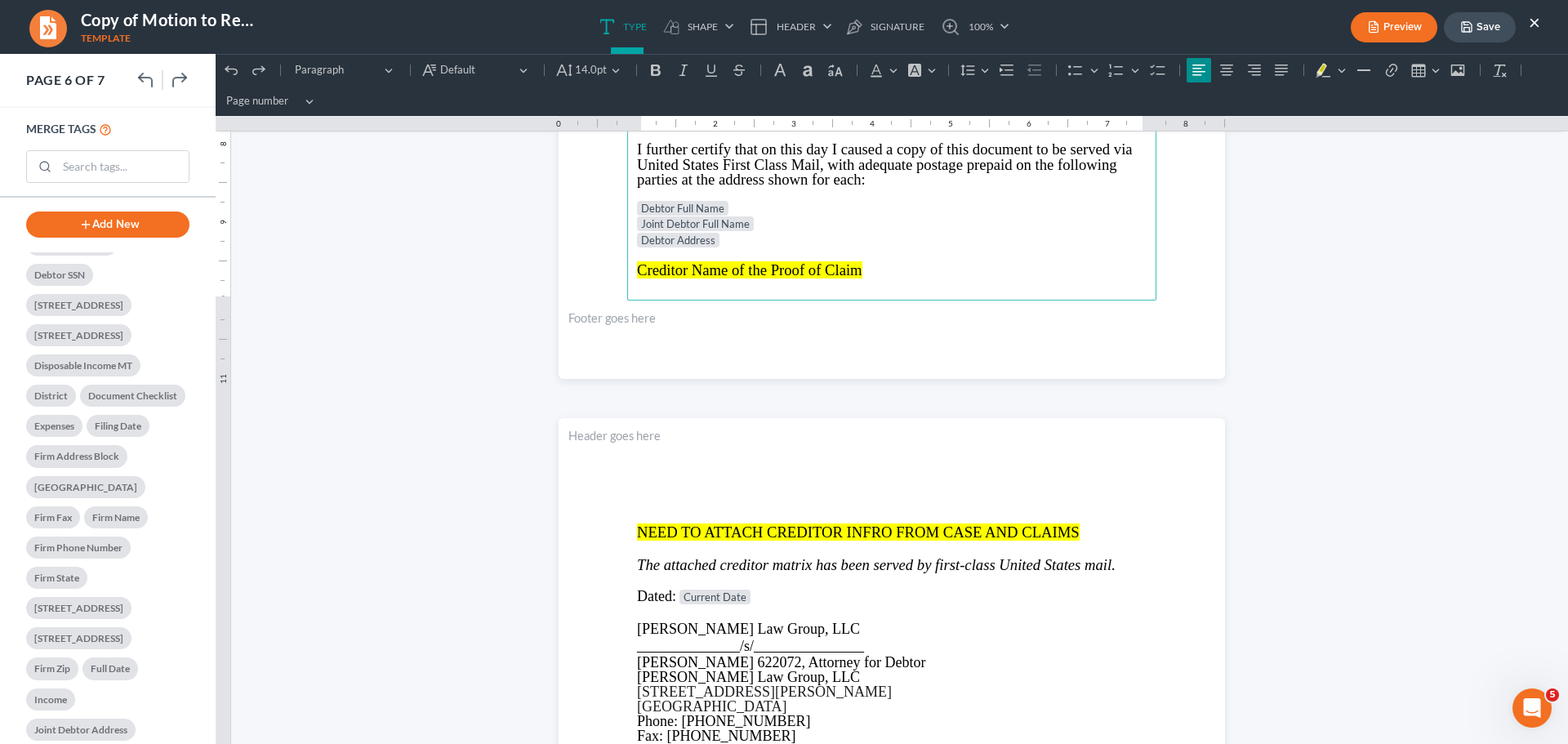
scroll to position [5222, 0]
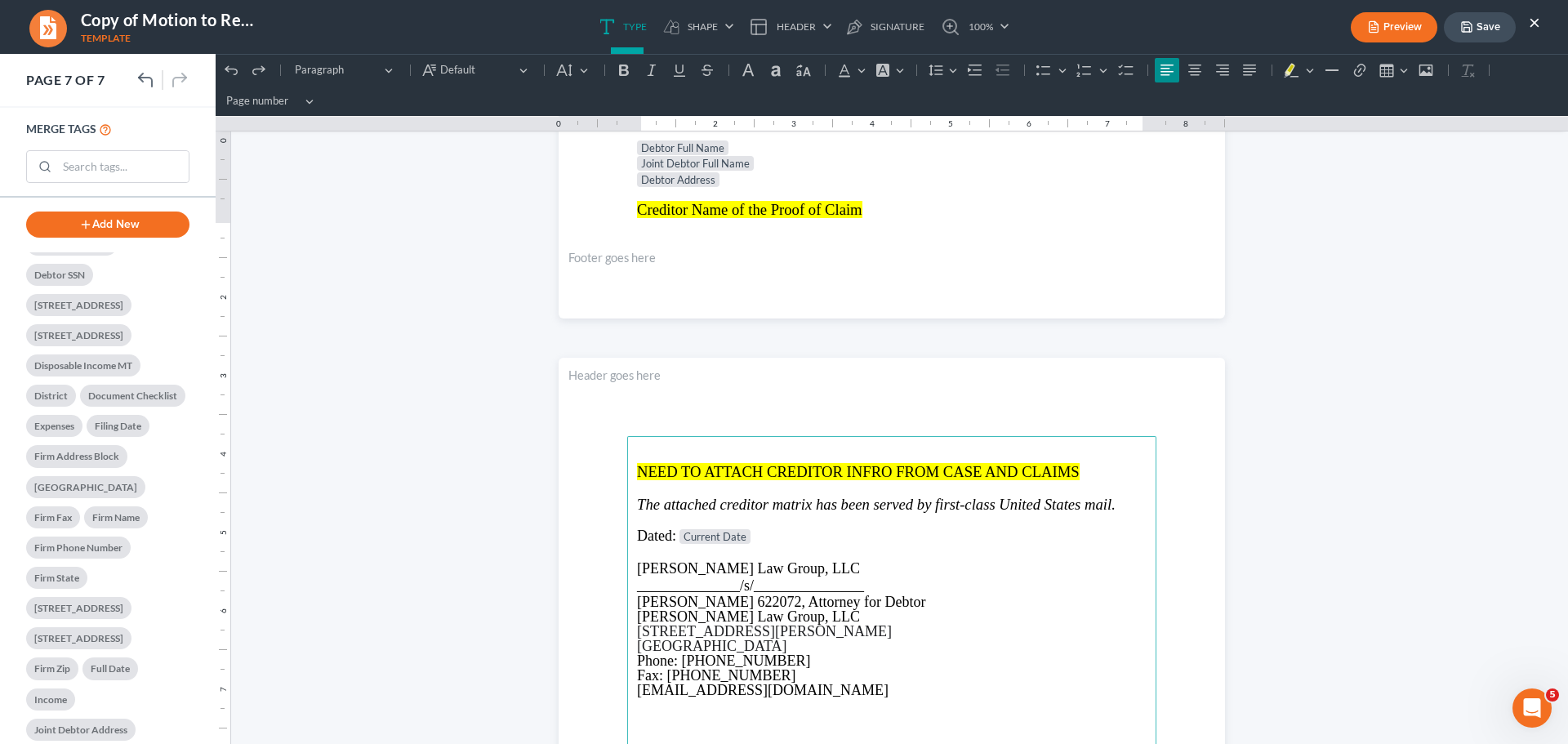
click at [706, 467] on span "NEED TO ATTACH CREDITOR INFRO FROM CASE AND CLAIMS" at bounding box center [858, 471] width 442 height 17
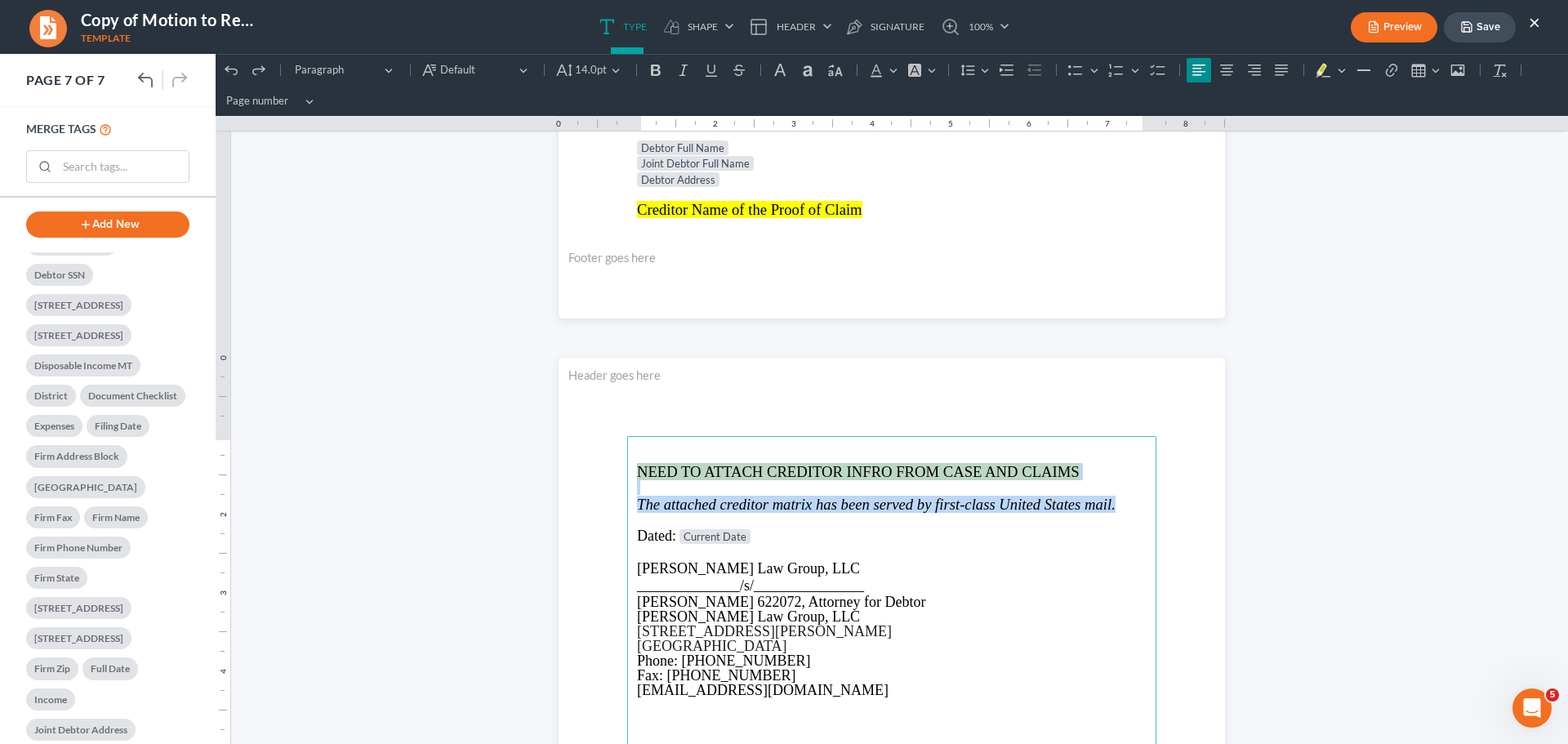
drag, startPoint x: 627, startPoint y: 471, endPoint x: 1134, endPoint y: 501, distance: 507.9
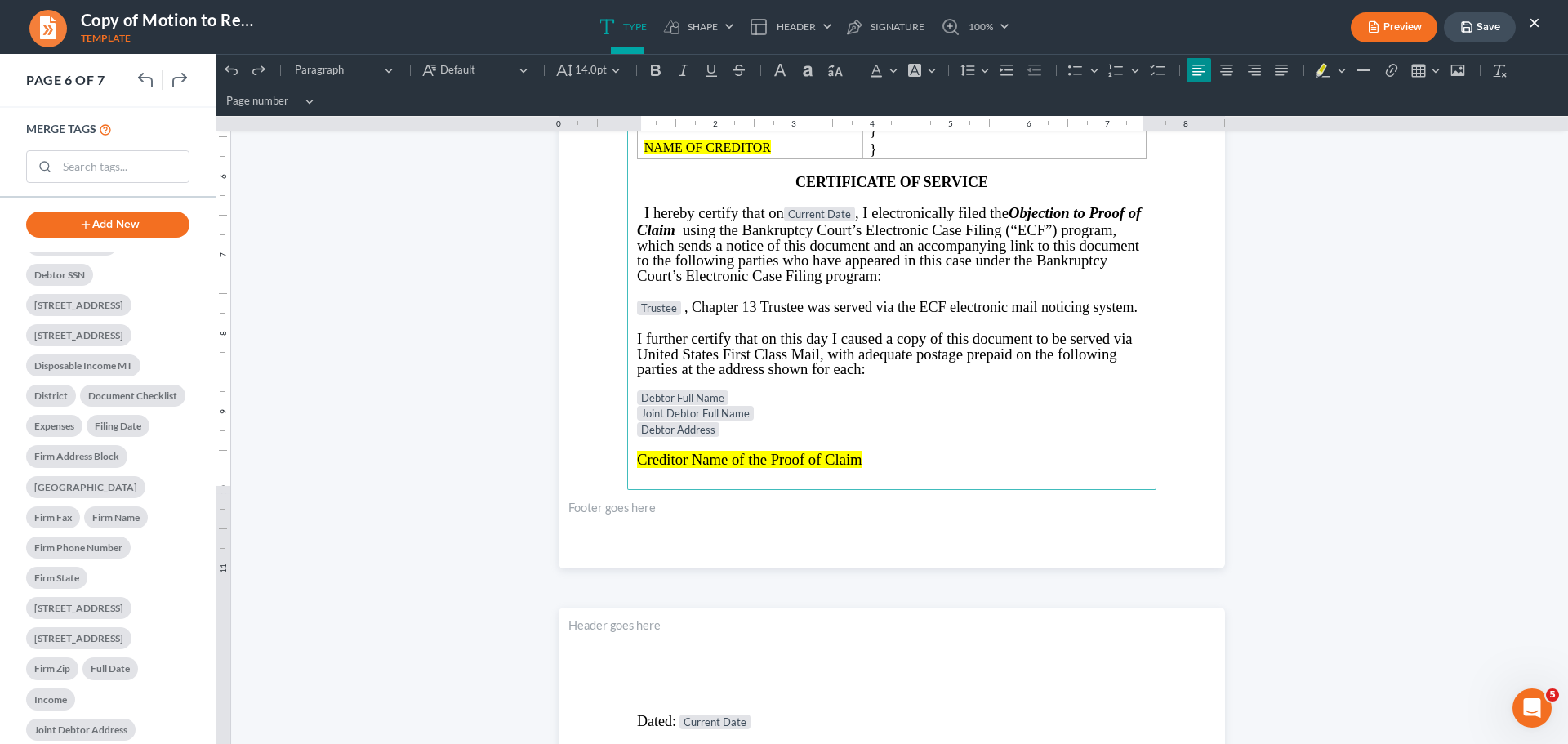
scroll to position [4978, 0]
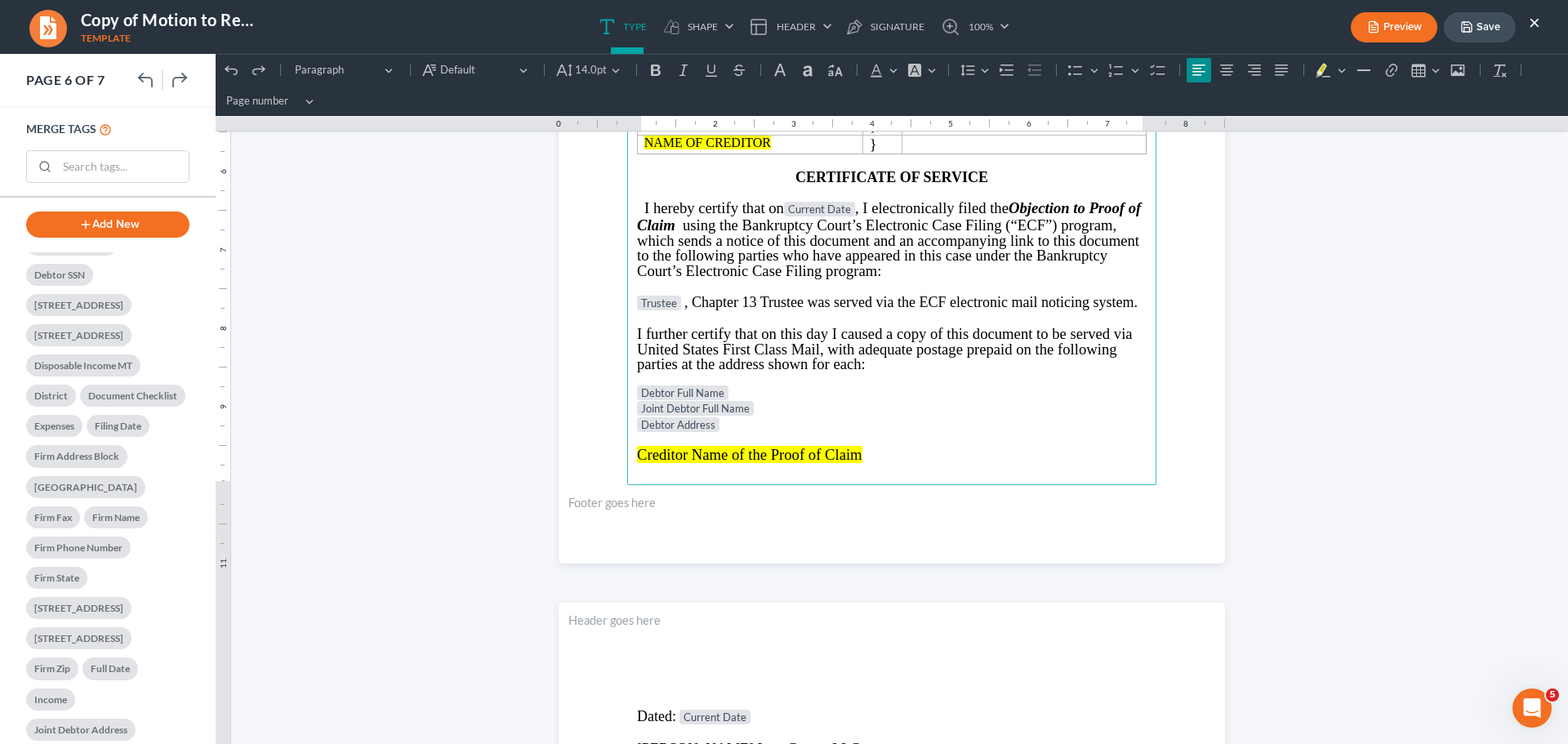
click at [728, 675] on header "Rich Text Editor, page-6-header" at bounding box center [892, 642] width 667 height 78
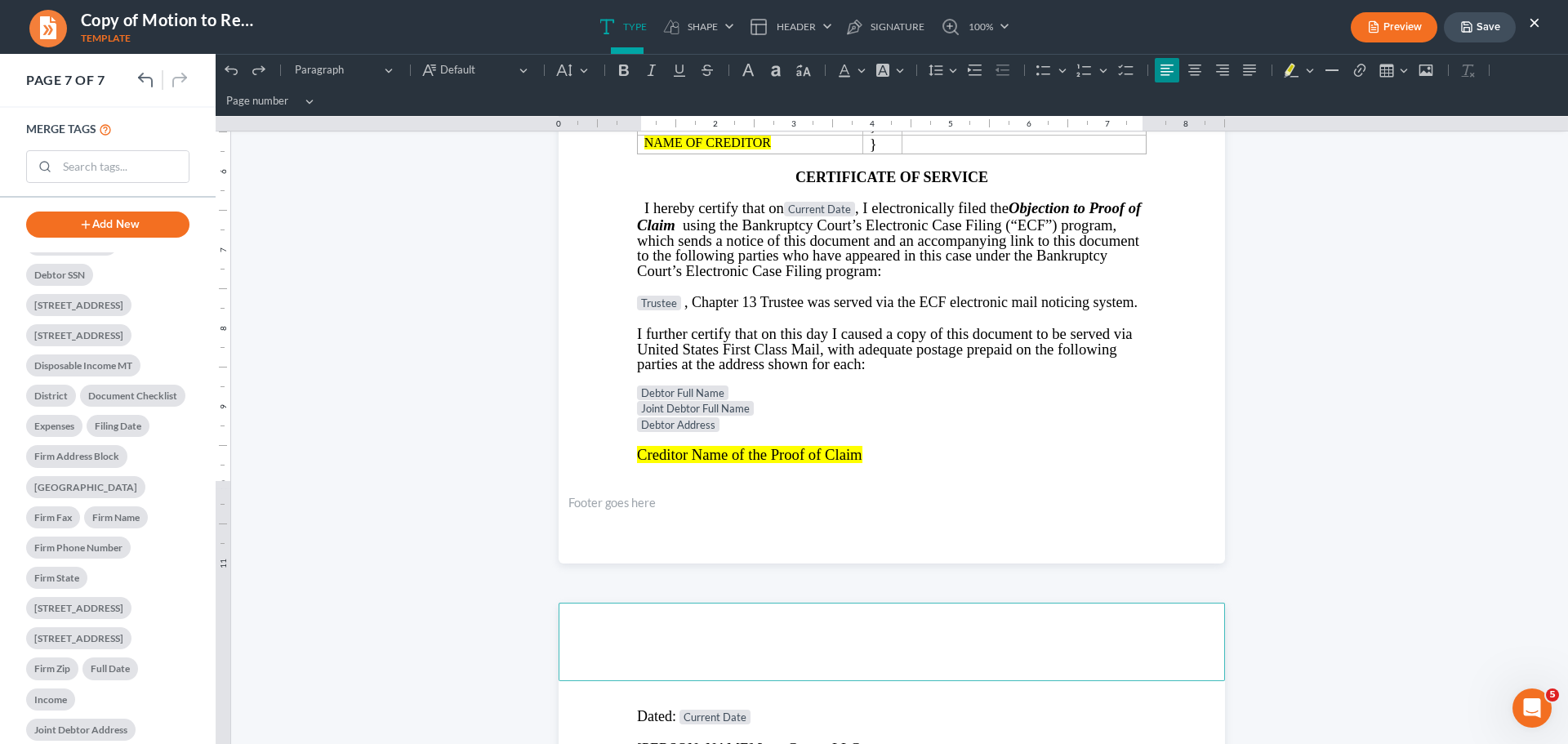
click at [900, 441] on p "Rich Text Editor, page-5-main" at bounding box center [892, 439] width 510 height 13
click at [921, 457] on p "Creditor Name of the Proof of Claim" at bounding box center [892, 454] width 510 height 17
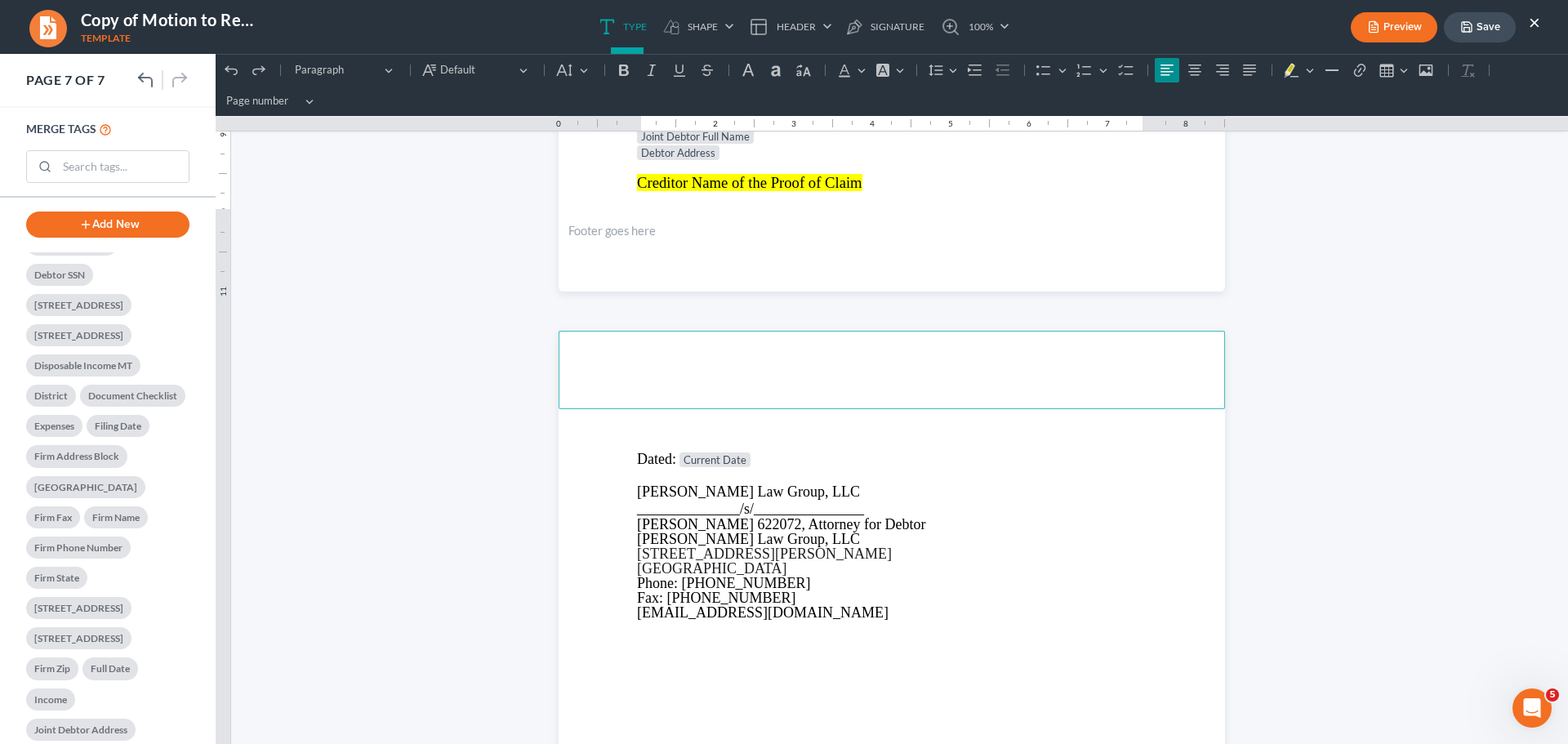
scroll to position [5251, 0]
click at [853, 442] on p "Rich Text Editor, page-6-main" at bounding box center [892, 441] width 510 height 15
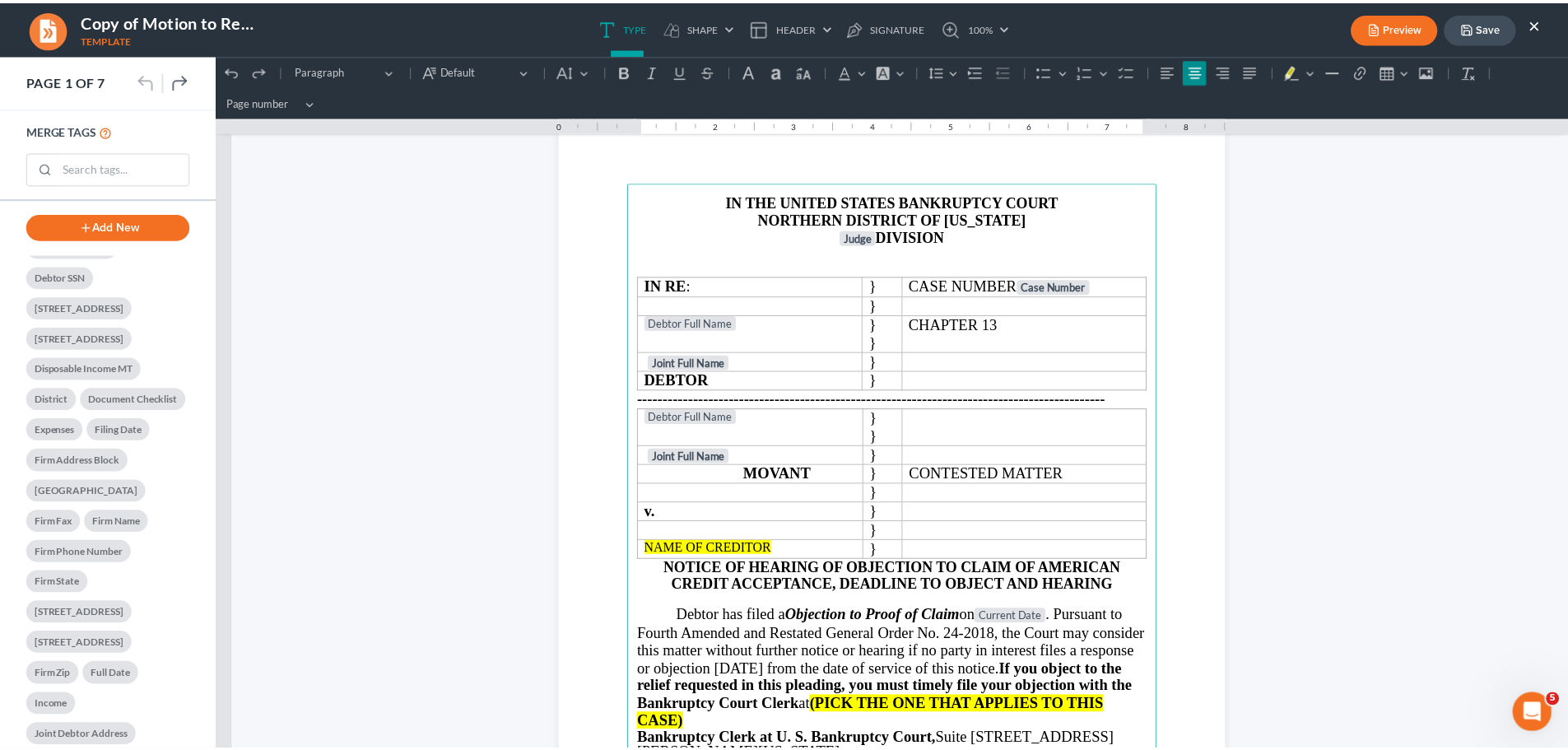
scroll to position [0, 0]
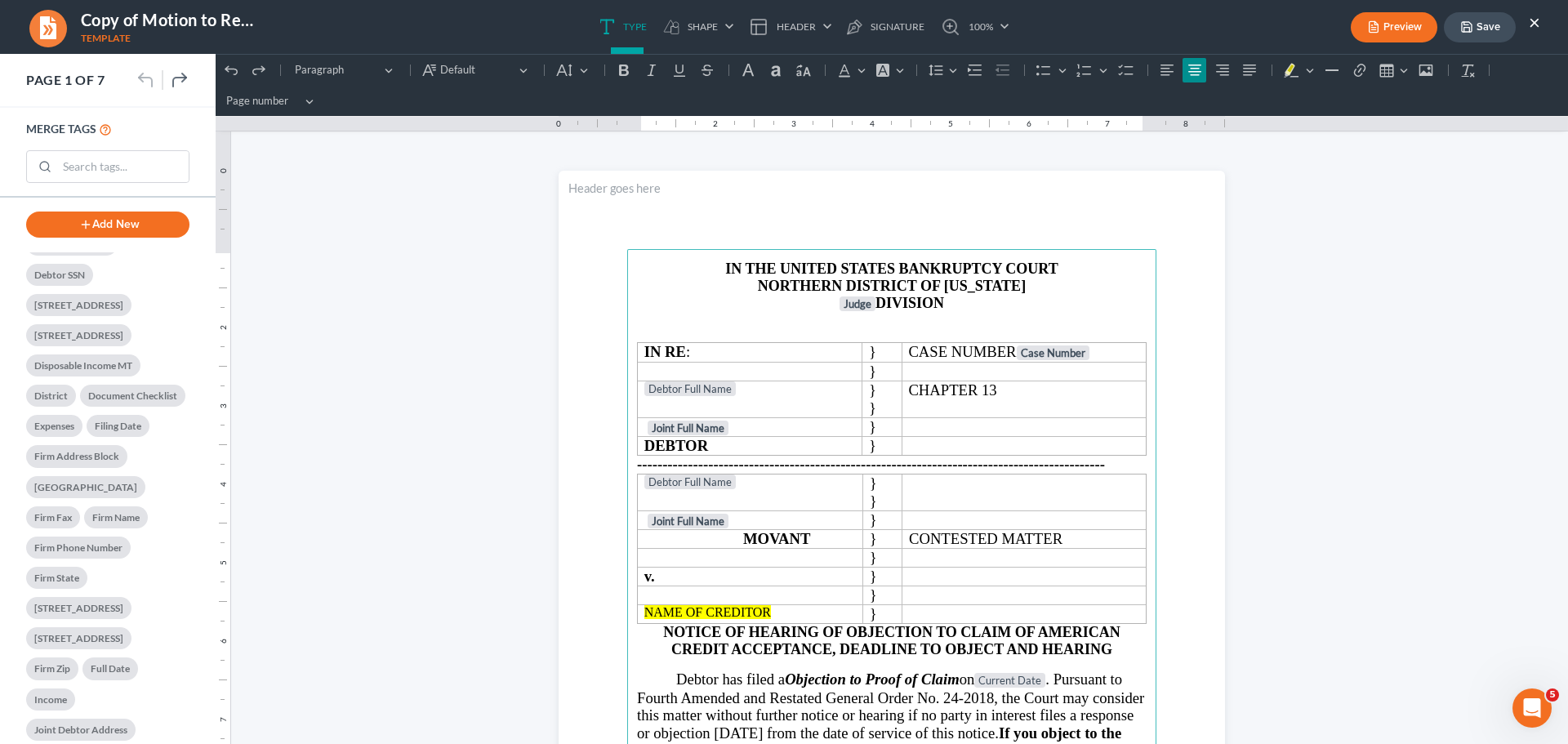
click at [1487, 33] on button "Save" at bounding box center [1479, 28] width 72 height 30
click at [1534, 20] on button "×" at bounding box center [1534, 22] width 12 height 20
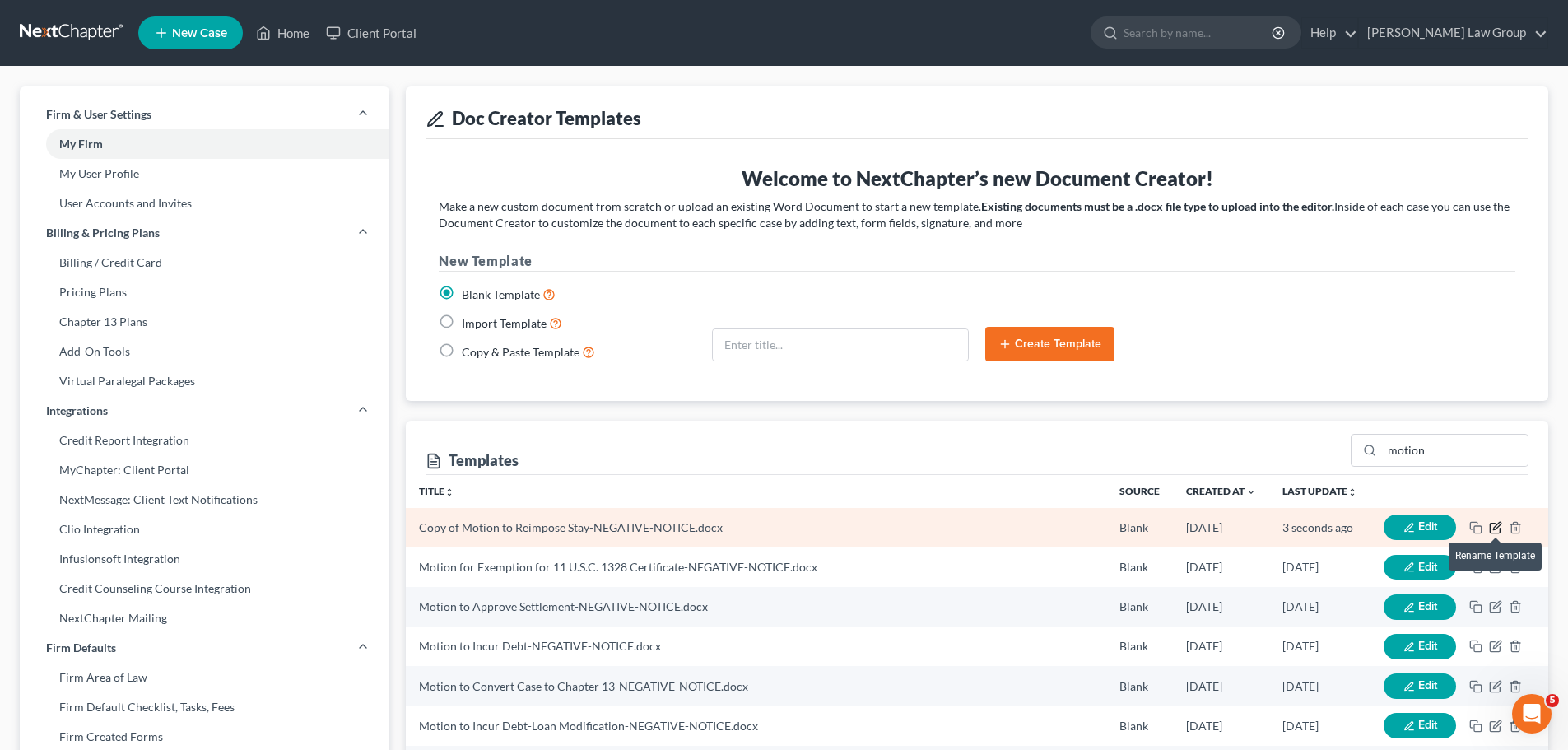
click at [1501, 522] on icon "button" at bounding box center [1497, 526] width 7 height 7
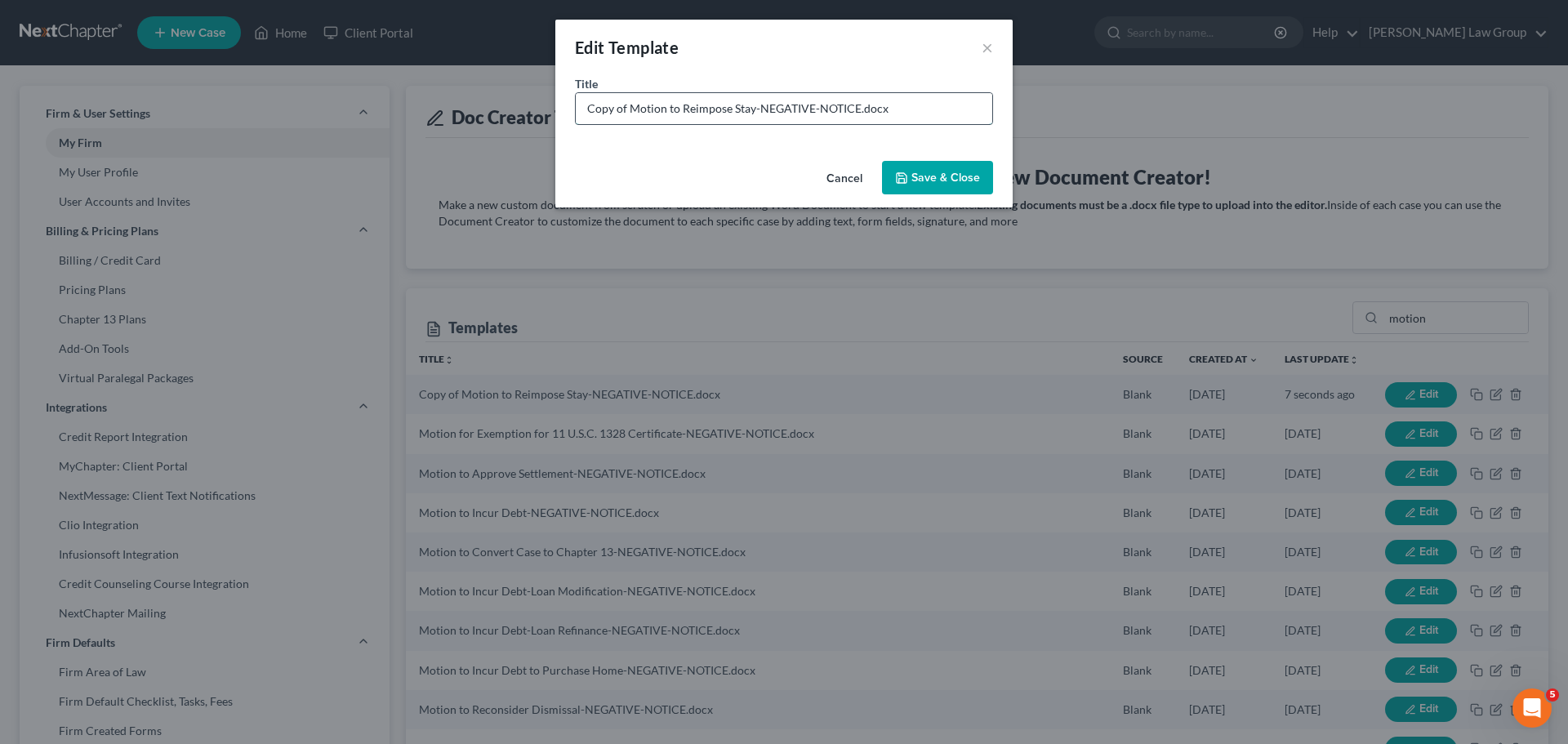
click at [719, 109] on input "Copy of Motion to Reimpose Stay-NEGATIVE-NOTICE.docx" at bounding box center [784, 109] width 416 height 31
drag, startPoint x: 751, startPoint y: 106, endPoint x: 499, endPoint y: 97, distance: 252.2
click at [499, 97] on div "Edit Template × Title * Copy of Motion to Reimpose Stay-NEGATIVE-NOTICE.docx Ca…" at bounding box center [784, 372] width 1568 height 744
type input "Objection Claim-NEGATIVE-NOTICE.docx"
click at [933, 171] on button "Save & Close" at bounding box center [937, 178] width 111 height 35
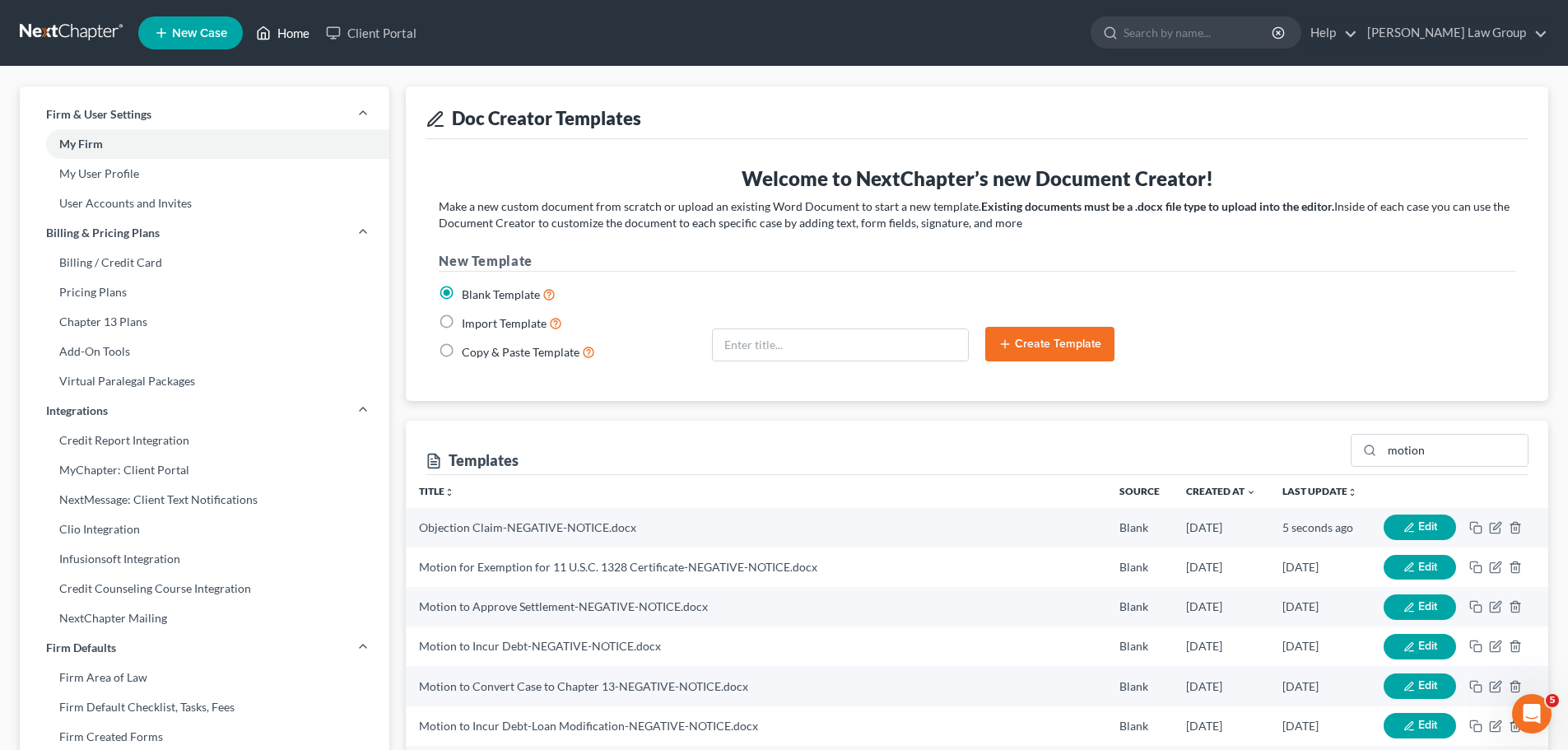
click at [274, 22] on link "Home" at bounding box center [283, 32] width 70 height 30
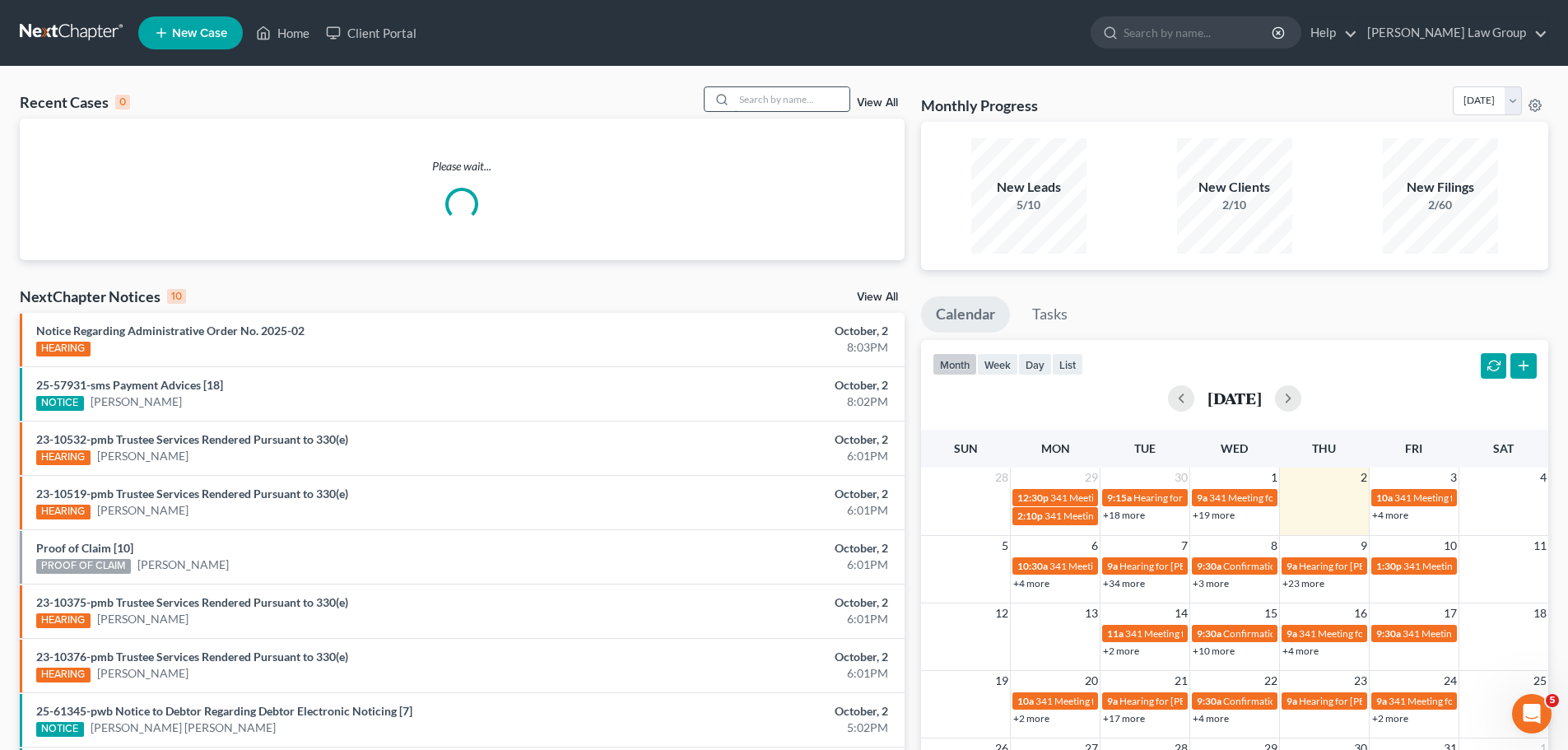
click at [782, 103] on input "search" at bounding box center [791, 99] width 115 height 24
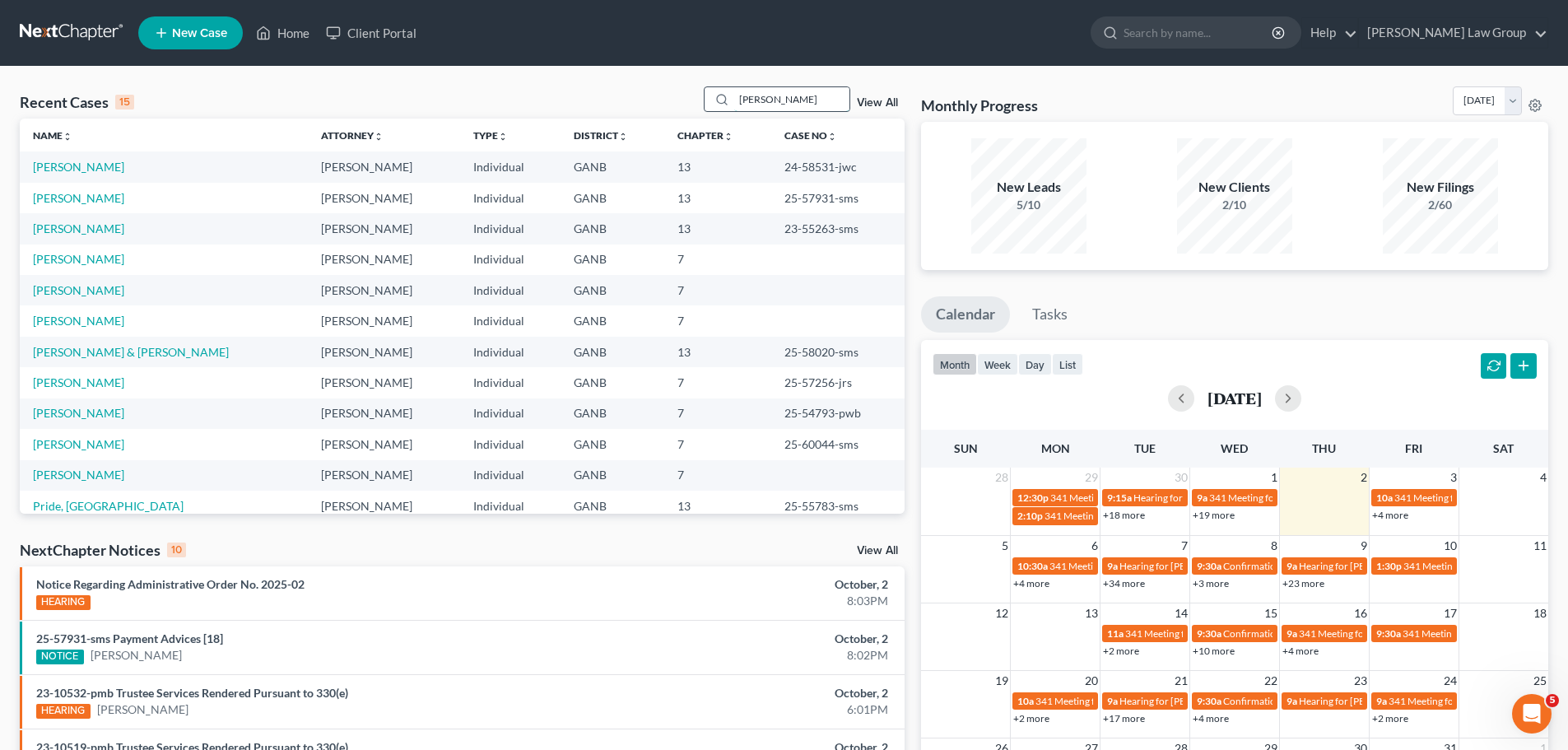
type input "[PERSON_NAME]"
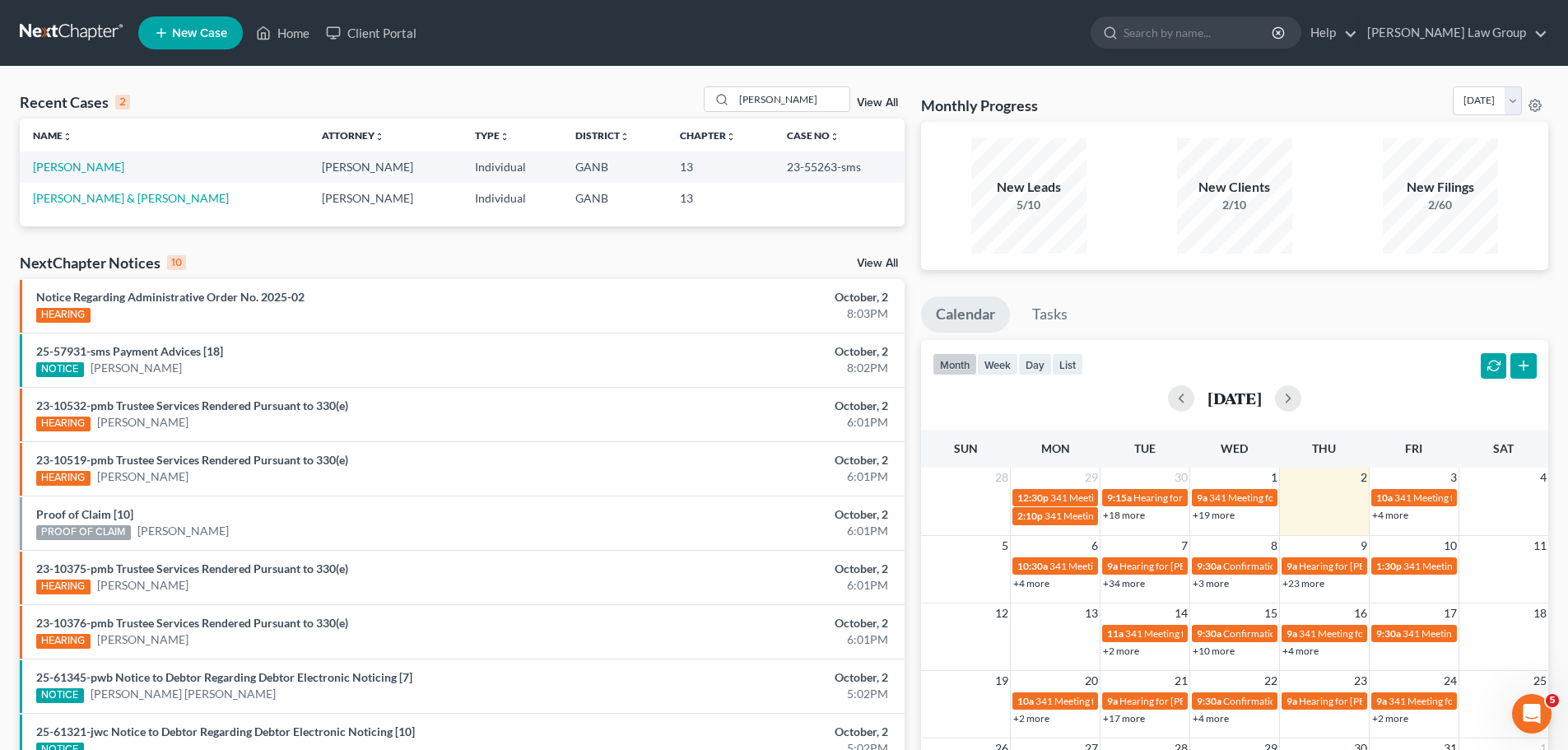
click at [81, 179] on td "[PERSON_NAME]" at bounding box center [164, 167] width 289 height 31
click at [77, 164] on link "[PERSON_NAME]" at bounding box center [79, 167] width 91 height 14
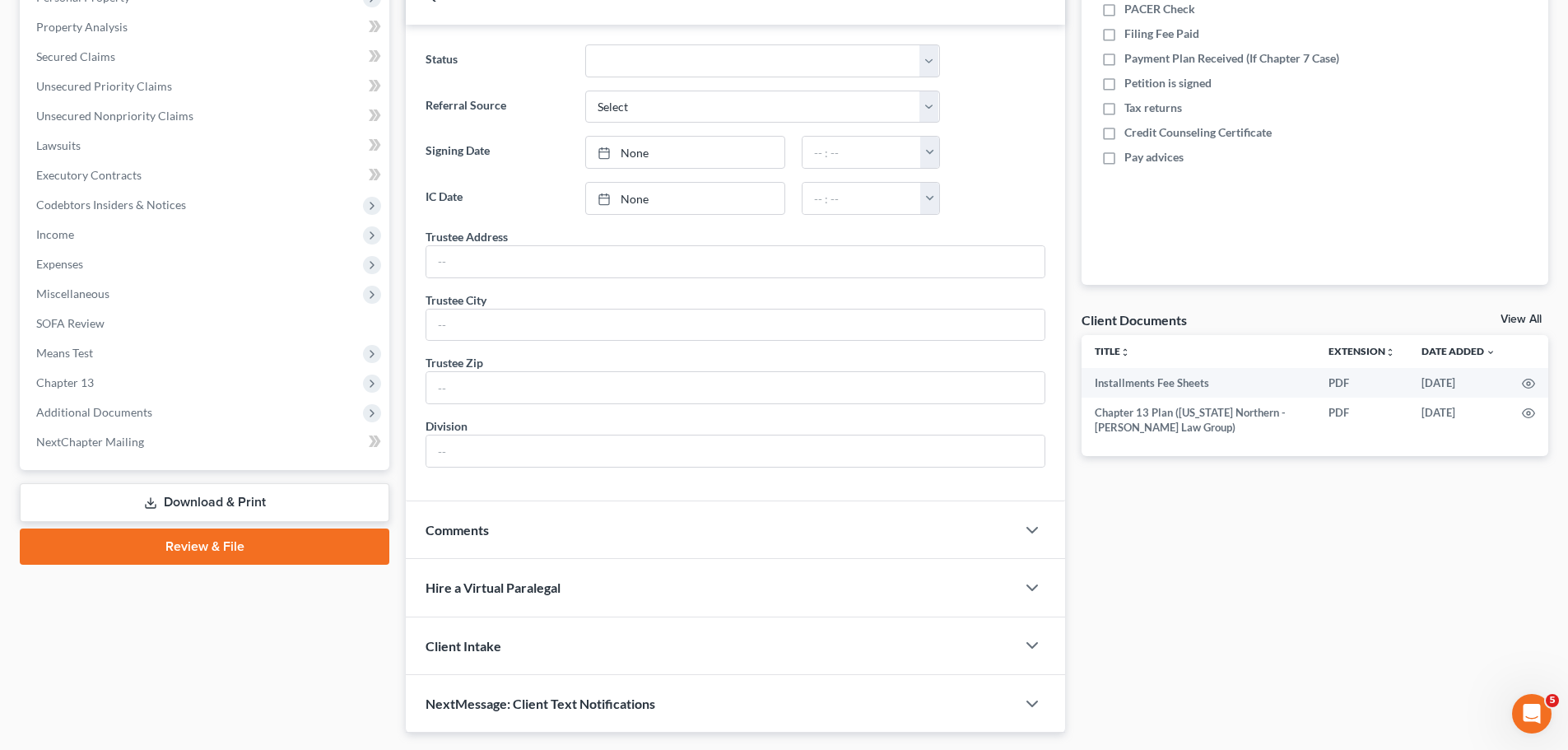
scroll to position [329, 0]
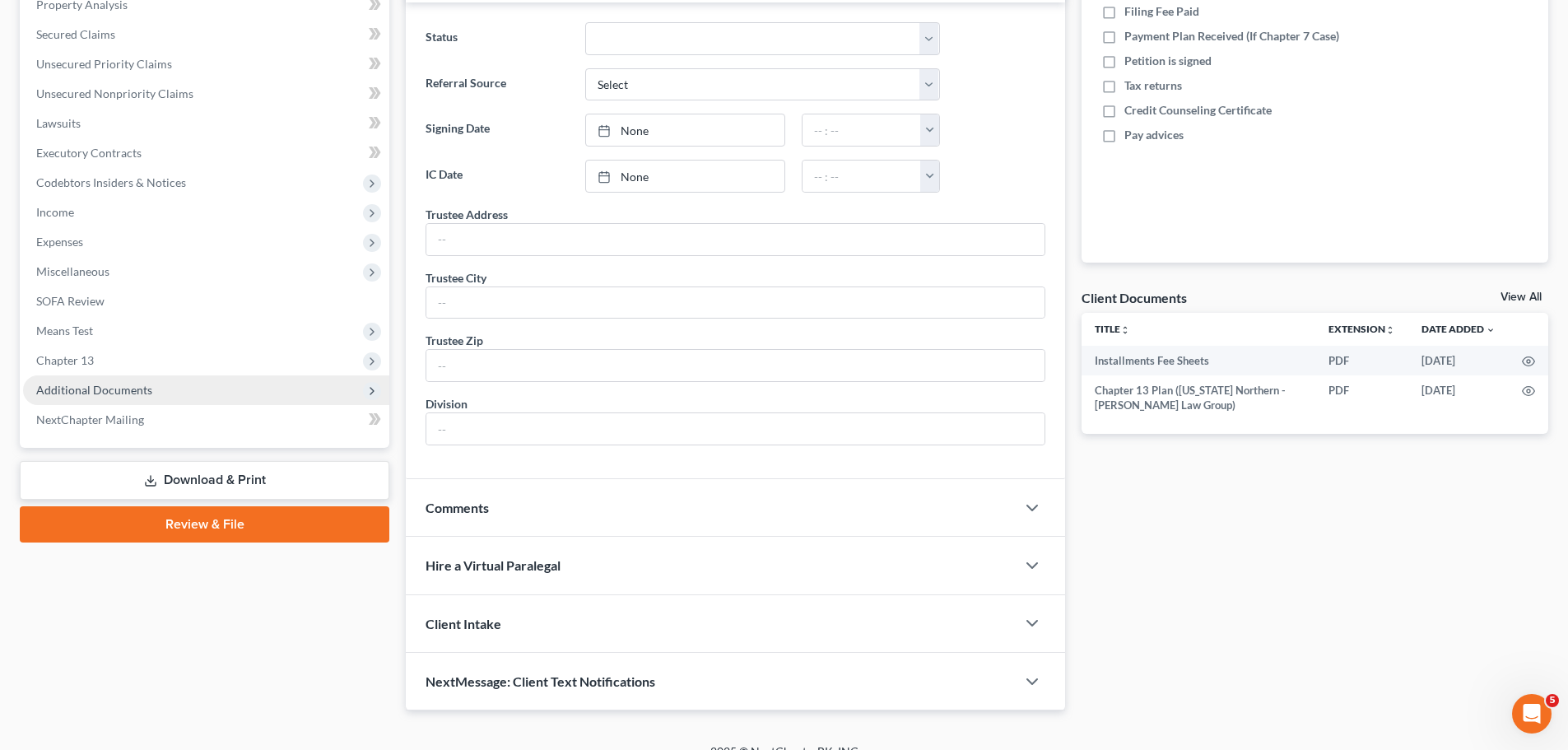
click at [148, 393] on span "Additional Documents" at bounding box center [93, 390] width 116 height 14
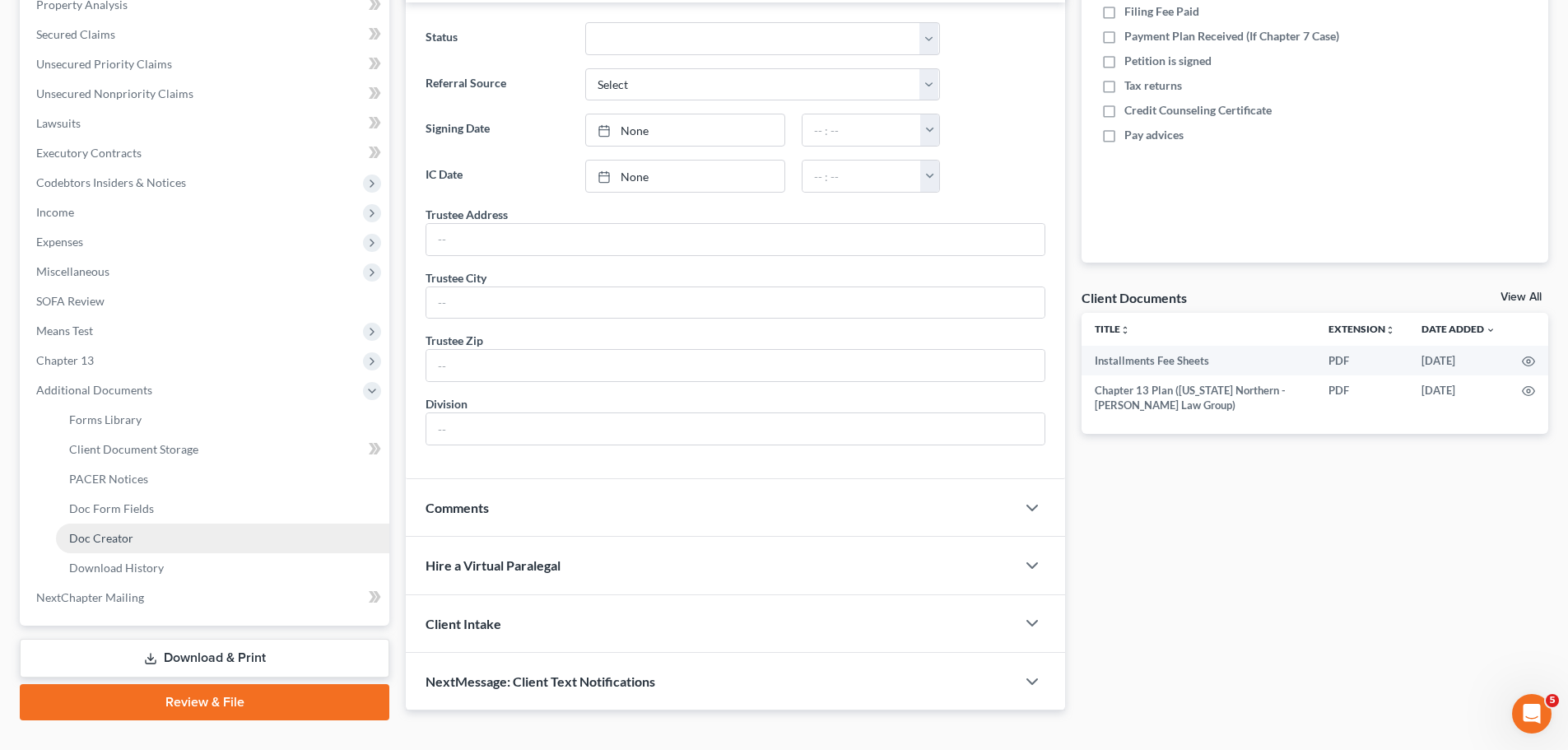
click at [156, 538] on link "Doc Creator" at bounding box center [222, 538] width 334 height 30
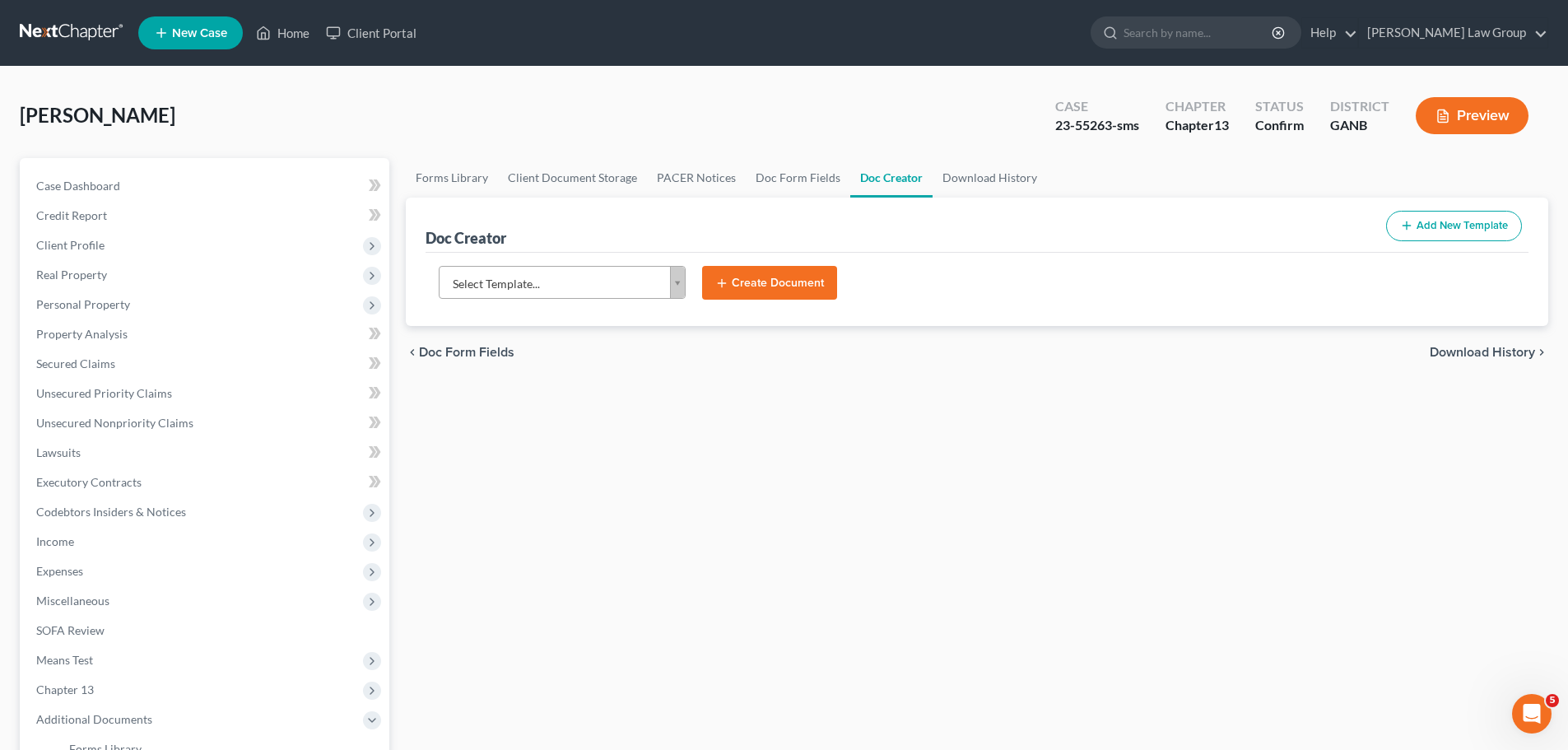
click at [544, 293] on body "Home New Case Client Portal [PERSON_NAME] Law Group [EMAIL_ADDRESS][DOMAIN_NAME…" at bounding box center [784, 556] width 1568 height 1112
click at [856, 391] on body "Home New Case Client Portal [PERSON_NAME] Law Group [EMAIL_ADDRESS][DOMAIN_NAME…" at bounding box center [784, 556] width 1568 height 1112
click at [578, 296] on body "Home New Case Client Portal [PERSON_NAME] Law Group [EMAIL_ADDRESS][DOMAIN_NAME…" at bounding box center [784, 556] width 1568 height 1112
click at [580, 278] on body "Home New Case Client Portal [PERSON_NAME] Law Group [EMAIL_ADDRESS][DOMAIN_NAME…" at bounding box center [784, 556] width 1568 height 1112
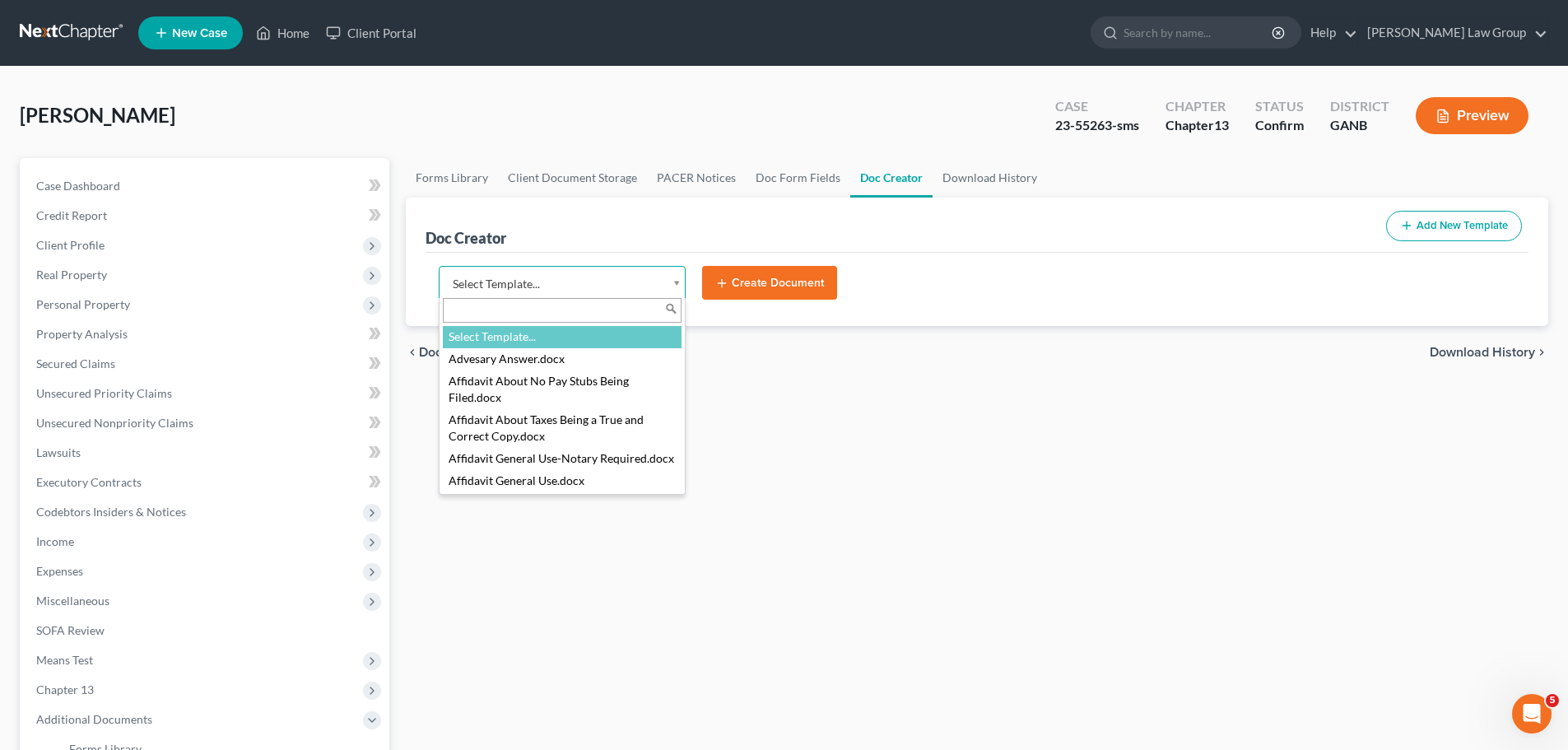
click at [580, 278] on body "Home New Case Client Portal [PERSON_NAME] Law Group [EMAIL_ADDRESS][DOMAIN_NAME…" at bounding box center [784, 556] width 1568 height 1112
click at [532, 311] on input "text" at bounding box center [562, 310] width 239 height 25
type input "obj"
select select "118123"
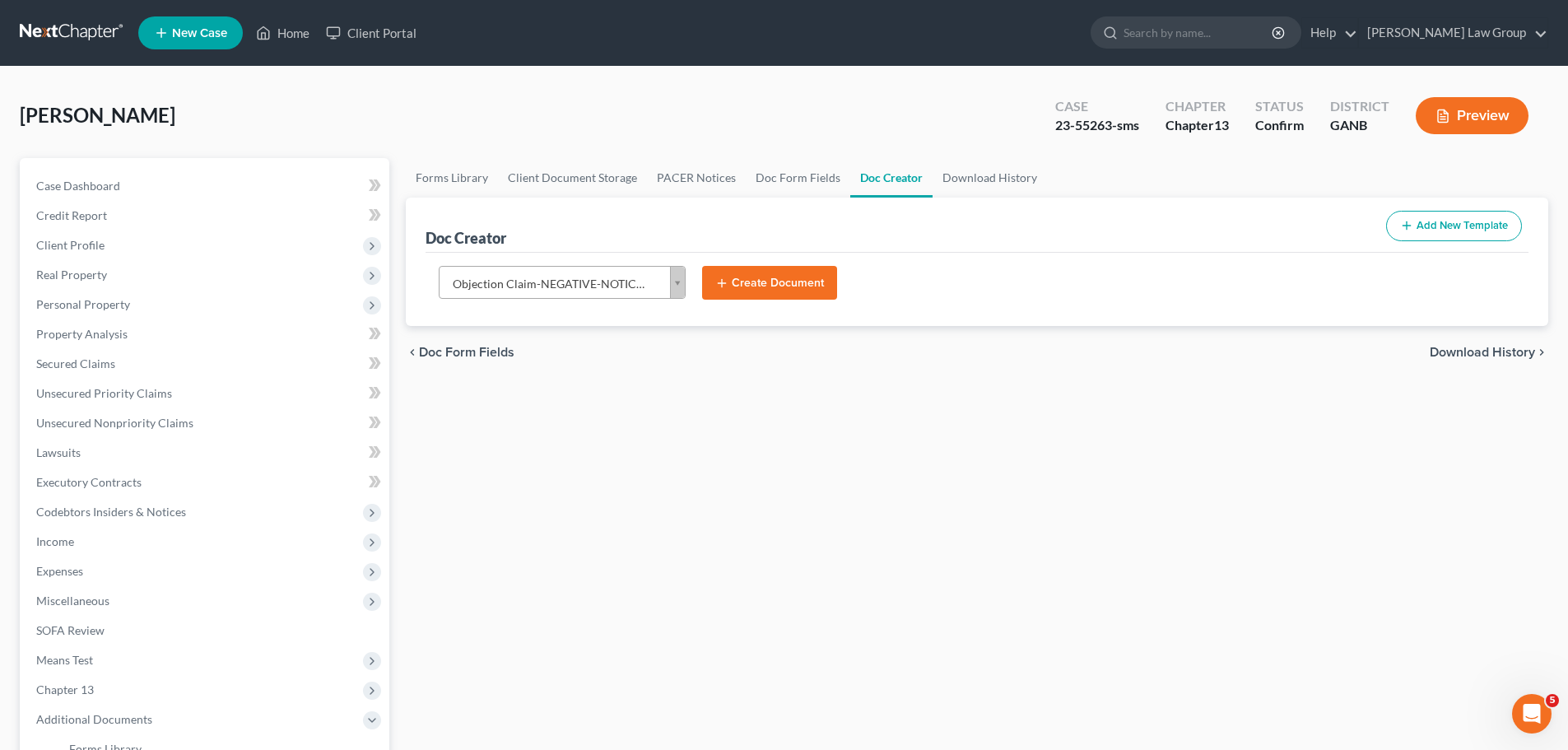
click at [768, 292] on button "Create Document" at bounding box center [770, 283] width 135 height 35
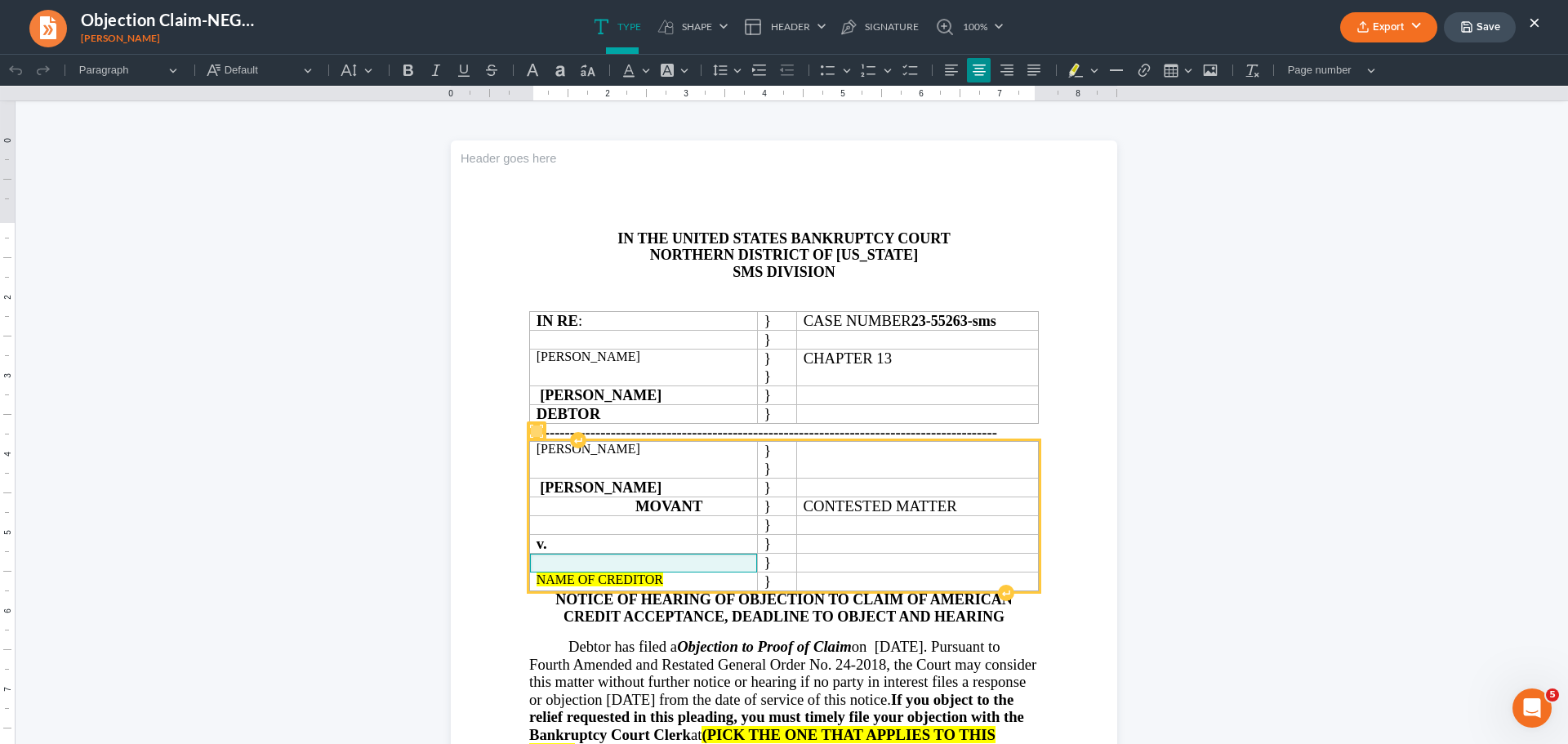
click at [707, 569] on p "Rich Text Editor, page-0-main" at bounding box center [643, 561] width 214 height 15
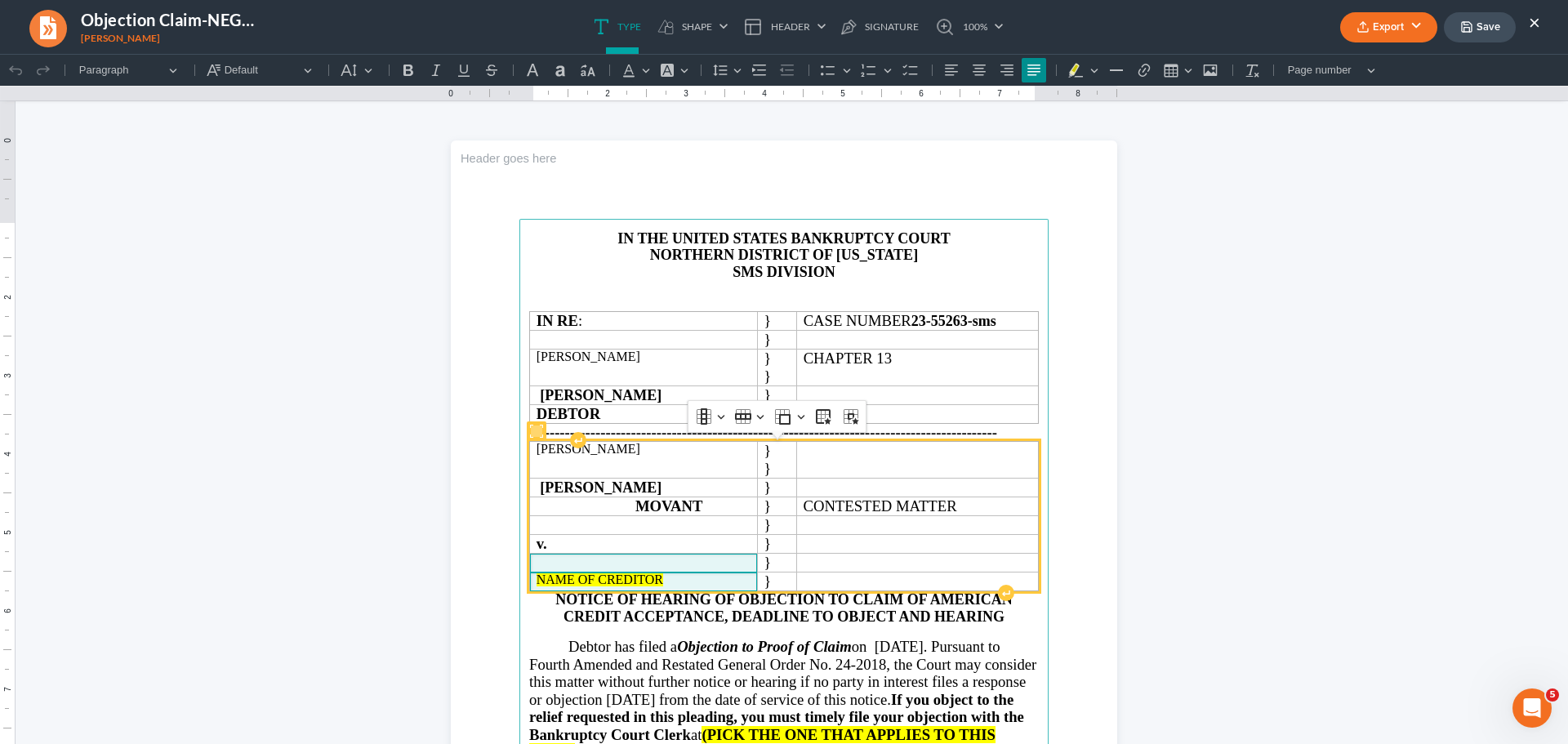
click at [694, 586] on p "NAME OF CREDITOR" at bounding box center [643, 579] width 214 height 15
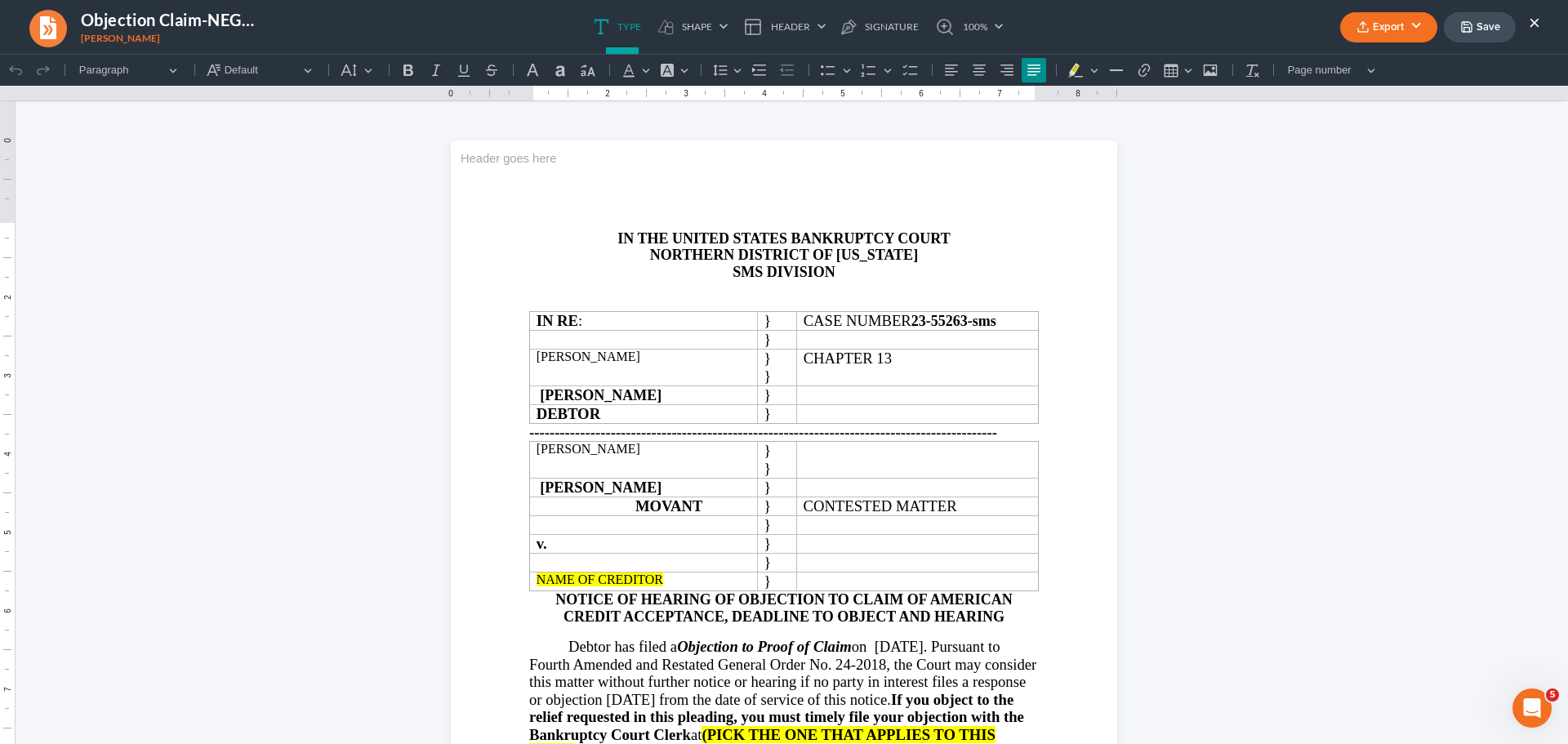
click at [1387, 33] on button "Export" at bounding box center [1388, 28] width 97 height 30
click at [1356, 89] on link "Word" at bounding box center [1386, 92] width 126 height 28
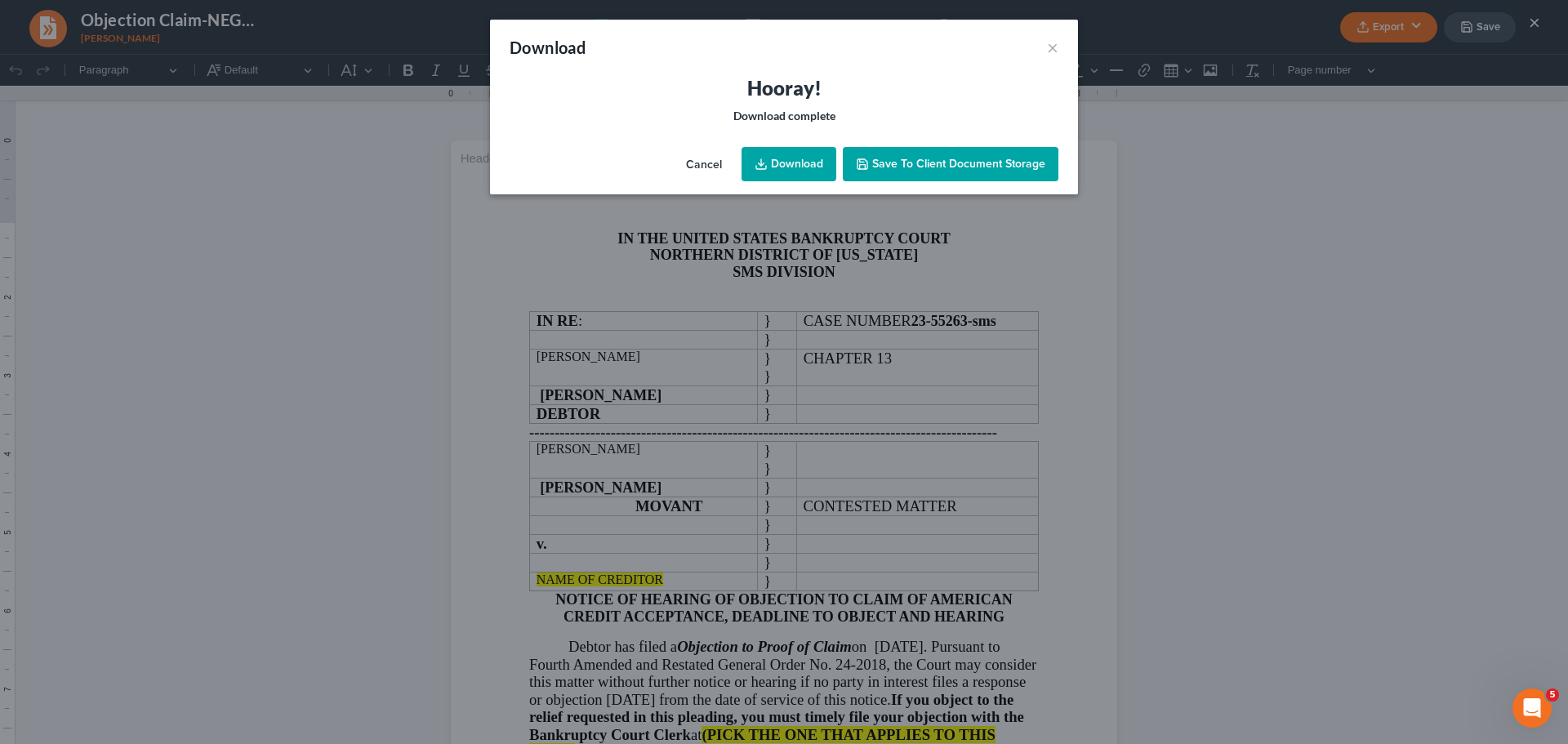
click at [788, 162] on link "Download" at bounding box center [788, 164] width 94 height 35
click at [1054, 44] on button "×" at bounding box center [1052, 47] width 12 height 20
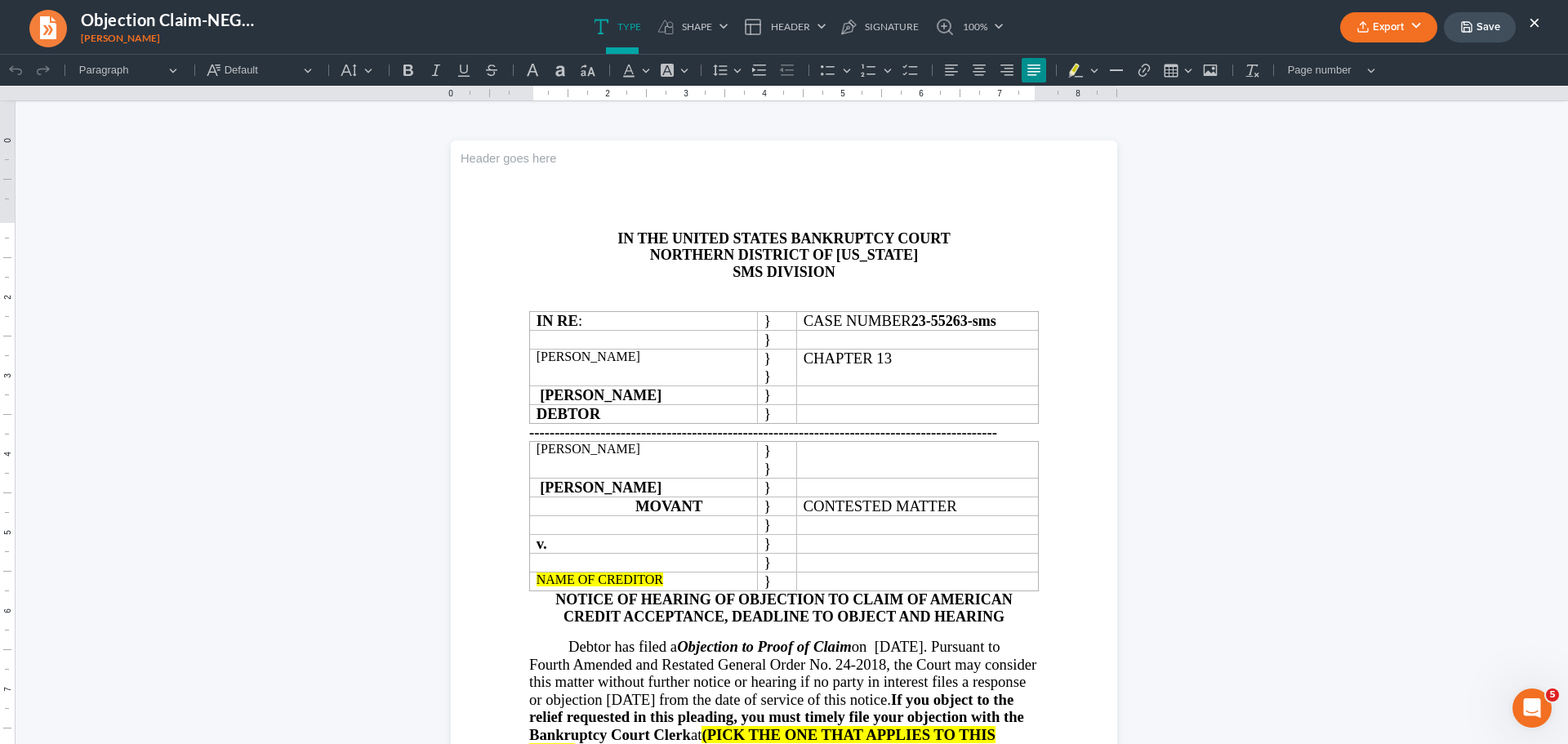
click at [1536, 17] on button "×" at bounding box center [1534, 22] width 12 height 20
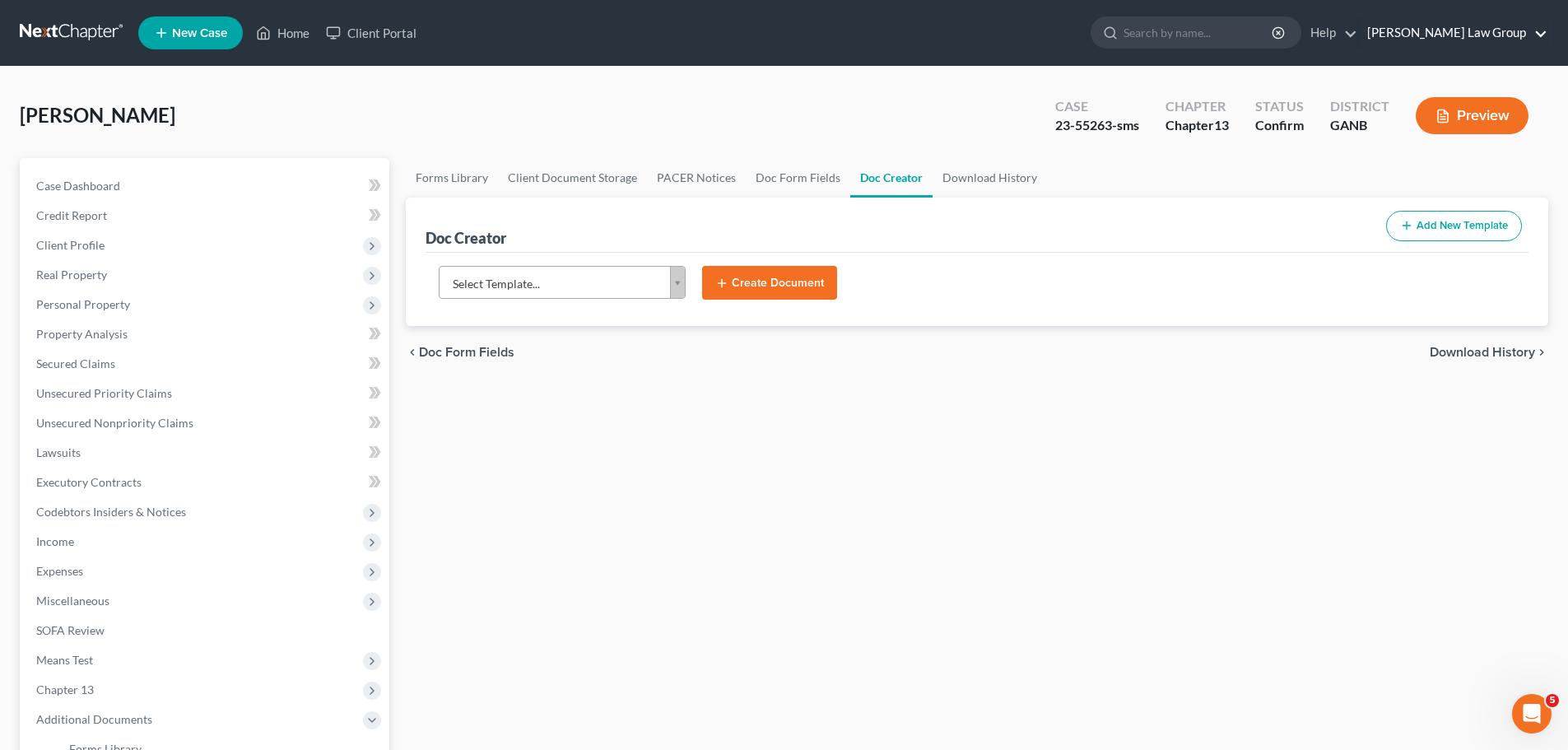
click at [1478, 34] on link "[PERSON_NAME] Law Group" at bounding box center [1453, 32] width 188 height 30
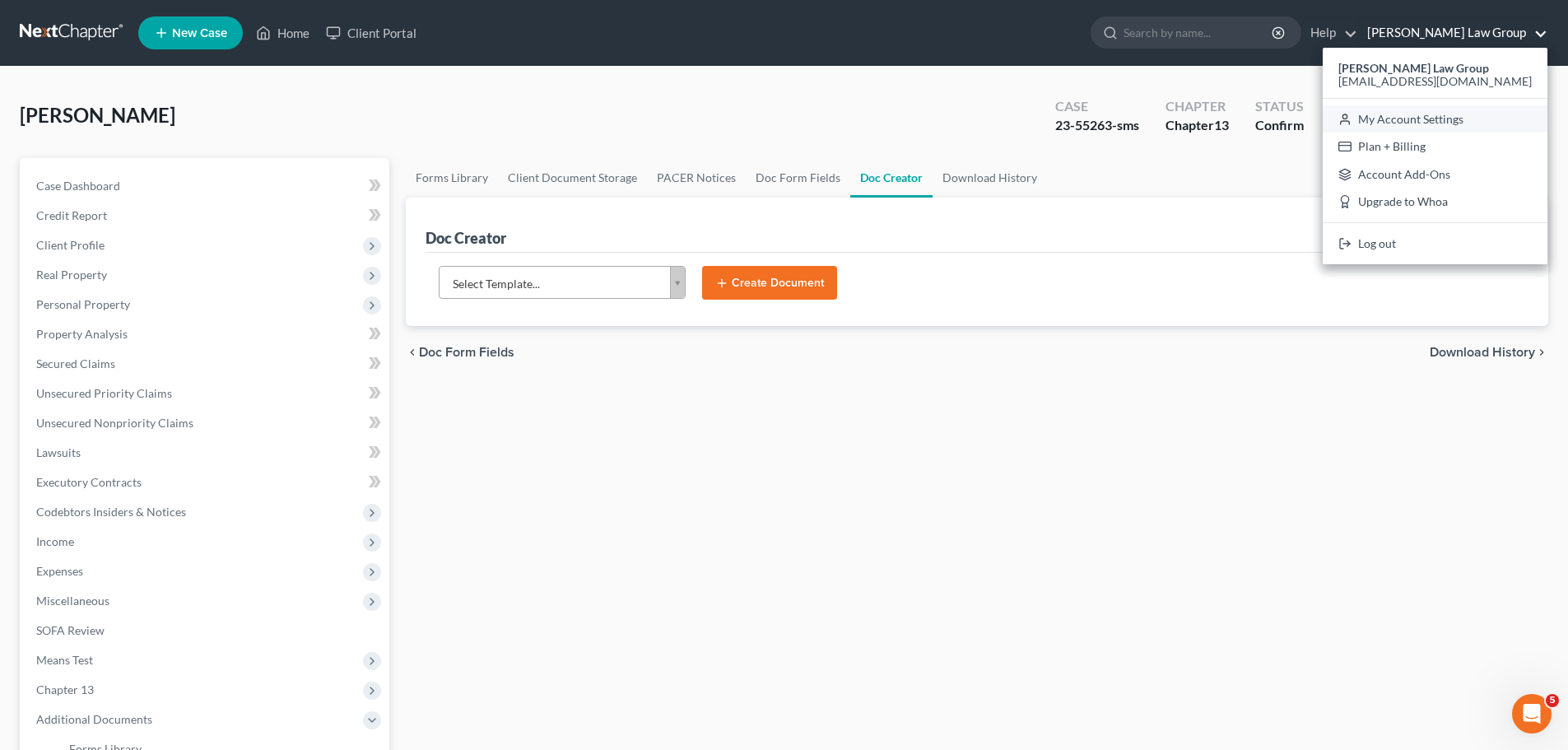
click at [1454, 124] on link "My Account Settings" at bounding box center [1435, 118] width 225 height 28
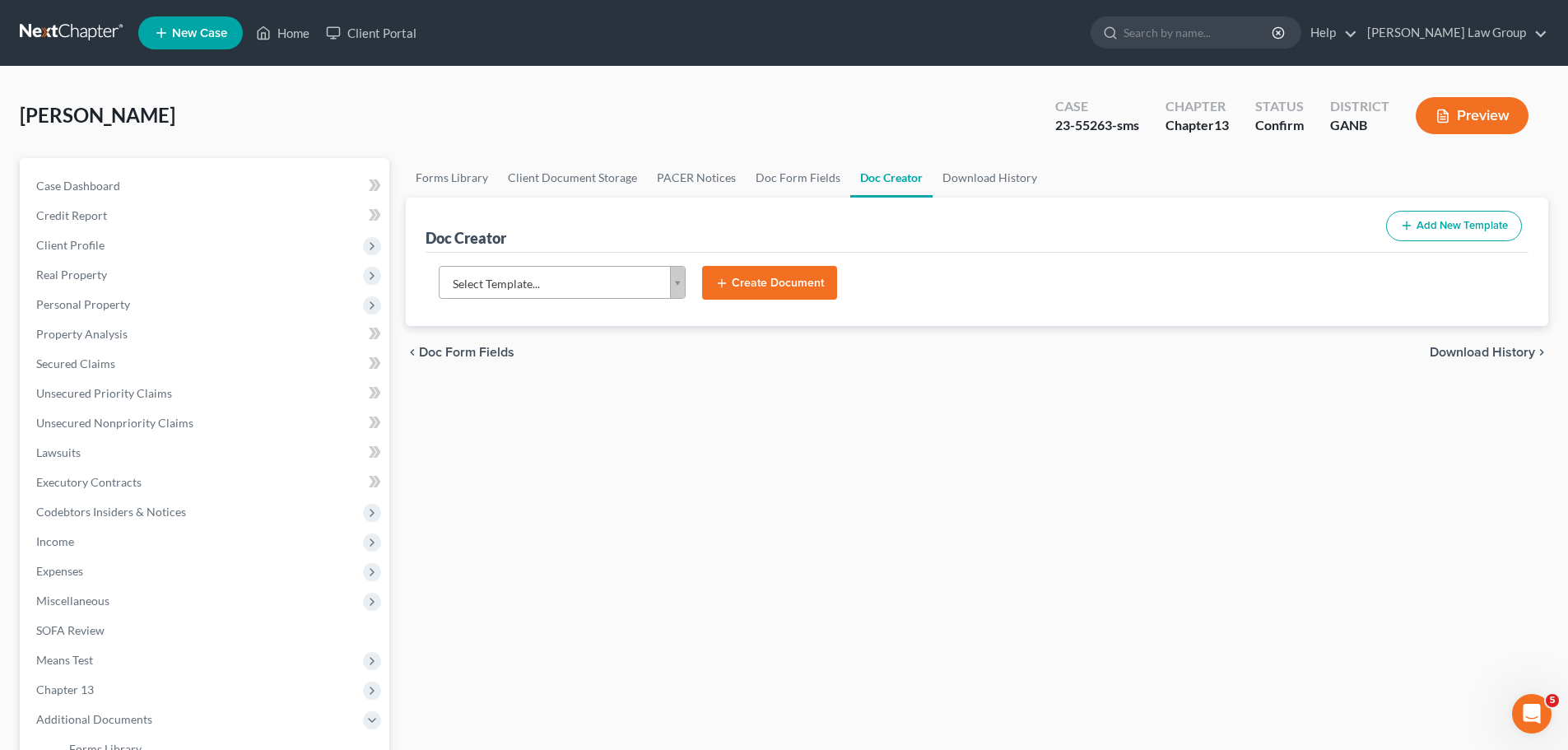
select select "19"
select select "24"
select select "10"
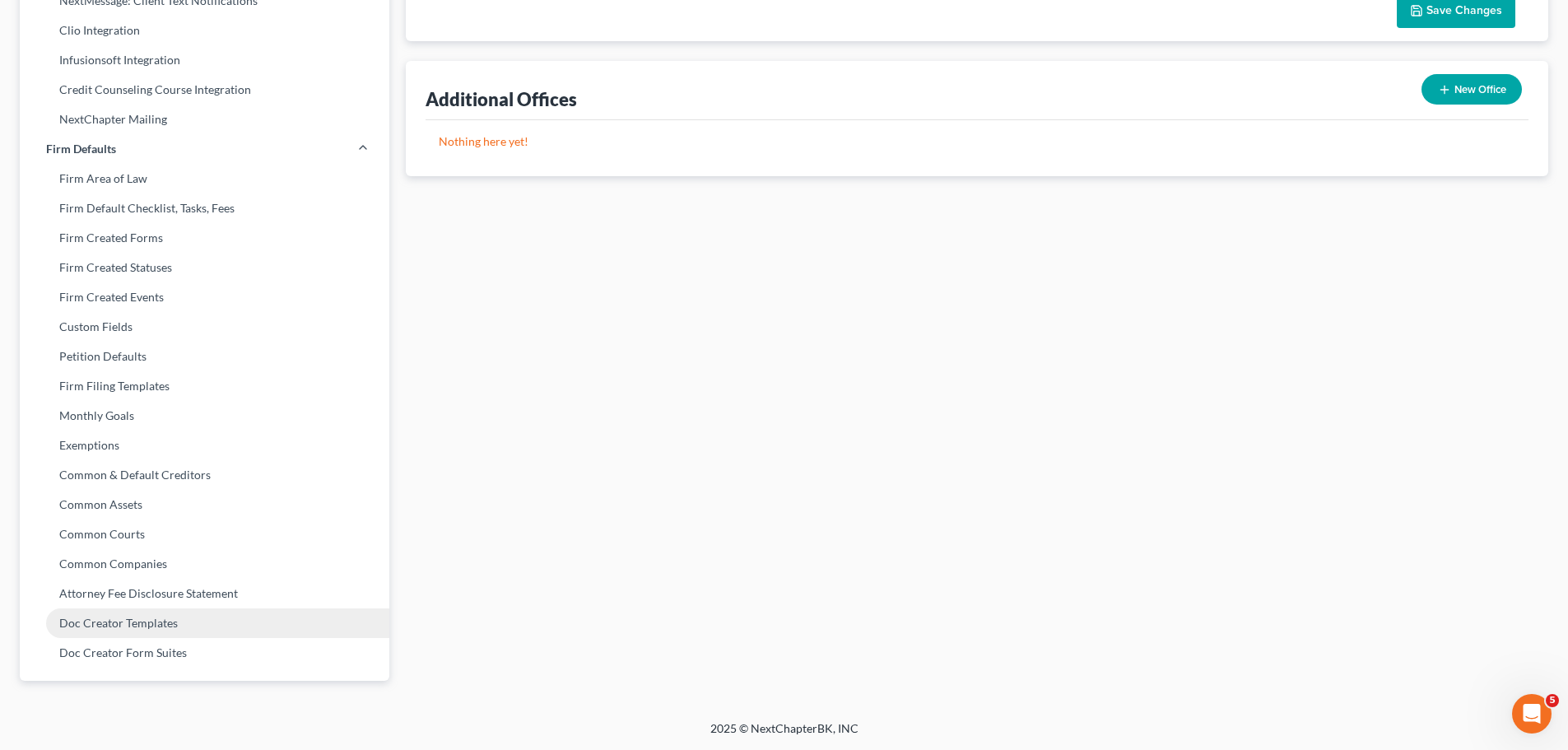
click at [195, 625] on link "Doc Creator Templates" at bounding box center [205, 623] width 370 height 30
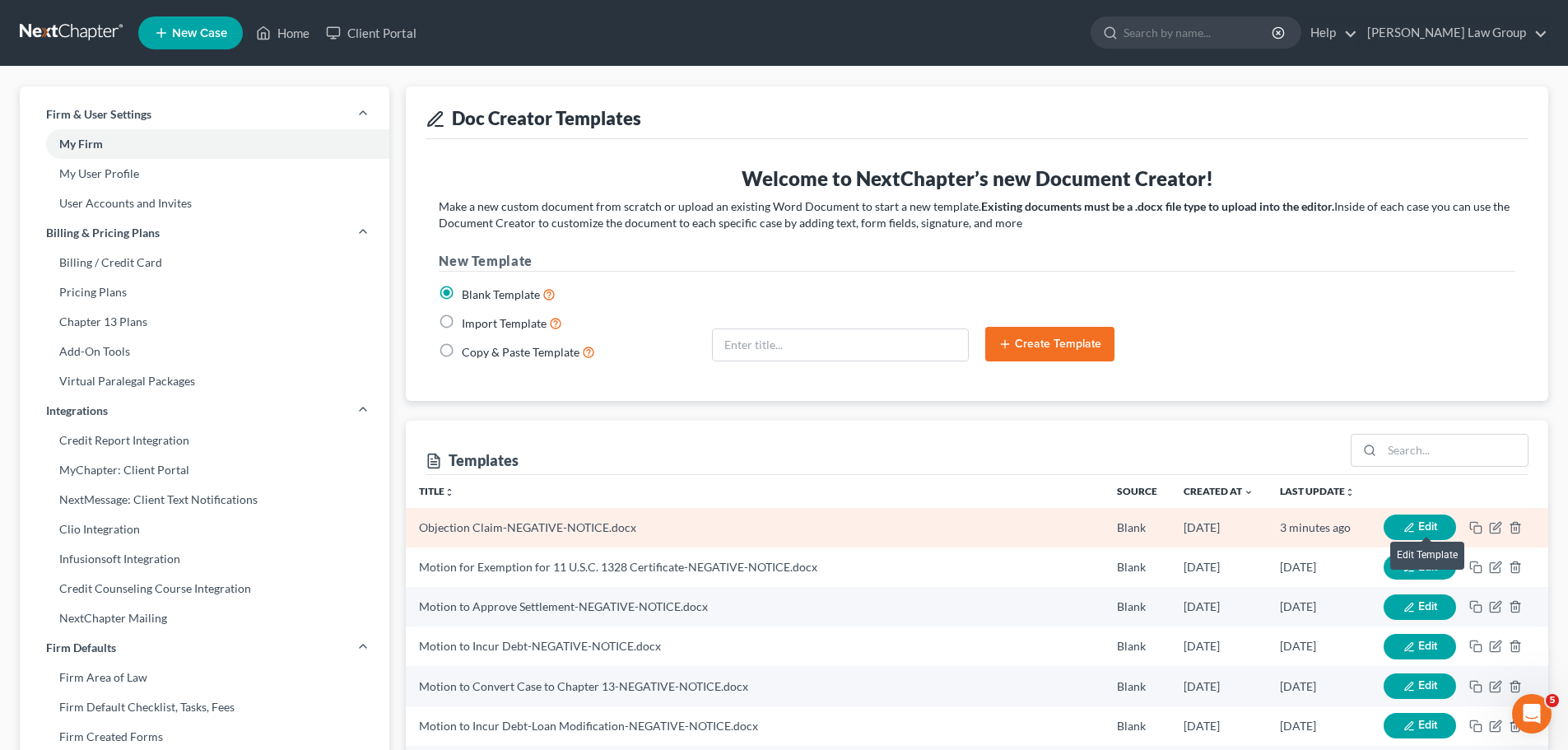
click at [1424, 527] on span "Edit" at bounding box center [1427, 527] width 19 height 14
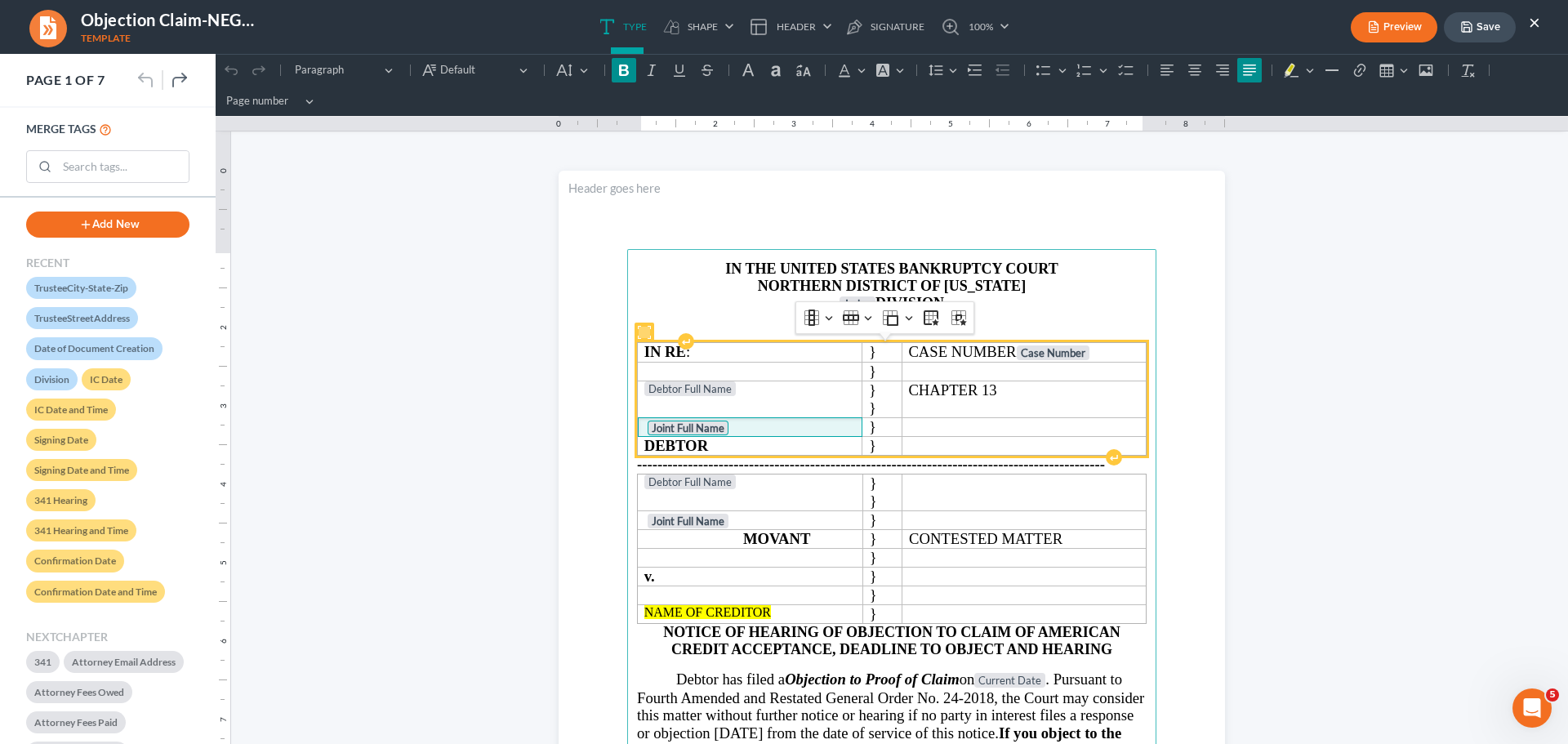
click at [693, 431] on strong "Joint Full Name" at bounding box center [688, 427] width 73 height 13
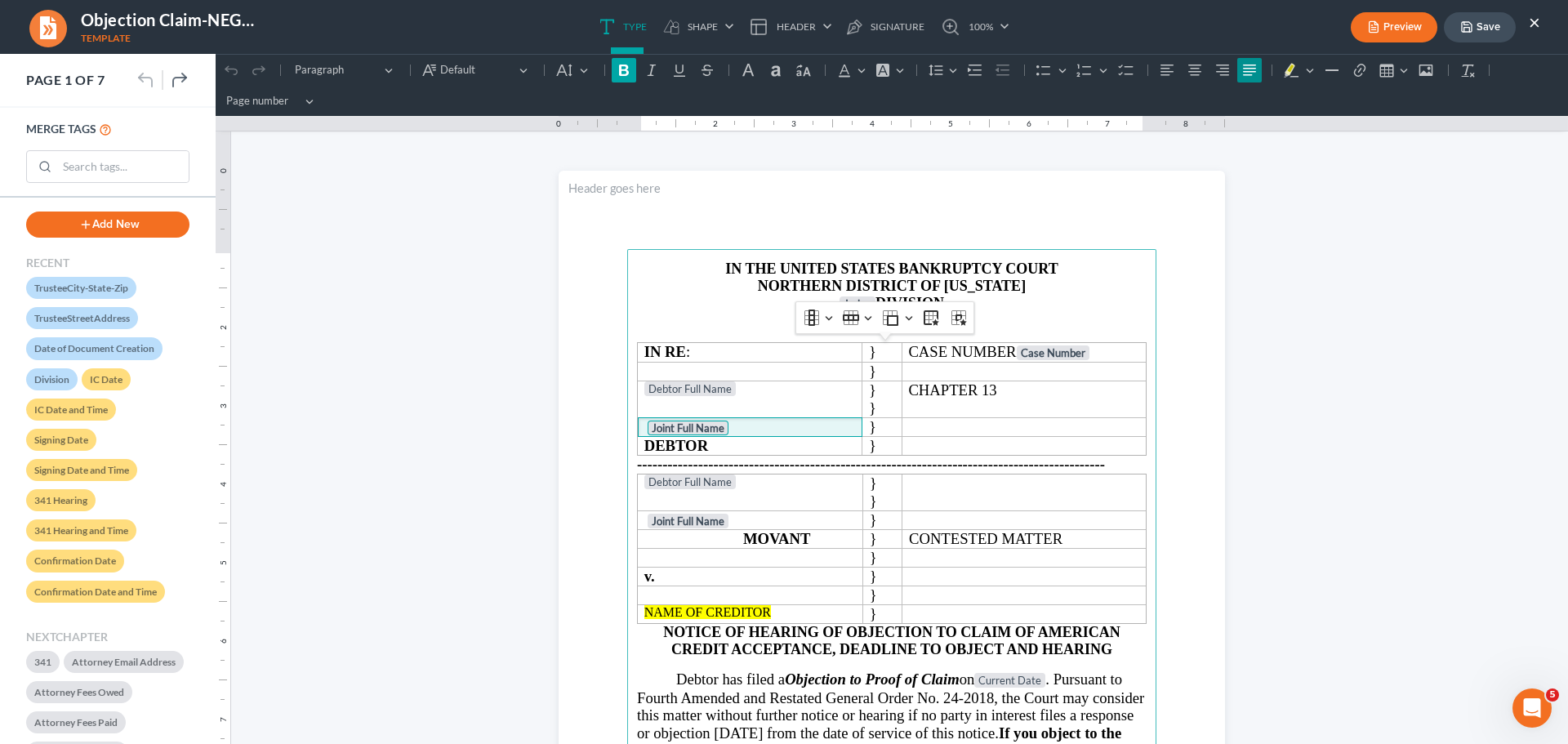
click at [626, 70] on icon "Editor toolbar" at bounding box center [624, 69] width 10 height 12
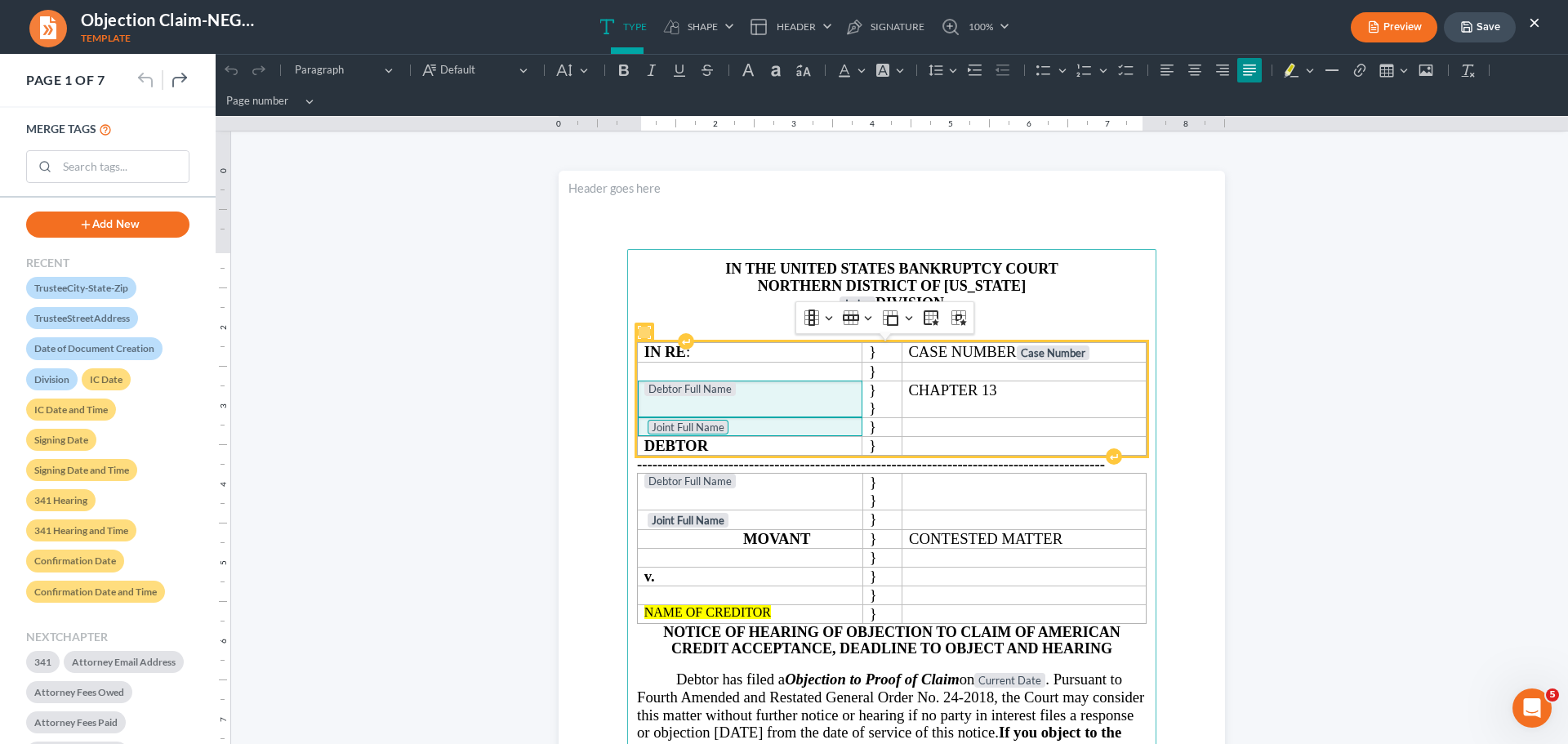
click at [791, 413] on td "Debtor Full Name" at bounding box center [750, 399] width 224 height 36
click at [765, 423] on p "Joint Full Name" at bounding box center [750, 427] width 212 height 19
click at [700, 410] on td "Debtor Full Name" at bounding box center [750, 399] width 224 height 36
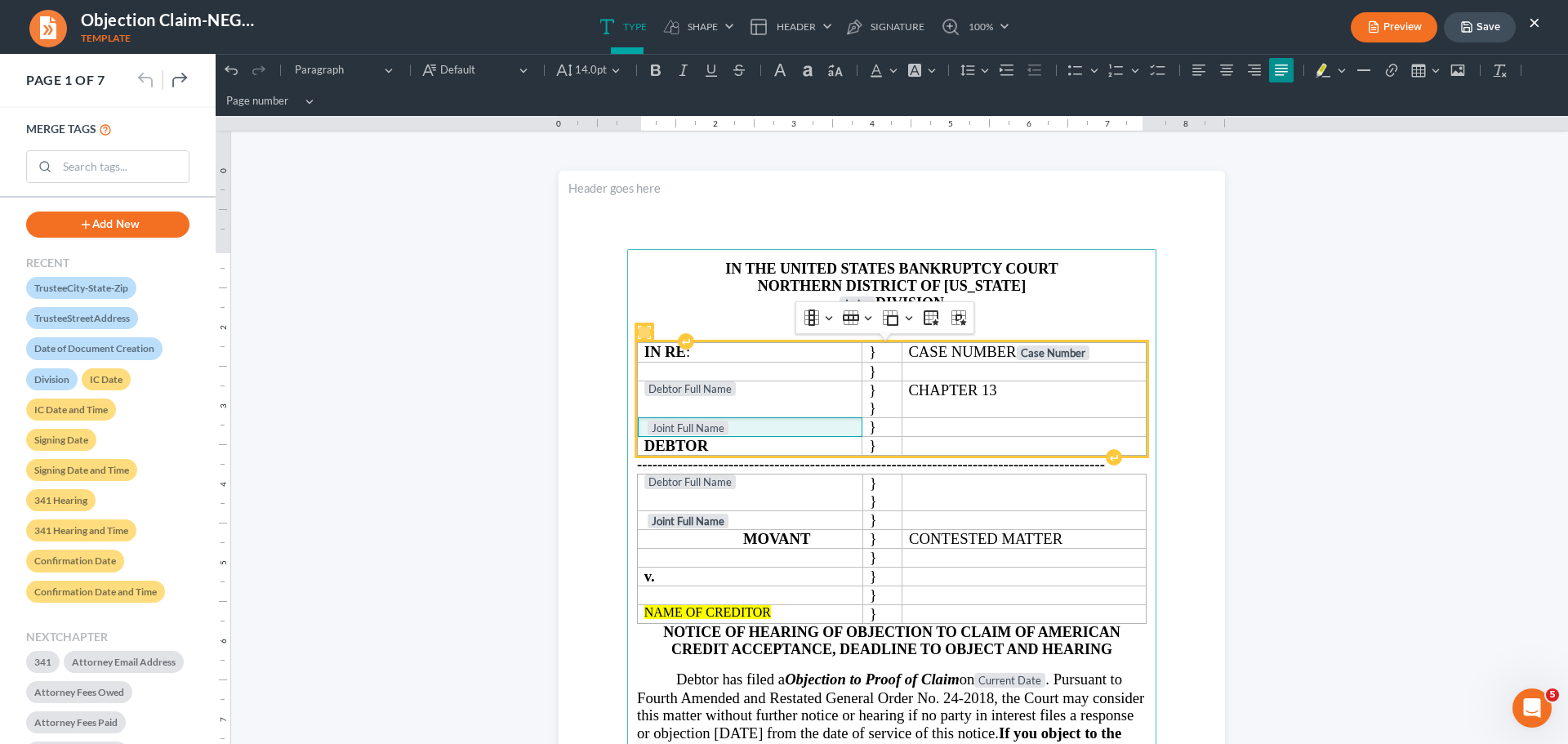
click at [693, 419] on span "Joint Full Name" at bounding box center [688, 427] width 81 height 16
click at [693, 425] on span "Joint Full Name" at bounding box center [688, 427] width 73 height 13
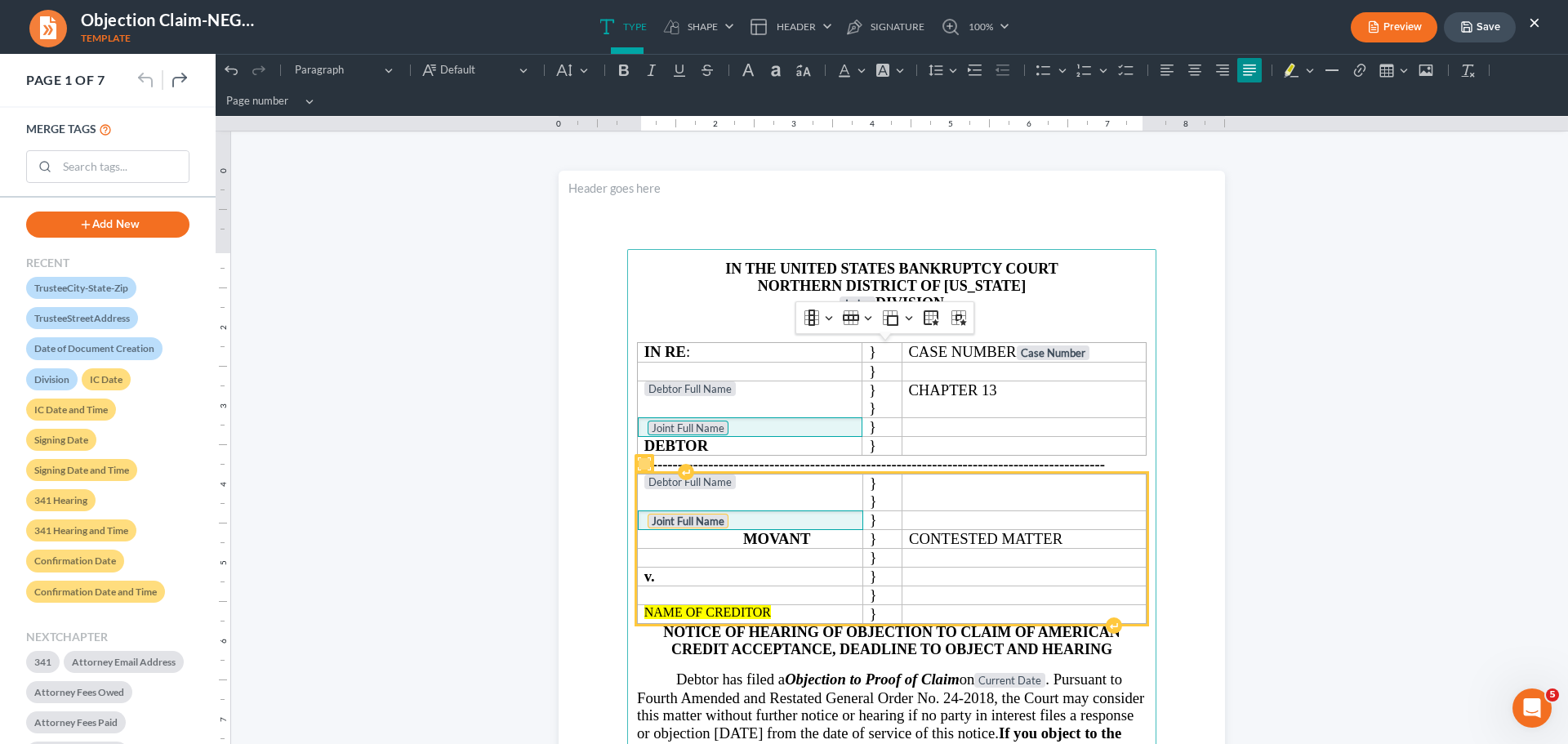
click at [699, 526] on strong "Joint Full Name" at bounding box center [688, 521] width 73 height 13
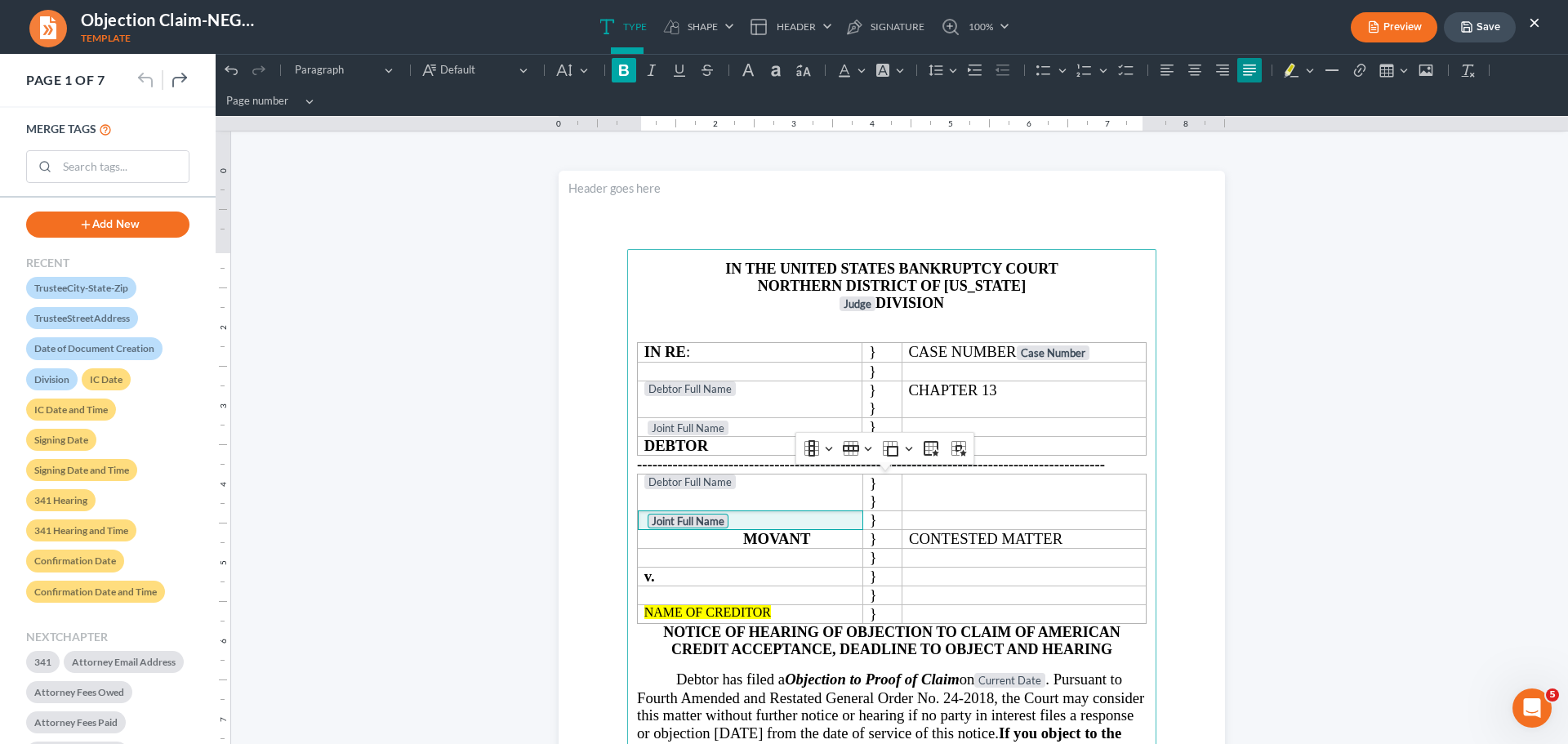
click at [626, 75] on icon "Editor toolbar" at bounding box center [624, 69] width 10 height 12
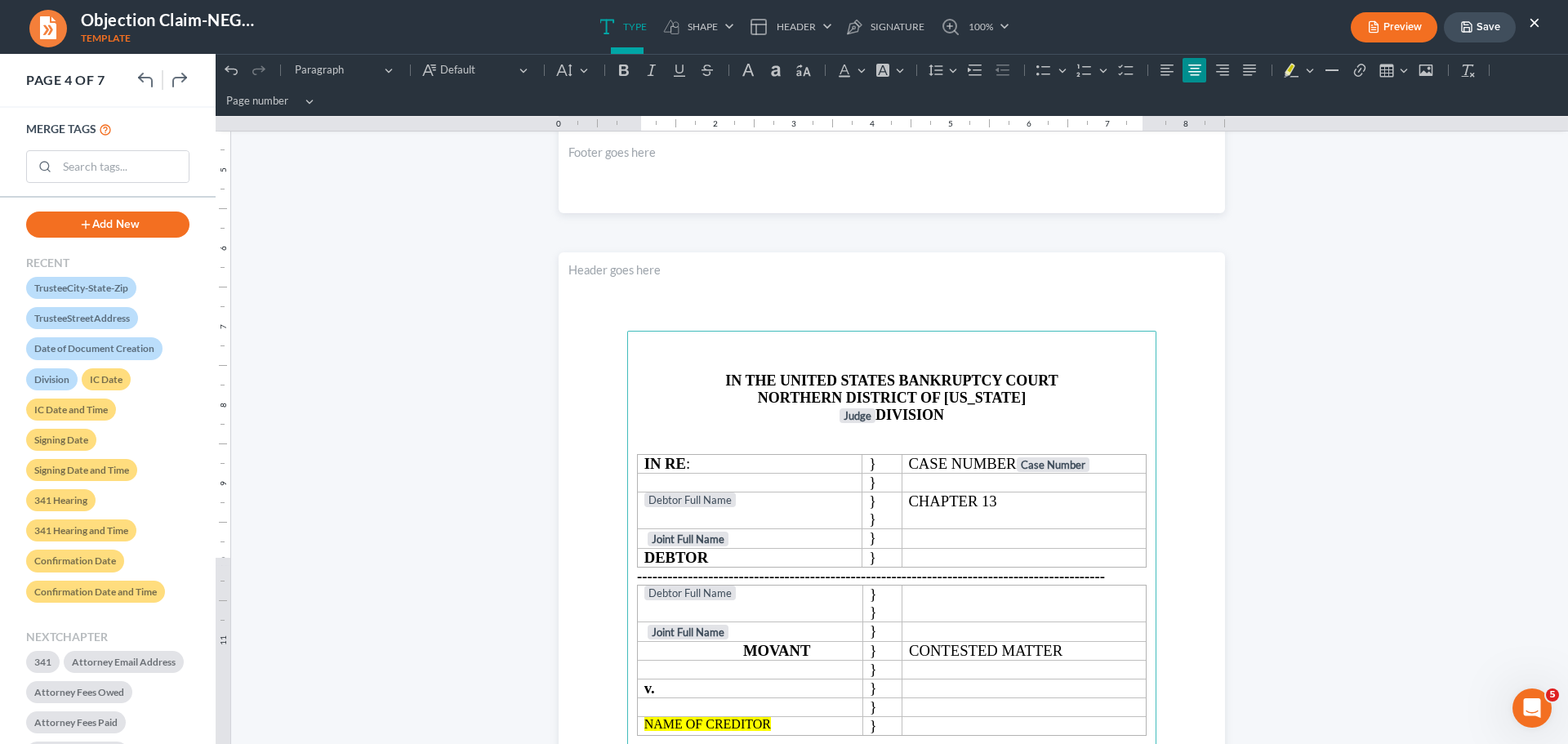
scroll to position [2695, 0]
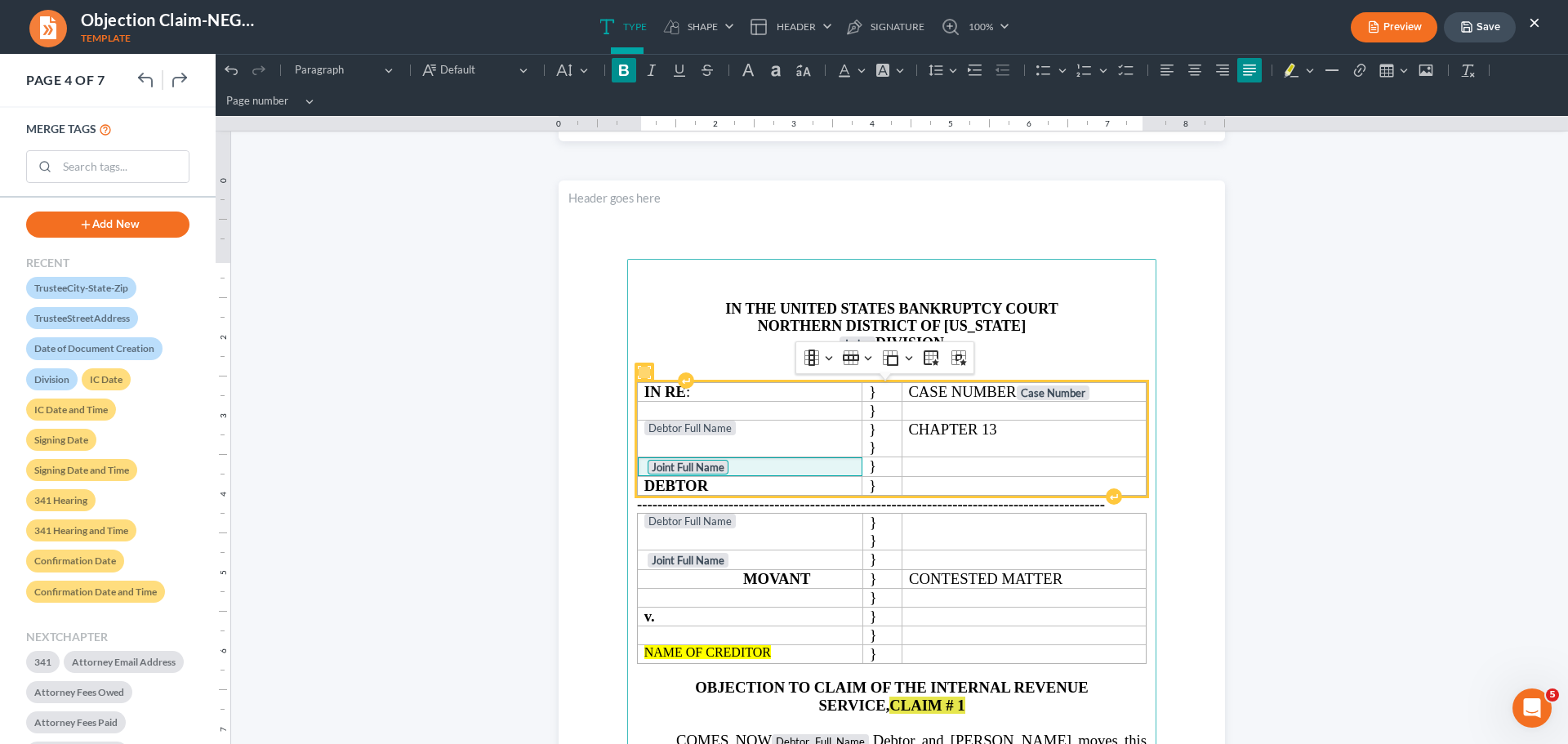
click at [695, 466] on strong "Joint Full Name" at bounding box center [688, 467] width 73 height 13
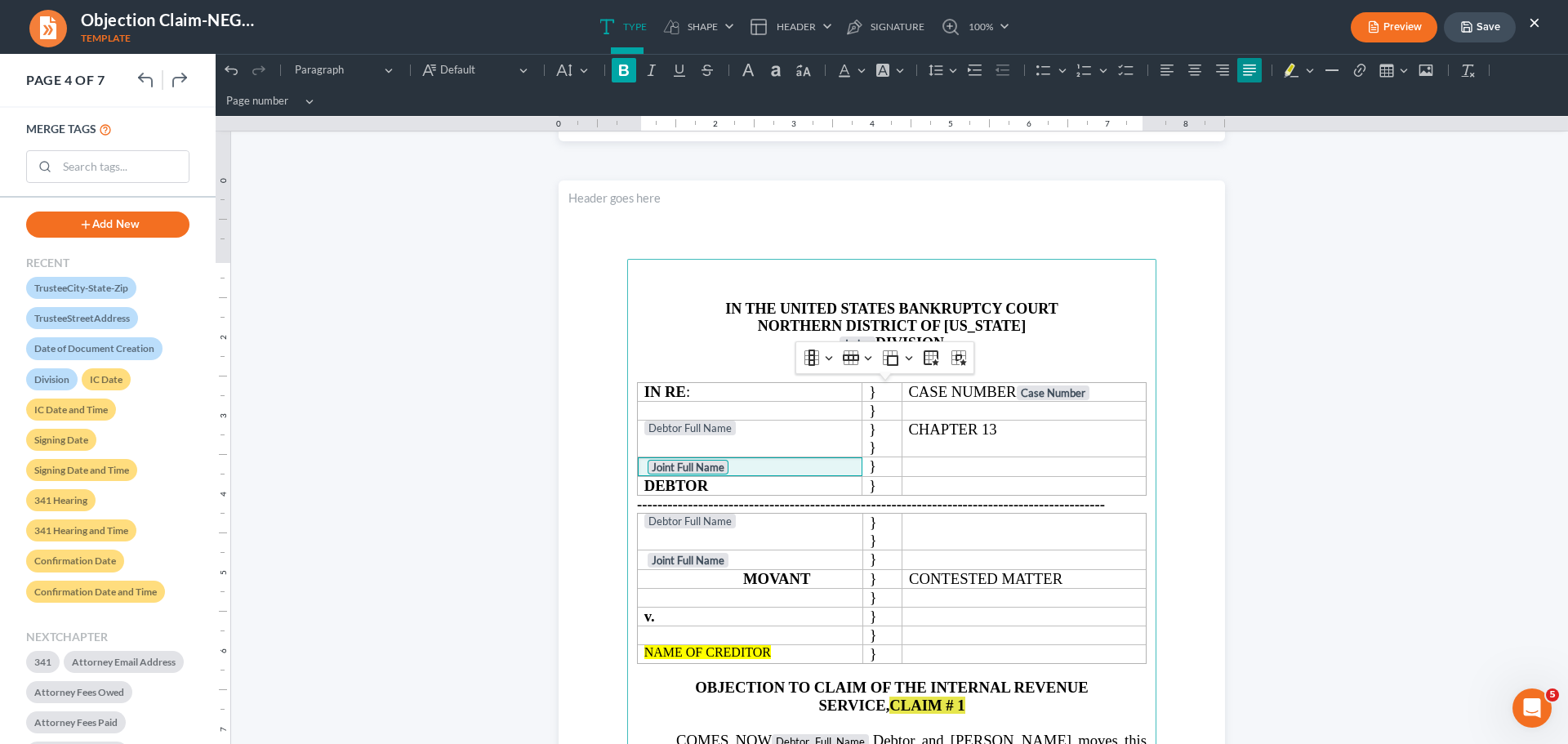
click at [629, 67] on icon "Editor toolbar" at bounding box center [624, 70] width 16 height 16
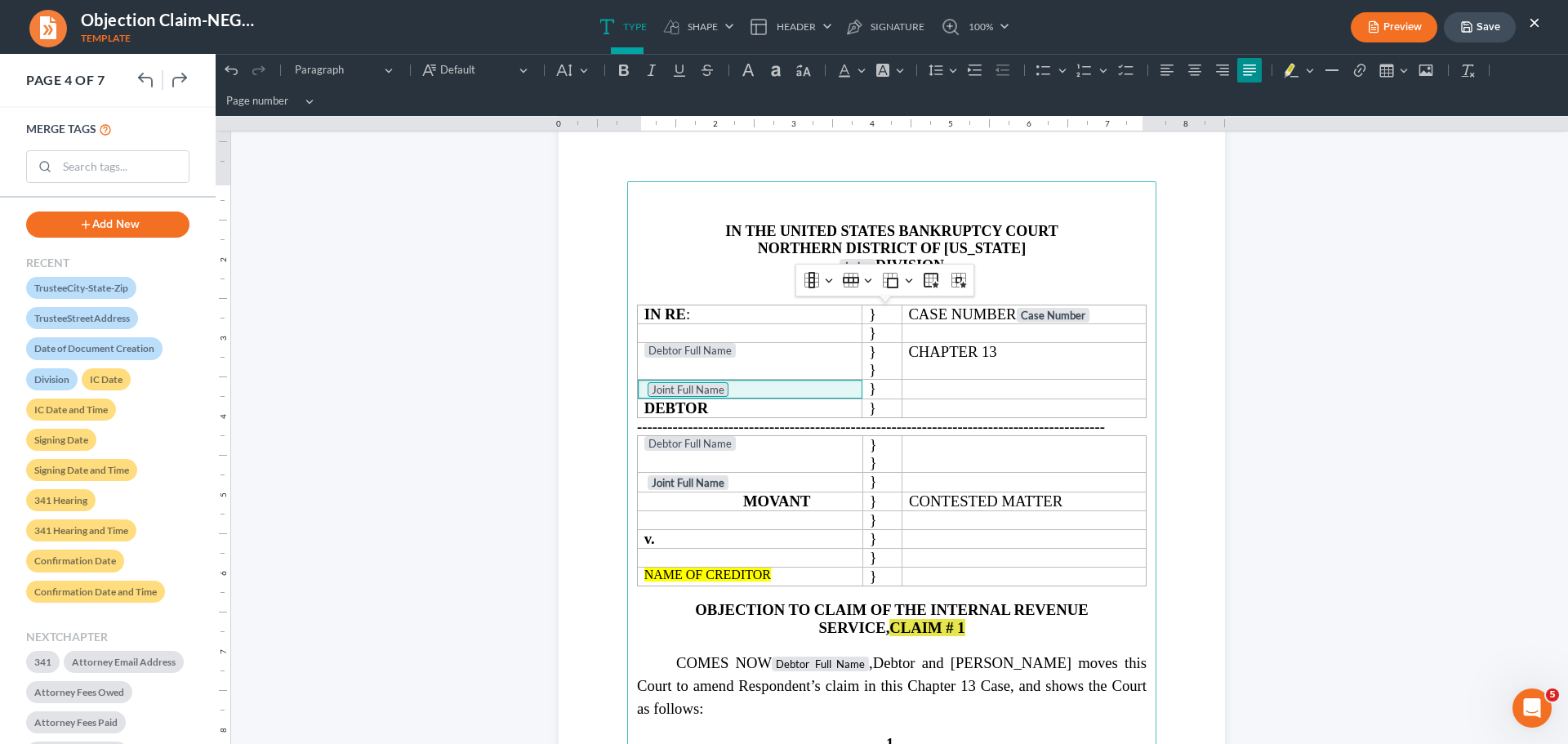
scroll to position [2940, 0]
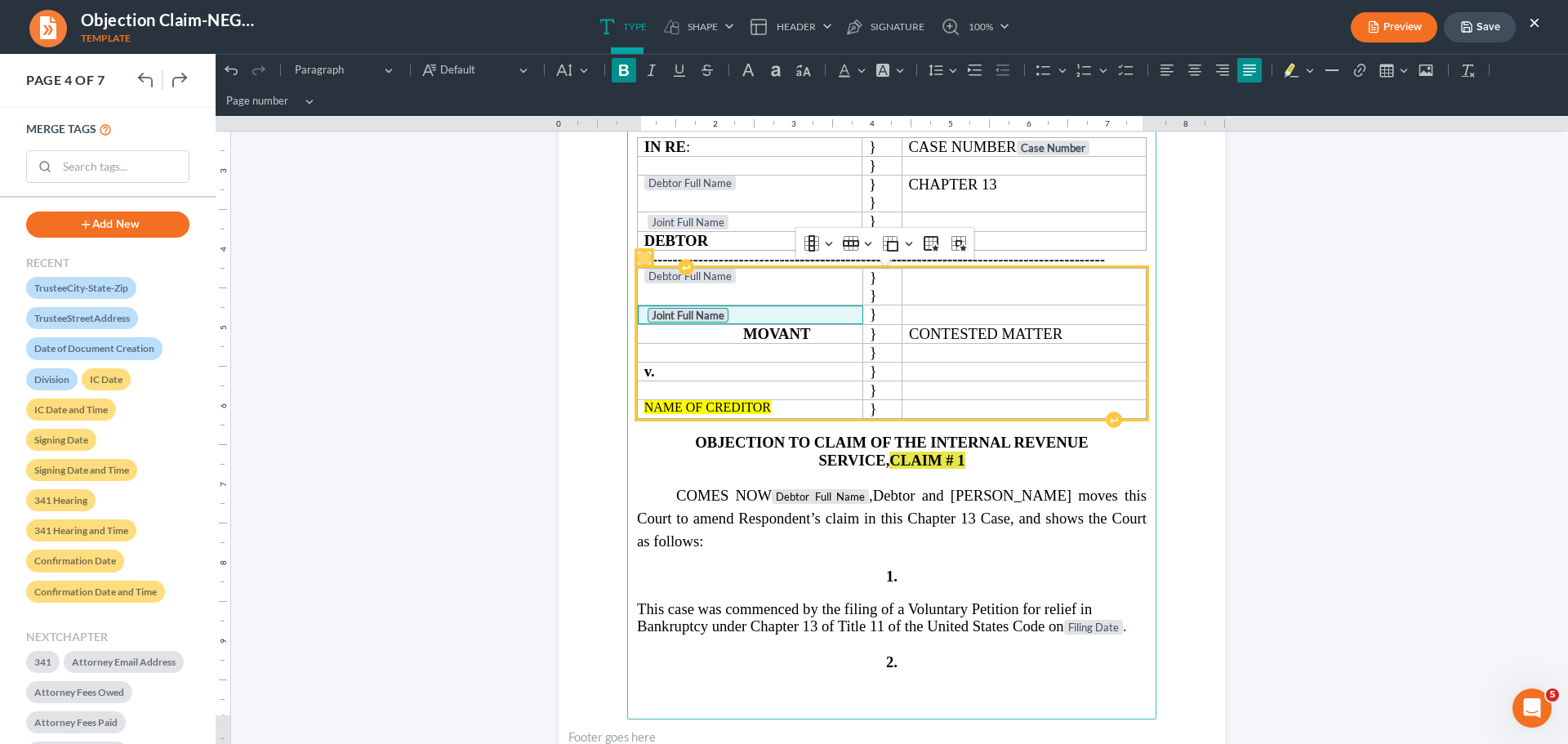
click at [675, 315] on strong "Joint Full Name" at bounding box center [688, 315] width 73 height 13
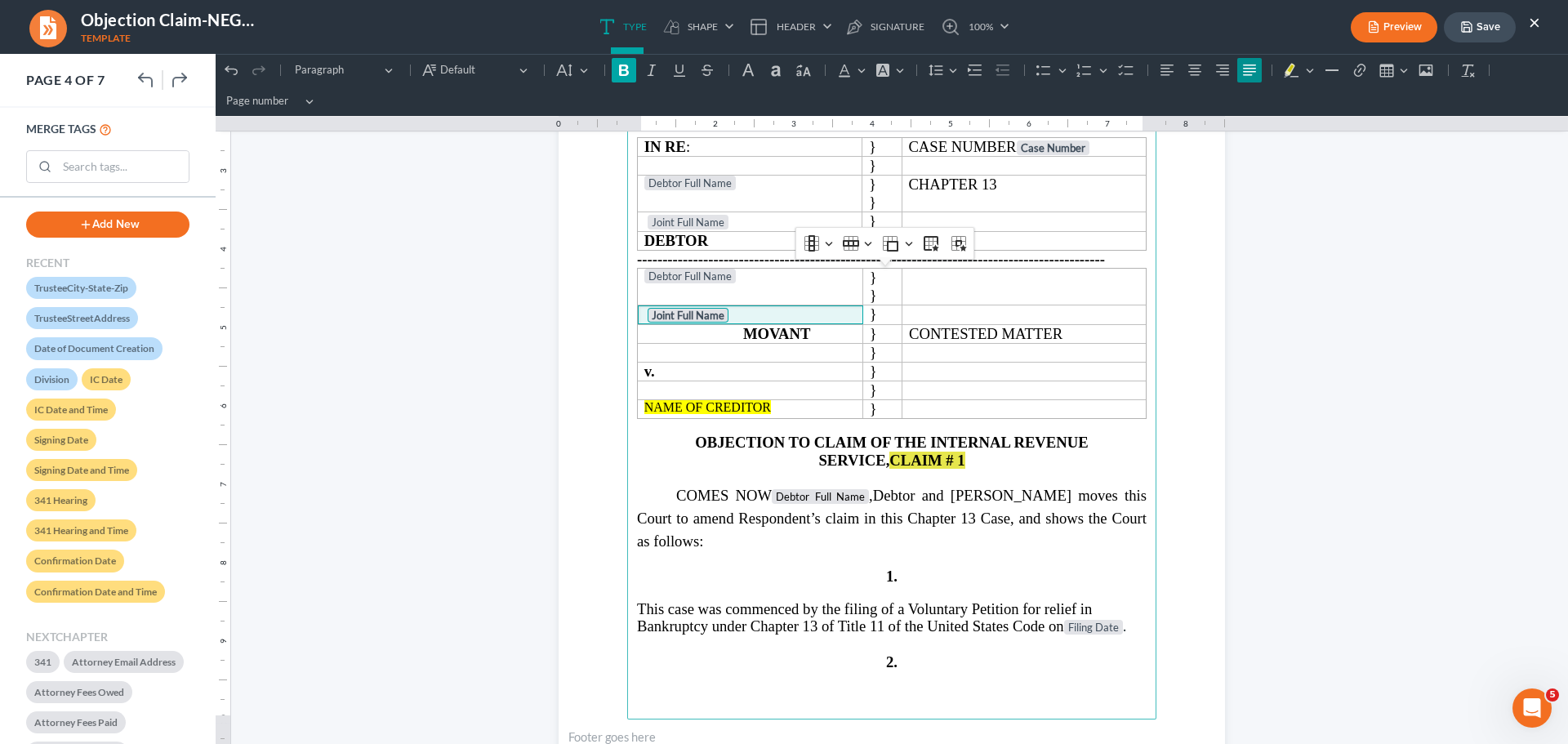
click at [623, 69] on icon "Editor toolbar" at bounding box center [624, 70] width 16 height 16
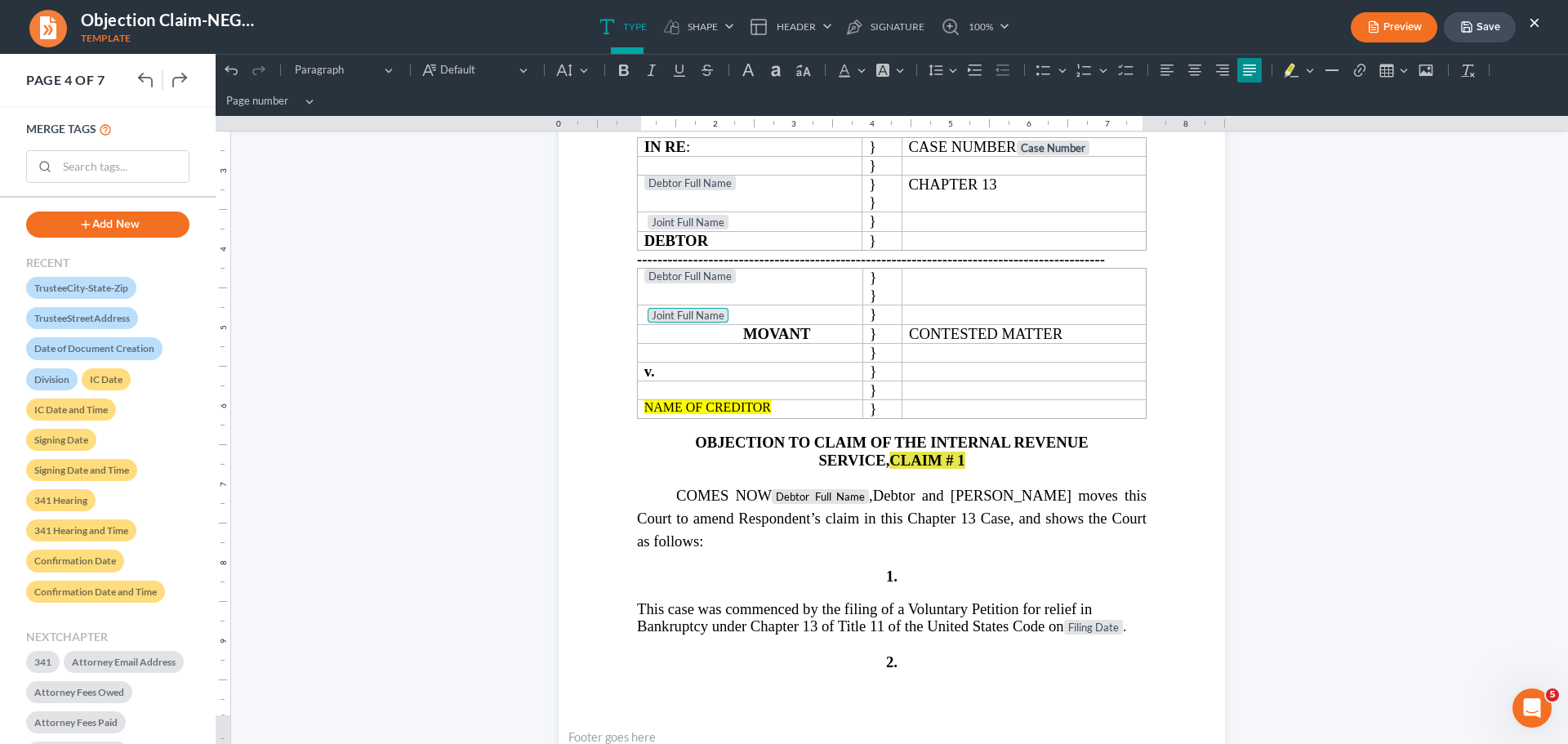
click at [1272, 428] on html "1.00 10.00 0 1 1 2 2 3 3 4 4 5 5 6 6 7 7 8 8 9 9 10 10 11 11 Undo (Ctrl+Z) Undo…" at bounding box center [892, 328] width 1353 height 6427
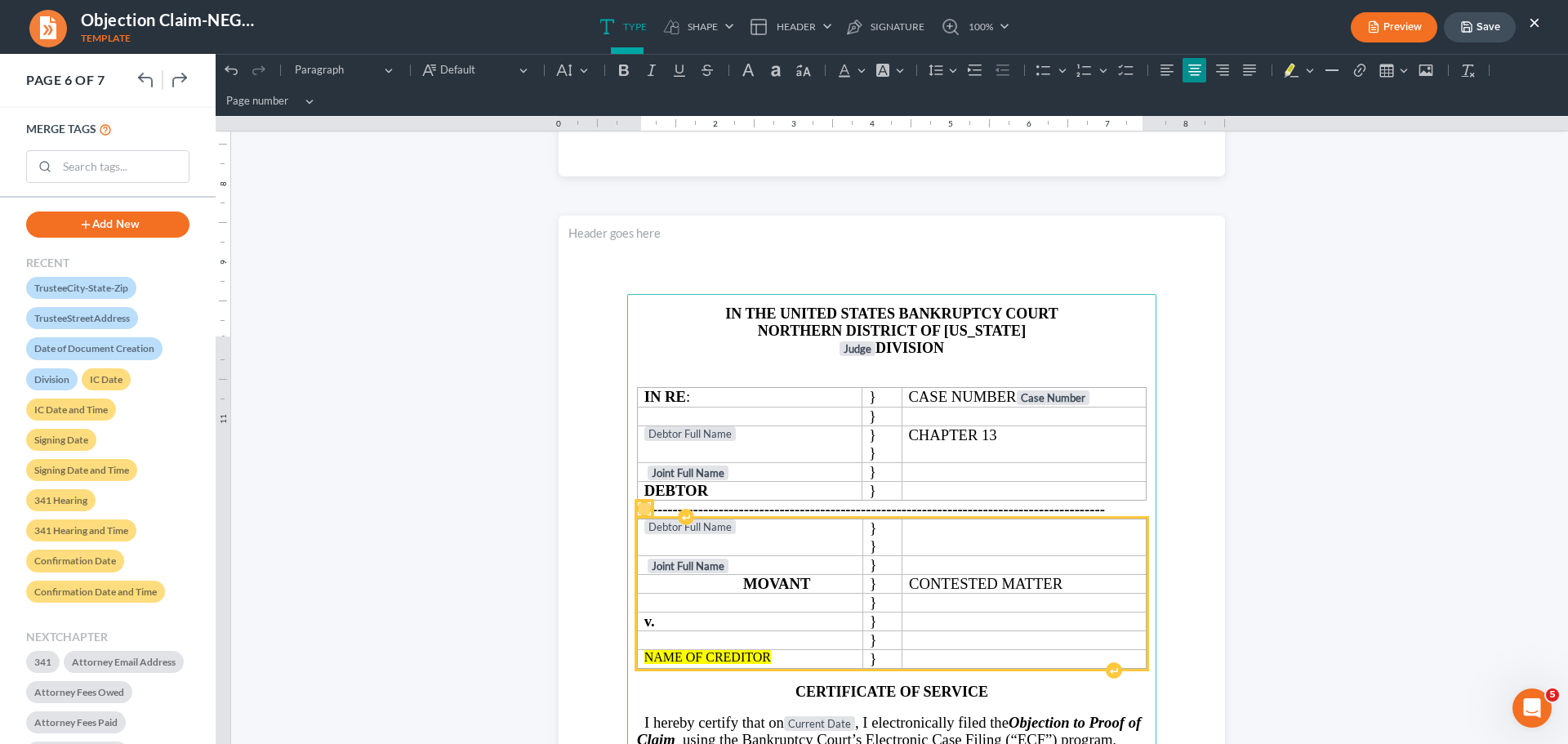
scroll to position [4492, 0]
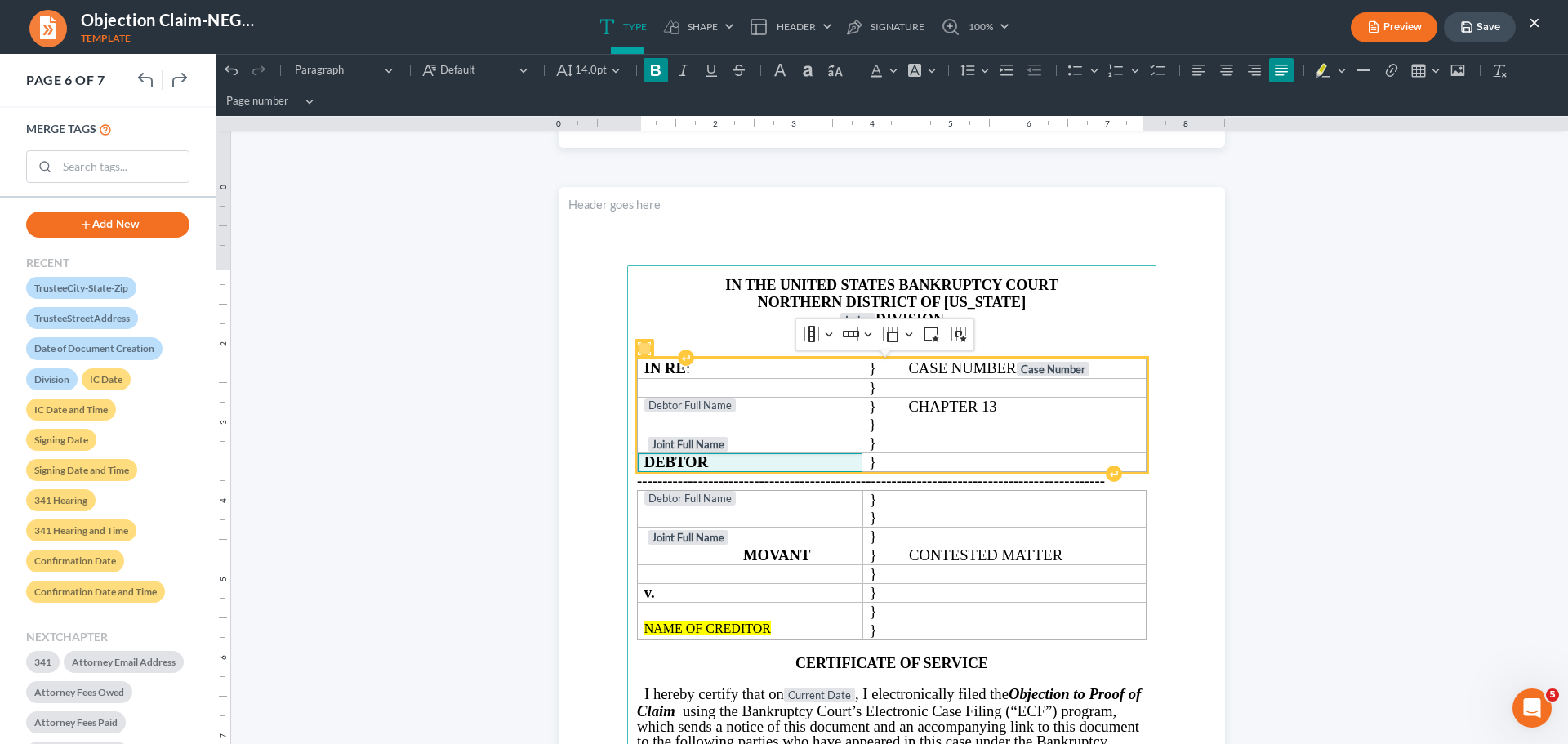
click at [698, 453] on td "DEBTOR" at bounding box center [750, 462] width 224 height 19
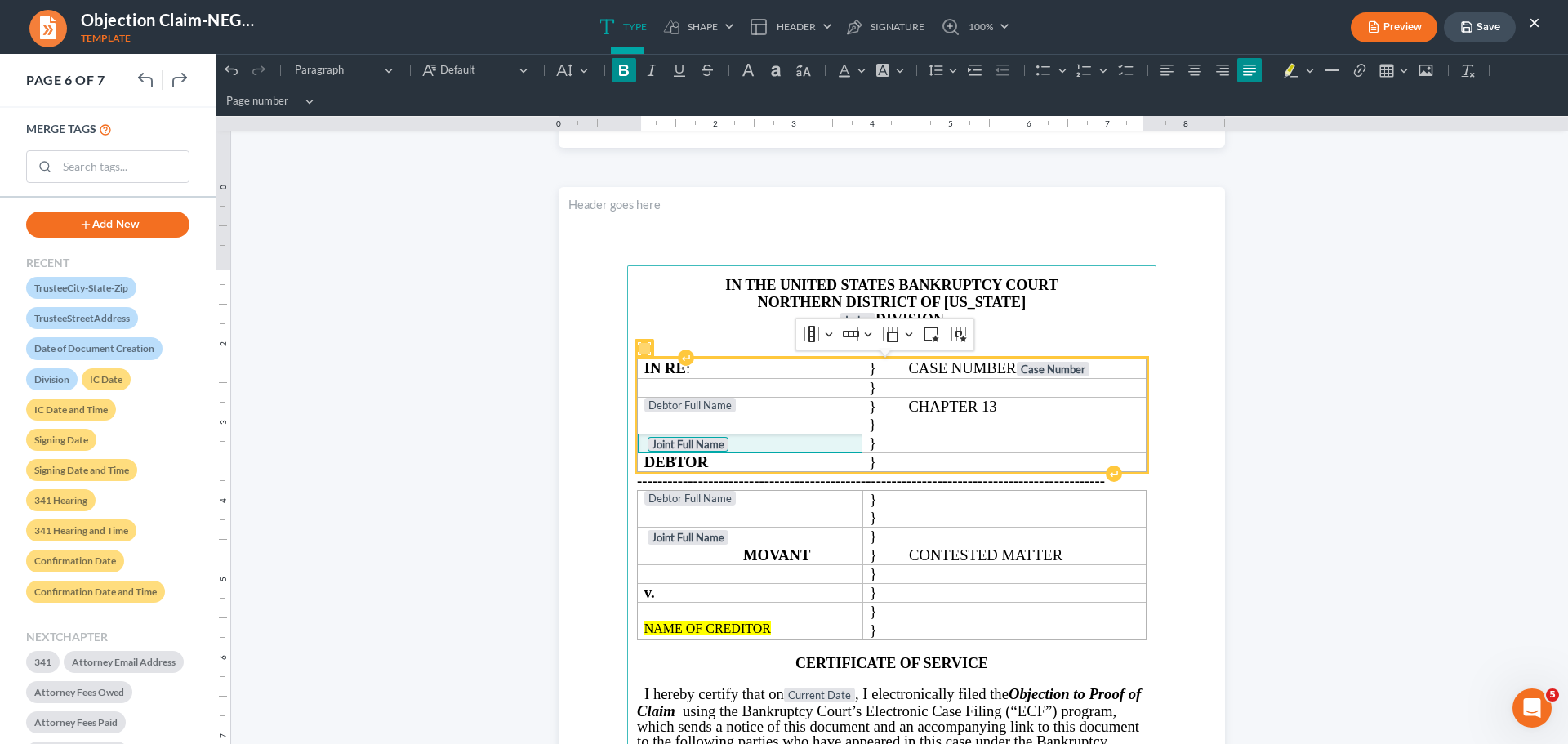
scroll to position [4491, 0]
click at [694, 441] on strong "Joint Full Name" at bounding box center [688, 445] width 73 height 13
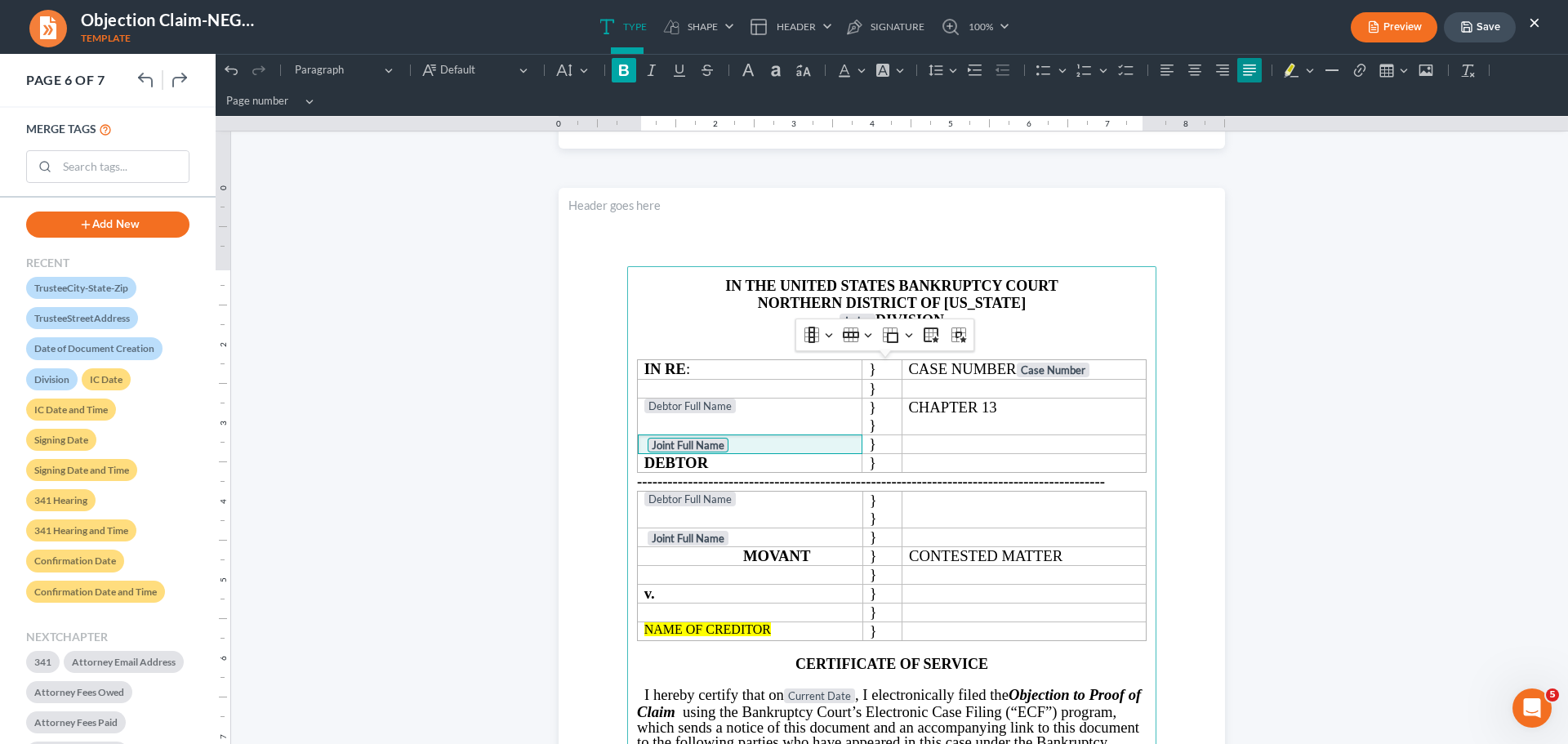
click at [622, 68] on icon "Editor toolbar" at bounding box center [624, 70] width 16 height 16
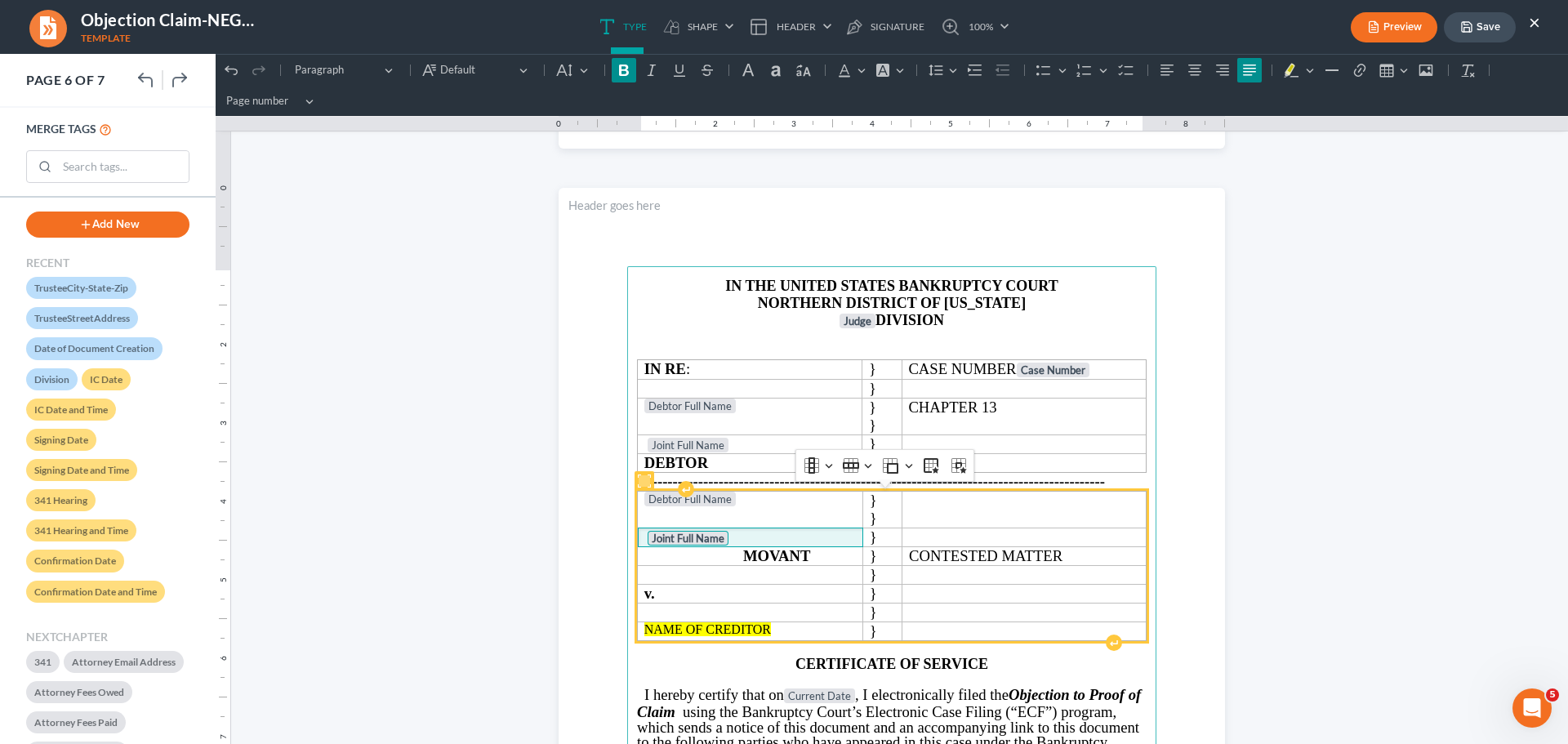
click at [674, 542] on strong "Joint Full Name" at bounding box center [688, 538] width 73 height 13
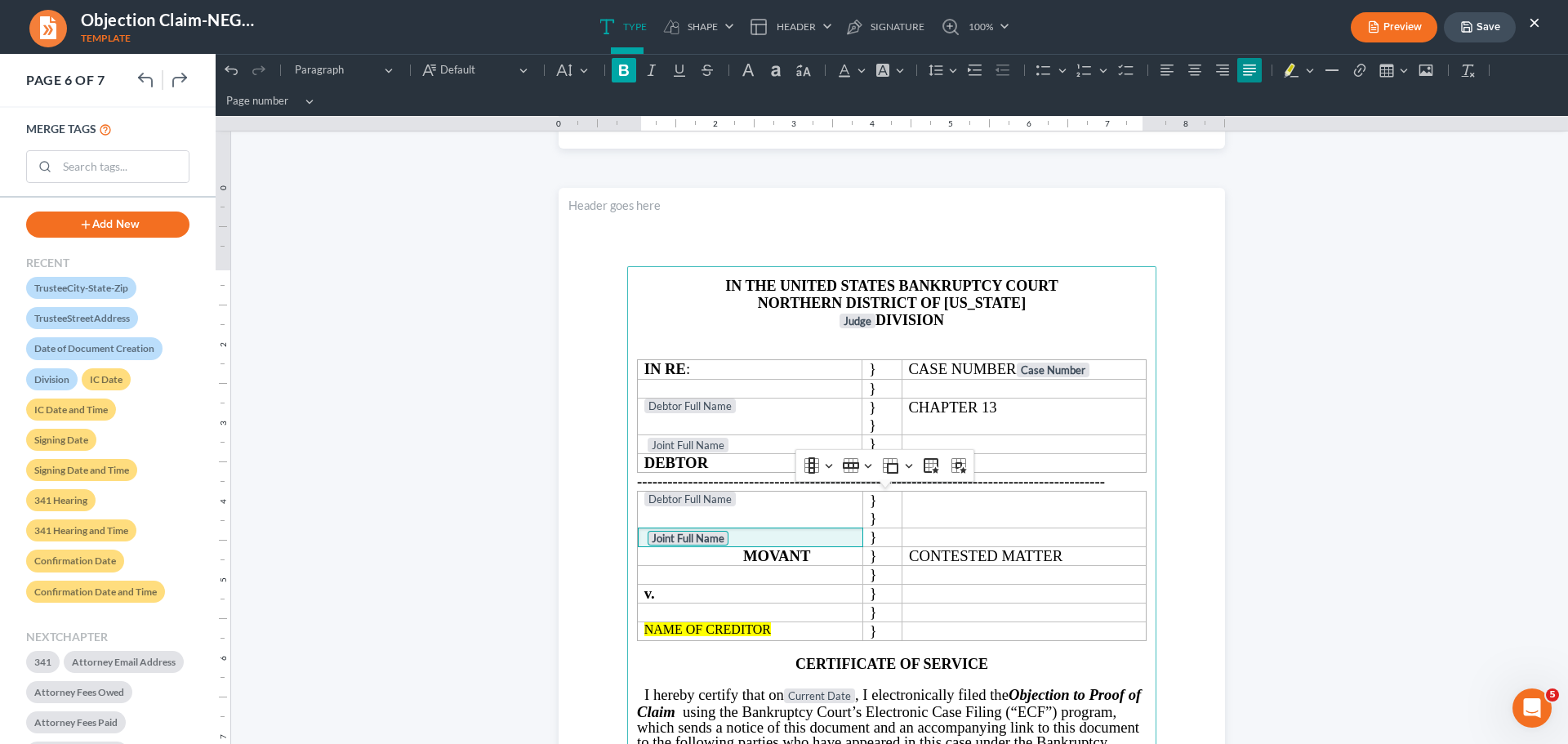
click at [627, 66] on icon "Editor toolbar" at bounding box center [624, 69] width 10 height 12
click at [1217, 458] on section "IN THE UNITED STATES BANKRUPTCY COURT NORTHERN DISTRICT OF [US_STATE] Judge DIV…" at bounding box center [892, 619] width 667 height 862
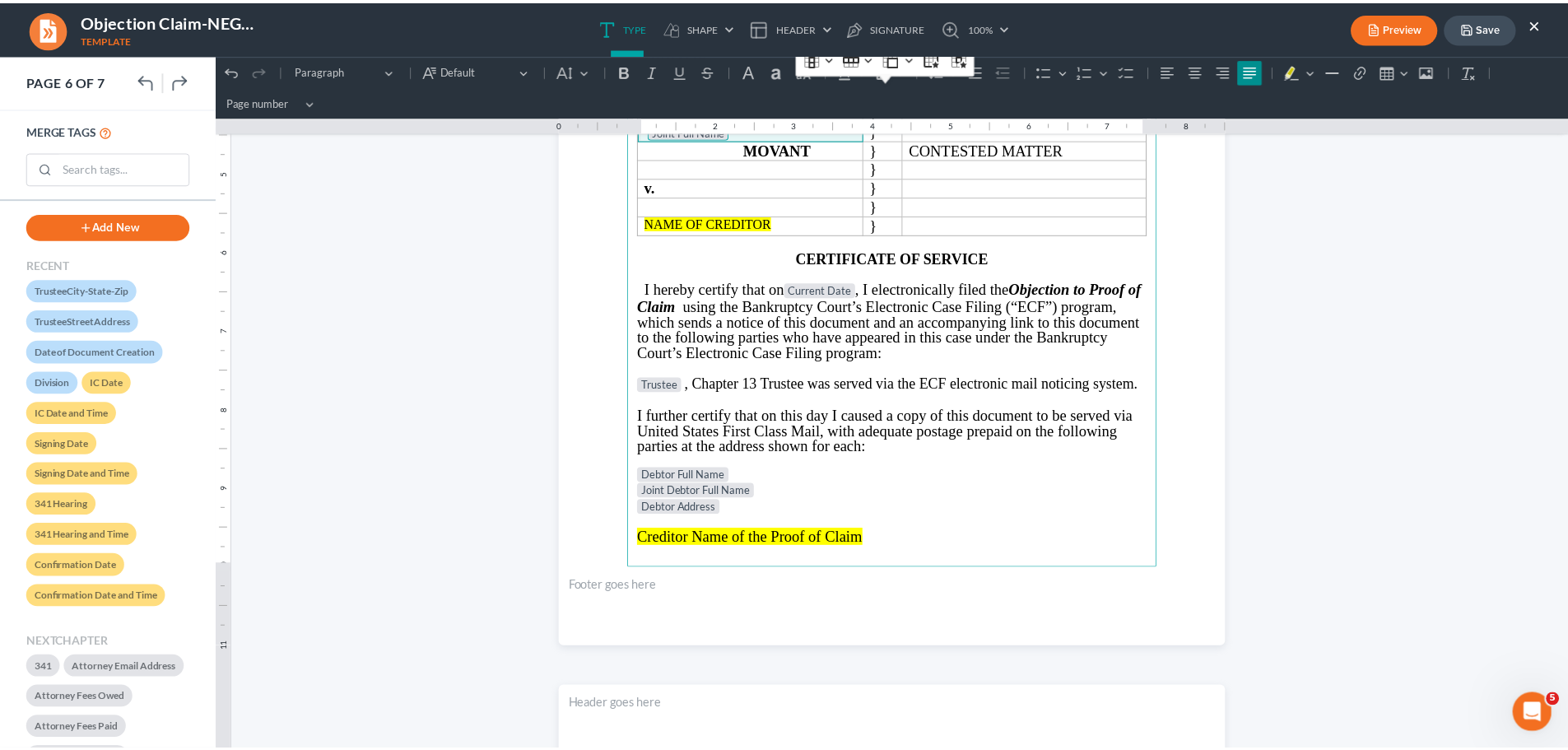
scroll to position [5432, 0]
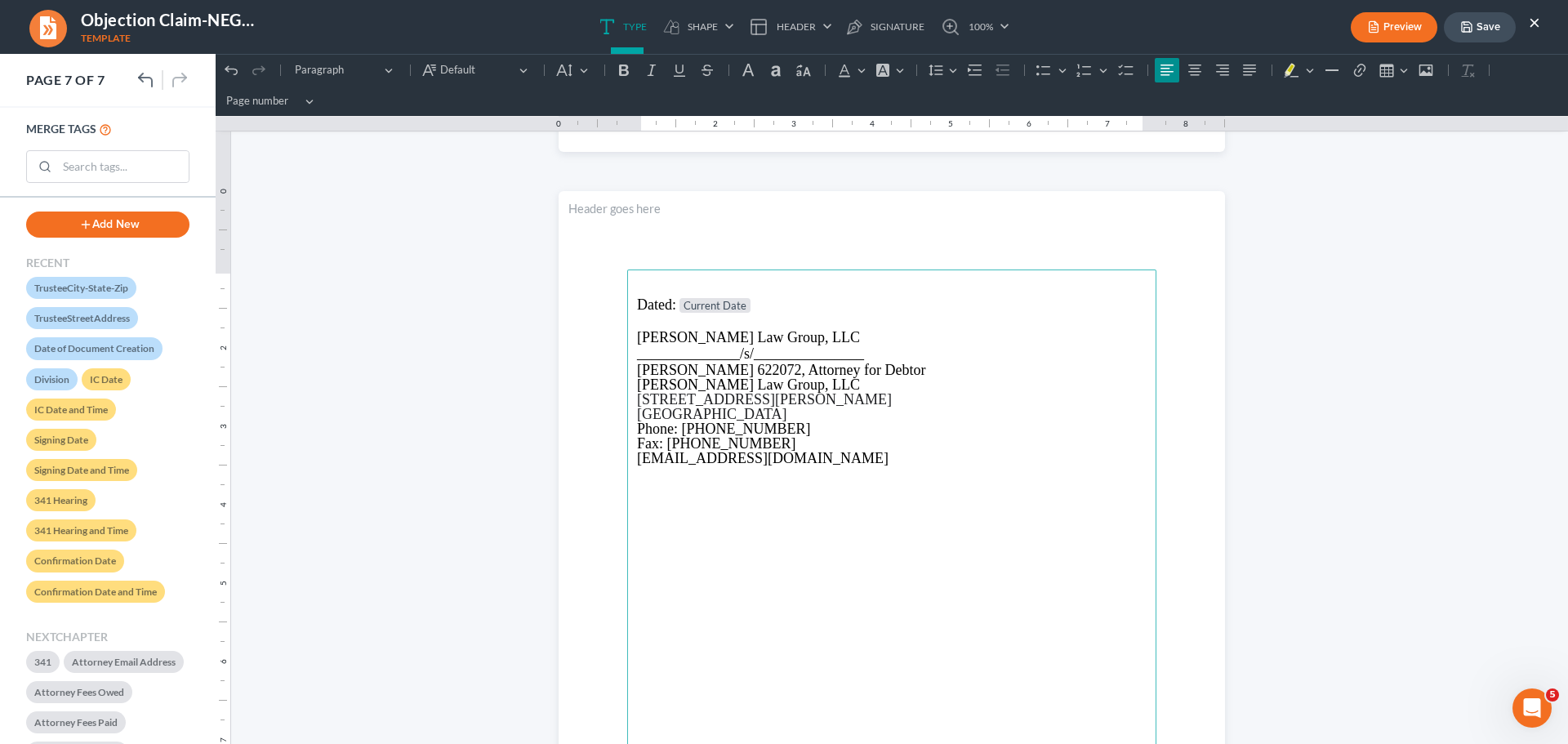
click at [1469, 25] on icon "button" at bounding box center [1467, 27] width 13 height 13
click at [1532, 20] on button "×" at bounding box center [1534, 22] width 12 height 20
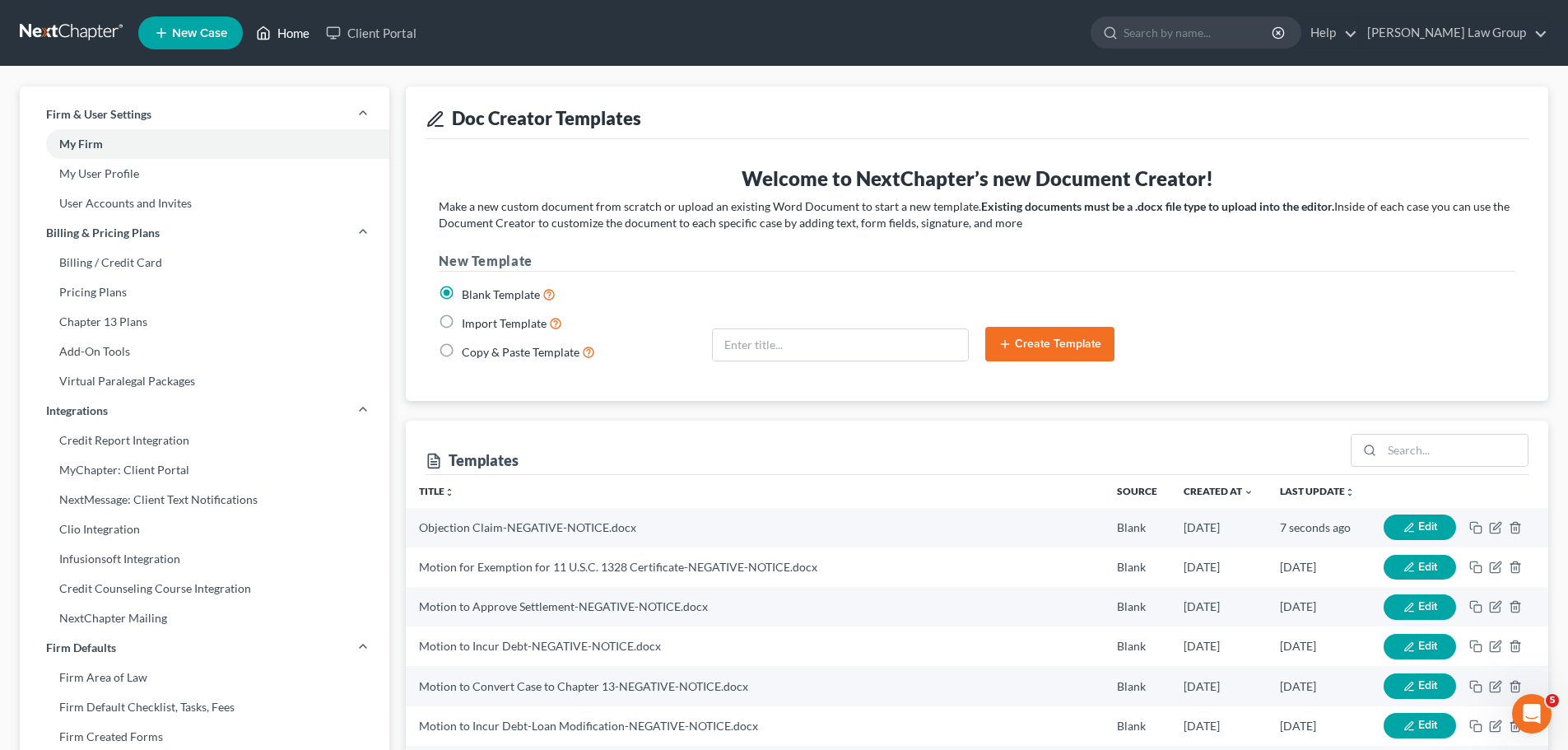
click at [285, 36] on link "Home" at bounding box center [283, 32] width 70 height 30
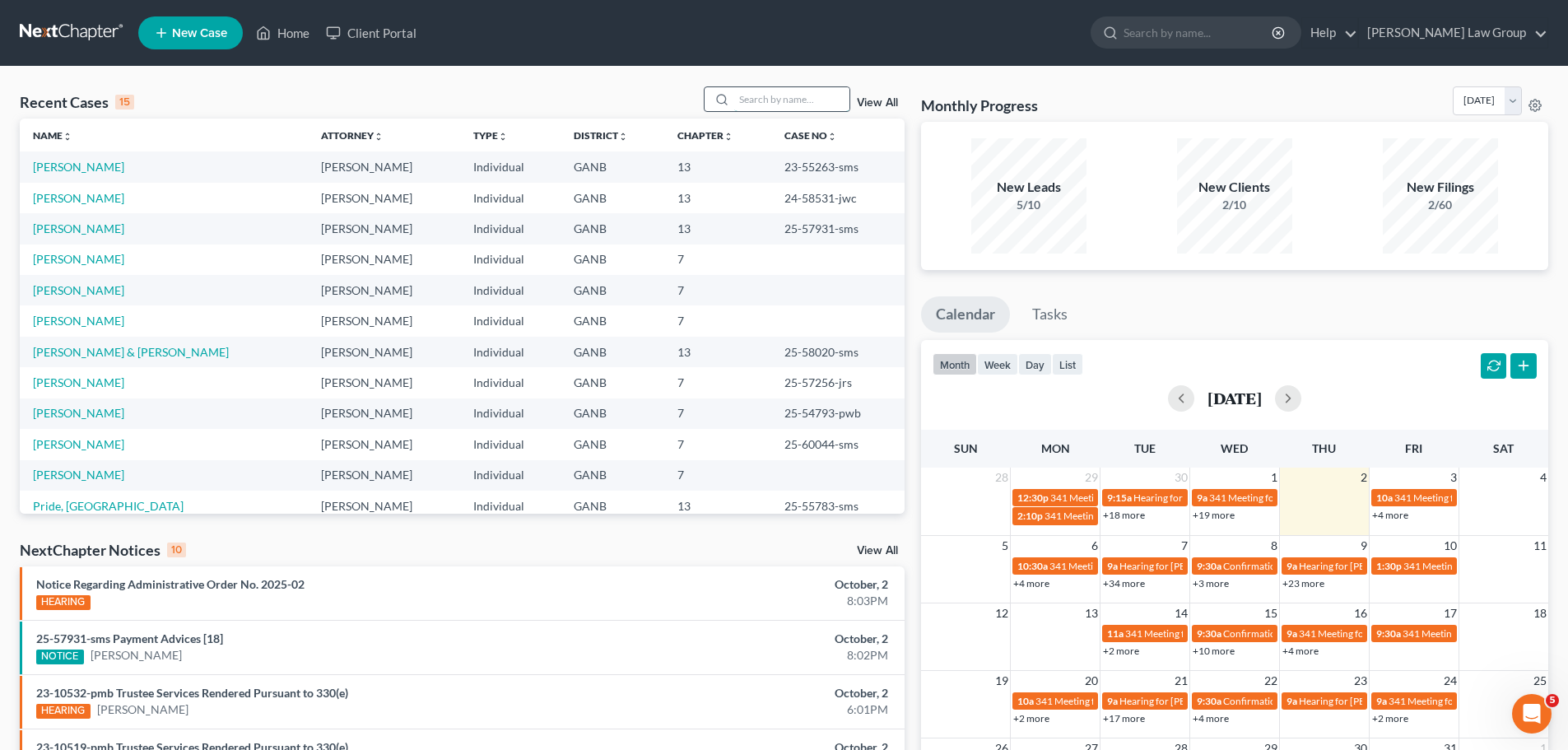
click at [753, 105] on input "search" at bounding box center [791, 99] width 115 height 24
type input "[PERSON_NAME]"
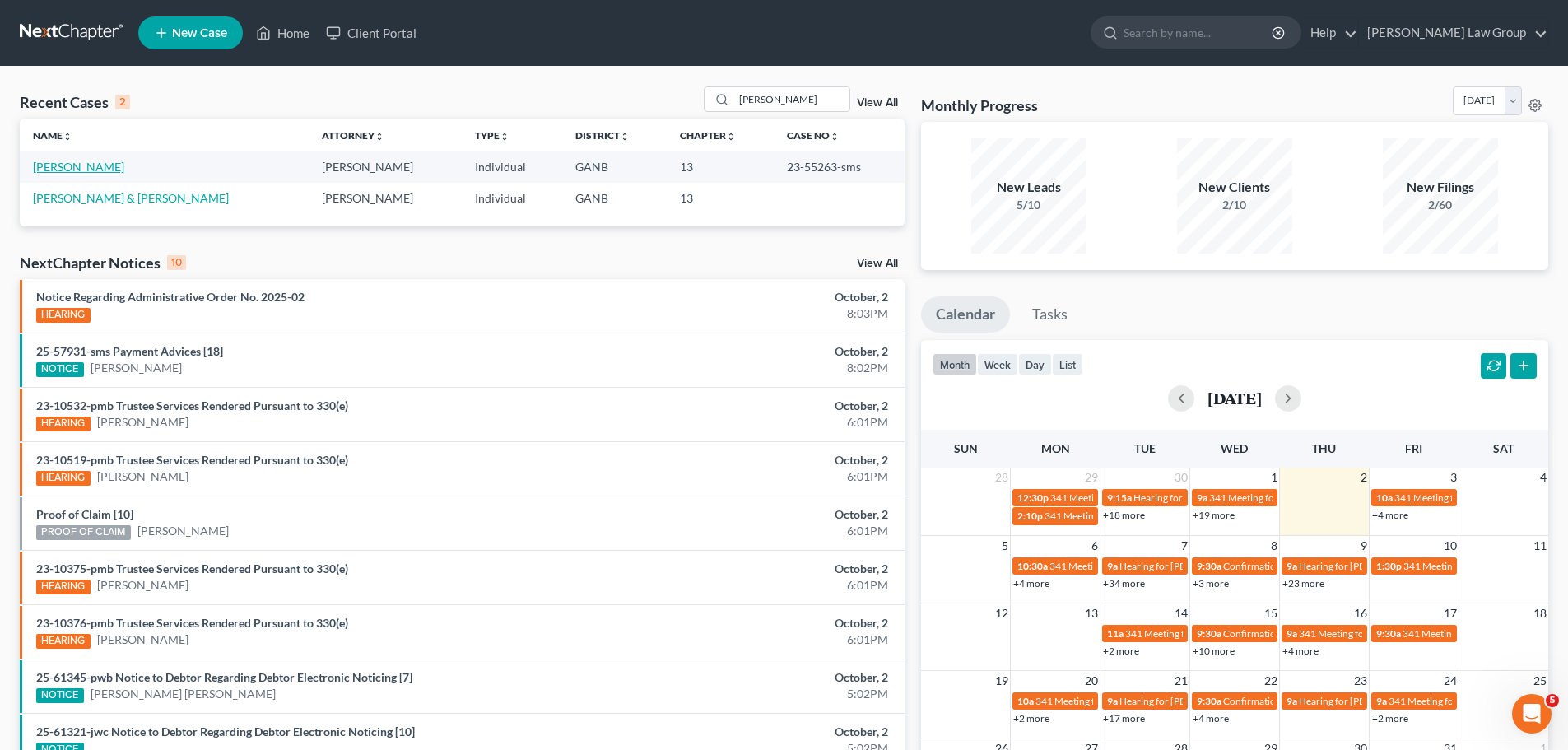
click at [65, 164] on link "[PERSON_NAME]" at bounding box center [79, 167] width 91 height 14
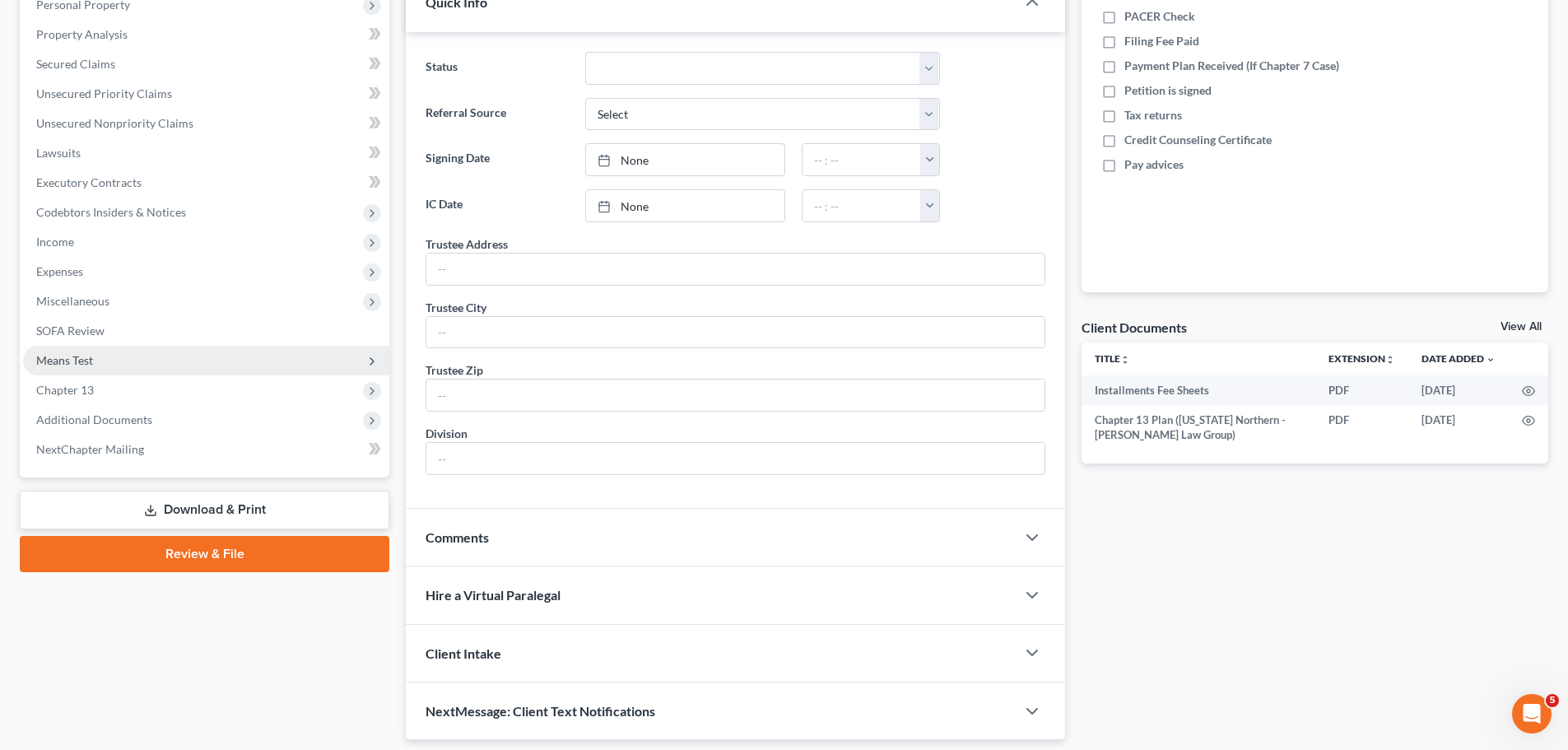
scroll to position [329, 0]
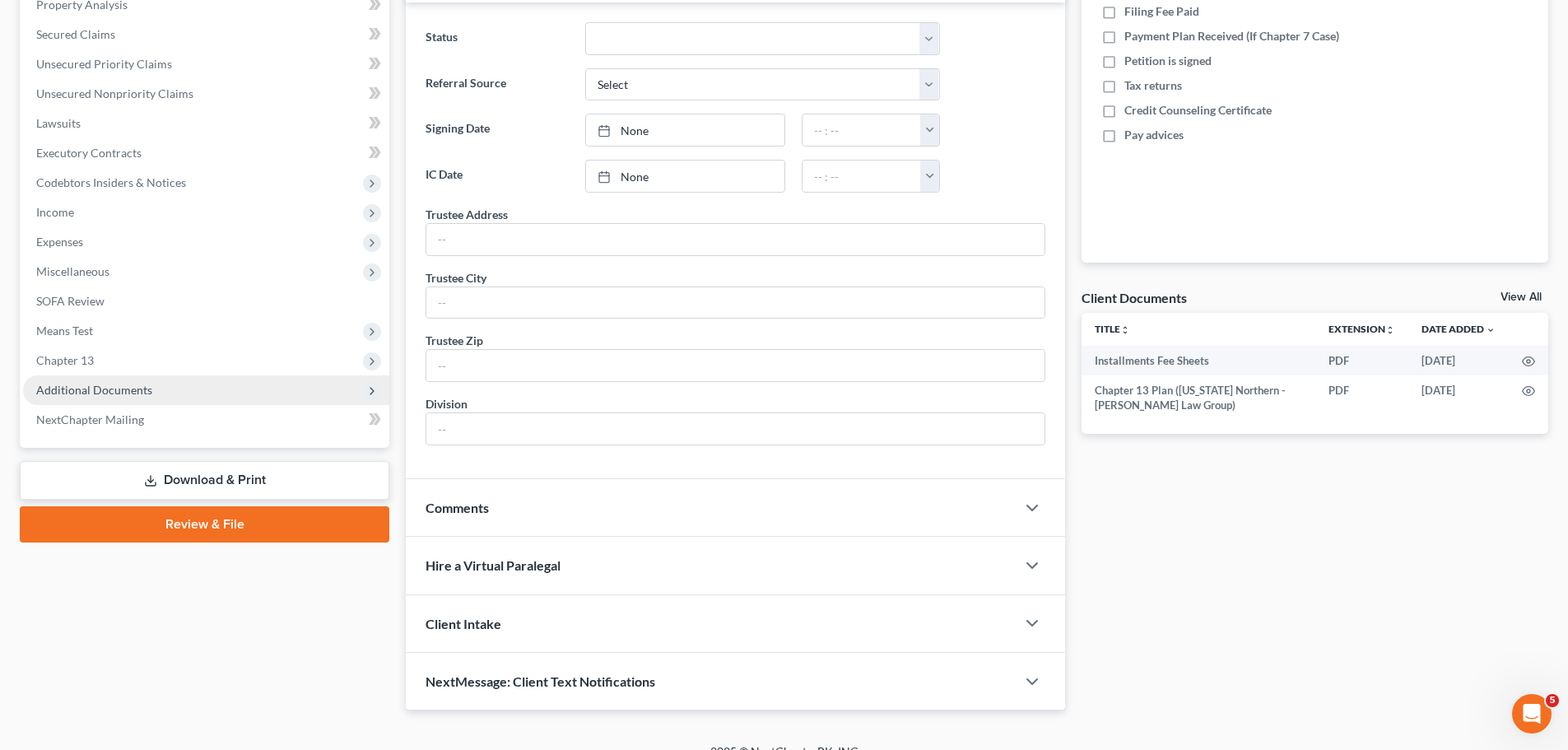
click at [144, 397] on span "Additional Documents" at bounding box center [206, 389] width 366 height 30
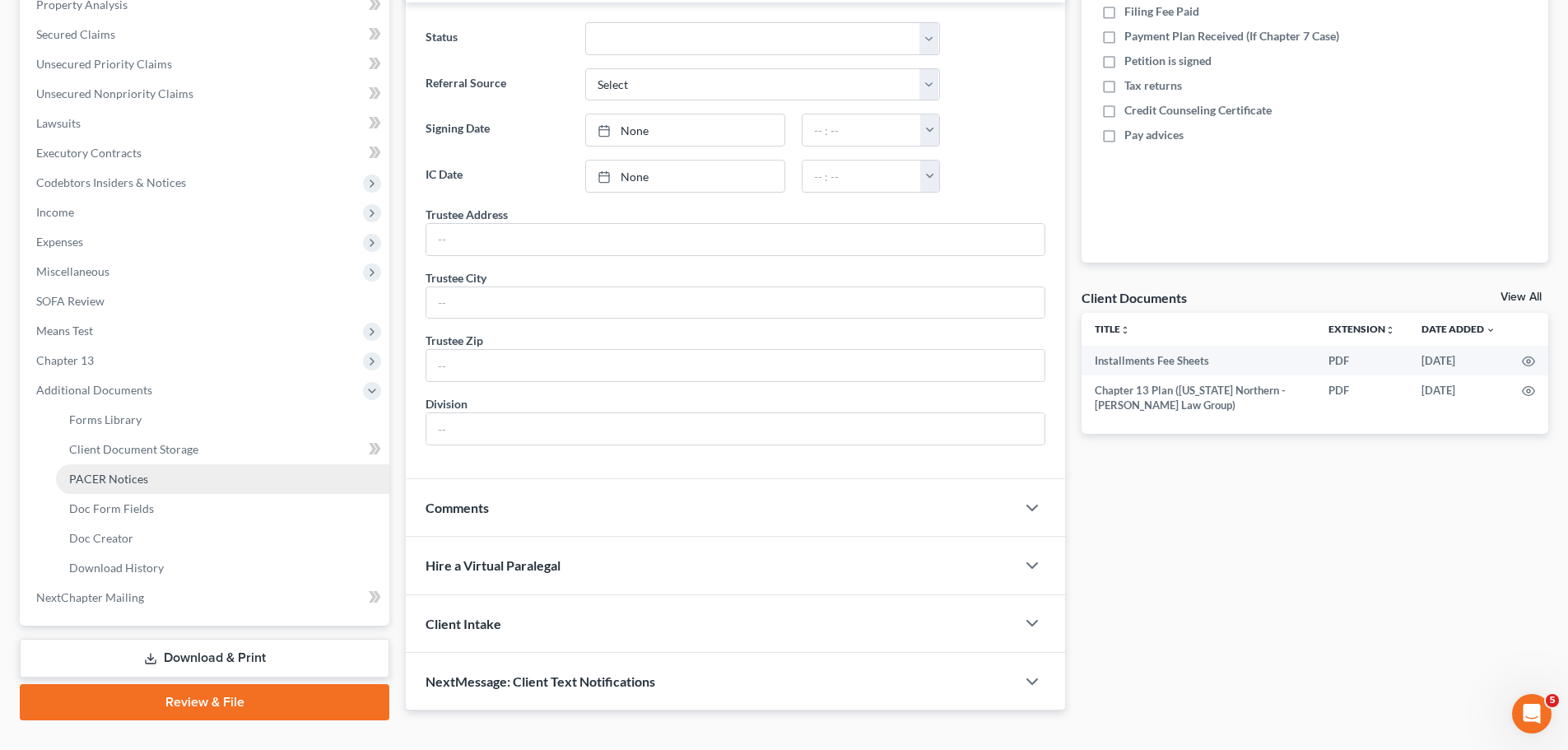
click at [151, 476] on link "PACER Notices" at bounding box center [222, 479] width 334 height 30
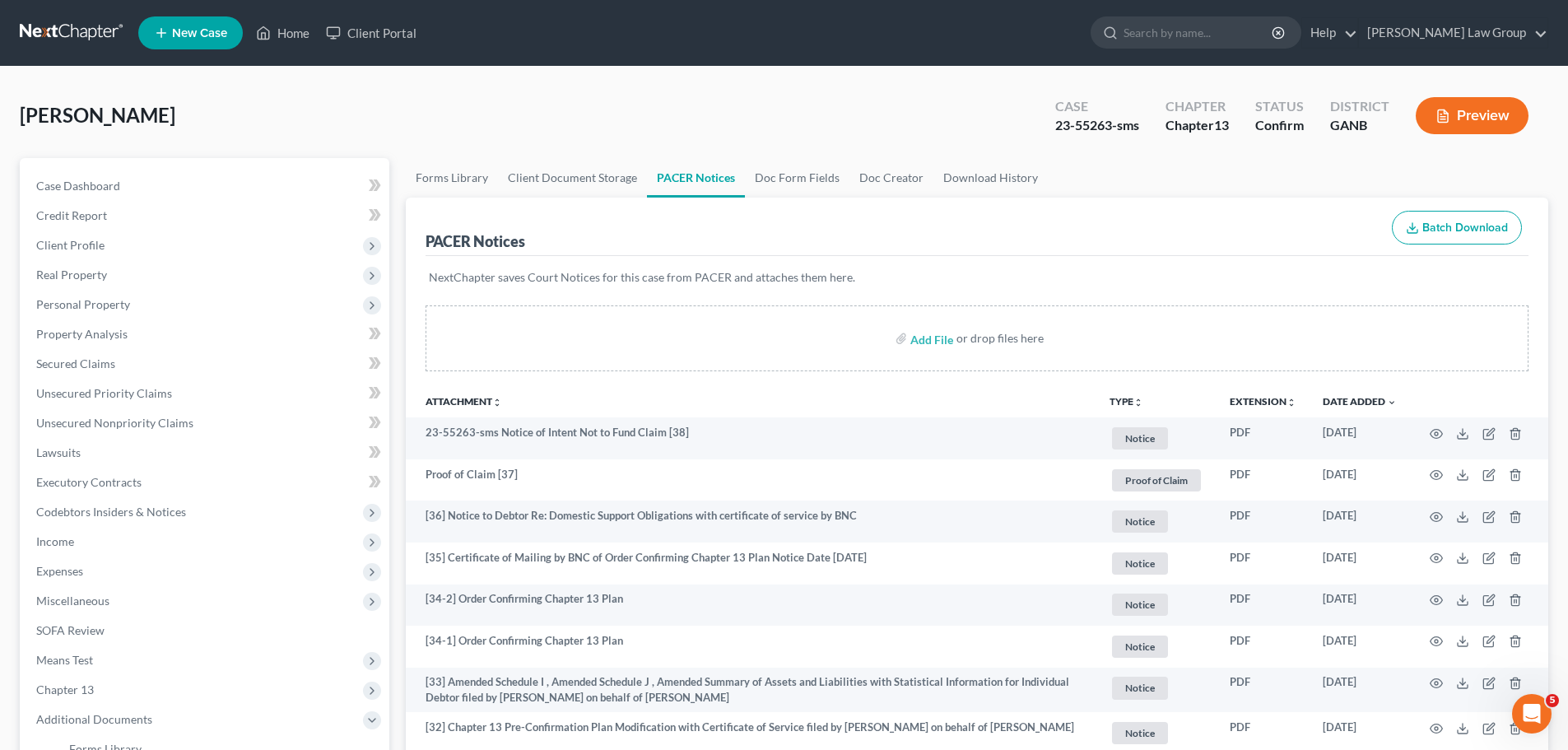
click at [1127, 399] on button "TYPE unfold_more" at bounding box center [1127, 402] width 34 height 11
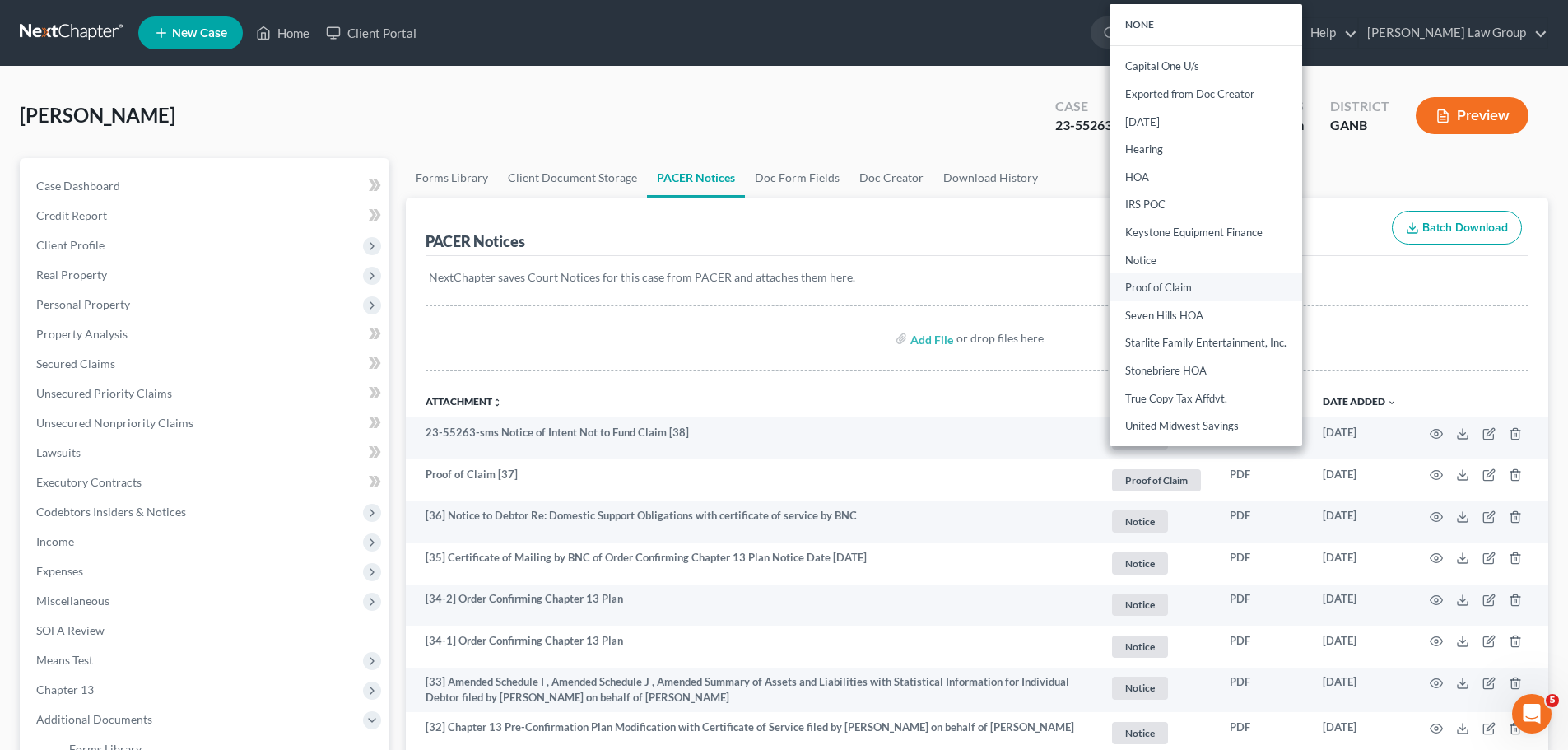
click at [1150, 289] on link "Proof of Claim" at bounding box center [1206, 288] width 193 height 28
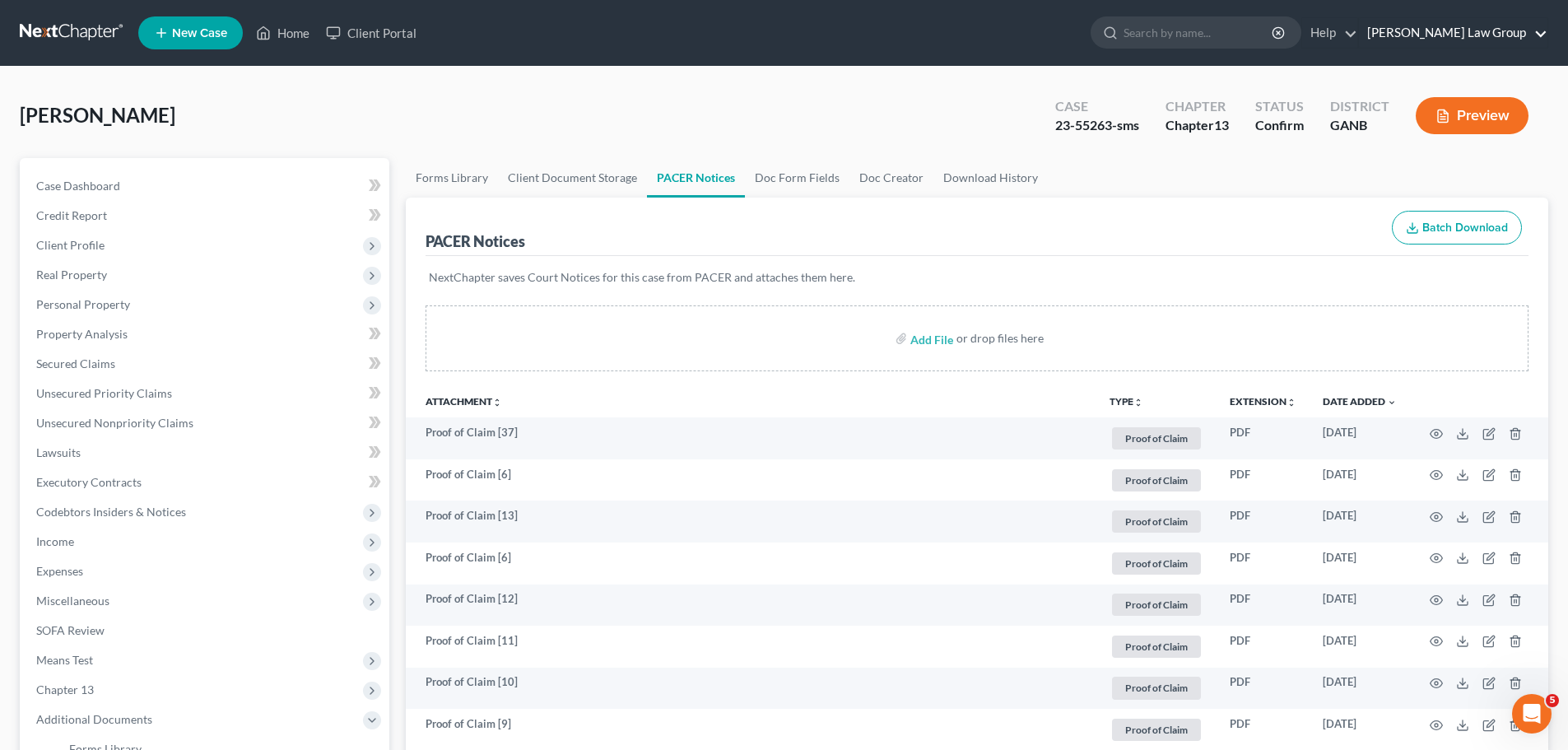
click at [1474, 25] on link "[PERSON_NAME] Law Group" at bounding box center [1453, 32] width 188 height 30
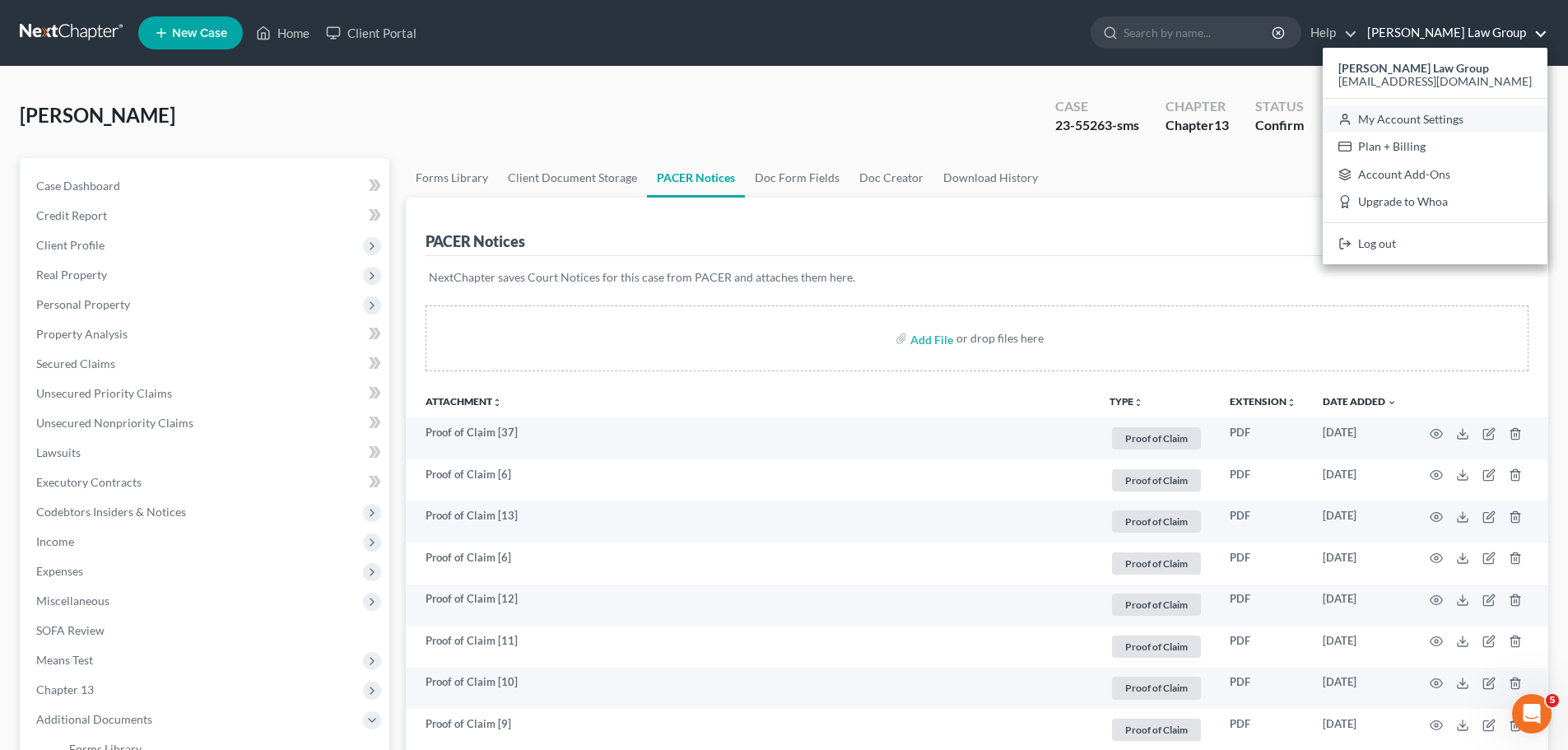
click at [1436, 114] on link "My Account Settings" at bounding box center [1435, 118] width 225 height 28
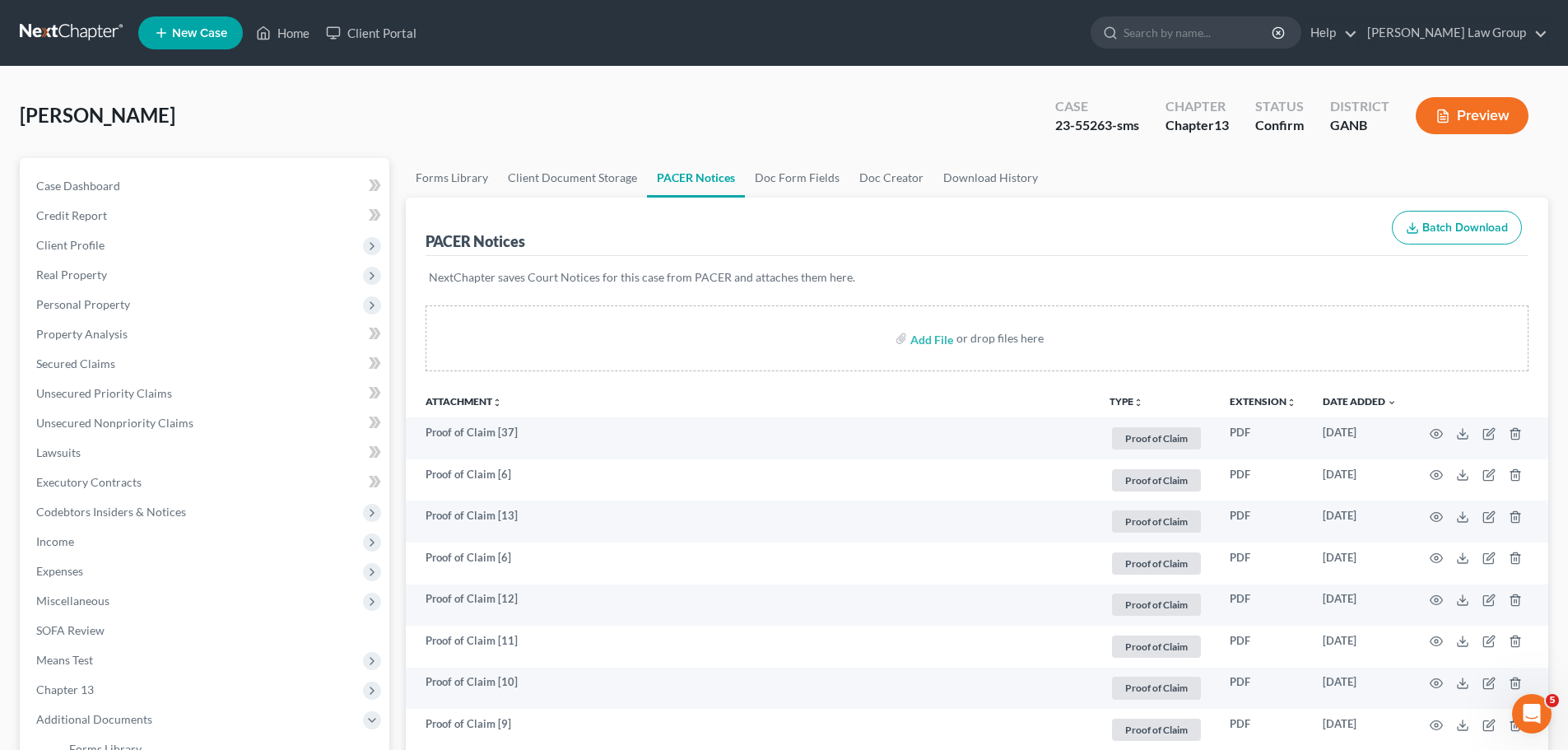
select select "19"
select select "24"
select select "10"
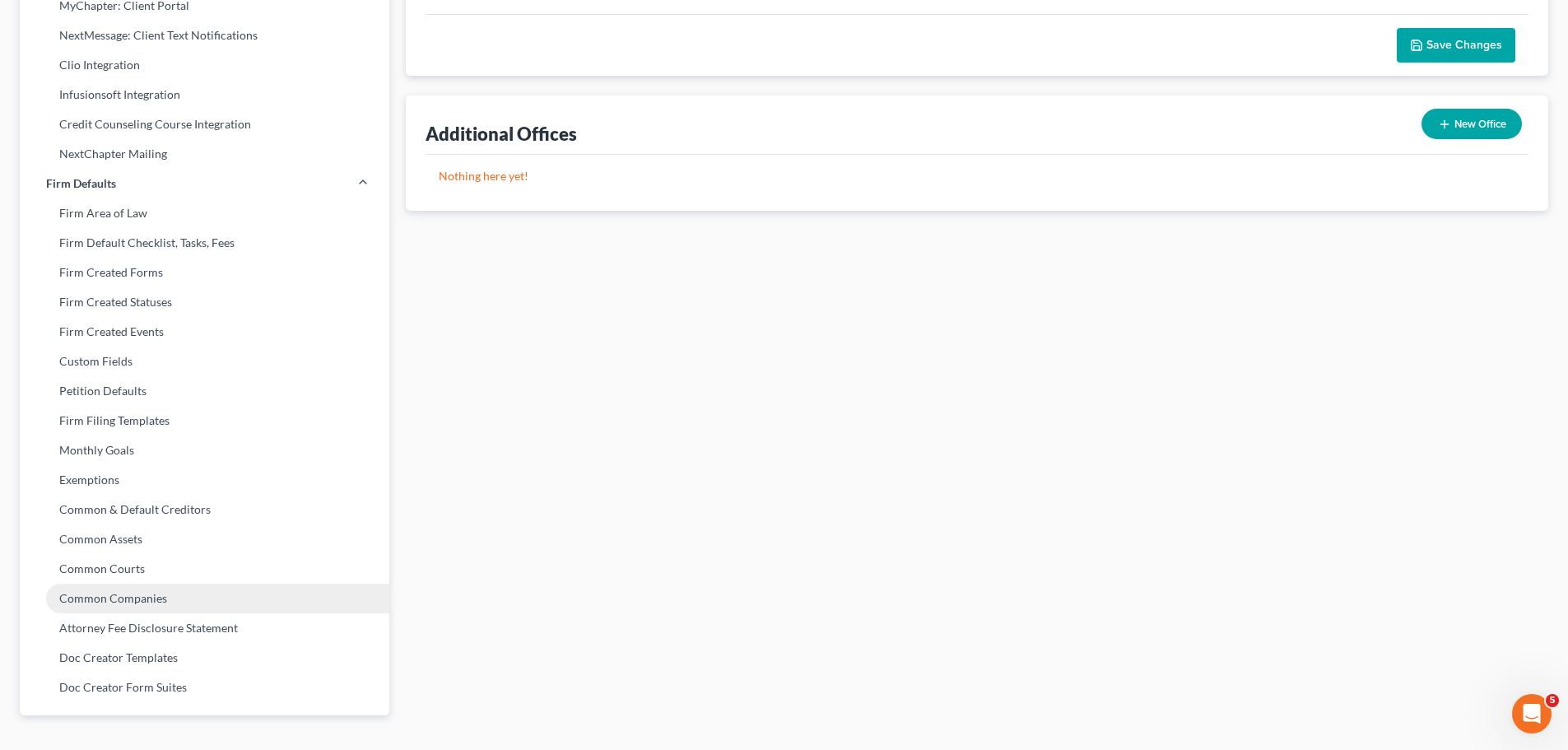
scroll to position [499, 0]
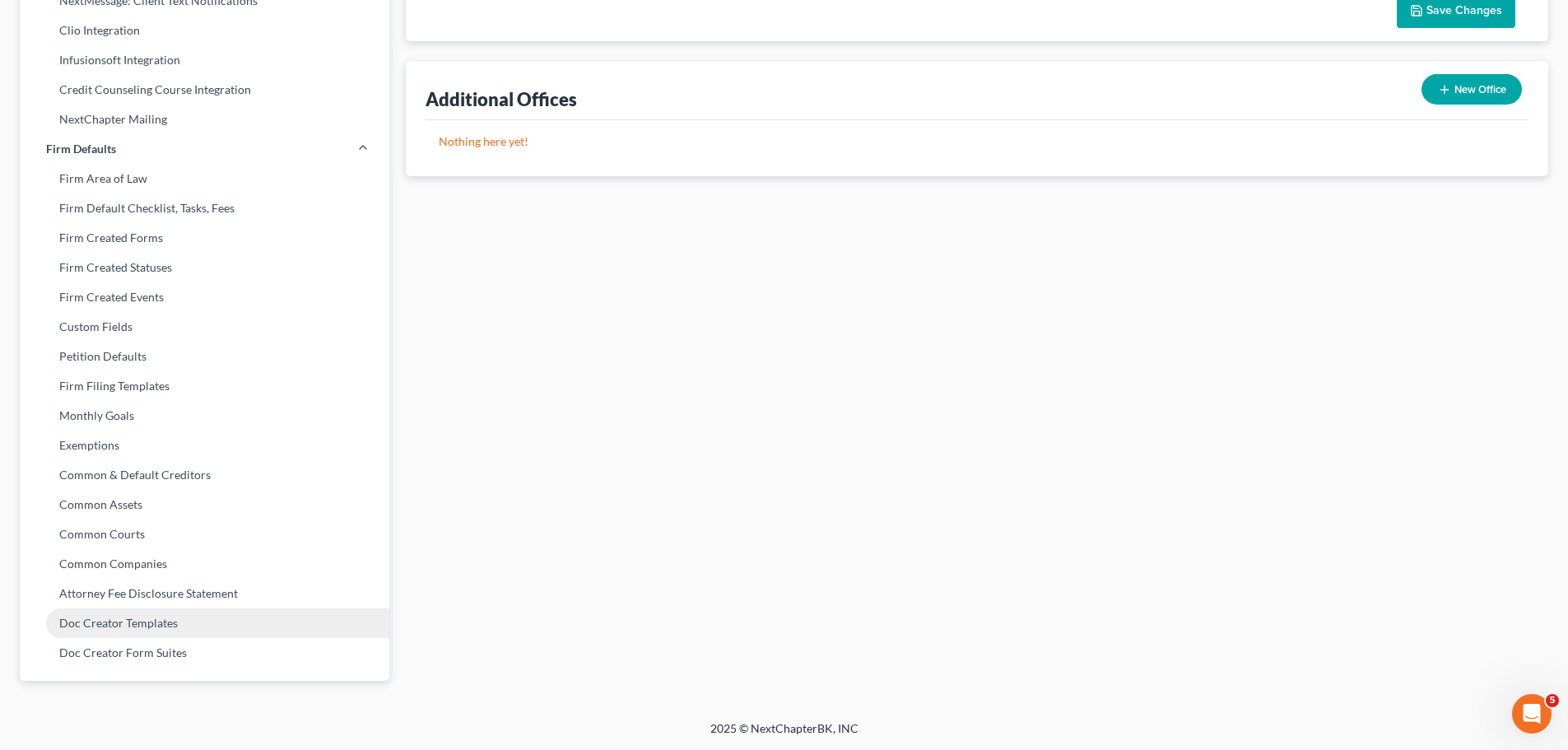
click at [148, 621] on link "Doc Creator Templates" at bounding box center [205, 623] width 370 height 30
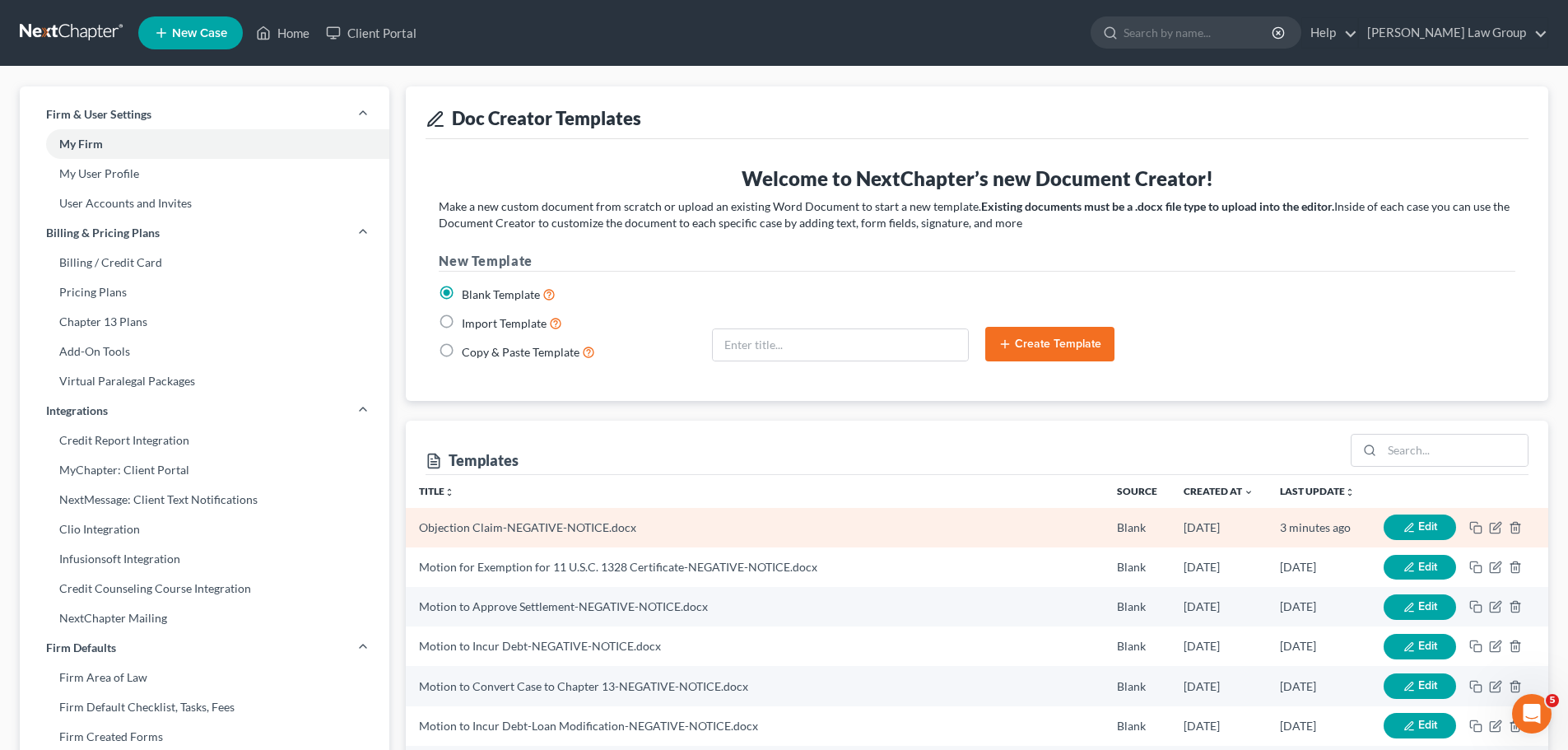
click at [1408, 527] on icon "button" at bounding box center [1409, 528] width 12 height 12
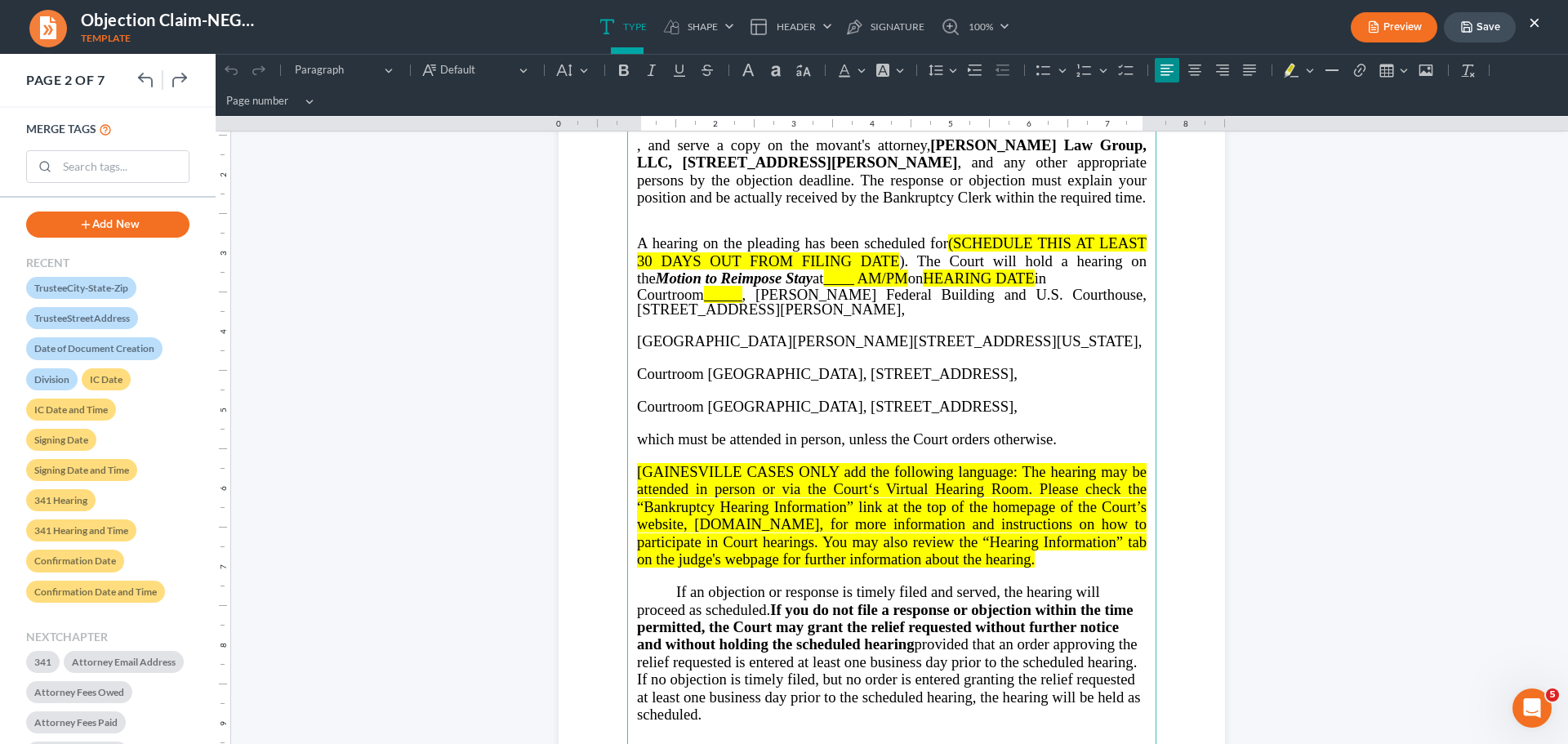
scroll to position [1062, 0]
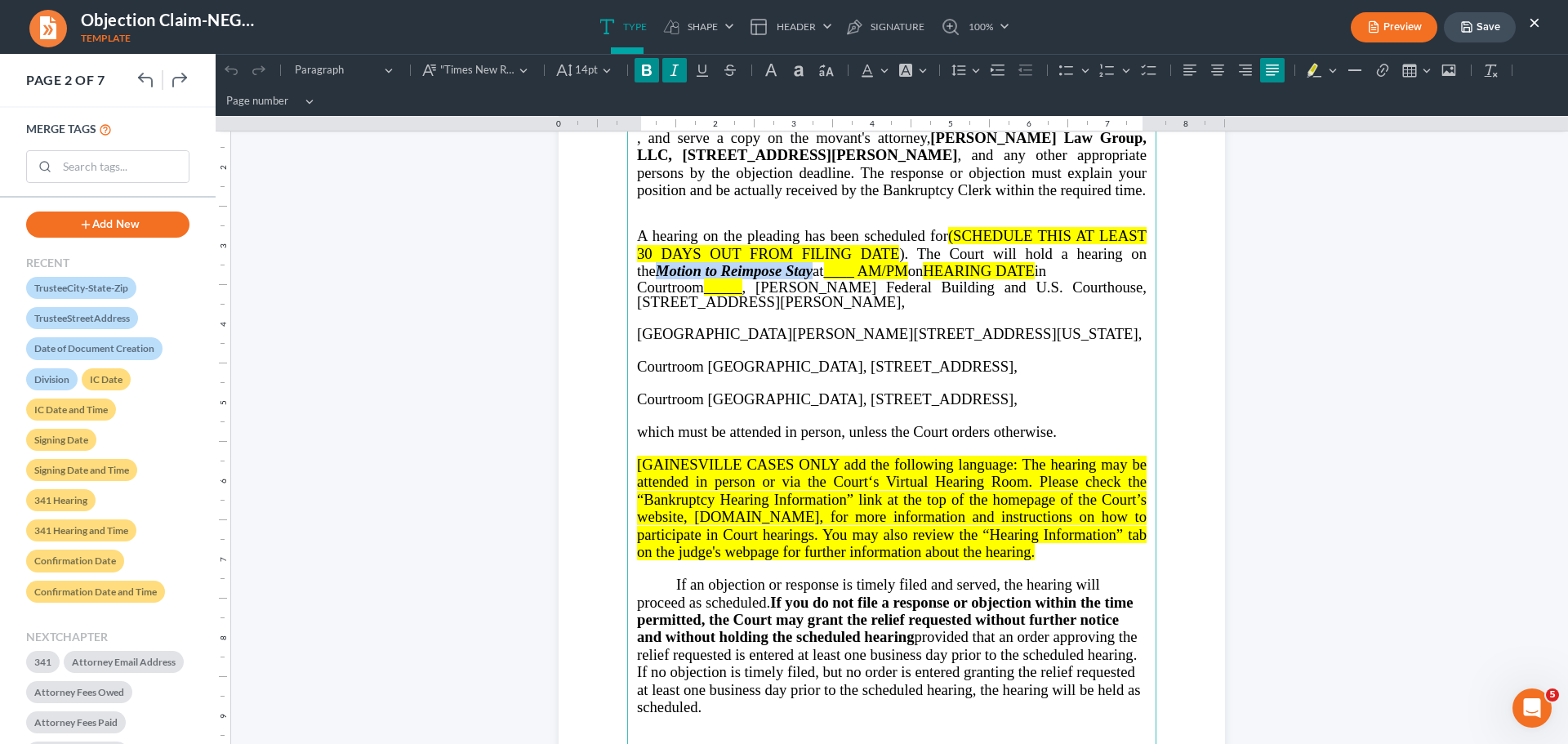
drag, startPoint x: 788, startPoint y: 285, endPoint x: 628, endPoint y: 293, distance: 160.2
click at [628, 293] on main "⁠⁠⁠⁠⁠⁠⁠ Bankruptcy Clerk at U. S. Bankruptcy Court, [STREET_ADDRESS] , and serv…" at bounding box center [892, 441] width 529 height 706
click at [808, 279] on span "at" at bounding box center [815, 271] width 15 height 17
click at [808, 279] on strong "Rich Text Editor, page-1-main" at bounding box center [810, 271] width 4 height 17
drag, startPoint x: 802, startPoint y: 284, endPoint x: 621, endPoint y: 285, distance: 181.0
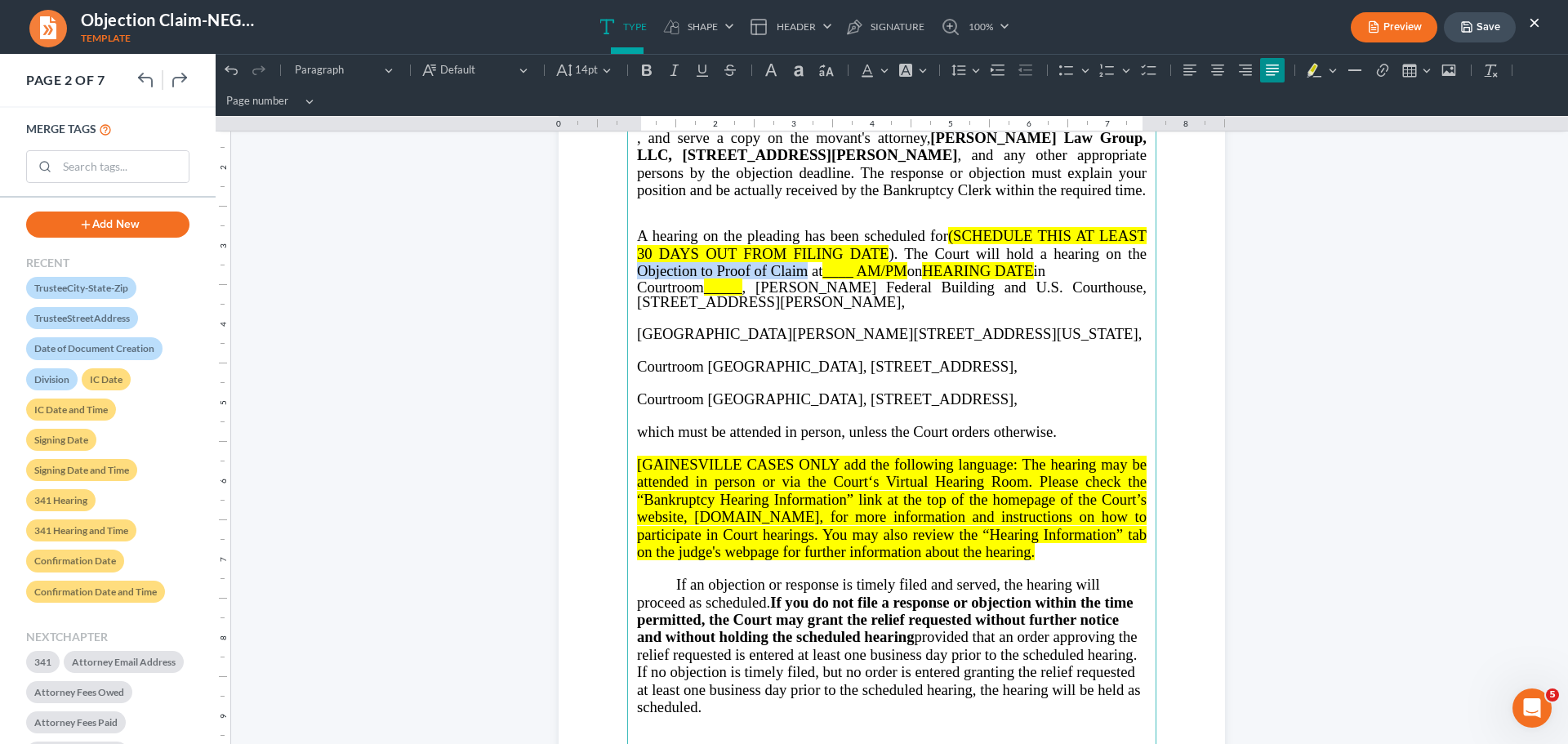
click at [627, 285] on main "Bankruptcy Clerk at U. S. Bankruptcy Court, [STREET_ADDRESS] , and serve a copy…" at bounding box center [892, 441] width 529 height 706
click at [909, 325] on p "Rich Text Editor, page-1-main" at bounding box center [892, 318] width 510 height 15
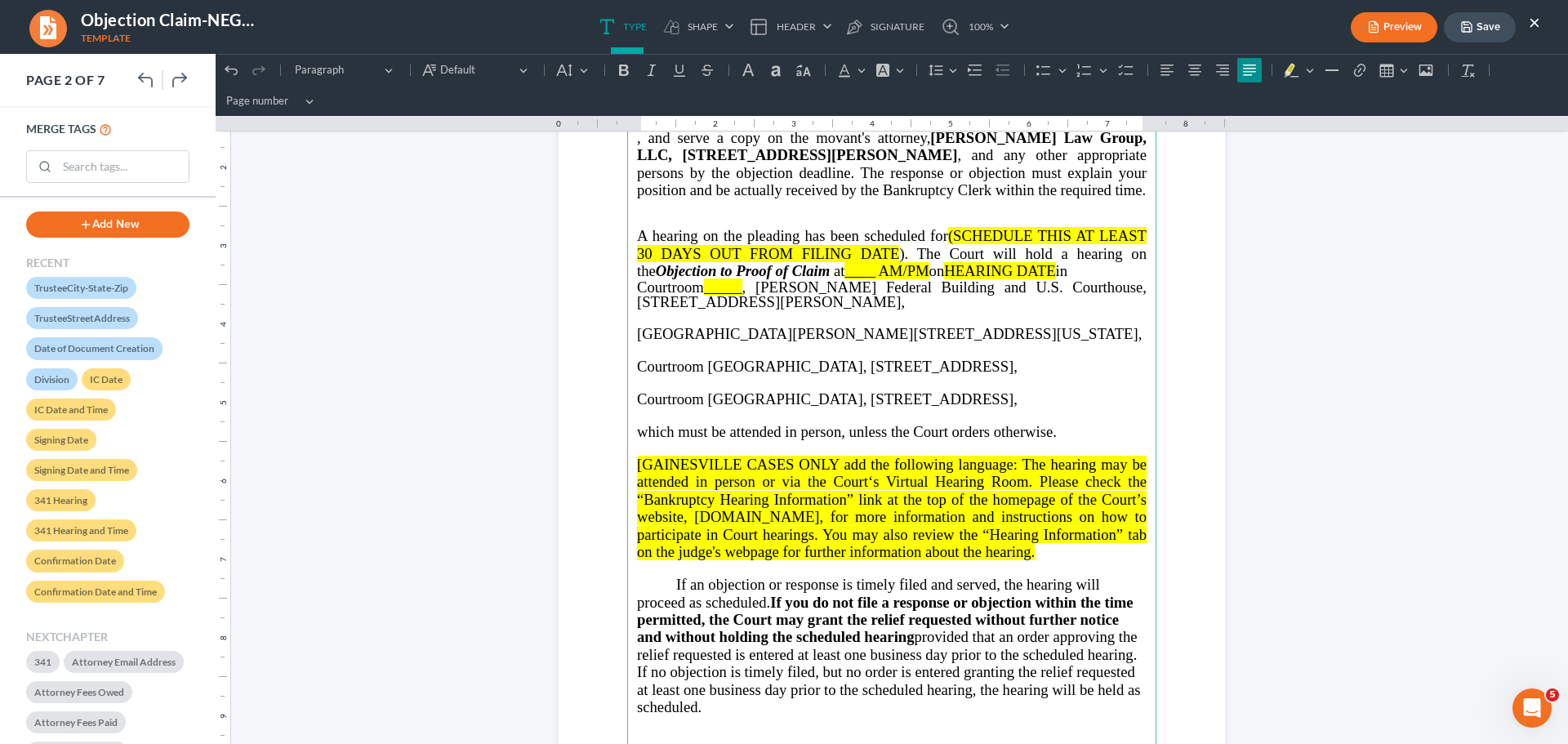
scroll to position [1225, 0]
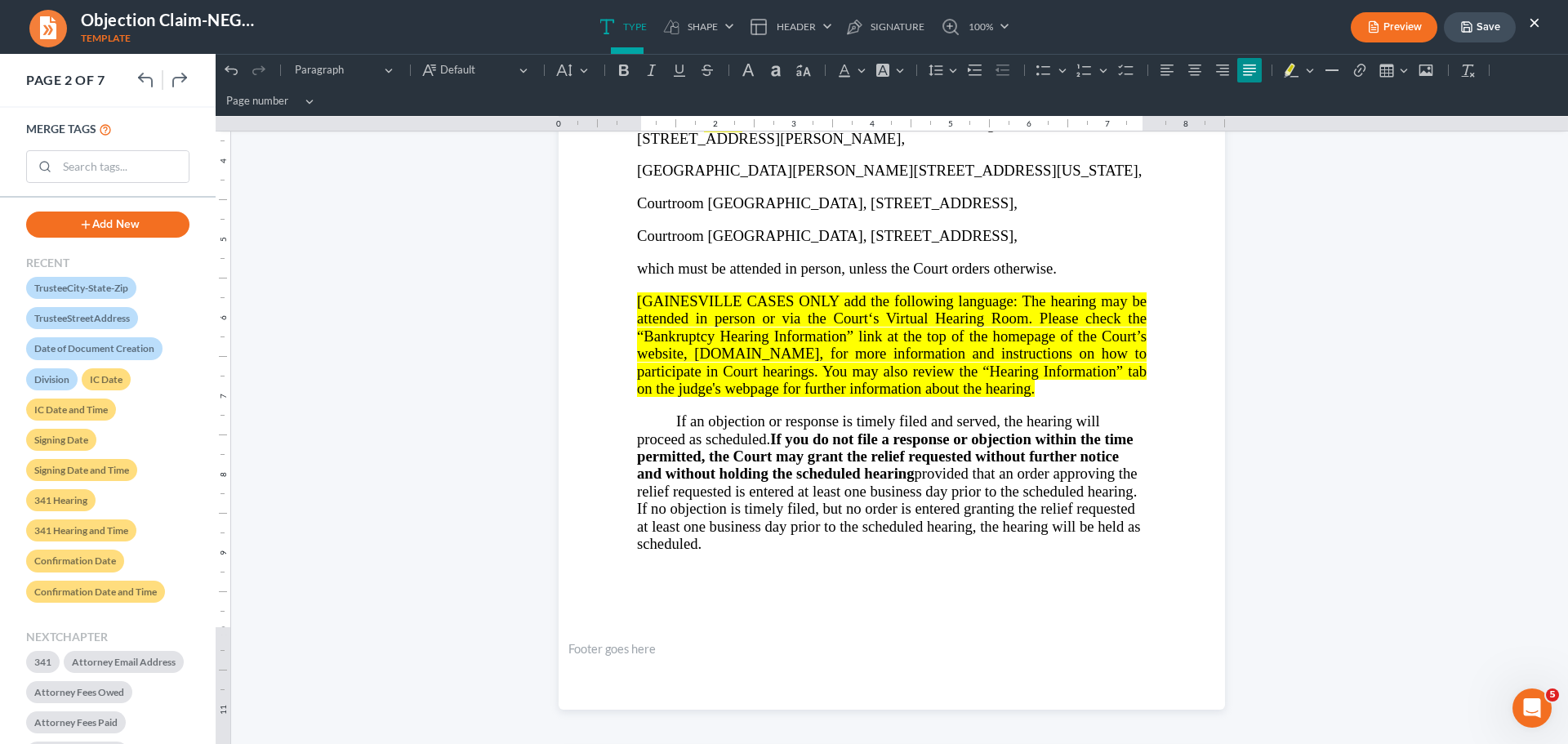
click at [1484, 34] on button "Save" at bounding box center [1479, 28] width 72 height 30
click at [1527, 18] on ul "Preview Save ×" at bounding box center [1445, 27] width 190 height 35
click at [1532, 21] on button "×" at bounding box center [1534, 22] width 12 height 20
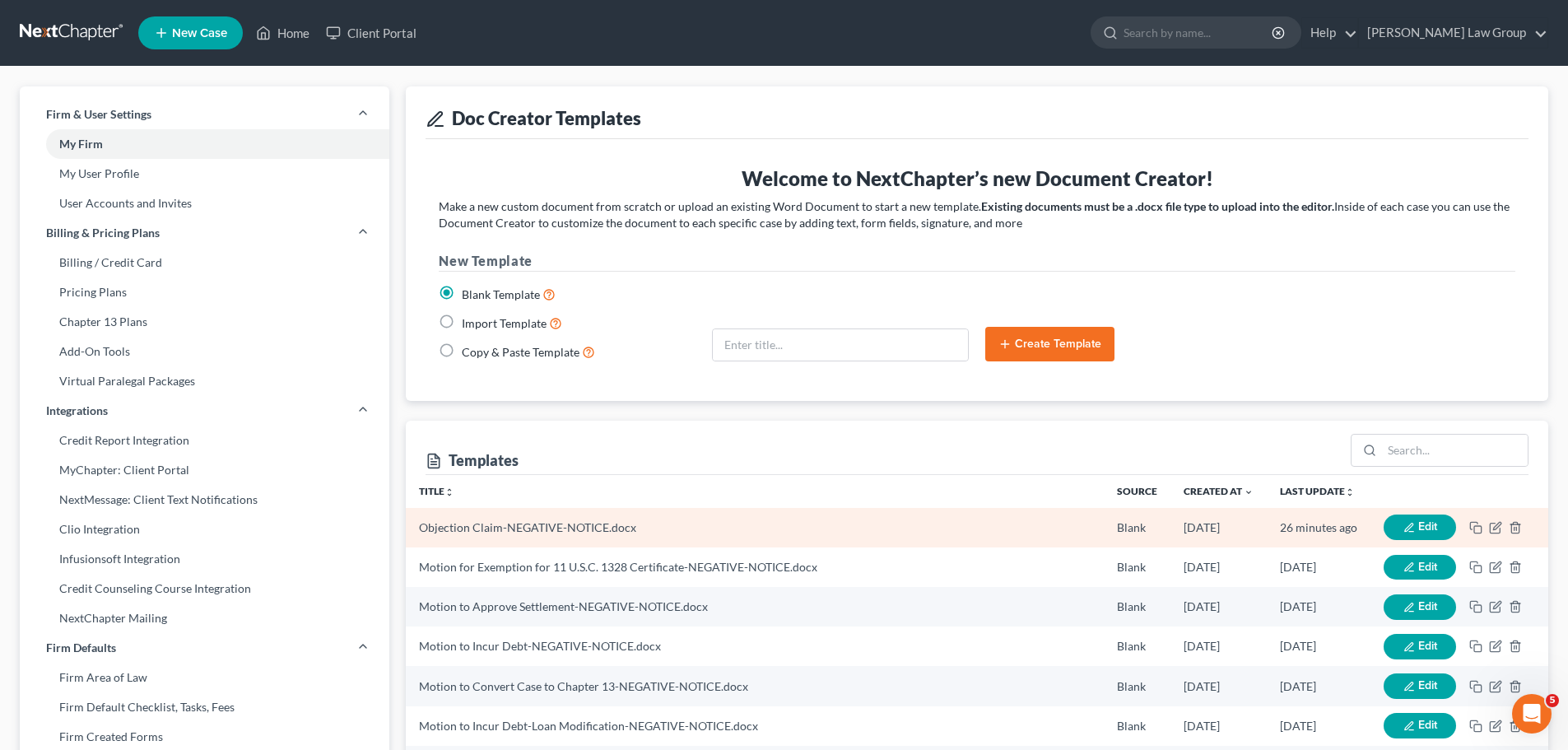
click at [1414, 527] on button "Edit" at bounding box center [1419, 528] width 73 height 25
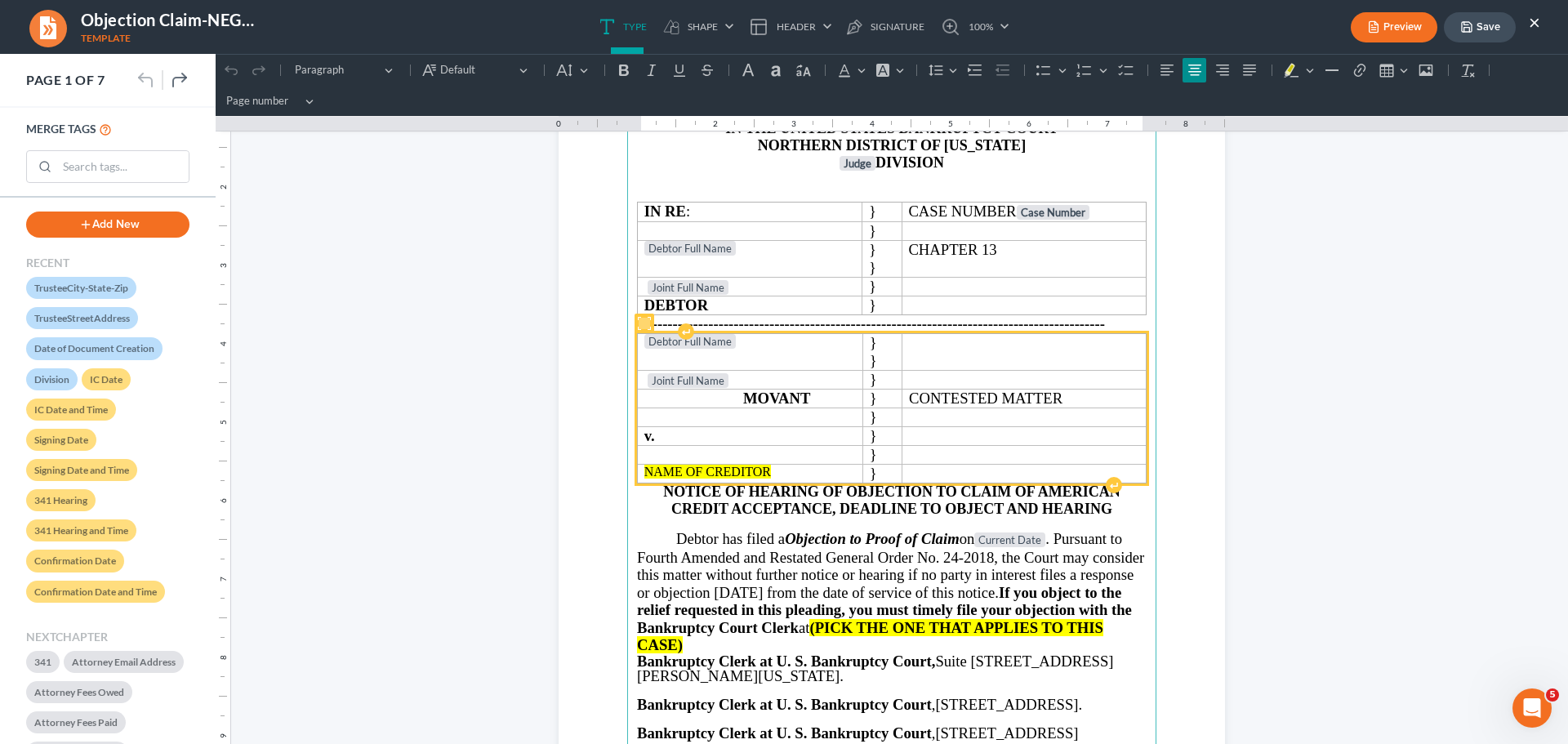
scroll to position [164, 0]
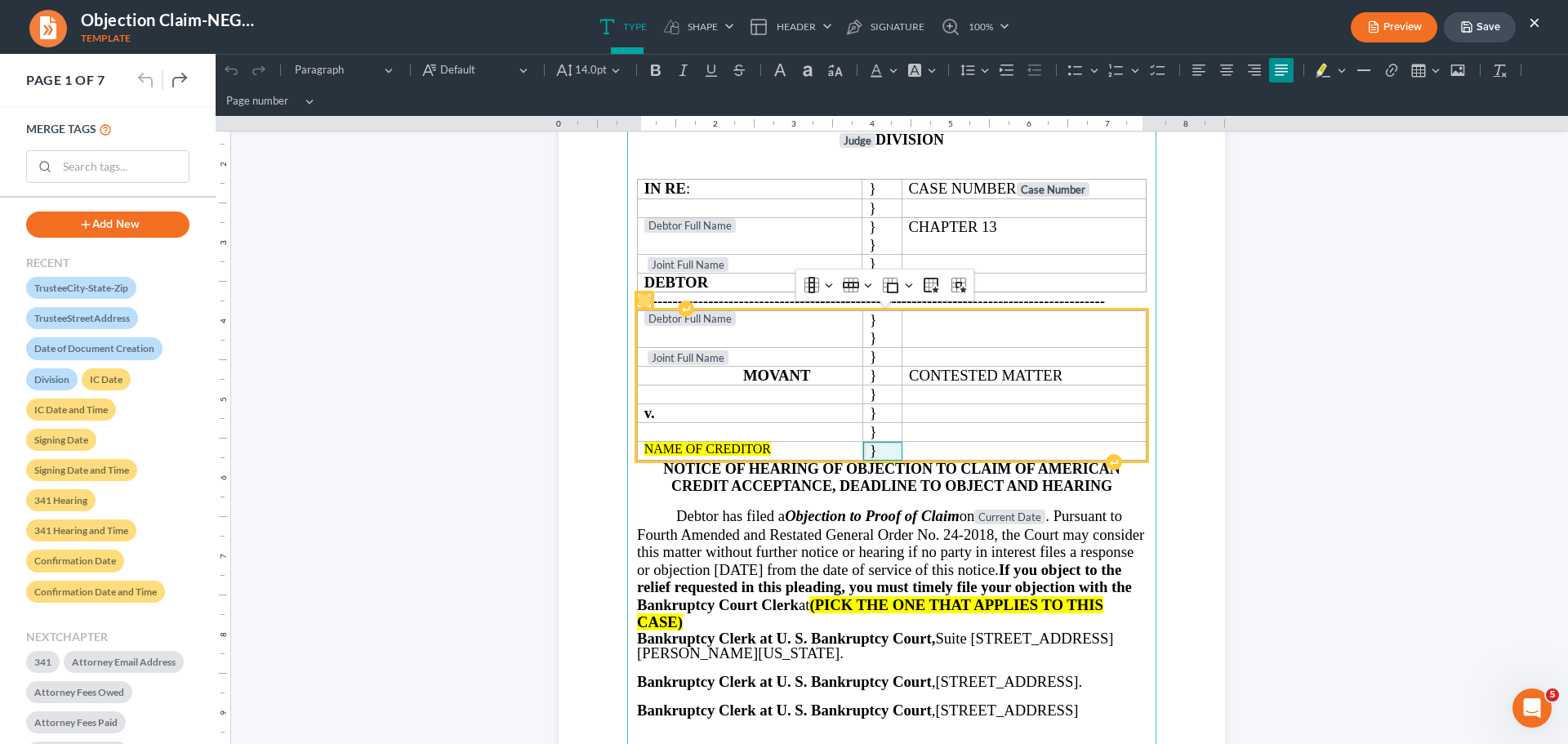
click at [889, 446] on p "}" at bounding box center [882, 450] width 26 height 18
click at [942, 446] on p "Rich Text Editor, page-0-main" at bounding box center [1023, 449] width 231 height 15
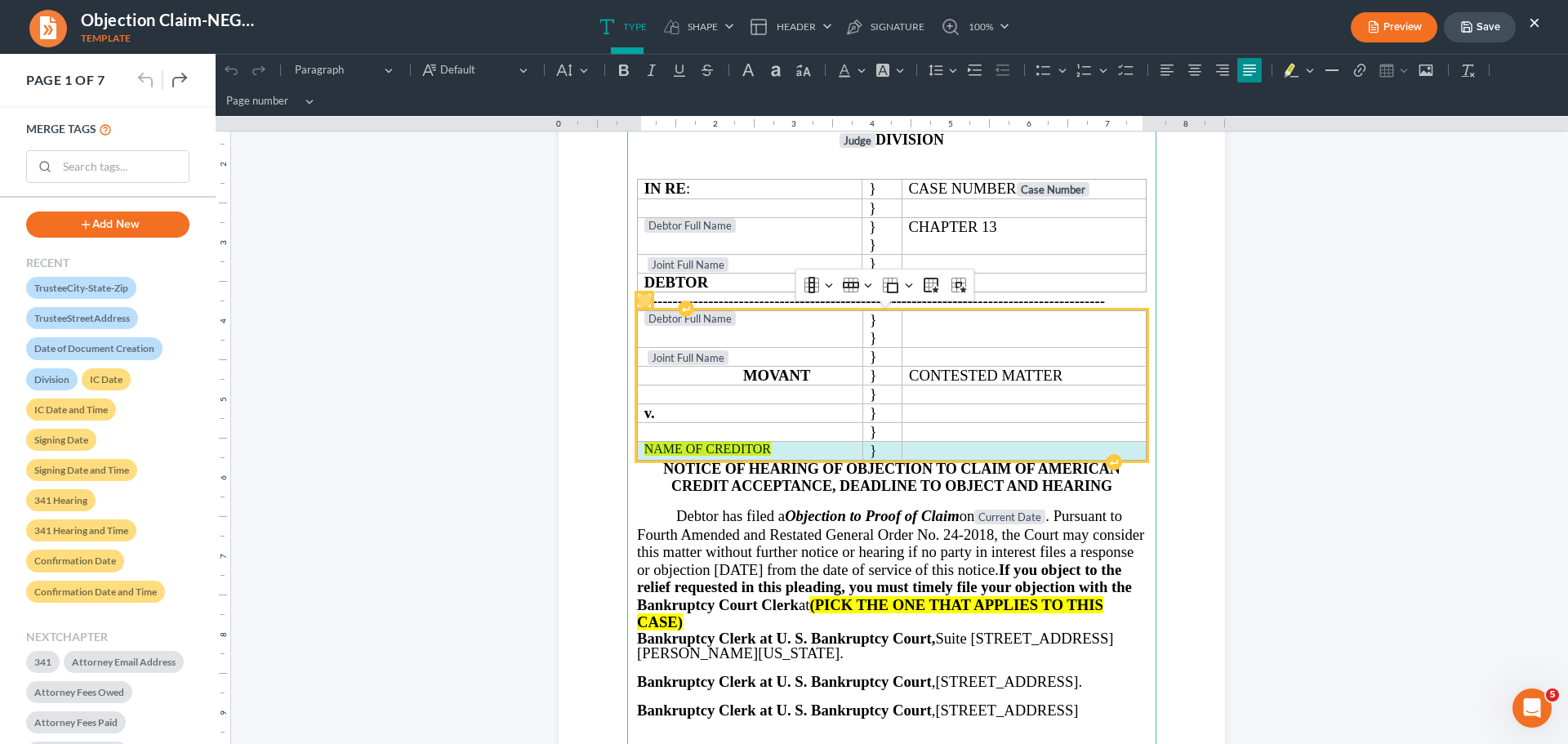
drag, startPoint x: 950, startPoint y: 448, endPoint x: 760, endPoint y: 448, distance: 190.0
click at [760, 448] on tr "NAME OF CREDITOR }" at bounding box center [893, 450] width 509 height 19
drag, startPoint x: 773, startPoint y: 449, endPoint x: 1026, endPoint y: 458, distance: 253.2
click at [1026, 458] on td "Rich Text Editor, page-0-main" at bounding box center [1024, 450] width 244 height 19
drag, startPoint x: 1035, startPoint y: 451, endPoint x: 785, endPoint y: 449, distance: 250.0
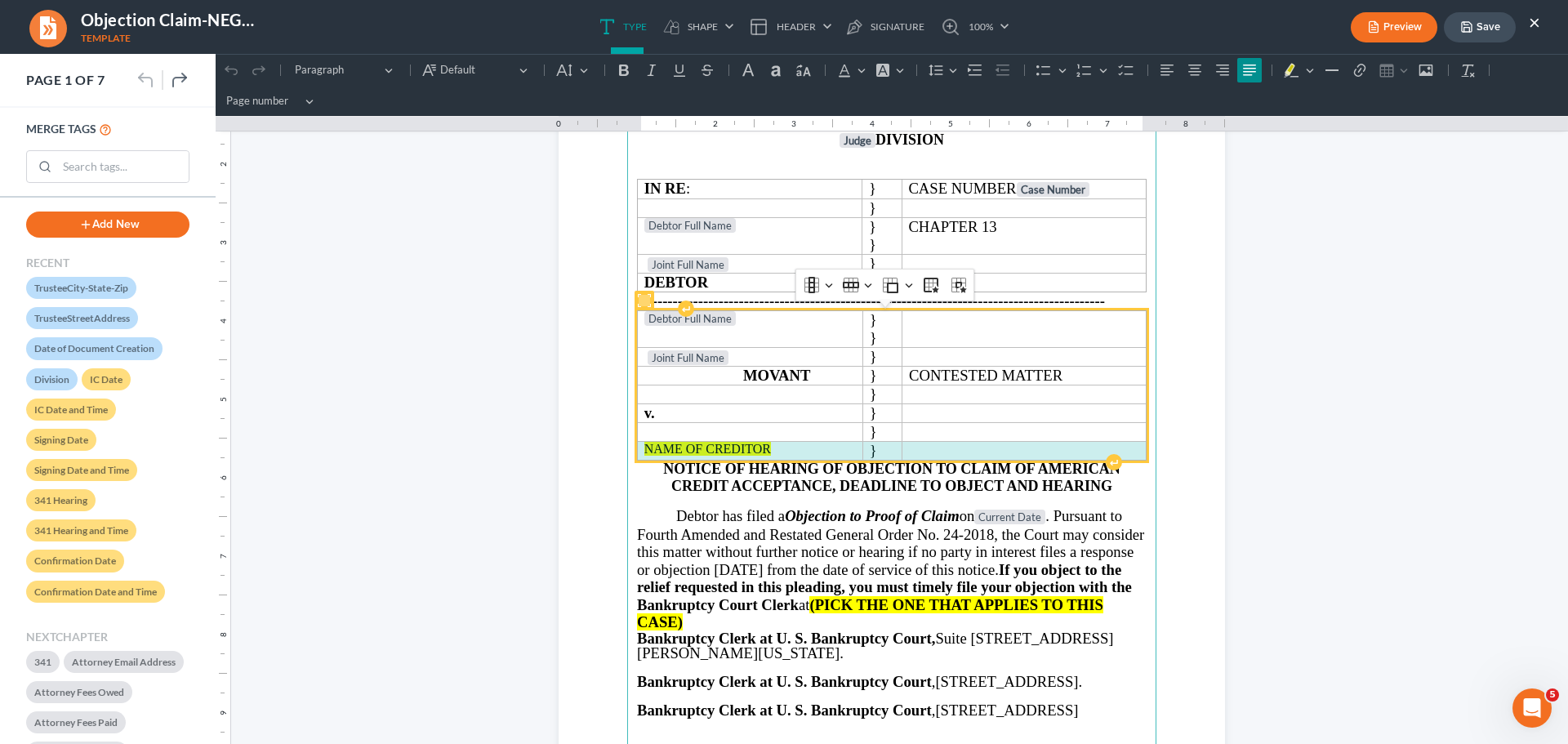
click at [785, 449] on tr "NAME OF CREDITOR }" at bounding box center [893, 450] width 509 height 19
drag, startPoint x: 785, startPoint y: 449, endPoint x: 1112, endPoint y: 453, distance: 327.0
click at [1112, 453] on p "Rich Text Editor, page-0-main" at bounding box center [1023, 449] width 230 height 15
click at [954, 455] on p "Rich Text Editor, page-0-main" at bounding box center [1023, 449] width 230 height 15
drag, startPoint x: 994, startPoint y: 449, endPoint x: 767, endPoint y: 449, distance: 227.0
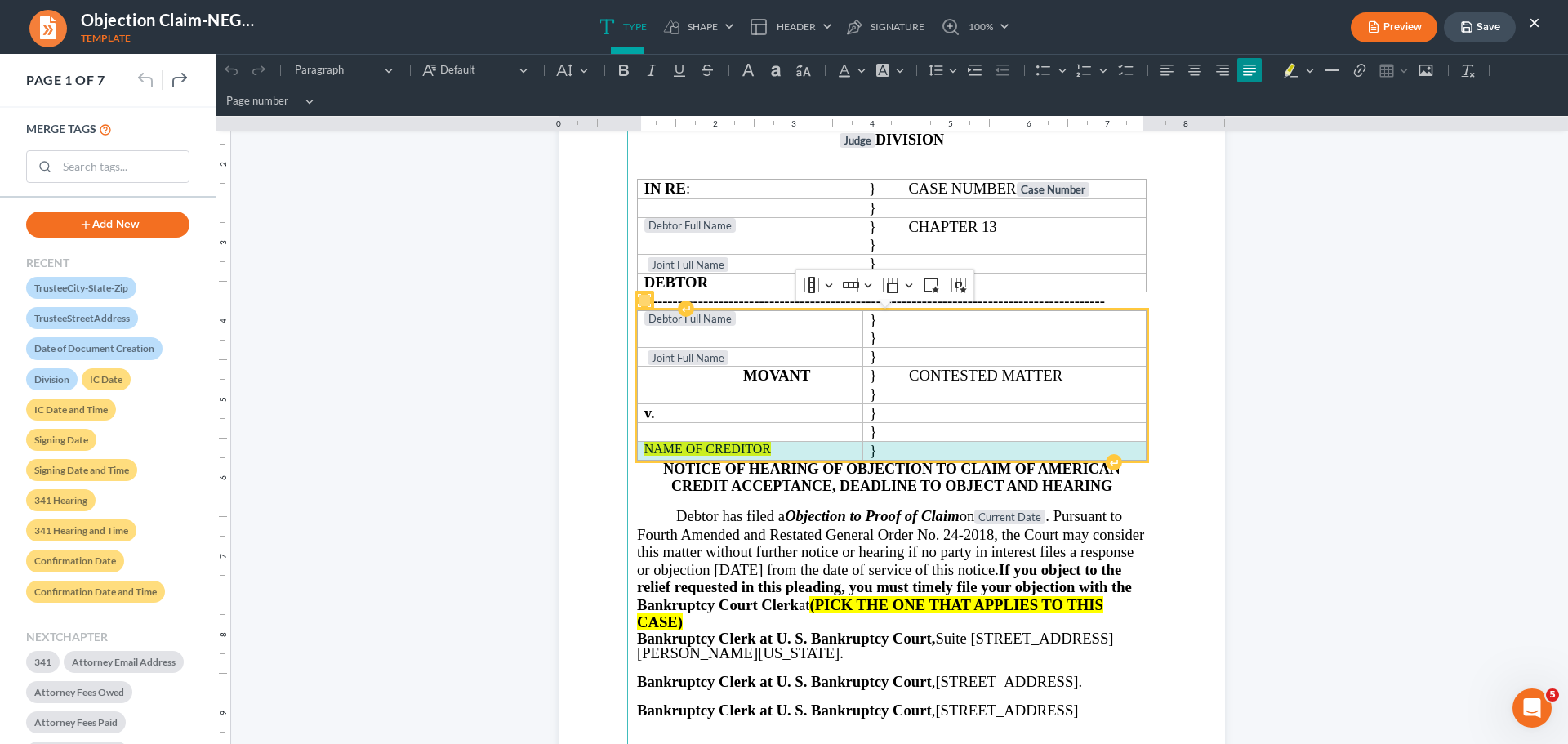
click at [767, 449] on tr "NAME OF CREDITOR }" at bounding box center [893, 450] width 509 height 19
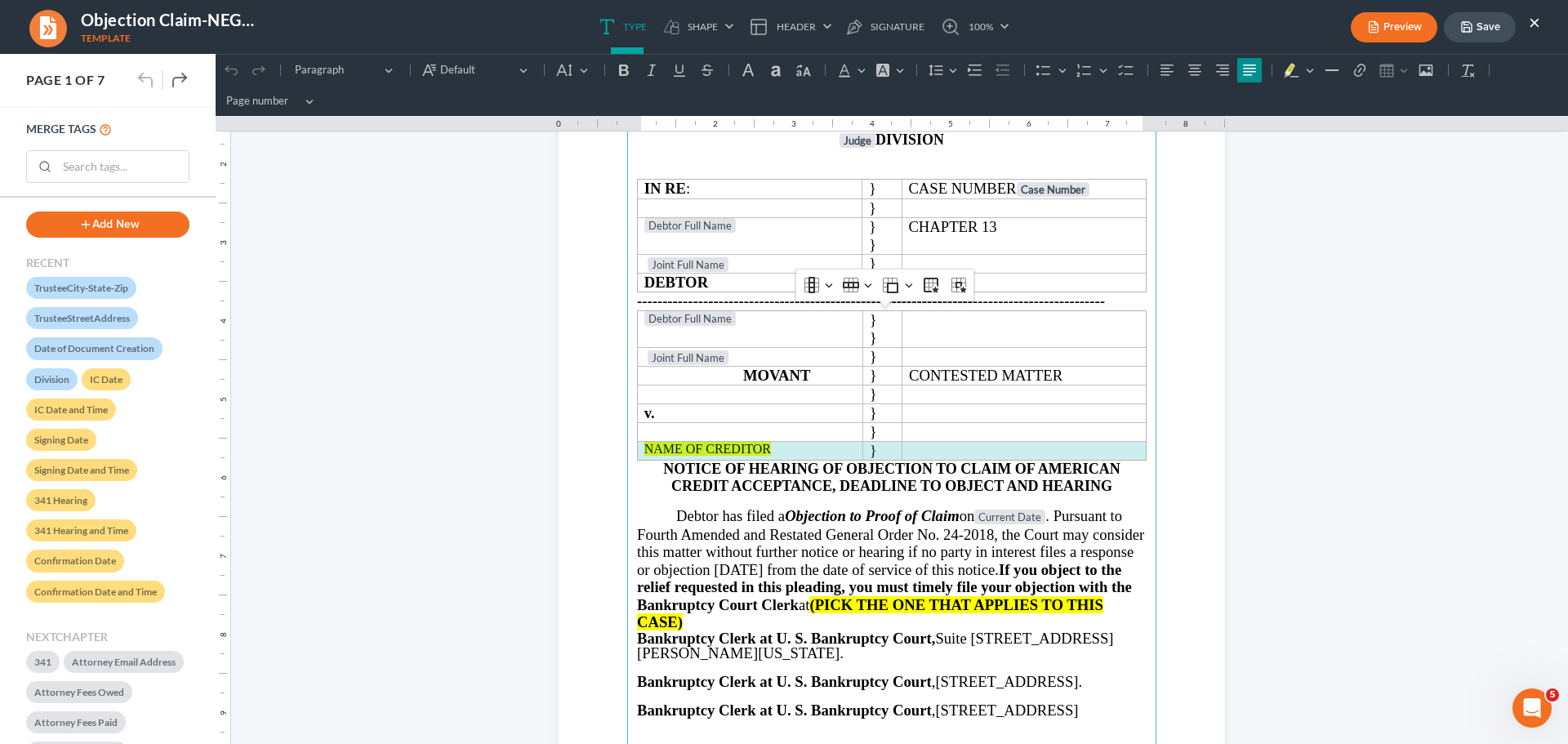
click at [1406, 72] on button "Insert table Insert table" at bounding box center [1392, 70] width 36 height 25
click at [1402, 71] on button "Insert table Insert table" at bounding box center [1392, 70] width 36 height 25
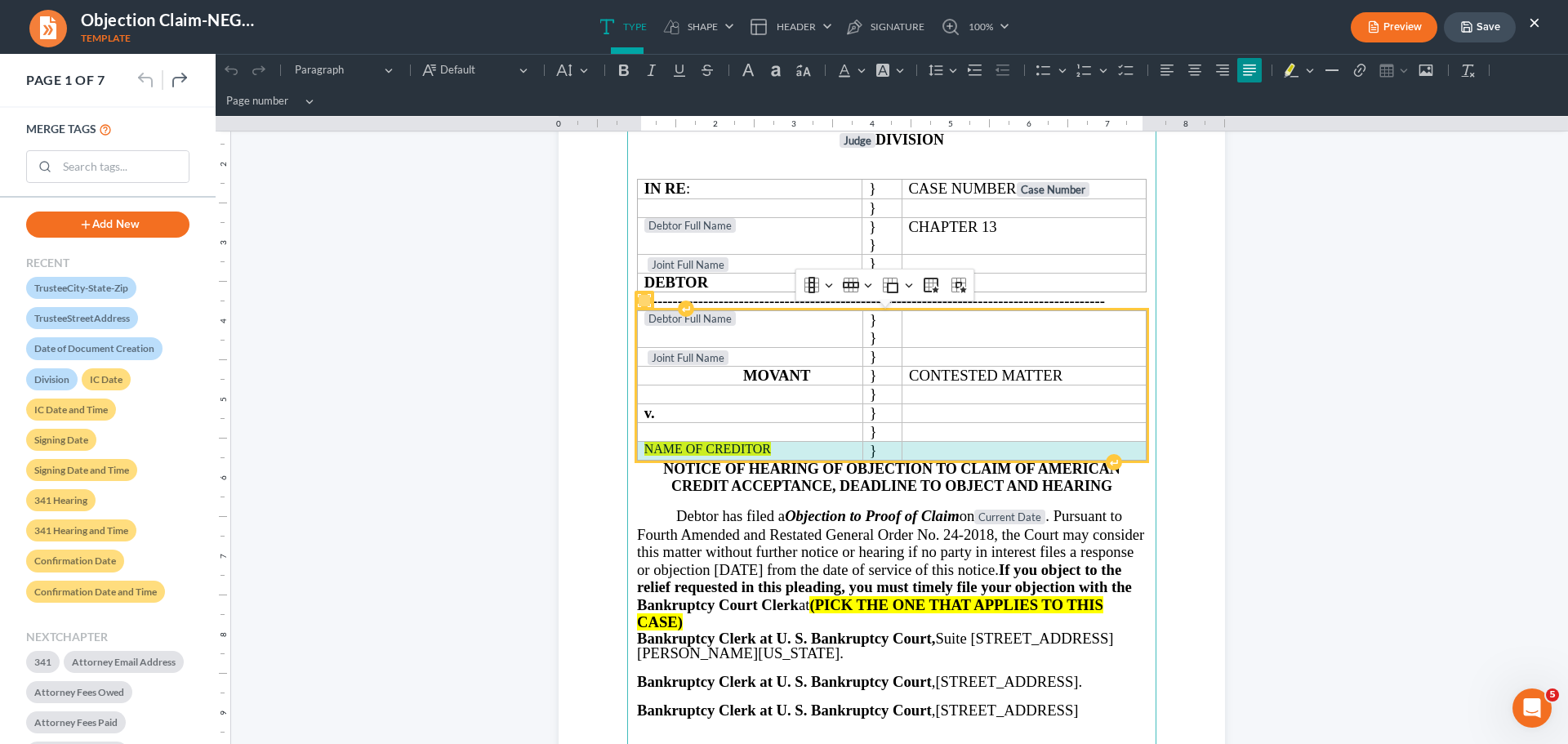
click at [945, 446] on p "Rich Text Editor, page-0-main" at bounding box center [1023, 449] width 230 height 15
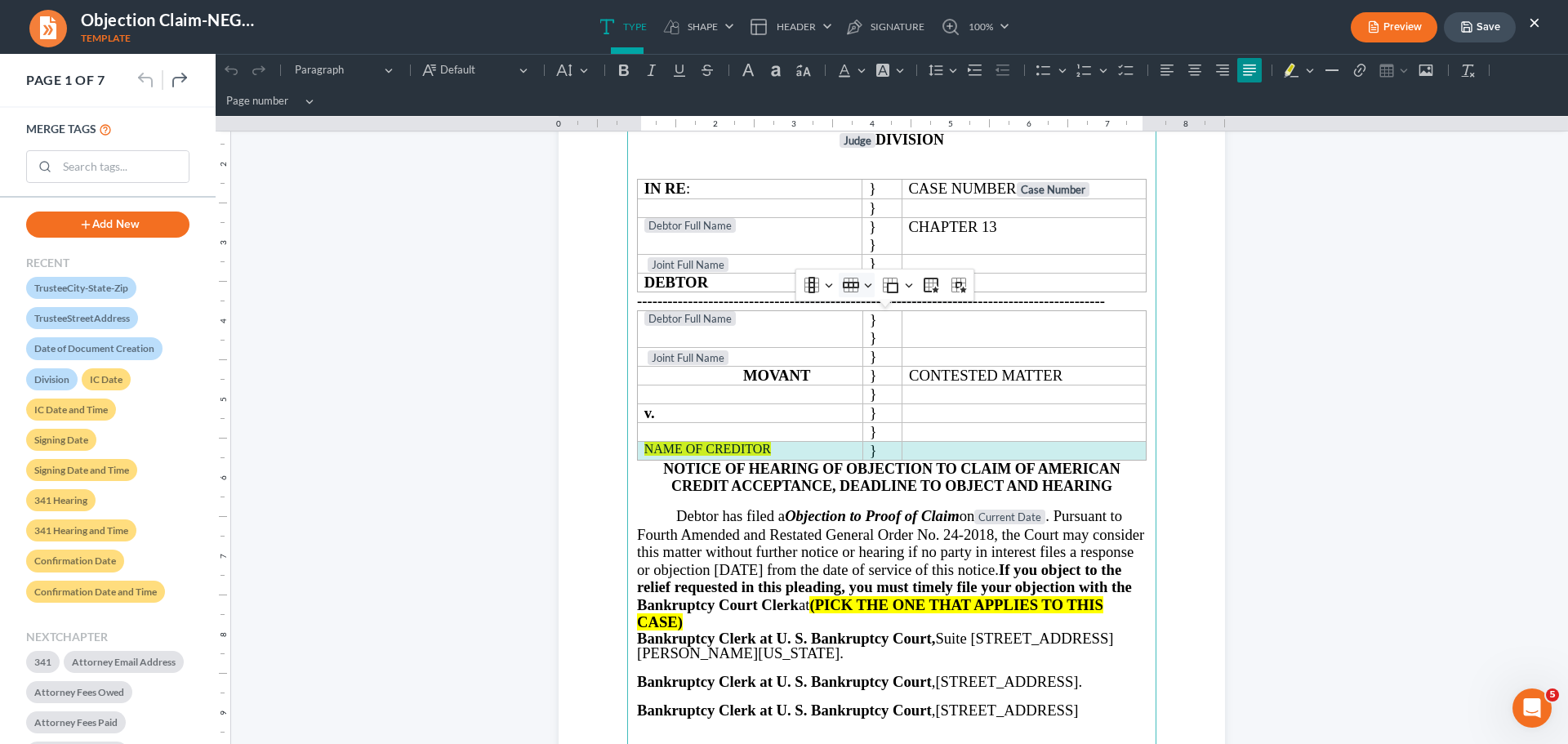
click at [861, 282] on button "Row Row" at bounding box center [856, 285] width 36 height 25
click at [887, 358] on span "Insert row below" at bounding box center [906, 365] width 78 height 19
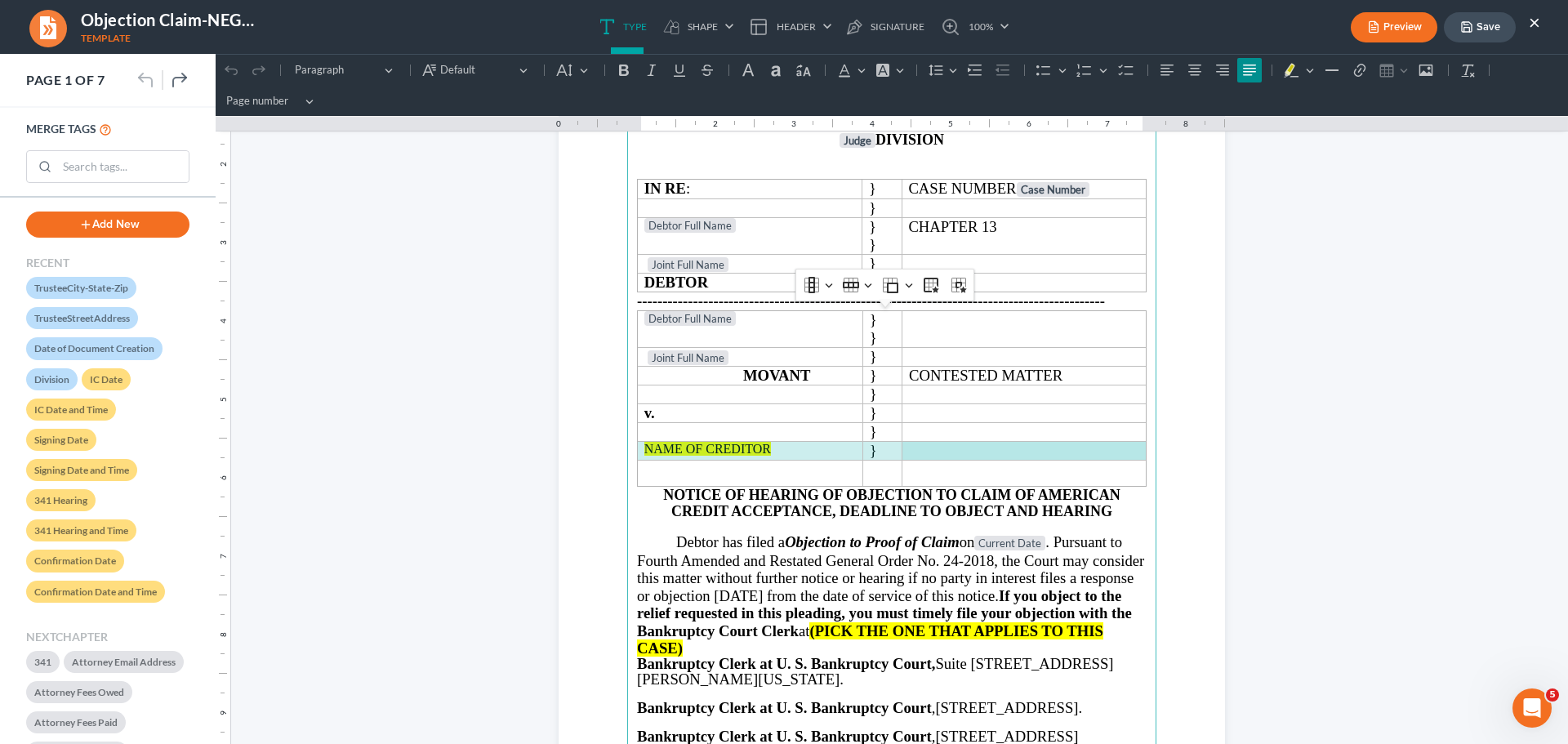
drag, startPoint x: 1197, startPoint y: 450, endPoint x: 1214, endPoint y: 459, distance: 19.2
click at [1197, 452] on section "IN THE UNITED STATES BANKRUPTCY COURT NORTHERN DISTRICT OF [US_STATE] Judge DIV…" at bounding box center [892, 438] width 667 height 862
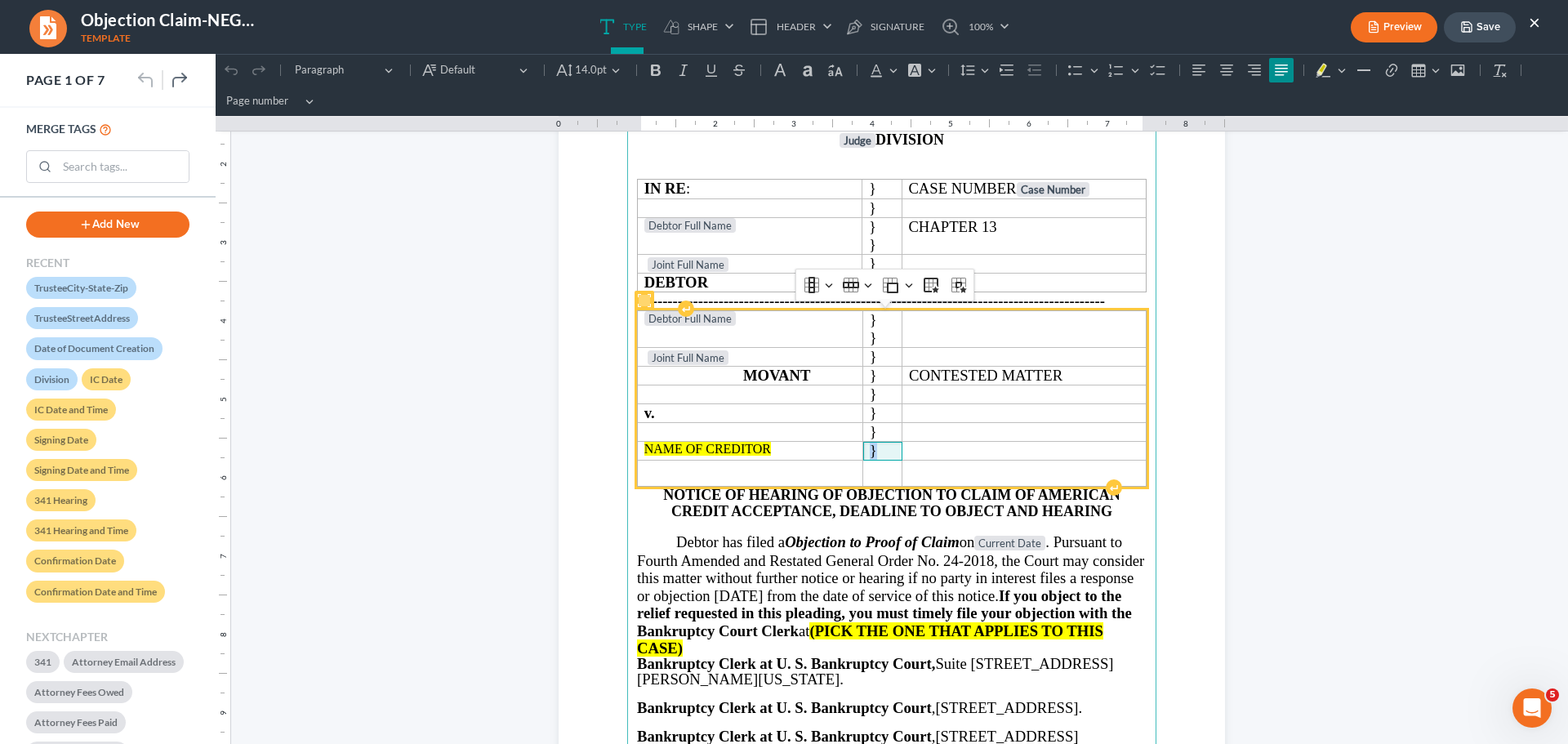
drag, startPoint x: 875, startPoint y: 456, endPoint x: 864, endPoint y: 455, distance: 11.0
click at [869, 455] on p "}" at bounding box center [882, 450] width 26 height 18
copy span "}"
click at [886, 473] on span "Rich Text Editor, page-0-main" at bounding box center [882, 473] width 28 height 15
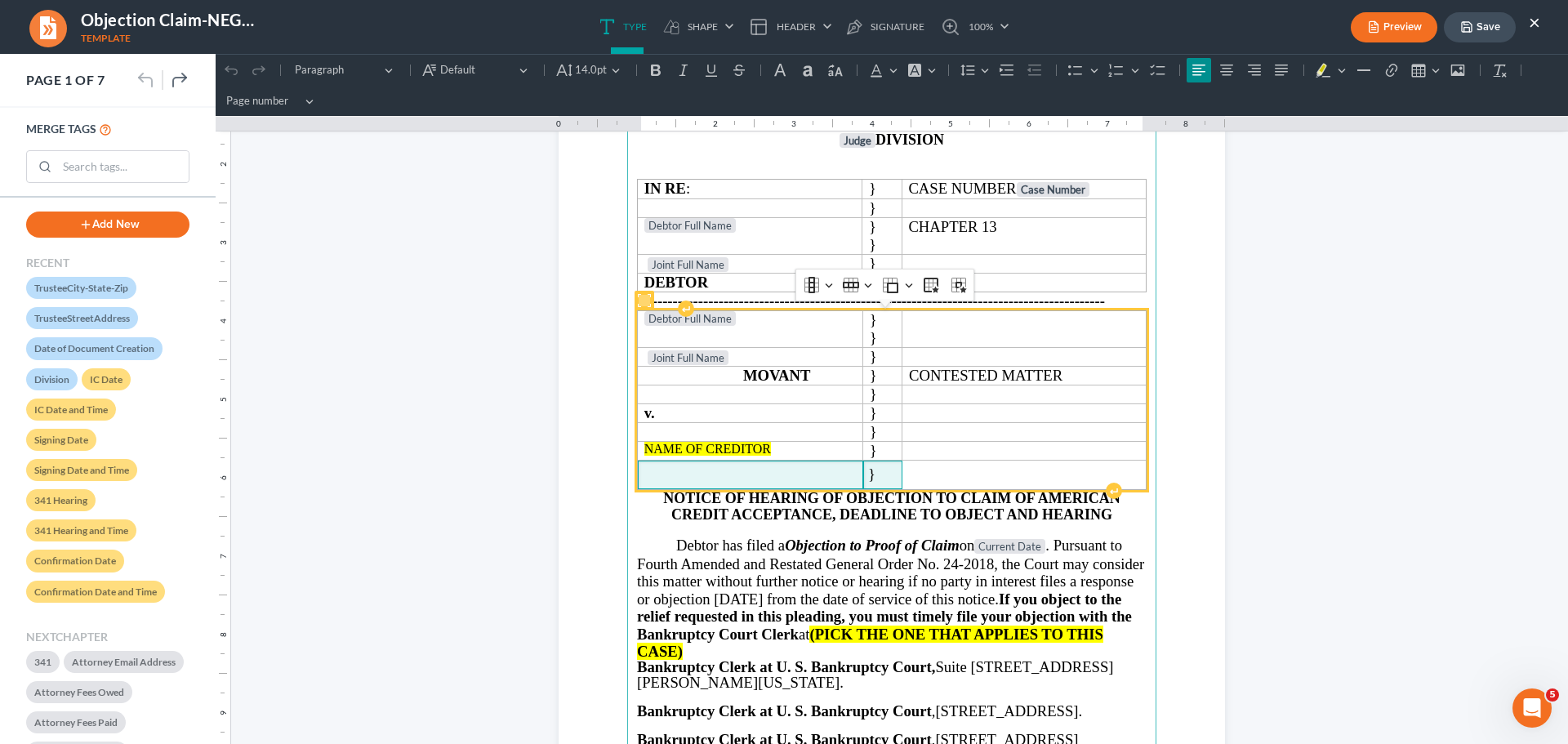
click at [762, 475] on span "Rich Text Editor, page-0-main" at bounding box center [749, 475] width 214 height 15
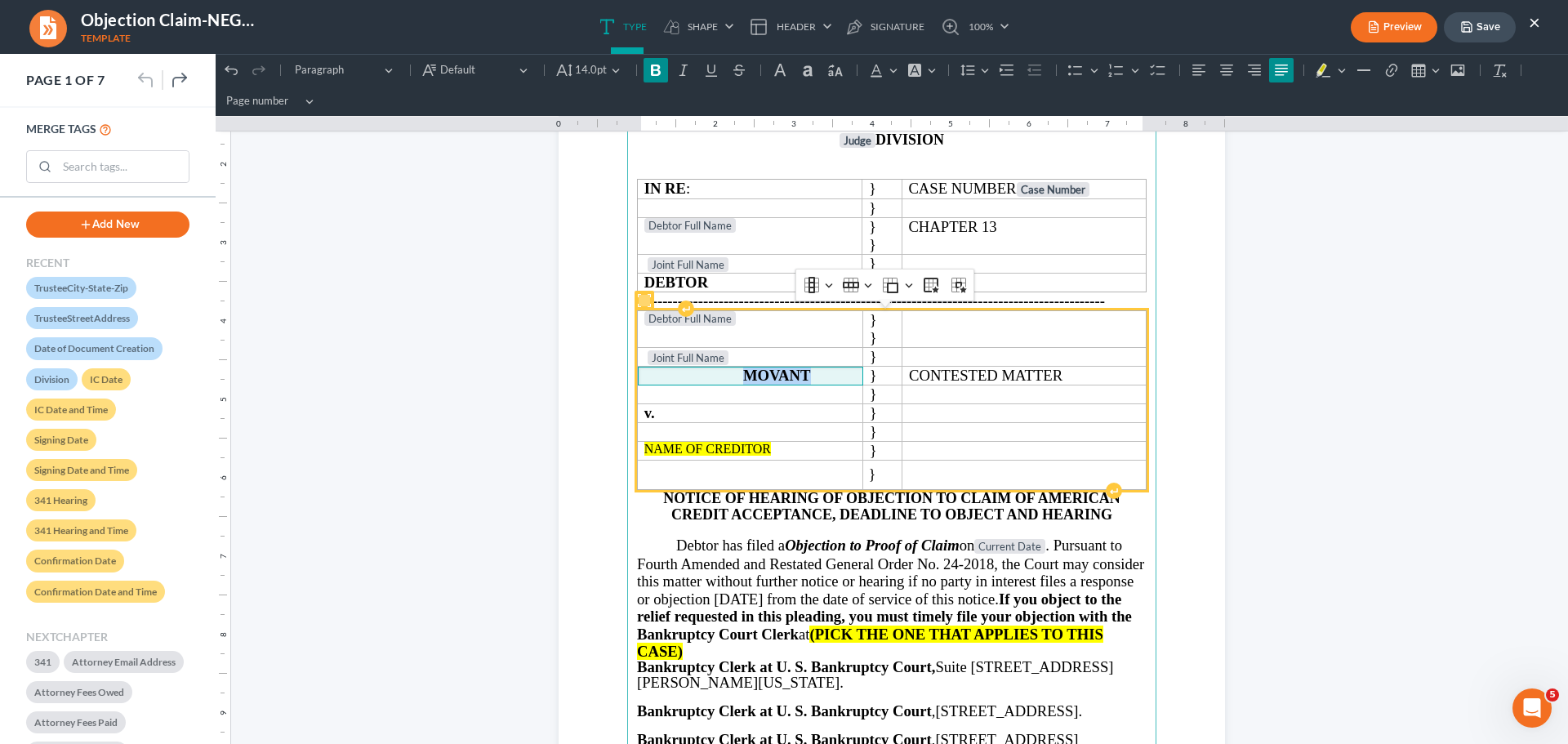
drag, startPoint x: 810, startPoint y: 372, endPoint x: 742, endPoint y: 376, distance: 68.1
click at [742, 376] on p "MOVANT" at bounding box center [750, 376] width 213 height 18
copy strong "MOVANT"
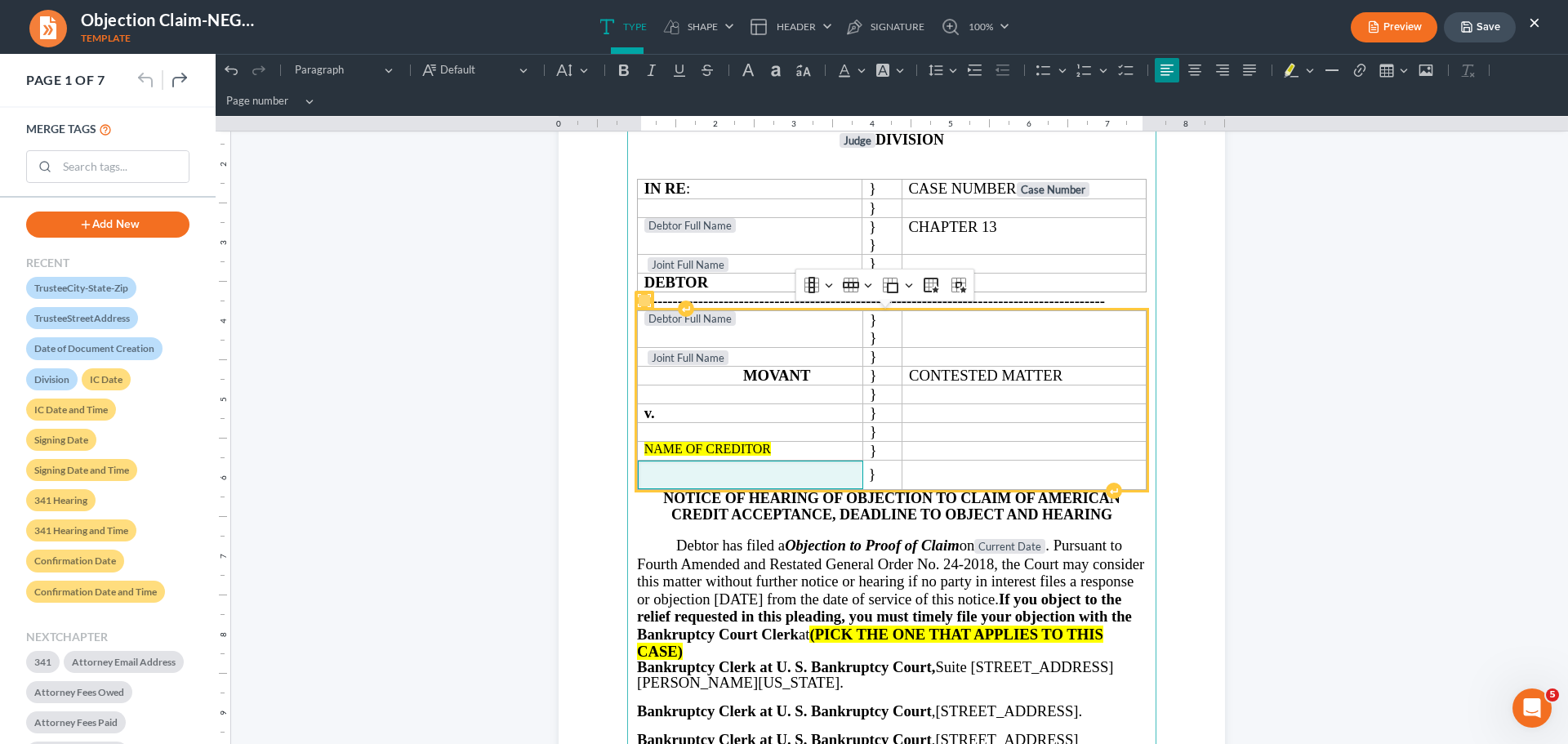
click at [769, 481] on span "Rich Text Editor, page-0-main" at bounding box center [749, 475] width 214 height 15
drag, startPoint x: 699, startPoint y: 473, endPoint x: 631, endPoint y: 471, distance: 68.0
click at [643, 471] on span "MOVANT" at bounding box center [749, 474] width 214 height 18
drag, startPoint x: 735, startPoint y: 473, endPoint x: 631, endPoint y: 474, distance: 104.0
click at [638, 474] on td "RESPONDENT" at bounding box center [750, 475] width 225 height 29
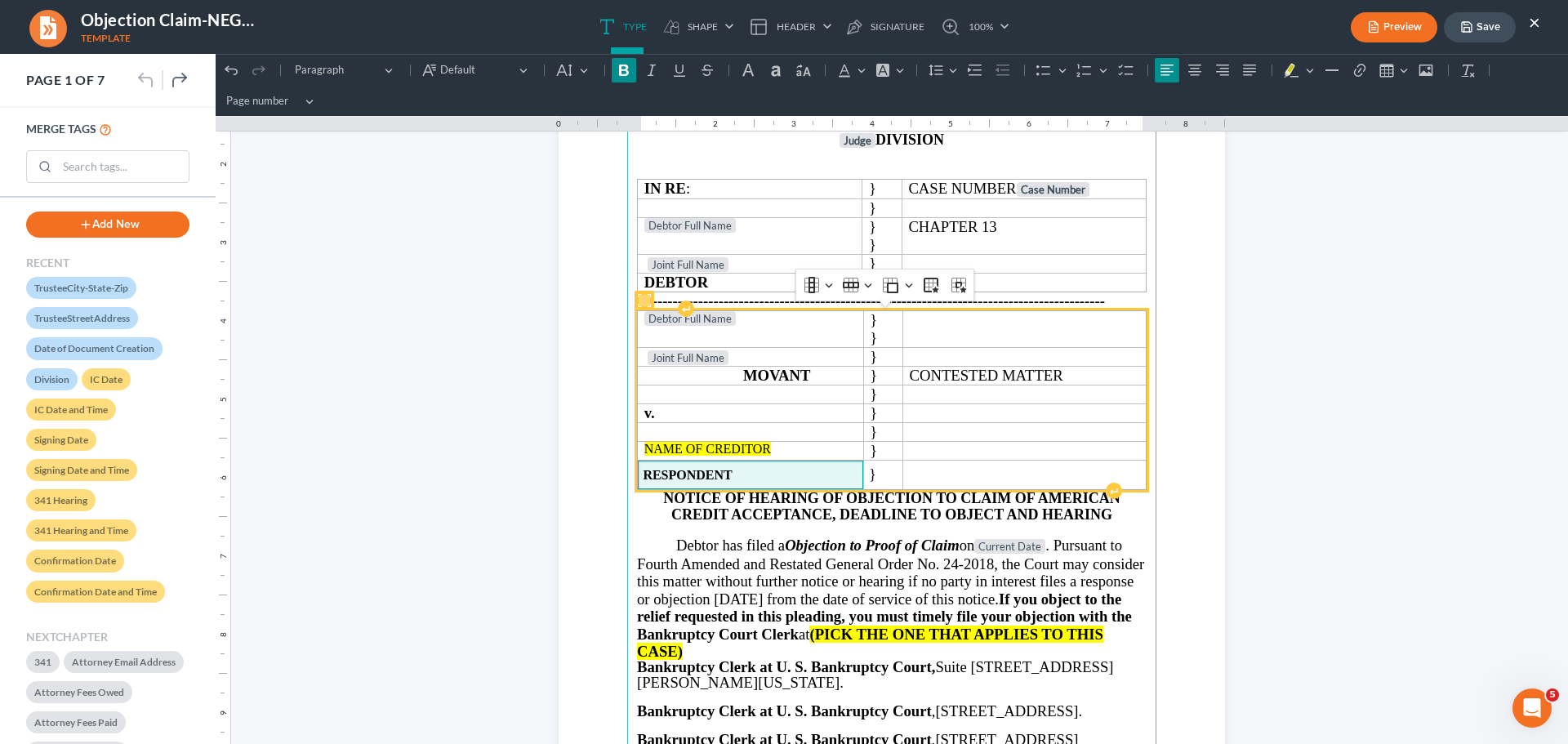
click at [679, 481] on strong "RESPONDENT" at bounding box center [687, 475] width 89 height 14
click at [643, 471] on strong "RESPONDENT" at bounding box center [687, 475] width 89 height 14
click at [744, 368] on strong "MOVANT" at bounding box center [777, 375] width 68 height 17
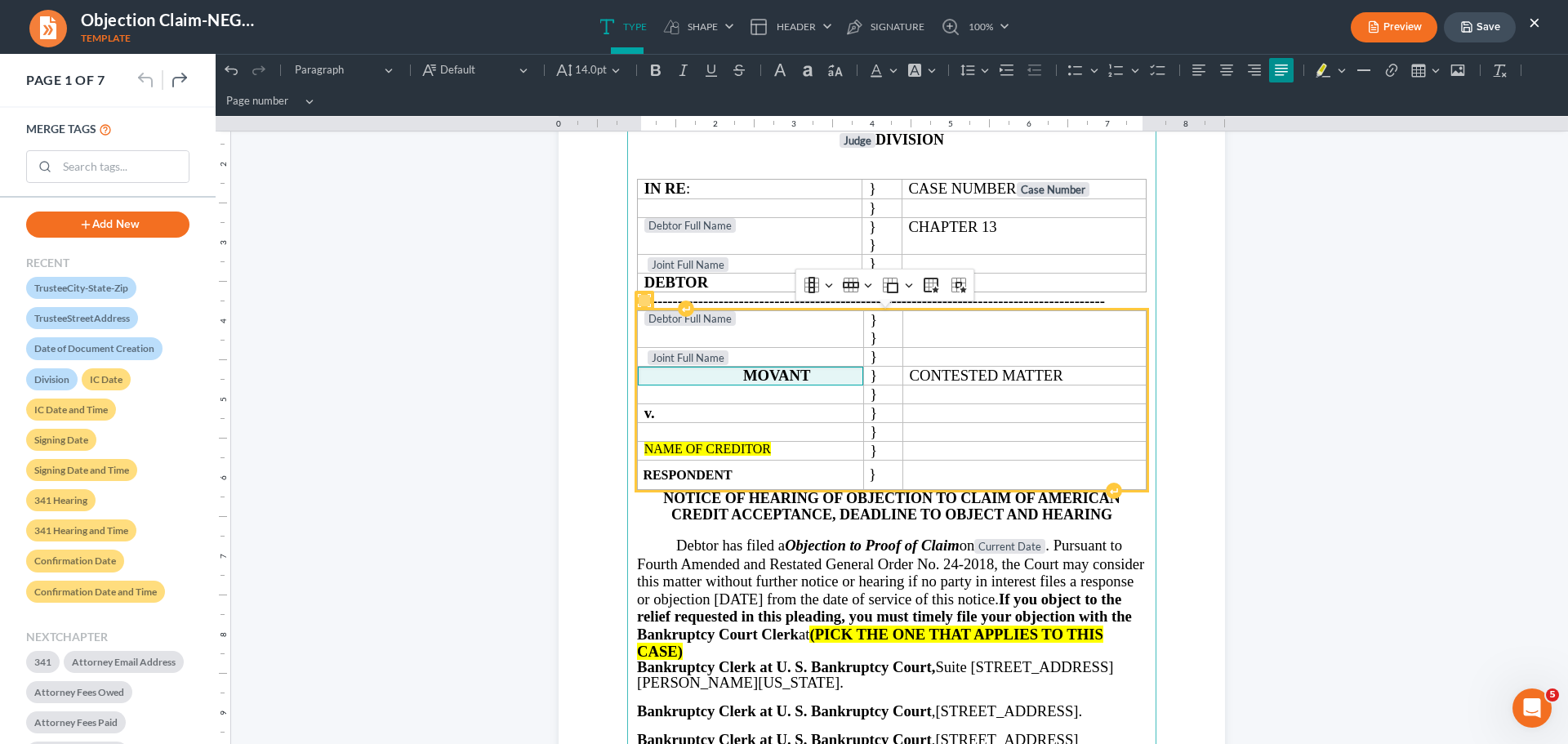
click at [772, 372] on strong "MOVANT" at bounding box center [777, 375] width 68 height 17
click at [721, 372] on span "MOVANT" at bounding box center [727, 375] width 166 height 17
click at [731, 474] on strong "RESPONDENT" at bounding box center [687, 475] width 89 height 14
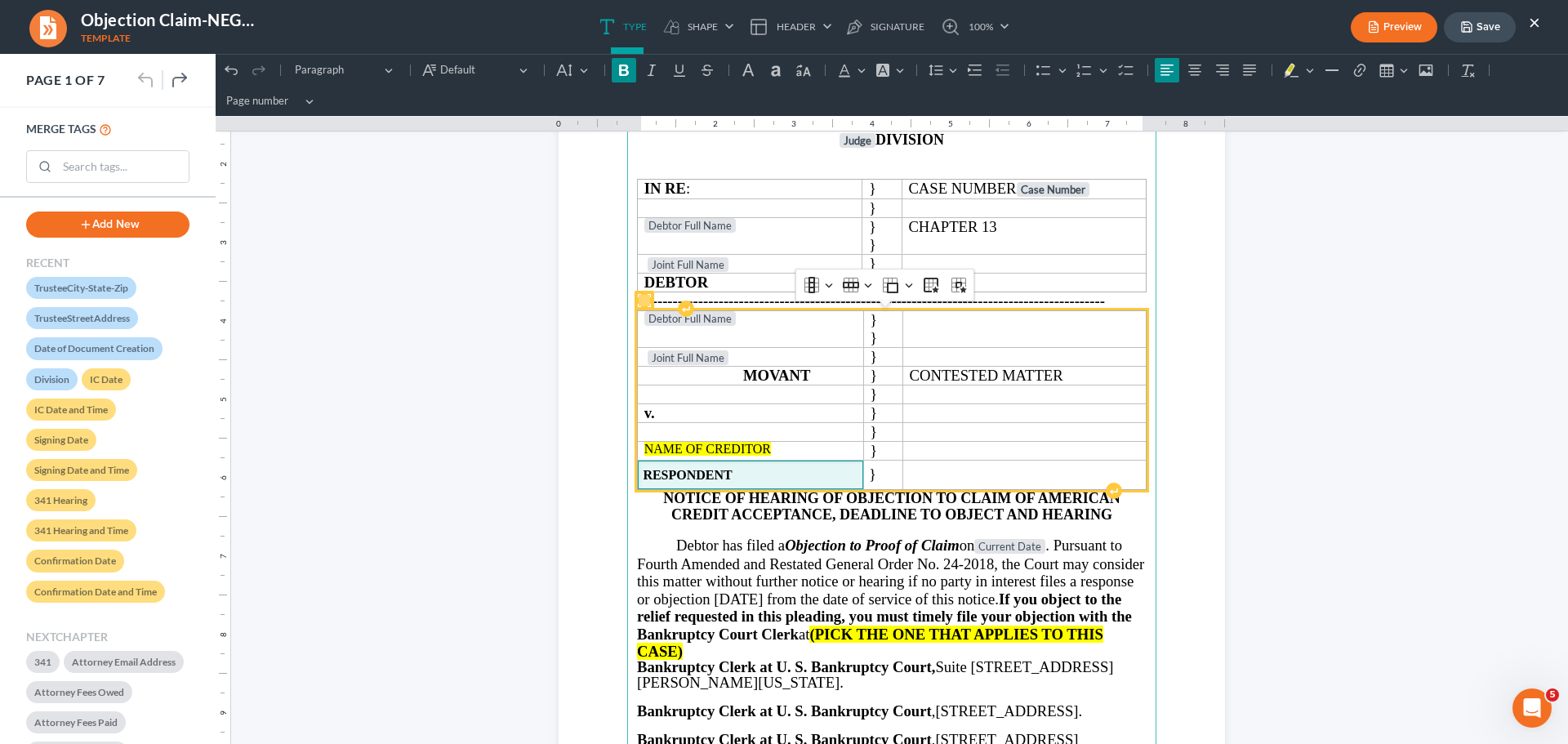
click at [820, 488] on td "RESPONDENT" at bounding box center [751, 475] width 226 height 29
drag, startPoint x: 820, startPoint y: 480, endPoint x: 723, endPoint y: 476, distance: 97.1
click at [723, 476] on span "RESPONDENT" at bounding box center [749, 475] width 214 height 15
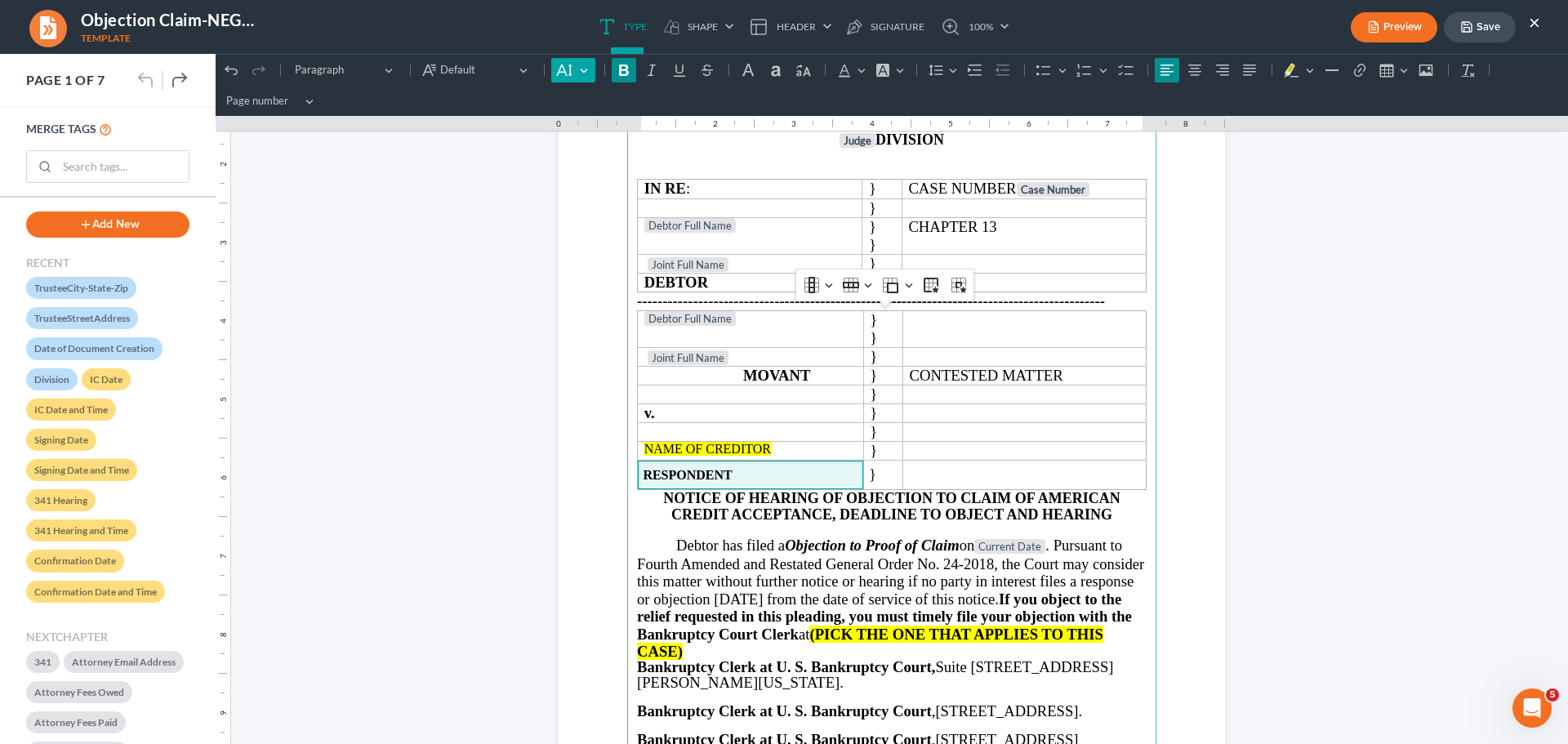
click at [584, 71] on button "Default" at bounding box center [572, 70] width 44 height 25
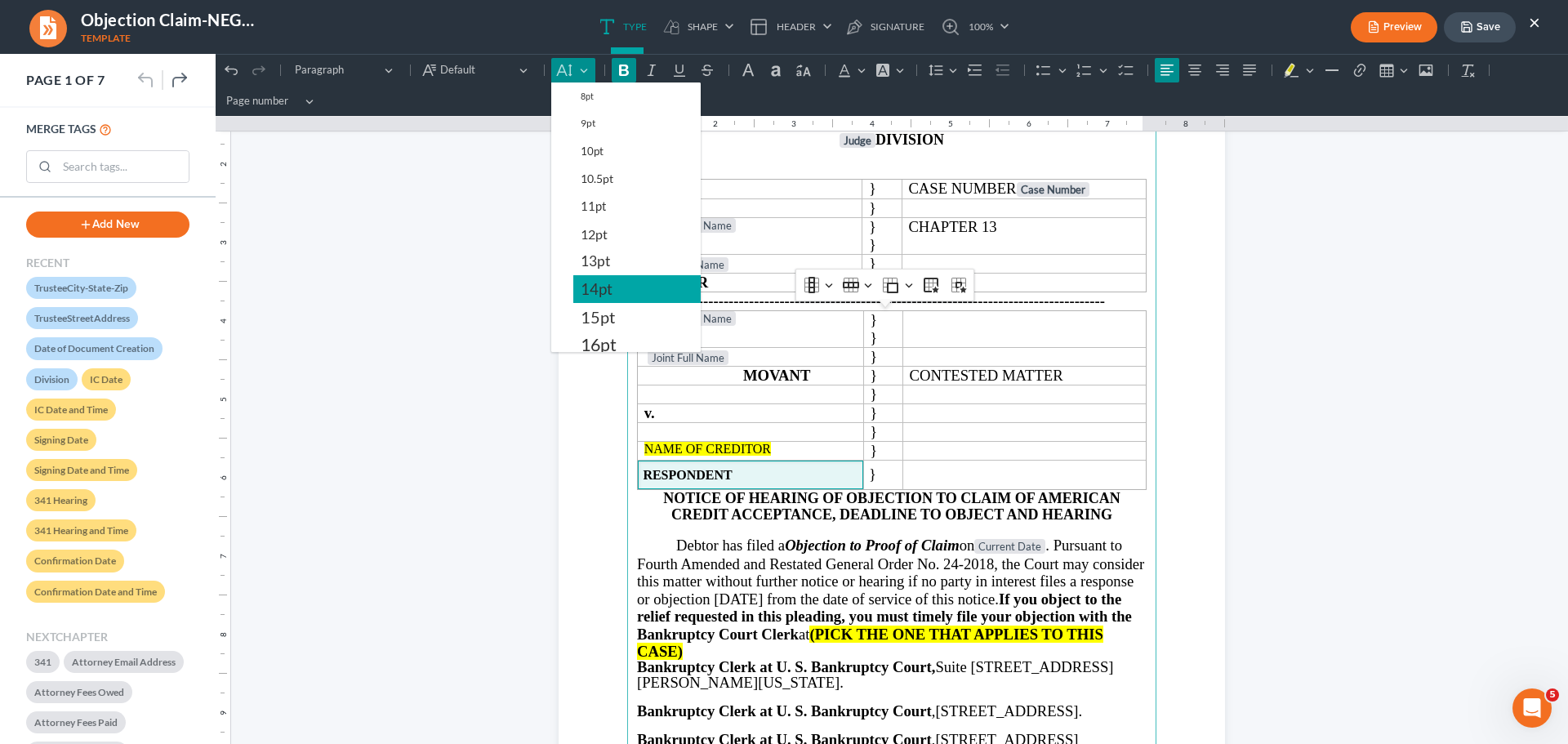
click at [619, 295] on button "14pt" at bounding box center [636, 288] width 127 height 28
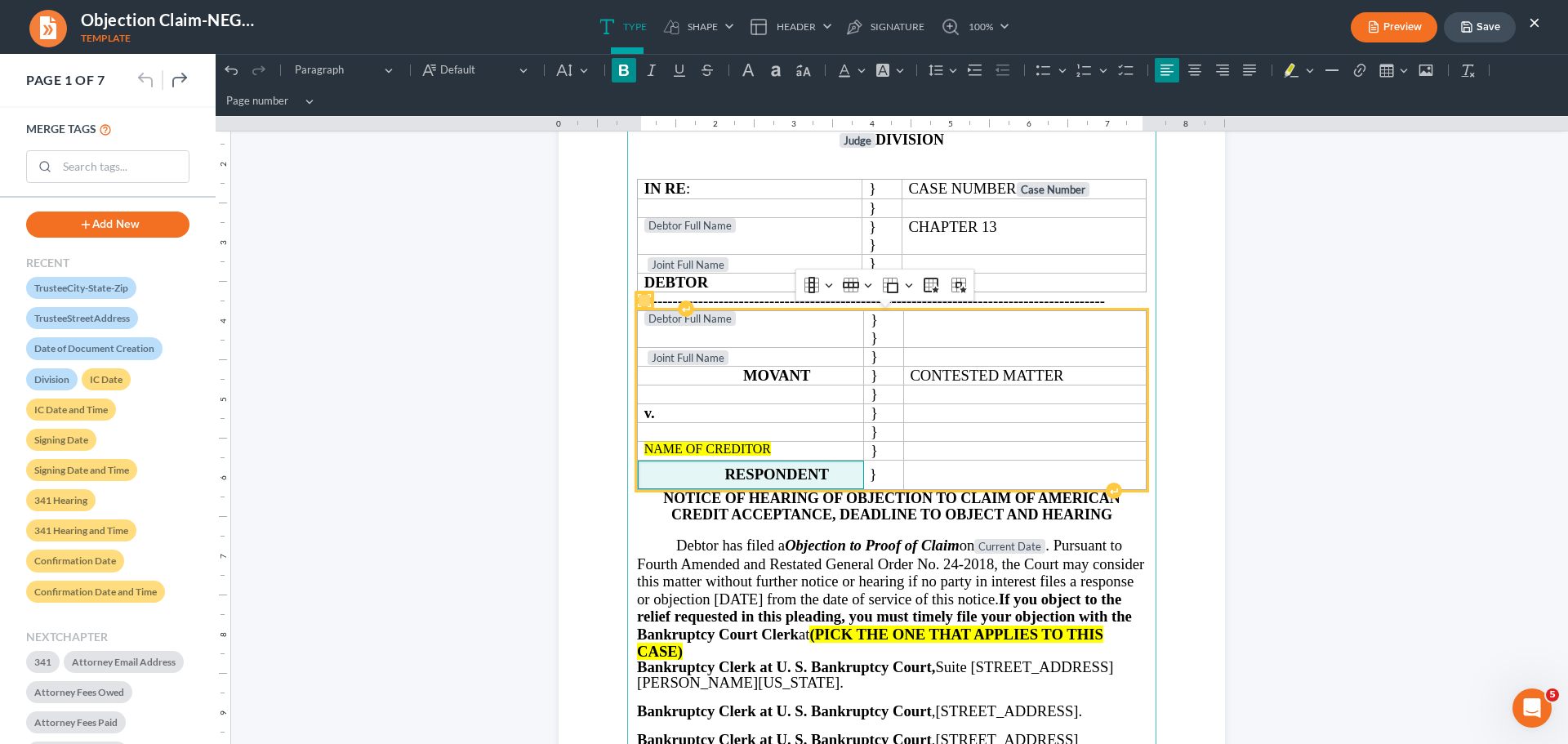
click at [710, 481] on strong "Rich Text Editor, page-0-main" at bounding box center [683, 475] width 82 height 14
click at [724, 475] on strong "RESPONDENT" at bounding box center [776, 473] width 104 height 17
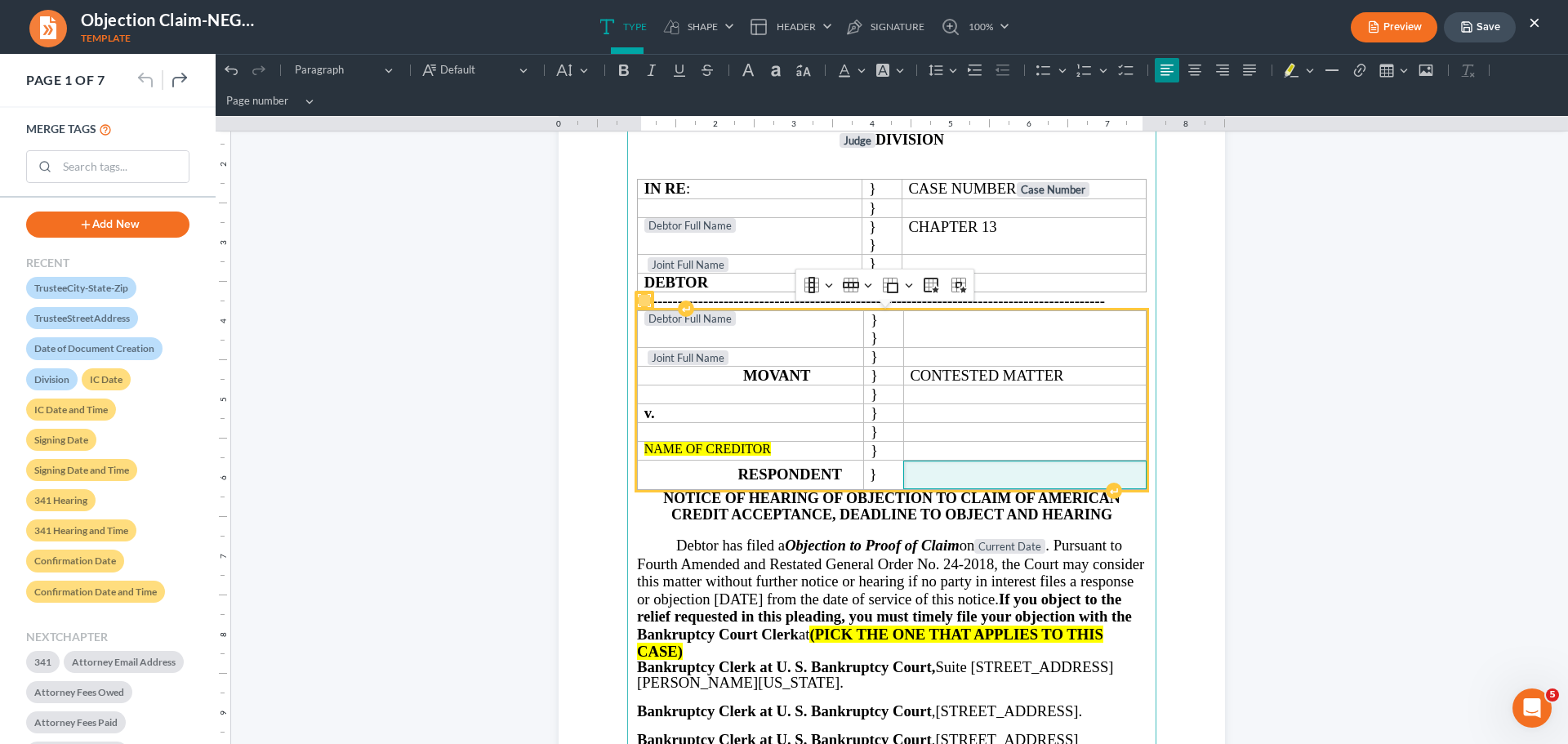
click at [958, 475] on span "Rich Text Editor, page-0-main" at bounding box center [1024, 475] width 232 height 15
drag, startPoint x: 1006, startPoint y: 473, endPoint x: 731, endPoint y: 476, distance: 275.0
click at [731, 476] on tr "RESPONDENT }" at bounding box center [893, 475] width 509 height 29
click at [1022, 465] on td "Rich Text Editor, page-0-main" at bounding box center [1024, 475] width 243 height 29
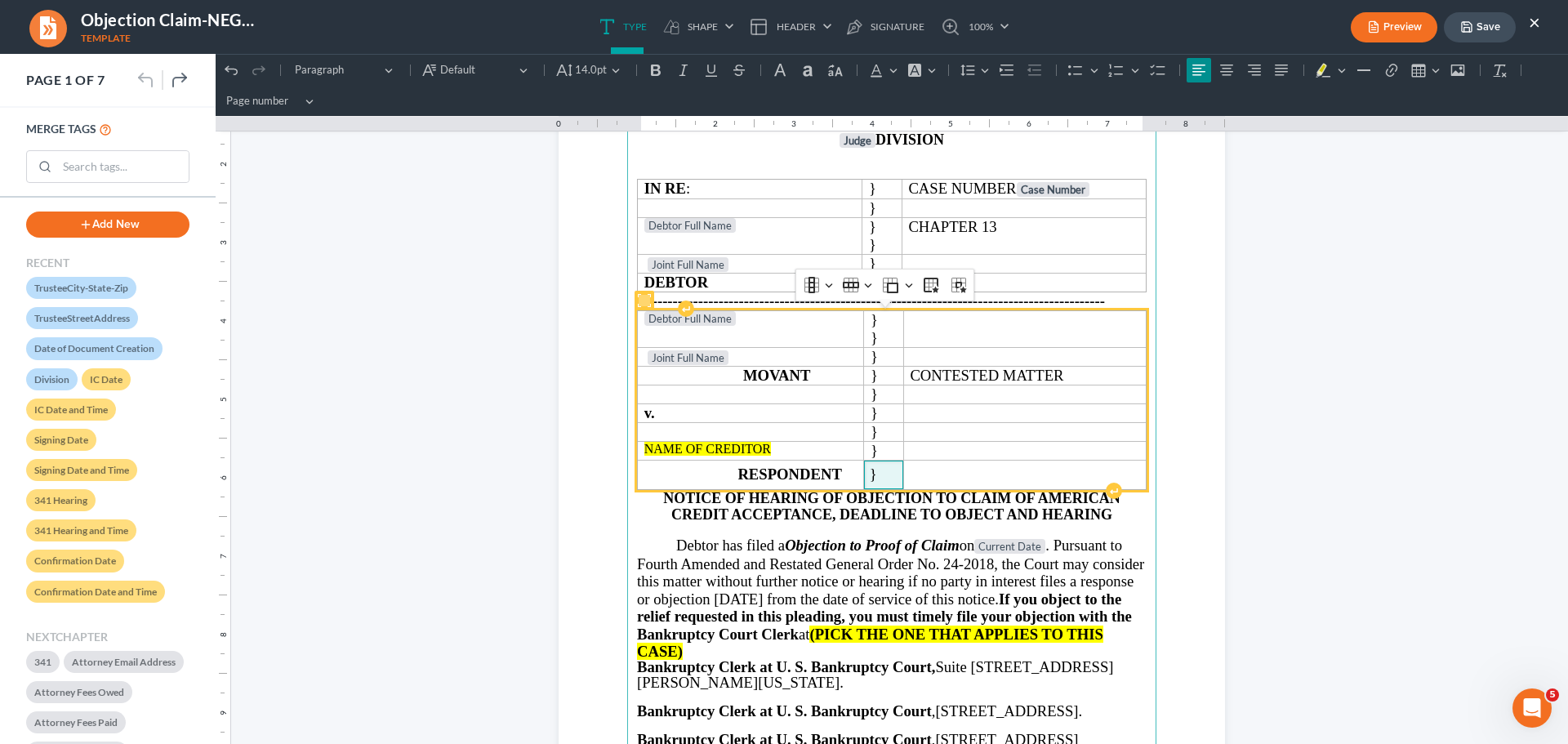
click at [881, 477] on span "}" at bounding box center [884, 474] width 28 height 18
drag, startPoint x: 863, startPoint y: 471, endPoint x: 880, endPoint y: 471, distance: 17.0
click at [869, 471] on span "}" at bounding box center [873, 473] width 7 height 17
click at [975, 465] on td "Rich Text Editor, page-0-main" at bounding box center [1024, 475] width 243 height 29
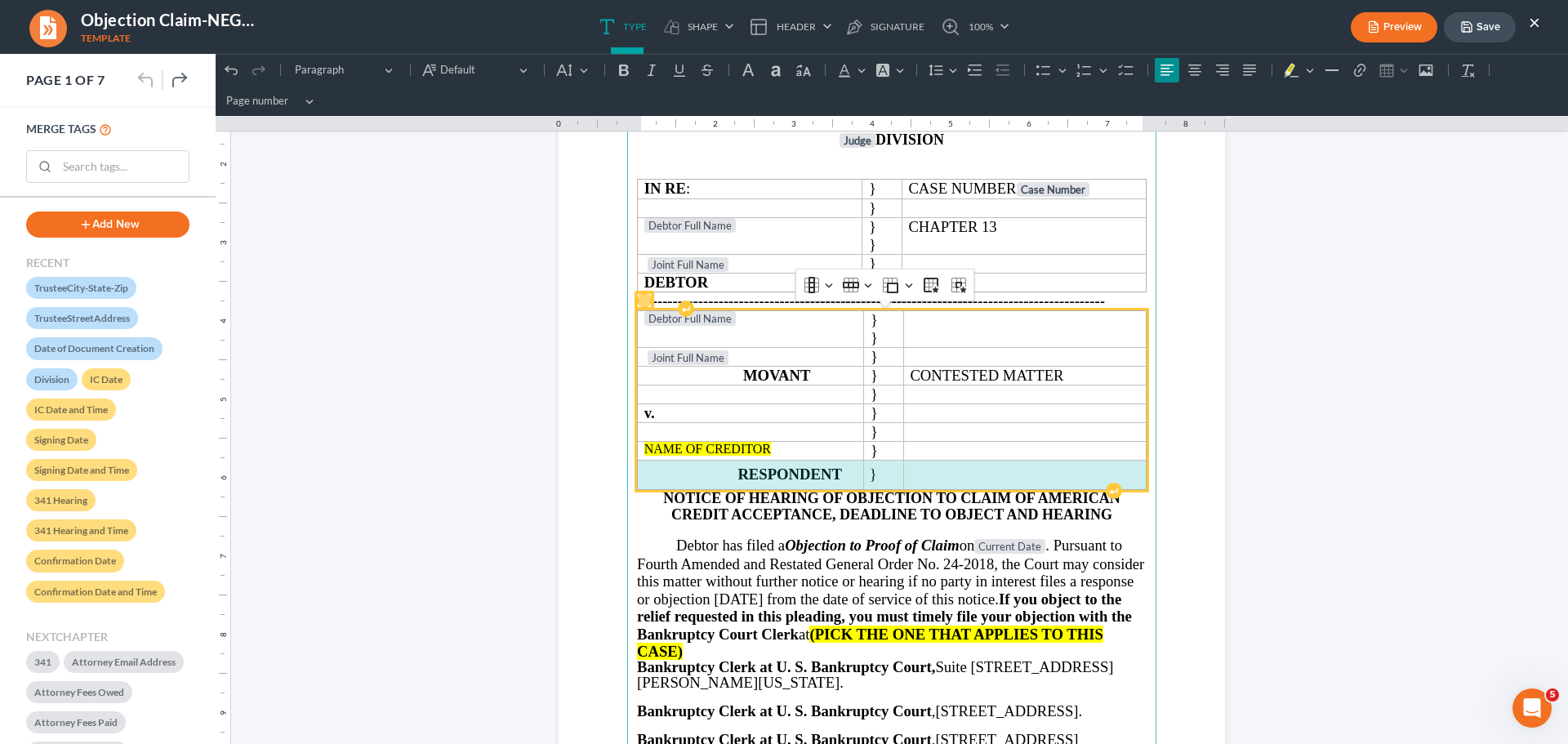
drag, startPoint x: 1012, startPoint y: 487, endPoint x: 720, endPoint y: 482, distance: 292.0
click at [720, 482] on tr "RESPONDENT }" at bounding box center [893, 475] width 509 height 29
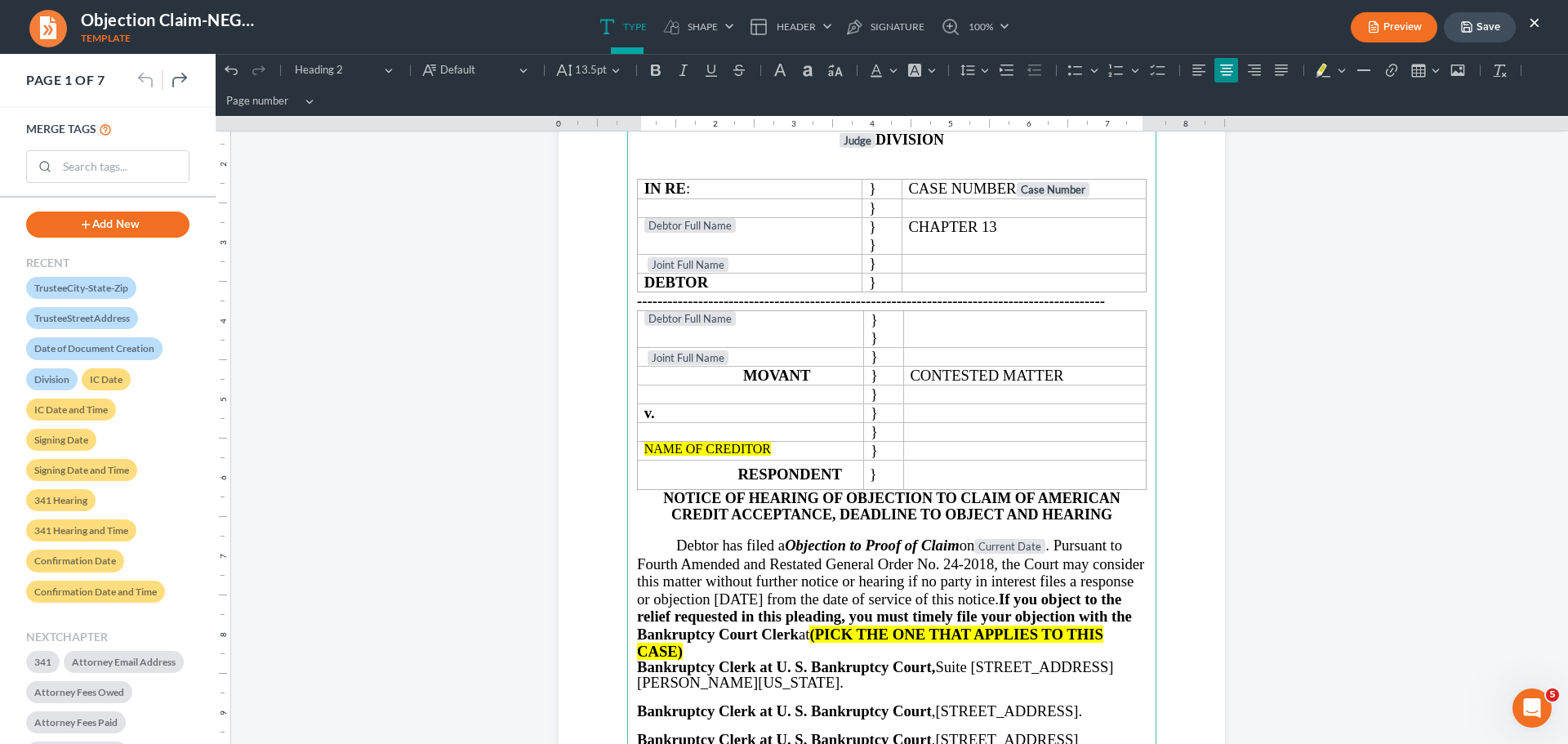
click at [885, 519] on span "NOTICE OF HEARING OF OBJECTION TO CLAIM OF AMERICAN CREDIT ACCEPTANCE, DEADLINE…" at bounding box center [891, 507] width 457 height 34
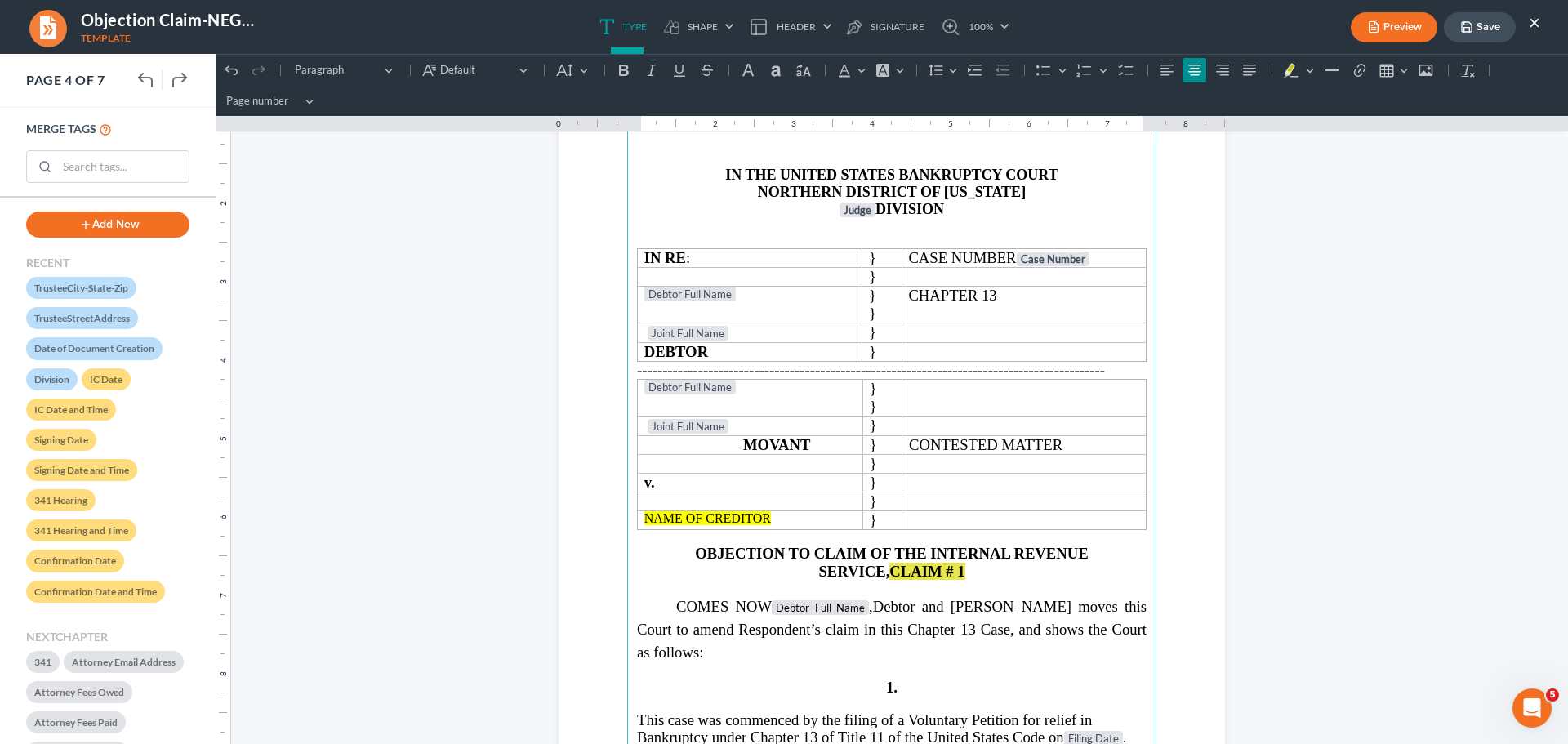
scroll to position [2859, 0]
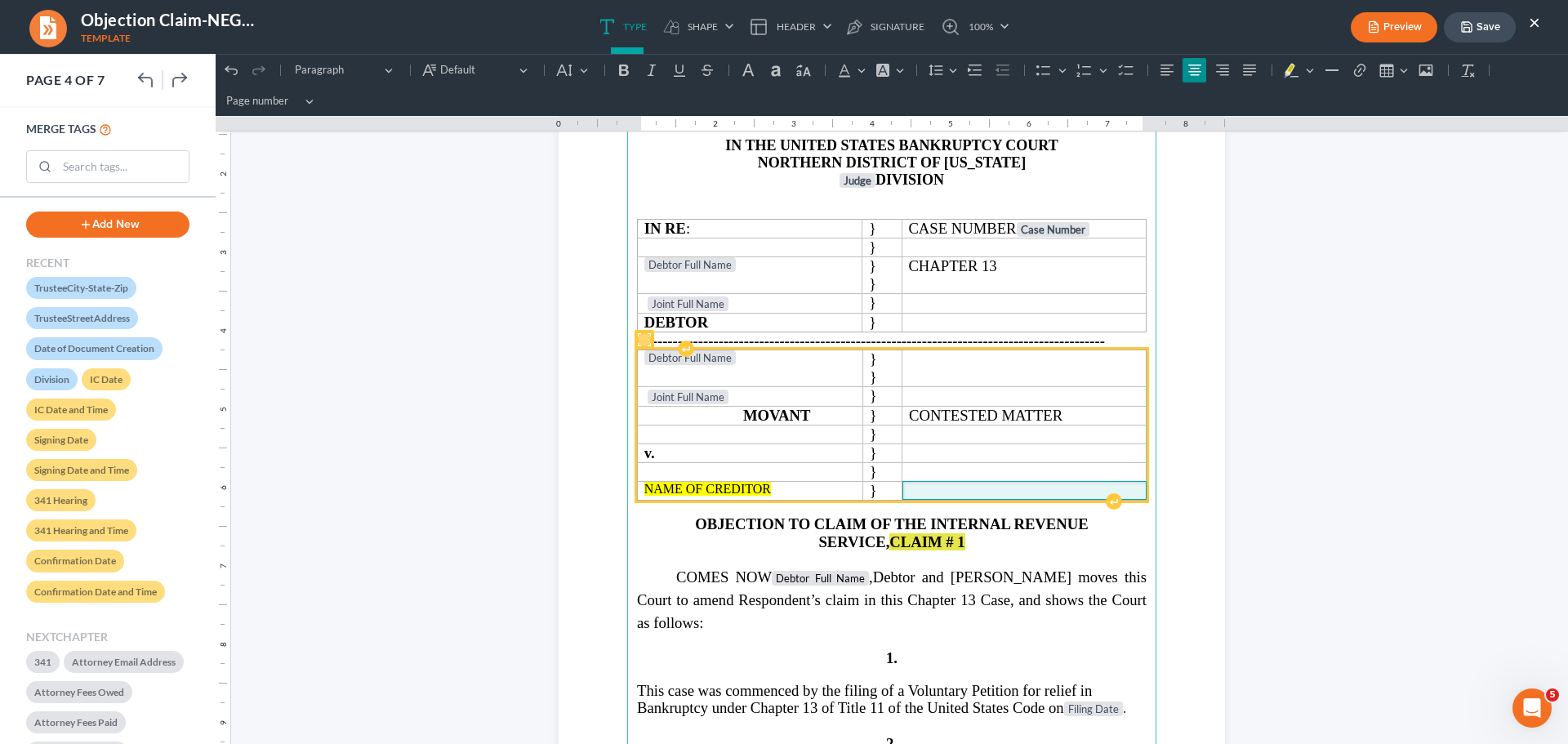
click at [935, 491] on p "Rich Text Editor, page-3-main" at bounding box center [1023, 489] width 230 height 15
click at [910, 489] on p "Rich Text Editor, page-3-main" at bounding box center [1023, 489] width 230 height 15
click at [778, 490] on p "NAME OF CREDITOR" at bounding box center [750, 489] width 213 height 15
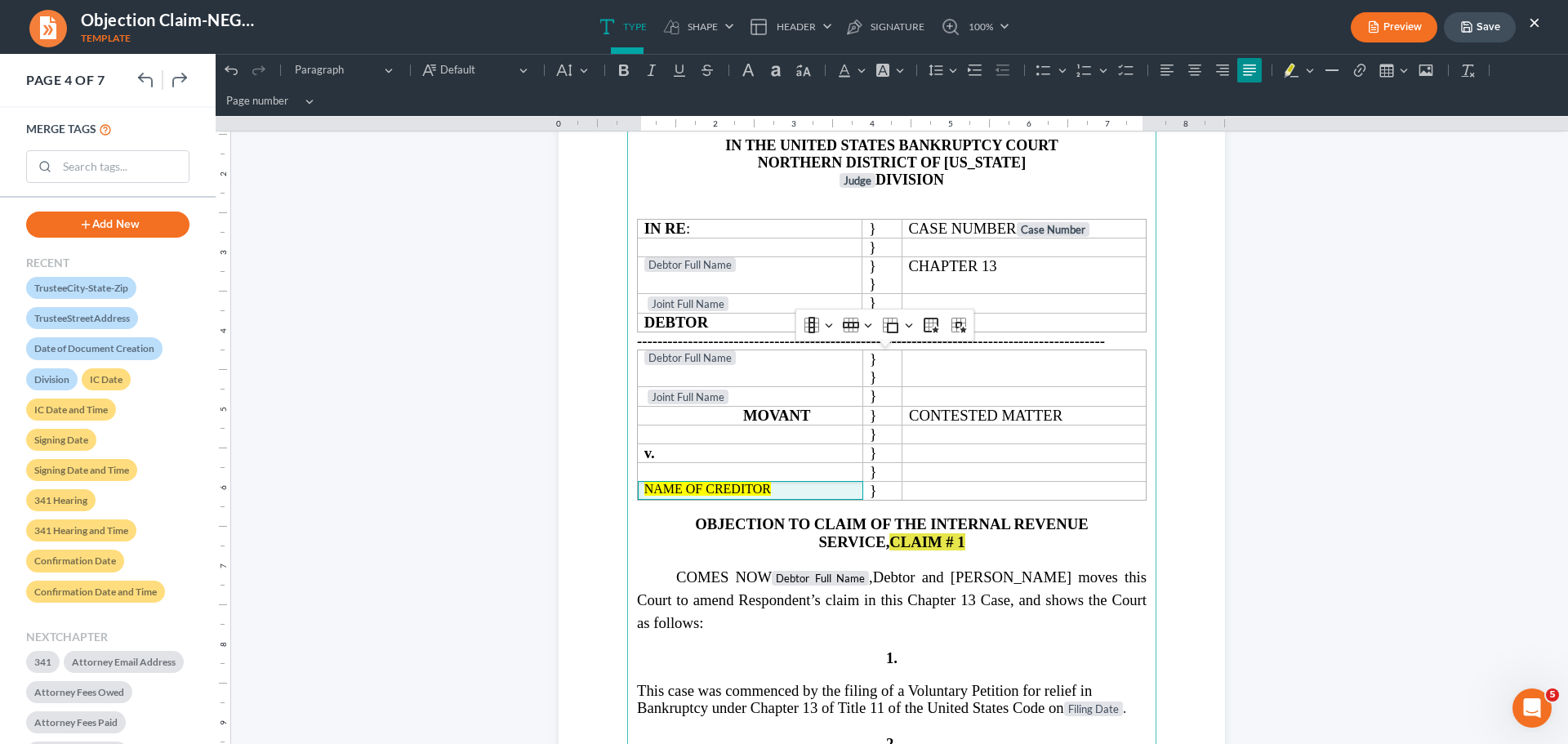
click at [986, 504] on h4 "Rich Text Editor, page-3-main" at bounding box center [892, 507] width 510 height 15
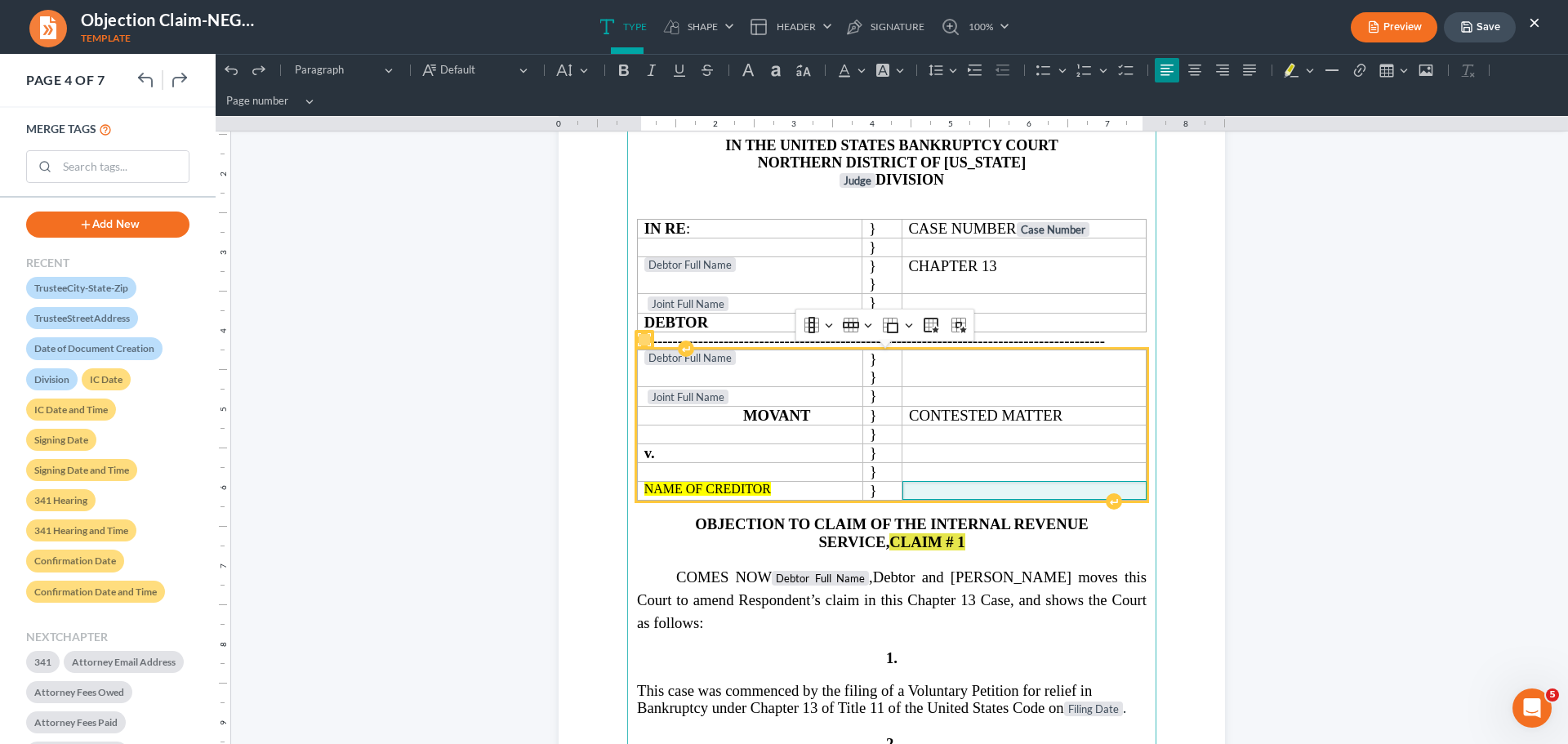
click at [902, 491] on td "Rich Text Editor, page-3-main" at bounding box center [1024, 489] width 244 height 19
drag, startPoint x: 964, startPoint y: 490, endPoint x: 768, endPoint y: 490, distance: 196.0
click at [768, 490] on tr "NAME OF CREDITOR }" at bounding box center [893, 489] width 509 height 19
drag, startPoint x: 804, startPoint y: 489, endPoint x: 1066, endPoint y: 492, distance: 262.0
click at [1075, 492] on p "Rich Text Editor, page-3-main" at bounding box center [1023, 489] width 230 height 15
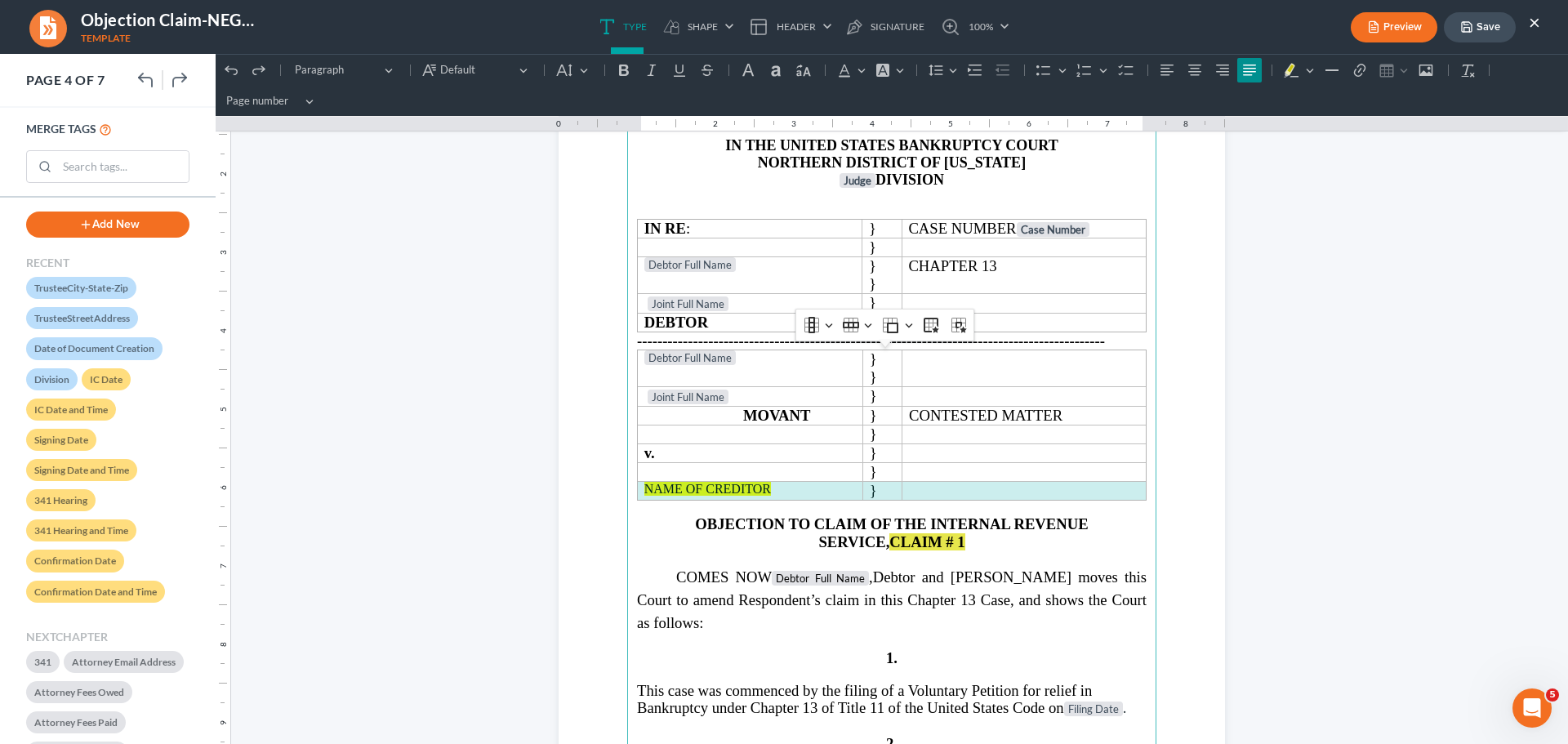
drag, startPoint x: 869, startPoint y: 493, endPoint x: 748, endPoint y: 502, distance: 121.3
click at [752, 491] on tr "NAME OF CREDITOR }" at bounding box center [893, 489] width 509 height 19
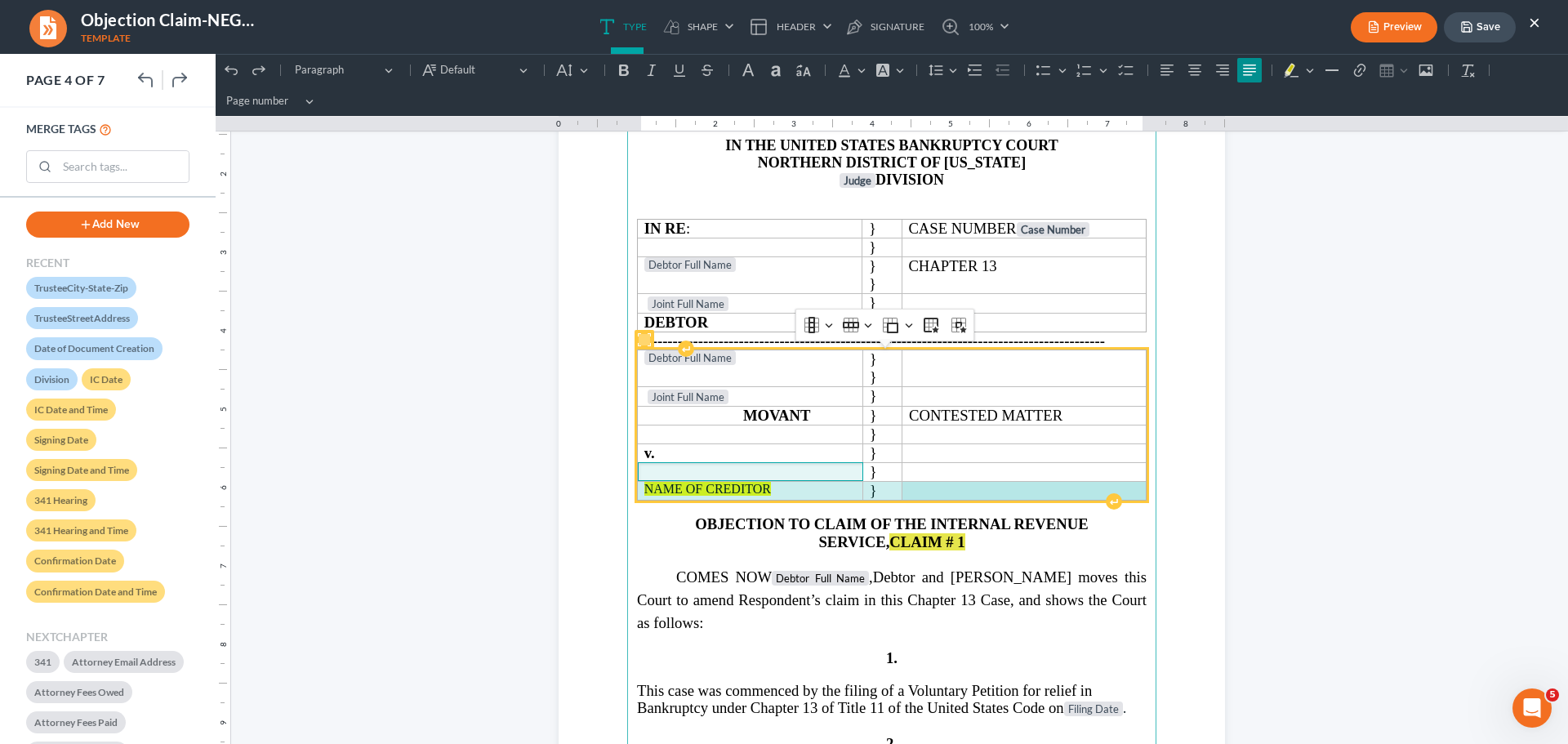
click at [803, 479] on td "Rich Text Editor, page-3-main" at bounding box center [750, 471] width 225 height 19
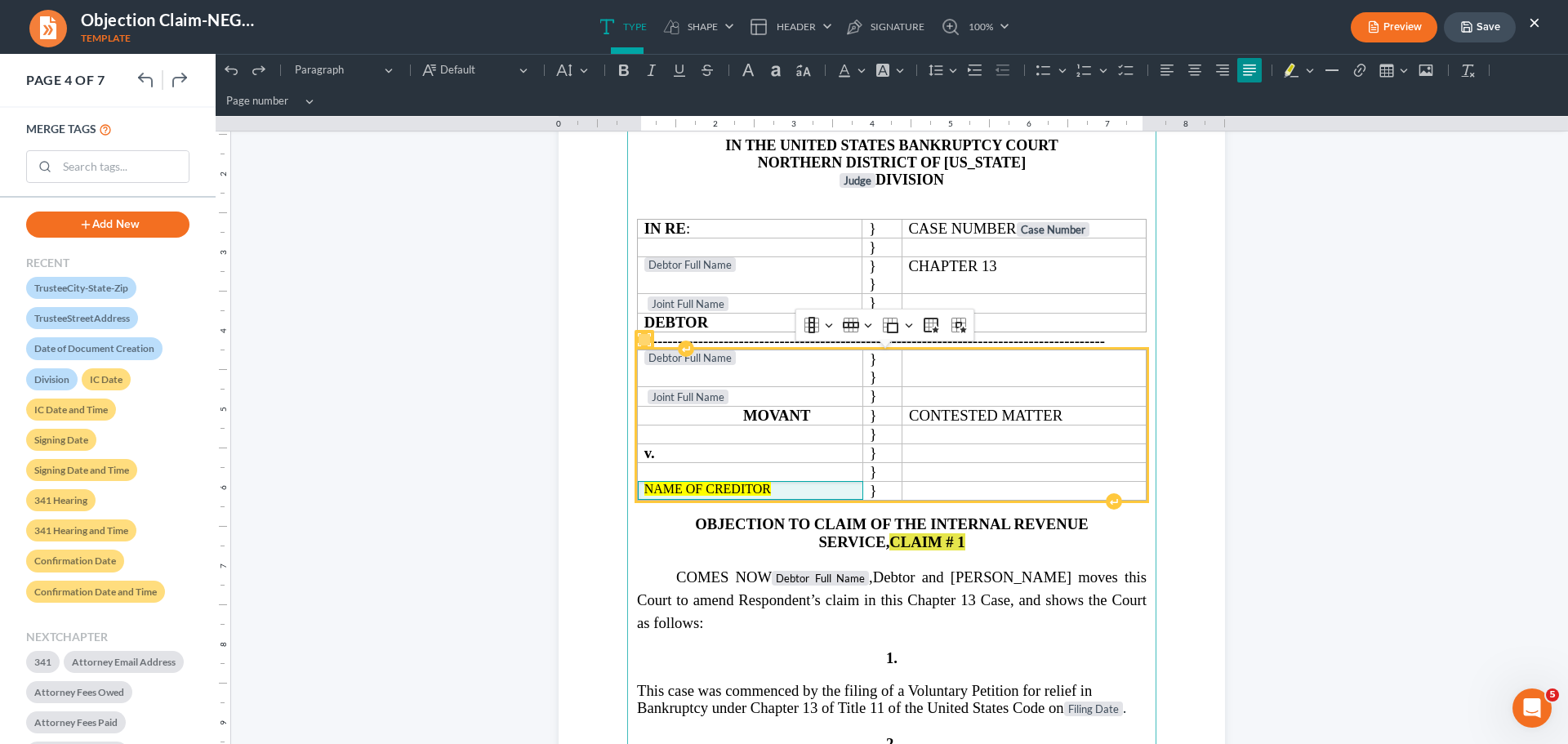
click at [800, 489] on p "NAME OF CREDITOR" at bounding box center [750, 489] width 213 height 15
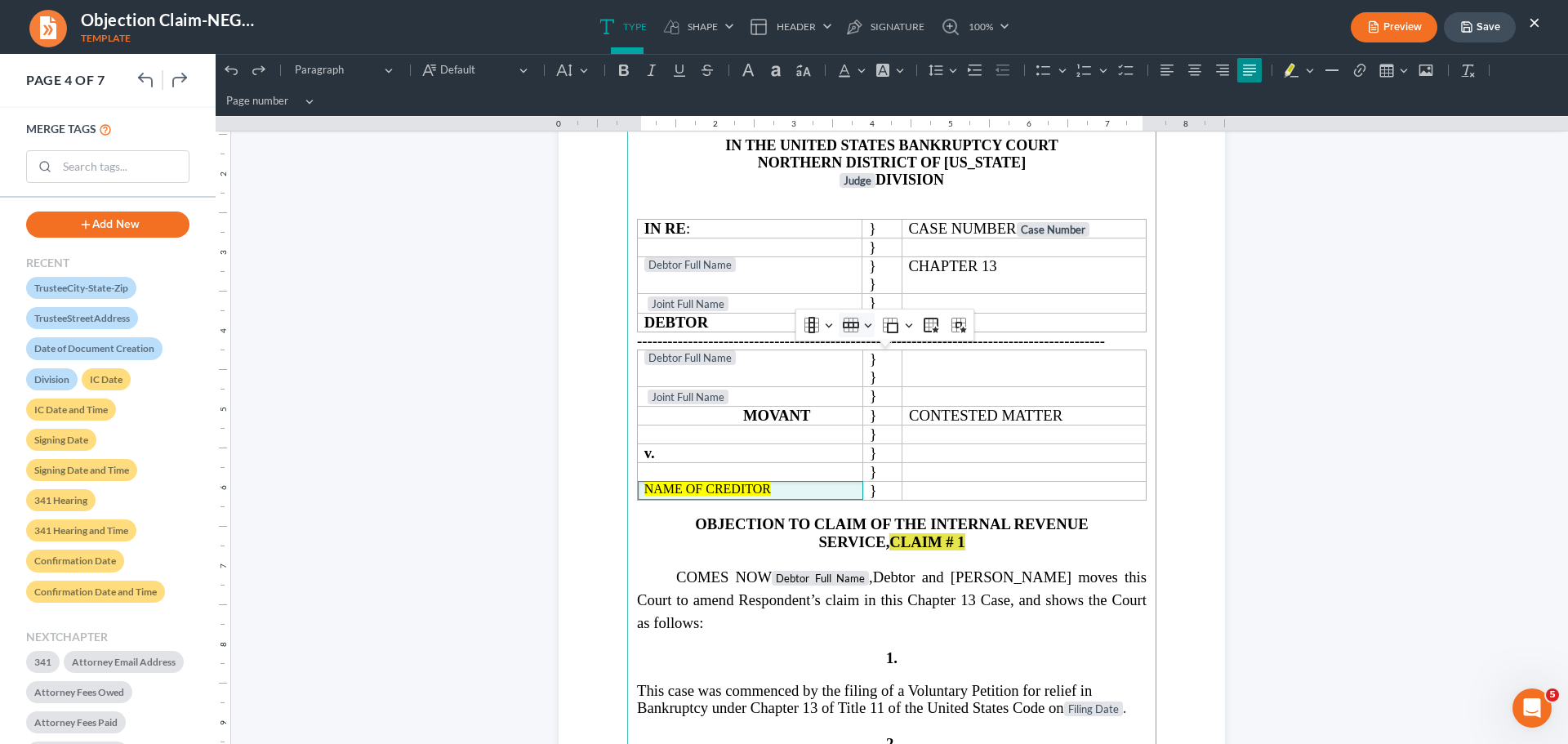
click at [868, 329] on button "Row Row" at bounding box center [856, 325] width 36 height 25
click at [905, 454] on span "Select row" at bounding box center [891, 459] width 49 height 19
click at [861, 325] on button "Row Row" at bounding box center [856, 325] width 36 height 25
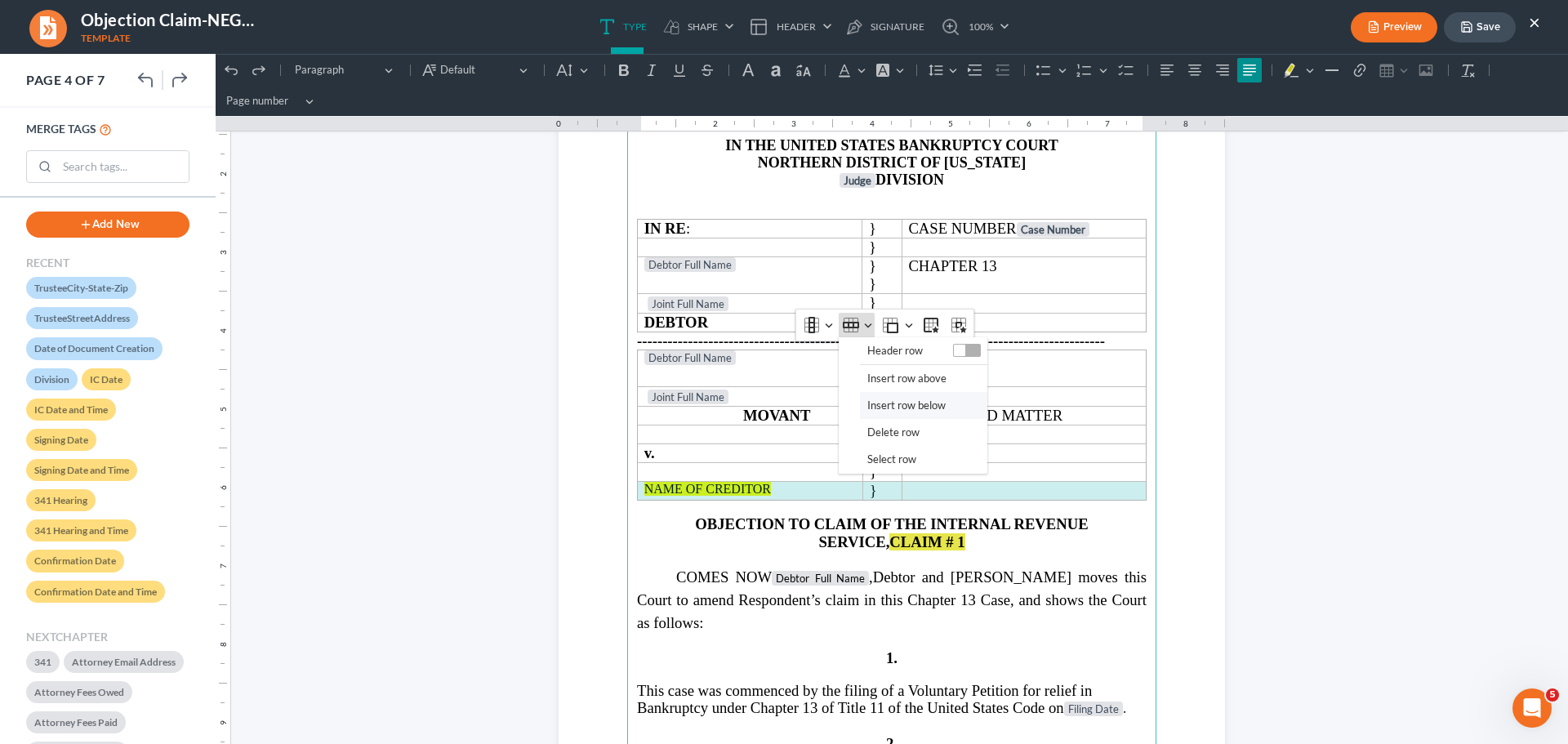
click at [906, 401] on span "Insert row below" at bounding box center [906, 405] width 78 height 19
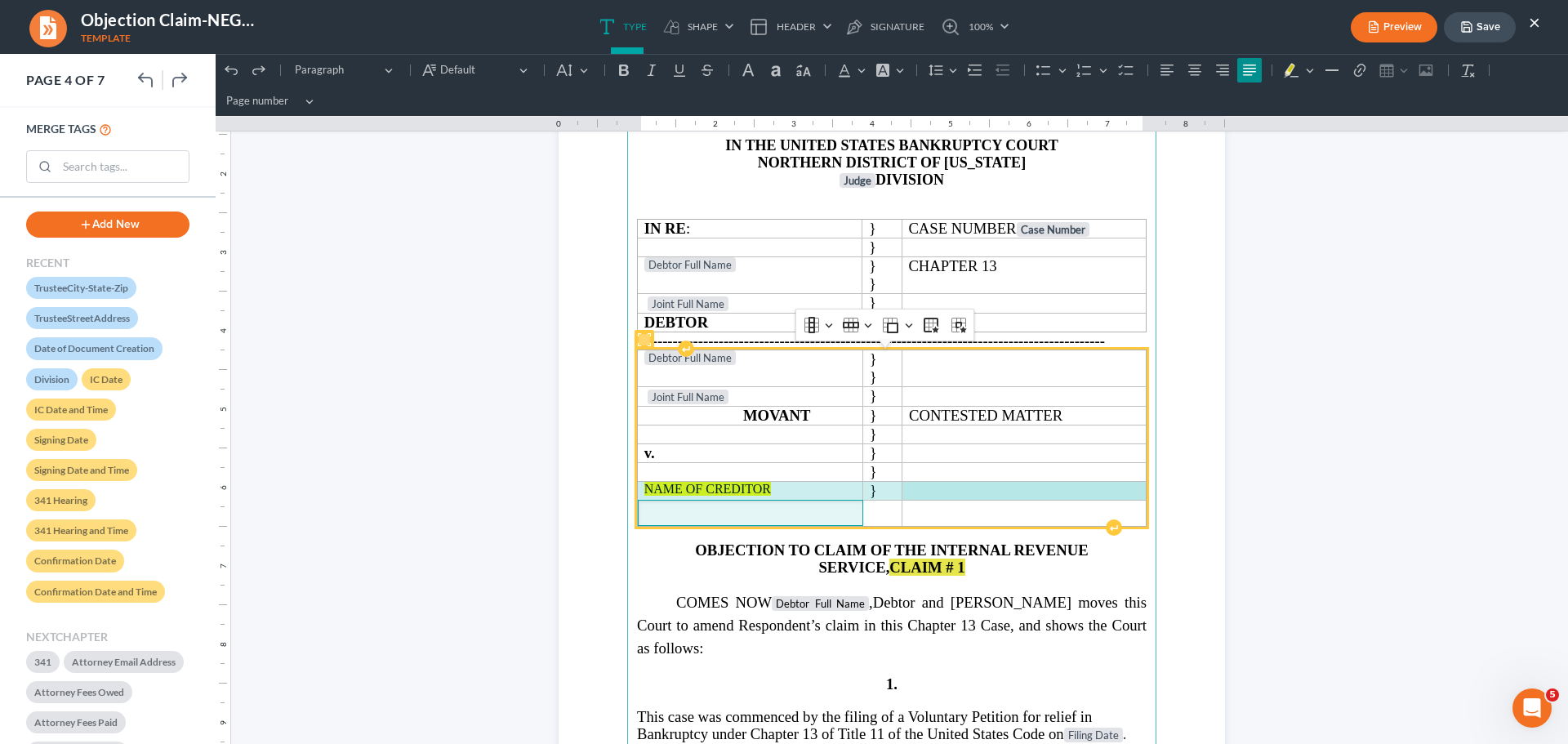
click at [772, 512] on span "Rich Text Editor, page-3-main" at bounding box center [749, 513] width 214 height 15
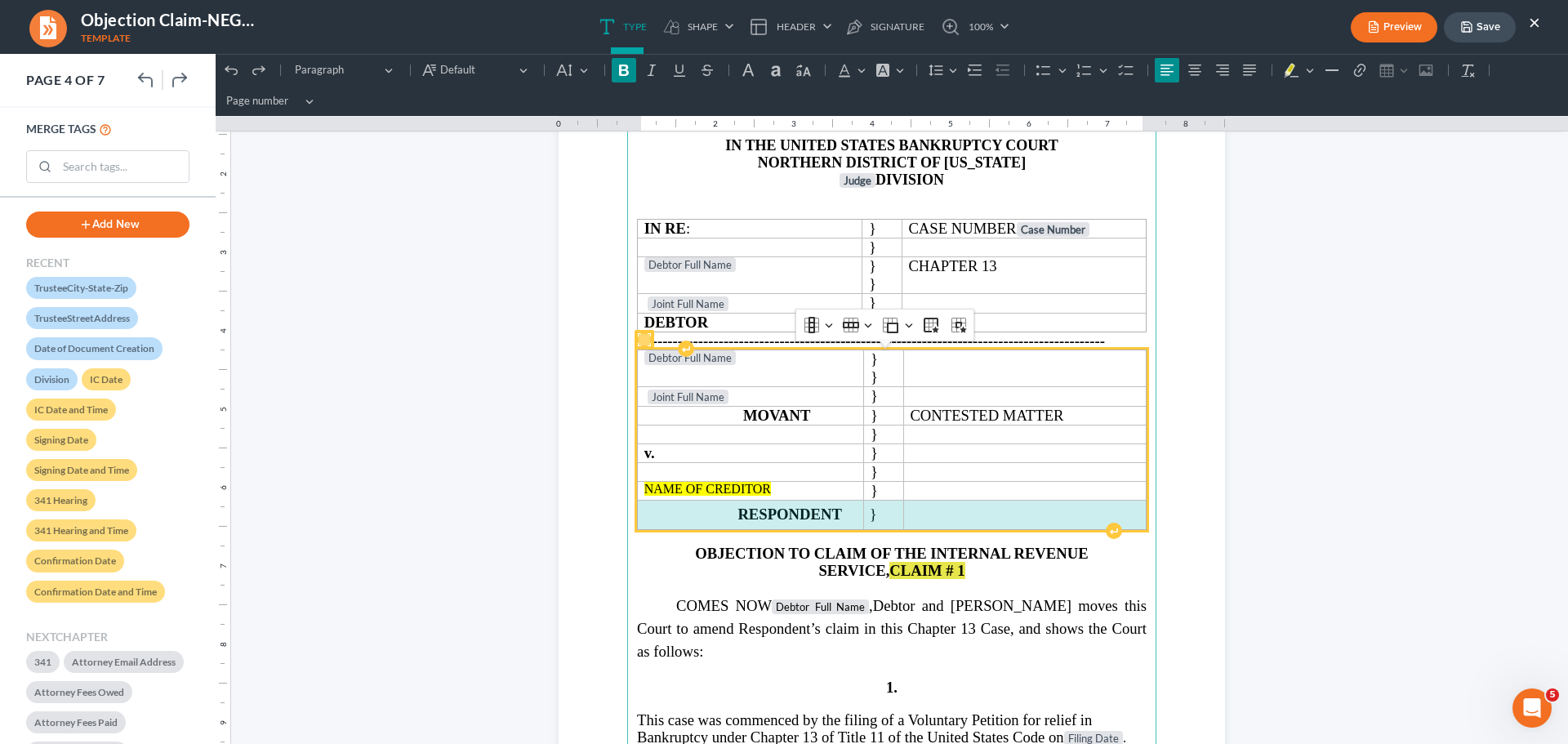
click at [933, 511] on span "Rich Text Editor, page-3-main" at bounding box center [1024, 515] width 232 height 15
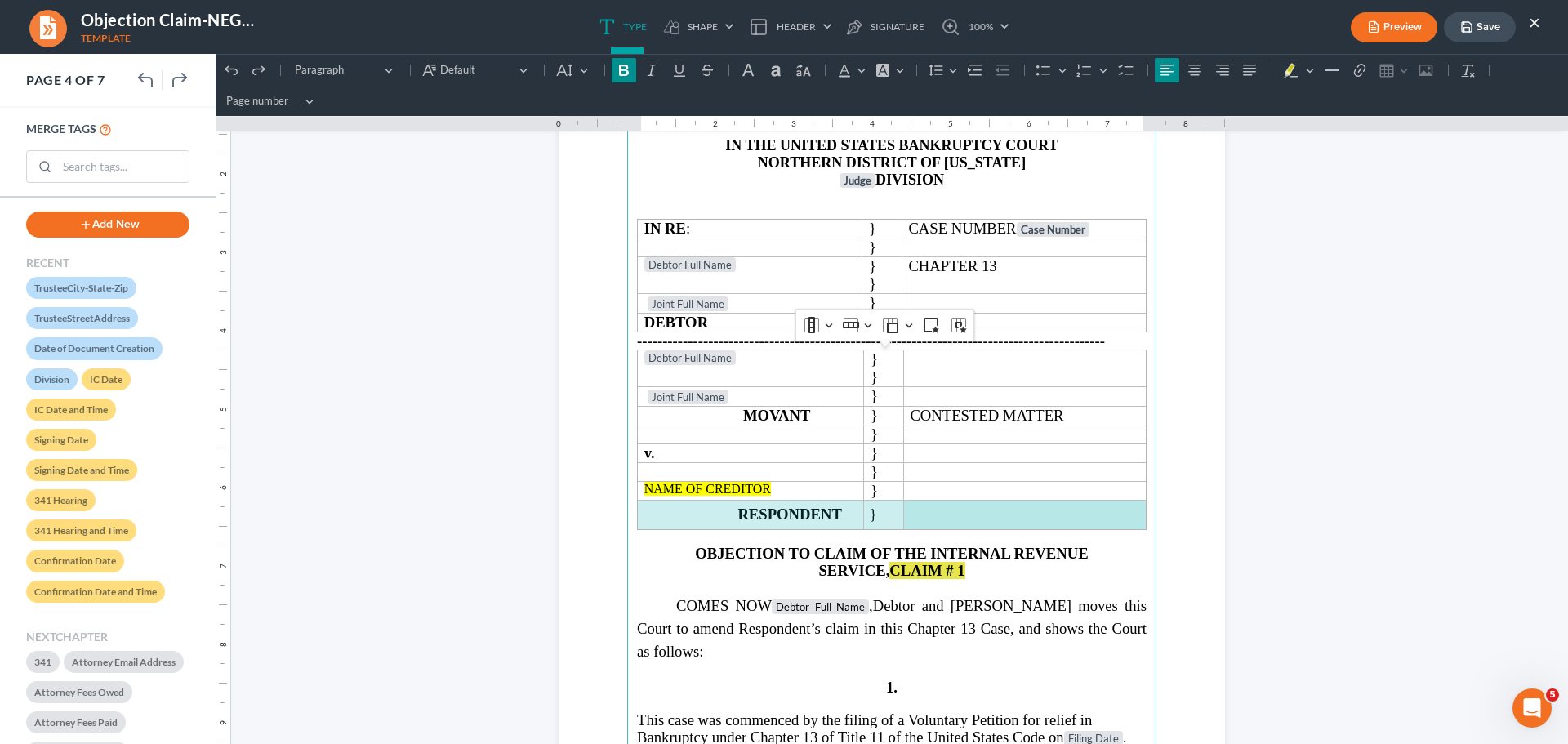
click at [1233, 490] on html "1.00 10.00 0 1 1 2 2 3 3 4 4 5 5 6 6 7 7 8 8 9 9 10 10 11 11 Undo (Ctrl+Z) Undo…" at bounding box center [892, 409] width 1353 height 6427
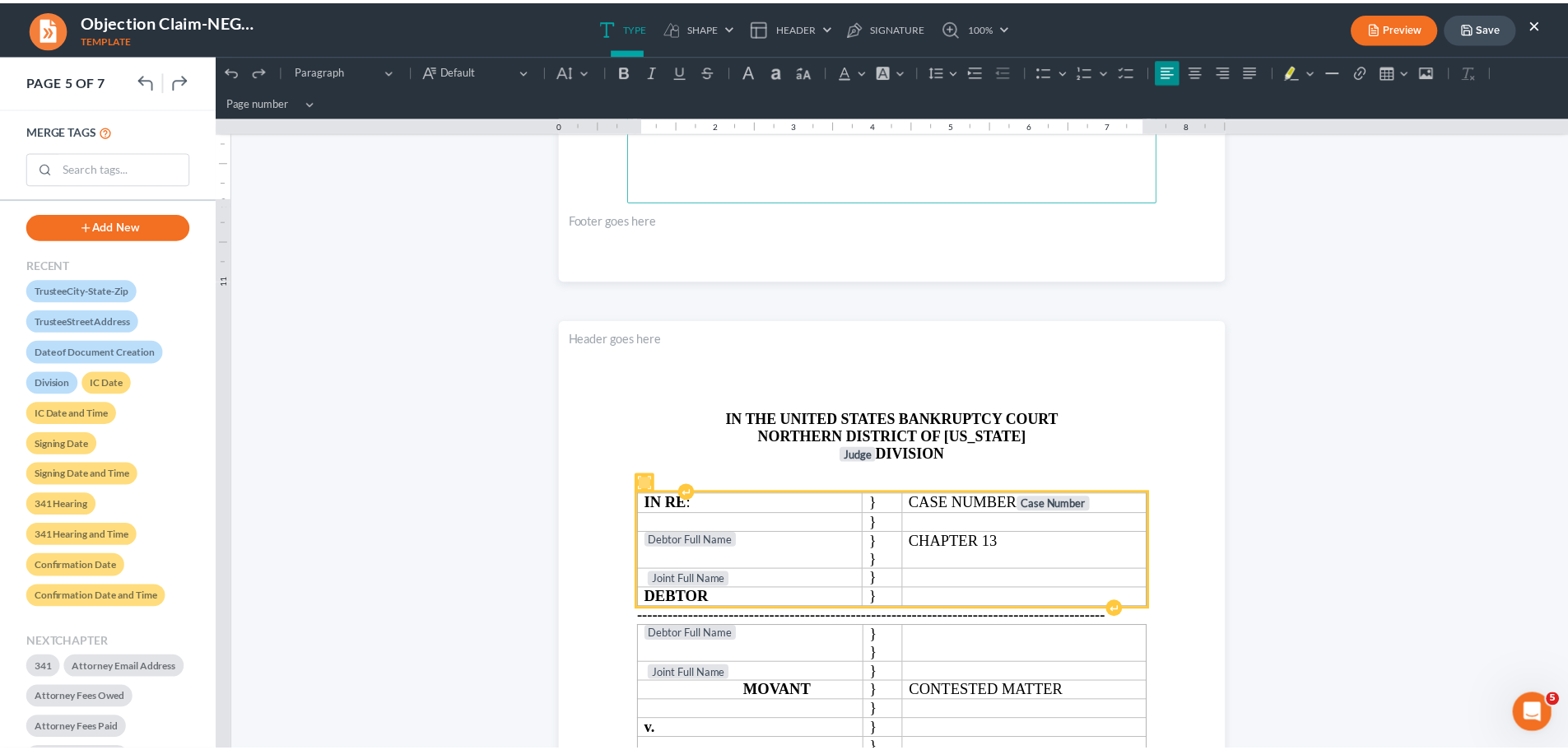
scroll to position [4610, 0]
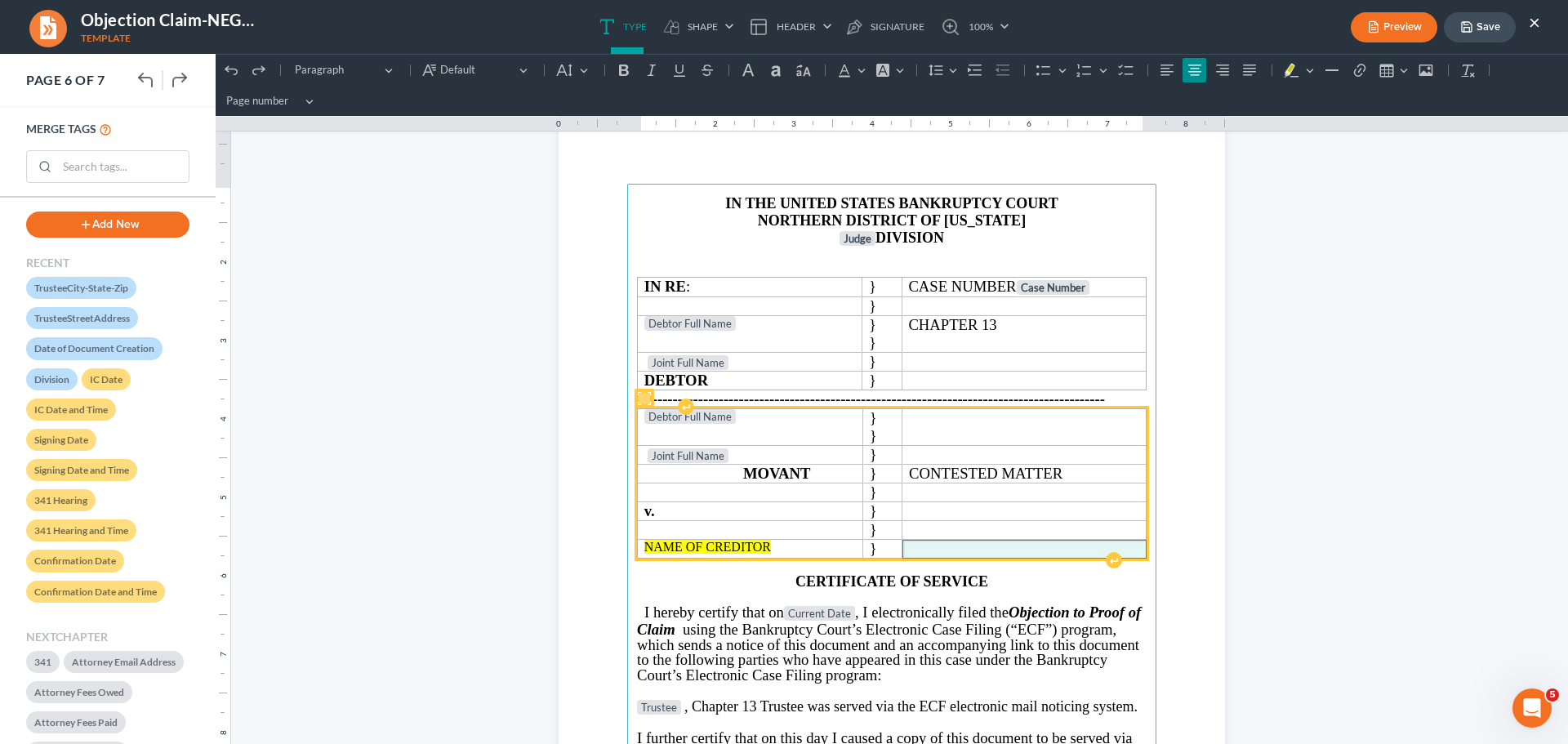
click at [958, 544] on p "Rich Text Editor, page-5-main" at bounding box center [1023, 547] width 230 height 15
drag, startPoint x: 888, startPoint y: 545, endPoint x: 748, endPoint y: 545, distance: 140.0
click at [748, 543] on tr "NAME OF CREDITOR }" at bounding box center [893, 549] width 509 height 19
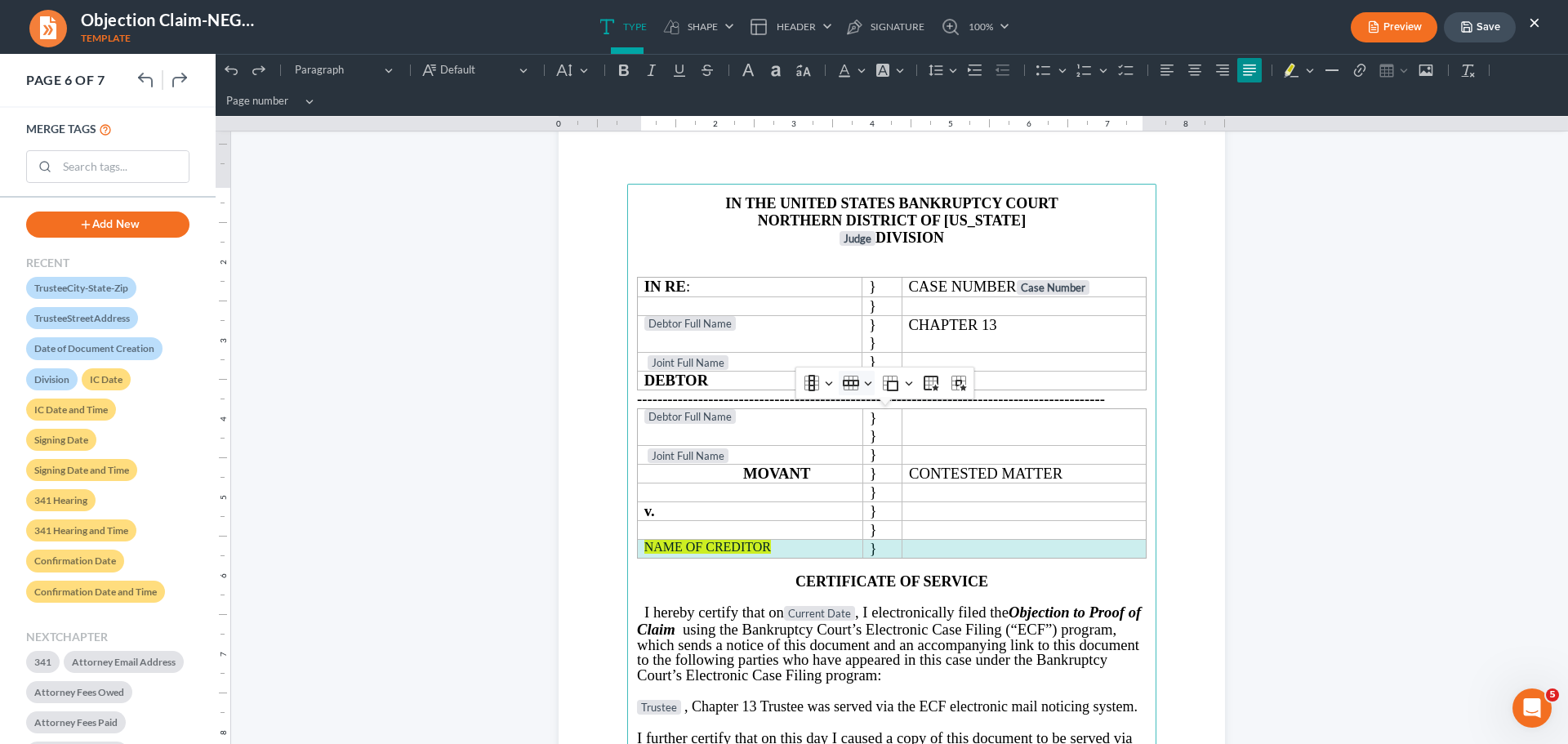
click at [862, 378] on button "Row Row" at bounding box center [856, 384] width 36 height 25
click at [894, 462] on span "Insert row below" at bounding box center [906, 463] width 78 height 19
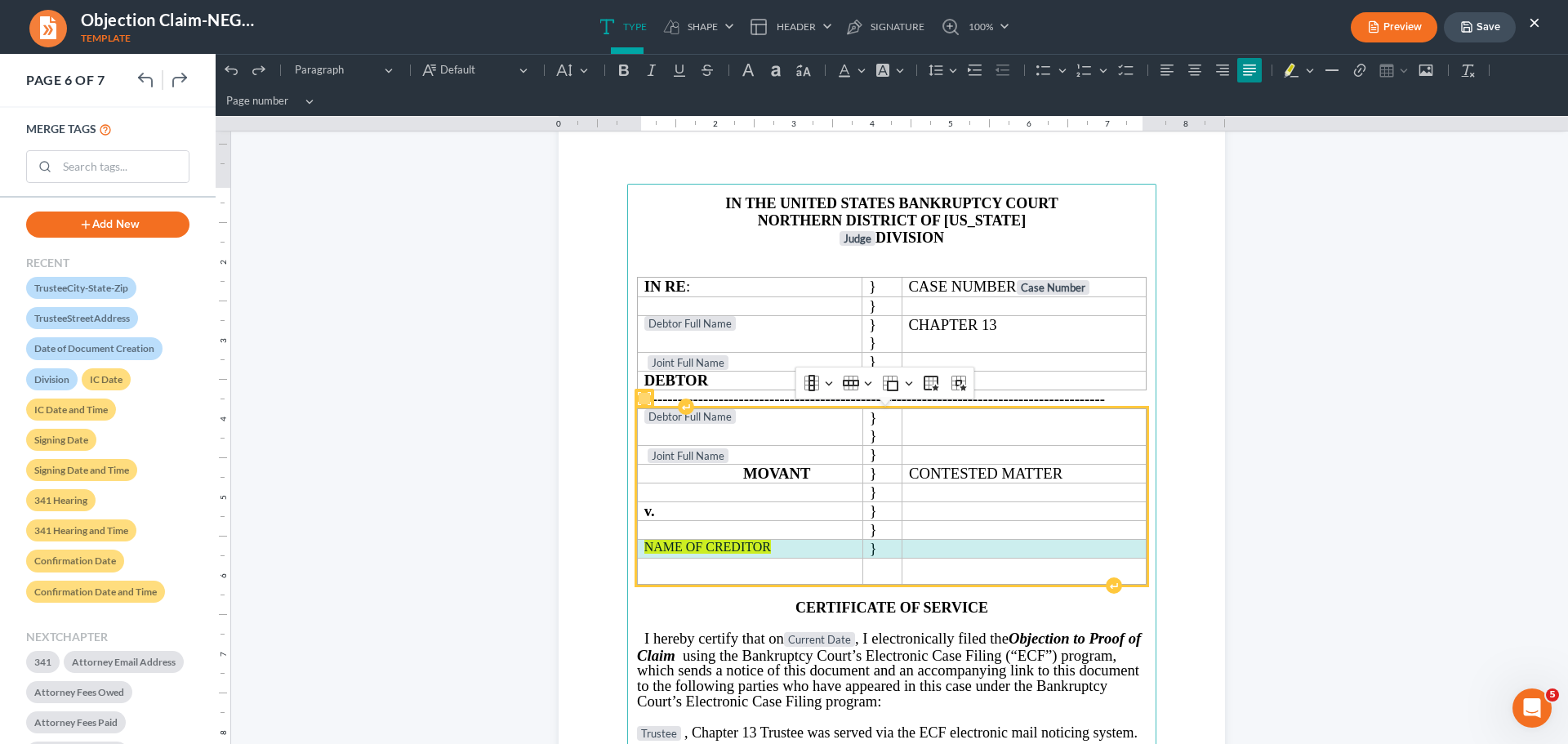
click at [925, 554] on p "Rich Text Editor, page-5-main" at bounding box center [1023, 547] width 230 height 15
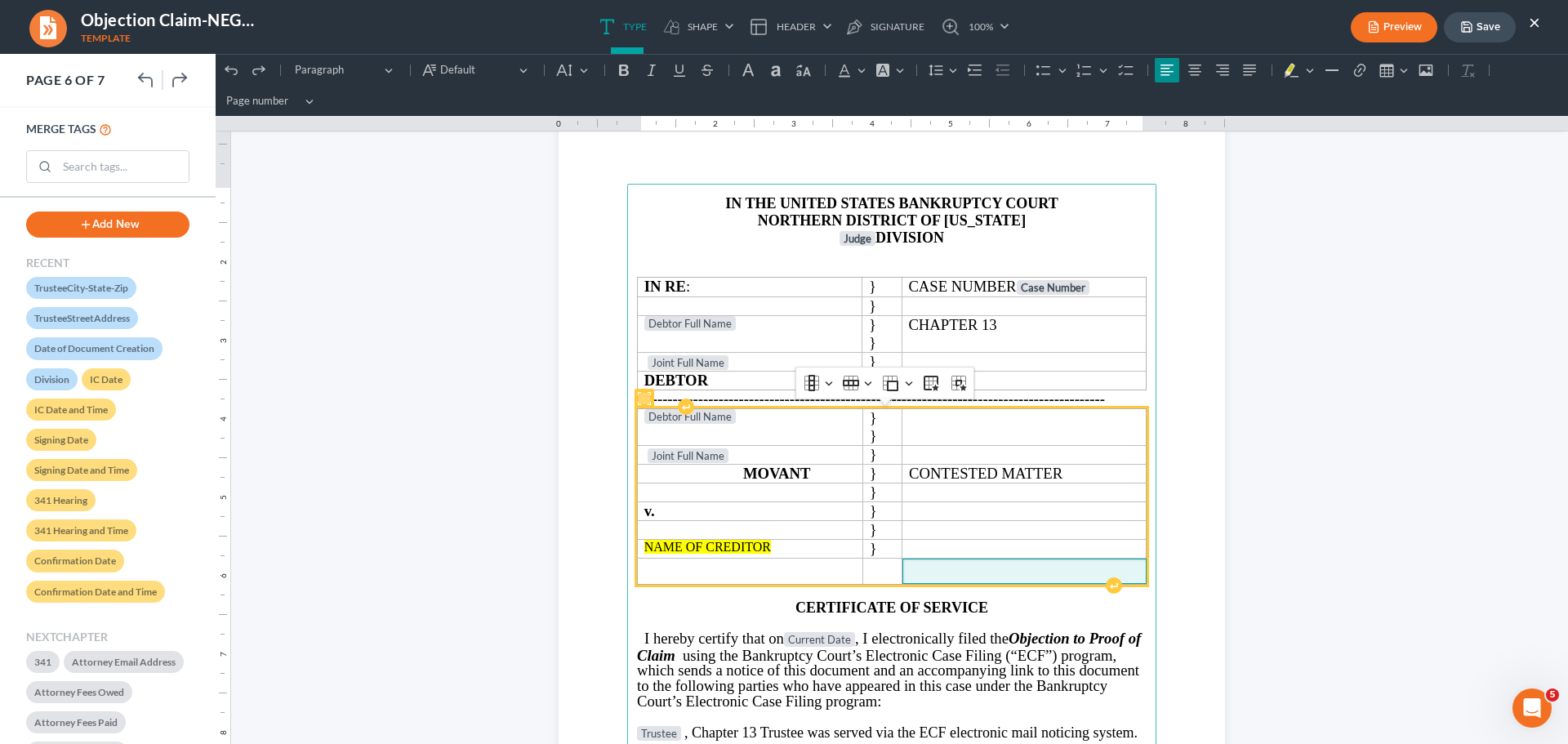
click at [961, 567] on span "Rich Text Editor, page-5-main" at bounding box center [1024, 570] width 233 height 15
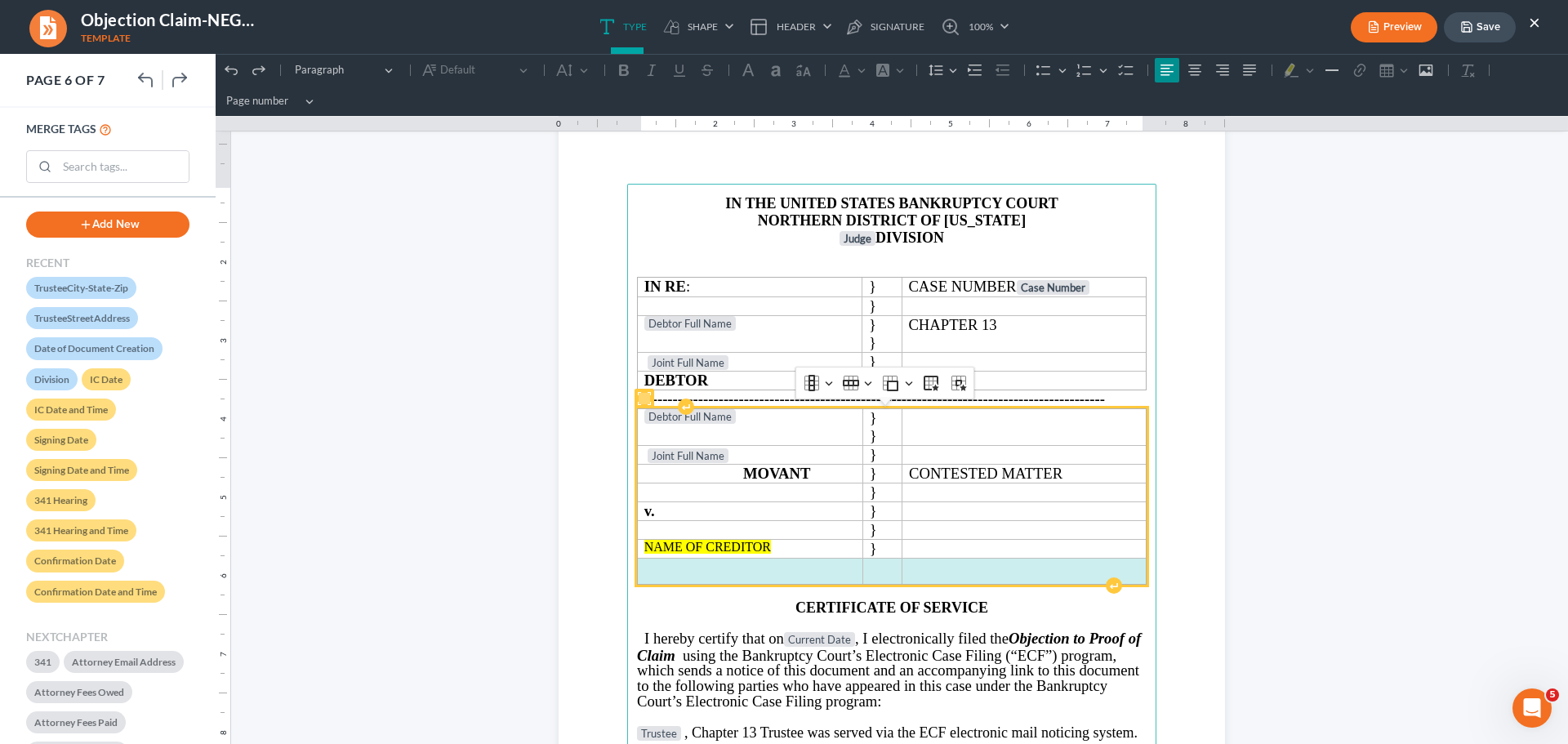
drag, startPoint x: 974, startPoint y: 565, endPoint x: 735, endPoint y: 574, distance: 239.2
click at [735, 574] on tr "Rich Text Editor, page-5-main" at bounding box center [893, 571] width 509 height 26
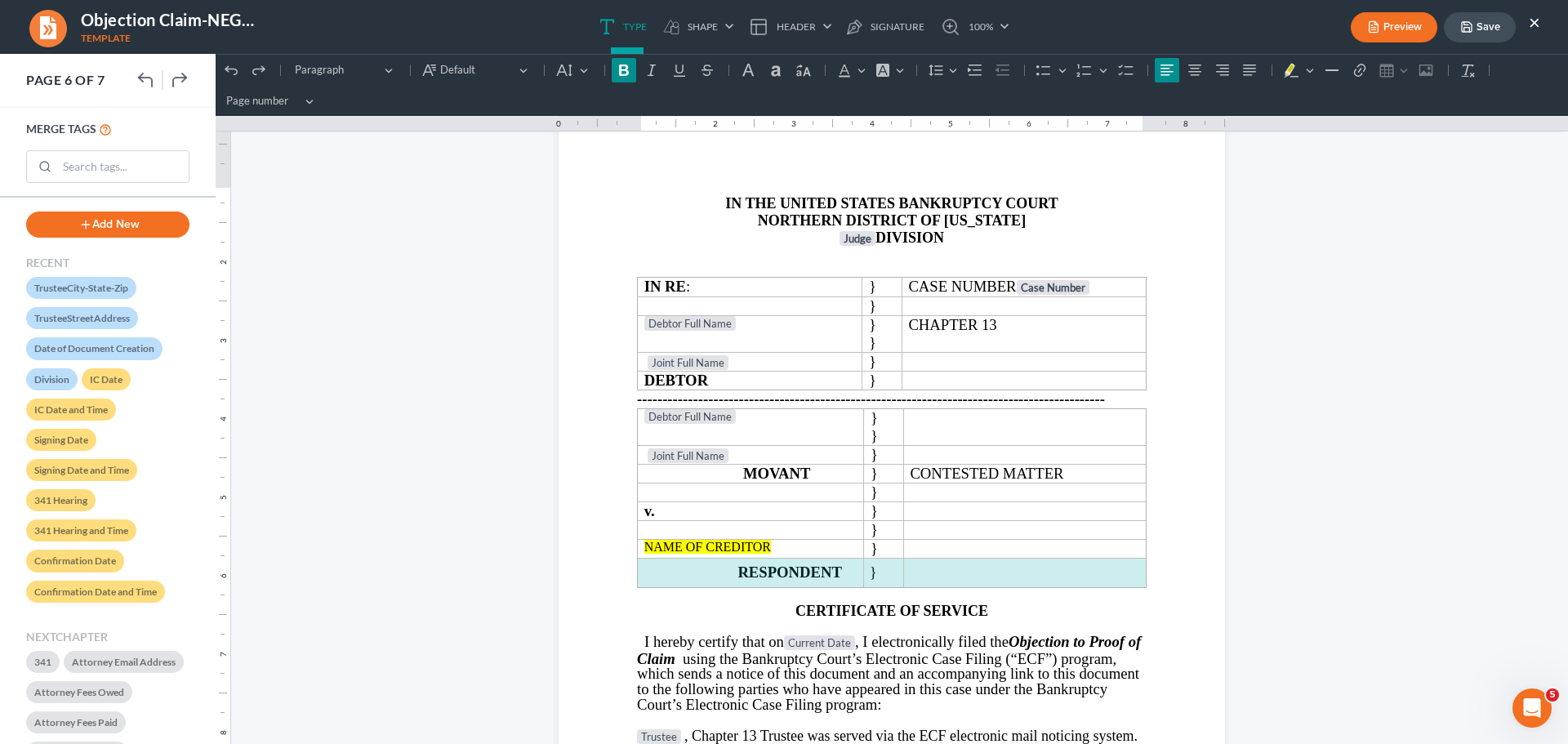
click at [1471, 37] on button "Save" at bounding box center [1479, 28] width 72 height 30
click at [1493, 25] on button "Save" at bounding box center [1479, 28] width 72 height 30
click at [1538, 24] on button "×" at bounding box center [1534, 22] width 12 height 20
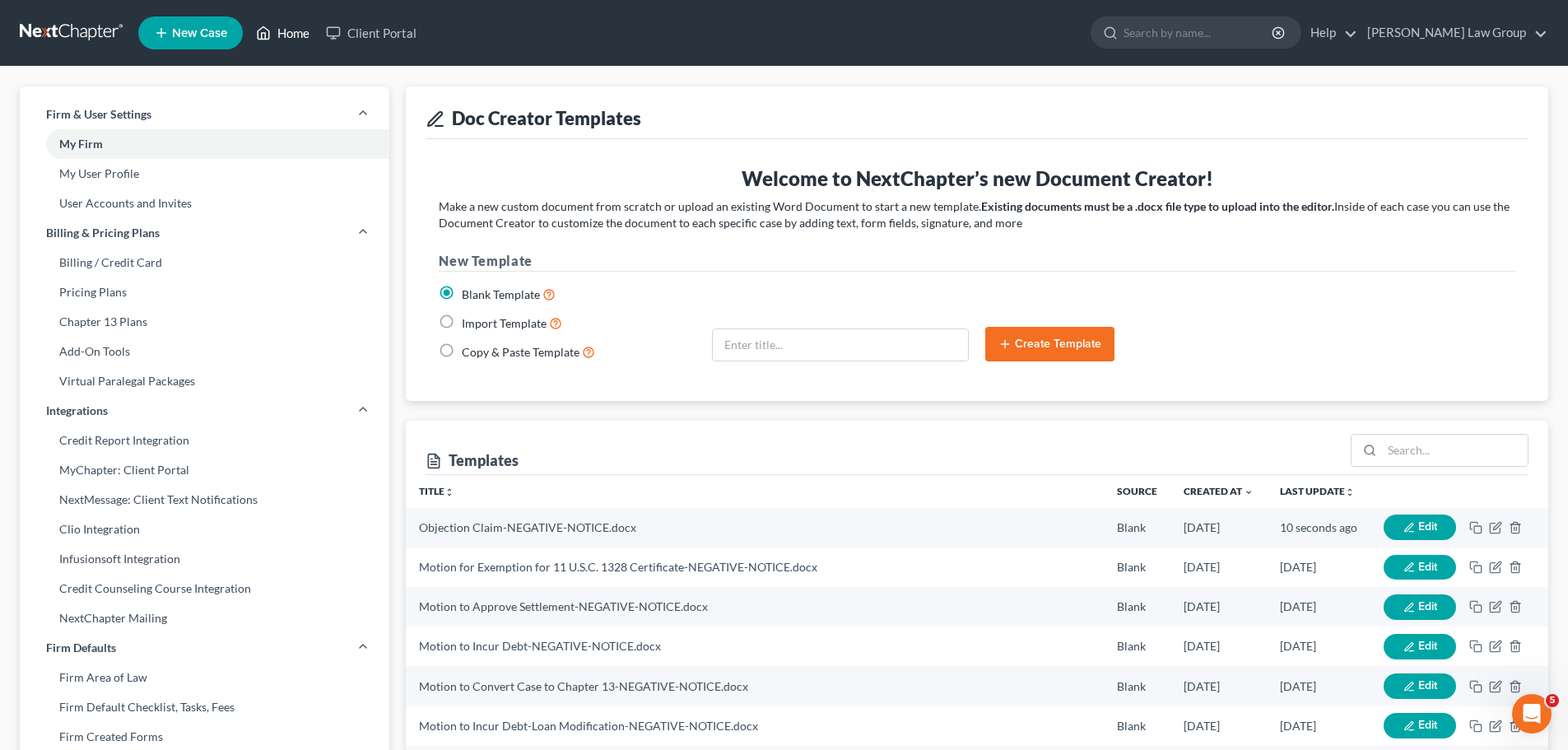
click at [295, 35] on link "Home" at bounding box center [283, 32] width 70 height 30
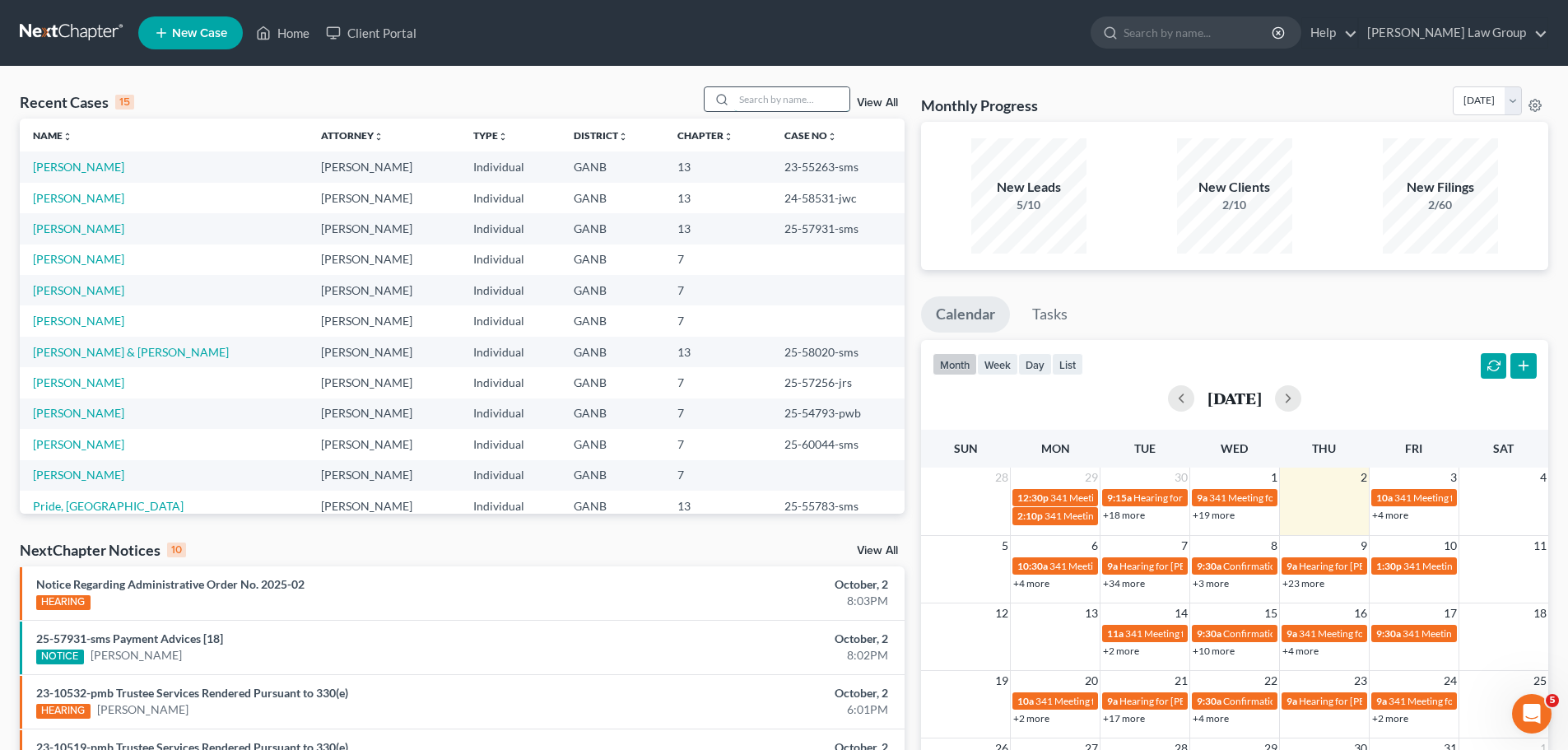
click at [762, 93] on input "search" at bounding box center [791, 99] width 115 height 24
type input "[PERSON_NAME]"
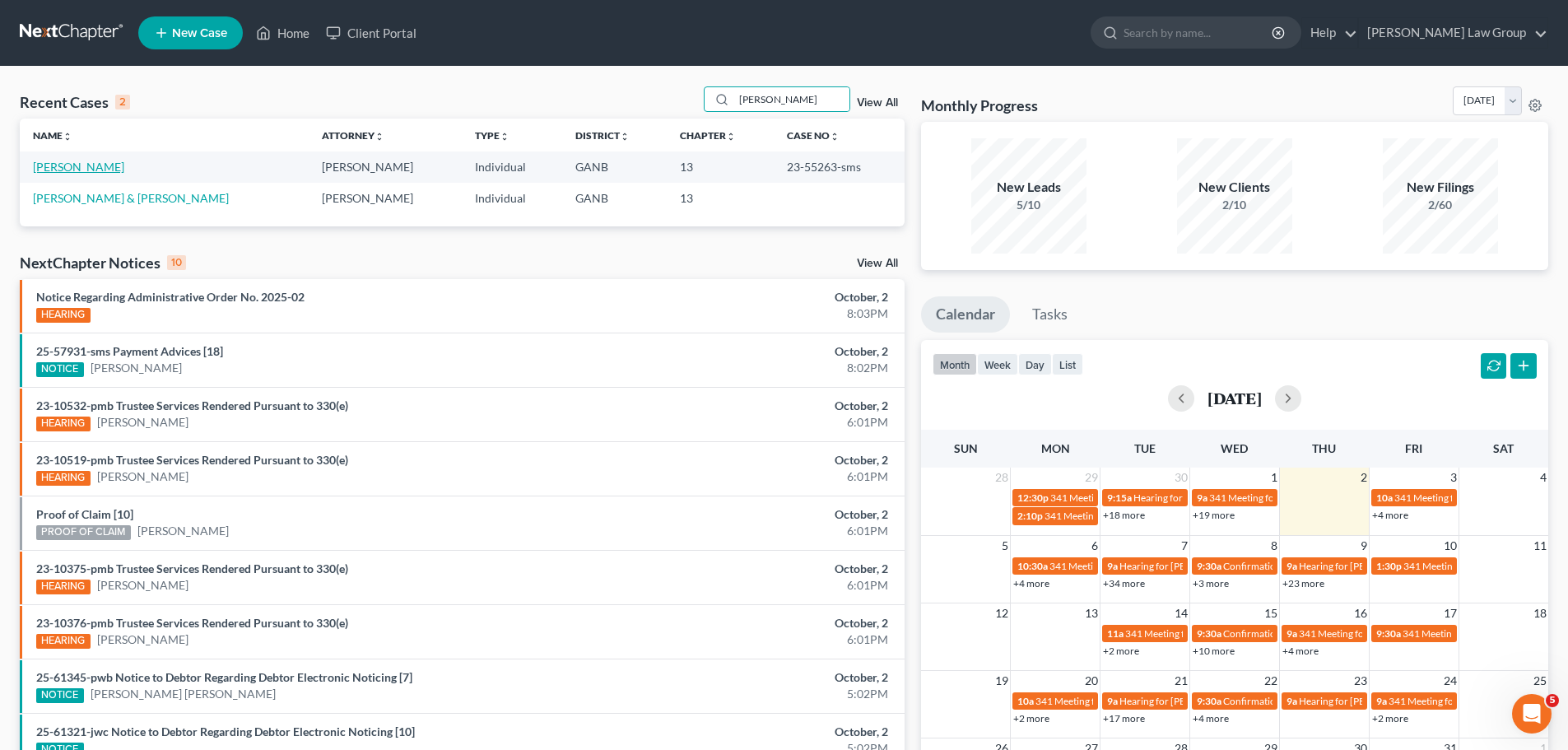
click at [84, 165] on link "[PERSON_NAME]" at bounding box center [79, 167] width 91 height 14
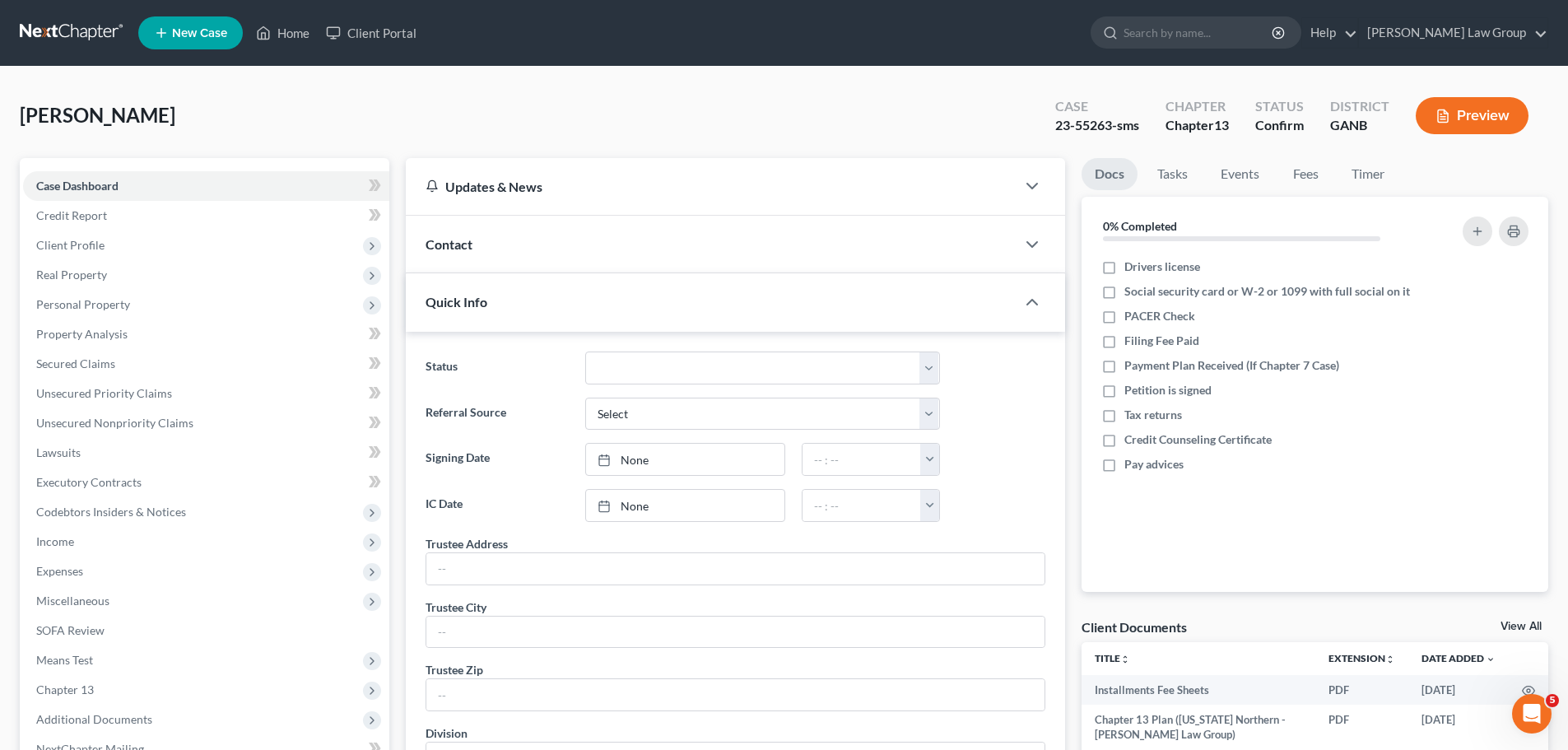
scroll to position [353, 0]
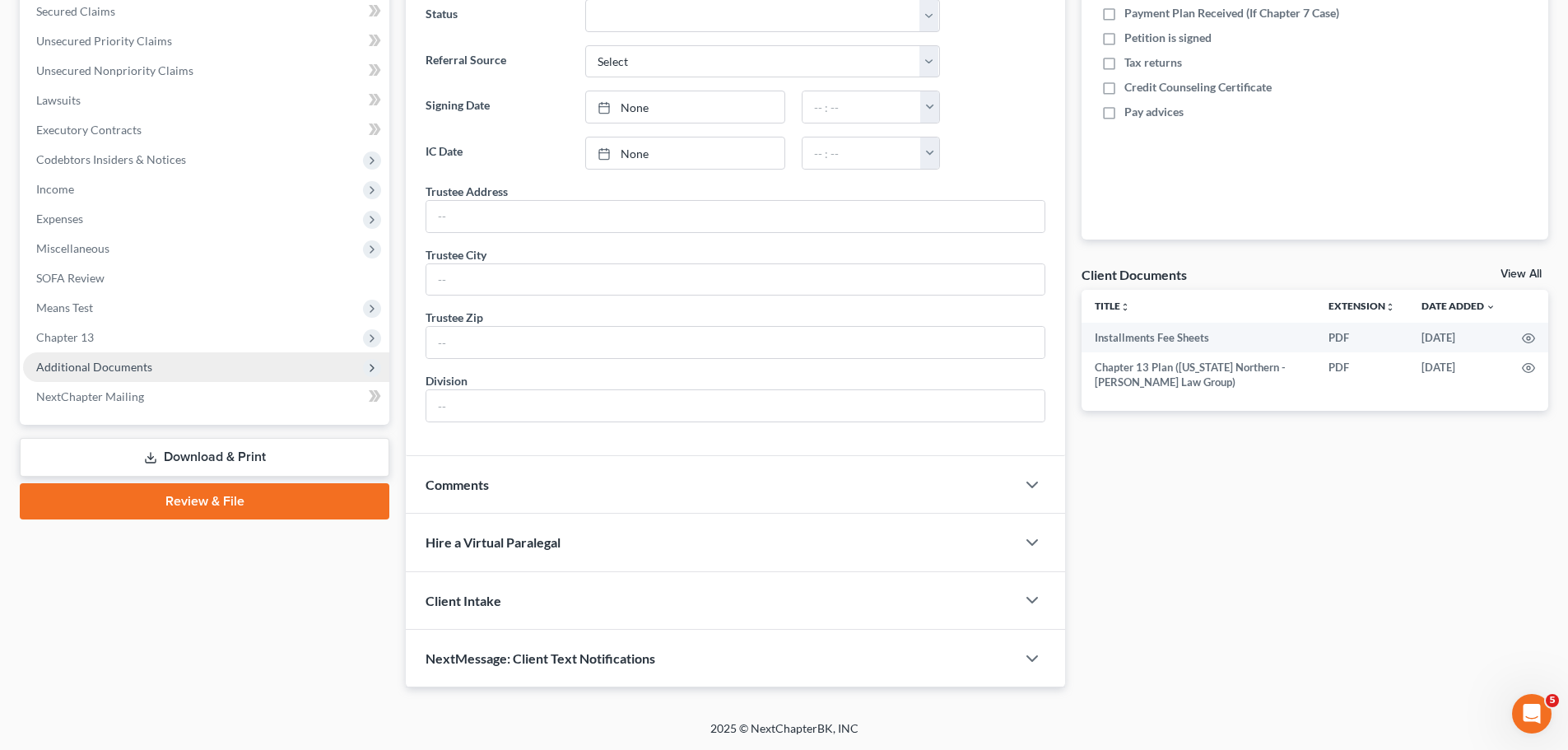
click at [209, 369] on span "Additional Documents" at bounding box center [206, 367] width 366 height 30
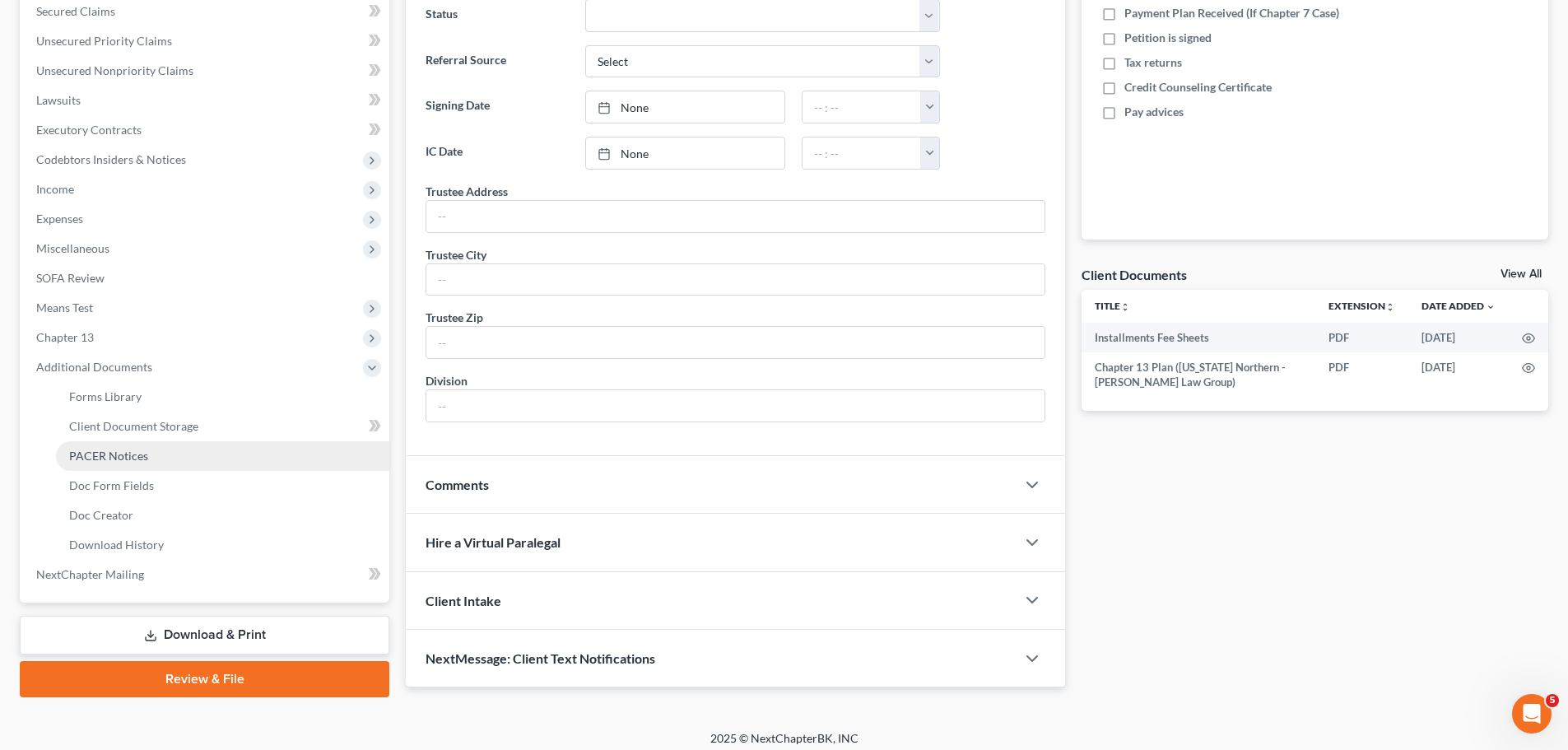
click at [165, 465] on link "PACER Notices" at bounding box center [222, 456] width 334 height 30
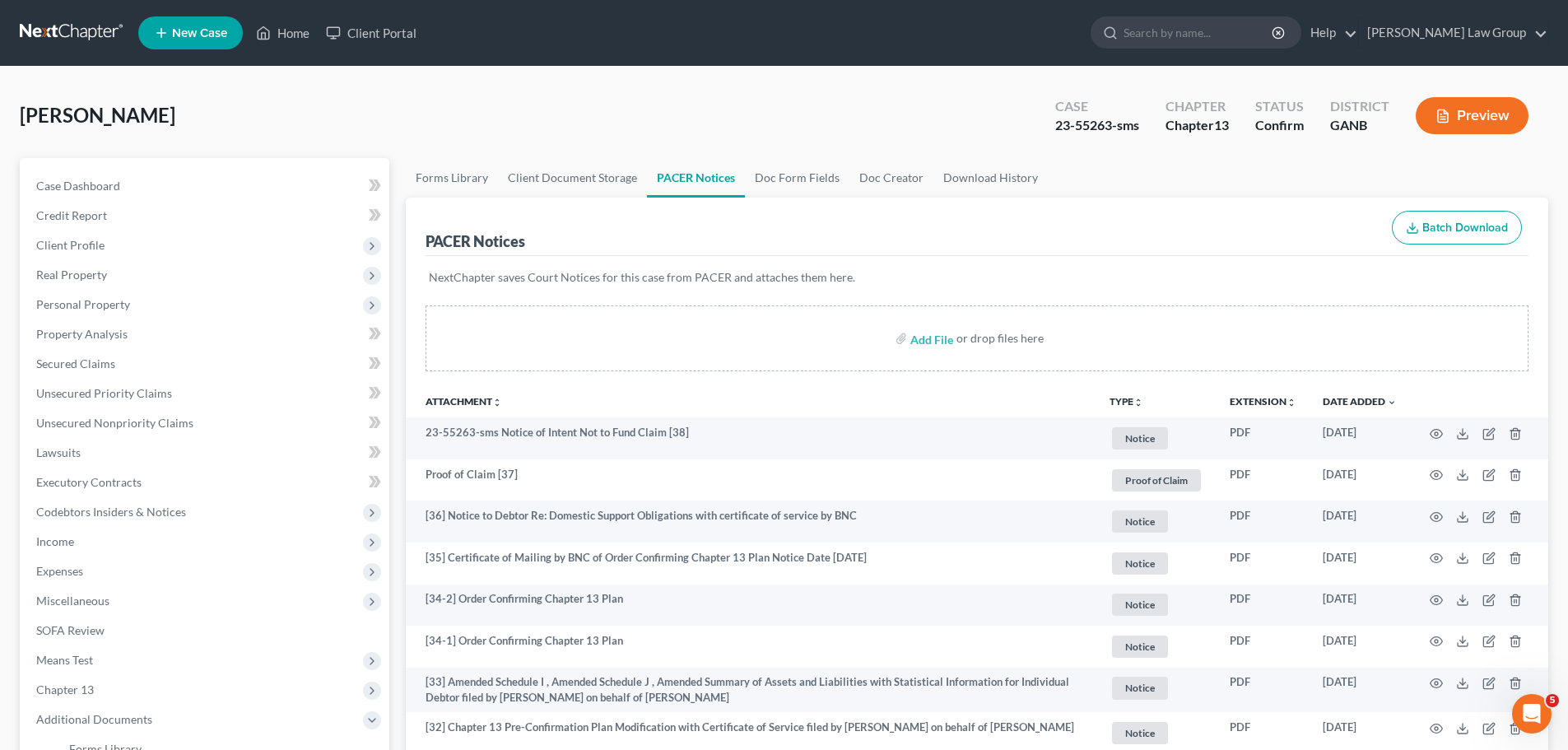
click at [1119, 405] on button "TYPE unfold_more" at bounding box center [1127, 402] width 34 height 11
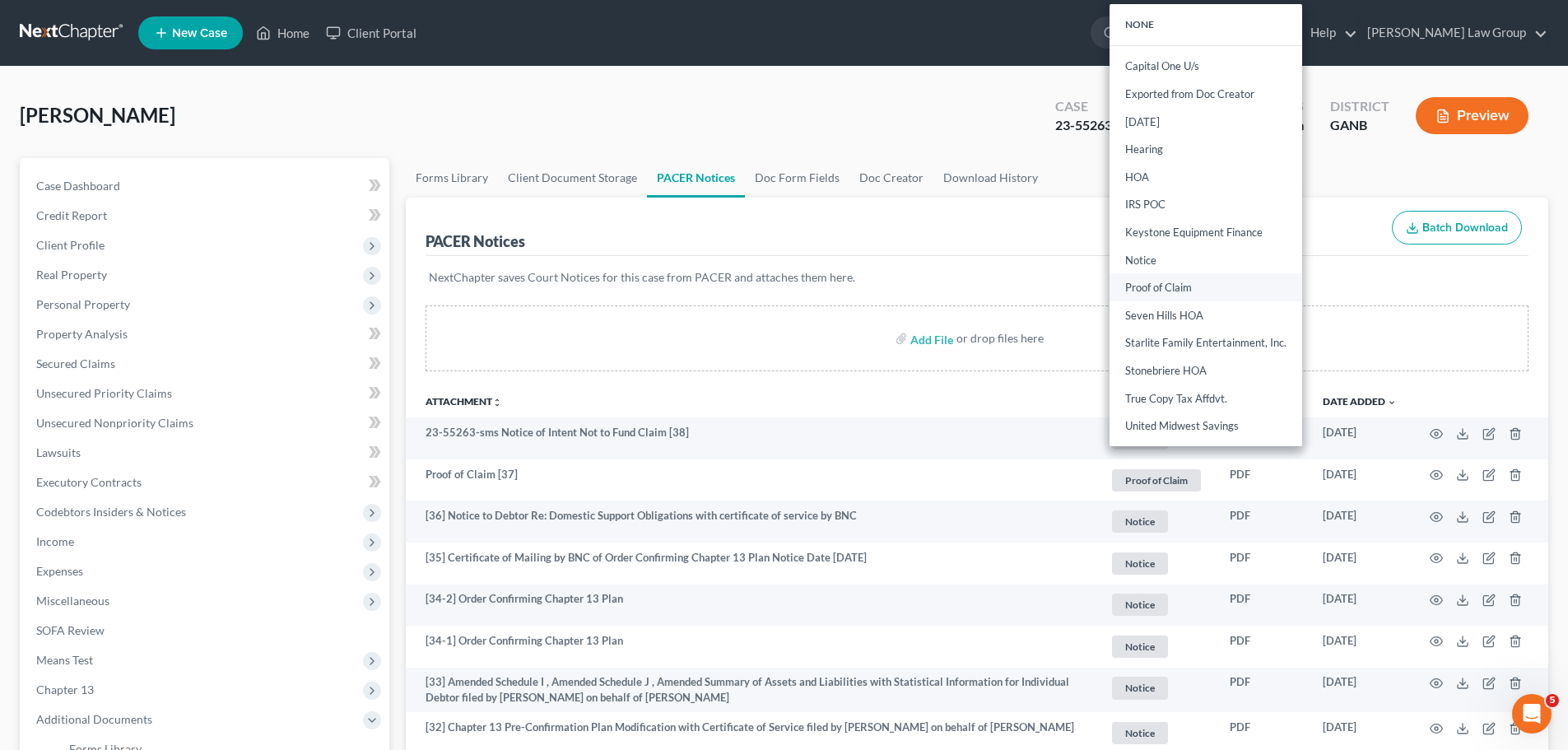
click at [1173, 294] on link "Proof of Claim" at bounding box center [1206, 288] width 193 height 28
